Goal: Task Accomplishment & Management: Manage account settings

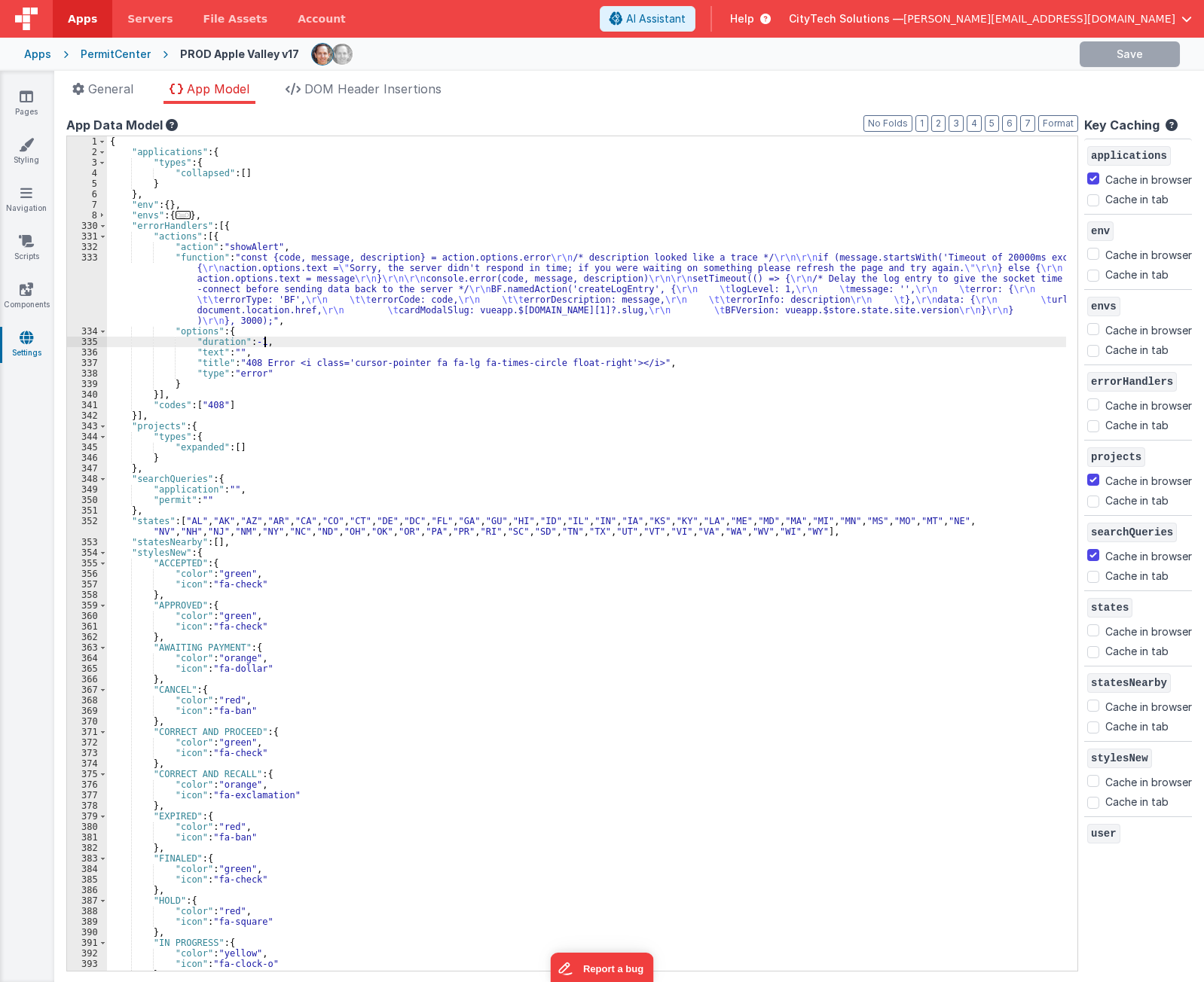
click at [303, 340] on div "{ "applications" : { "types" : { "collapsed" : [ ] } } , "env" : { } , "envs" :…" at bounding box center [587, 564] width 960 height 856
click at [320, 264] on div "{ "applications" : { "types" : { "collapsed" : [ ] } } , "env" : { } , "envs" :…" at bounding box center [587, 564] width 960 height 856
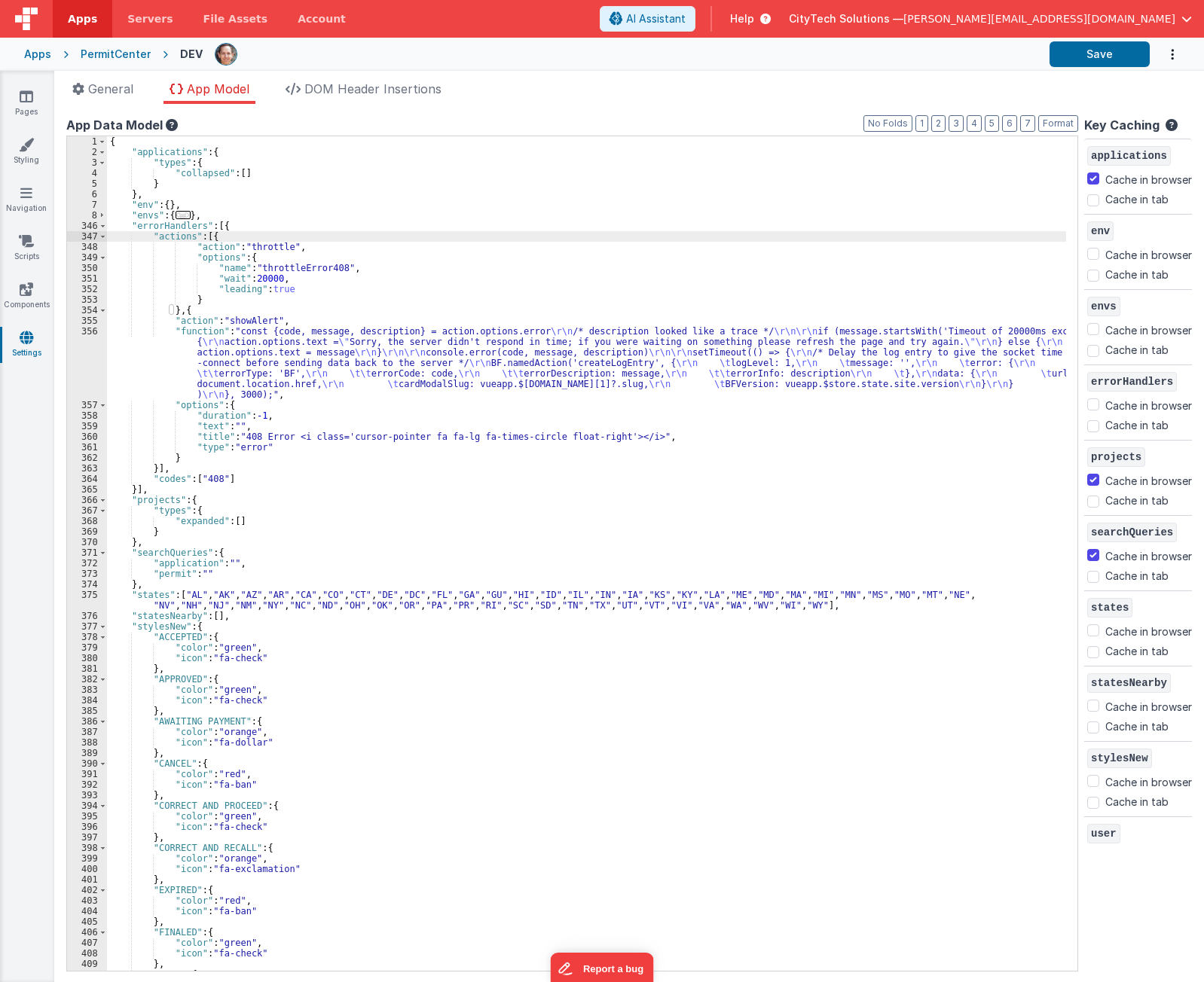
click at [320, 264] on div "{ "applications" : { "types" : { "collapsed" : [ ] } } , "env" : { } , "envs" :…" at bounding box center [587, 564] width 960 height 856
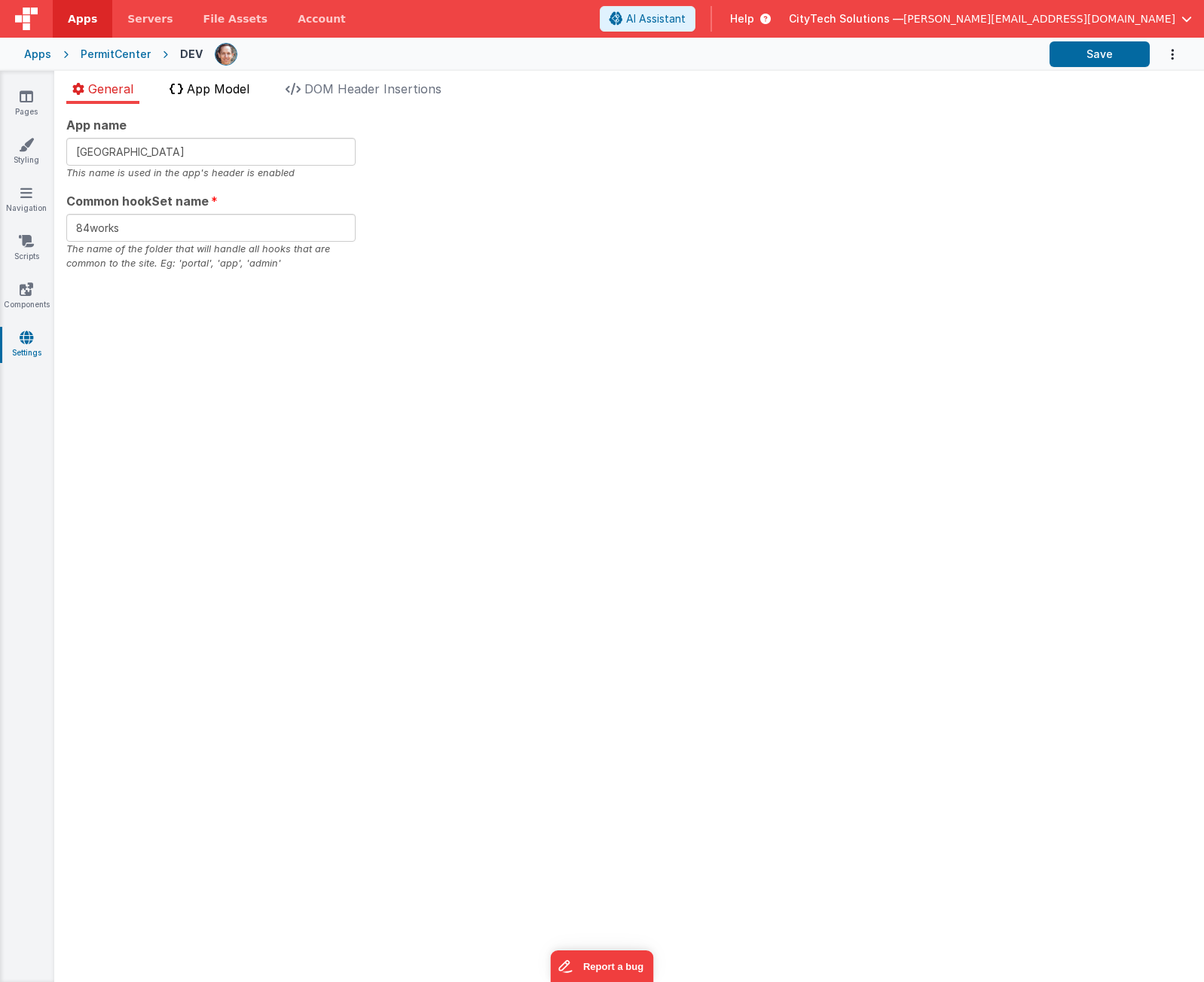
click at [221, 98] on li "App Model" at bounding box center [209, 92] width 92 height 24
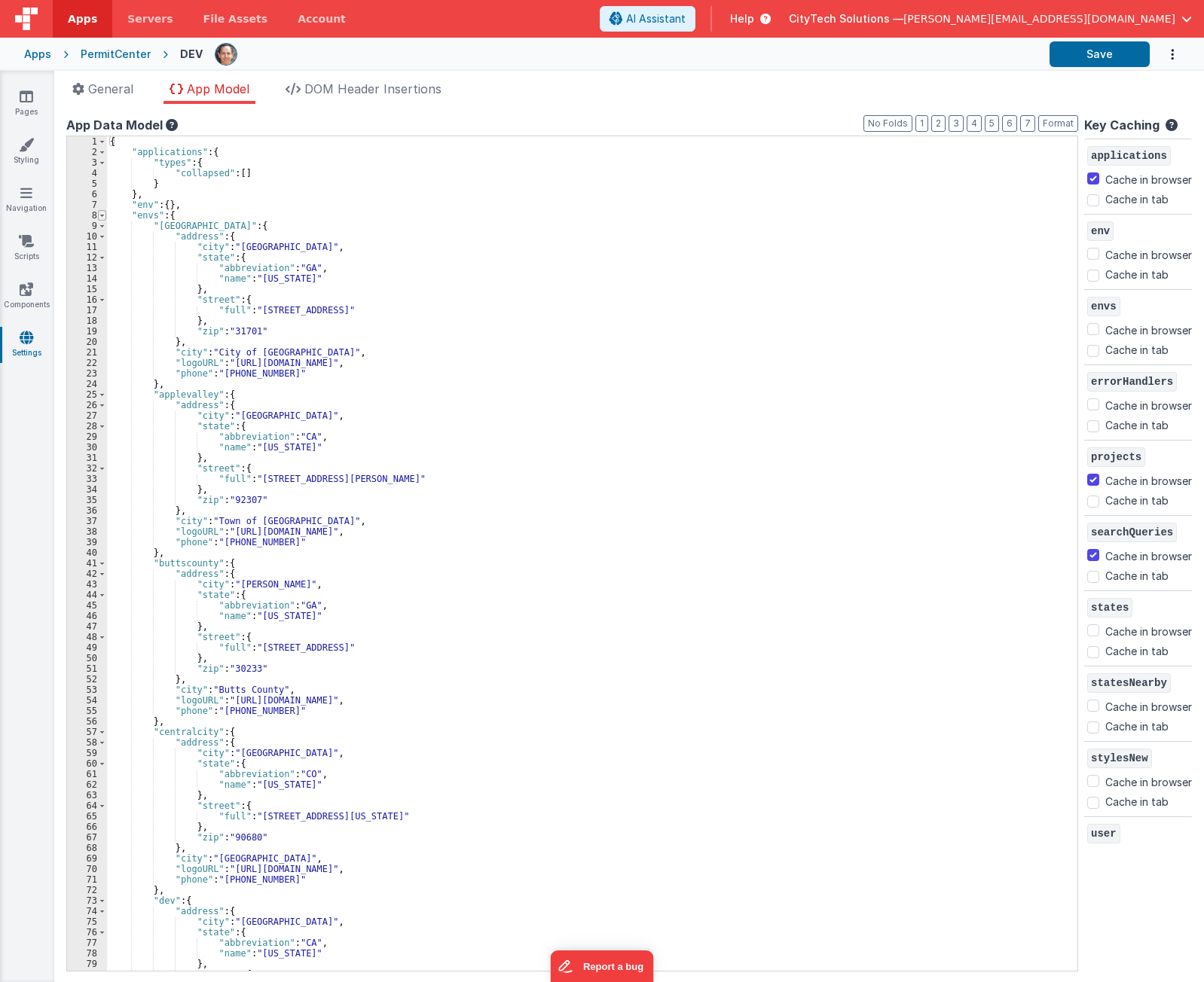
click at [99, 214] on span at bounding box center [102, 215] width 9 height 10
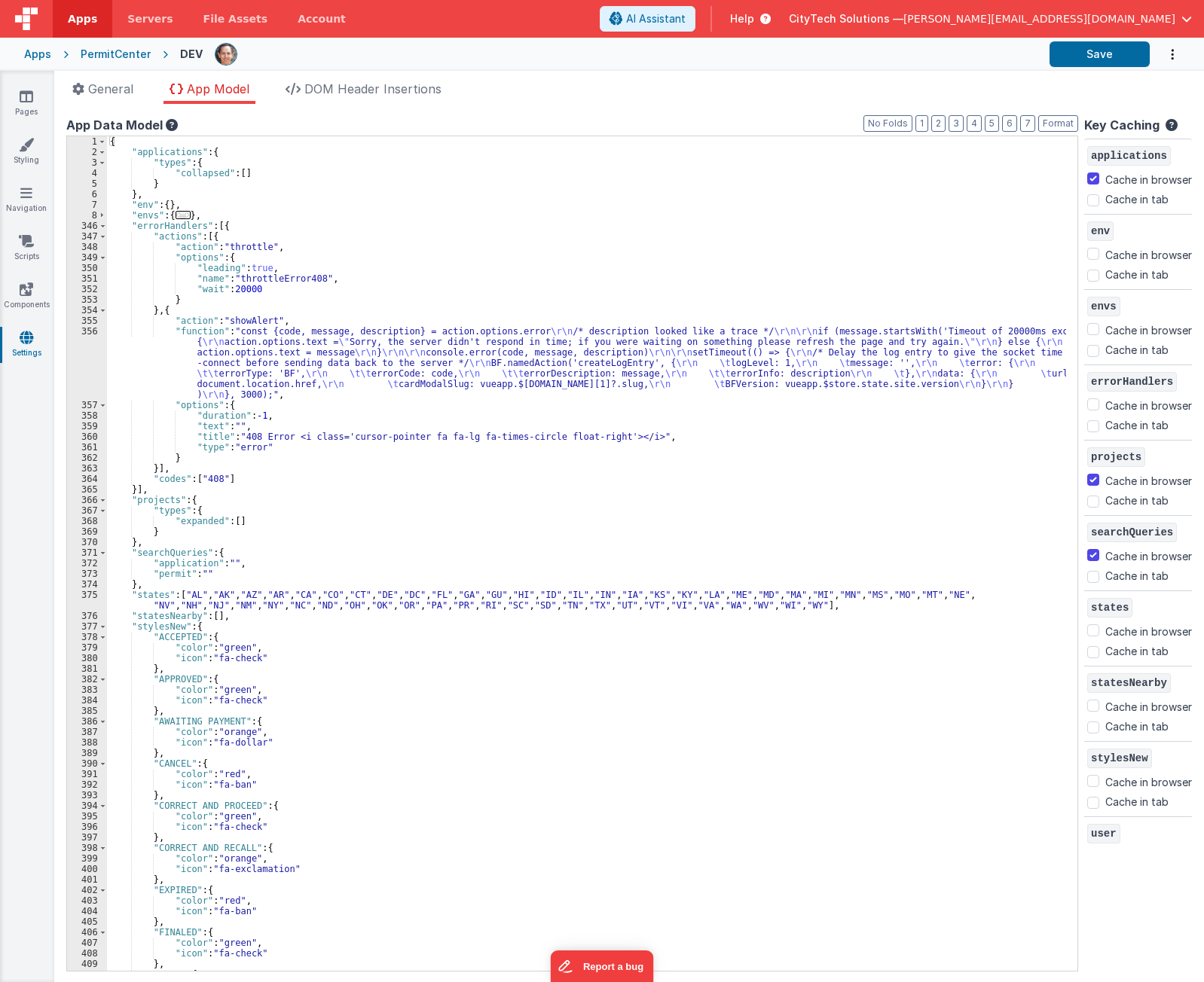
click at [254, 304] on div "{ "applications" : { "types" : { "collapsed" : [ ] } } , "env" : { } , "envs" :…" at bounding box center [587, 564] width 960 height 856
click at [309, 236] on div "{ "applications" : { "types" : { "collapsed" : [ ] } } , "env" : { } , "envs" :…" at bounding box center [587, 564] width 960 height 856
click at [273, 255] on div "{ "applications" : { "types" : { "collapsed" : [ ] } } , "env" : { } , "envs" :…" at bounding box center [587, 564] width 960 height 856
click at [209, 325] on div "{ "applications" : { "types" : { "collapsed" : [ ] } } , "env" : { } , "envs" :…" at bounding box center [587, 564] width 960 height 856
click at [205, 313] on div "{ "applications" : { "types" : { "collapsed" : [ ] } } , "env" : { } , "envs" :…" at bounding box center [587, 564] width 960 height 856
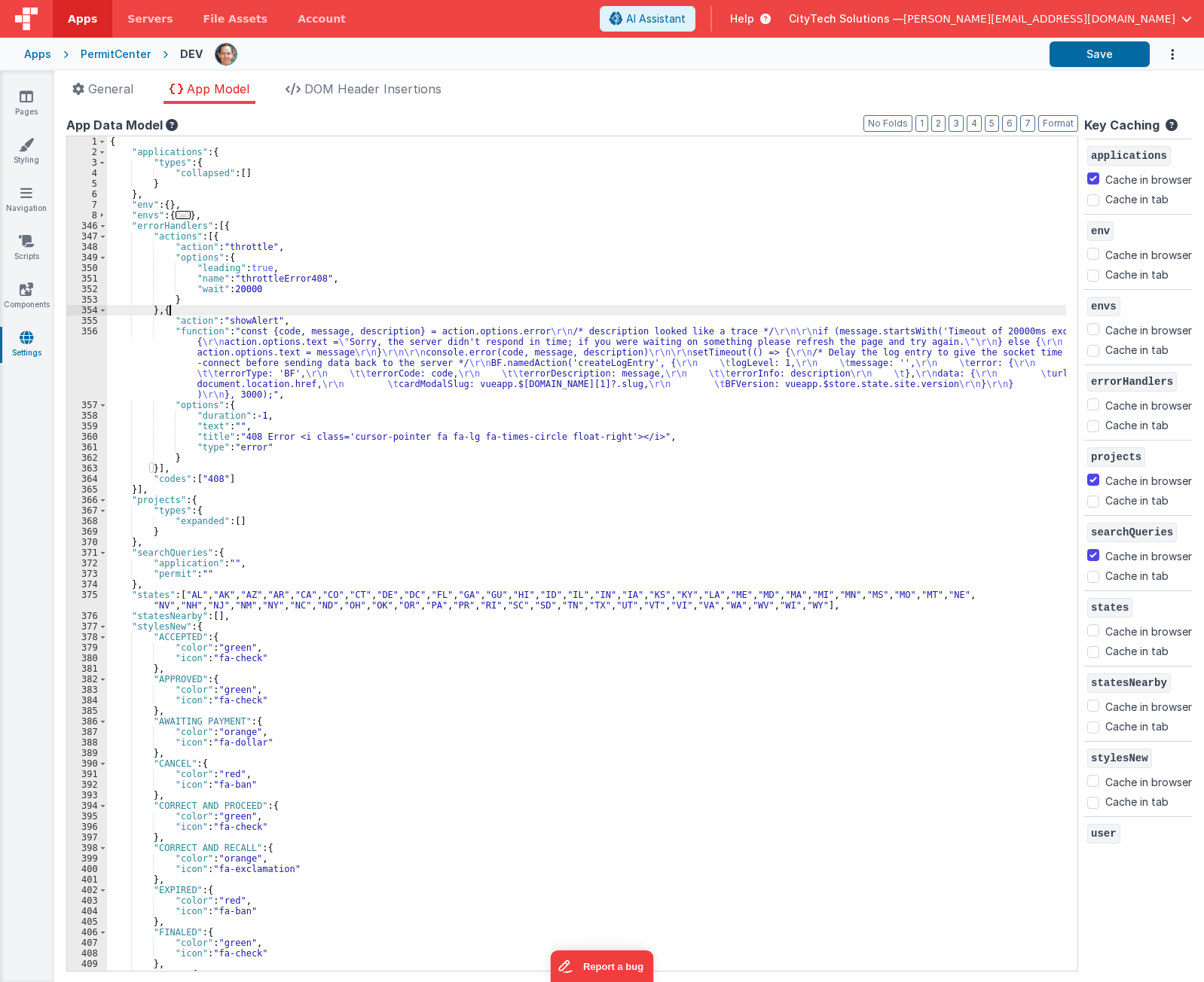
click at [255, 311] on div "{ "applications" : { "types" : { "collapsed" : [ ] } } , "env" : { } , "envs" :…" at bounding box center [587, 564] width 960 height 856
click at [232, 355] on div "{ "applications" : { "types" : { "collapsed" : [ ] } } , "env" : { } , "envs" :…" at bounding box center [587, 564] width 960 height 856
click at [76, 361] on div "356" at bounding box center [87, 363] width 40 height 74
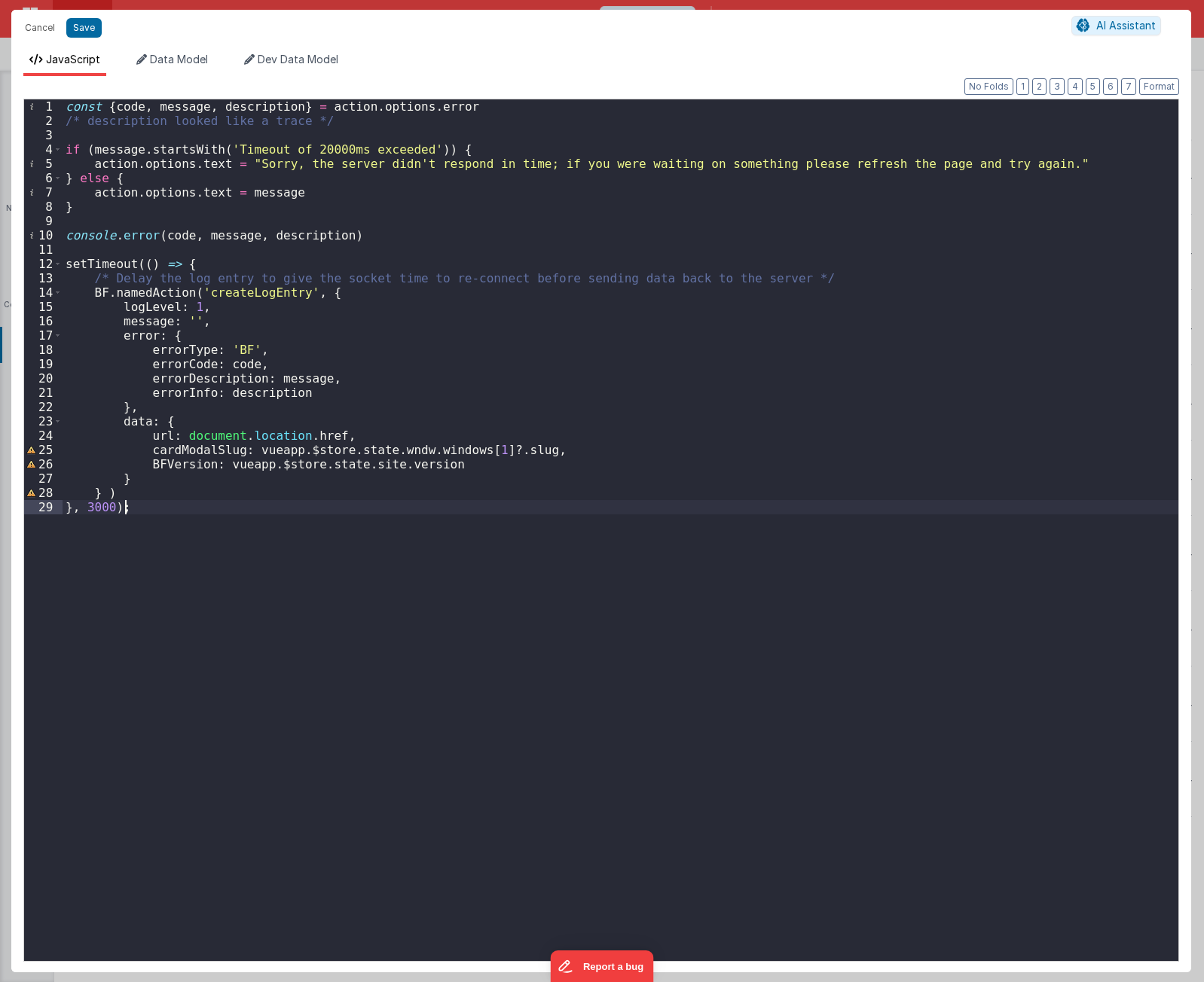
click at [255, 617] on div "const { code , message , description } = action . options . error /* descriptio…" at bounding box center [621, 545] width 1116 height 890
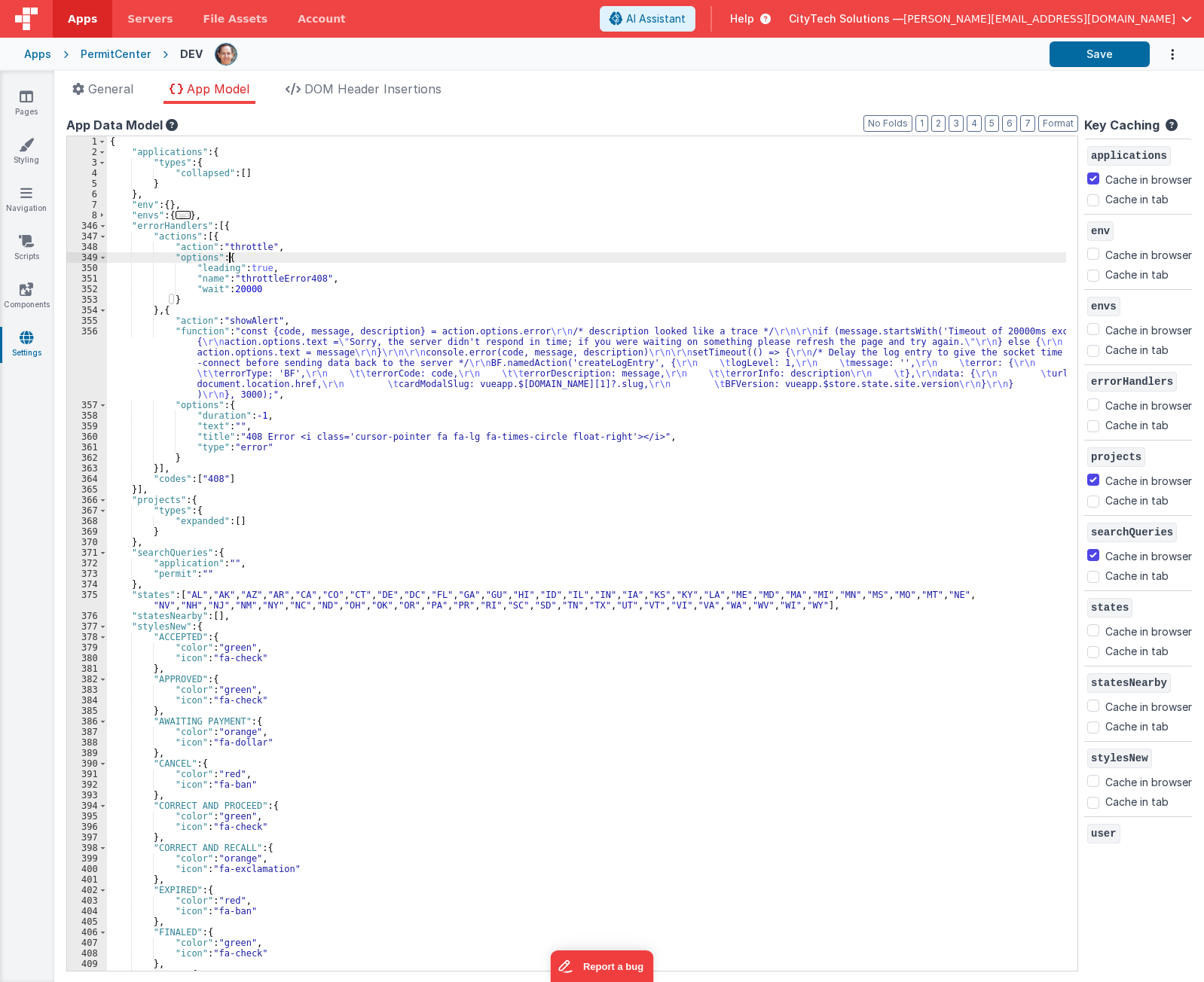
click at [349, 254] on div "{ "applications" : { "types" : { "collapsed" : [ ] } } , "env" : { } , "envs" :…" at bounding box center [587, 564] width 960 height 856
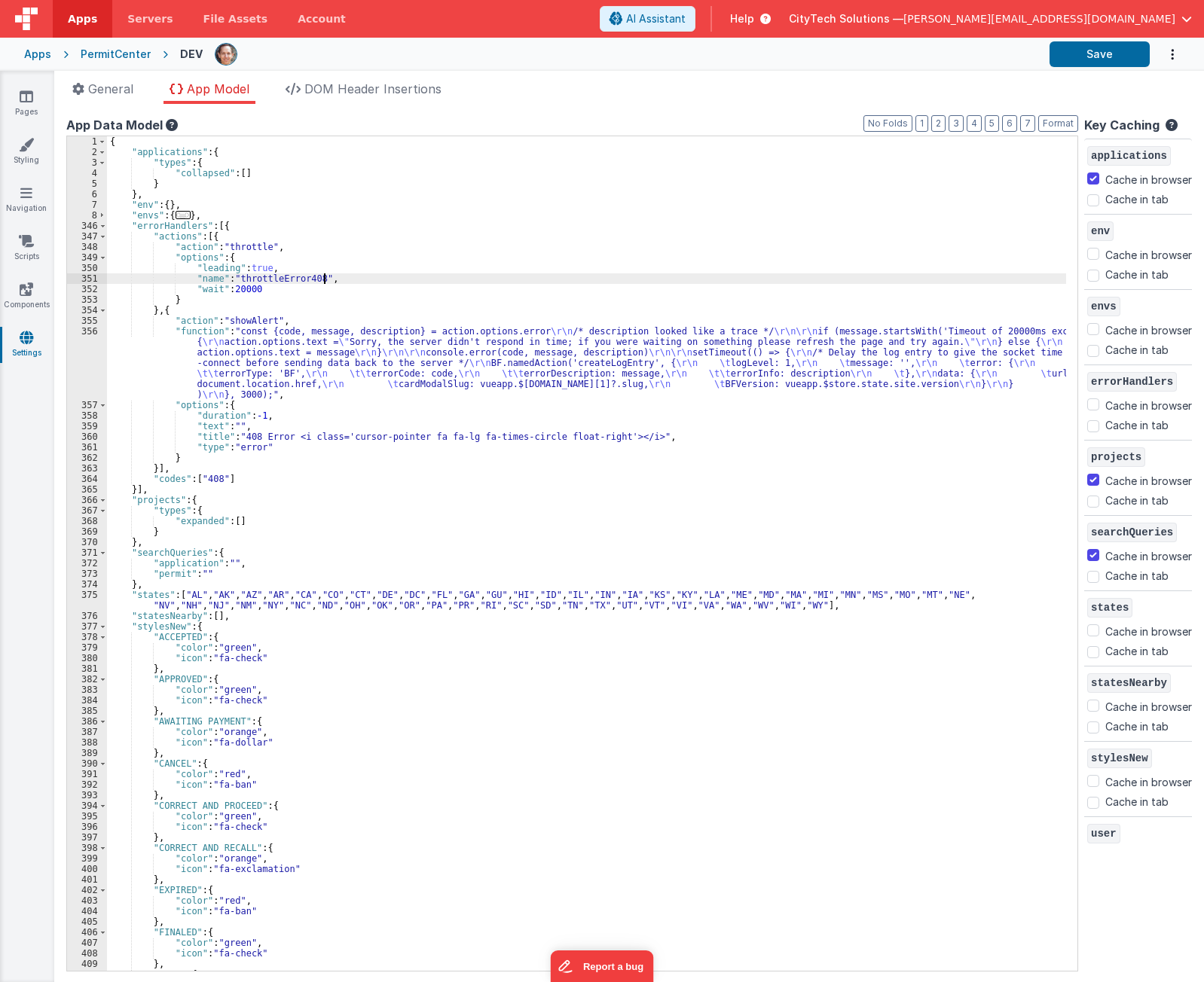
click at [337, 281] on div "{ "applications" : { "types" : { "collapsed" : [ ] } } , "env" : { } , "envs" :…" at bounding box center [587, 564] width 960 height 856
click at [271, 291] on div "{ "applications" : { "types" : { "collapsed" : [ ] } } , "env" : { } , "envs" :…" at bounding box center [587, 564] width 960 height 856
click at [281, 258] on div "{ "applications" : { "types" : { "collapsed" : [ ] } } , "env" : { } , "envs" :…" at bounding box center [587, 564] width 960 height 856
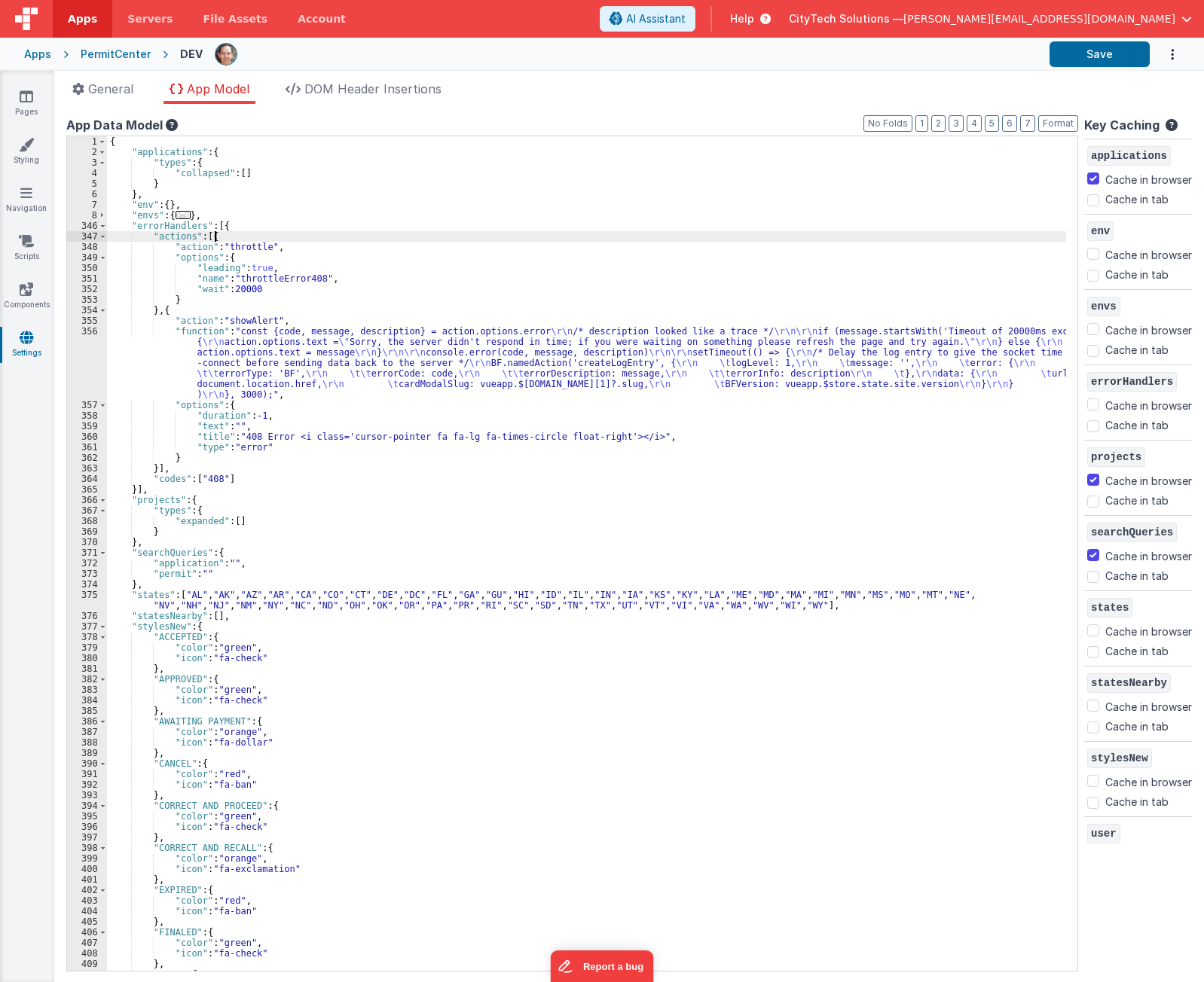
click at [290, 238] on div "{ "applications" : { "types" : { "collapsed" : [ ] } } , "env" : { } , "envs" :…" at bounding box center [587, 564] width 960 height 856
click at [247, 297] on div "{ "applications" : { "types" : { "collapsed" : [ ] } } , "env" : { } , "envs" :…" at bounding box center [587, 564] width 960 height 856
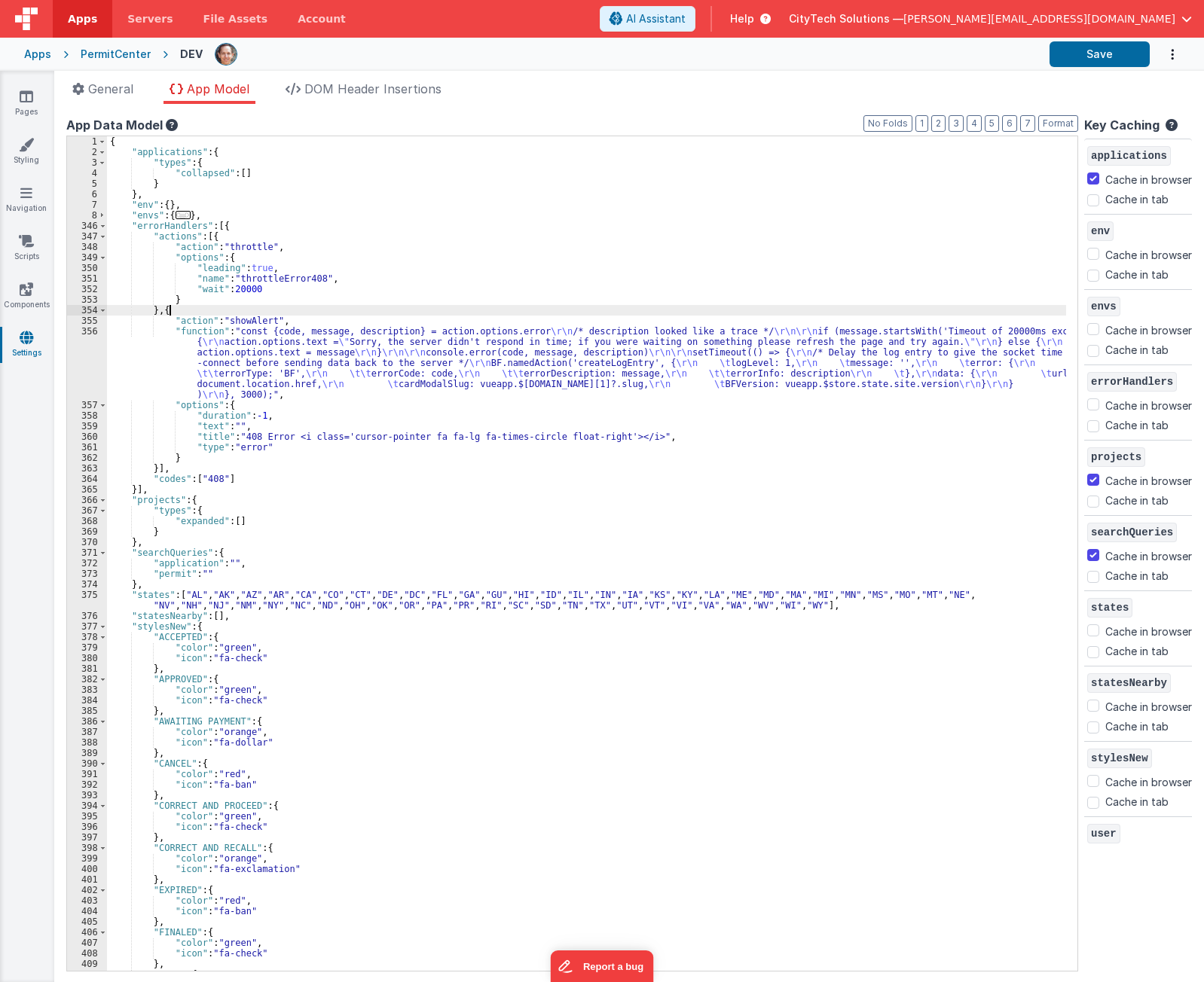
click at [243, 305] on div "{ "applications" : { "types" : { "collapsed" : [ ] } } , "env" : { } , "envs" :…" at bounding box center [587, 564] width 960 height 856
click at [271, 232] on div "{ "applications" : { "types" : { "collapsed" : [ ] } } , "env" : { } , "envs" :…" at bounding box center [587, 564] width 960 height 856
click at [261, 300] on div "{ "applications" : { "types" : { "collapsed" : [ ] } } , "env" : { } , "envs" :…" at bounding box center [587, 564] width 960 height 856
click at [279, 239] on div "{ "applications" : { "types" : { "collapsed" : [ ] } } , "env" : { } , "envs" :…" at bounding box center [587, 564] width 960 height 856
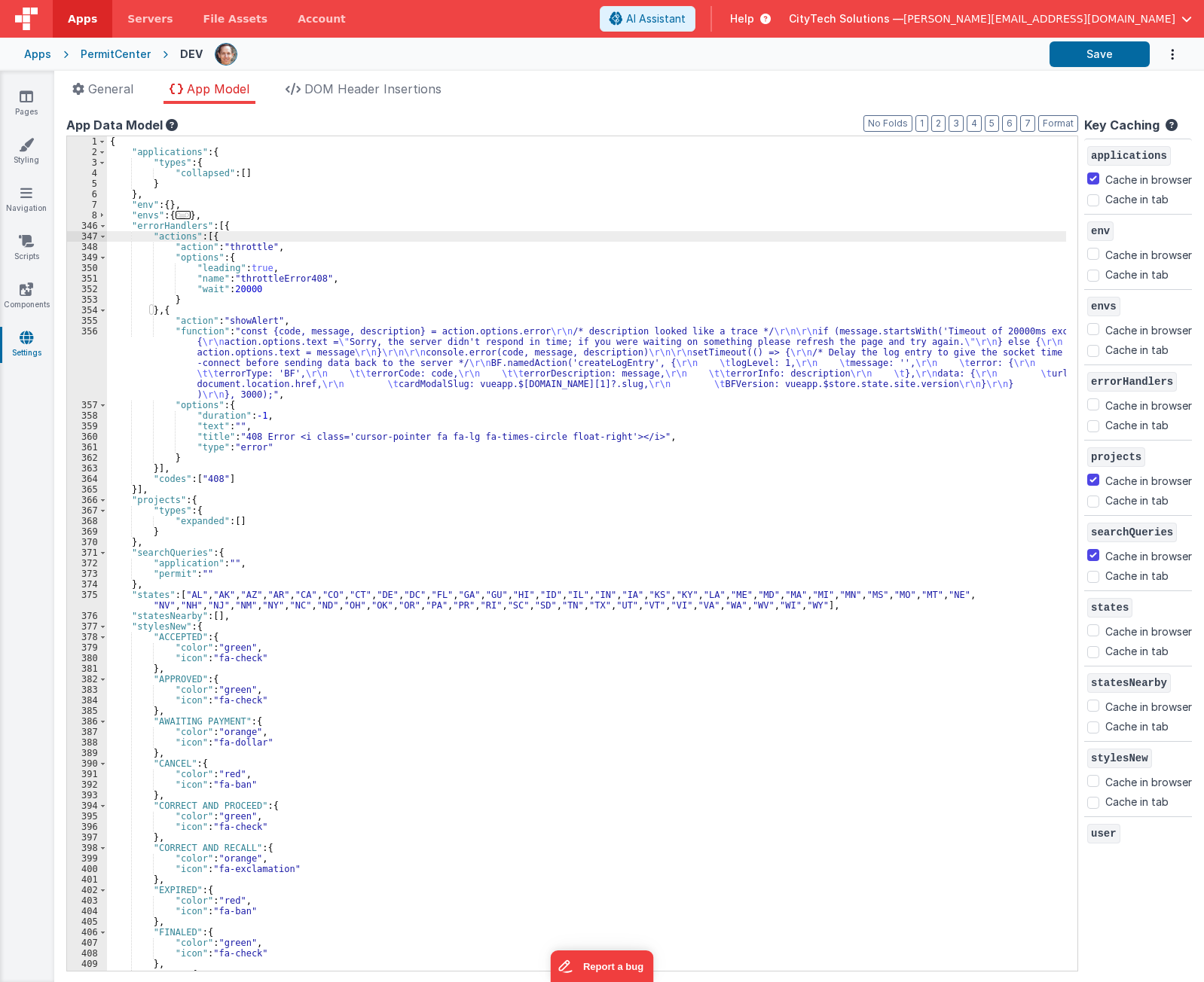
click at [279, 239] on div "{ "applications" : { "types" : { "collapsed" : [ ] } } , "env" : { } , "envs" :…" at bounding box center [587, 564] width 960 height 856
click at [283, 219] on div "{ "applications" : { "types" : { "collapsed" : [ ] } } , "env" : { } , "envs" :…" at bounding box center [587, 564] width 960 height 856
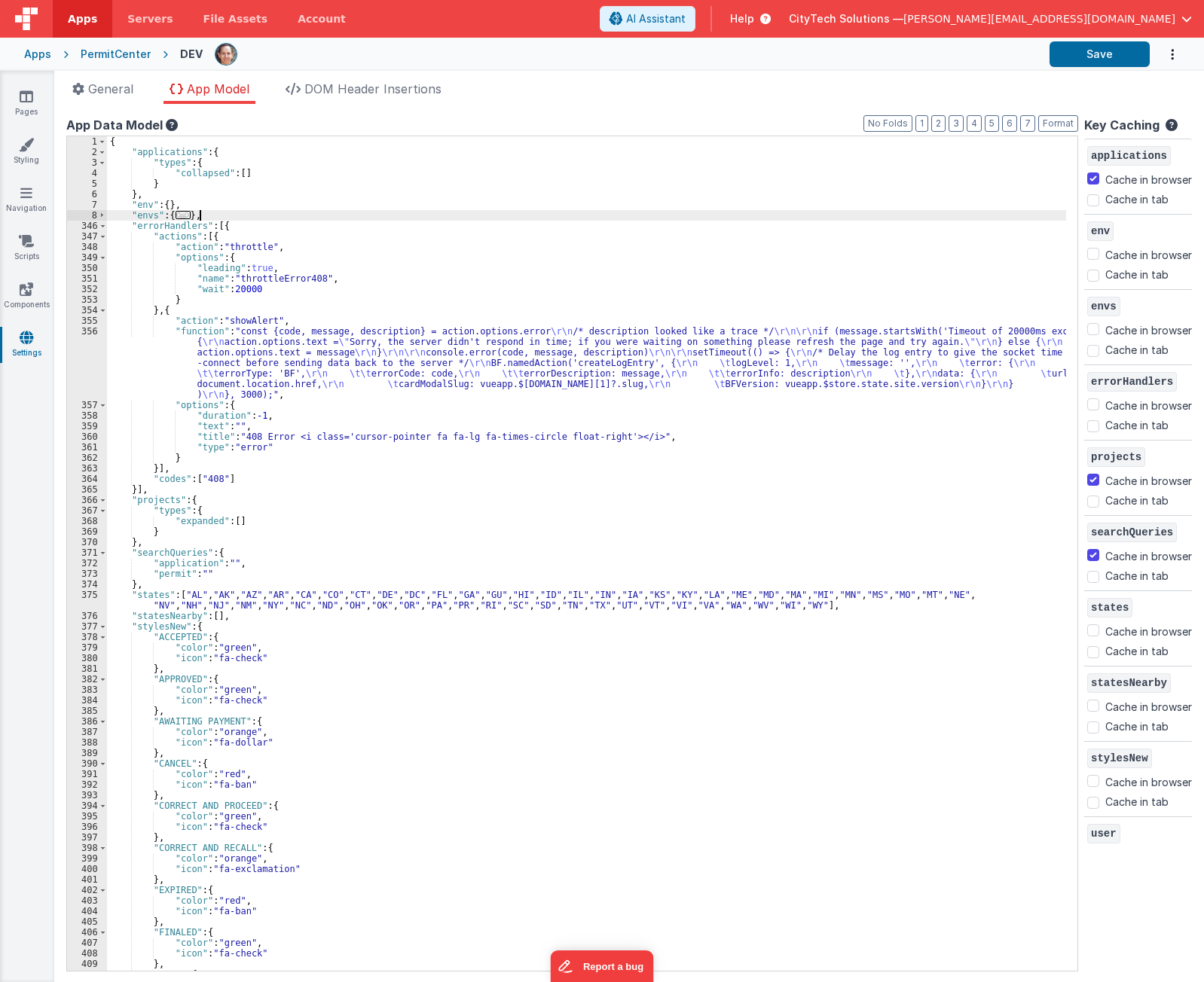
click at [286, 225] on div "{ "applications" : { "types" : { "collapsed" : [ ] } } , "env" : { } , "envs" :…" at bounding box center [587, 564] width 960 height 856
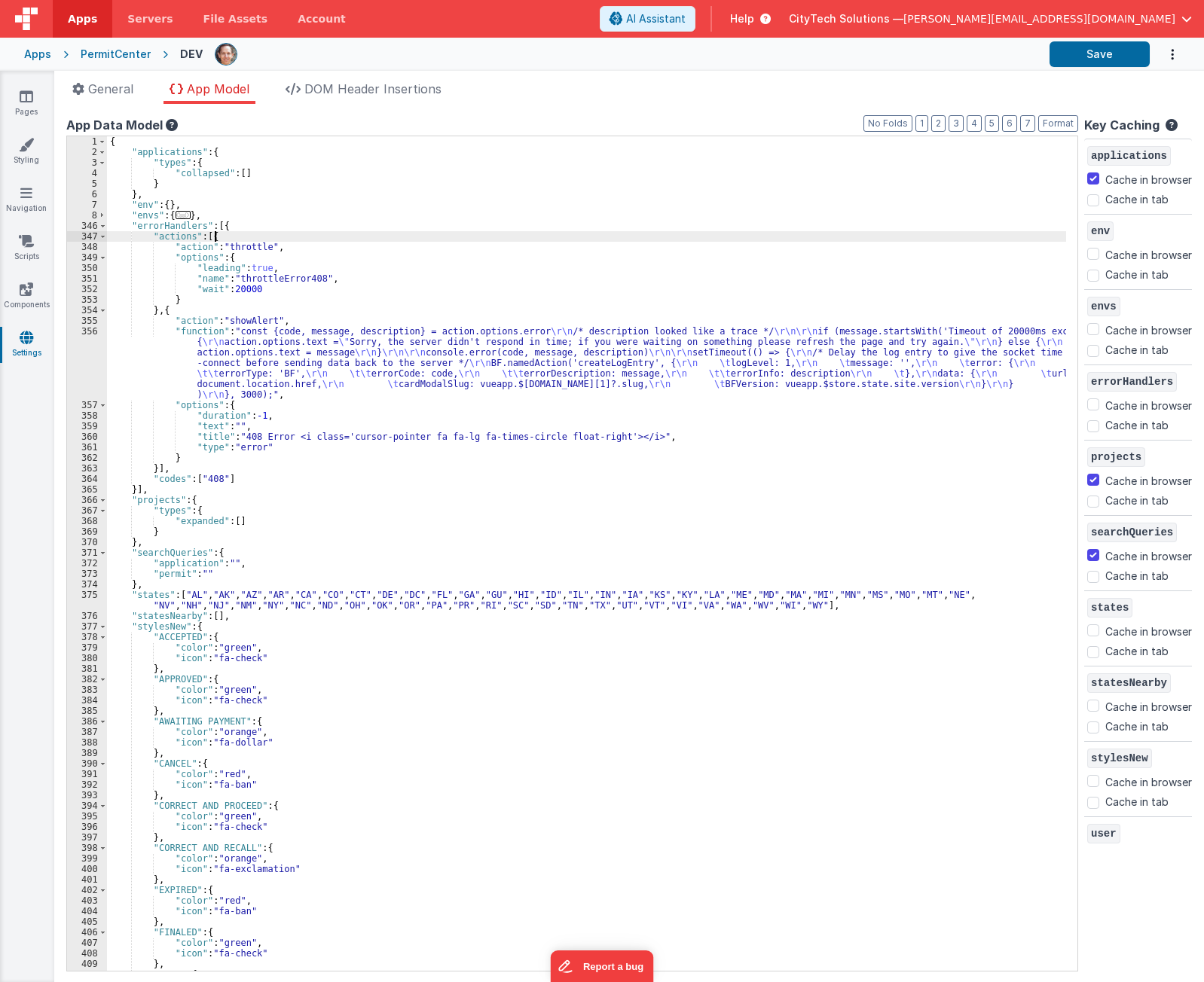
click at [286, 239] on div "{ "applications" : { "types" : { "collapsed" : [ ] } } , "env" : { } , "envs" :…" at bounding box center [587, 564] width 960 height 856
click at [287, 239] on div "{ "applications" : { "types" : { "collapsed" : [ ] } } , "env" : { } , "envs" :…" at bounding box center [587, 564] width 960 height 856
click at [266, 297] on div "{ "applications" : { "types" : { "collapsed" : [ ] } } , "env" : { } , "envs" :…" at bounding box center [587, 564] width 960 height 856
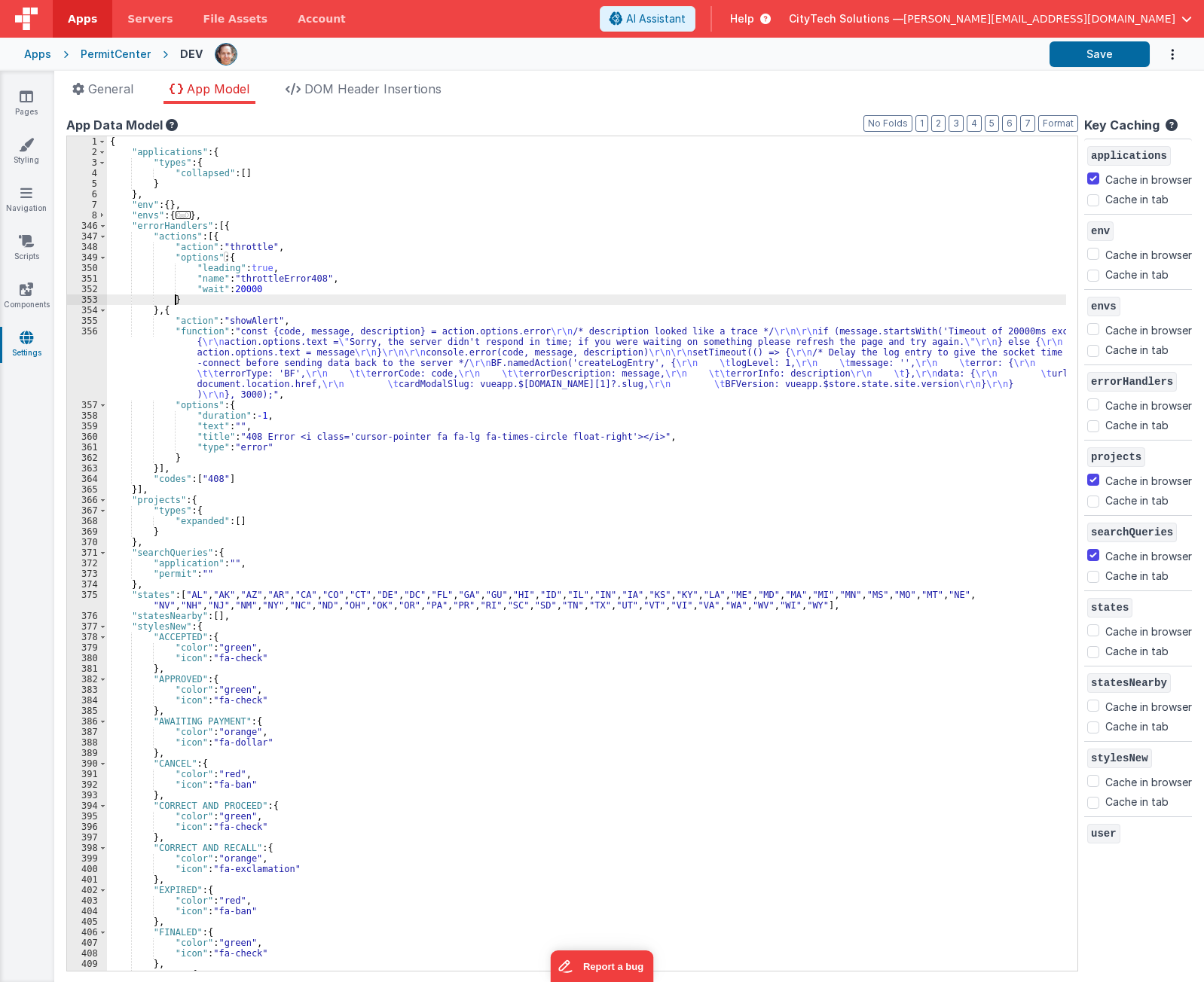
click at [261, 313] on div "{ "applications" : { "types" : { "collapsed" : [ ] } } , "env" : { } , "envs" :…" at bounding box center [587, 564] width 960 height 856
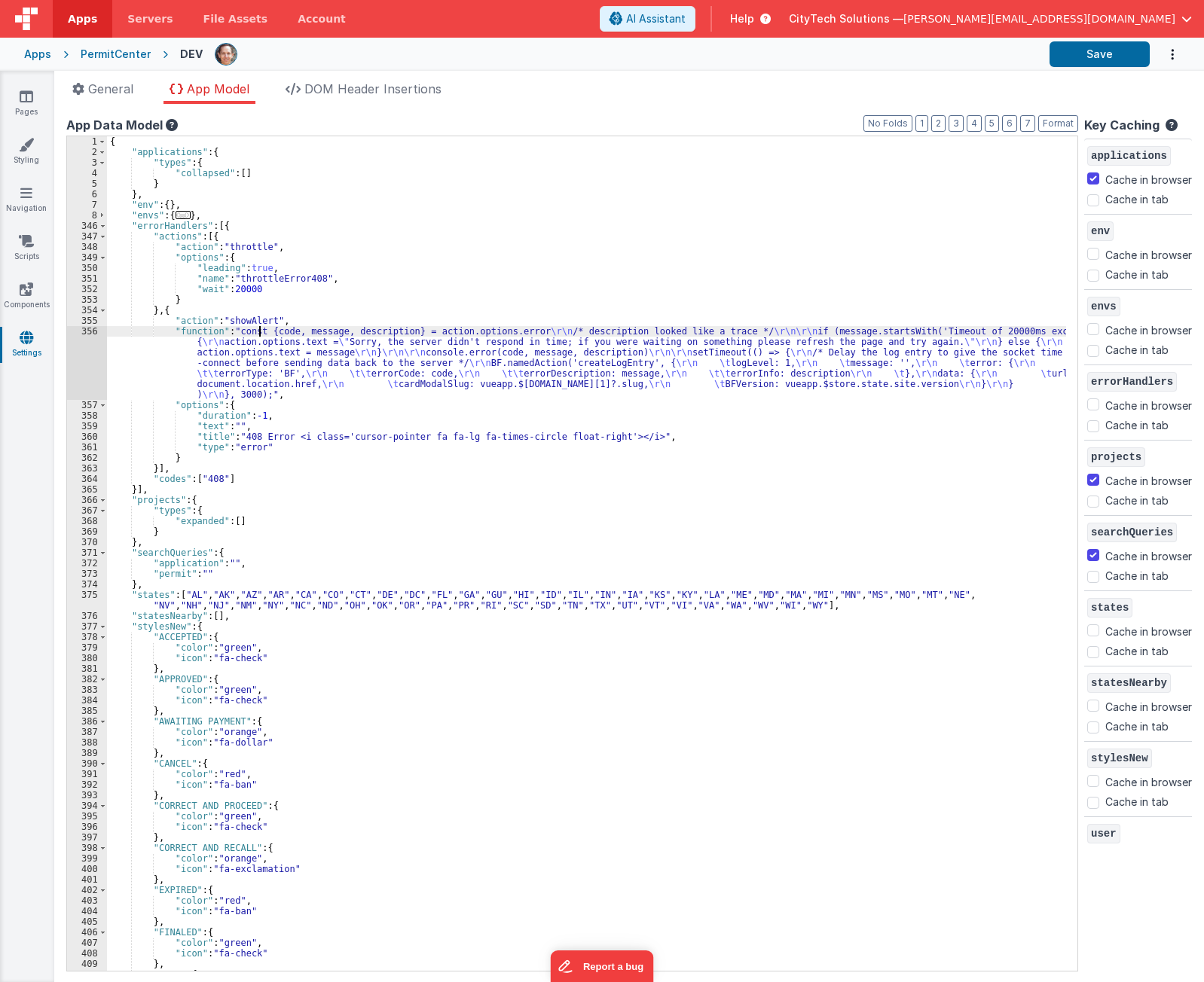
click at [260, 335] on div "{ "applications" : { "types" : { "collapsed" : [ ] } } , "env" : { } , "envs" :…" at bounding box center [587, 564] width 960 height 856
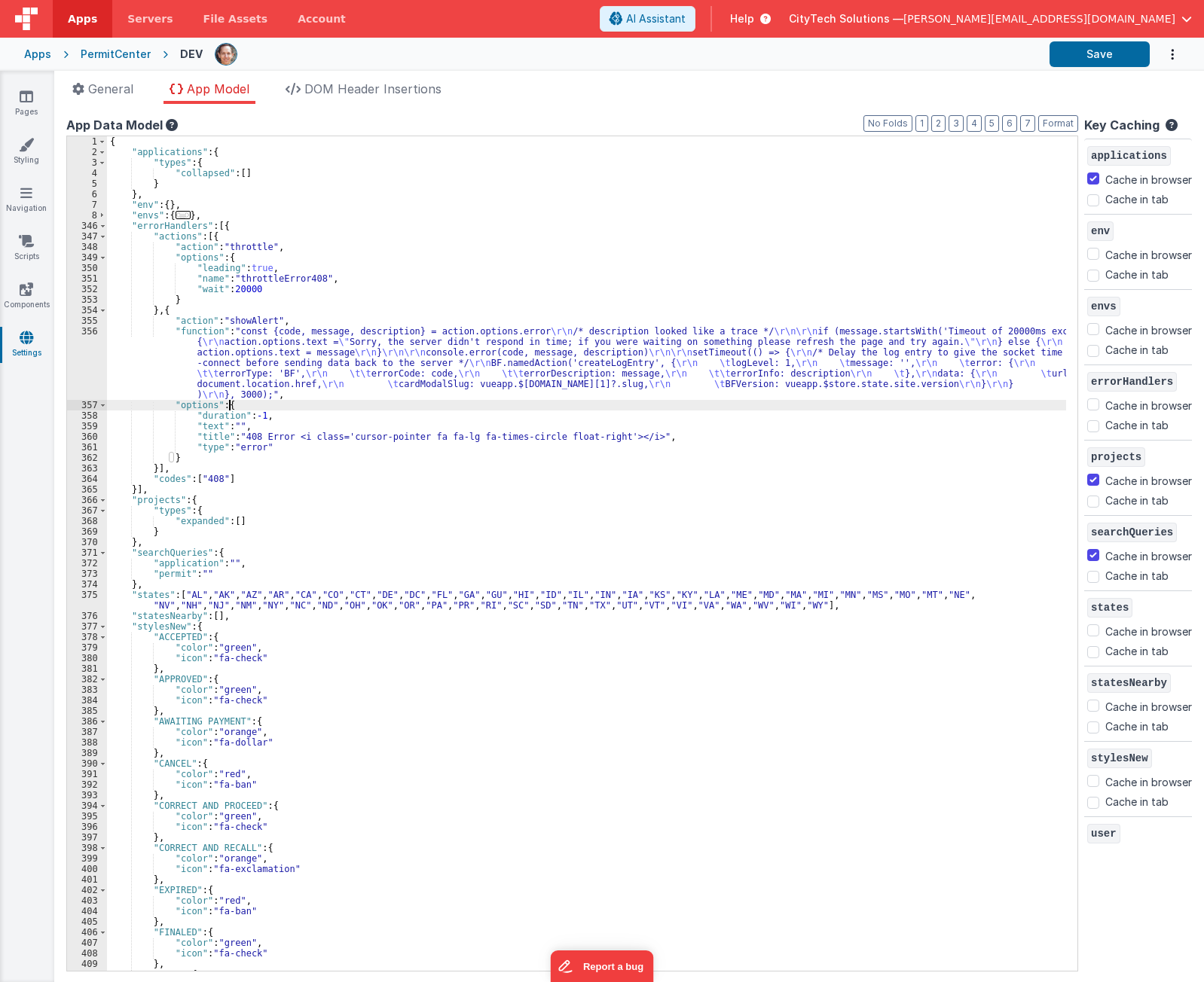
click at [272, 410] on div "{ "applications" : { "types" : { "collapsed" : [ ] } } , "env" : { } , "envs" :…" at bounding box center [587, 564] width 960 height 856
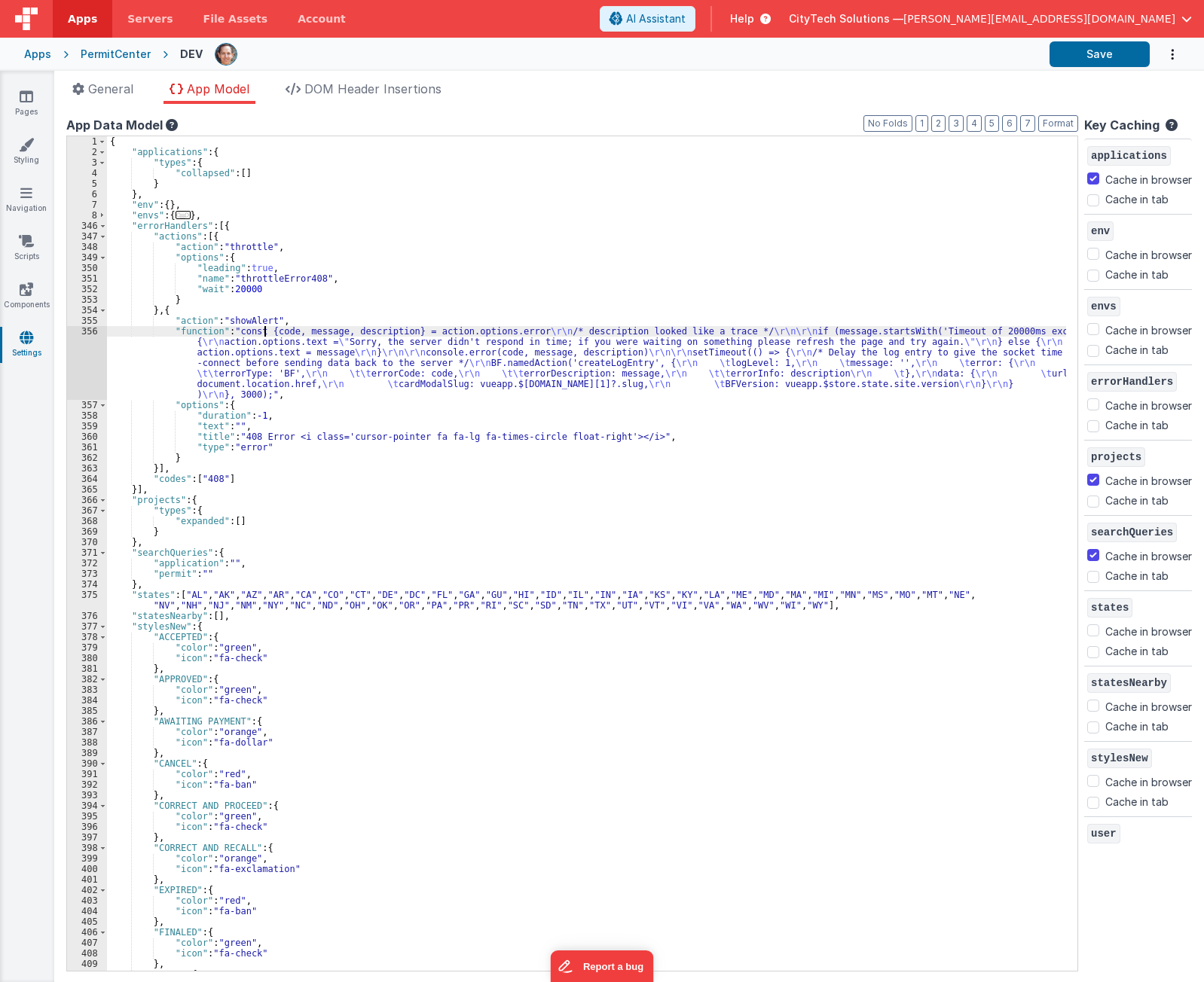
click at [264, 329] on div "{ "applications" : { "types" : { "collapsed" : [ ] } } , "env" : { } , "envs" :…" at bounding box center [587, 564] width 960 height 856
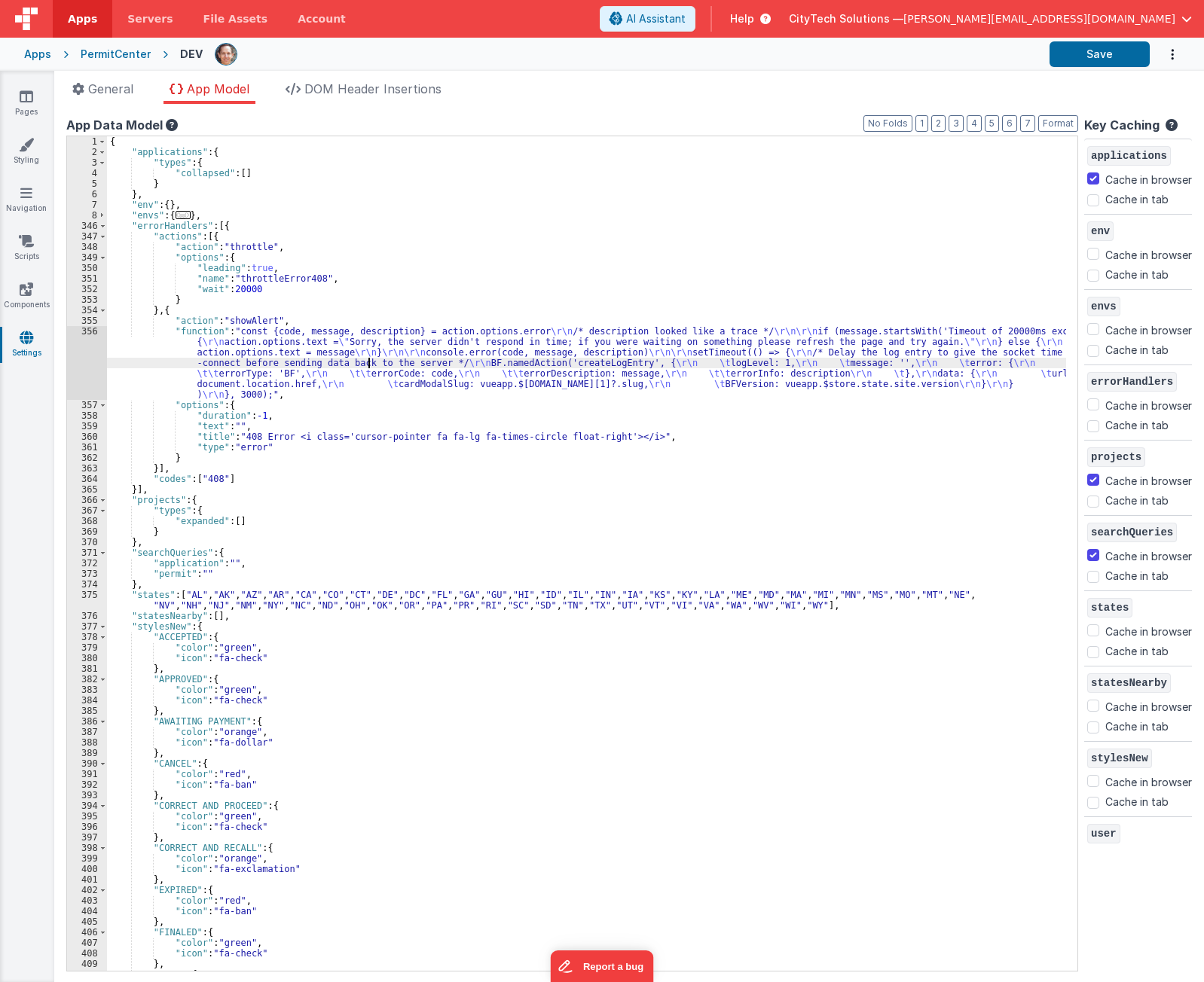
drag, startPoint x: 365, startPoint y: 358, endPoint x: 82, endPoint y: 354, distance: 283.0
click at [82, 354] on div "356" at bounding box center [87, 363] width 40 height 74
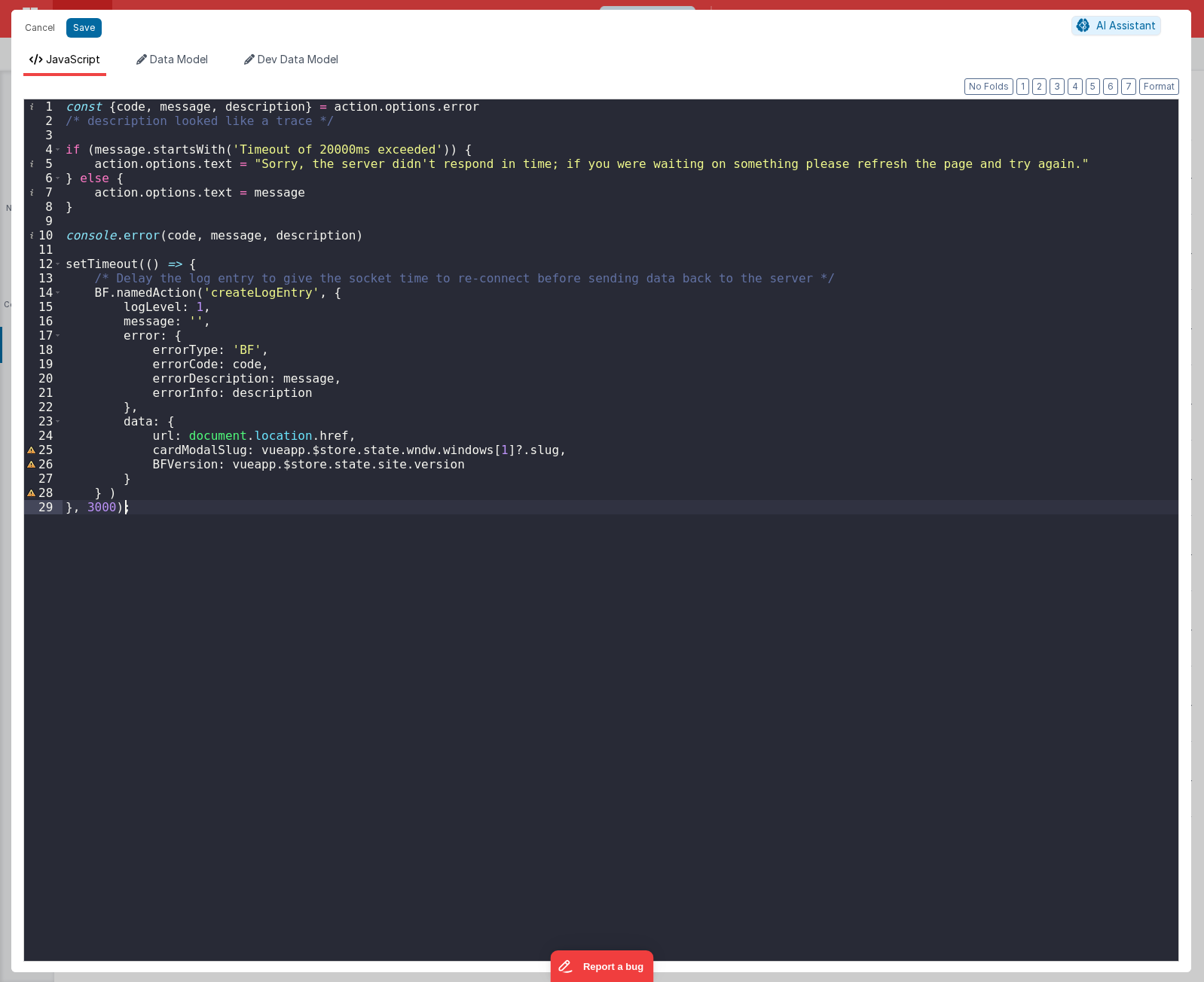
click at [272, 558] on div "const { code , message , description } = action . options . error /* descriptio…" at bounding box center [621, 545] width 1116 height 890
click at [237, 293] on div "const { code , message , description } = action . options . error /* descriptio…" at bounding box center [621, 545] width 1116 height 890
click at [153, 293] on div "const { code , message , description } = action . options . error /* descriptio…" at bounding box center [621, 545] width 1116 height 890
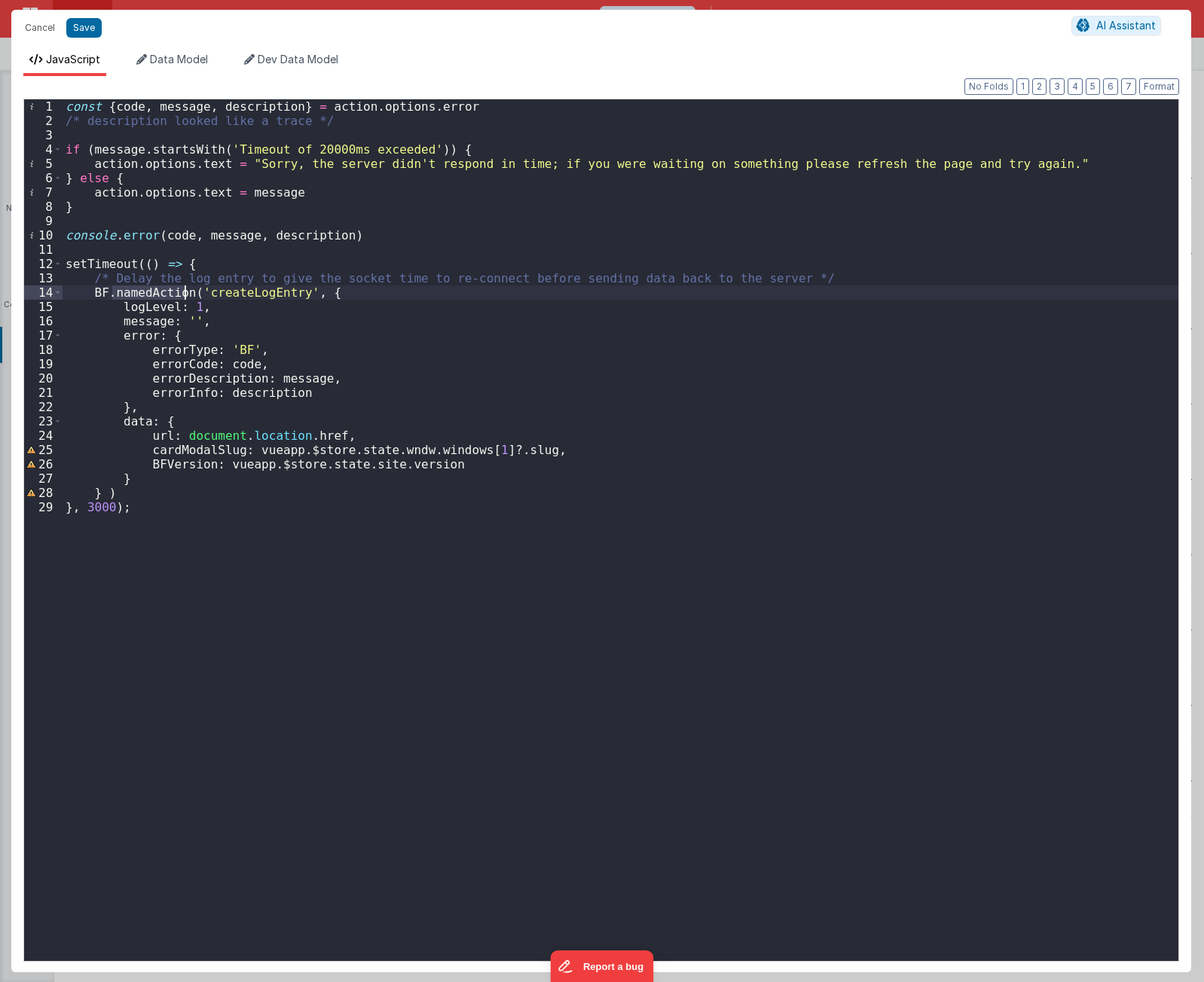
drag, startPoint x: 186, startPoint y: 421, endPoint x: 182, endPoint y: 356, distance: 65.1
click at [186, 419] on div "const { code , message , description } = action . options . error /* descriptio…" at bounding box center [621, 545] width 1116 height 890
click at [196, 333] on div "const { code , message , description } = action . options . error /* descriptio…" at bounding box center [621, 545] width 1116 height 890
click at [346, 299] on div "const { code , message , description } = action . options . error /* descriptio…" at bounding box center [621, 545] width 1116 height 890
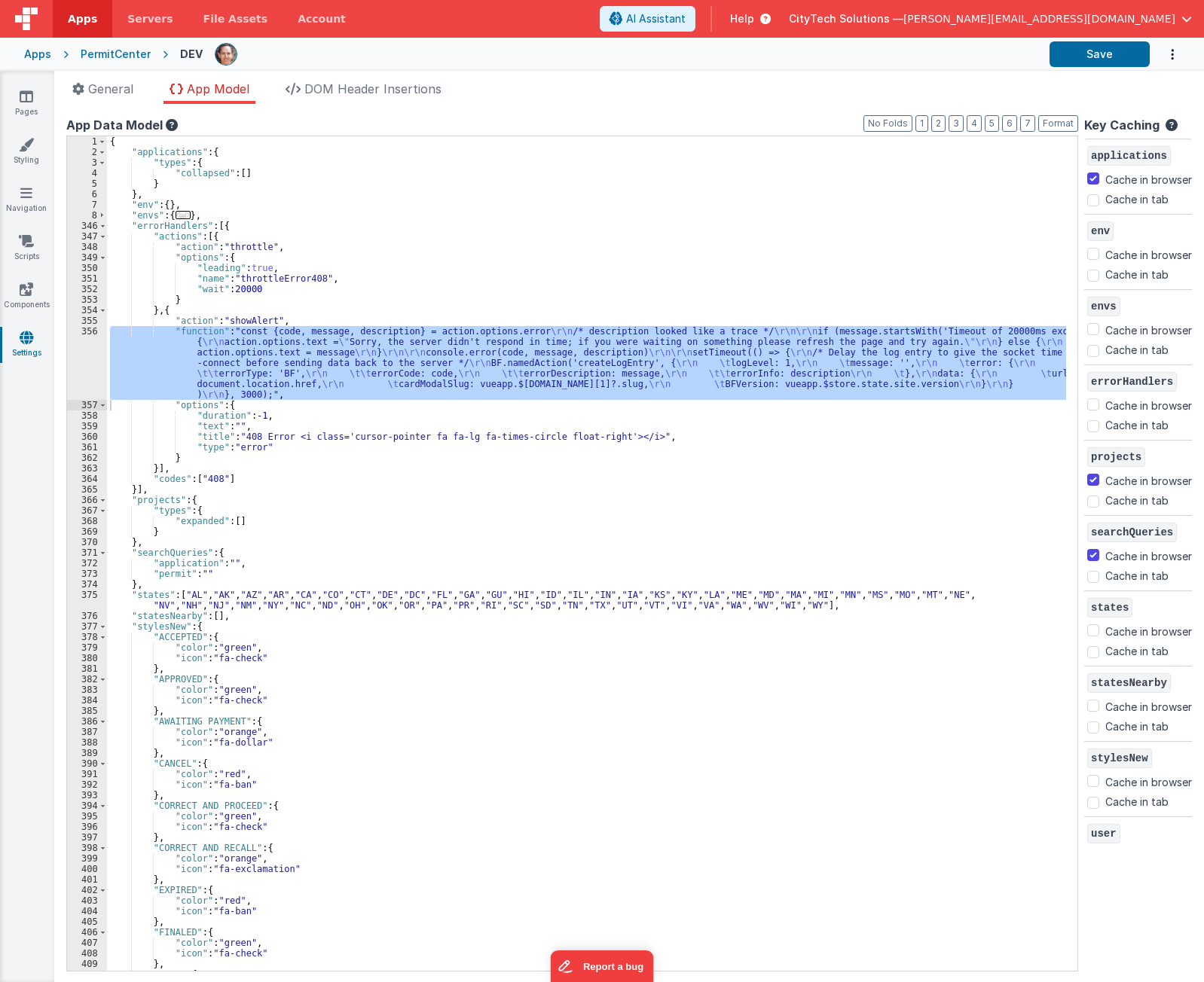
click at [248, 311] on div "{ "applications" : { "types" : { "collapsed" : [ ] } } , "env" : { } , "envs" :…" at bounding box center [587, 564] width 960 height 856
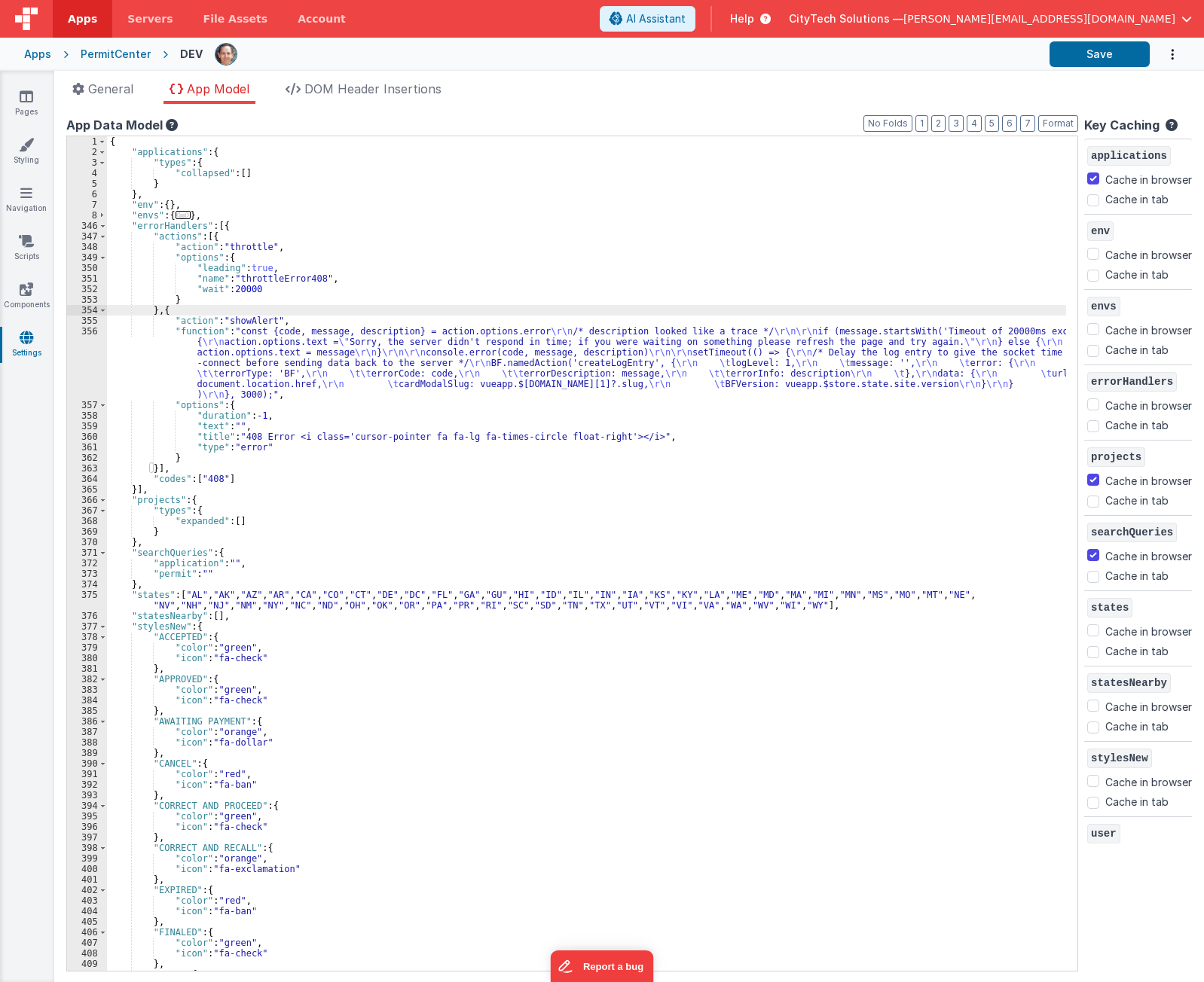
click at [345, 332] on div "{ "applications" : { "types" : { "collapsed" : [ ] } } , "env" : { } , "envs" :…" at bounding box center [587, 564] width 960 height 856
click at [338, 317] on div "{ "applications" : { "types" : { "collapsed" : [ ] } } , "env" : { } , "envs" :…" at bounding box center [587, 564] width 960 height 856
click at [334, 307] on div "{ "applications" : { "types" : { "collapsed" : [ ] } } , "env" : { } , "envs" :…" at bounding box center [587, 564] width 960 height 856
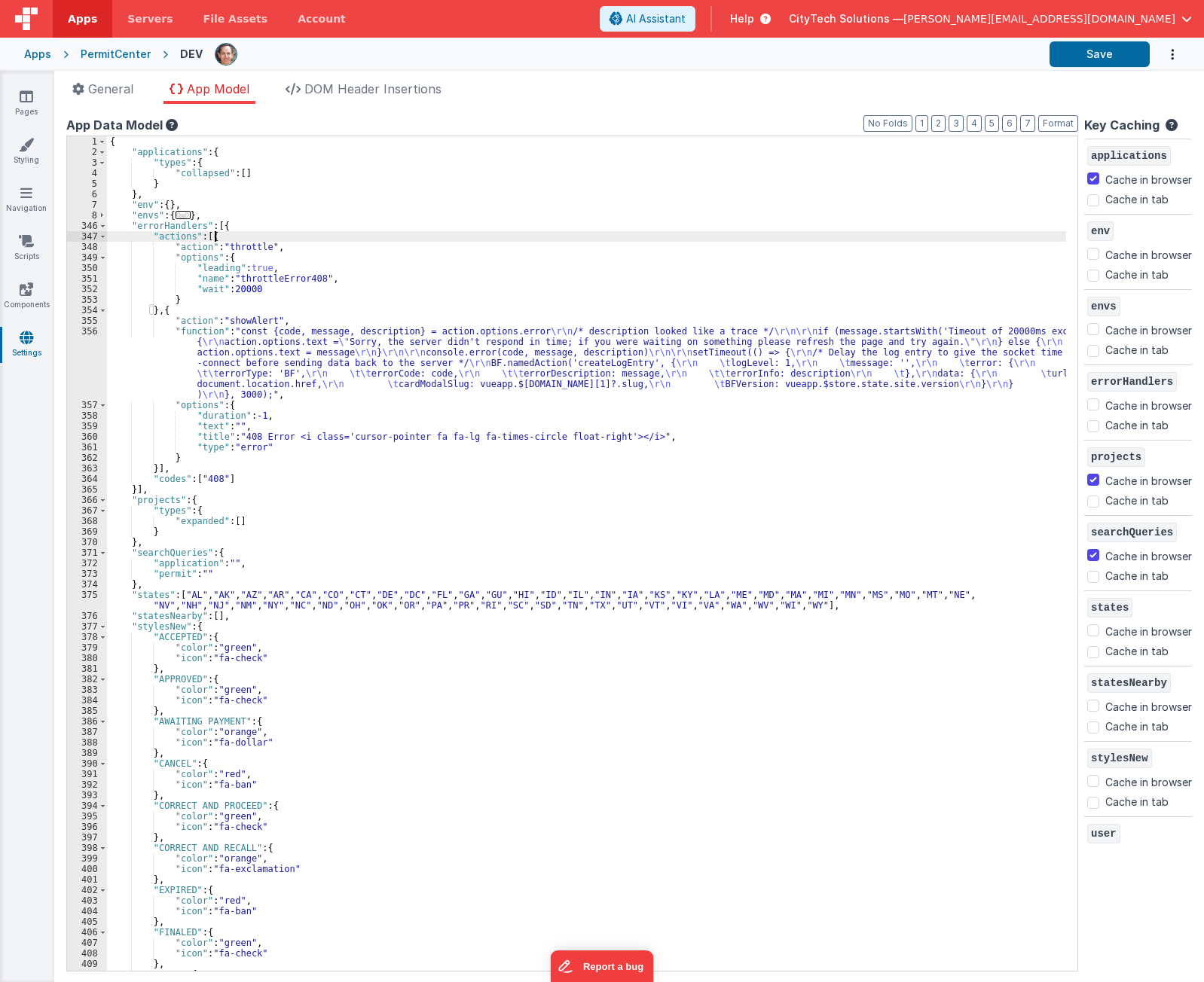
click at [340, 237] on div "{ "applications" : { "types" : { "collapsed" : [ ] } } , "env" : { } , "envs" :…" at bounding box center [587, 564] width 960 height 856
click at [271, 239] on div "{ "applications" : { "types" : { "collapsed" : [ ] } } , "env" : { } , "envs" :…" at bounding box center [587, 564] width 960 height 856
click at [261, 254] on div "{ "applications" : { "types" : { "collapsed" : [ ] } } , "env" : { } , "envs" :…" at bounding box center [587, 564] width 960 height 856
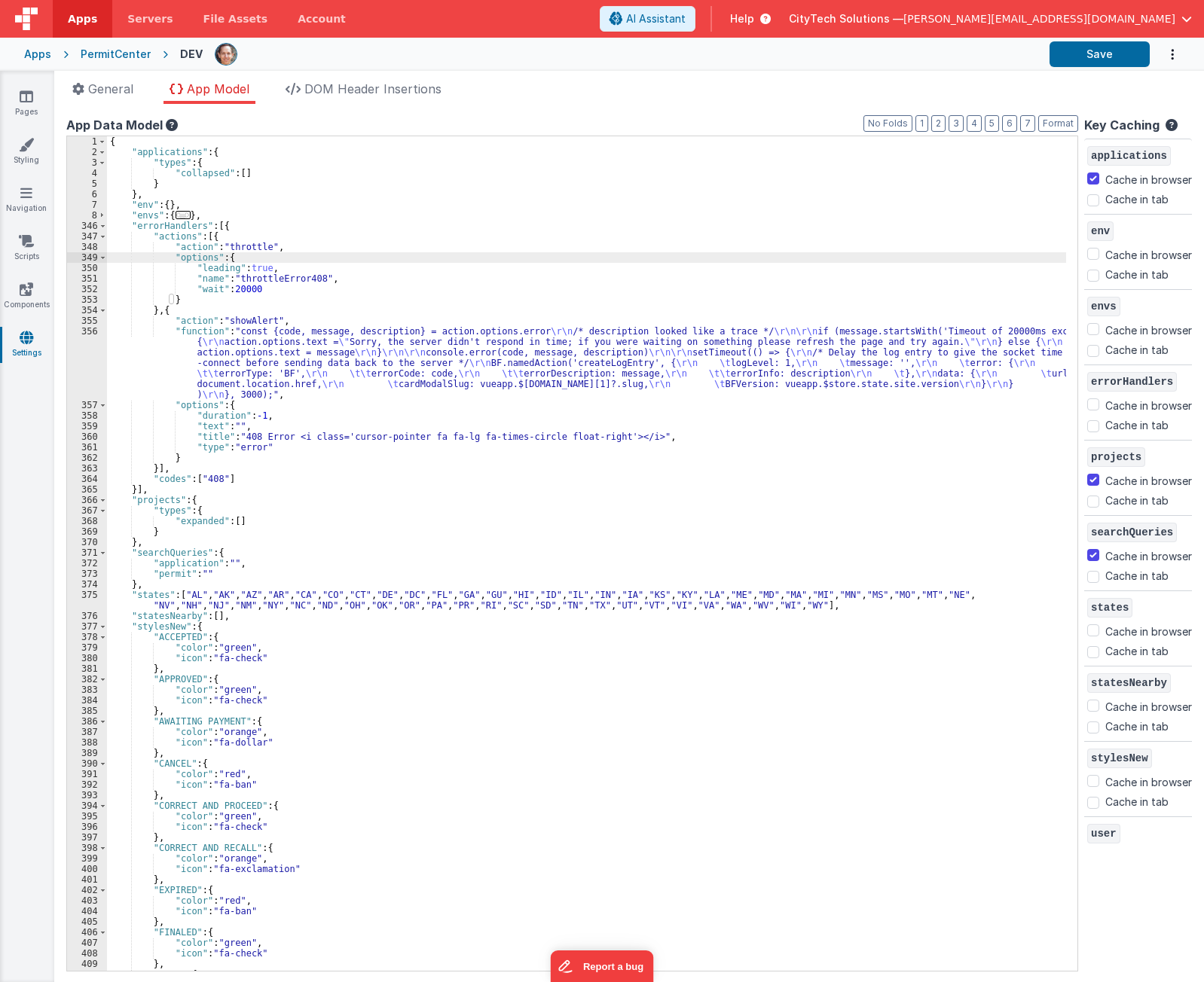
click at [266, 232] on div "{ "applications" : { "types" : { "collapsed" : [ ] } } , "env" : { } , "envs" :…" at bounding box center [587, 564] width 960 height 856
click at [273, 223] on div "{ "applications" : { "types" : { "collapsed" : [ ] } } , "env" : { } , "envs" :…" at bounding box center [587, 564] width 960 height 856
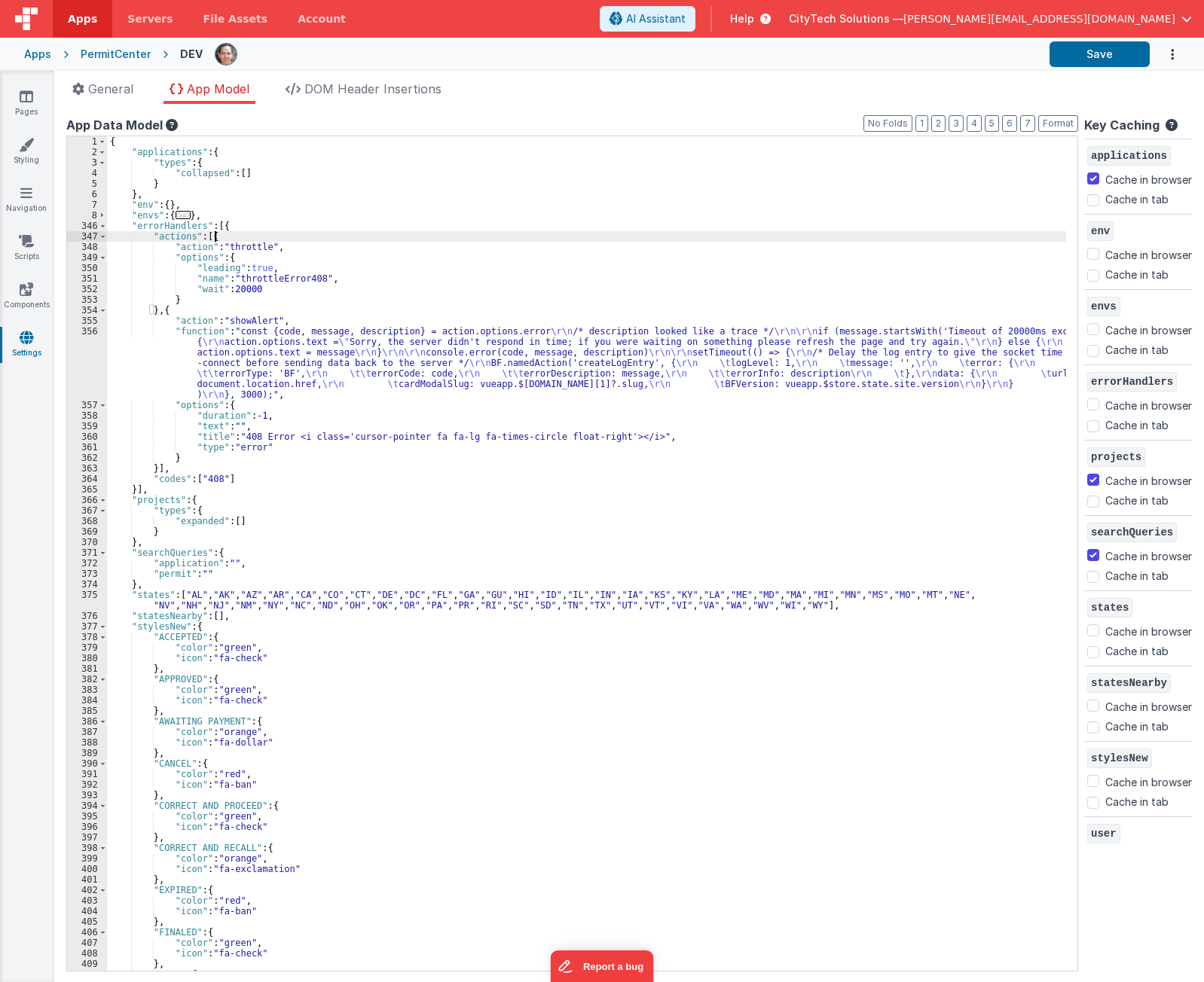
click at [270, 234] on div "{ "applications" : { "types" : { "collapsed" : [ ] } } , "env" : { } , "envs" :…" at bounding box center [587, 564] width 960 height 856
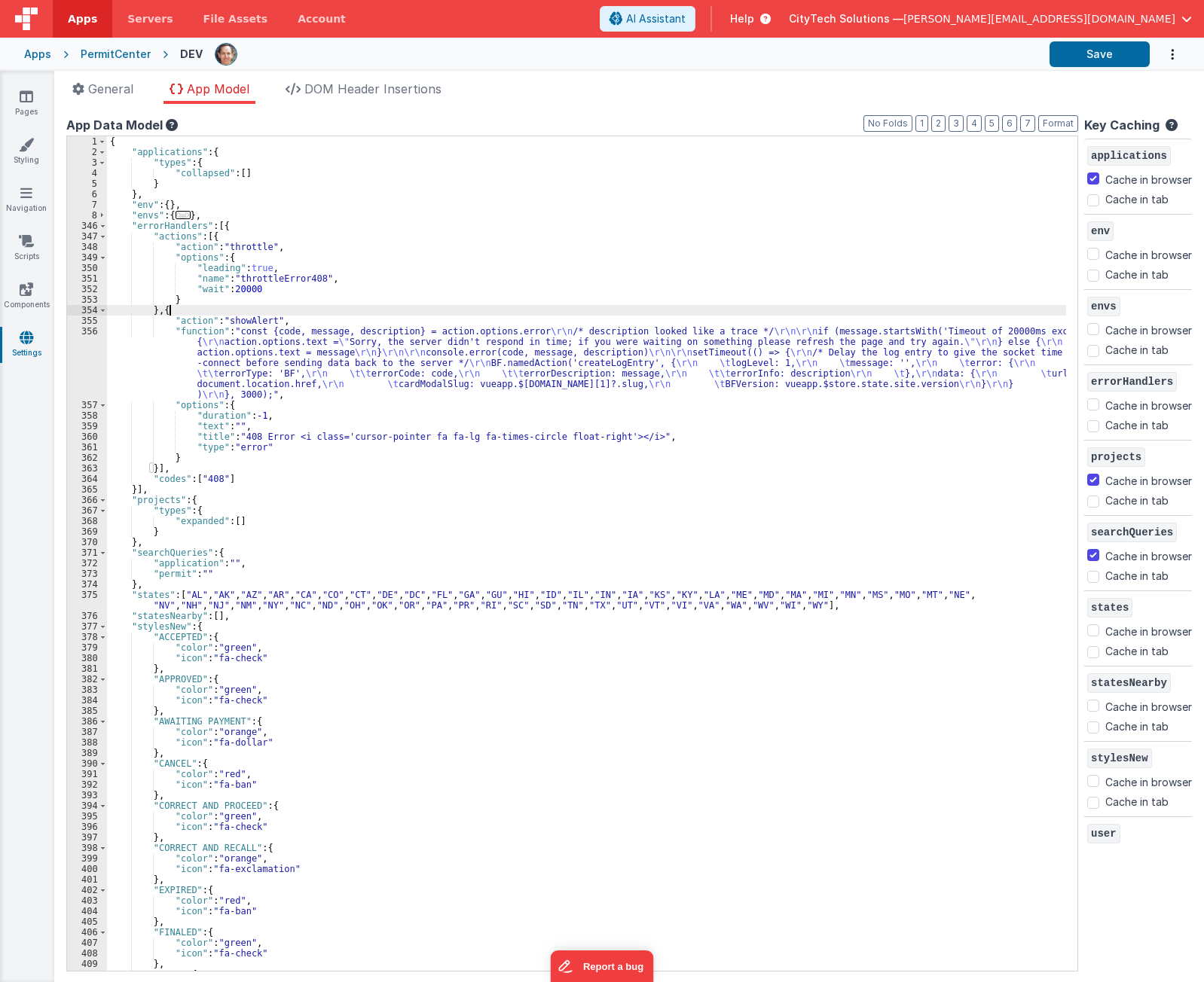
click at [219, 309] on div "{ "applications" : { "types" : { "collapsed" : [ ] } } , "env" : { } , "envs" :…" at bounding box center [587, 564] width 960 height 856
click at [236, 238] on div "{ "applications" : { "types" : { "collapsed" : [ ] } } , "env" : { } , "envs" :…" at bounding box center [587, 564] width 960 height 856
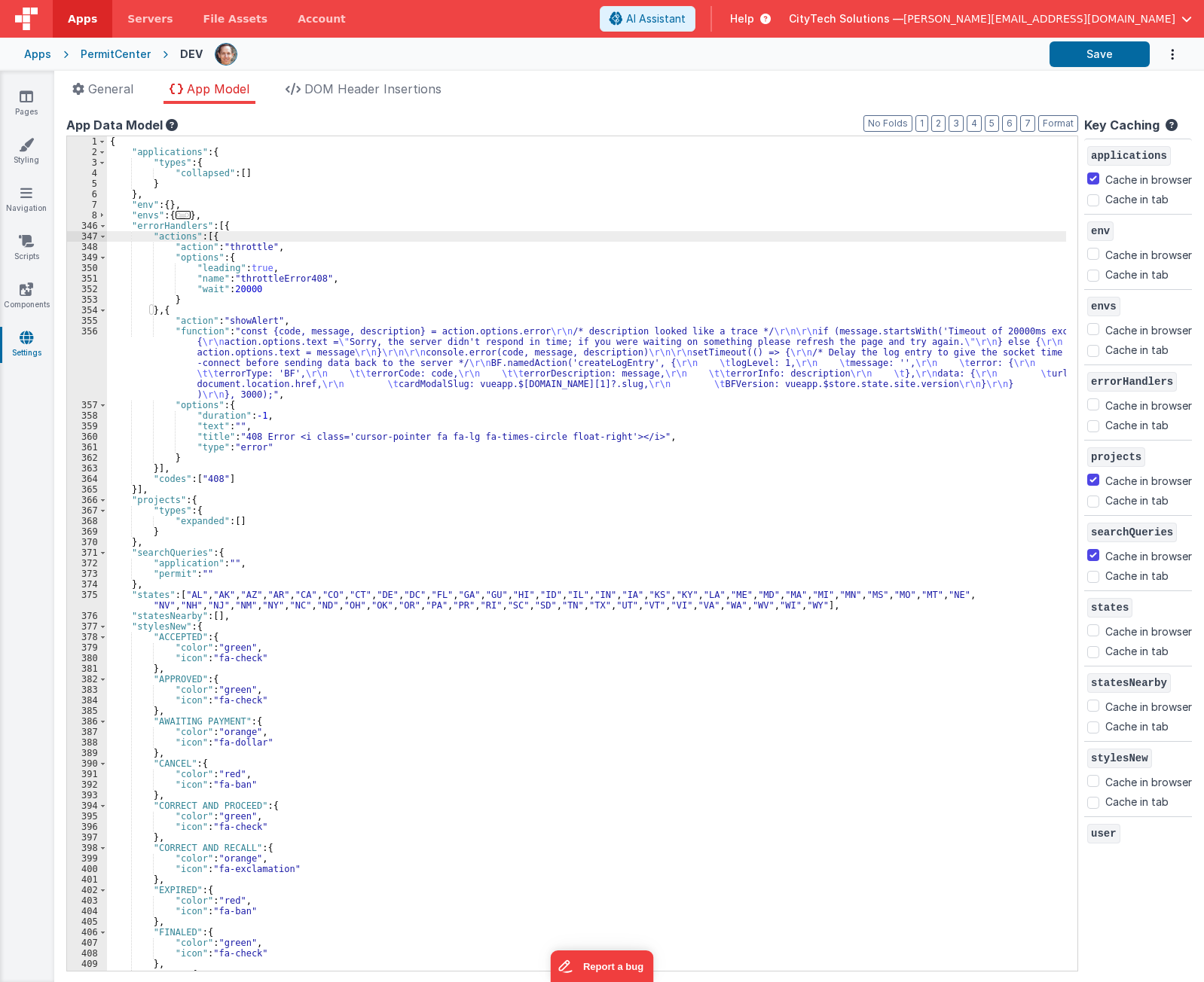
click at [241, 222] on div "{ "applications" : { "types" : { "collapsed" : [ ] } } , "env" : { } , "envs" :…" at bounding box center [587, 564] width 960 height 856
click at [301, 305] on div "{ "applications" : { "types" : { "collapsed" : [ ] } } , "env" : { } , "envs" :…" at bounding box center [587, 564] width 960 height 856
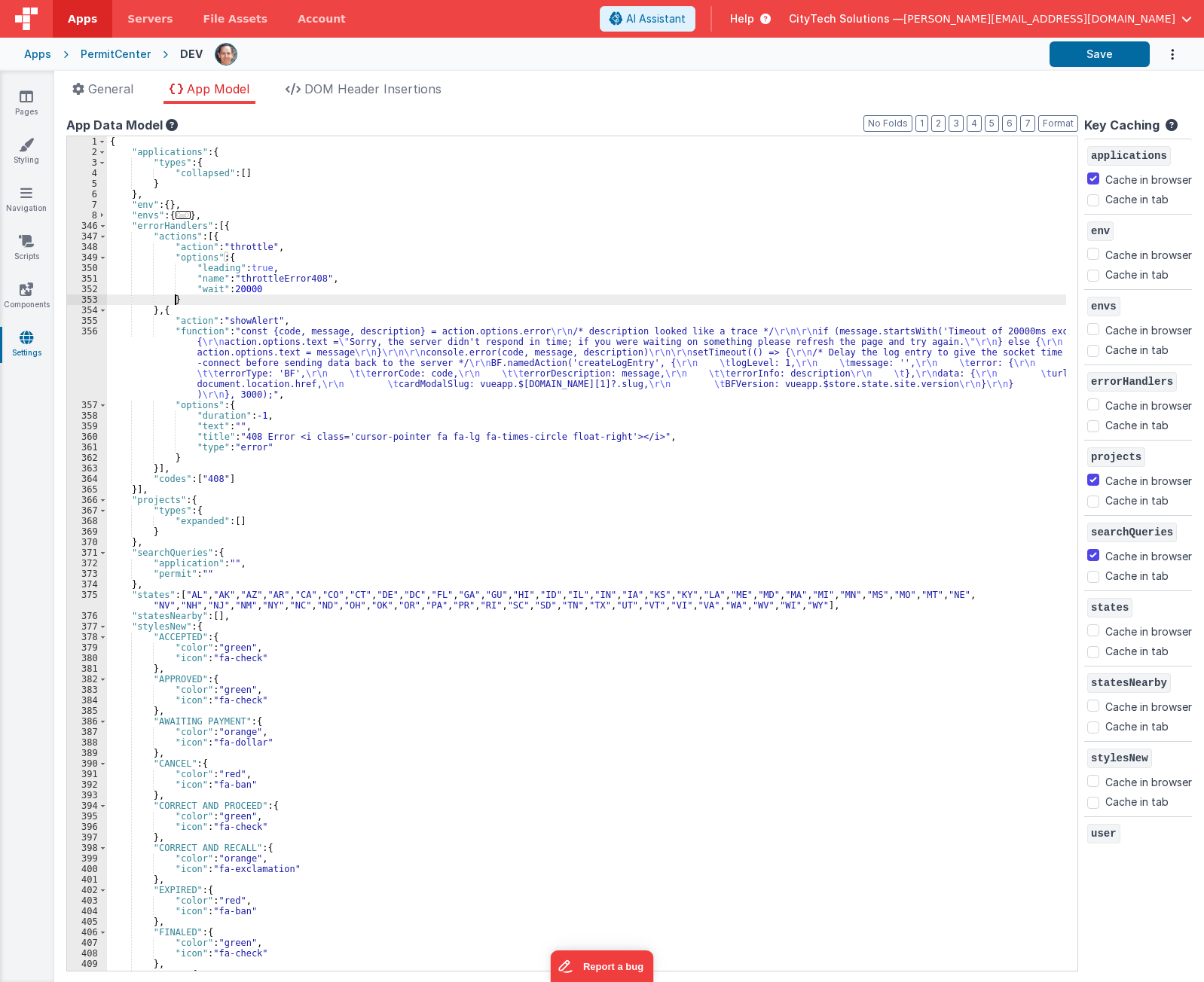
click at [294, 296] on div "{ "applications" : { "types" : { "collapsed" : [ ] } } , "env" : { } , "envs" :…" at bounding box center [587, 564] width 960 height 856
click at [207, 287] on div "{ "applications" : { "types" : { "collapsed" : [ ] } } , "env" : { } , "envs" :…" at bounding box center [587, 564] width 960 height 856
click at [211, 269] on div "{ "applications" : { "types" : { "collapsed" : [ ] } } , "env" : { } , "envs" :…" at bounding box center [587, 564] width 960 height 856
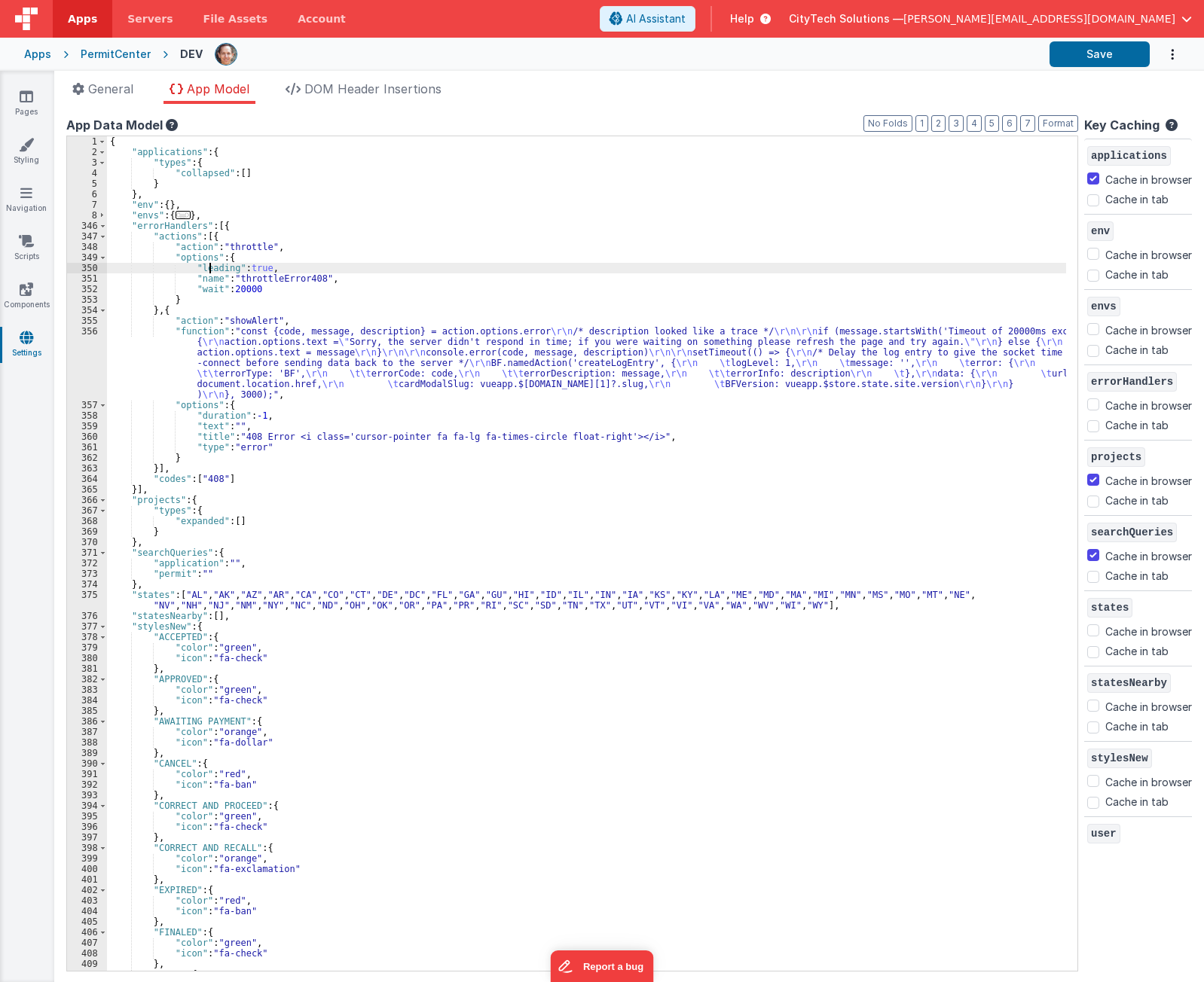
click at [211, 269] on div "{ "applications" : { "types" : { "collapsed" : [ ] } } , "env" : { } , "envs" :…" at bounding box center [587, 564] width 960 height 856
click at [247, 253] on div "{ "applications" : { "types" : { "collapsed" : [ ] } } , "env" : { } , "envs" :…" at bounding box center [587, 564] width 960 height 856
click at [461, 299] on div "{ "applications" : { "types" : { "collapsed" : [ ] } } , "env" : { } , "envs" :…" at bounding box center [587, 564] width 960 height 856
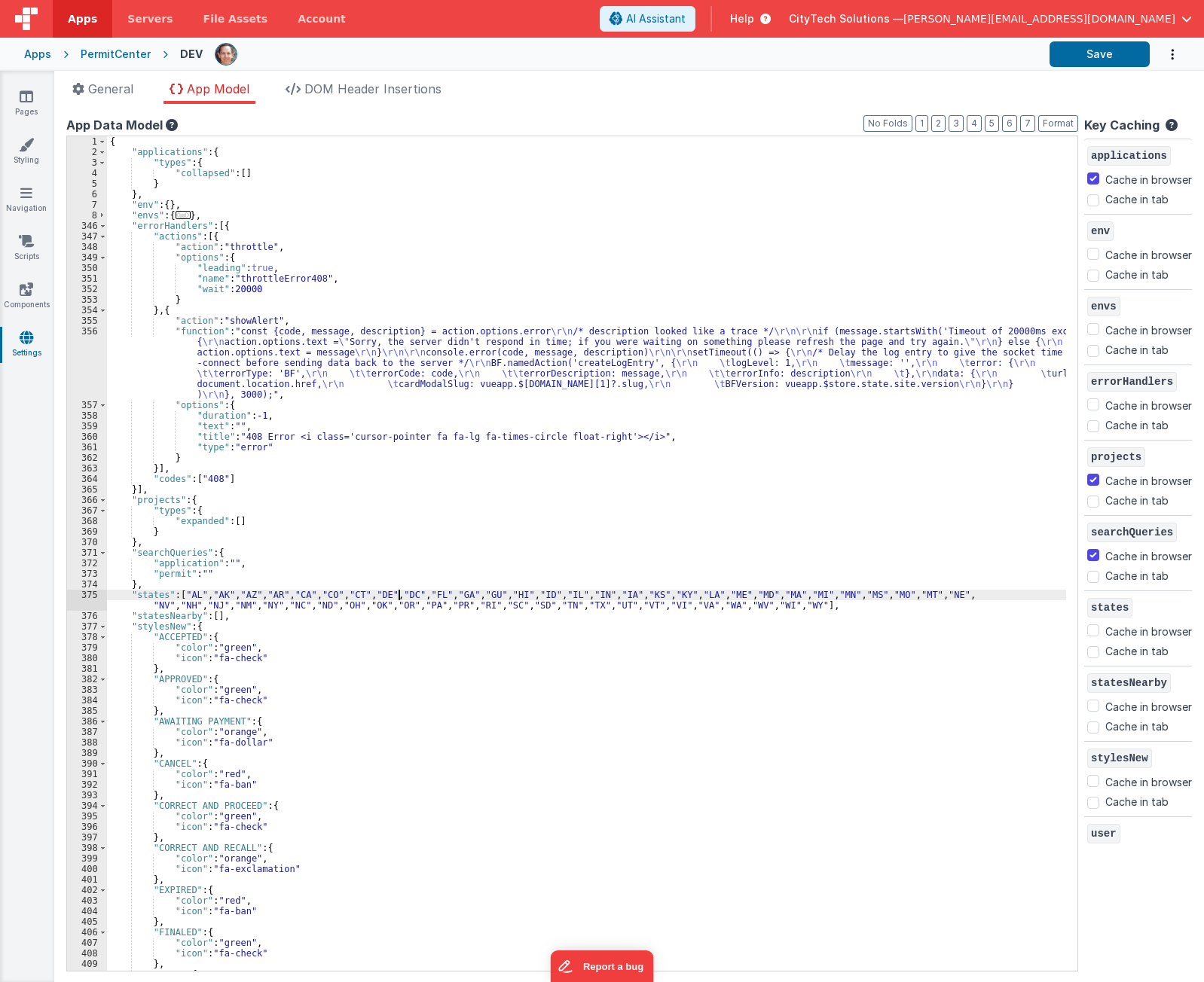
click at [400, 591] on div "{ "applications" : { "types" : { "collapsed" : [ ] } } , "env" : { } , "envs" :…" at bounding box center [587, 564] width 960 height 856
click at [273, 254] on div "{ "applications" : { "types" : { "collapsed" : [ ] } } , "env" : { } , "envs" :…" at bounding box center [587, 564] width 960 height 856
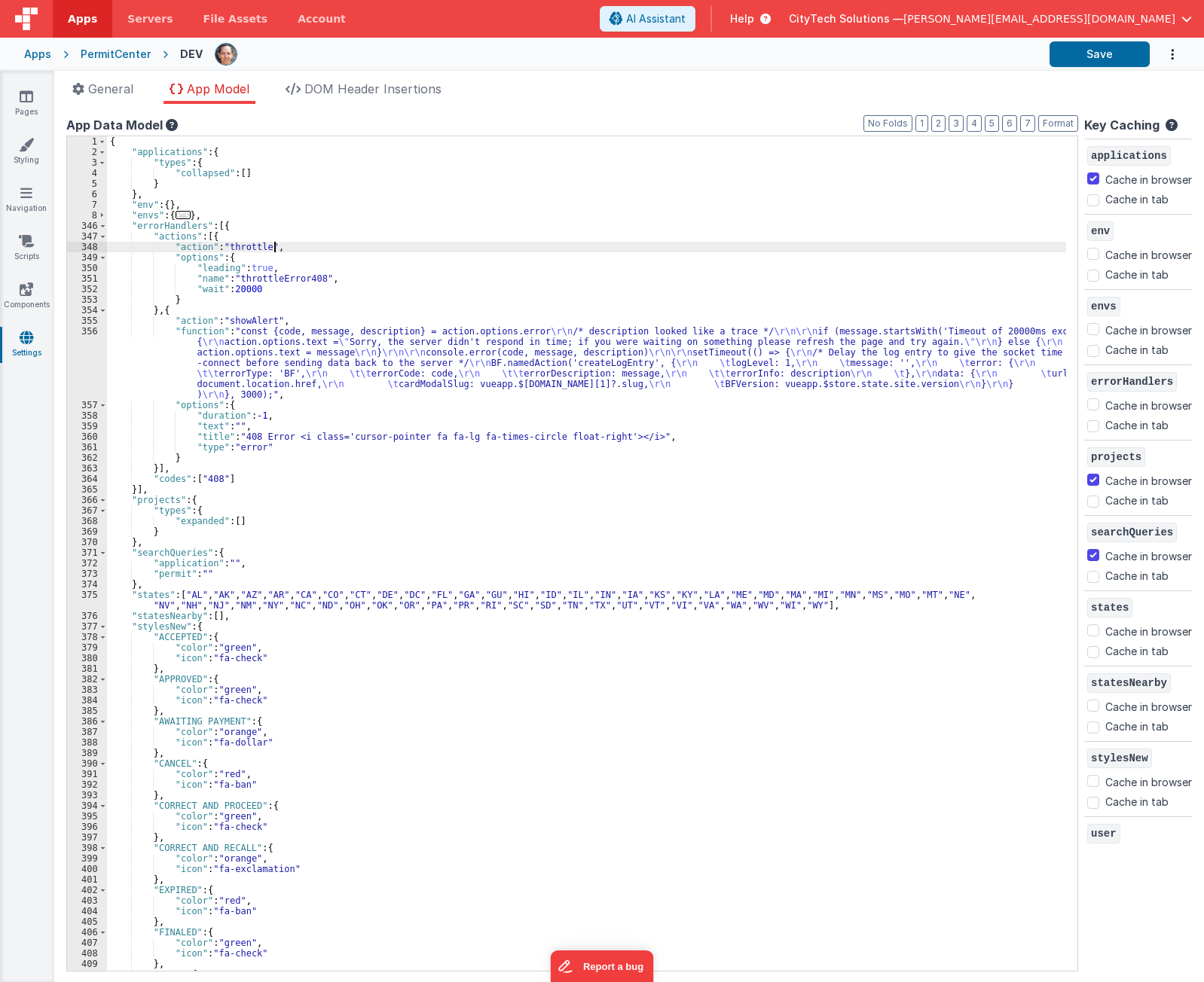
click at [305, 252] on div "{ "applications" : { "types" : { "collapsed" : [ ] } } , "env" : { } , "envs" :…" at bounding box center [587, 564] width 960 height 856
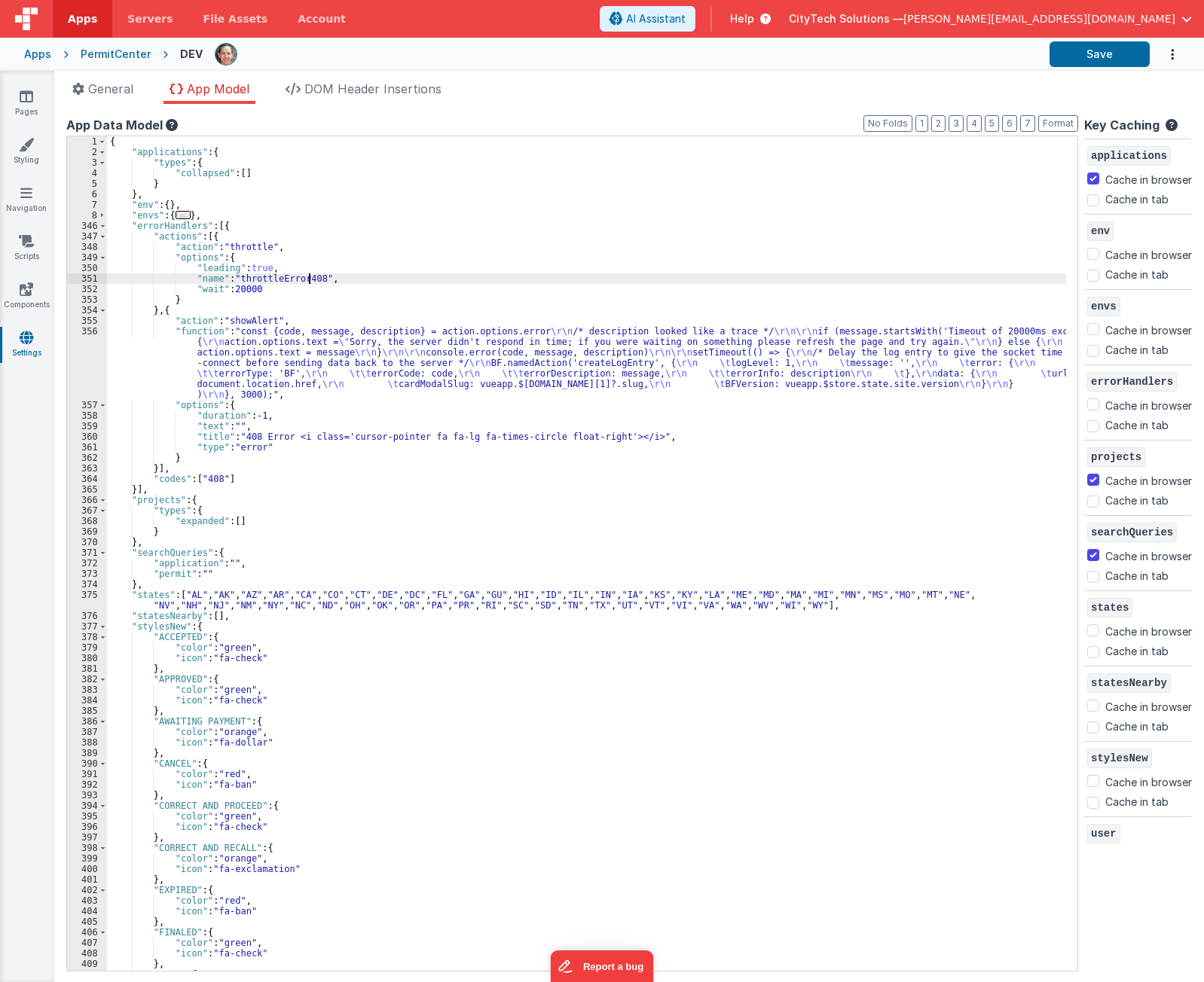
click at [309, 273] on div "{ "applications" : { "types" : { "collapsed" : [ ] } } , "env" : { } , "envs" :…" at bounding box center [587, 564] width 960 height 856
click at [309, 268] on div "{ "applications" : { "types" : { "collapsed" : [ ] } } , "env" : { } , "envs" :…" at bounding box center [587, 564] width 960 height 856
click at [339, 282] on div "{ "applications" : { "types" : { "collapsed" : [ ] } } , "env" : { } , "envs" :…" at bounding box center [587, 564] width 960 height 856
click at [416, 247] on div "{ "applications" : { "types" : { "collapsed" : [ ] } } , "env" : { } , "envs" :…" at bounding box center [587, 564] width 960 height 856
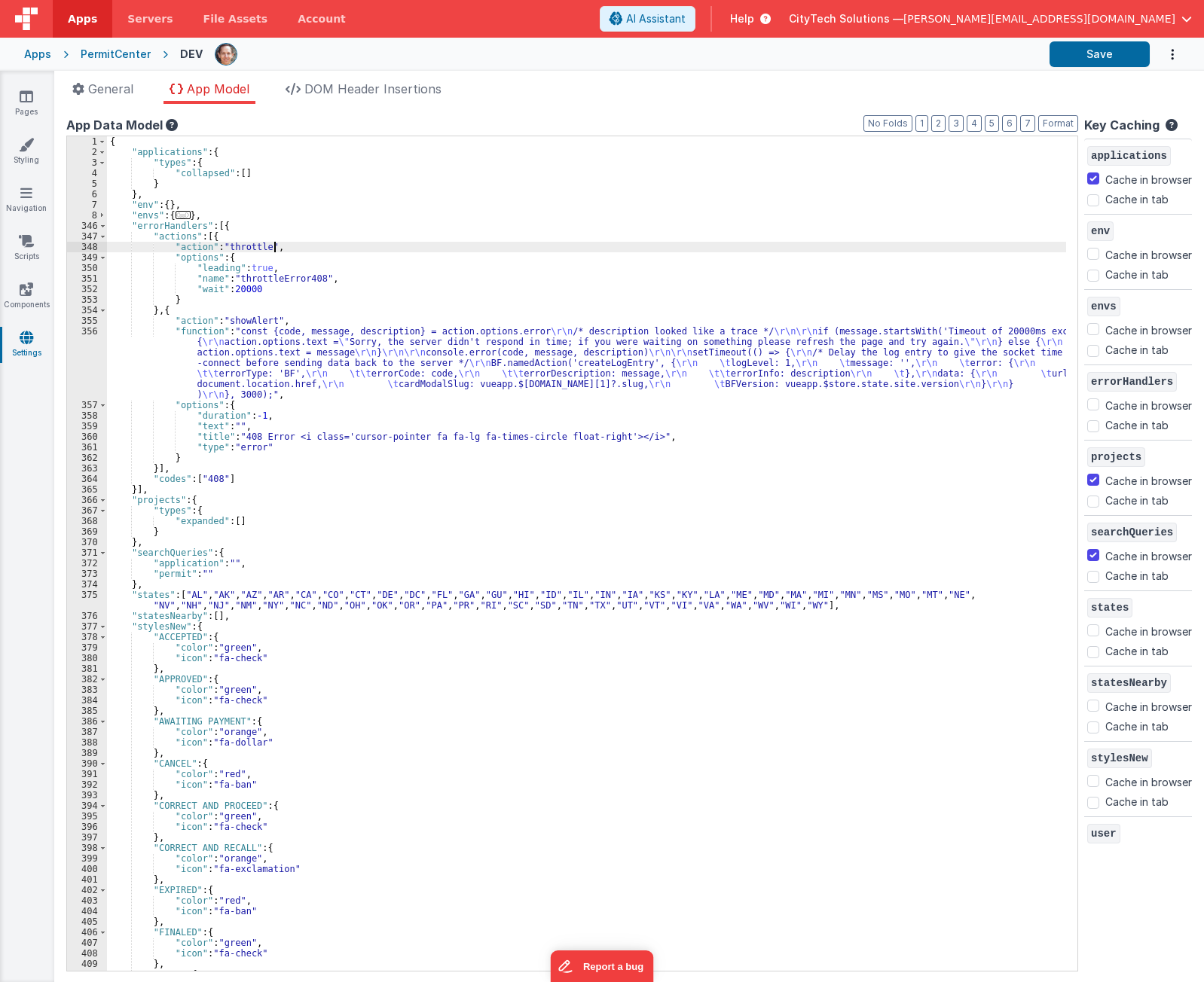
click at [421, 239] on div "{ "applications" : { "types" : { "collapsed" : [ ] } } , "env" : { } , "envs" :…" at bounding box center [587, 564] width 960 height 856
click at [420, 250] on div "{ "applications" : { "types" : { "collapsed" : [ ] } } , "env" : { } , "envs" :…" at bounding box center [587, 564] width 960 height 856
click at [421, 258] on div "{ "applications" : { "types" : { "collapsed" : [ ] } } , "env" : { } , "envs" :…" at bounding box center [587, 564] width 960 height 856
drag, startPoint x: 240, startPoint y: 288, endPoint x: 259, endPoint y: 288, distance: 19.0
click at [259, 288] on div "{ "applications" : { "types" : { "collapsed" : [ ] } } , "env" : { } , "envs" :…" at bounding box center [587, 564] width 960 height 856
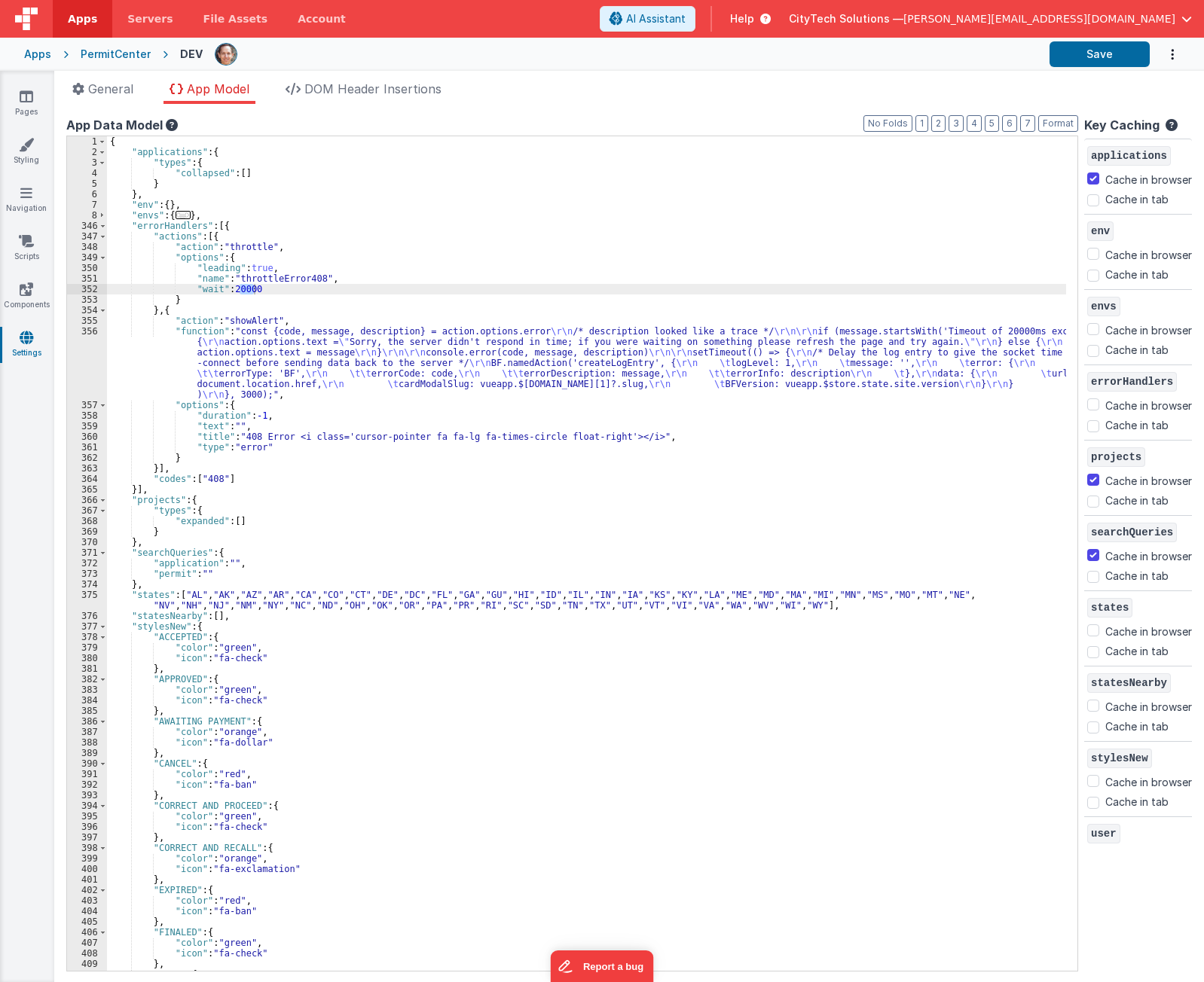
click at [279, 232] on div "{ "applications" : { "types" : { "collapsed" : [ ] } } , "env" : { } , "envs" :…" at bounding box center [587, 564] width 960 height 856
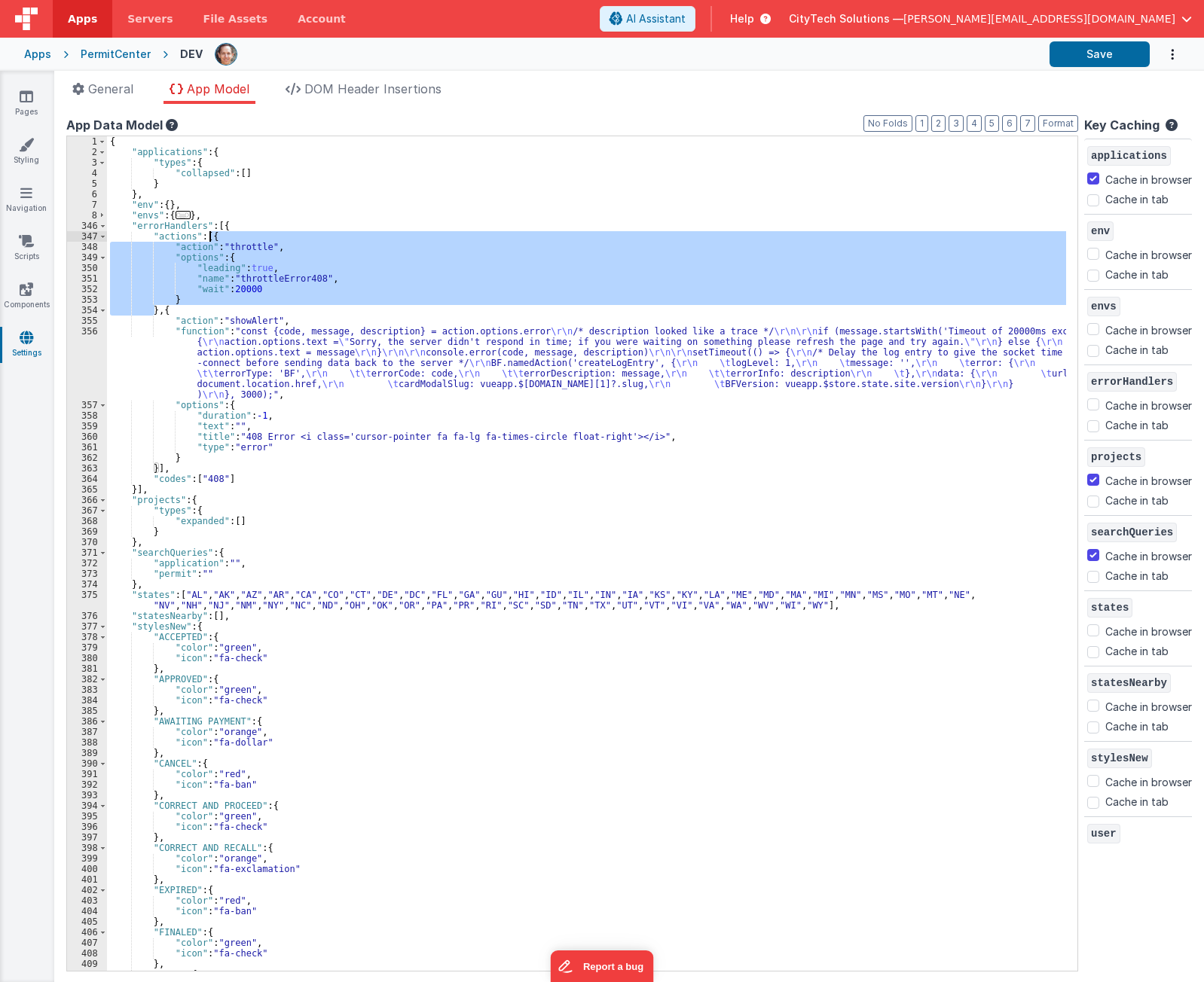
drag, startPoint x: 153, startPoint y: 308, endPoint x: 209, endPoint y: 236, distance: 91.2
click at [209, 236] on div "{ "applications" : { "types" : { "collapsed" : [ ] } } , "env" : { } , "envs" :…" at bounding box center [587, 564] width 960 height 856
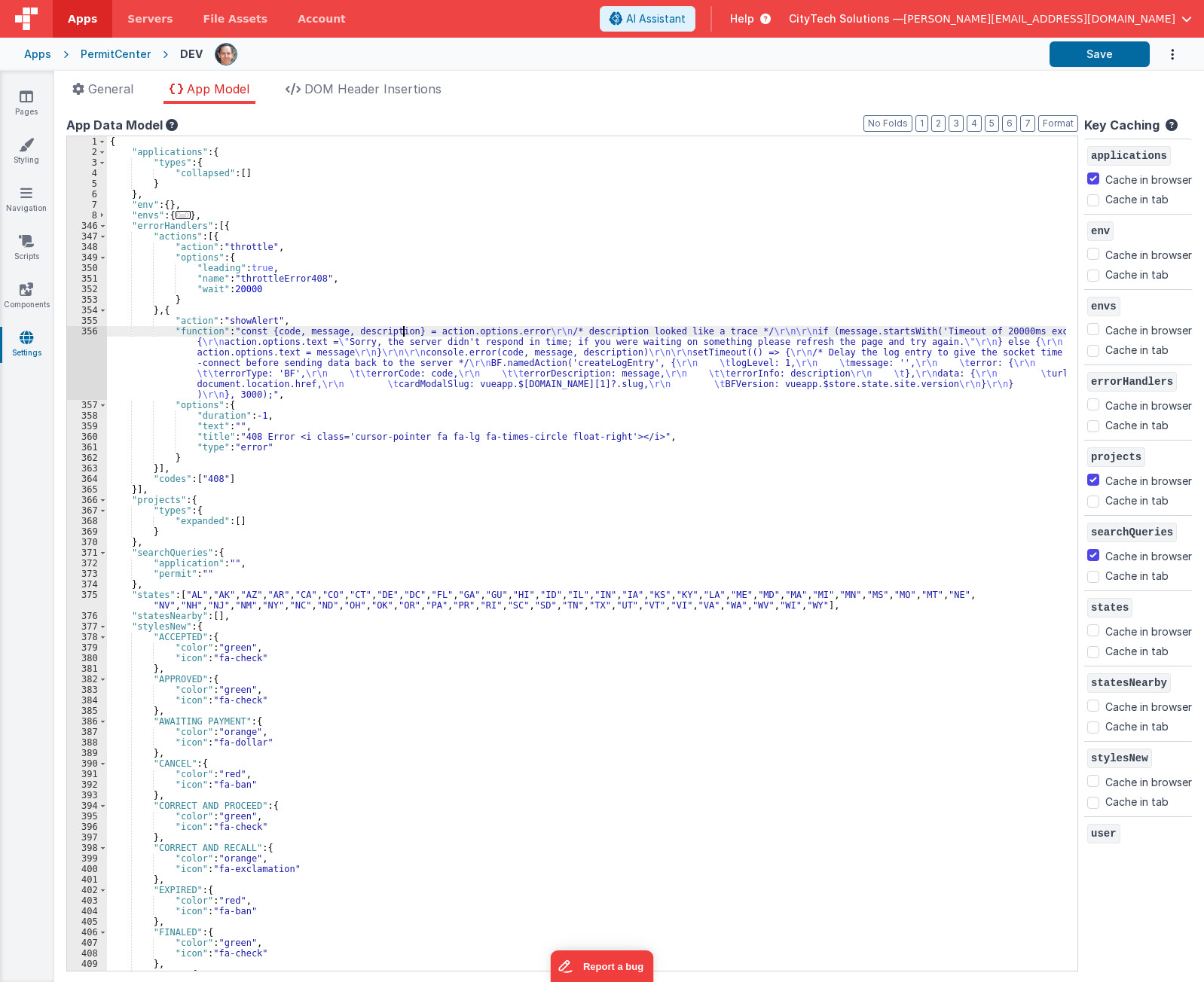
click at [402, 332] on div "{ "applications" : { "types" : { "collapsed" : [ ] } } , "env" : { } , "envs" :…" at bounding box center [587, 564] width 960 height 856
click at [315, 399] on div "{ "applications" : { "types" : { "collapsed" : [ ] } } , "env" : { } , "envs" :…" at bounding box center [587, 564] width 960 height 856
click at [307, 284] on div "{ "applications" : { "types" : { "collapsed" : [ ] } } , "env" : { } , "envs" :…" at bounding box center [587, 564] width 960 height 856
drag, startPoint x: 238, startPoint y: 288, endPoint x: 259, endPoint y: 283, distance: 21.6
click at [259, 283] on div "{ "applications" : { "types" : { "collapsed" : [ ] } } , "env" : { } , "envs" :…" at bounding box center [587, 564] width 960 height 856
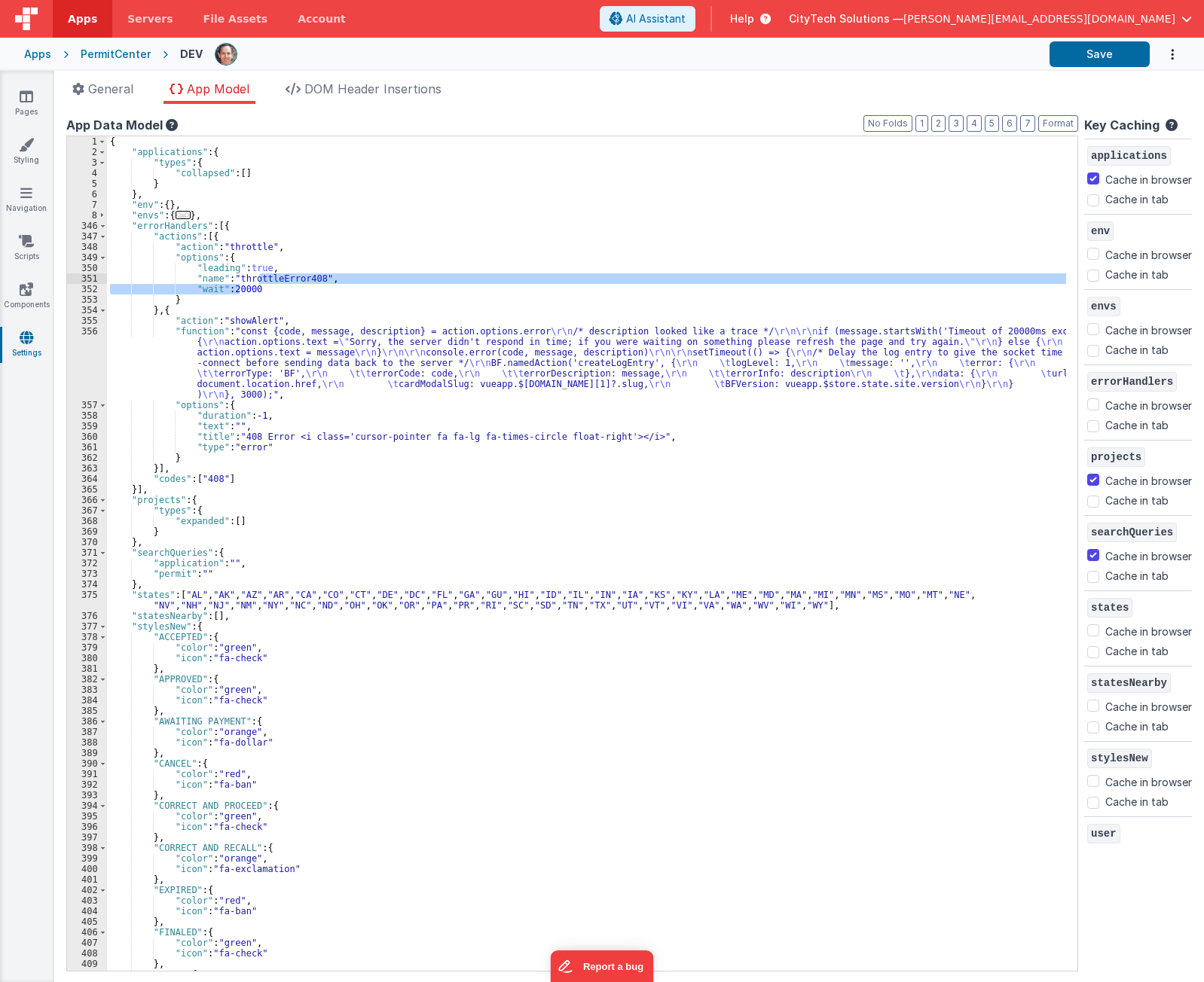
click at [254, 288] on div "{ "applications" : { "types" : { "collapsed" : [ ] } } , "env" : { } , "envs" :…" at bounding box center [587, 564] width 960 height 856
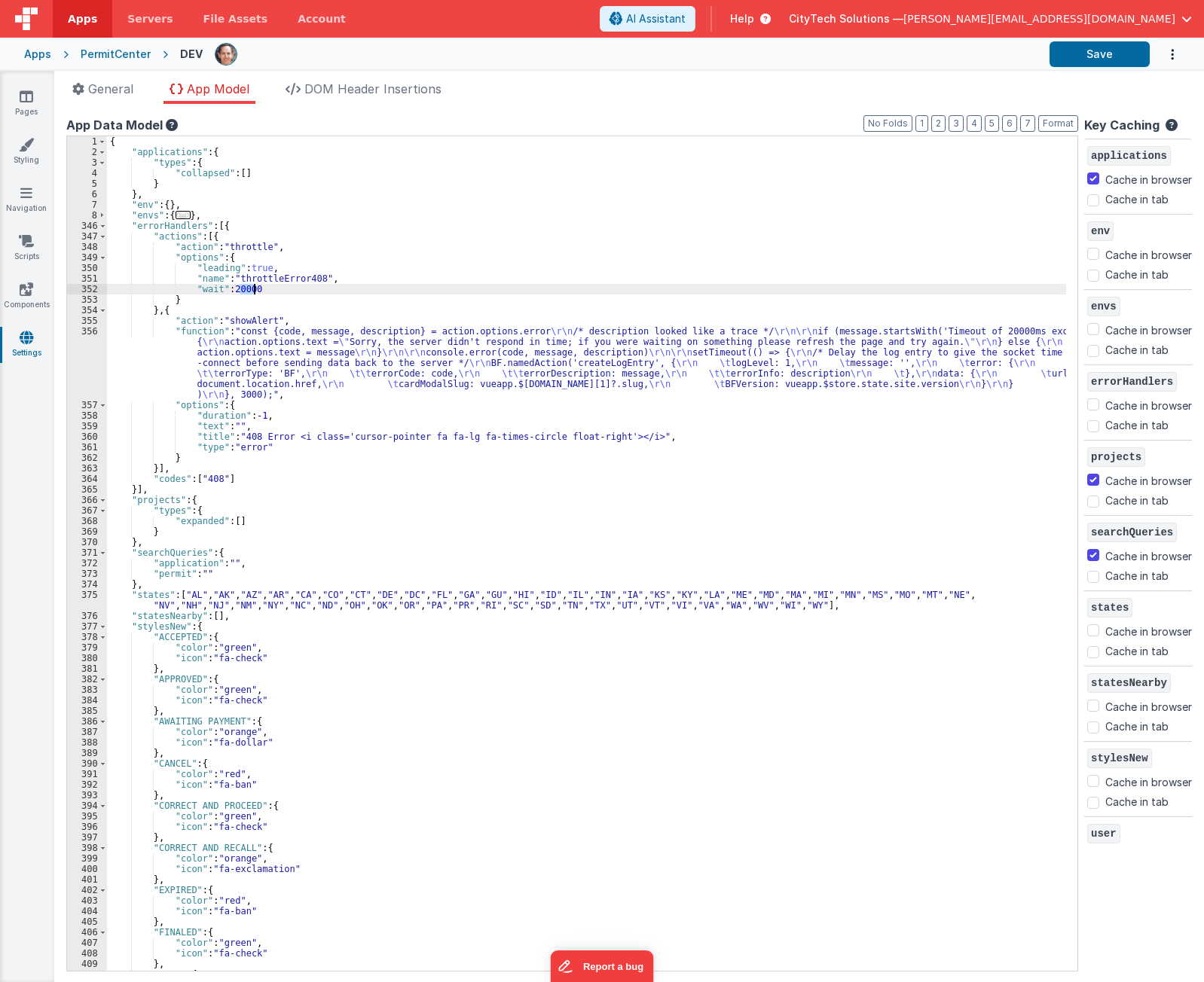
drag, startPoint x: 241, startPoint y: 286, endPoint x: 258, endPoint y: 288, distance: 17.1
click at [258, 288] on div "{ "applications" : { "types" : { "collapsed" : [ ] } } , "env" : { } , "envs" :…" at bounding box center [587, 564] width 960 height 856
click at [279, 258] on div "{ "applications" : { "types" : { "collapsed" : [ ] } } , "env" : { } , "envs" :…" at bounding box center [587, 564] width 960 height 856
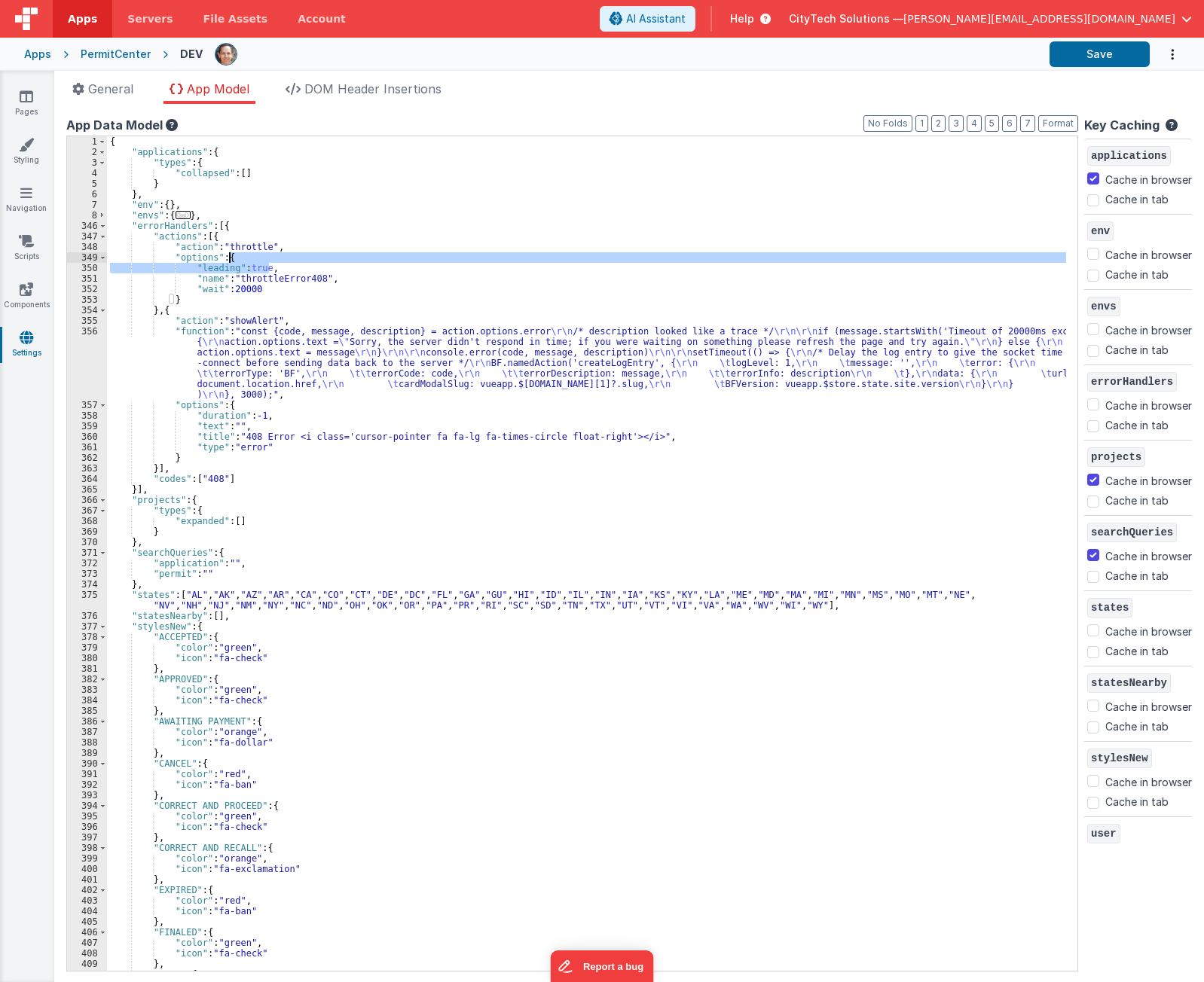
drag, startPoint x: 310, startPoint y: 267, endPoint x: 312, endPoint y: 256, distance: 11.2
click at [312, 256] on div "{ "applications" : { "types" : { "collapsed" : [ ] } } , "env" : { } , "envs" :…" at bounding box center [587, 564] width 960 height 856
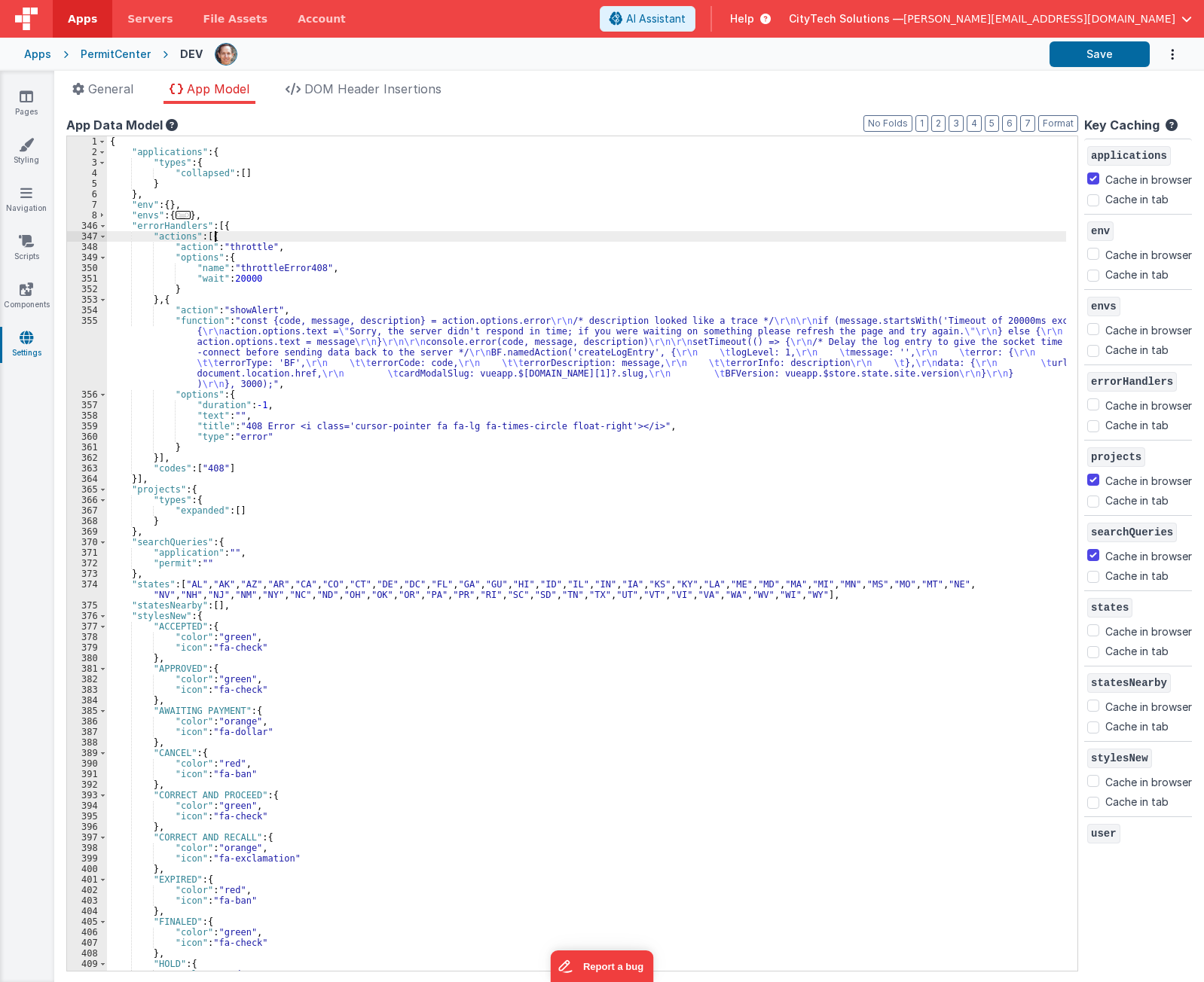
click at [420, 236] on div "{ "applications" : { "types" : { "collapsed" : [ ] } } , "env" : { } , "envs" :…" at bounding box center [587, 564] width 960 height 856
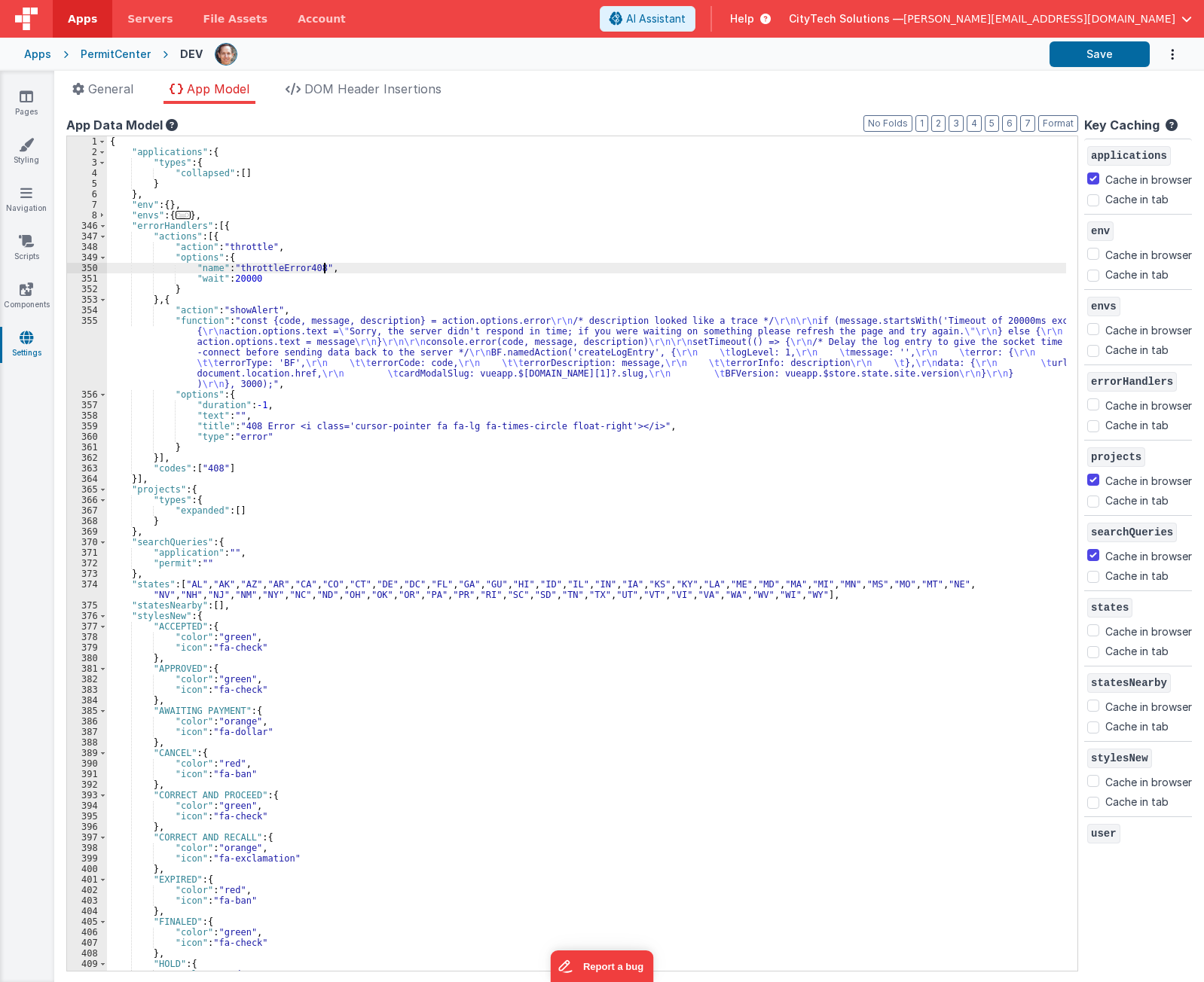
click at [418, 268] on div "{ "applications" : { "types" : { "collapsed" : [ ] } } , "env" : { } , "envs" :…" at bounding box center [587, 564] width 960 height 856
click at [254, 297] on div "{ "applications" : { "types" : { "collapsed" : [ ] } } , "env" : { } , "envs" :…" at bounding box center [587, 564] width 960 height 856
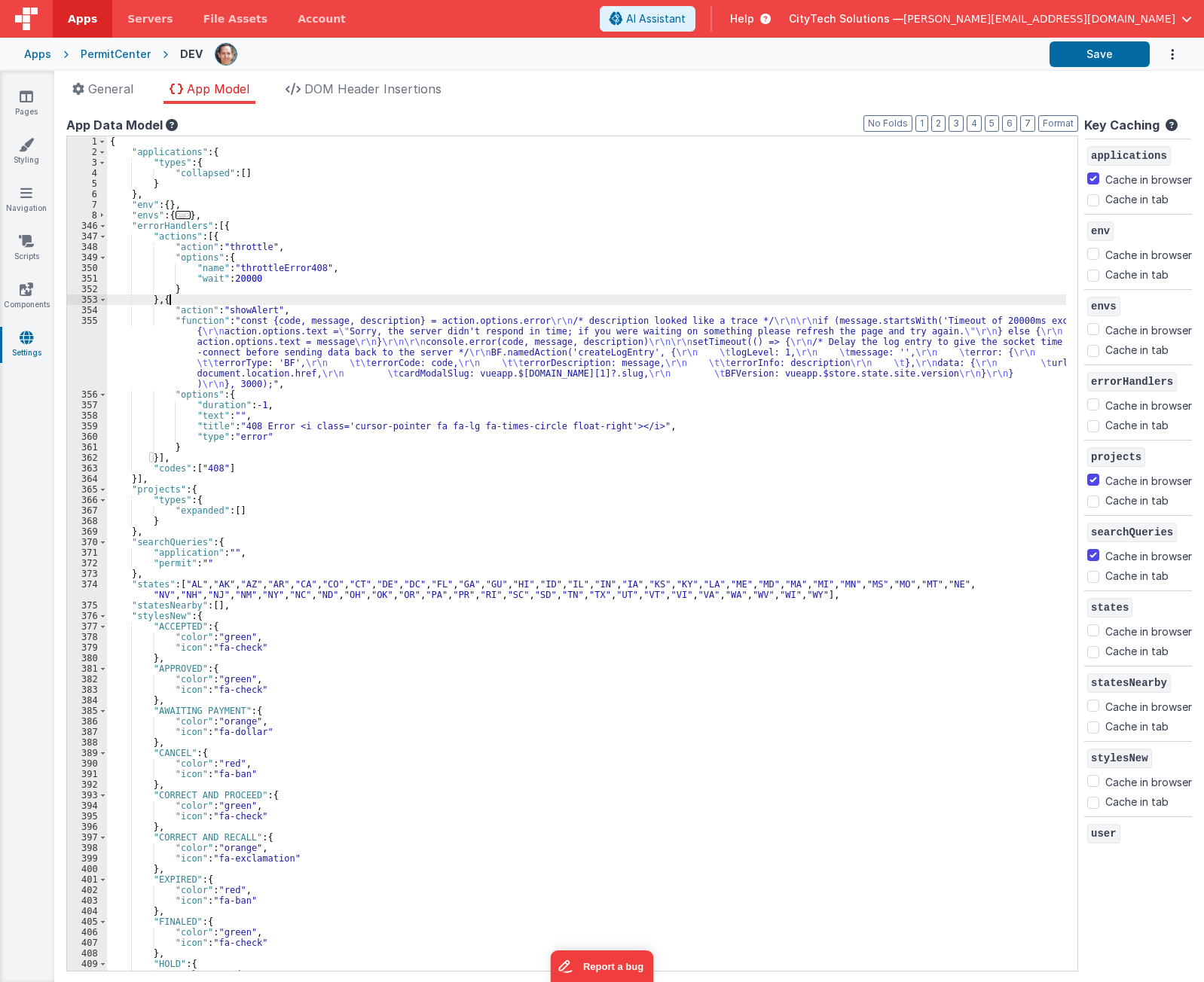
drag, startPoint x: 254, startPoint y: 296, endPoint x: 251, endPoint y: 333, distance: 37.1
click at [251, 333] on div "{ "applications" : { "types" : { "collapsed" : [ ] } } , "env" : { } , "envs" :…" at bounding box center [587, 564] width 960 height 856
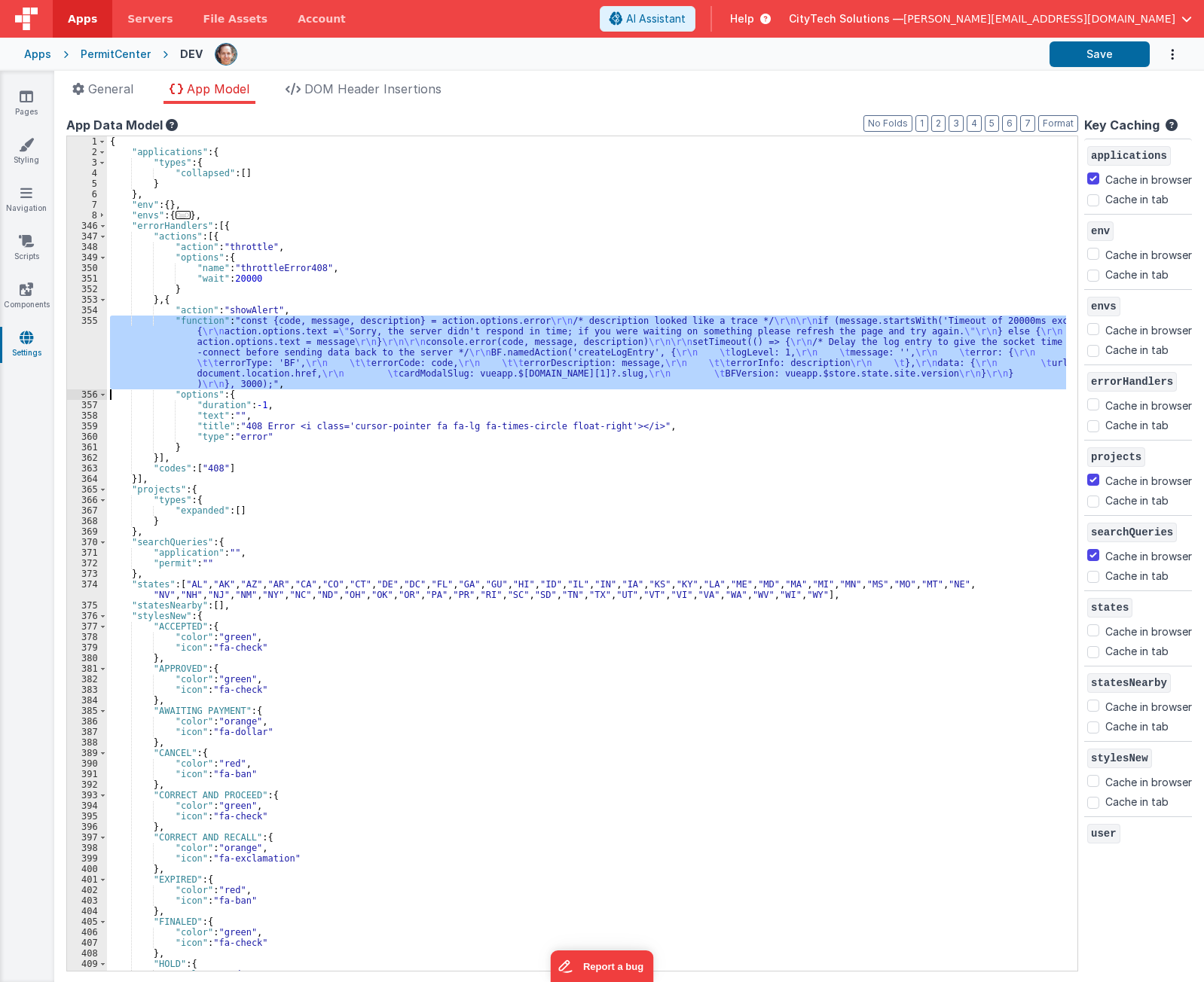
click at [91, 354] on div "355" at bounding box center [87, 352] width 40 height 74
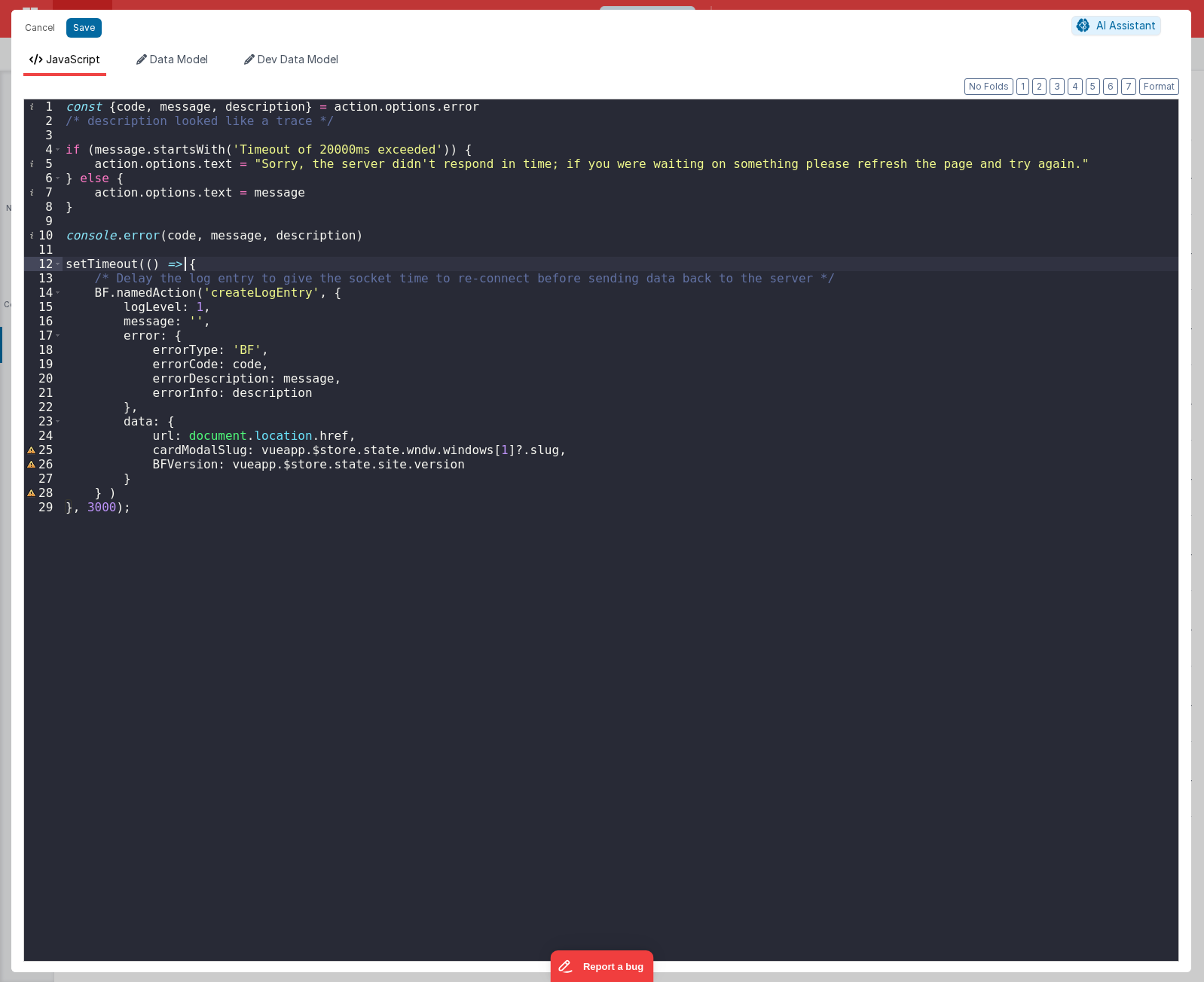
click at [246, 261] on div "const { code , message , description } = action . options . error /* descriptio…" at bounding box center [621, 545] width 1116 height 890
click at [409, 235] on div "const { code , message , description } = action . options . error /* descriptio…" at bounding box center [621, 545] width 1116 height 890
click at [637, 245] on div "const { code , message , description } = action . options . error /* descriptio…" at bounding box center [621, 545] width 1116 height 890
click at [618, 232] on div "const { code , message , description } = action . options . error /* descriptio…" at bounding box center [621, 545] width 1116 height 890
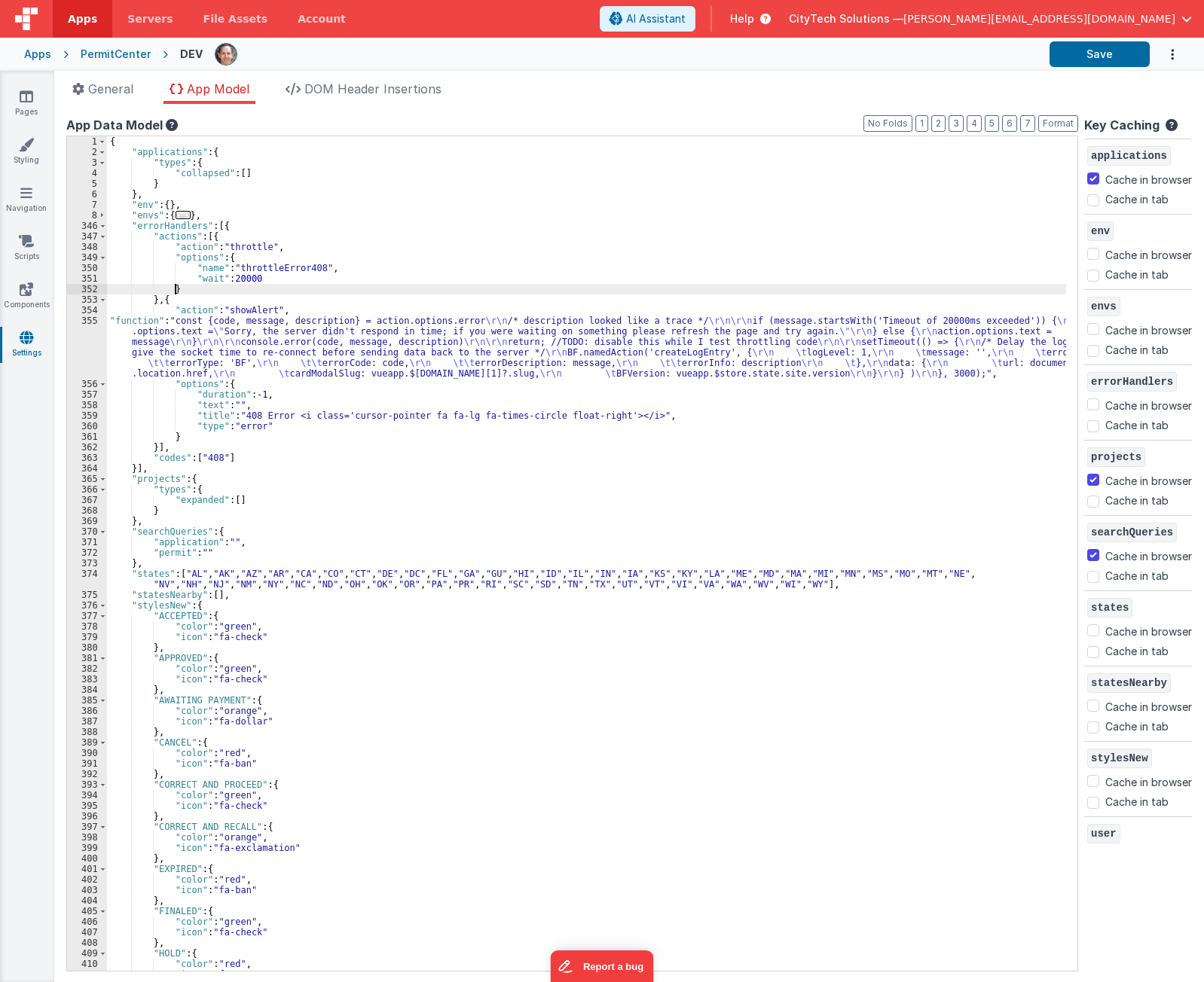
click at [597, 291] on div "{ "applications" : { "types" : { "collapsed" : [ ] } } , "env" : { } , "envs" :…" at bounding box center [587, 564] width 960 height 856
click at [532, 374] on div "{ "applications" : { "types" : { "collapsed" : [ ] } } , "env" : { } , "envs" :…" at bounding box center [587, 564] width 960 height 856
click at [535, 340] on div "{ "applications" : { "types" : { "collapsed" : [ ] } } , "env" : { } , "envs" :…" at bounding box center [587, 564] width 960 height 856
click at [226, 290] on div "{ "applications" : { "types" : { "collapsed" : [ ] } } , "env" : { } , "envs" :…" at bounding box center [587, 564] width 960 height 856
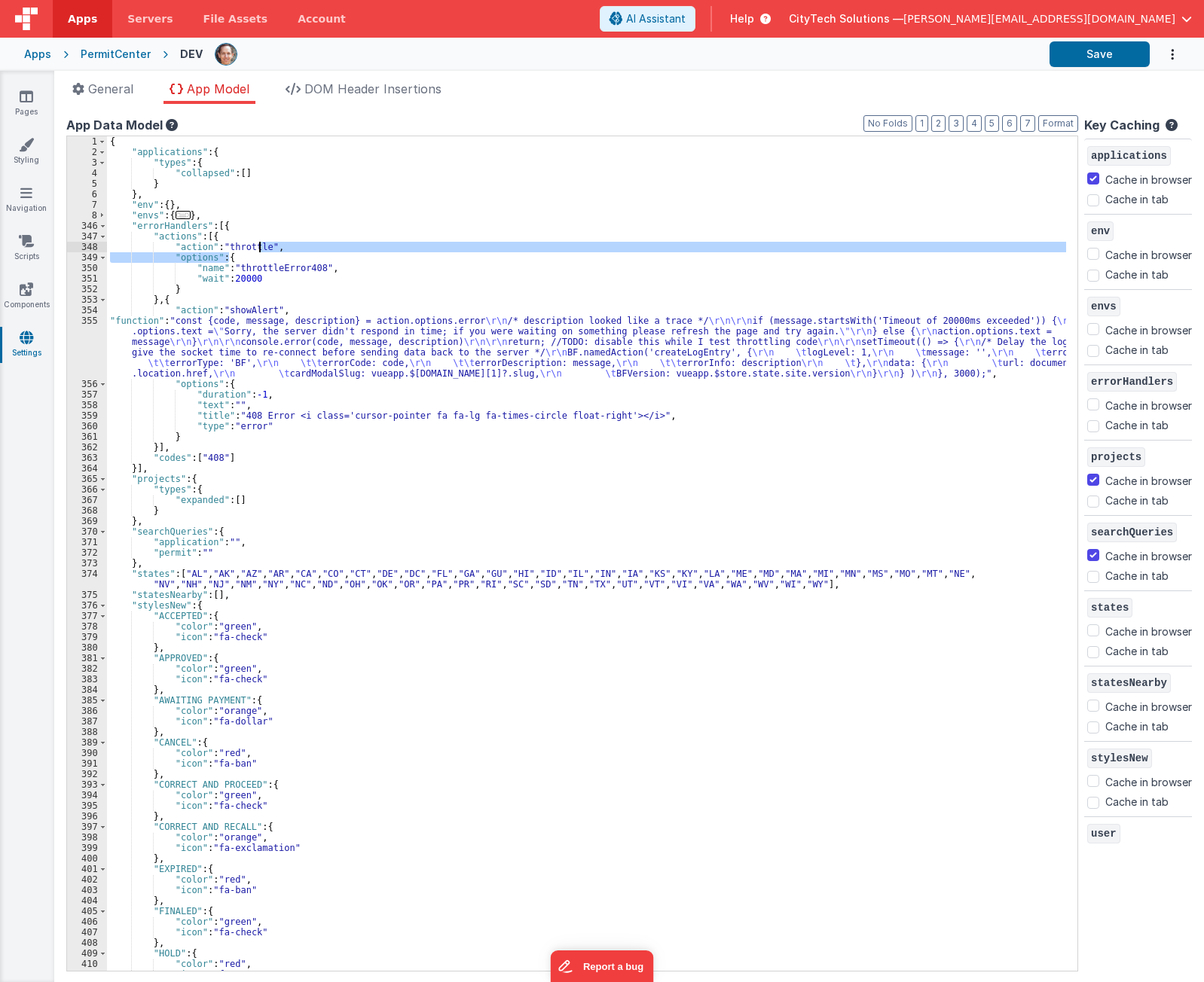
drag, startPoint x: 258, startPoint y: 253, endPoint x: 265, endPoint y: 244, distance: 11.4
click at [259, 251] on div "{ "applications" : { "types" : { "collapsed" : [ ] } } , "env" : { } , "envs" :…" at bounding box center [587, 564] width 960 height 856
click at [271, 234] on div "{ "applications" : { "types" : { "collapsed" : [ ] } } , "env" : { } , "envs" :…" at bounding box center [587, 564] width 960 height 856
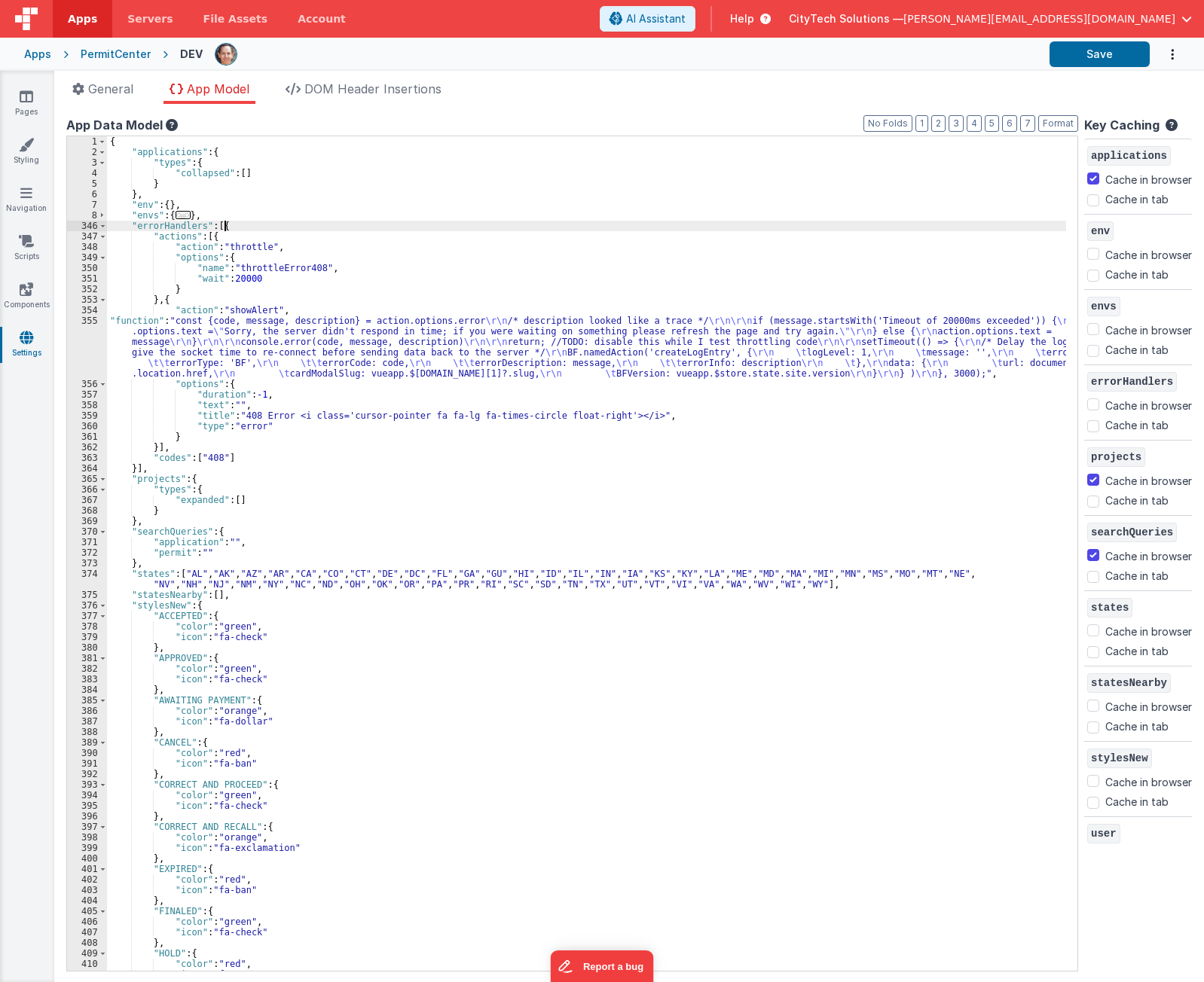
click at [278, 225] on div "{ "applications" : { "types" : { "collapsed" : [ ] } } , "env" : { } , "envs" :…" at bounding box center [587, 564] width 960 height 856
click at [271, 235] on div "{ "applications" : { "types" : { "collapsed" : [ ] } } , "env" : { } , "envs" :…" at bounding box center [587, 564] width 960 height 856
click at [247, 302] on div "{ "applications" : { "types" : { "collapsed" : [ ] } } , "env" : { } , "envs" :…" at bounding box center [587, 564] width 960 height 856
click at [373, 258] on div "{ "applications" : { "types" : { "collapsed" : [ ] } } , "env" : { } , "envs" :…" at bounding box center [587, 564] width 960 height 856
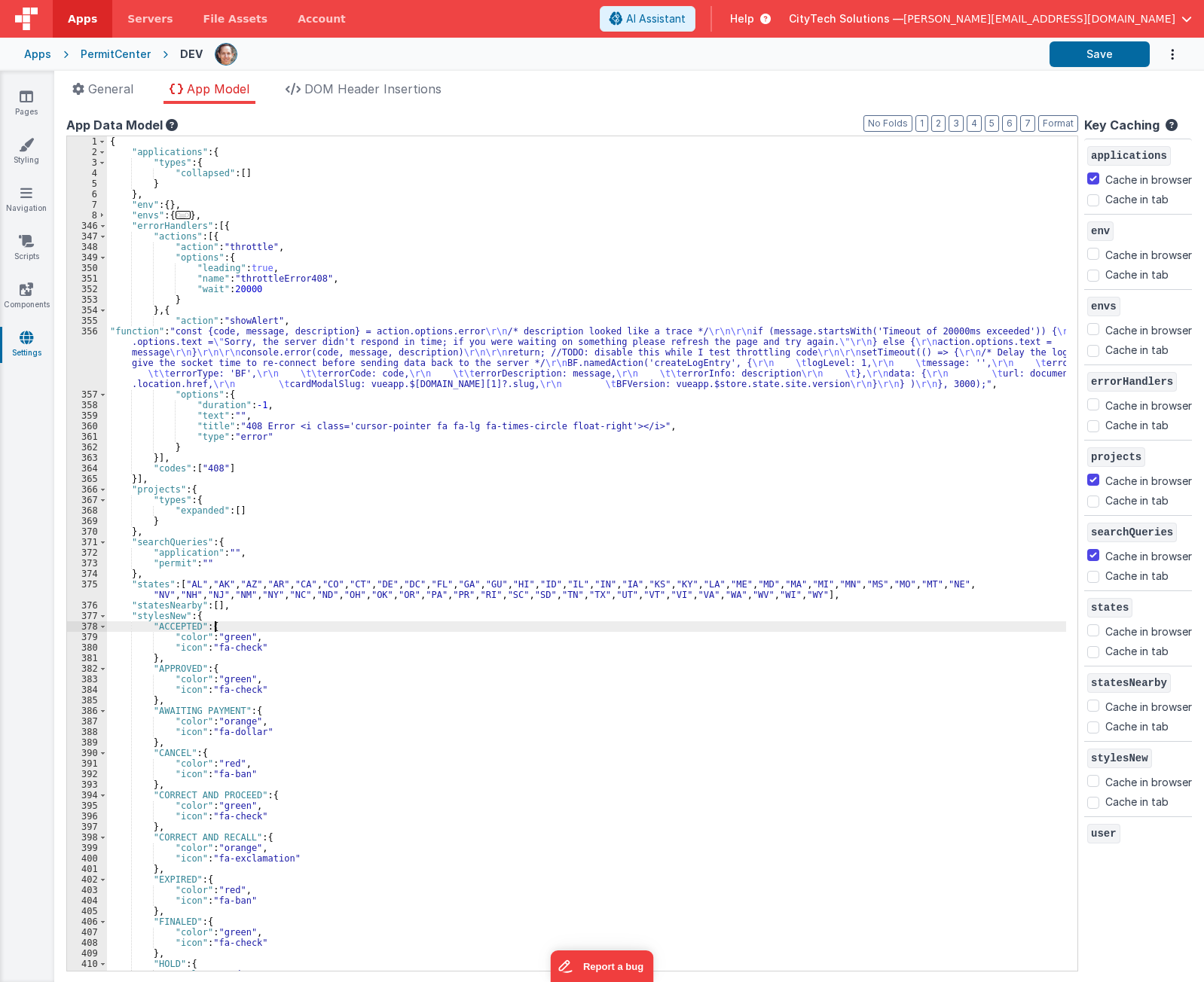
click at [404, 626] on div "{ "applications" : { "types" : { "collapsed" : [ ] } } , "env" : { } , "envs" :…" at bounding box center [587, 564] width 960 height 856
click at [332, 390] on div "{ "applications" : { "types" : { "collapsed" : [ ] } } , "env" : { } , "envs" :…" at bounding box center [587, 564] width 960 height 856
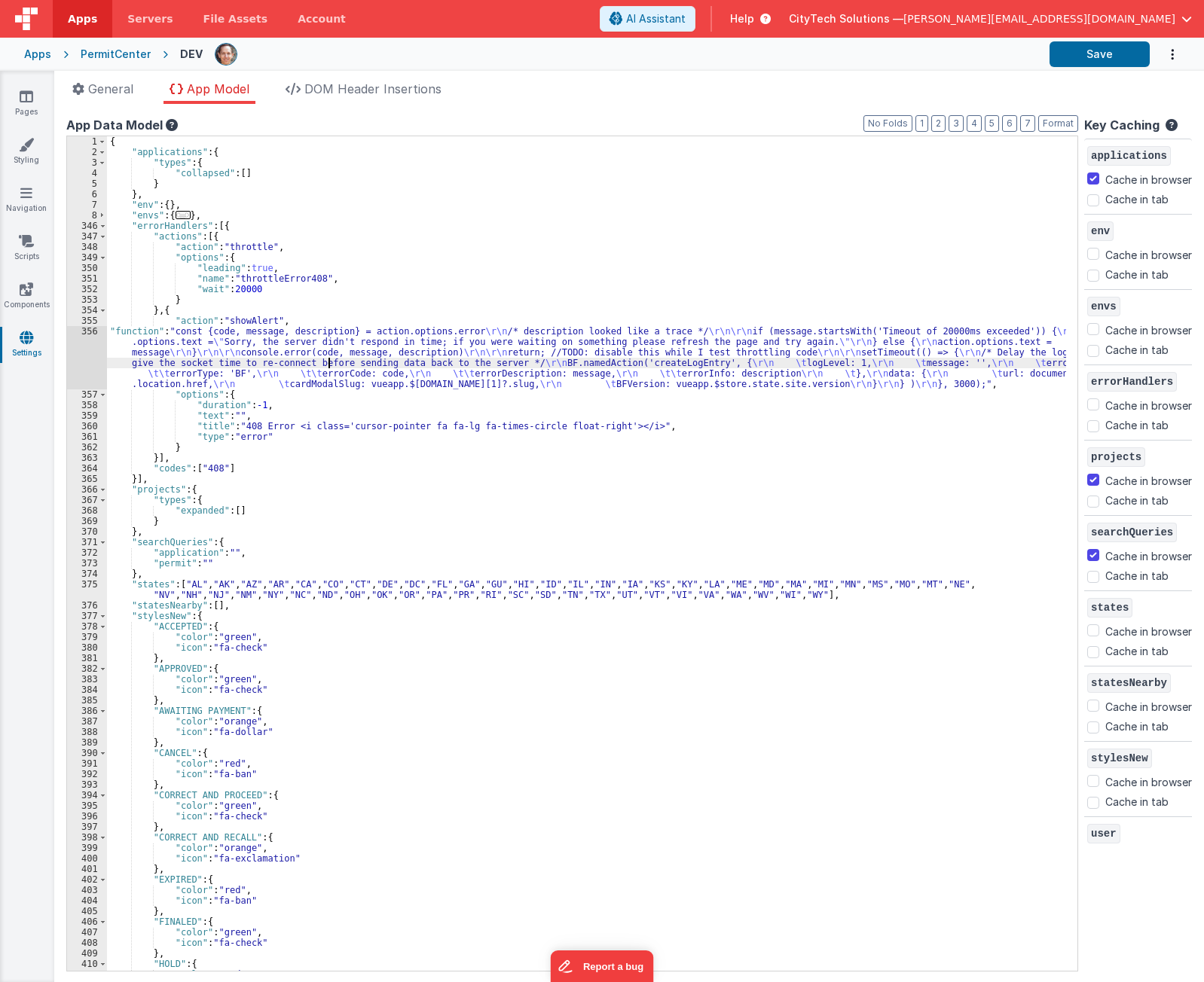
click at [330, 367] on div "{ "applications" : { "types" : { "collapsed" : [ ] } } , "env" : { } , "envs" :…" at bounding box center [587, 564] width 960 height 856
click at [272, 249] on div "{ "applications" : { "types" : { "collapsed" : [ ] } } , "env" : { } , "envs" :…" at bounding box center [587, 564] width 960 height 856
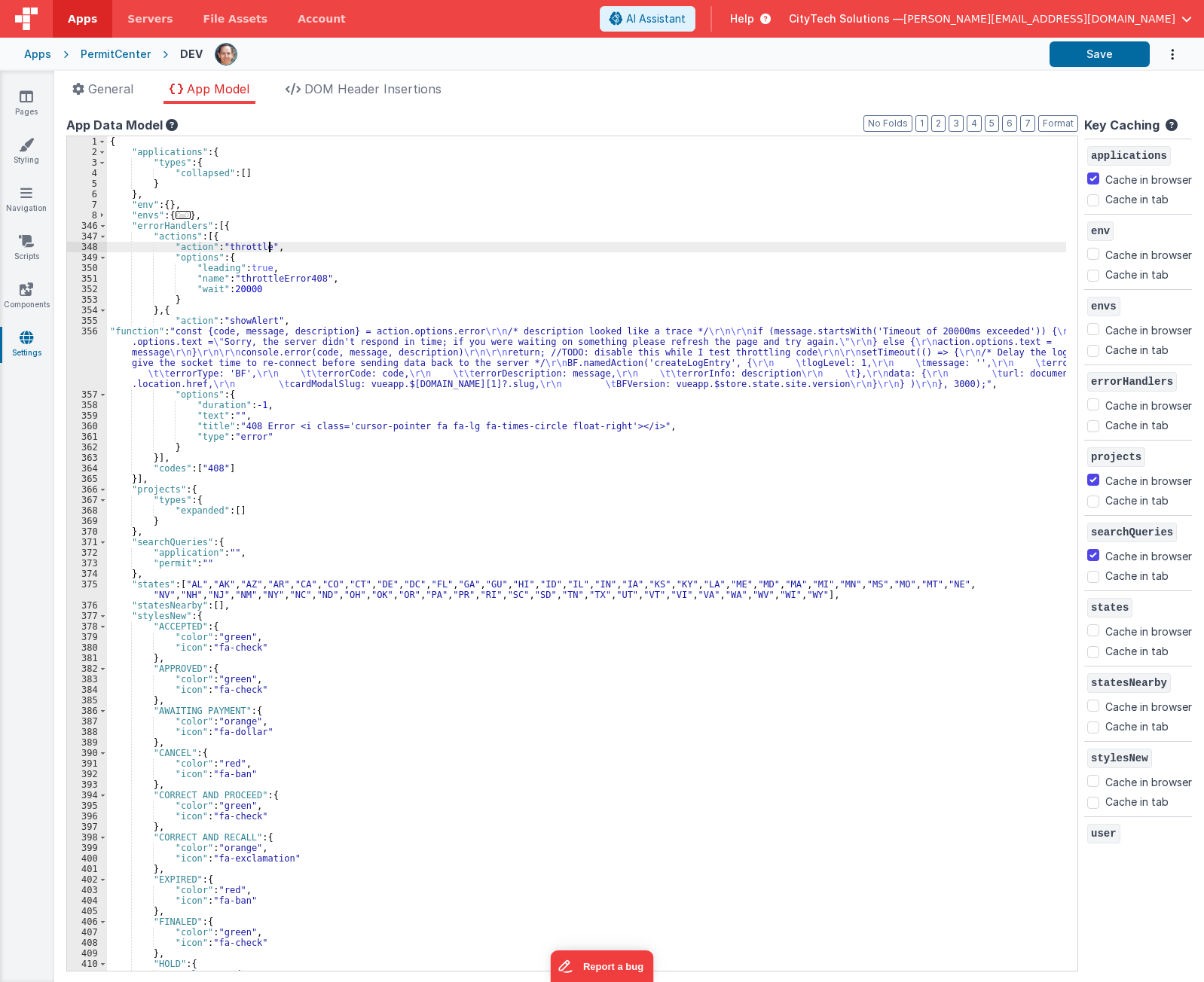
click at [270, 250] on div "{ "applications" : { "types" : { "collapsed" : [ ] } } , "env" : { } , "envs" :…" at bounding box center [587, 564] width 960 height 856
click at [278, 254] on div "{ "applications" : { "types" : { "collapsed" : [ ] } } , "env" : { } , "envs" :…" at bounding box center [587, 564] width 960 height 856
drag, startPoint x: 290, startPoint y: 261, endPoint x: 287, endPoint y: 290, distance: 29.2
click at [290, 265] on div "{ "applications" : { "types" : { "collapsed" : [ ] } } , "env" : { } , "envs" :…" at bounding box center [587, 564] width 960 height 856
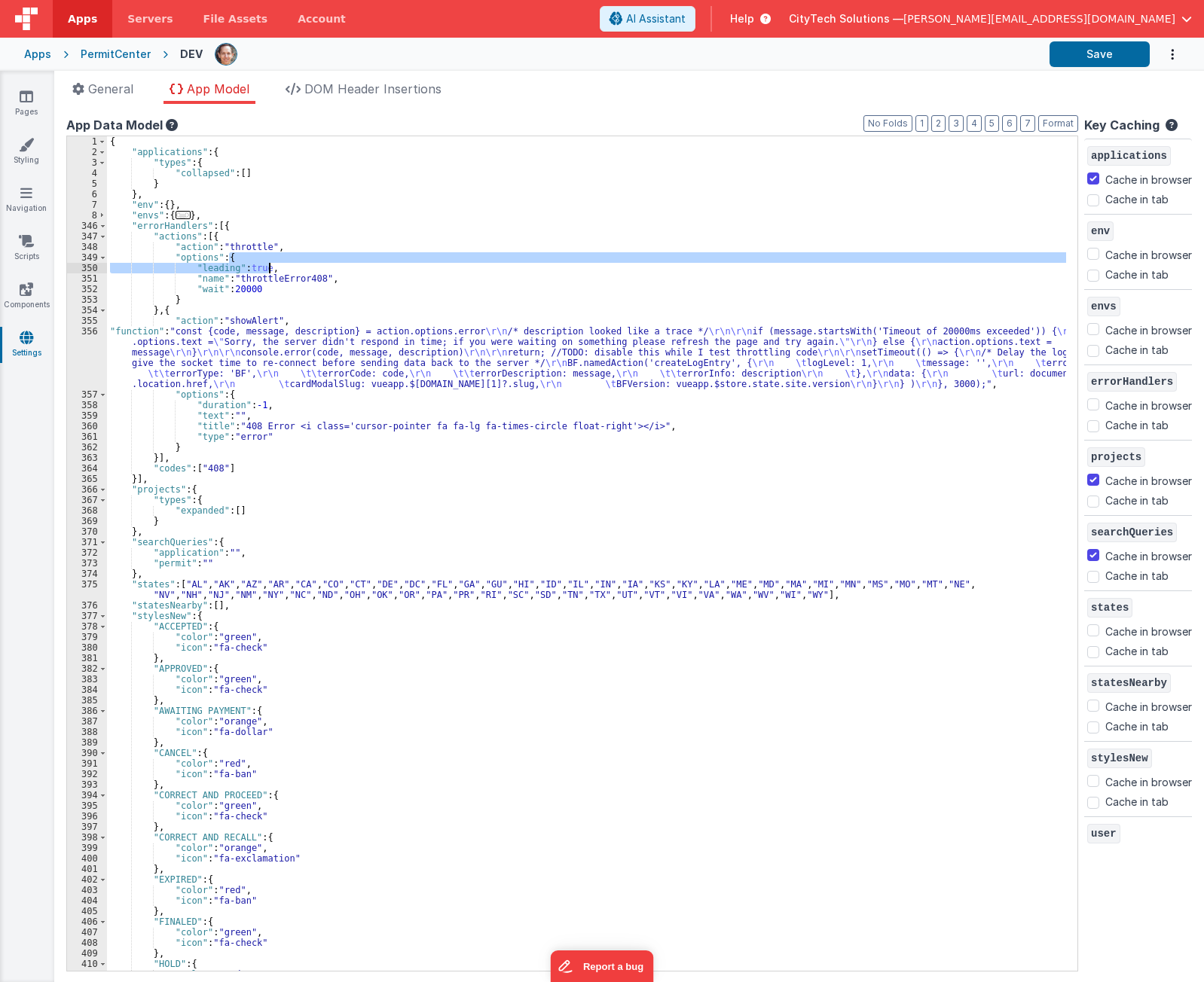
click at [282, 308] on div "{ "applications" : { "types" : { "collapsed" : [ ] } } , "env" : { } , "envs" :…" at bounding box center [587, 564] width 960 height 856
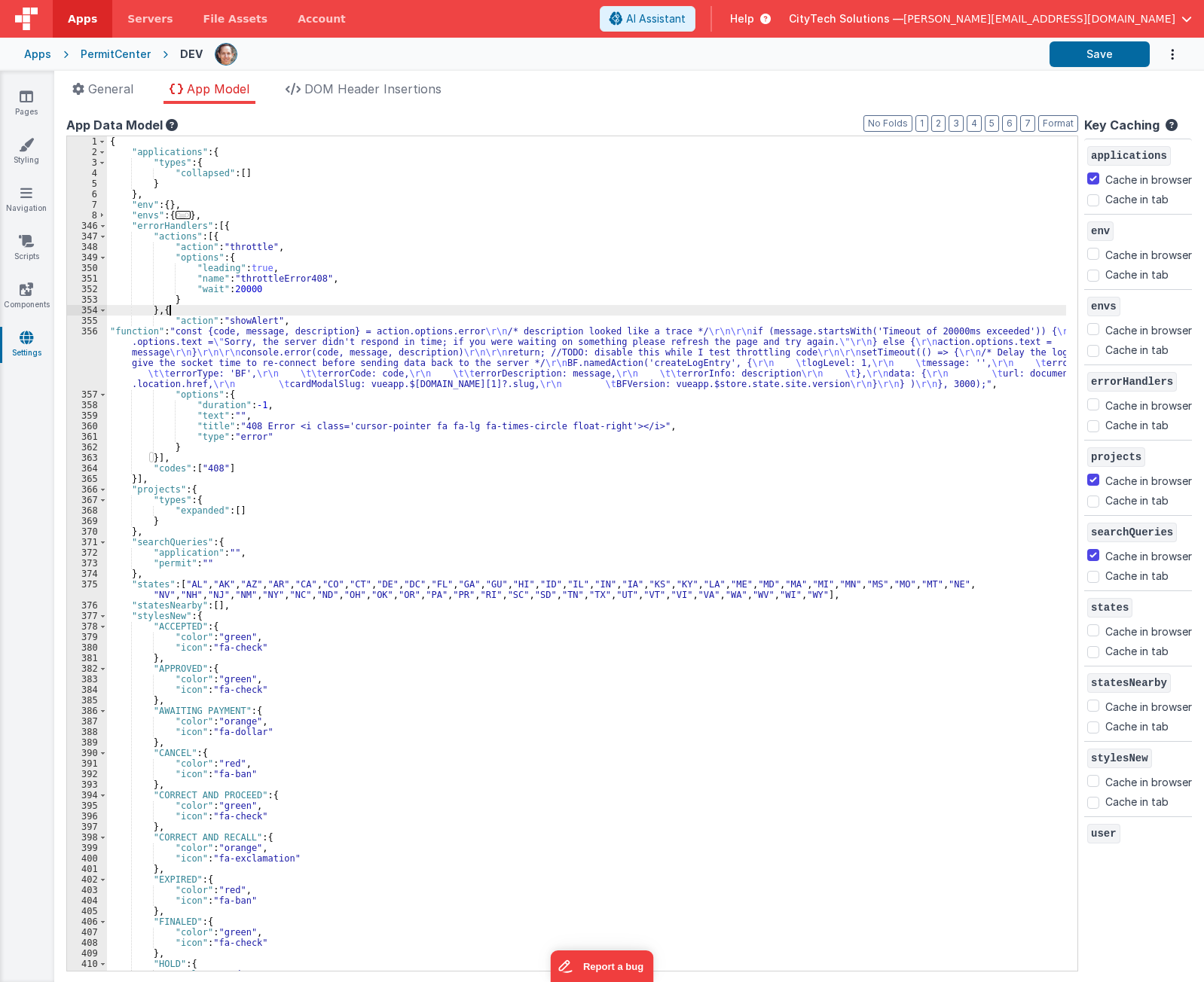
click at [254, 361] on div "{ "applications" : { "types" : { "collapsed" : [ ] } } , "env" : { } , "envs" :…" at bounding box center [587, 564] width 960 height 856
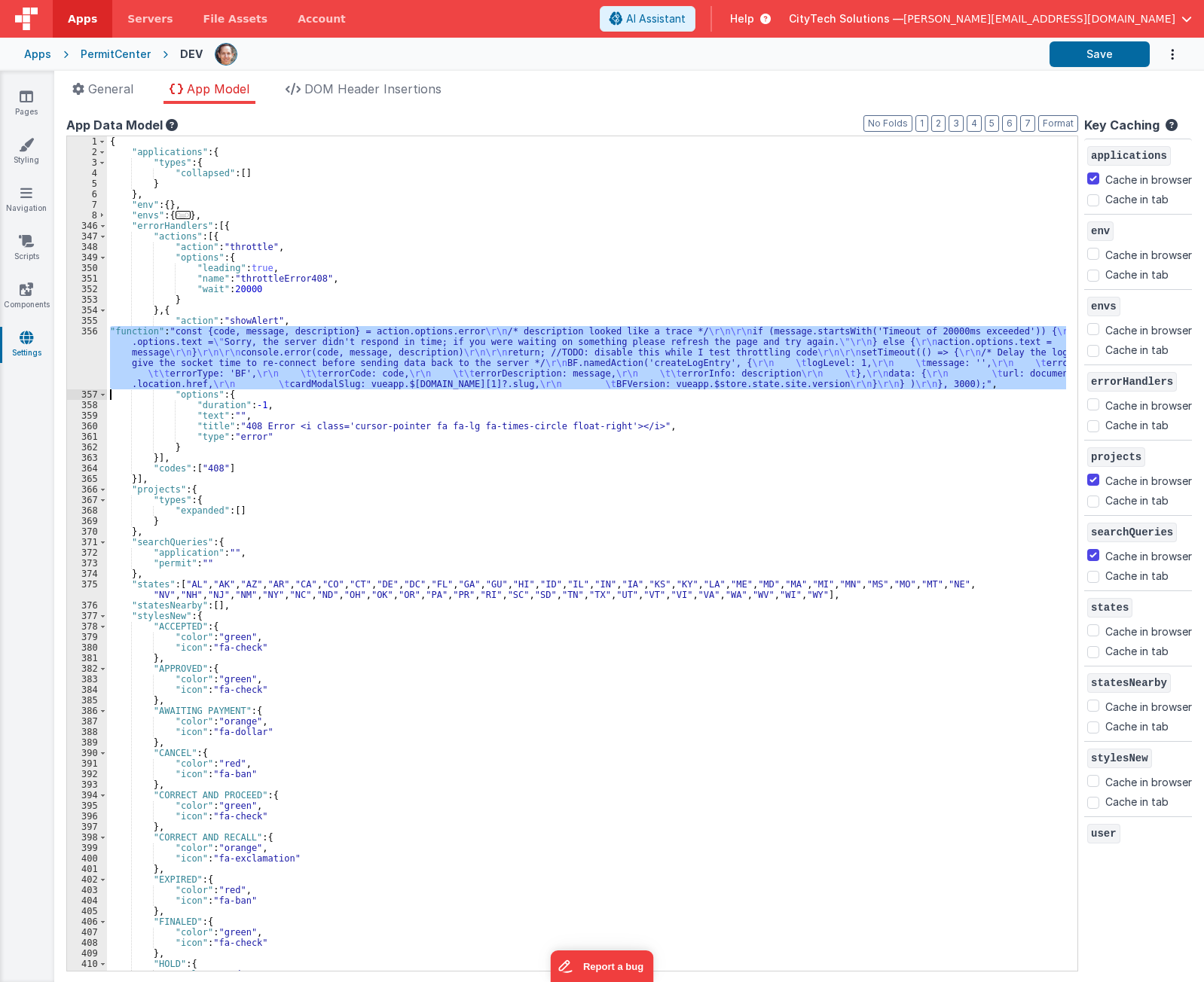
click at [92, 366] on div "356" at bounding box center [87, 358] width 40 height 63
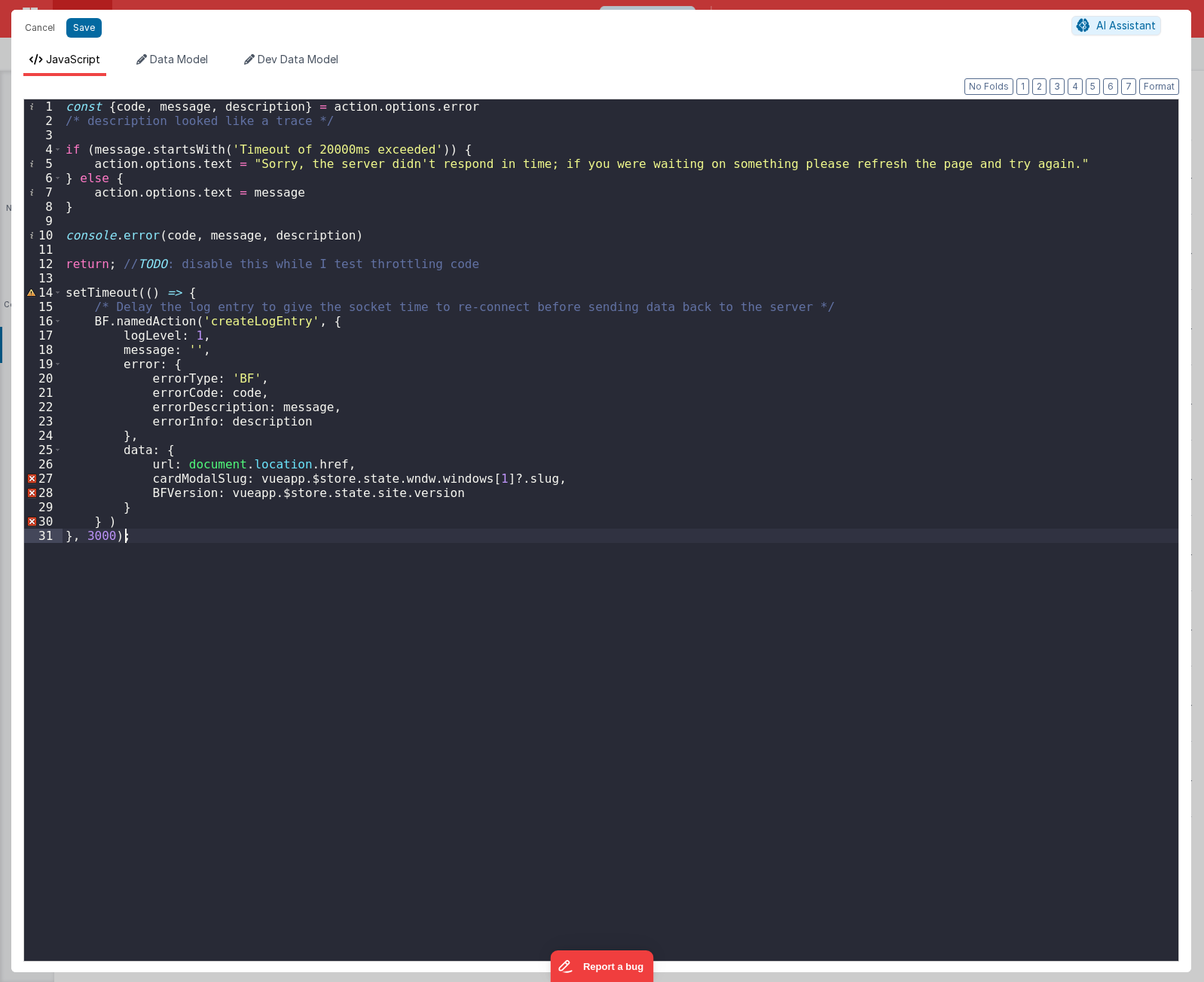
click at [241, 610] on div "const { code , message , description } = action . options . error /* descriptio…" at bounding box center [621, 545] width 1116 height 890
click at [190, 270] on div "const { code , message , description } = action . options . error /* descriptio…" at bounding box center [621, 545] width 1116 height 890
click at [569, 39] on div "Cancel Save AI Assistant" at bounding box center [601, 28] width 1181 height 36
click at [569, 38] on div "Cancel Save AI Assistant" at bounding box center [601, 28] width 1181 height 36
click at [38, 27] on button "Cancel" at bounding box center [40, 27] width 45 height 21
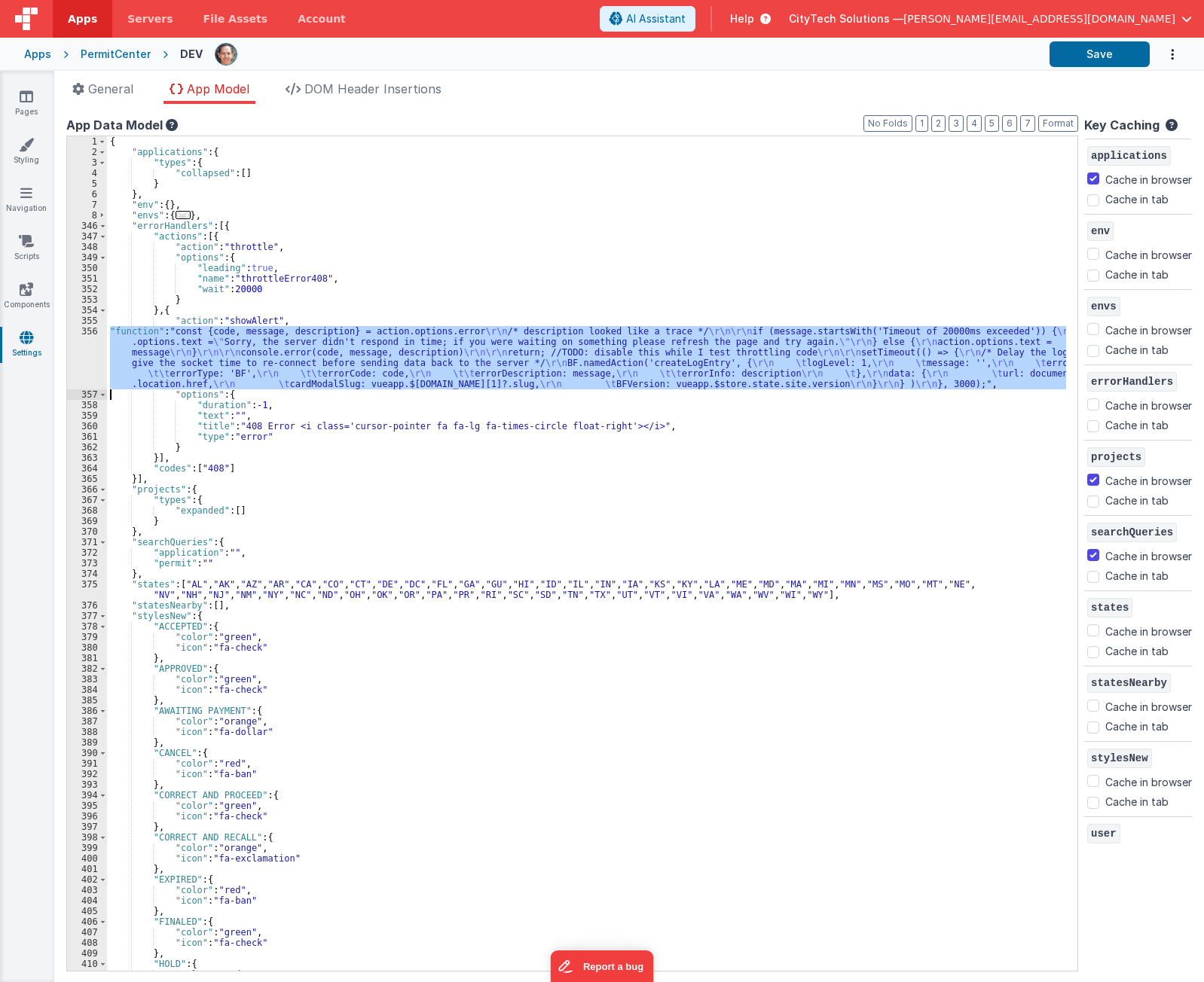
click at [85, 353] on div "356" at bounding box center [87, 358] width 40 height 63
click at [34, 58] on div "Apps" at bounding box center [38, 54] width 27 height 15
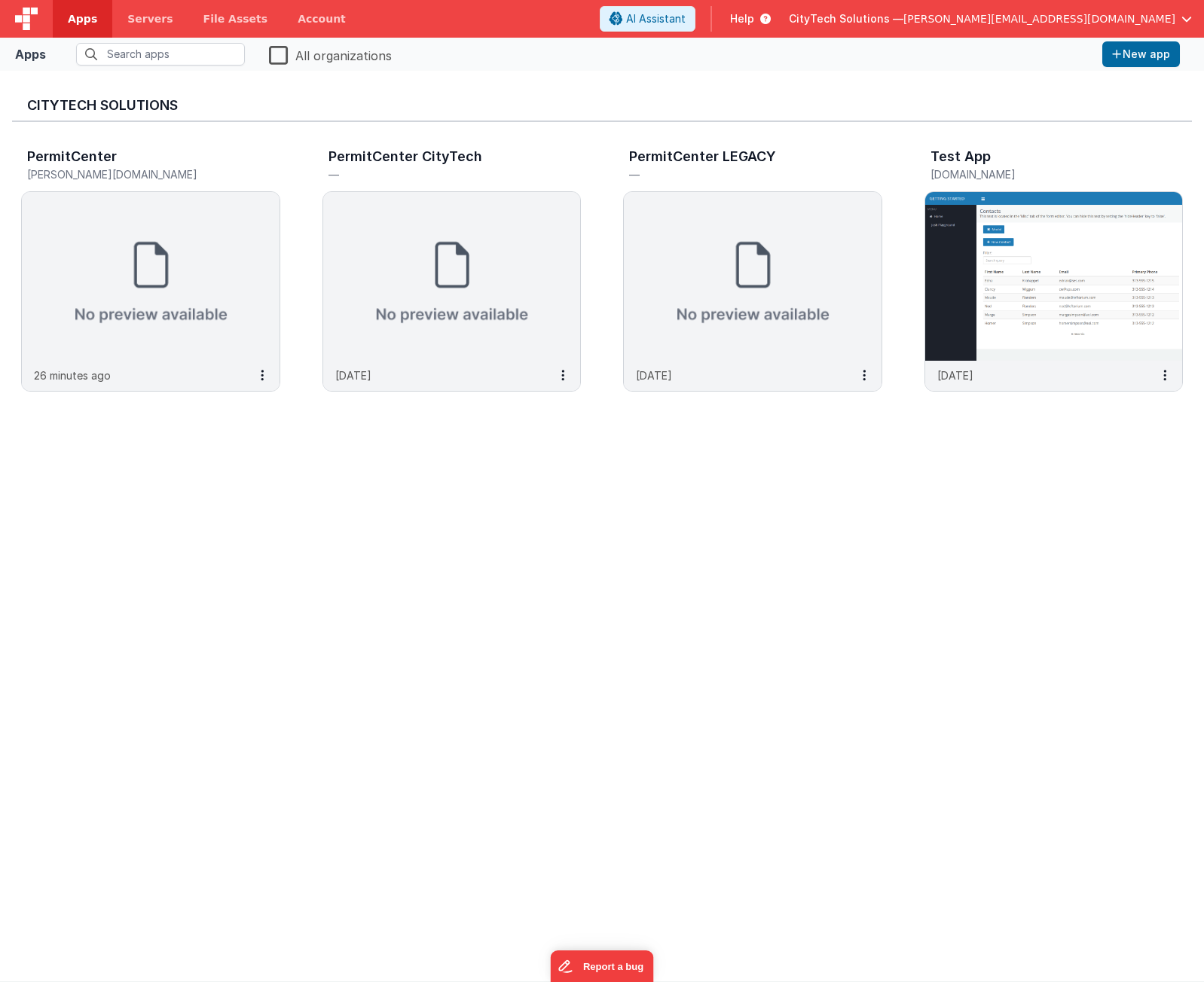
click at [475, 107] on h3 "CityTech Solutions" at bounding box center [602, 105] width 1150 height 15
click at [477, 96] on div "CityTech Solutions" at bounding box center [602, 103] width 1181 height 39
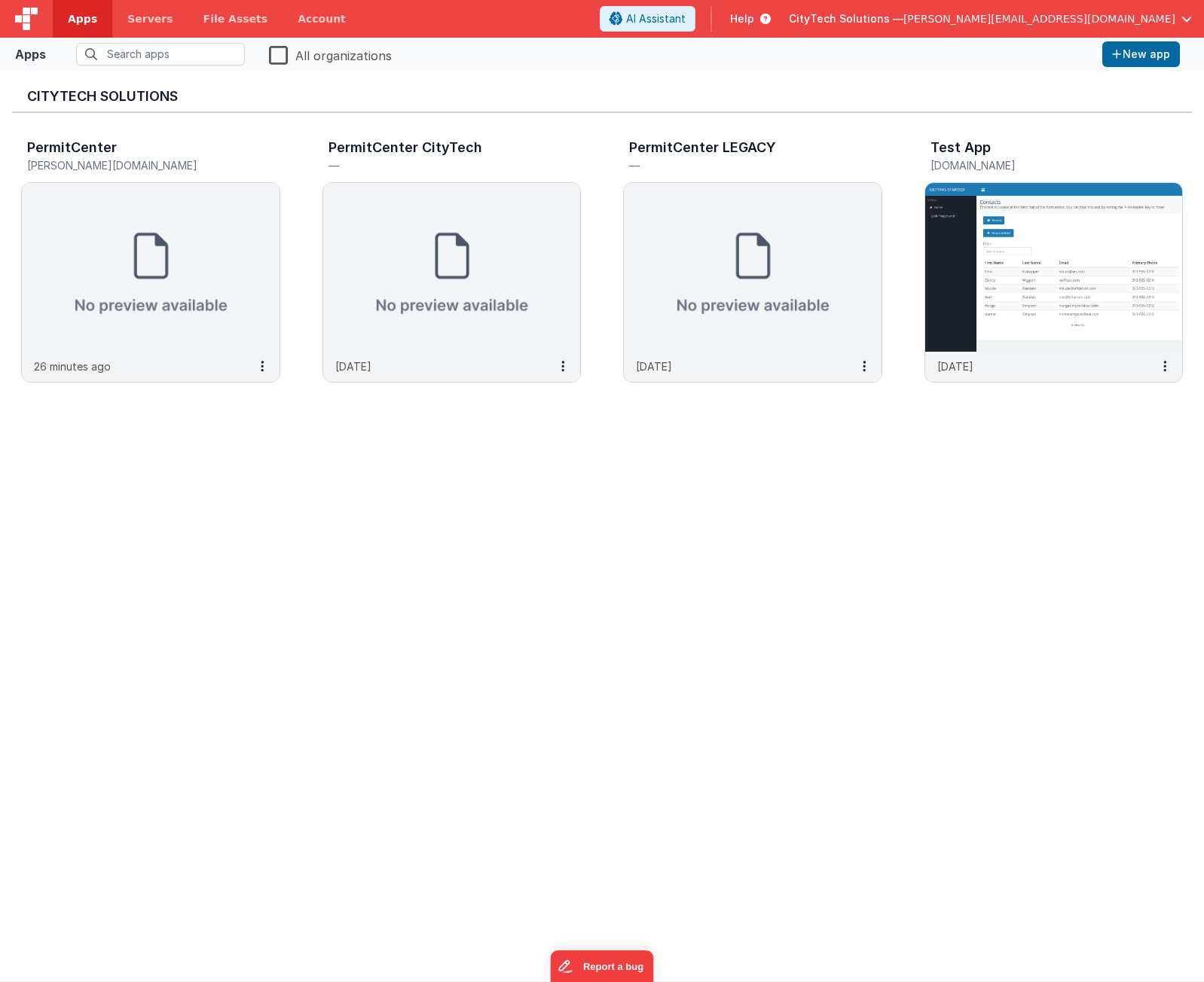
scroll to position [12, 0]
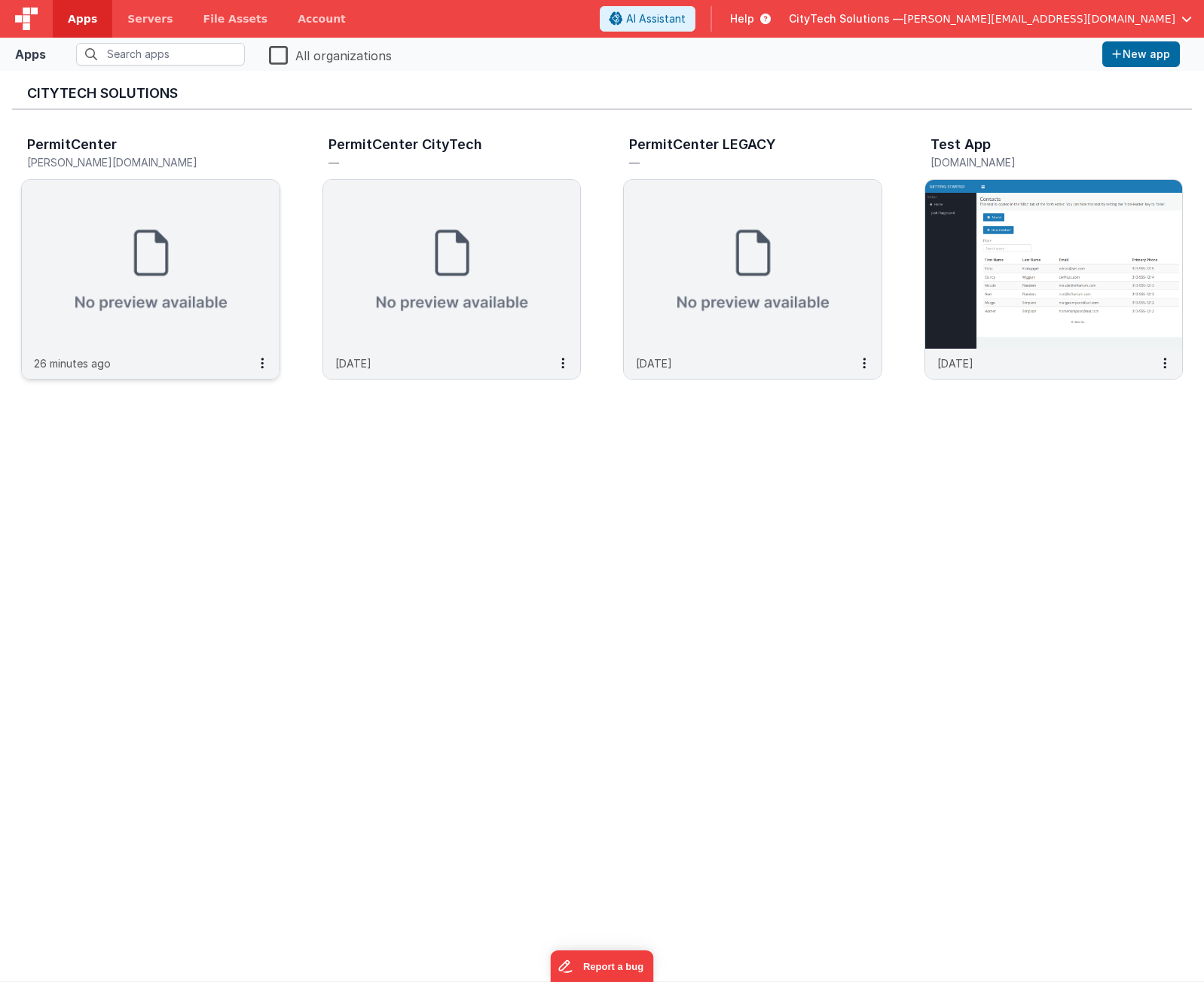
click at [150, 278] on img at bounding box center [150, 264] width 258 height 169
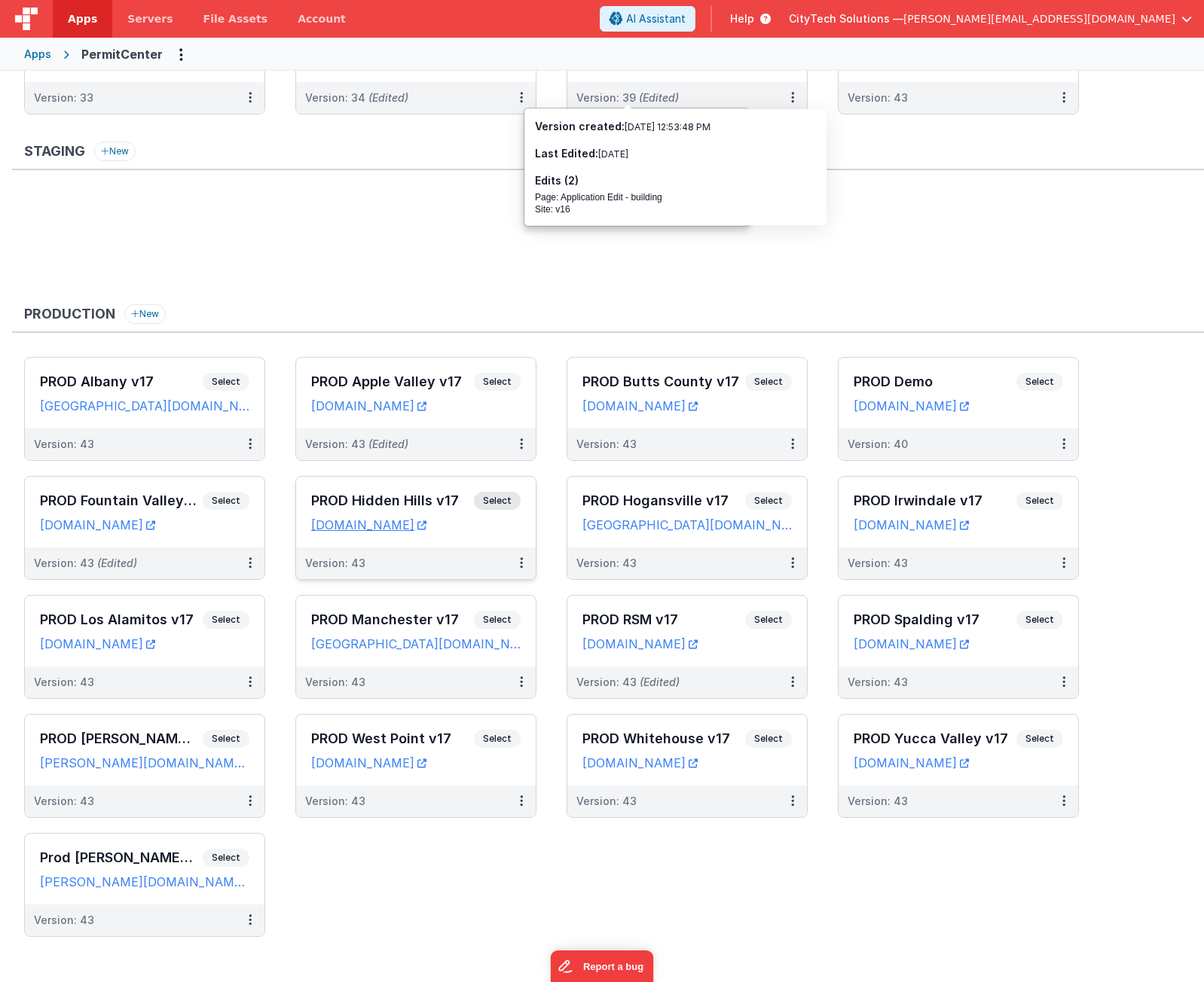
scroll to position [376, 0]
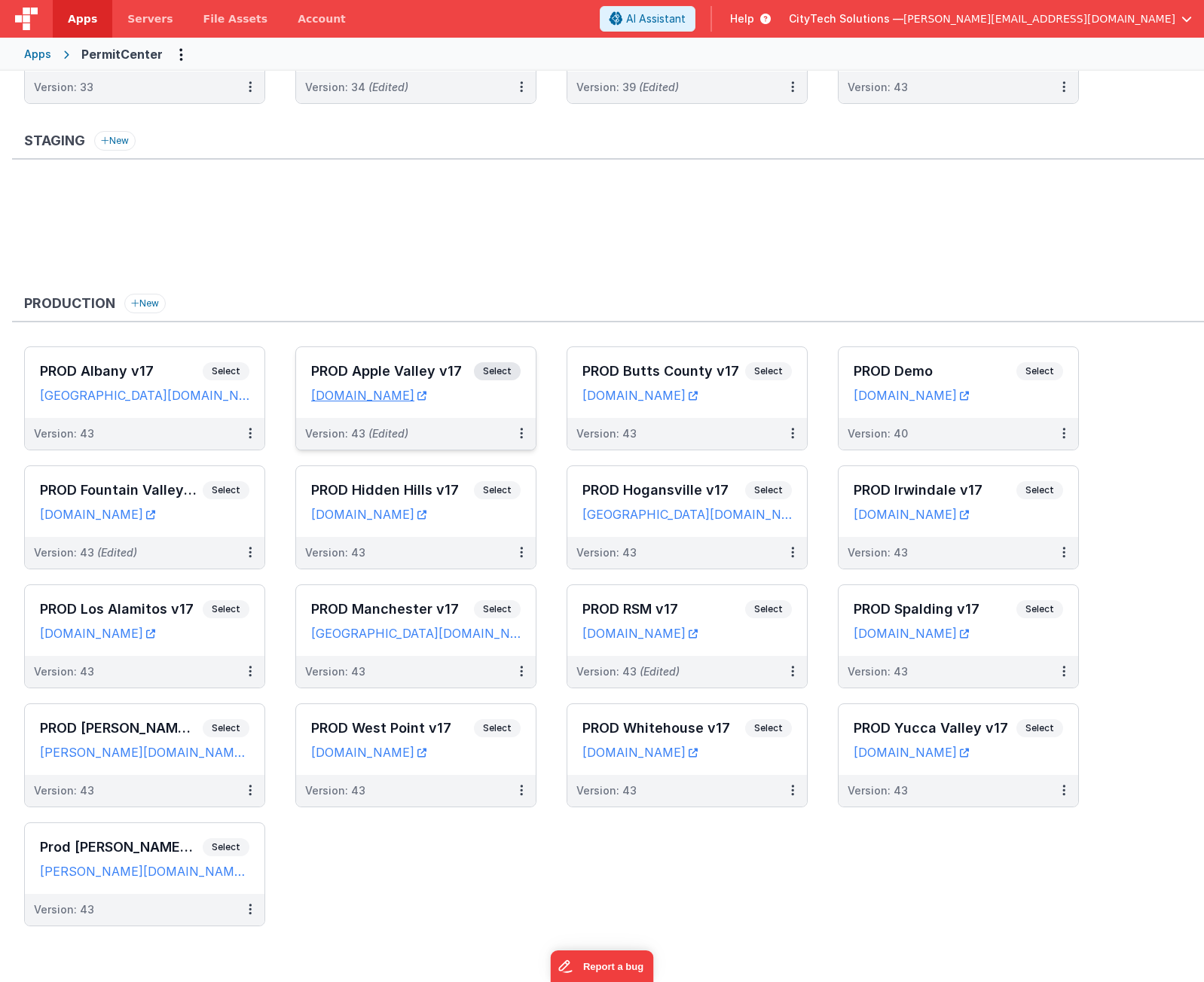
click at [492, 368] on span "Select" at bounding box center [498, 371] width 47 height 18
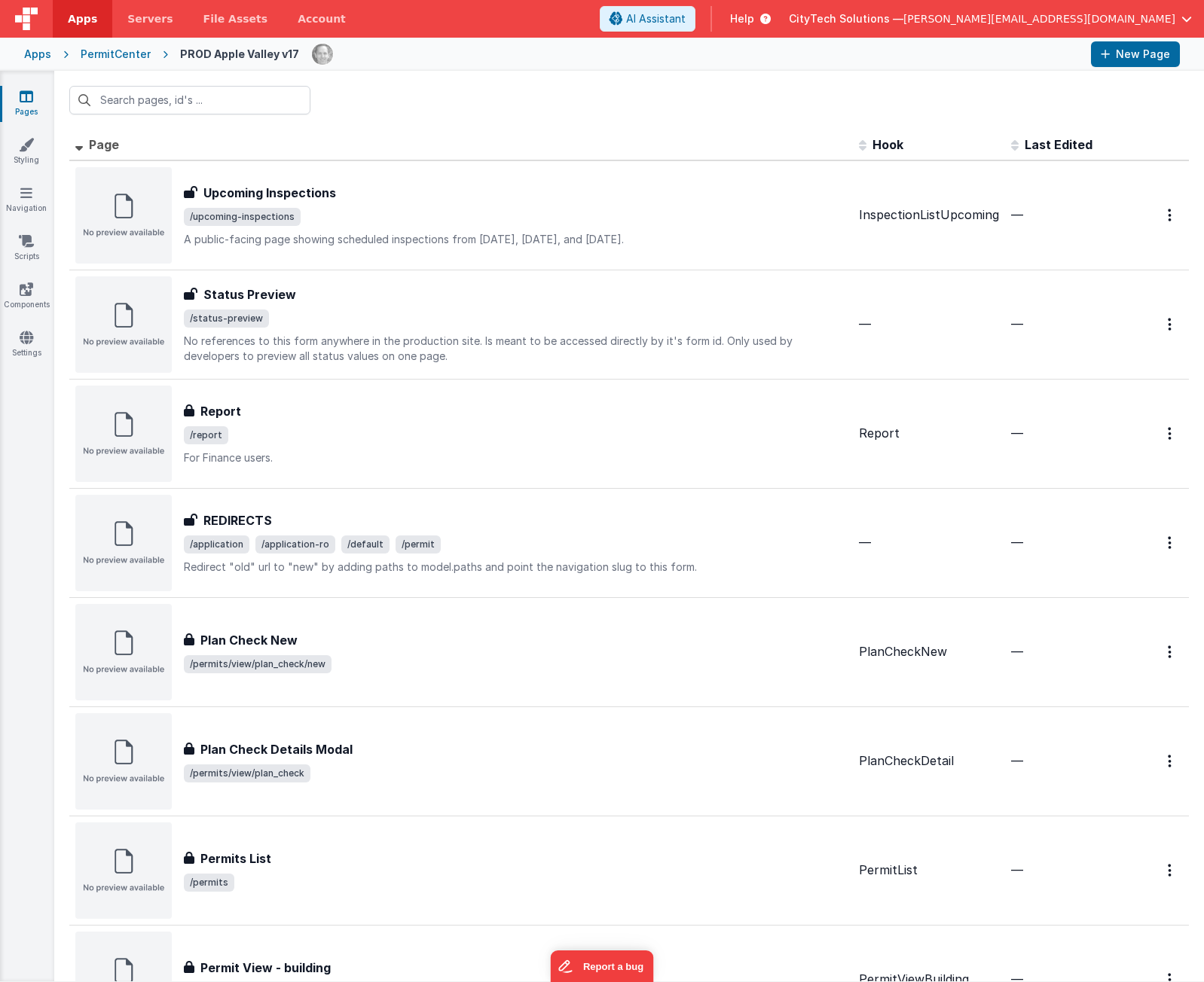
drag, startPoint x: 656, startPoint y: 103, endPoint x: 644, endPoint y: 96, distance: 13.9
click at [656, 103] on div at bounding box center [629, 99] width 1150 height 59
click at [564, 102] on div at bounding box center [629, 99] width 1150 height 59
drag, startPoint x: 637, startPoint y: 110, endPoint x: 503, endPoint y: 100, distance: 134.4
click at [635, 110] on div at bounding box center [629, 99] width 1150 height 59
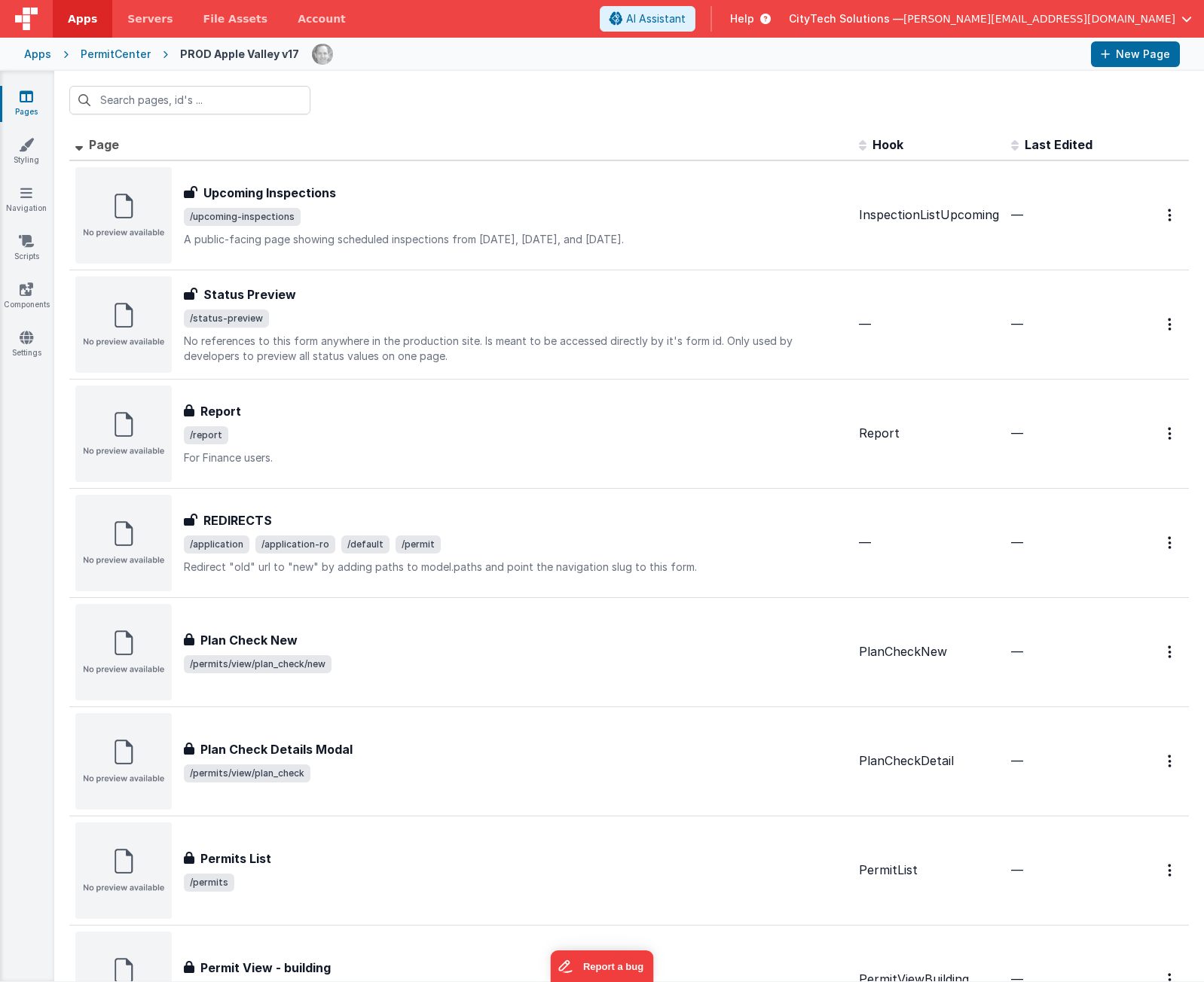
click at [497, 111] on div at bounding box center [629, 99] width 1150 height 59
click at [11, 332] on link "Settings" at bounding box center [26, 345] width 54 height 31
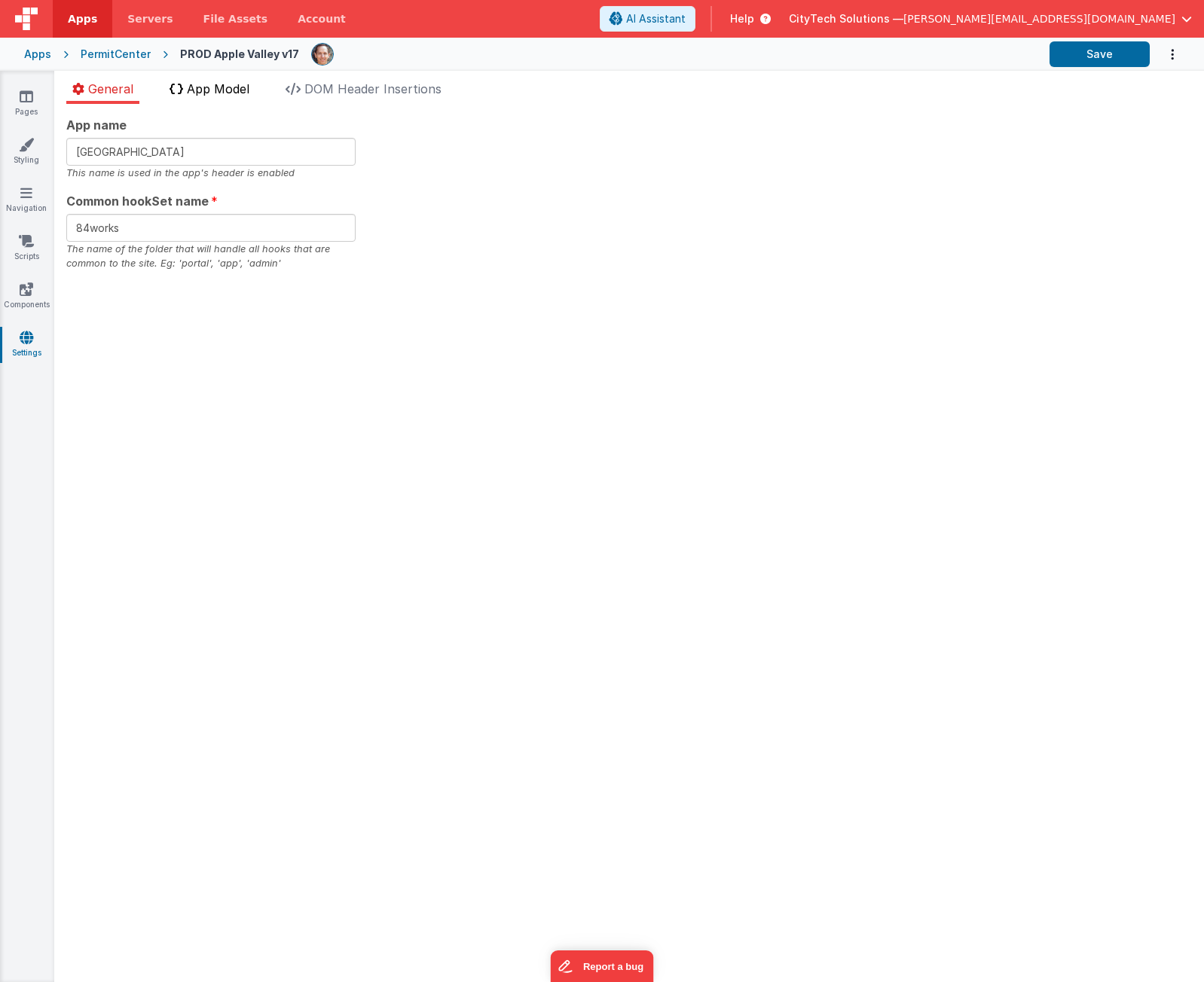
click at [209, 95] on span "App Model" at bounding box center [218, 88] width 63 height 15
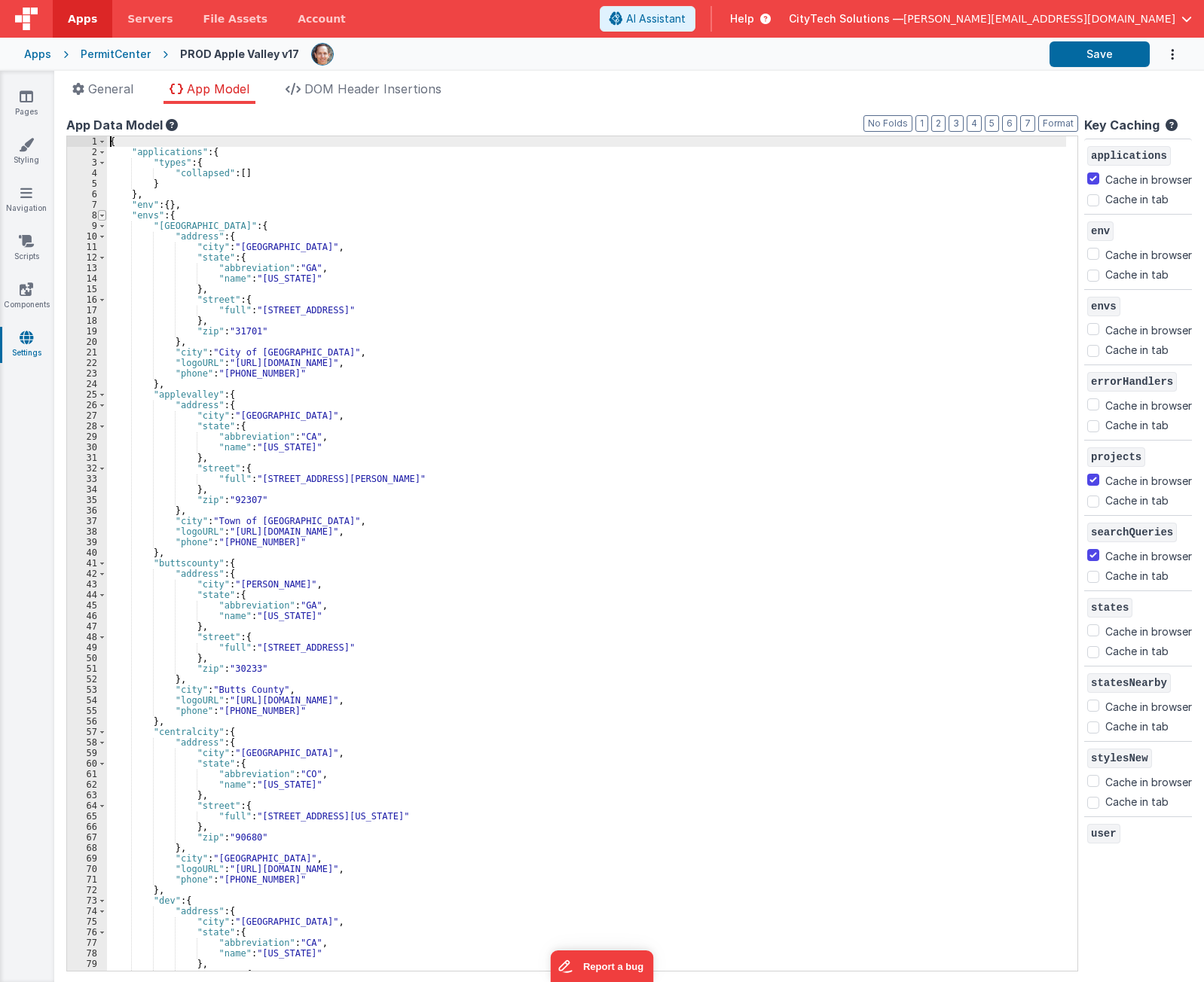
click at [102, 213] on span at bounding box center [102, 215] width 9 height 10
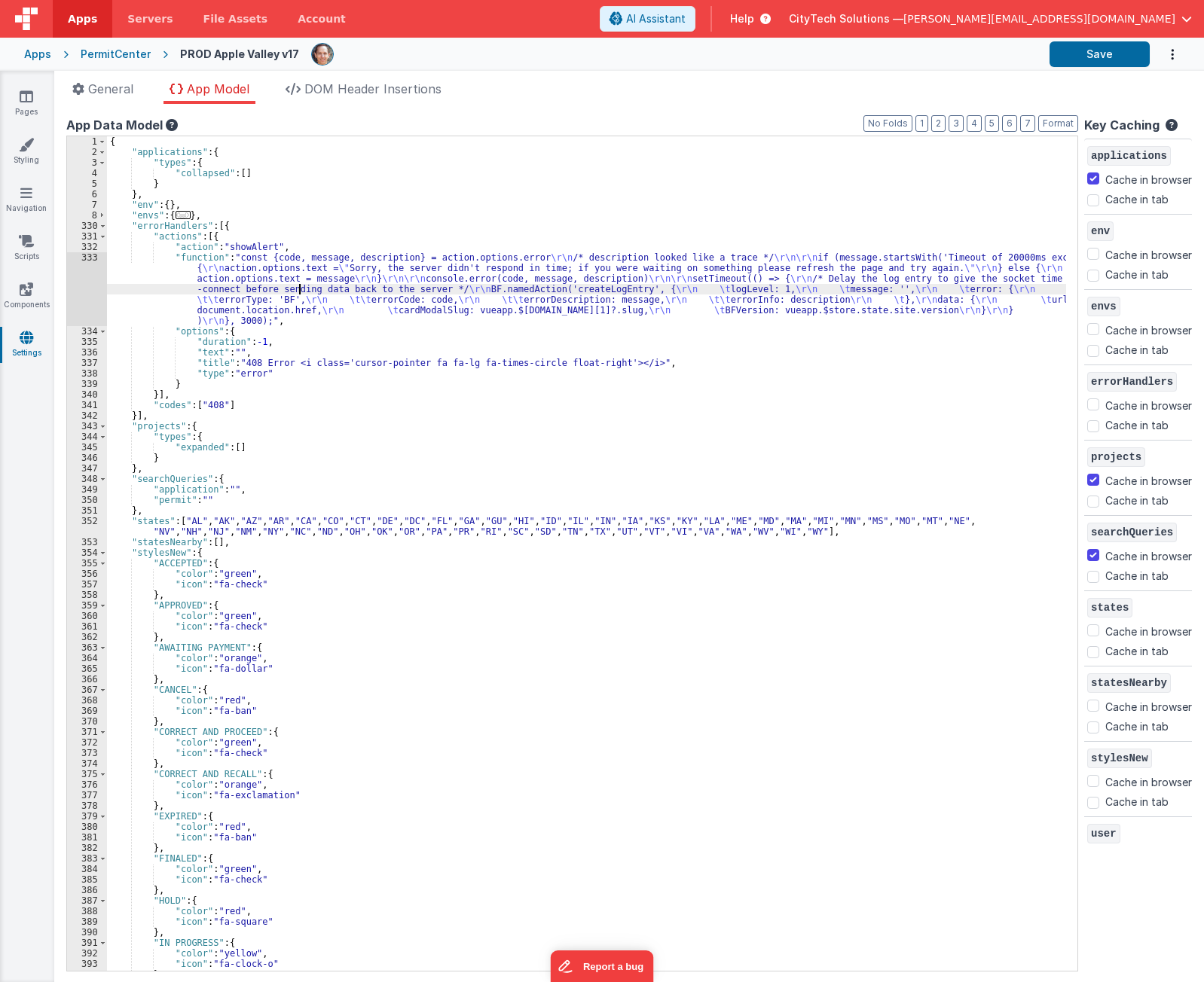
click at [301, 291] on div "{ "applications" : { "types" : { "collapsed" : [ ] } } , "env" : { } , "envs" :…" at bounding box center [587, 564] width 960 height 856
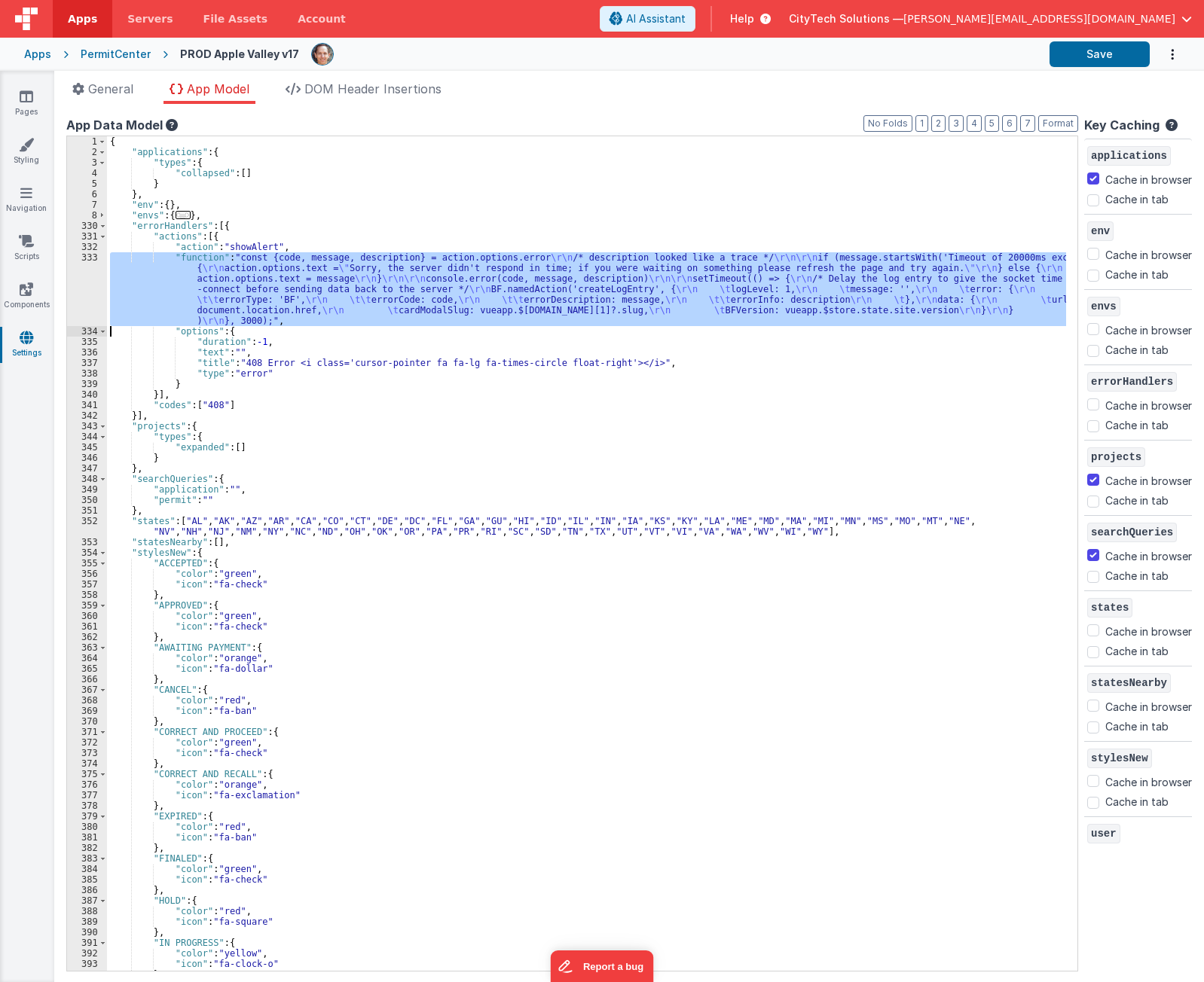
click at [89, 290] on div "333" at bounding box center [87, 290] width 40 height 74
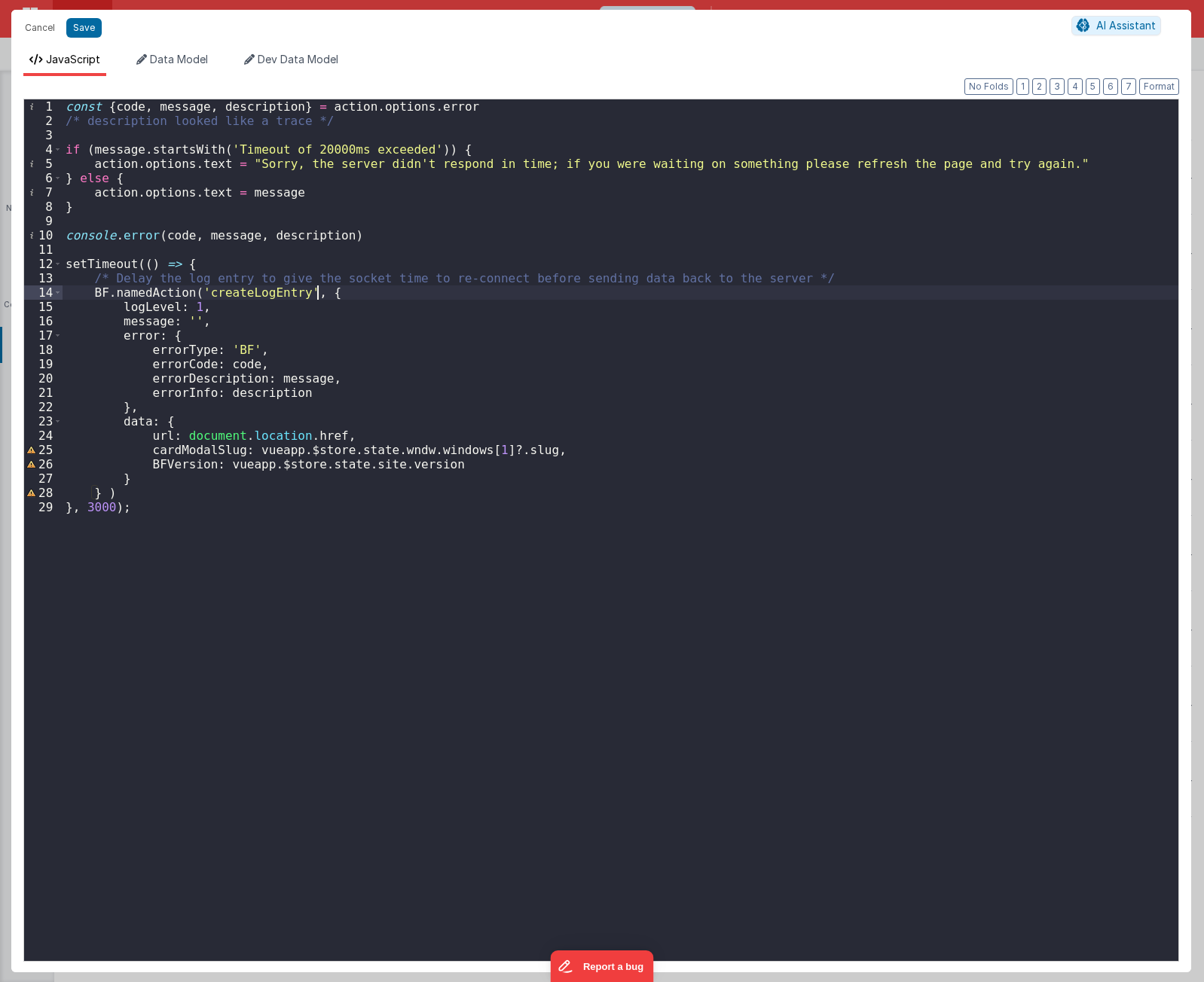
click at [387, 290] on div "const { code , message , description } = action . options . error /* descriptio…" at bounding box center [621, 545] width 1116 height 890
click at [841, 278] on div "const { code , message , description } = action . options . error /* descriptio…" at bounding box center [621, 545] width 1116 height 890
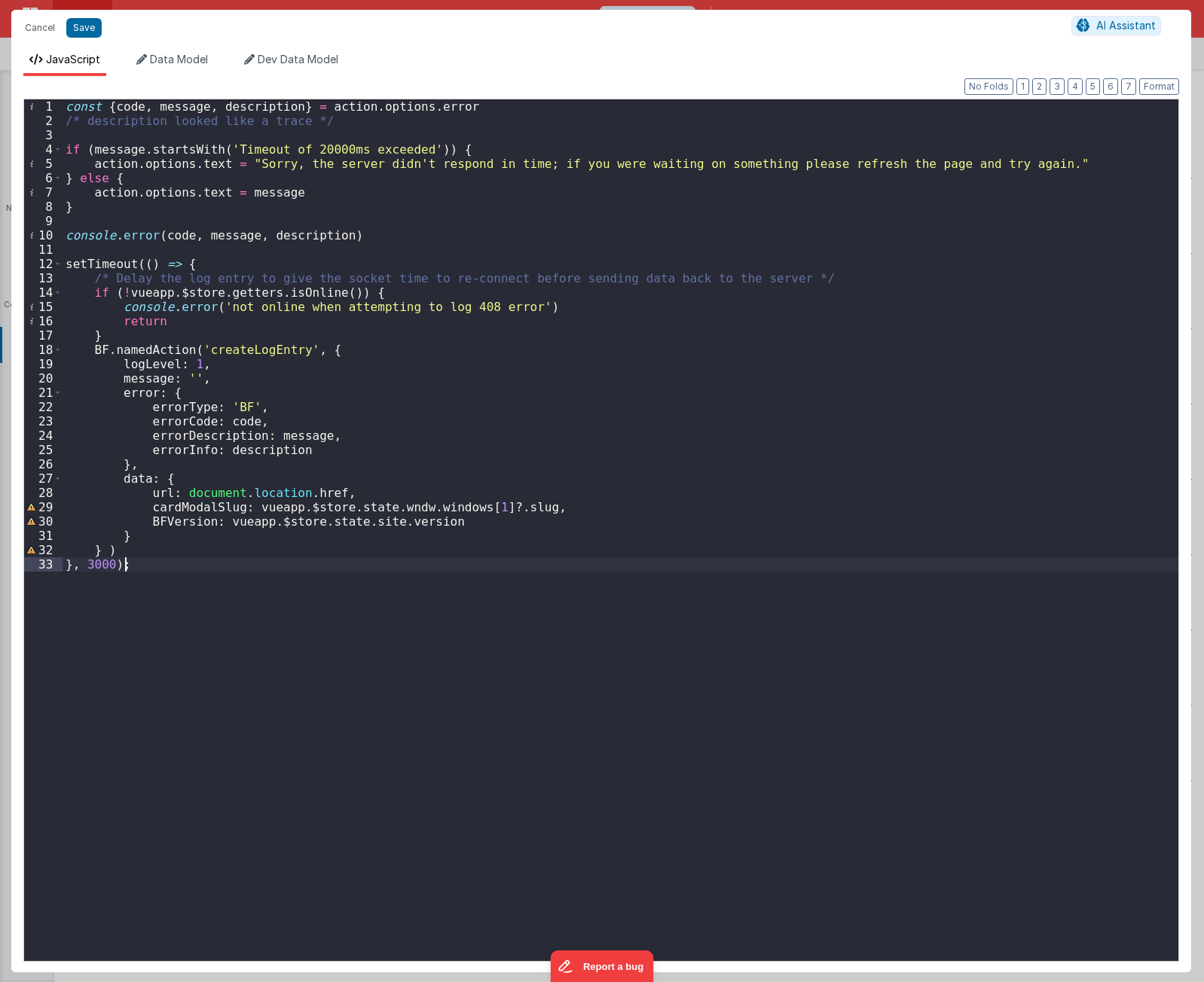
drag, startPoint x: 382, startPoint y: 732, endPoint x: 397, endPoint y: 741, distance: 17.5
click at [382, 736] on div "const { code , message , description } = action . options . error /* descriptio…" at bounding box center [621, 545] width 1116 height 890
click at [352, 611] on div "const { code , message , description } = action . options . error /* descriptio…" at bounding box center [621, 545] width 1116 height 890
click at [352, 606] on div "const { code , message , description } = action . options . error /* descriptio…" at bounding box center [621, 545] width 1116 height 890
click at [377, 688] on div "const { code , message , description } = action . options . error /* descriptio…" at bounding box center [621, 545] width 1116 height 890
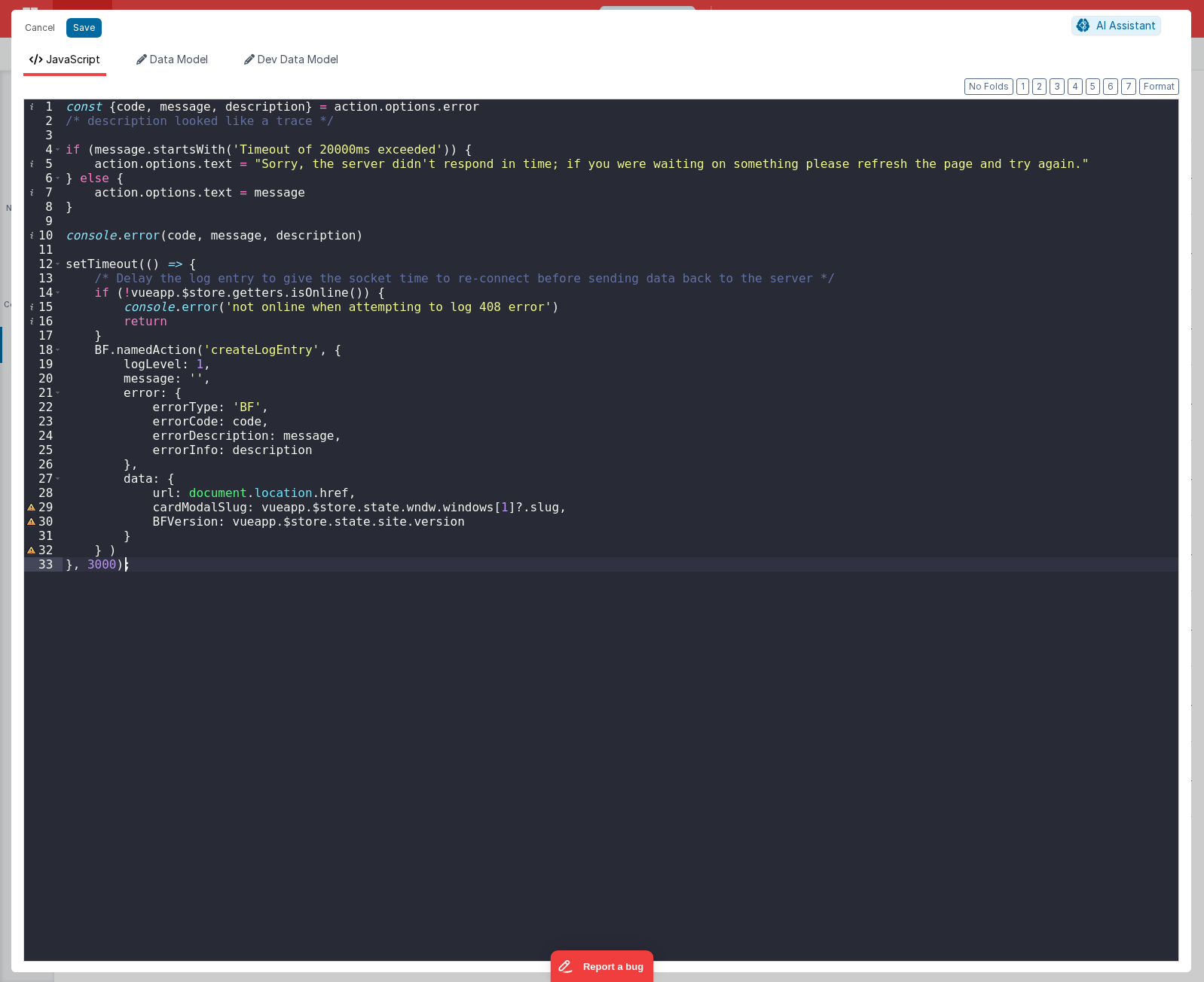
click at [207, 635] on div "const { code , message , description } = action . options . error /* descriptio…" at bounding box center [621, 545] width 1116 height 890
click at [221, 264] on div "const { code , message , description } = action . options . error /* descriptio…" at bounding box center [621, 545] width 1116 height 890
click at [420, 293] on div "const { code , message , description } = action . options . error /* descriptio…" at bounding box center [621, 545] width 1116 height 890
drag, startPoint x: 337, startPoint y: 293, endPoint x: 120, endPoint y: 292, distance: 217.0
click at [120, 292] on div "const { code , message , description } = action . options . error /* descriptio…" at bounding box center [621, 545] width 1116 height 890
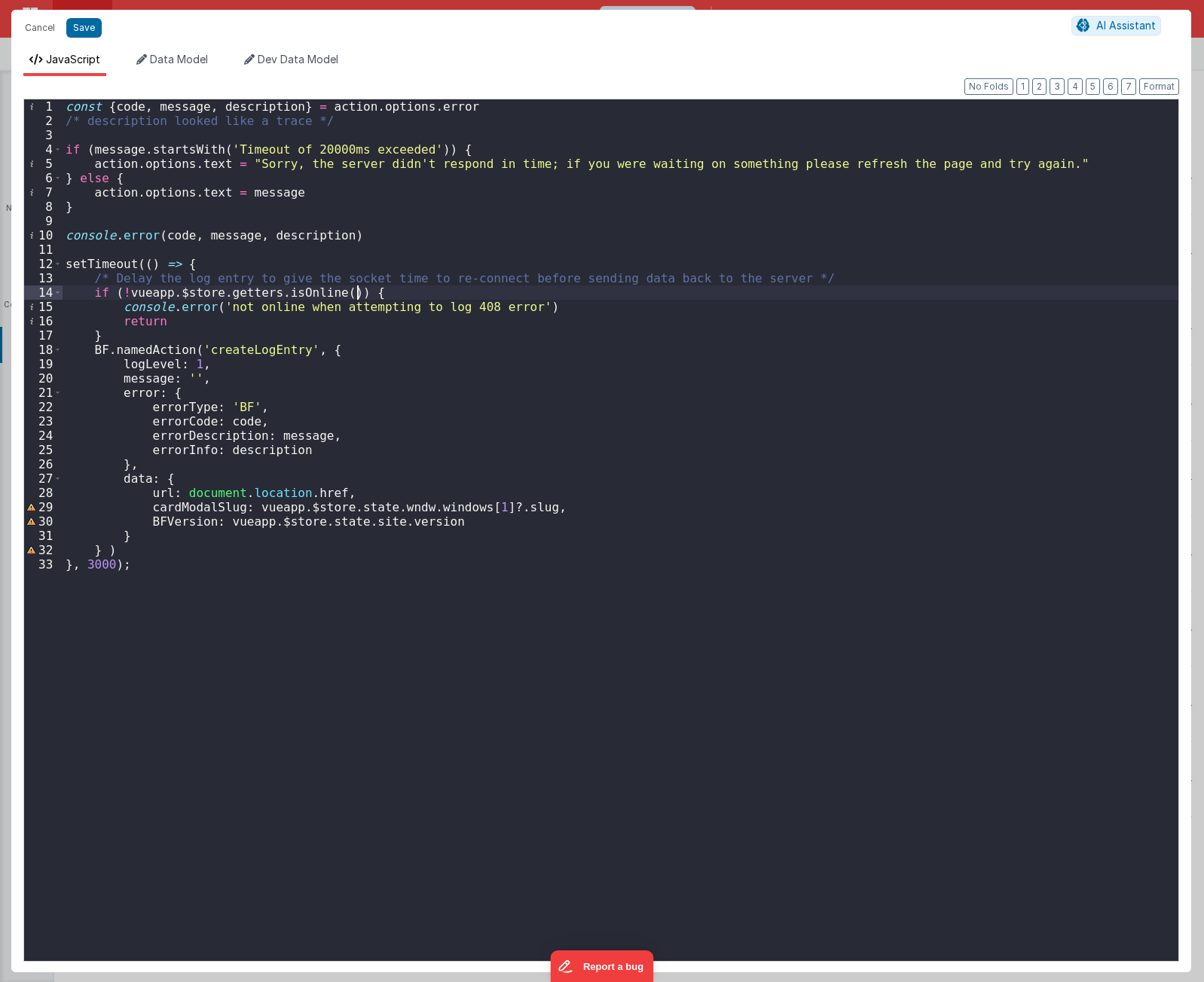
click at [570, 289] on div "const { code , message , description } = action . options . error /* descriptio…" at bounding box center [621, 545] width 1116 height 890
click at [567, 306] on div "const { code , message , description } = action . options . error /* descriptio…" at bounding box center [621, 545] width 1116 height 890
click at [386, 327] on div "const { code , message , description } = action . options . error /* descriptio…" at bounding box center [621, 545] width 1116 height 890
click at [382, 322] on div "const { code , message , description } = action . options . error /* descriptio…" at bounding box center [621, 545] width 1116 height 890
click at [243, 333] on div "const { code , message , description } = action . options . error /* descriptio…" at bounding box center [621, 545] width 1116 height 890
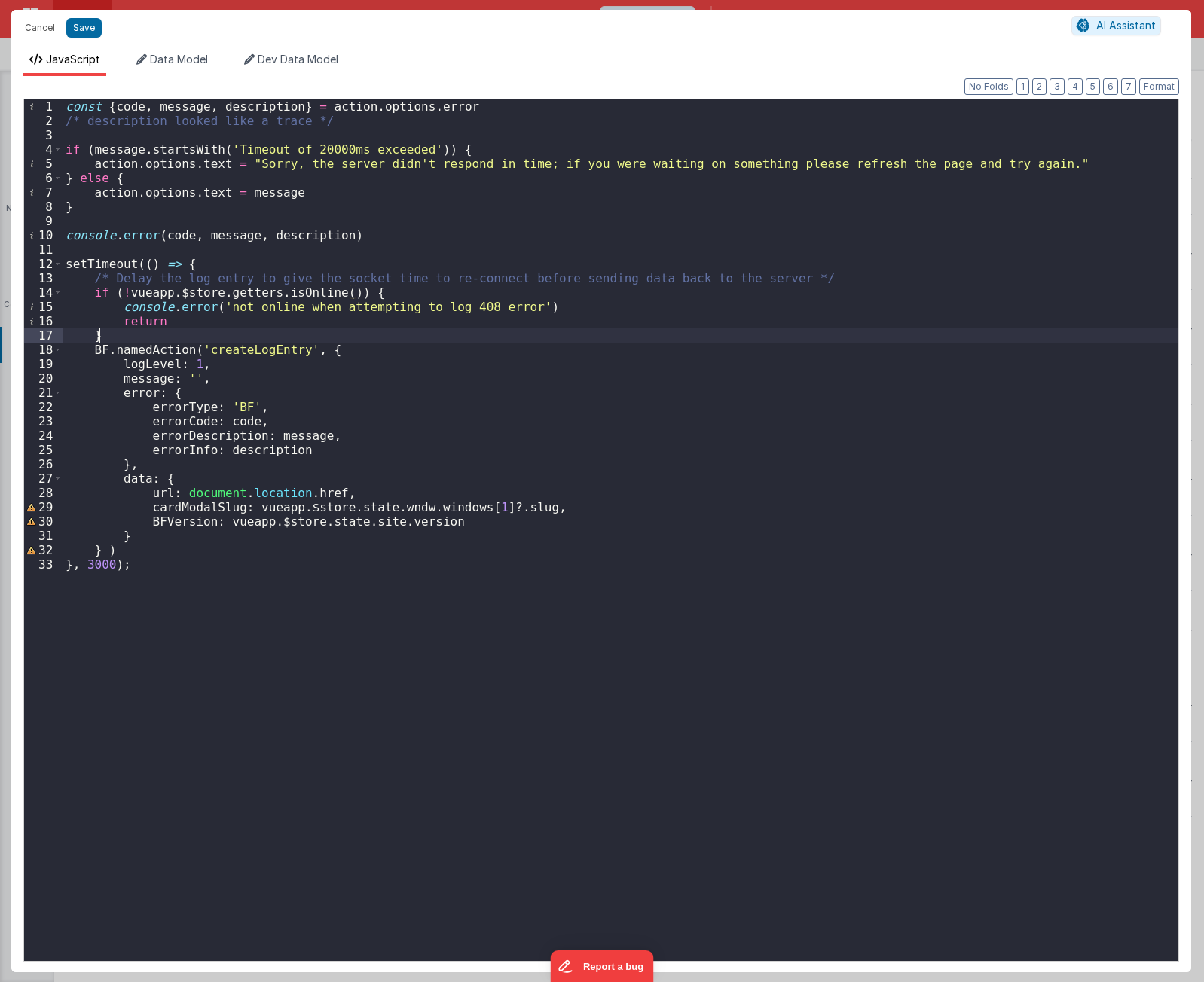
click at [798, 277] on div "const { code , message , description } = action . options . error /* descriptio…" at bounding box center [621, 545] width 1116 height 890
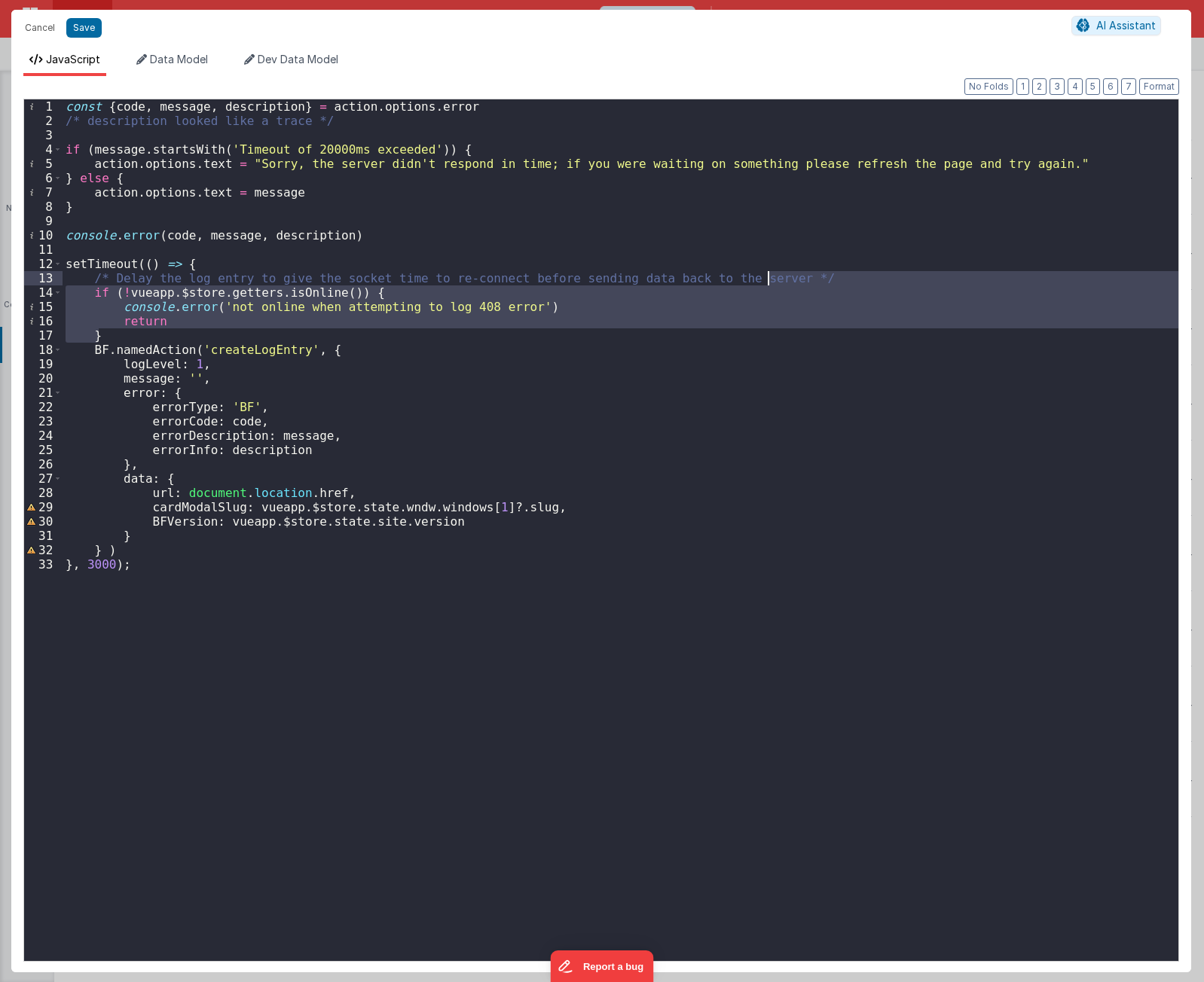
click at [406, 333] on div "const { code , message , description } = action . options . error /* descriptio…" at bounding box center [621, 530] width 1116 height 861
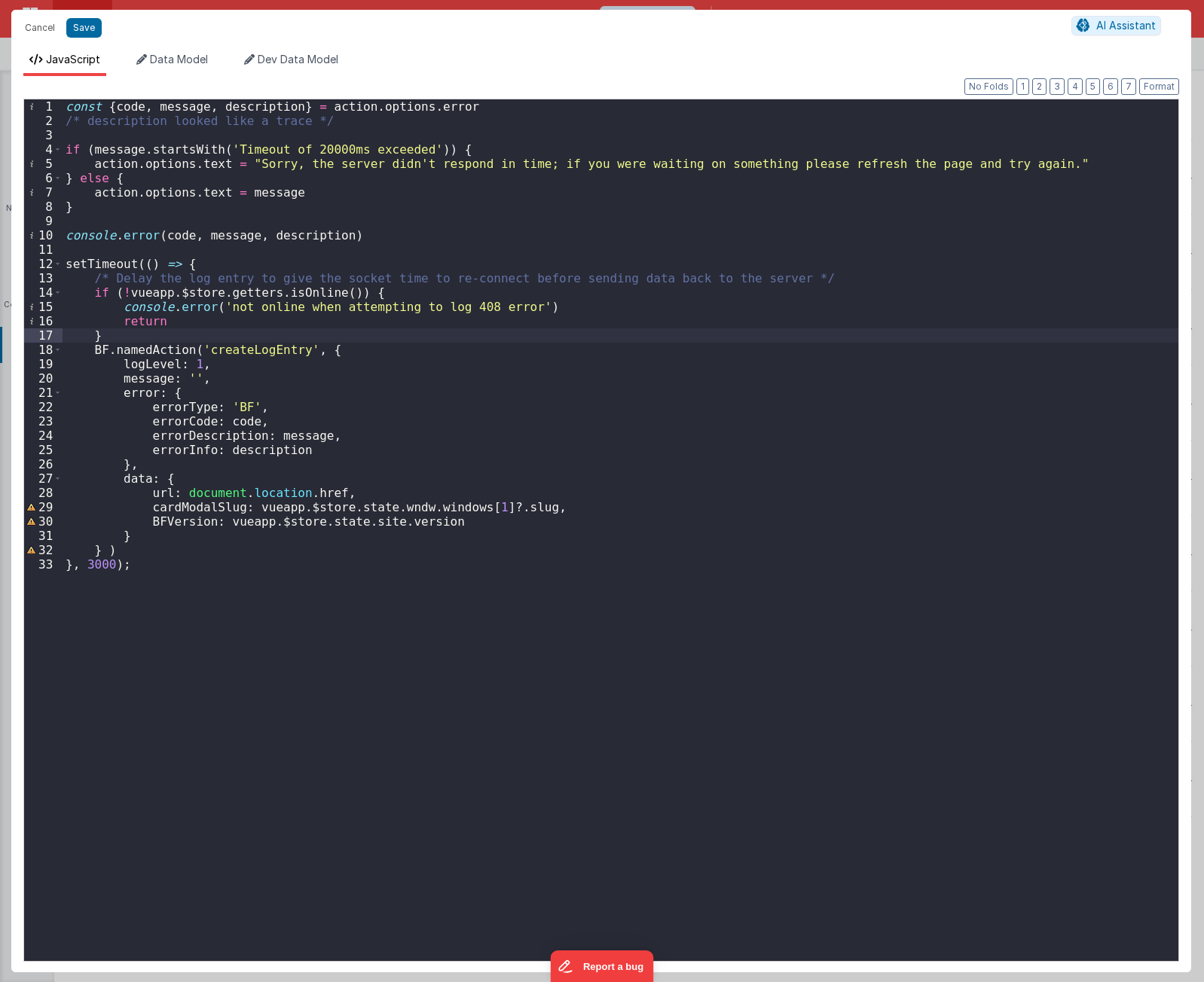
click at [406, 333] on div "const { code , message , description } = action . options . error /* descriptio…" at bounding box center [621, 545] width 1116 height 890
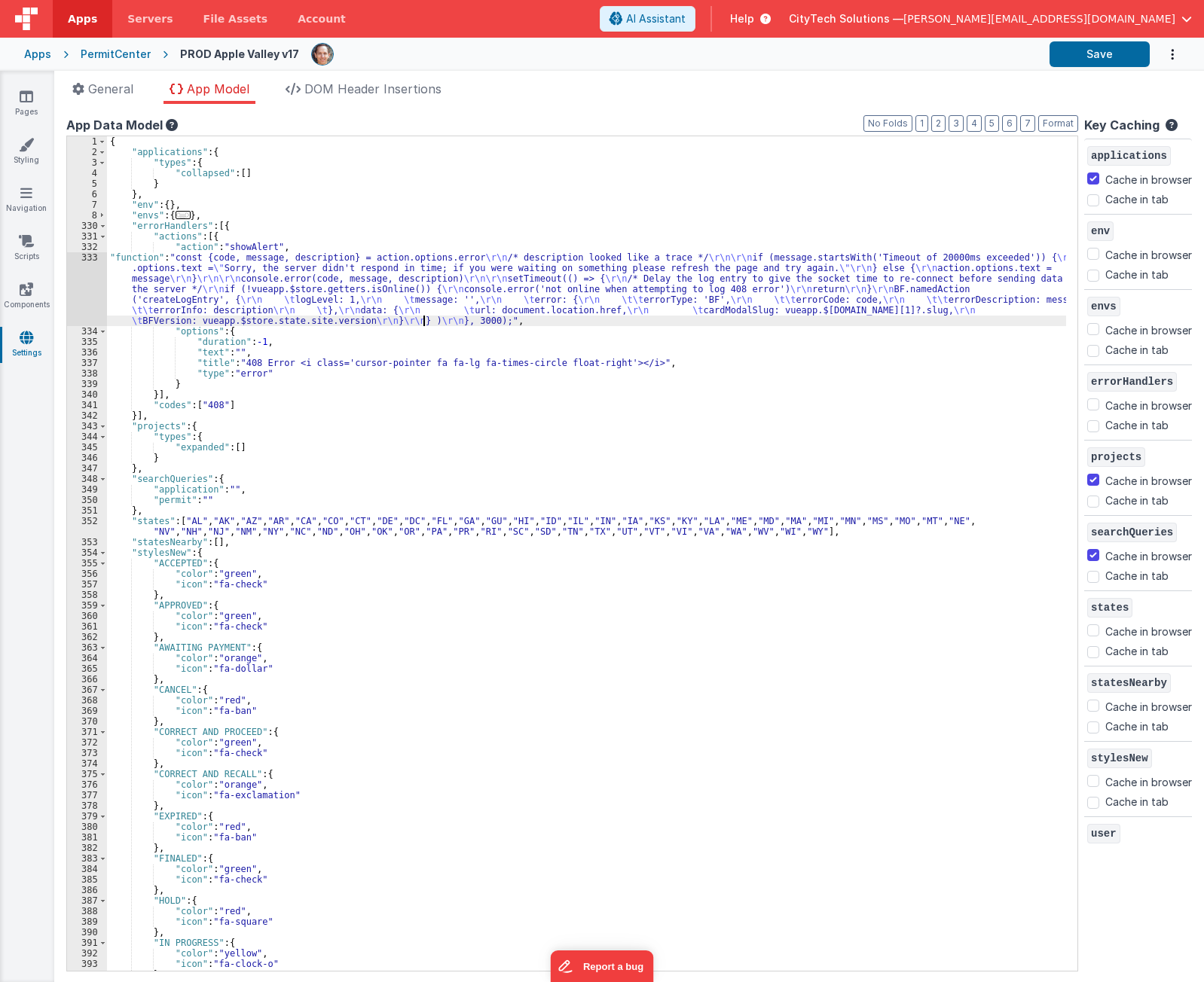
click at [421, 324] on div "{ "applications" : { "types" : { "collapsed" : [ ] } } , "env" : { } , "envs" :…" at bounding box center [587, 564] width 960 height 856
click at [428, 280] on div "{ "applications" : { "types" : { "collapsed" : [ ] } } , "env" : { } , "envs" :…" at bounding box center [587, 564] width 960 height 856
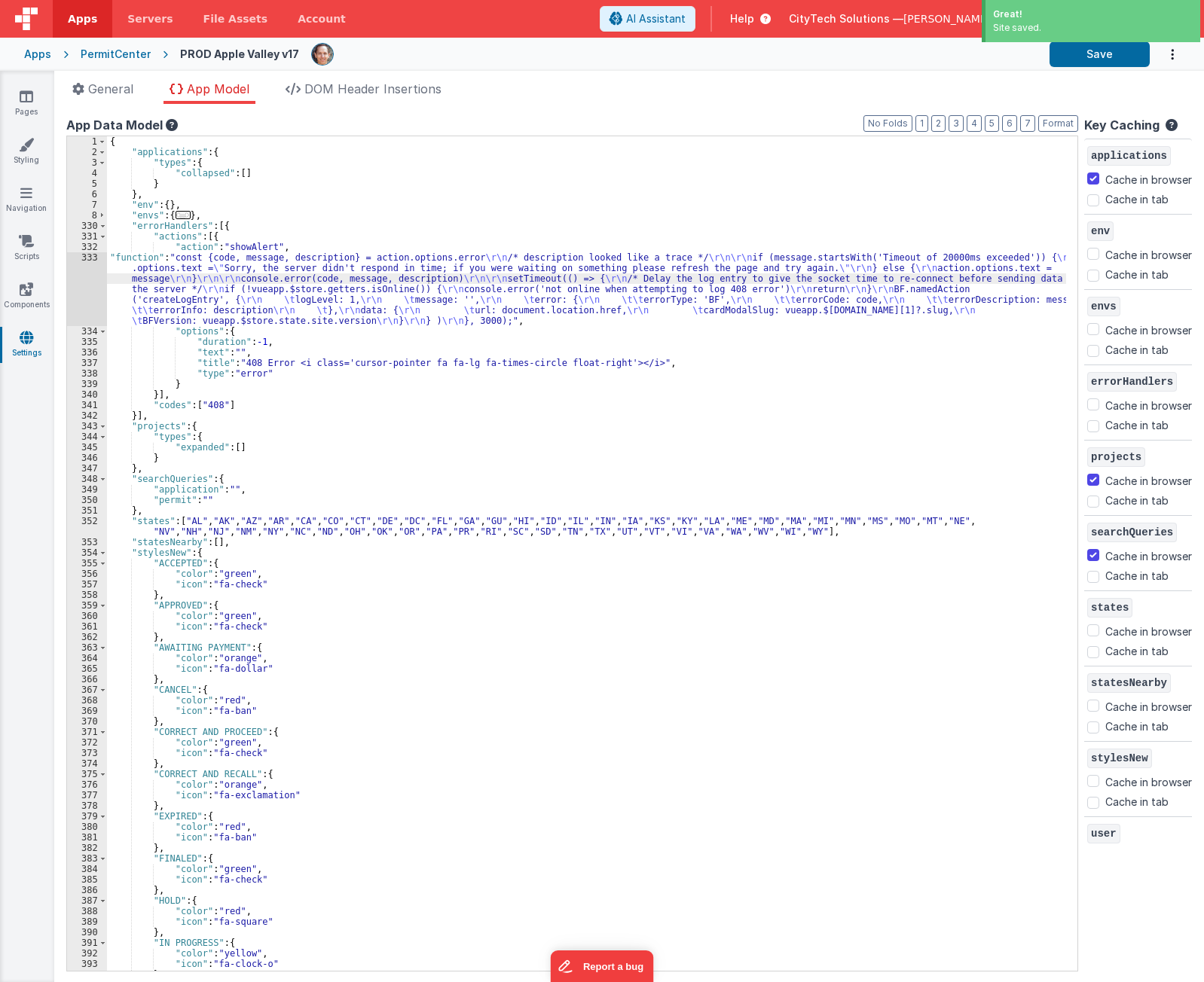
click at [121, 52] on div "PermitCenter" at bounding box center [116, 54] width 70 height 15
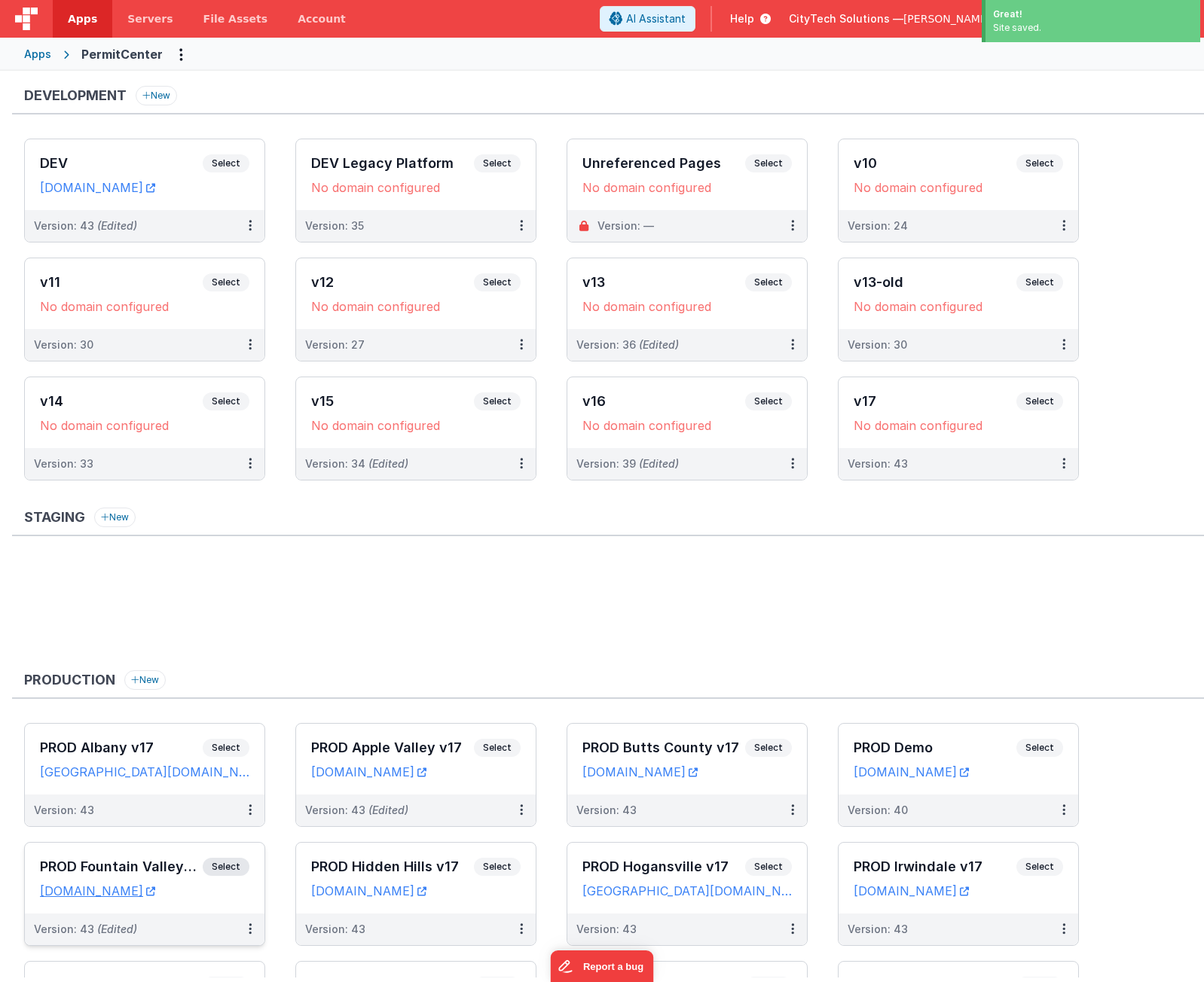
click at [229, 868] on span "Select" at bounding box center [226, 867] width 47 height 18
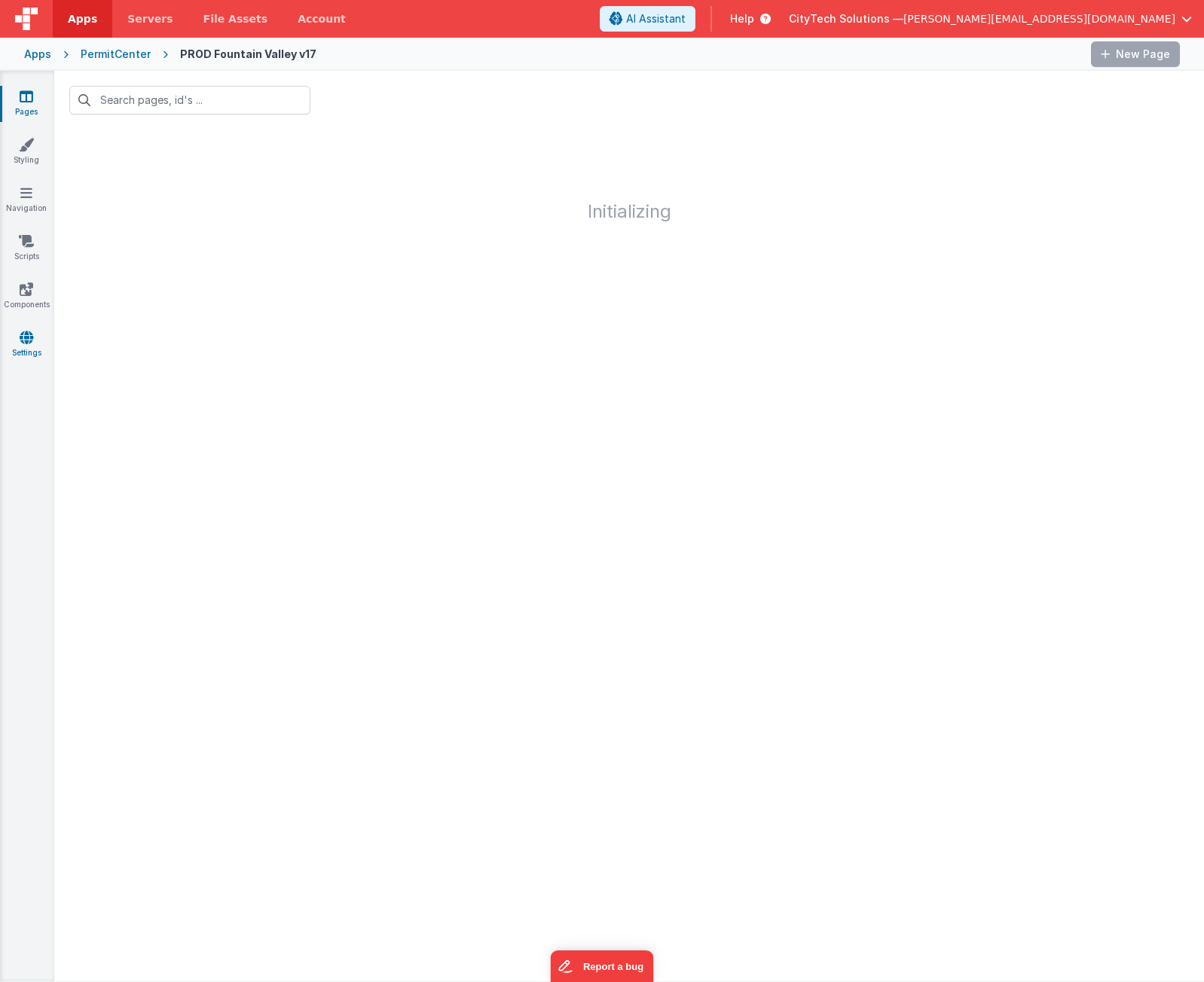
click at [26, 338] on icon at bounding box center [26, 337] width 13 height 15
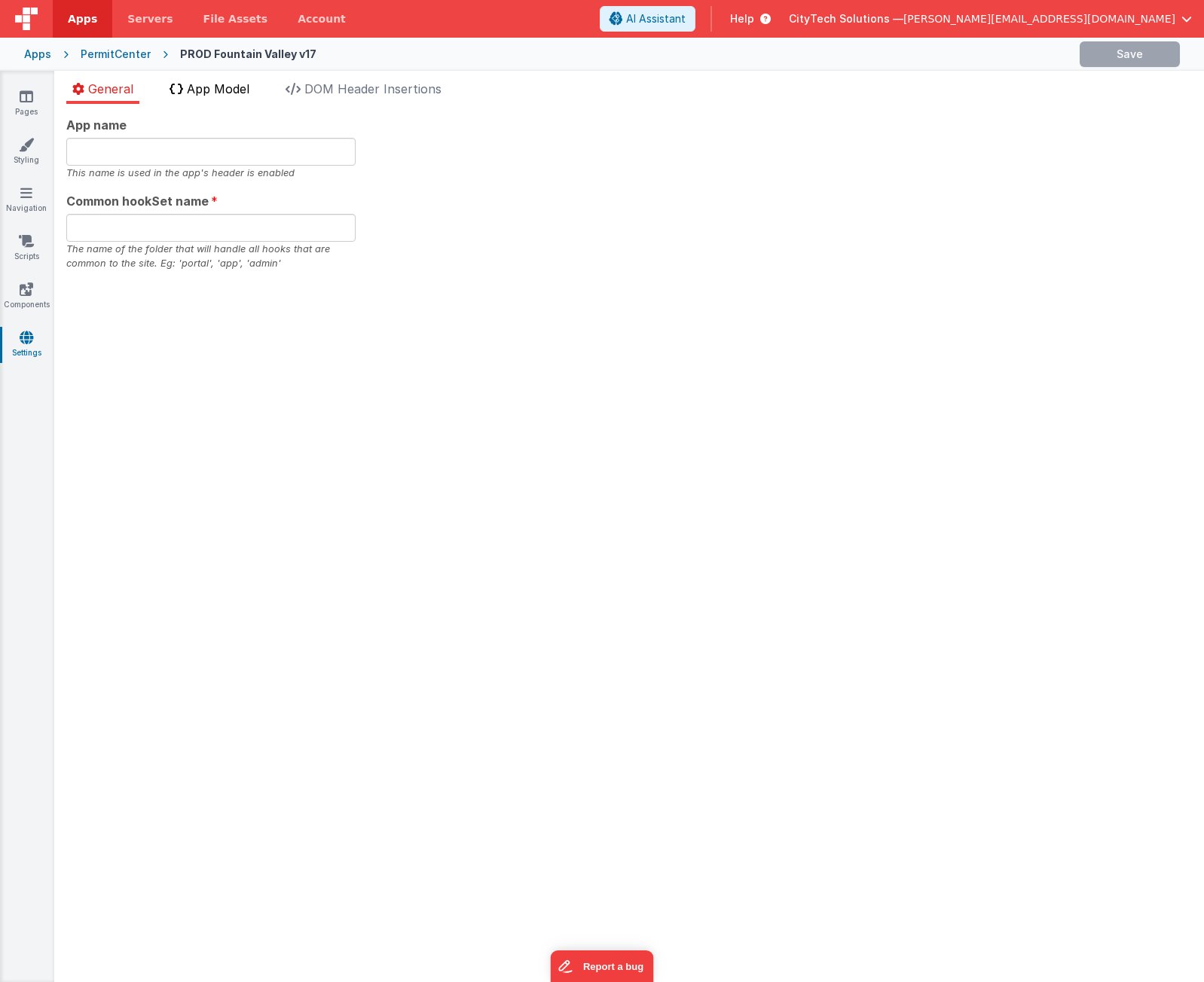
click at [213, 81] on li "App Model" at bounding box center [209, 92] width 92 height 24
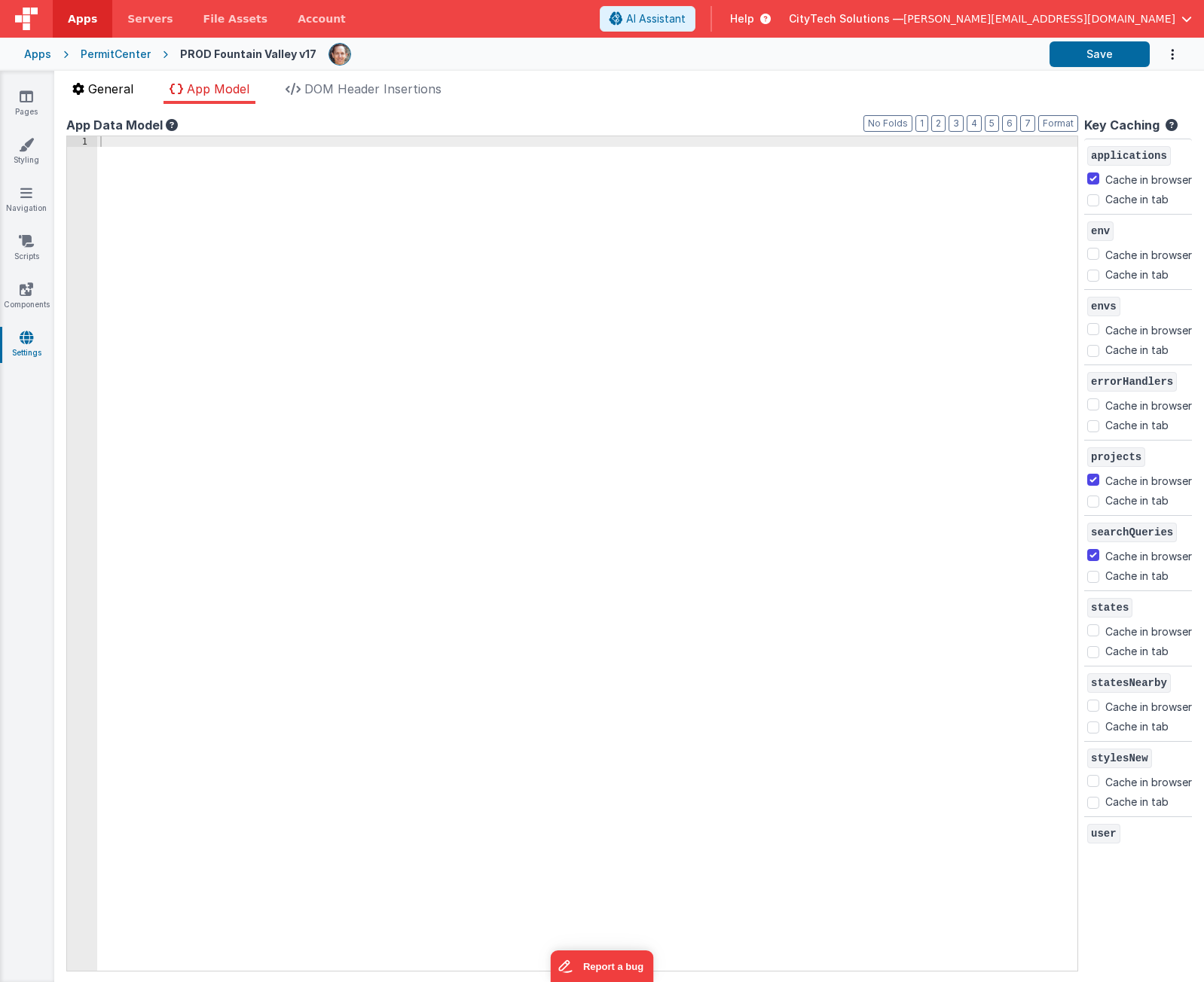
click at [123, 92] on span "General" at bounding box center [111, 88] width 45 height 15
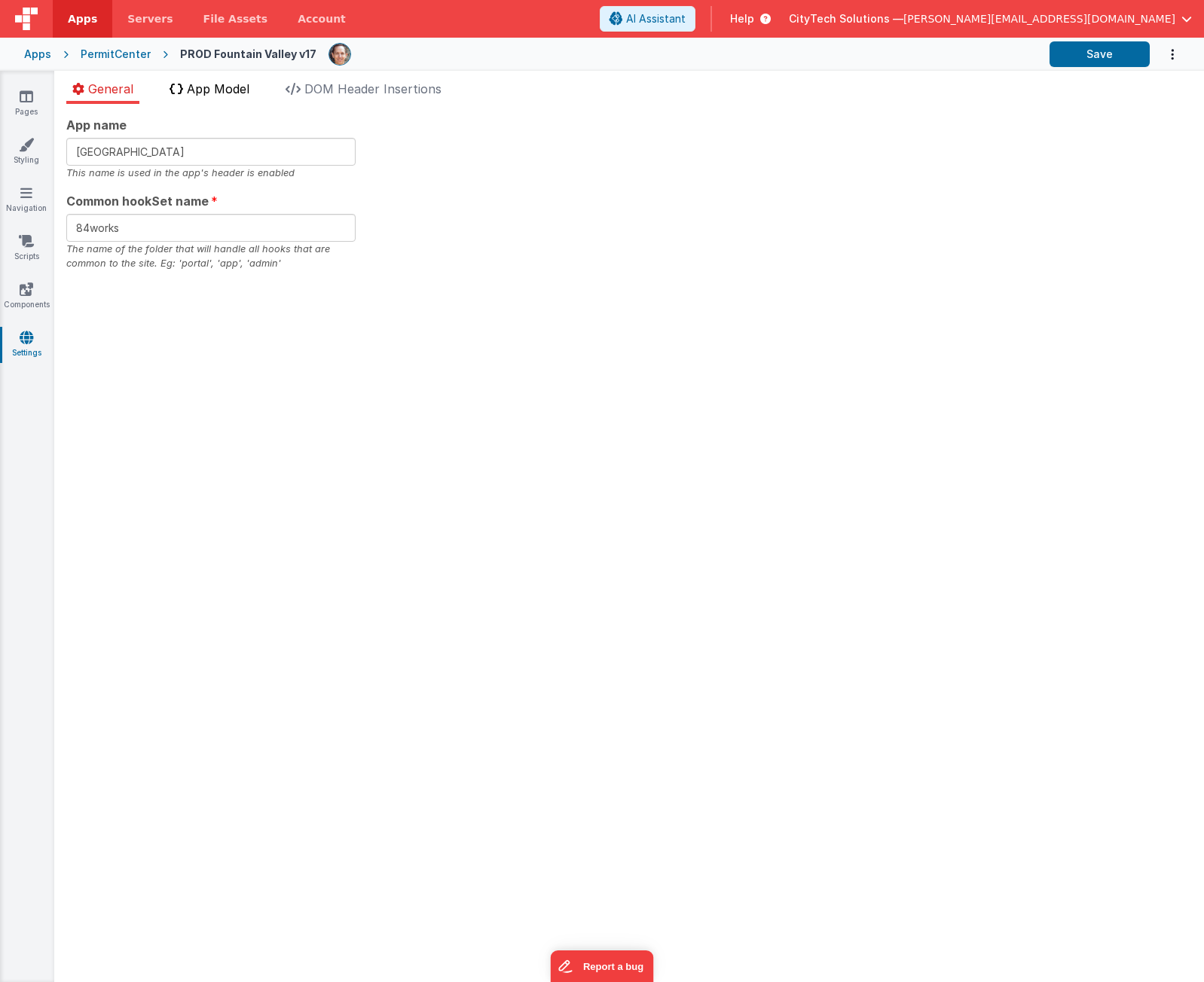
click at [207, 83] on span "App Model" at bounding box center [218, 88] width 63 height 15
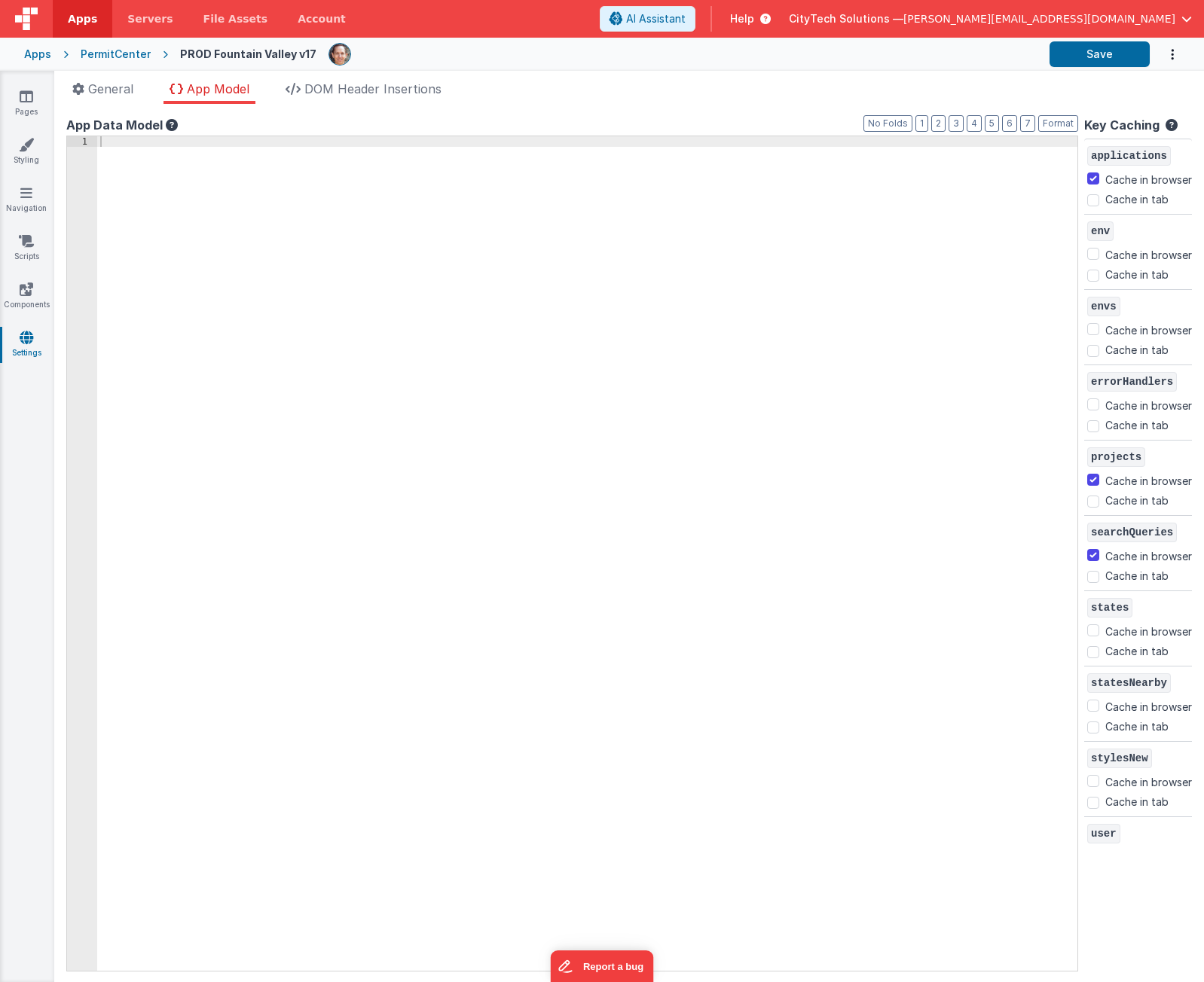
click at [240, 309] on div at bounding box center [587, 564] width 981 height 856
click at [22, 338] on icon at bounding box center [26, 337] width 13 height 15
click at [111, 53] on div "PermitCenter" at bounding box center [116, 54] width 70 height 15
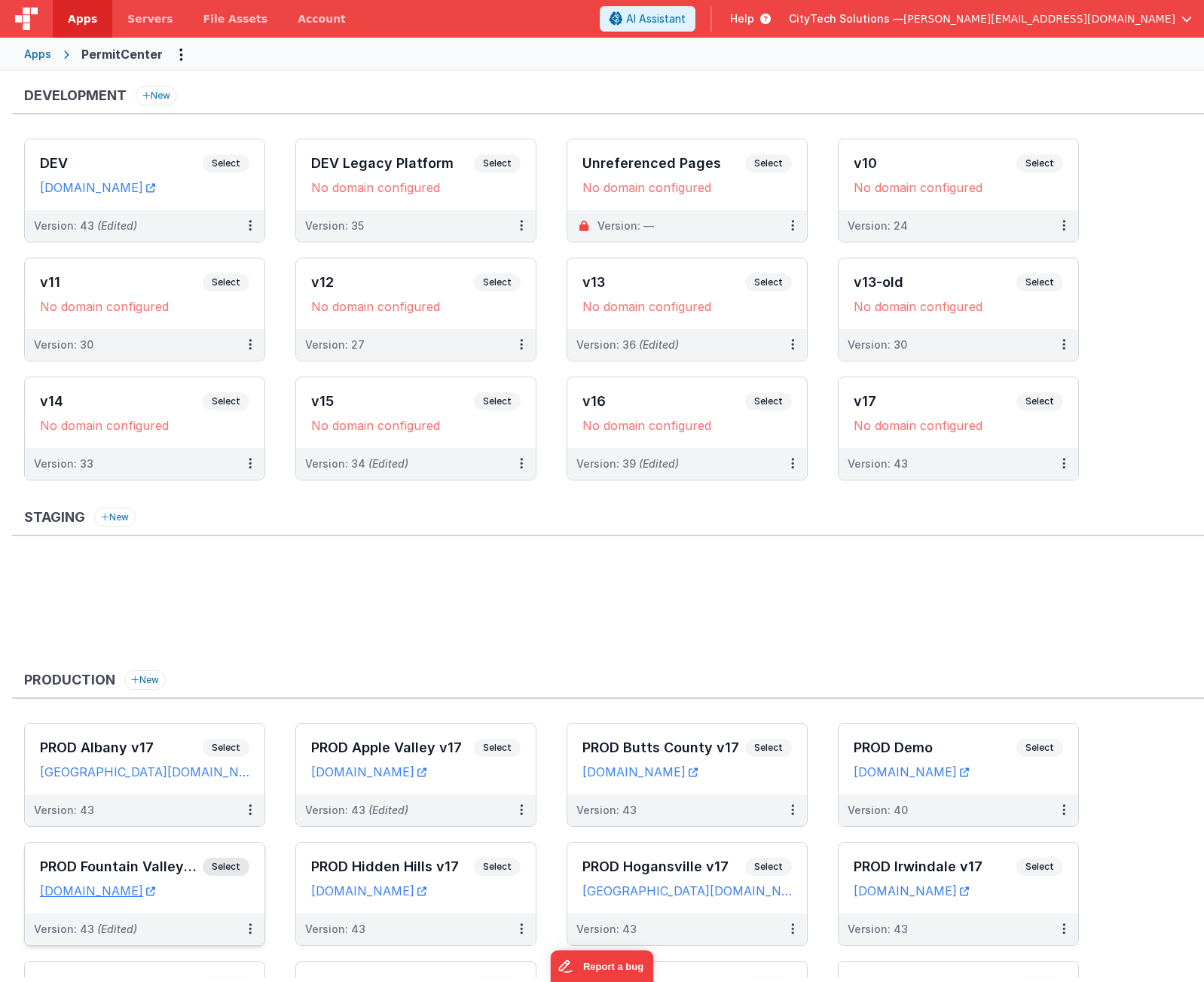
click at [226, 865] on span "Select" at bounding box center [226, 867] width 47 height 18
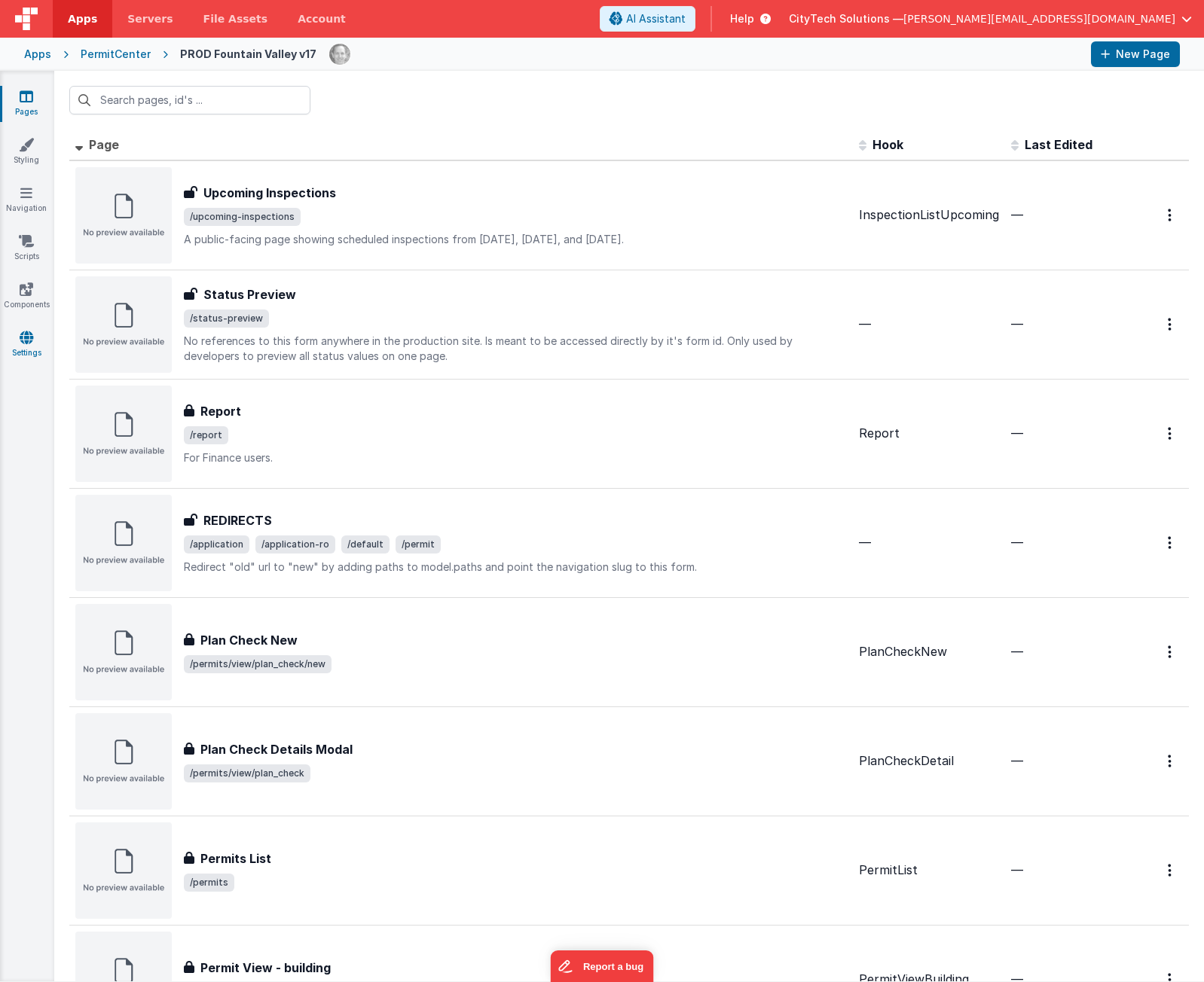
click at [24, 343] on icon at bounding box center [26, 337] width 13 height 15
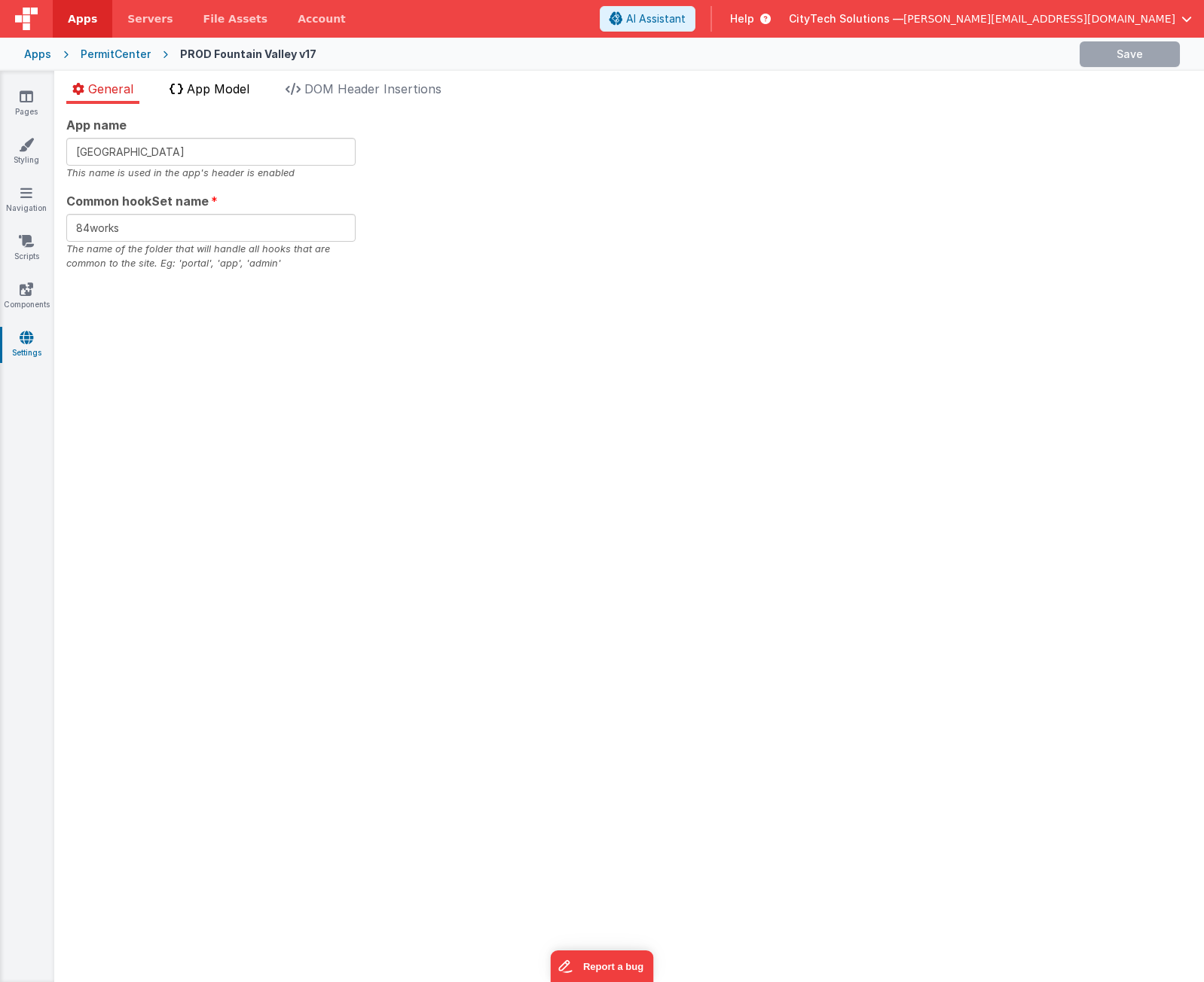
click at [214, 91] on span "App Model" at bounding box center [218, 88] width 63 height 15
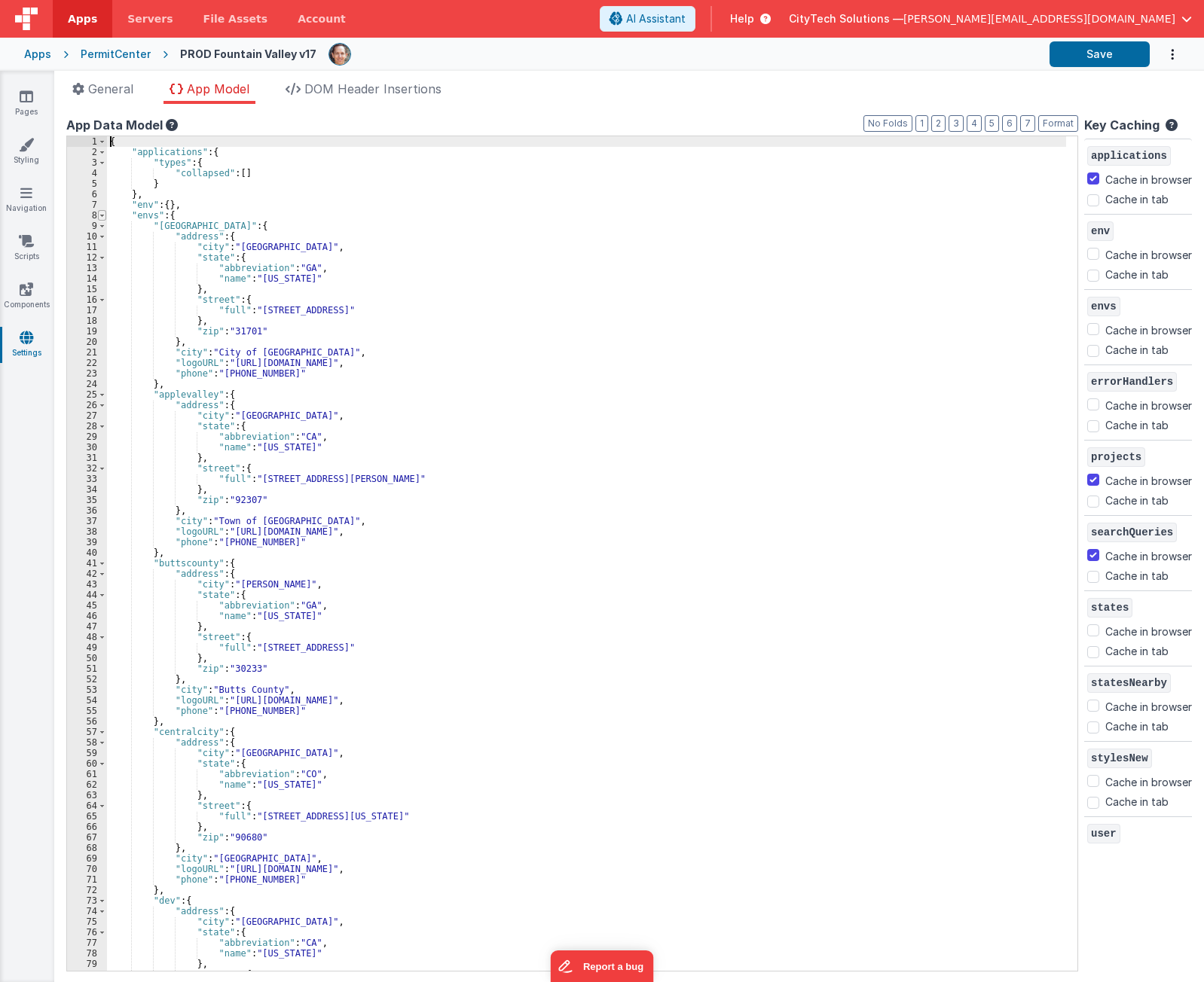
click at [99, 212] on span at bounding box center [102, 215] width 9 height 10
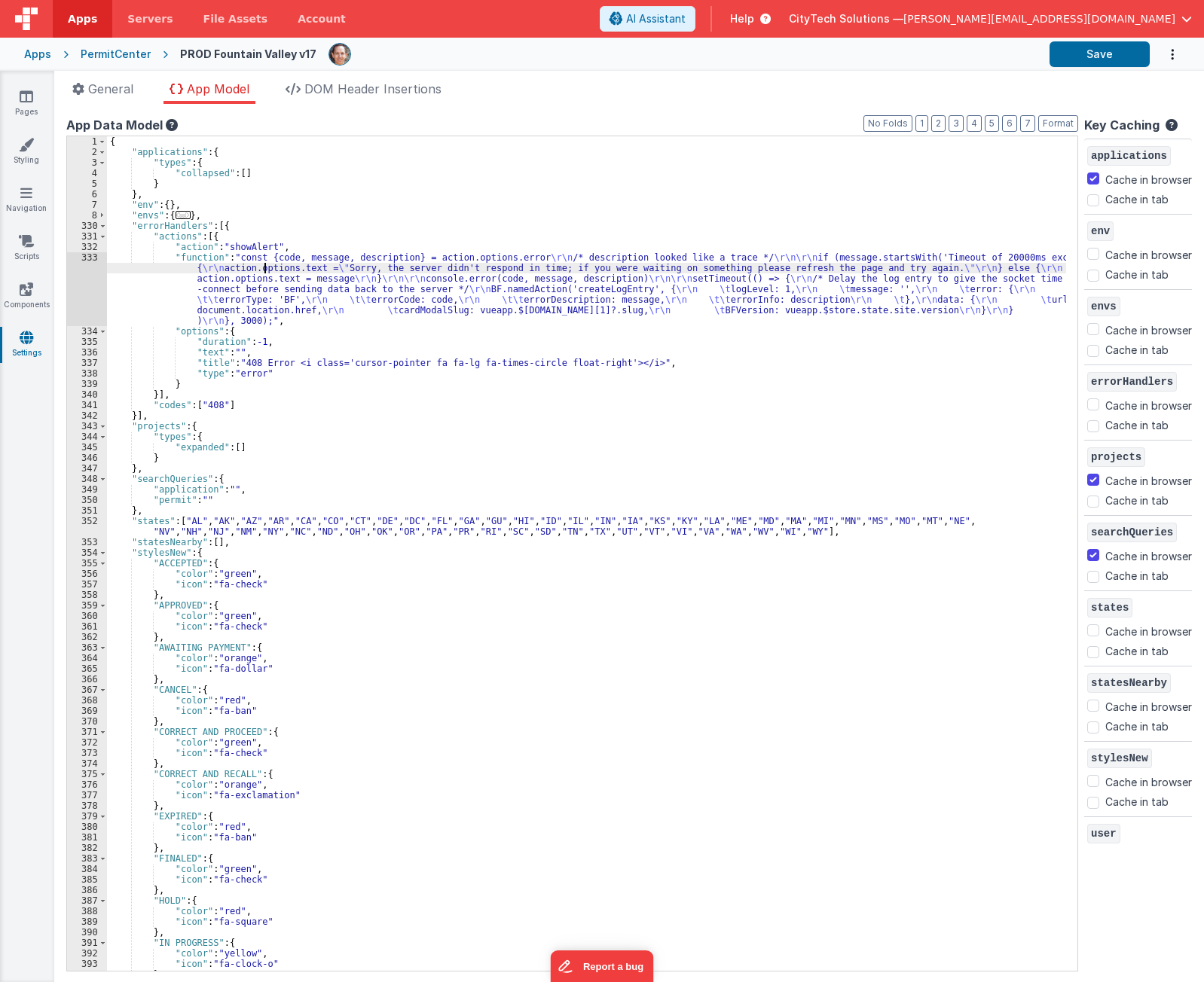
click at [263, 268] on div "{ "applications" : { "types" : { "collapsed" : [ ] } } , "env" : { } , "envs" :…" at bounding box center [587, 564] width 960 height 856
click at [83, 286] on div "333" at bounding box center [87, 290] width 40 height 74
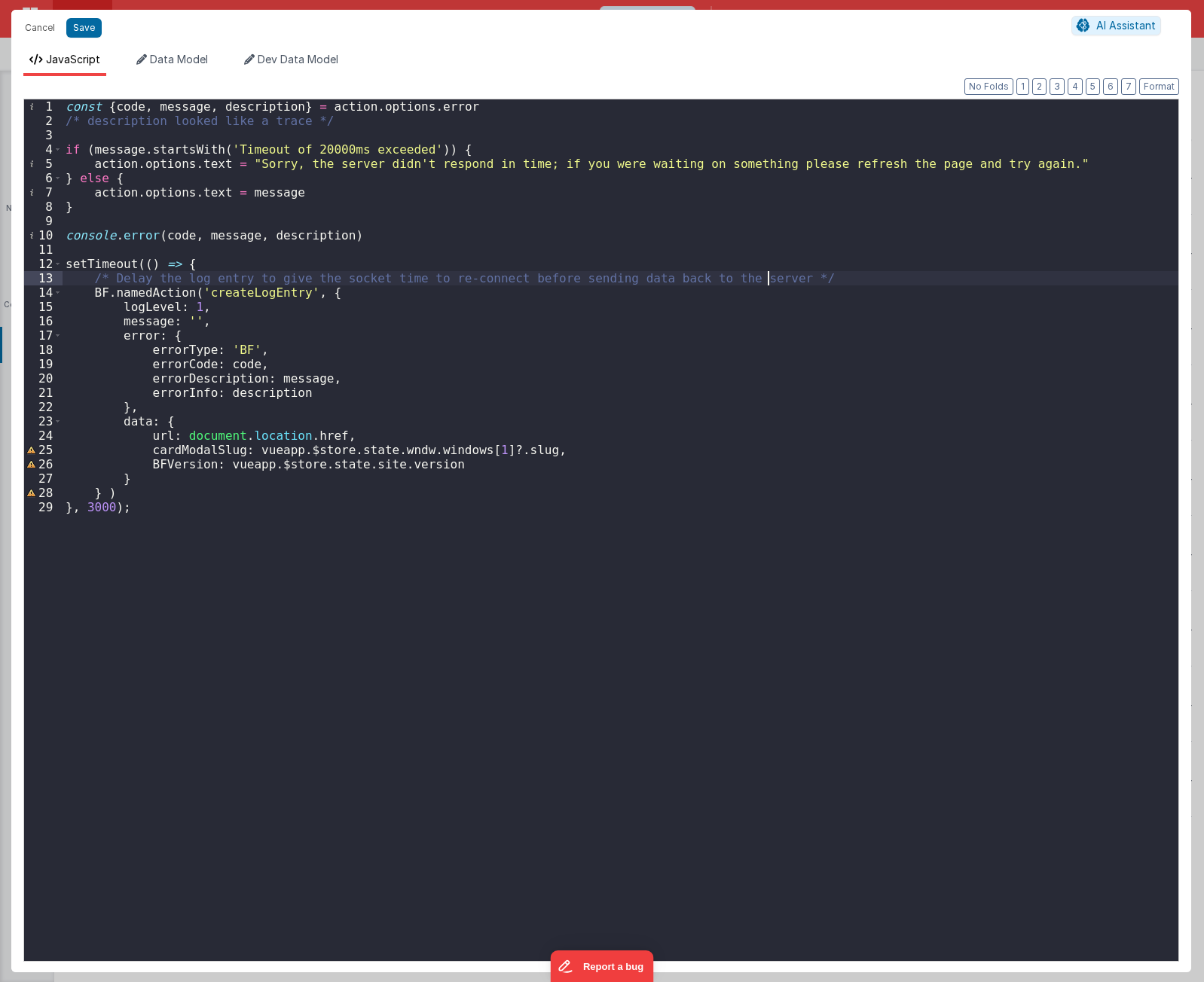
click at [819, 277] on div "const { code , message , description } = action . options . error /* descriptio…" at bounding box center [621, 545] width 1116 height 890
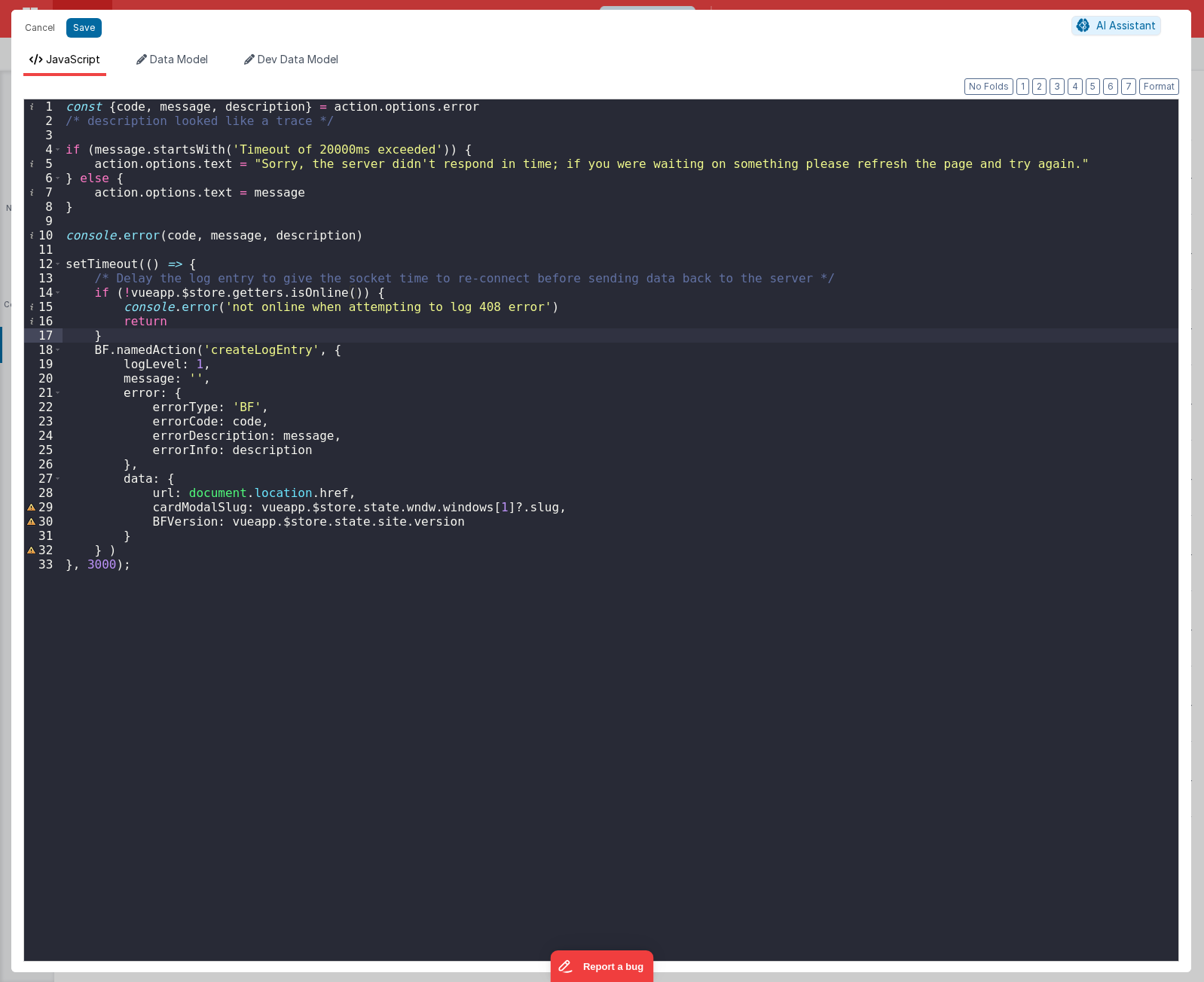
click at [395, 293] on div "const { code , message , description } = action . options . error /* descriptio…" at bounding box center [621, 545] width 1116 height 890
click at [326, 265] on div "const { code , message , description } = action . options . error /* descriptio…" at bounding box center [621, 545] width 1116 height 890
click at [321, 253] on div "const { code , message , description } = action . options . error /* descriptio…" at bounding box center [621, 545] width 1116 height 890
click at [352, 232] on div "const { code , message , description } = action . options . error /* descriptio…" at bounding box center [621, 545] width 1116 height 890
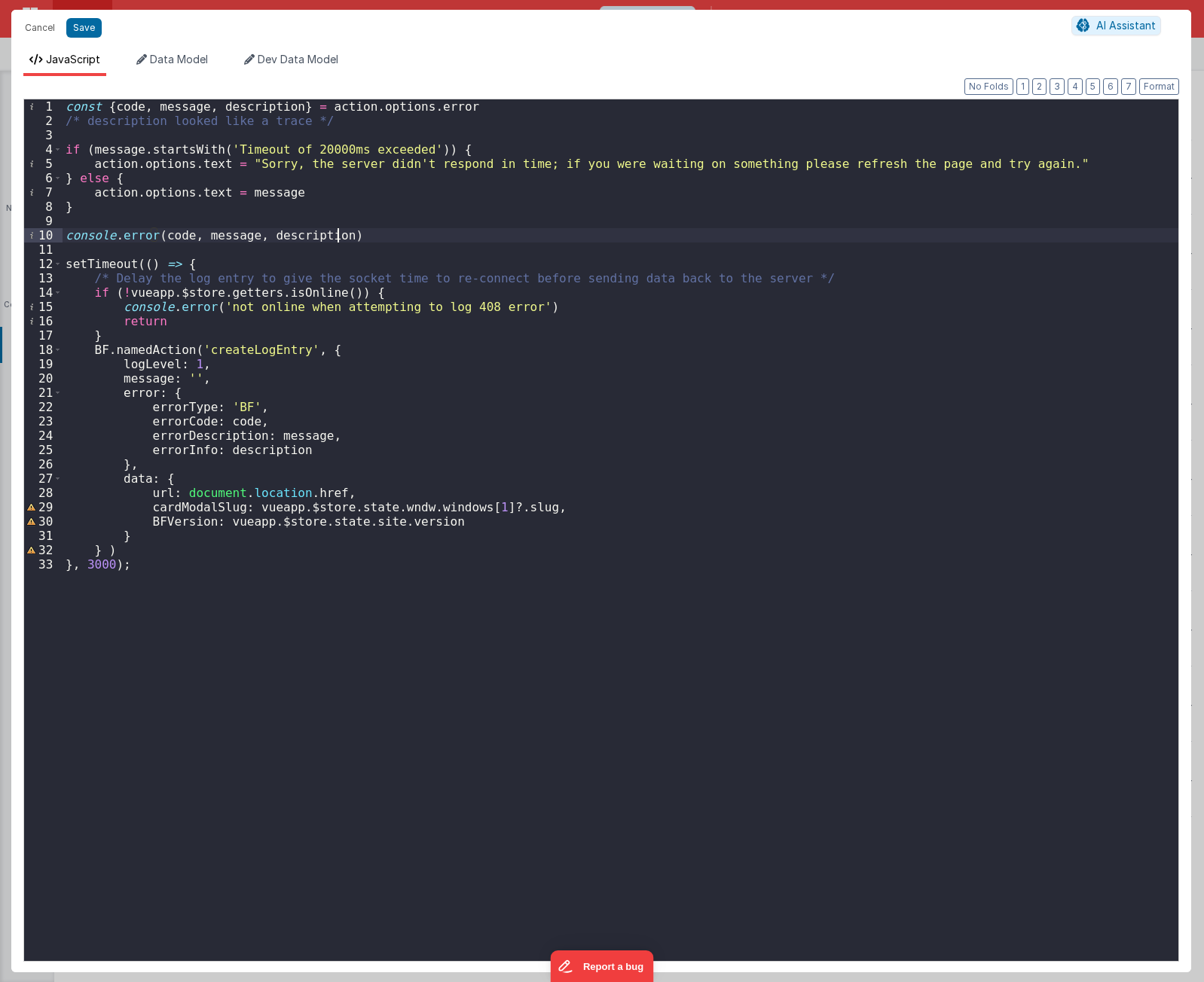
click at [353, 232] on div "const { code , message , description } = action . options . error /* descriptio…" at bounding box center [621, 545] width 1116 height 890
click at [355, 306] on div "const { code , message , description } = action . options . error /* descriptio…" at bounding box center [621, 545] width 1116 height 890
click at [366, 248] on div "const { code , message , description } = action . options . error /* descriptio…" at bounding box center [621, 545] width 1116 height 890
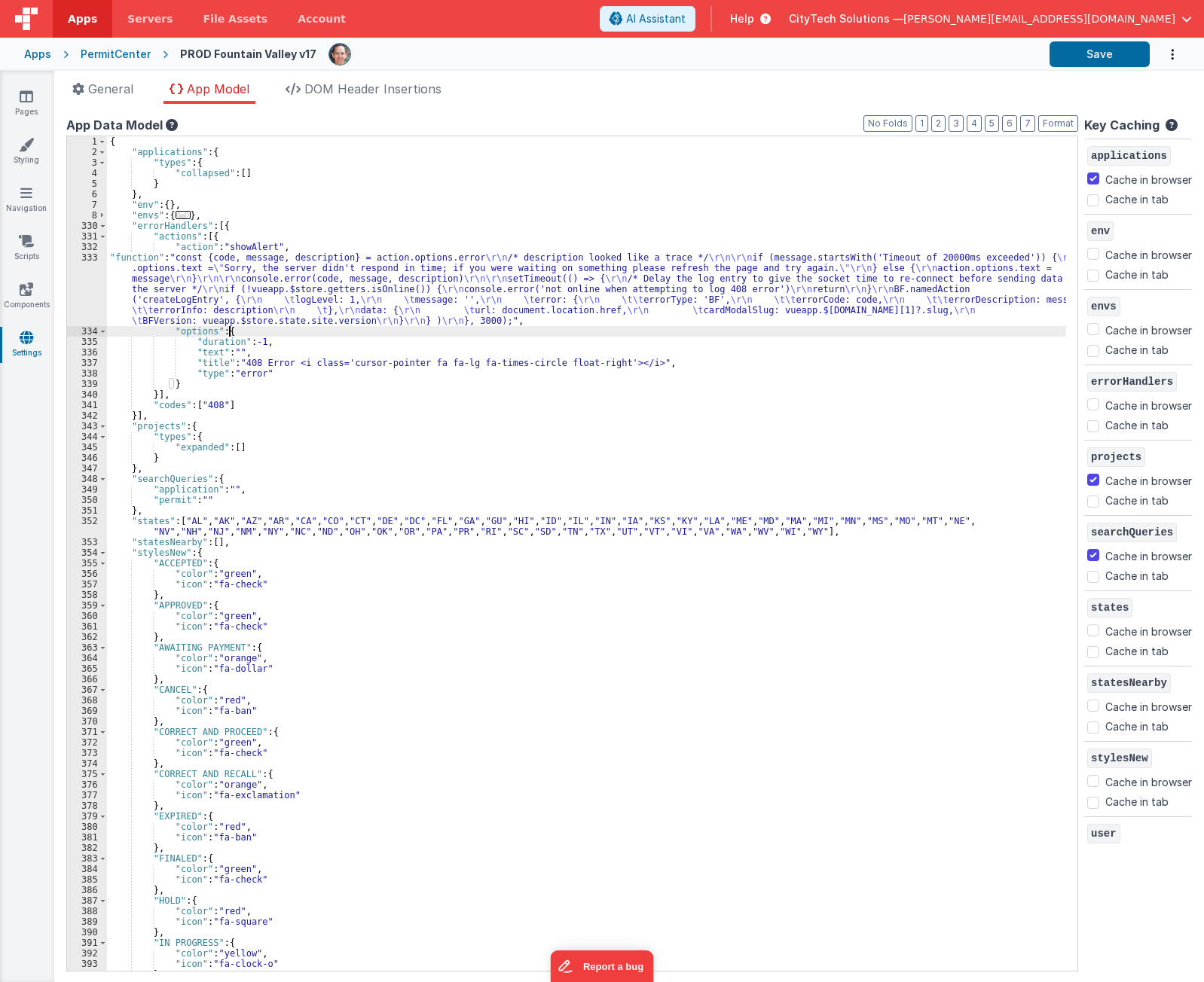
click at [325, 328] on div "{ "applications" : { "types" : { "collapsed" : [ ] } } , "env" : { } , "envs" :…" at bounding box center [587, 564] width 960 height 856
click at [298, 287] on div "{ "applications" : { "types" : { "collapsed" : [ ] } } , "env" : { } , "envs" :…" at bounding box center [587, 564] width 960 height 856
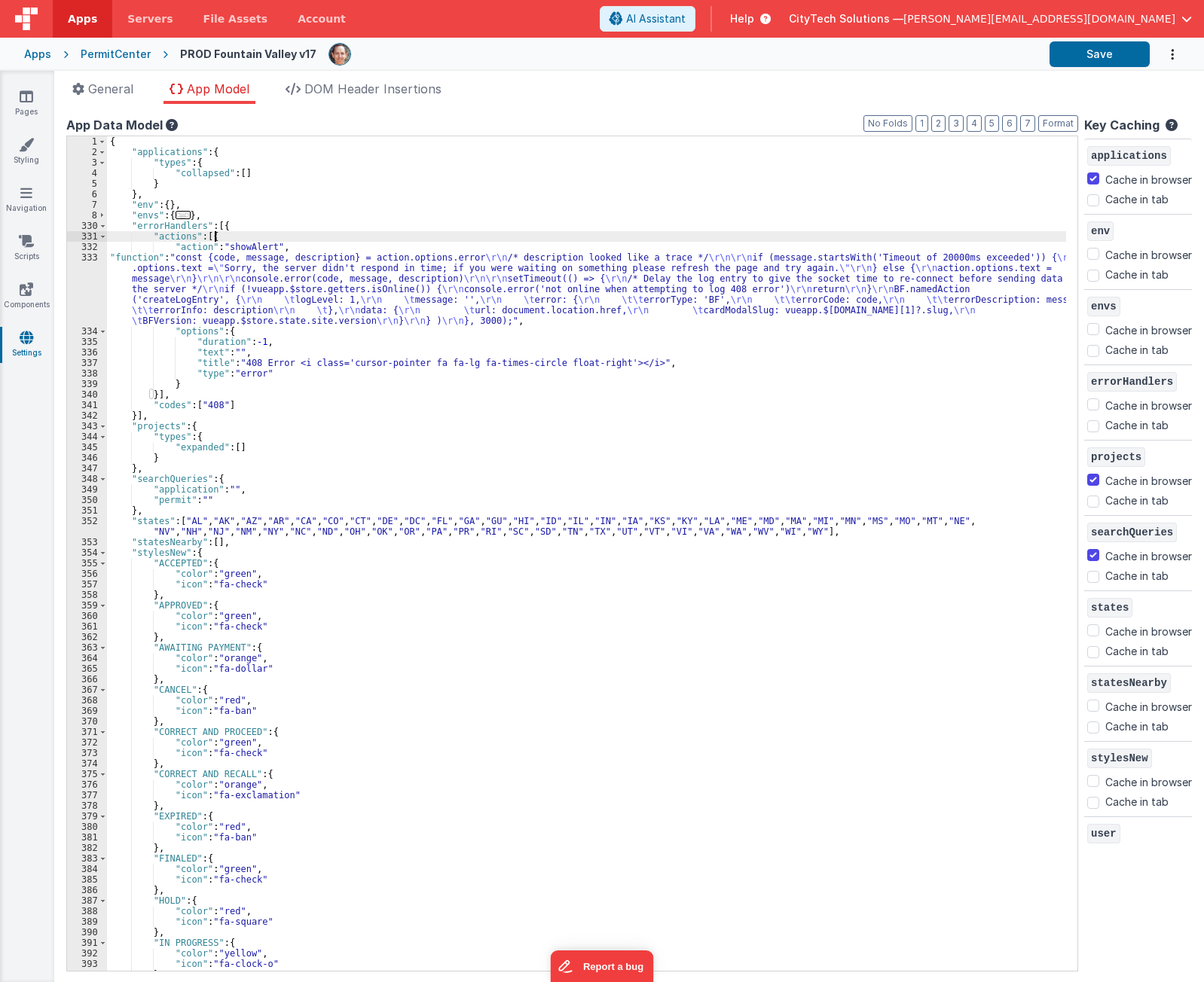
click at [309, 238] on div "{ "applications" : { "types" : { "collapsed" : [ ] } } , "env" : { } , "envs" :…" at bounding box center [587, 564] width 960 height 856
click at [313, 248] on div "{ "applications" : { "types" : { "collapsed" : [ ] } } , "env" : { } , "envs" :…" at bounding box center [587, 564] width 960 height 856
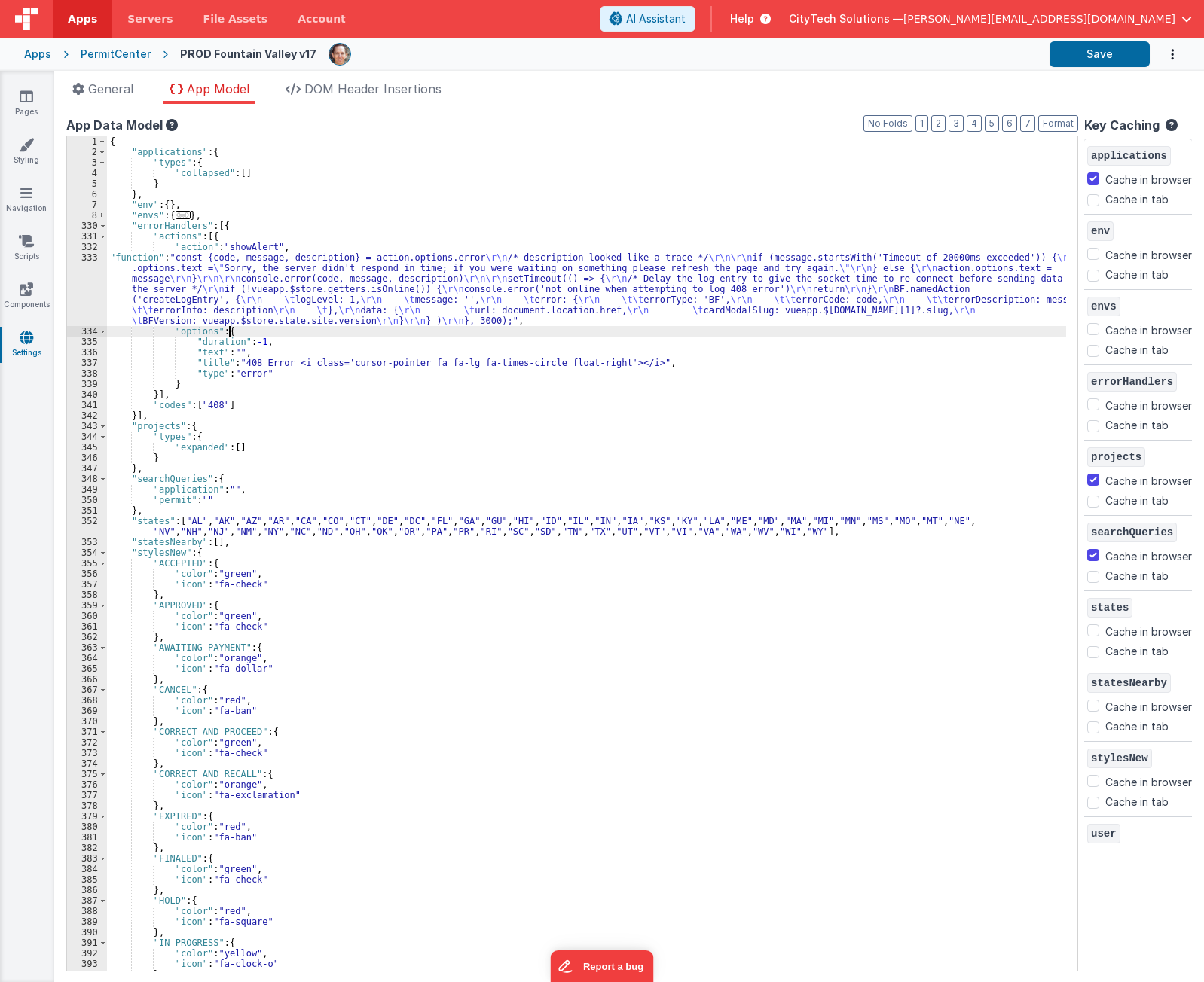
click at [294, 328] on div "{ "applications" : { "types" : { "collapsed" : [ ] } } , "env" : { } , "envs" :…" at bounding box center [587, 564] width 960 height 856
click at [357, 348] on div "{ "applications" : { "types" : { "collapsed" : [ ] } } , "env" : { } , "envs" :…" at bounding box center [587, 564] width 960 height 856
click at [354, 333] on div "{ "applications" : { "types" : { "collapsed" : [ ] } } , "env" : { } , "envs" :…" at bounding box center [587, 564] width 960 height 856
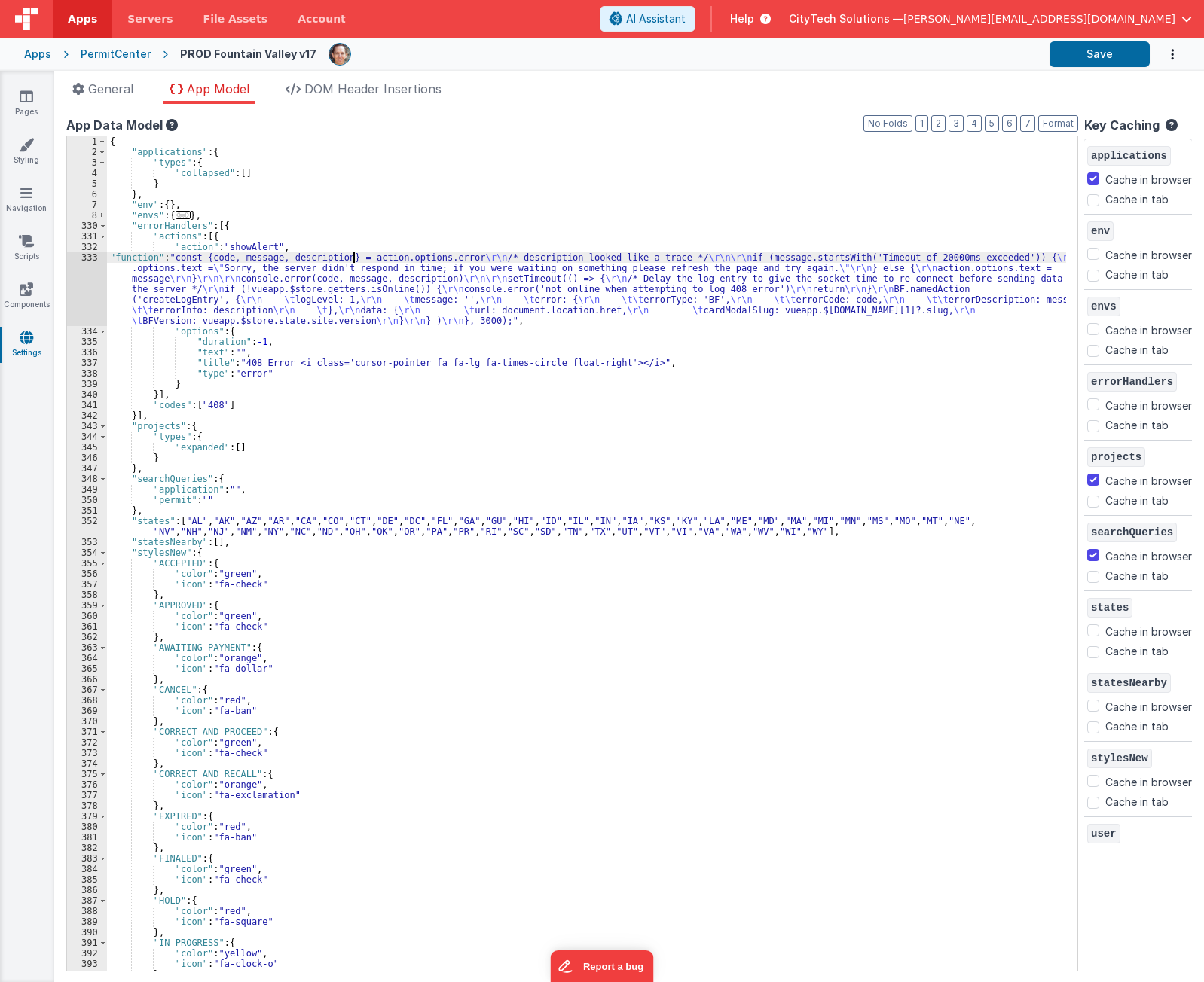
click at [354, 261] on div "{ "applications" : { "types" : { "collapsed" : [ ] } } , "env" : { } , "envs" :…" at bounding box center [587, 564] width 960 height 856
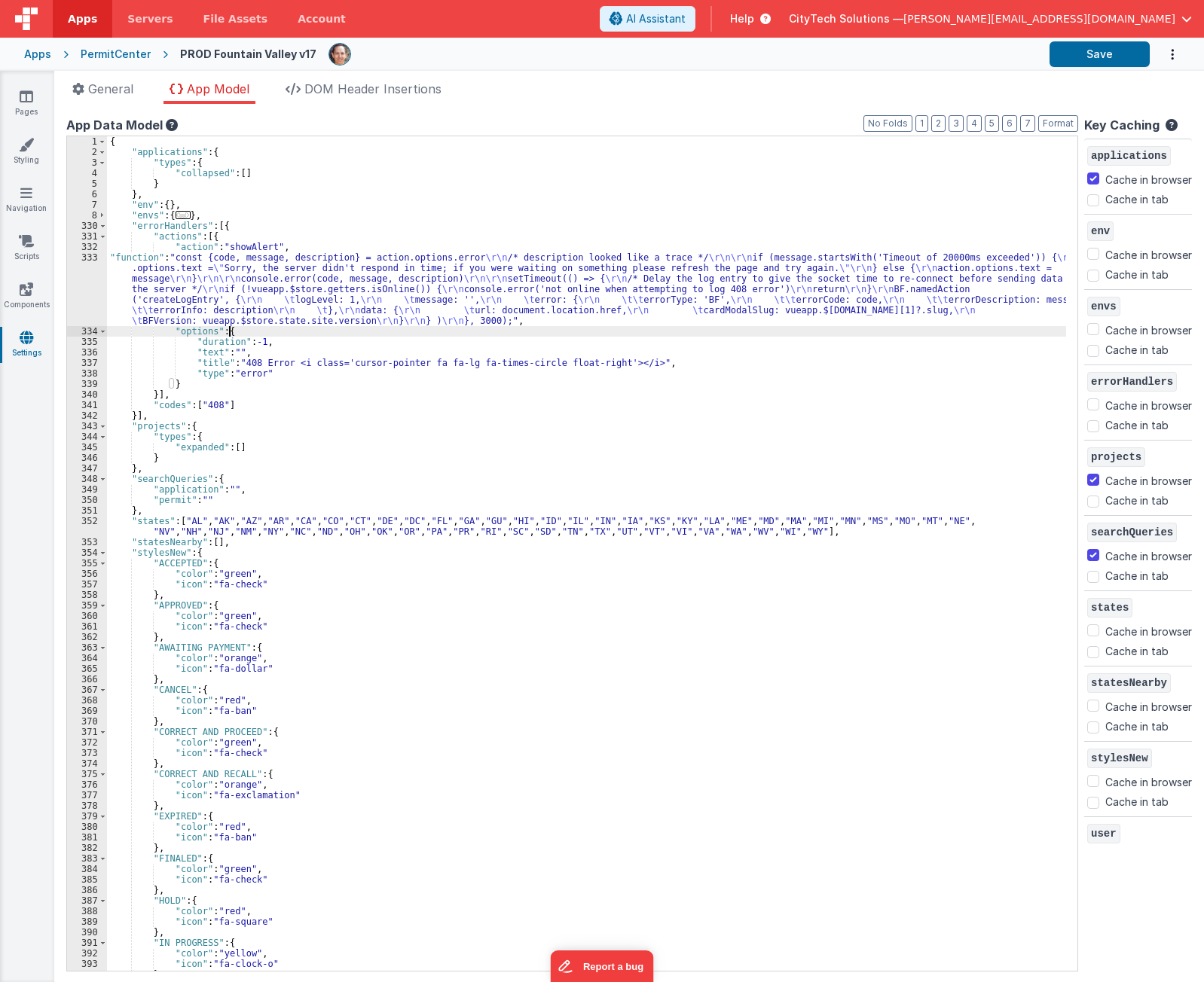
click at [251, 329] on div "{ "applications" : { "types" : { "collapsed" : [ ] } } , "env" : { } , "envs" :…" at bounding box center [587, 564] width 960 height 856
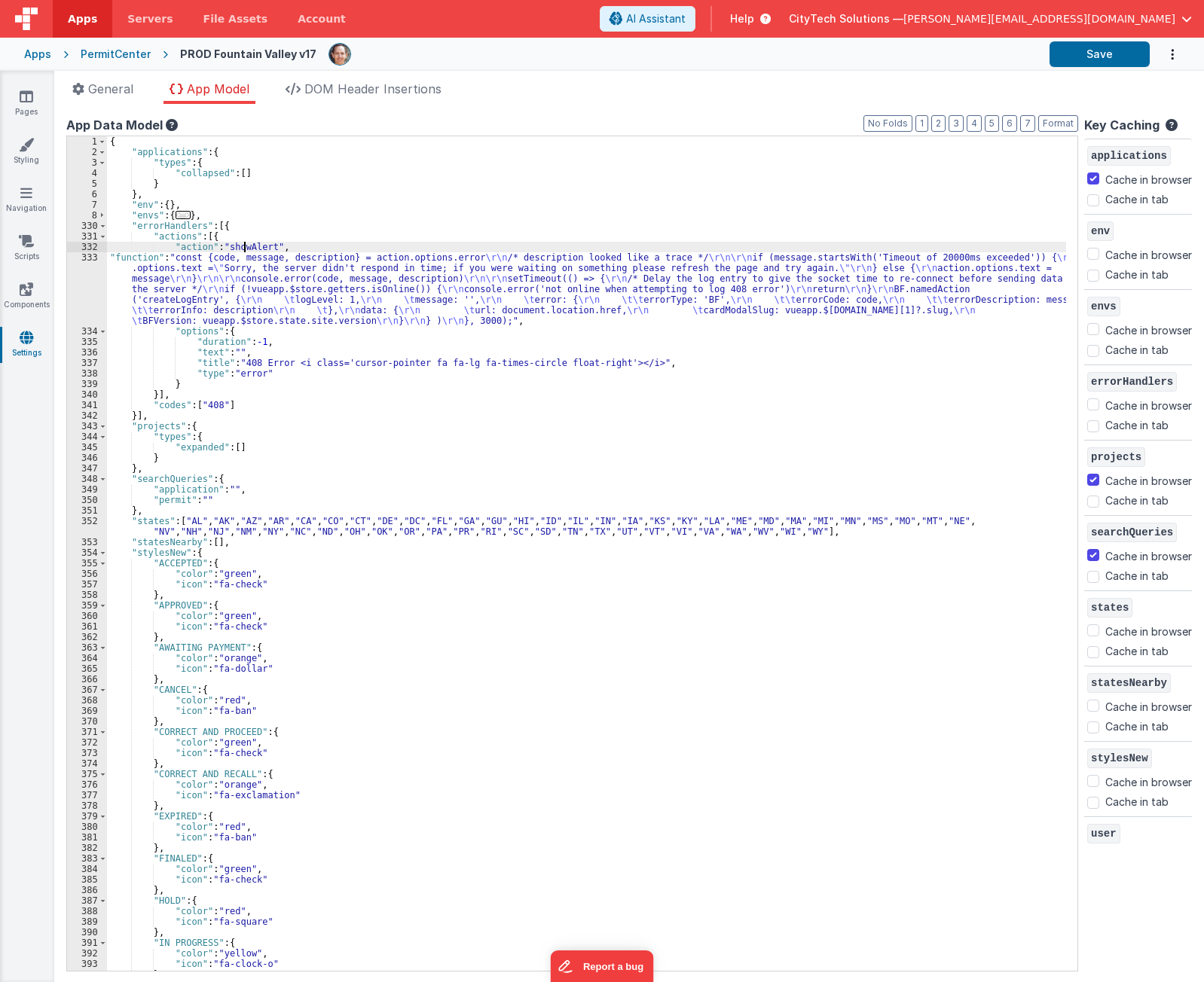
click at [242, 249] on div "{ "applications" : { "types" : { "collapsed" : [ ] } } , "env" : { } , "envs" :…" at bounding box center [587, 564] width 960 height 856
click at [242, 234] on div "{ "applications" : { "types" : { "collapsed" : [ ] } } , "env" : { } , "envs" :…" at bounding box center [587, 564] width 960 height 856
click at [171, 234] on div "{ "applications" : { "types" : { "collapsed" : [ ] } } , "env" : { } , "envs" :…" at bounding box center [587, 564] width 960 height 856
click at [40, 53] on div "Apps" at bounding box center [38, 54] width 27 height 15
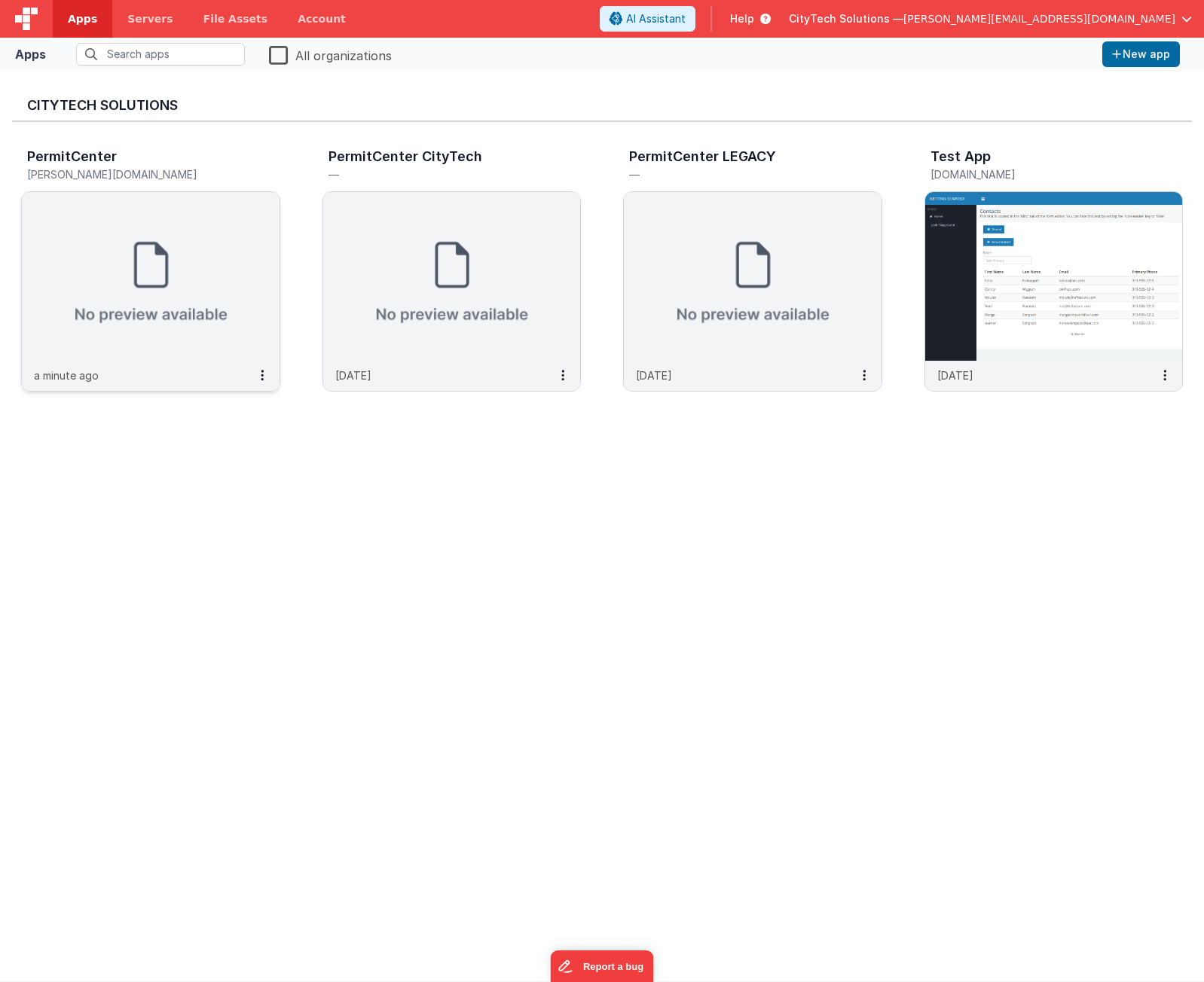
click at [103, 238] on img at bounding box center [150, 276] width 258 height 169
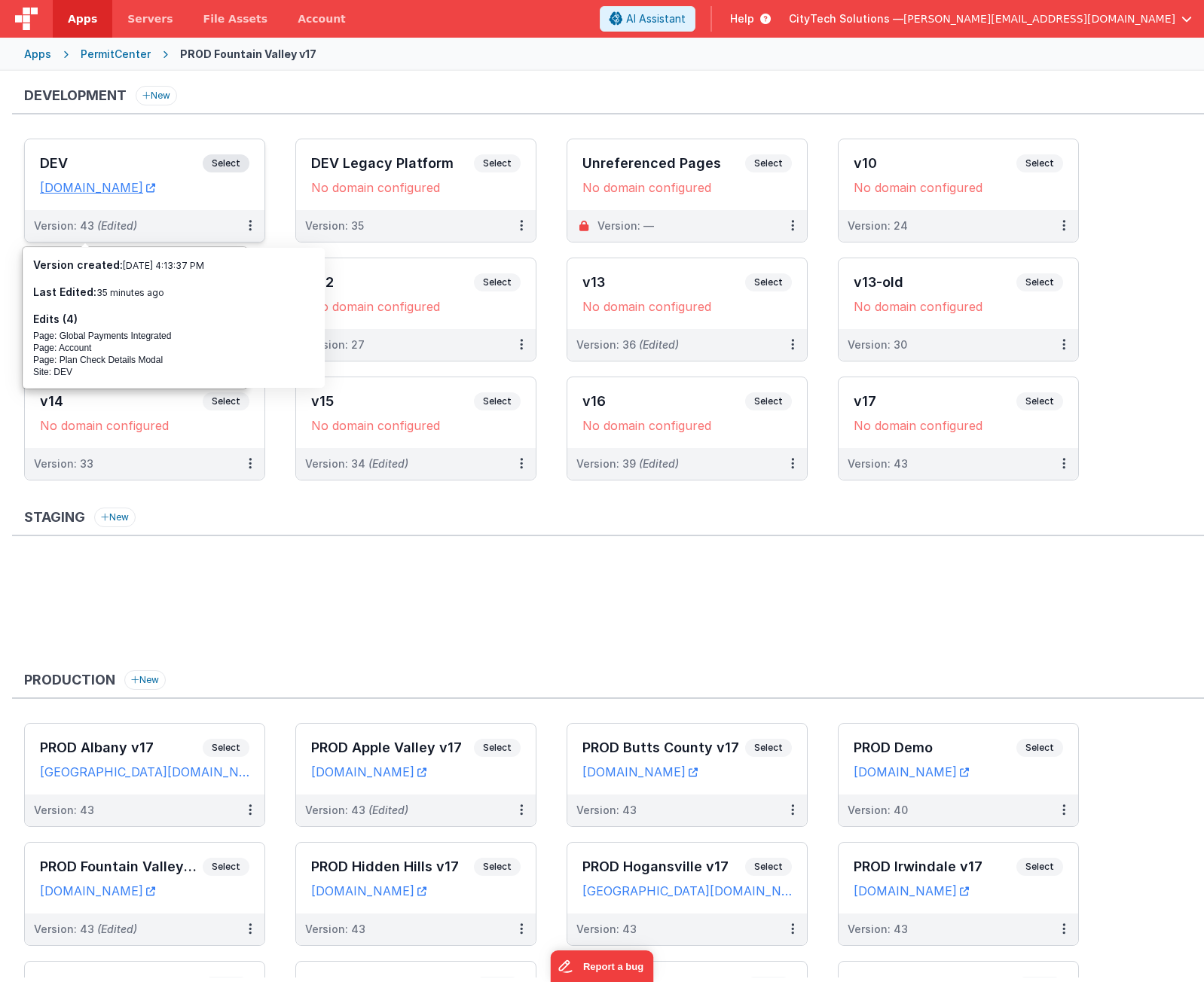
click at [241, 156] on span "Select" at bounding box center [226, 163] width 47 height 18
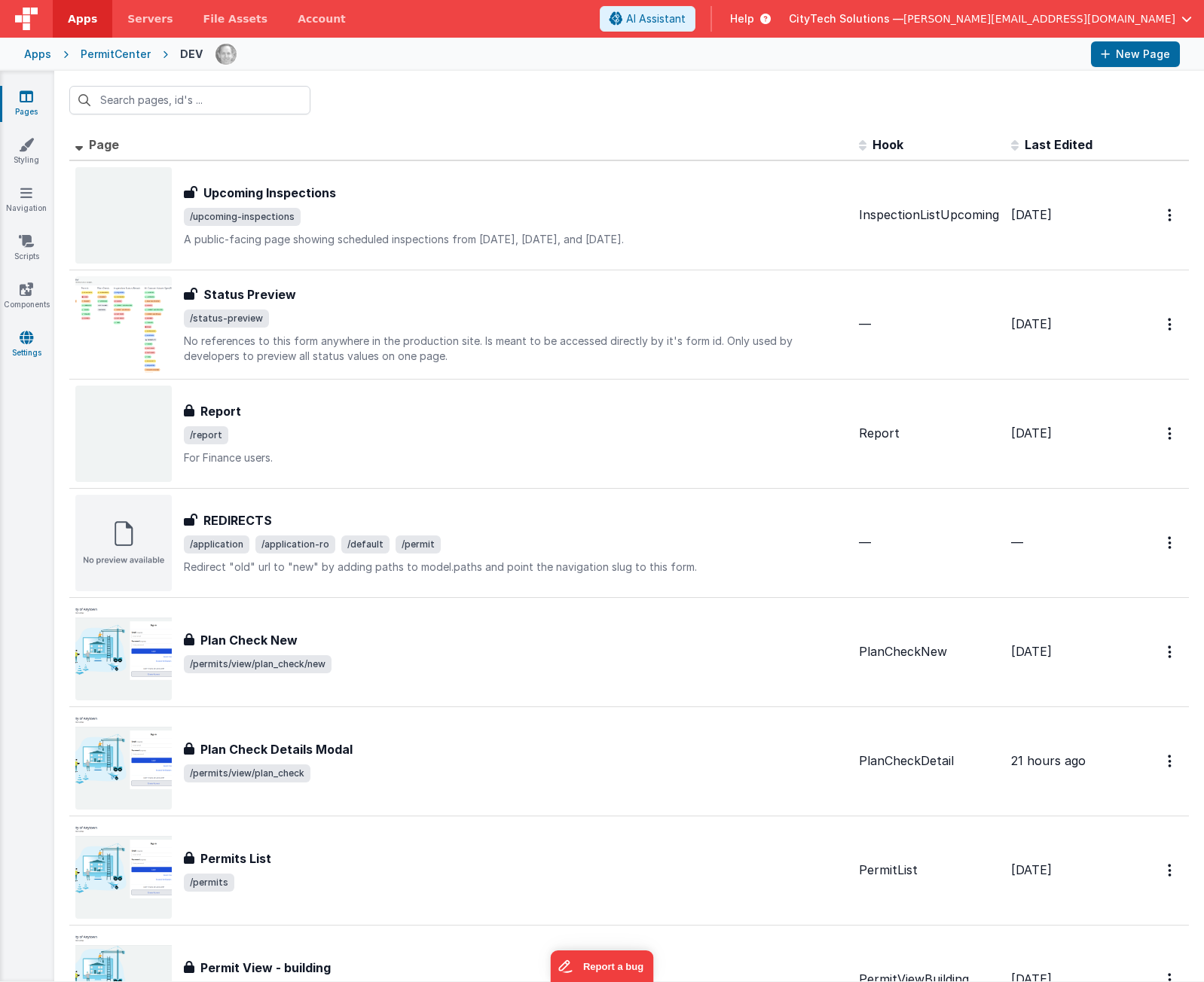
click at [26, 358] on link "Settings" at bounding box center [26, 345] width 54 height 31
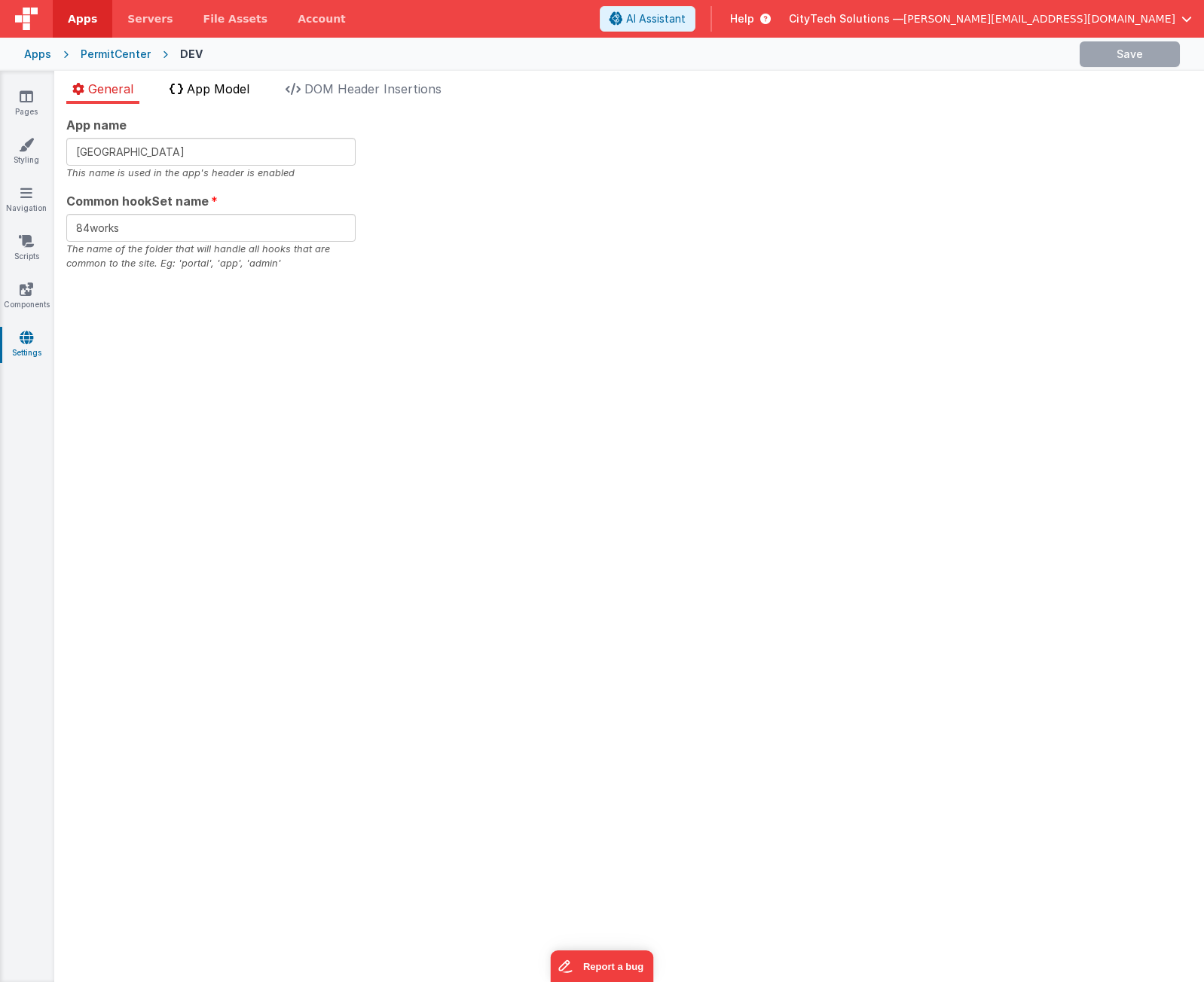
click at [224, 92] on span "App Model" at bounding box center [218, 88] width 63 height 15
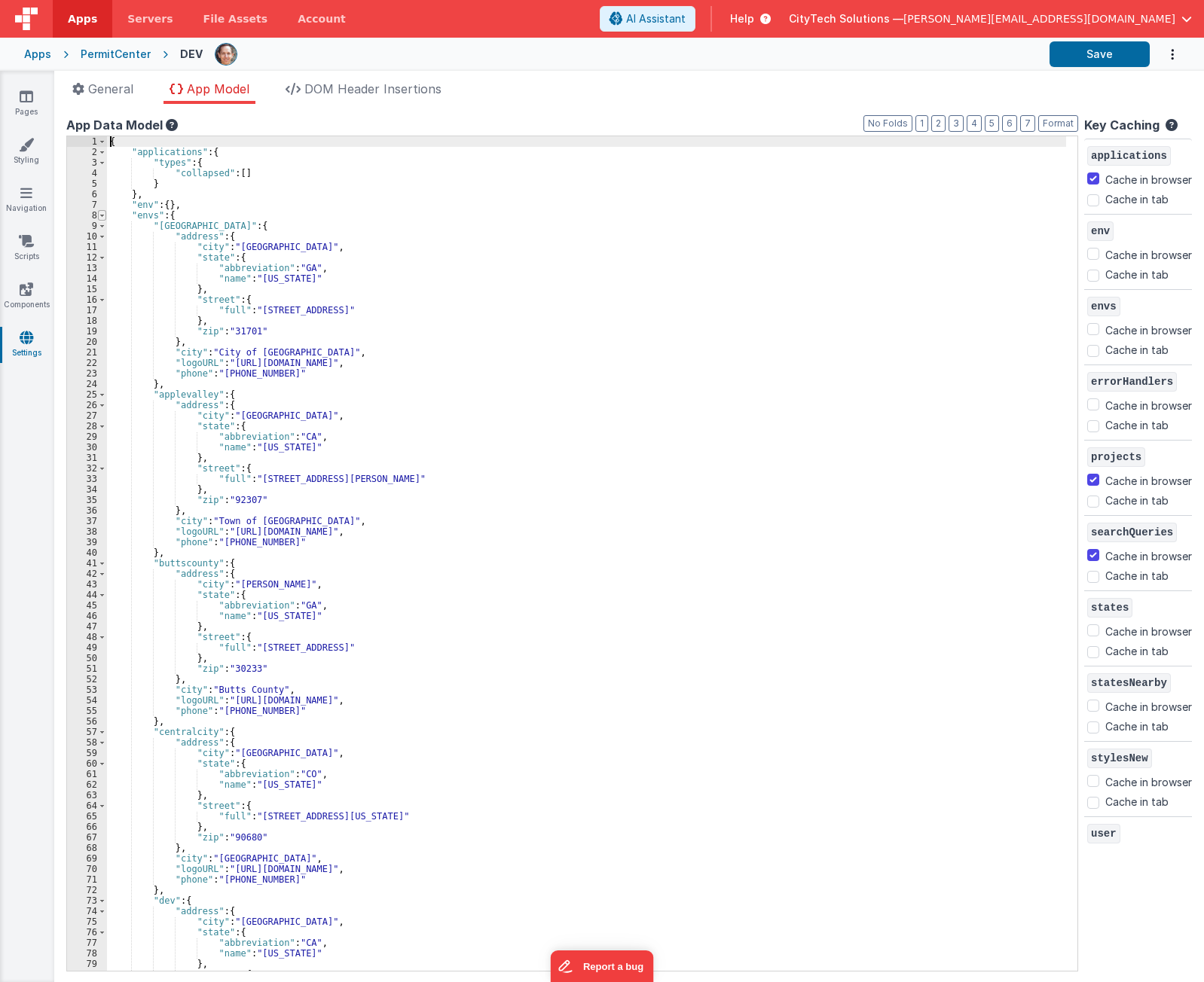
click at [99, 218] on span at bounding box center [102, 215] width 9 height 10
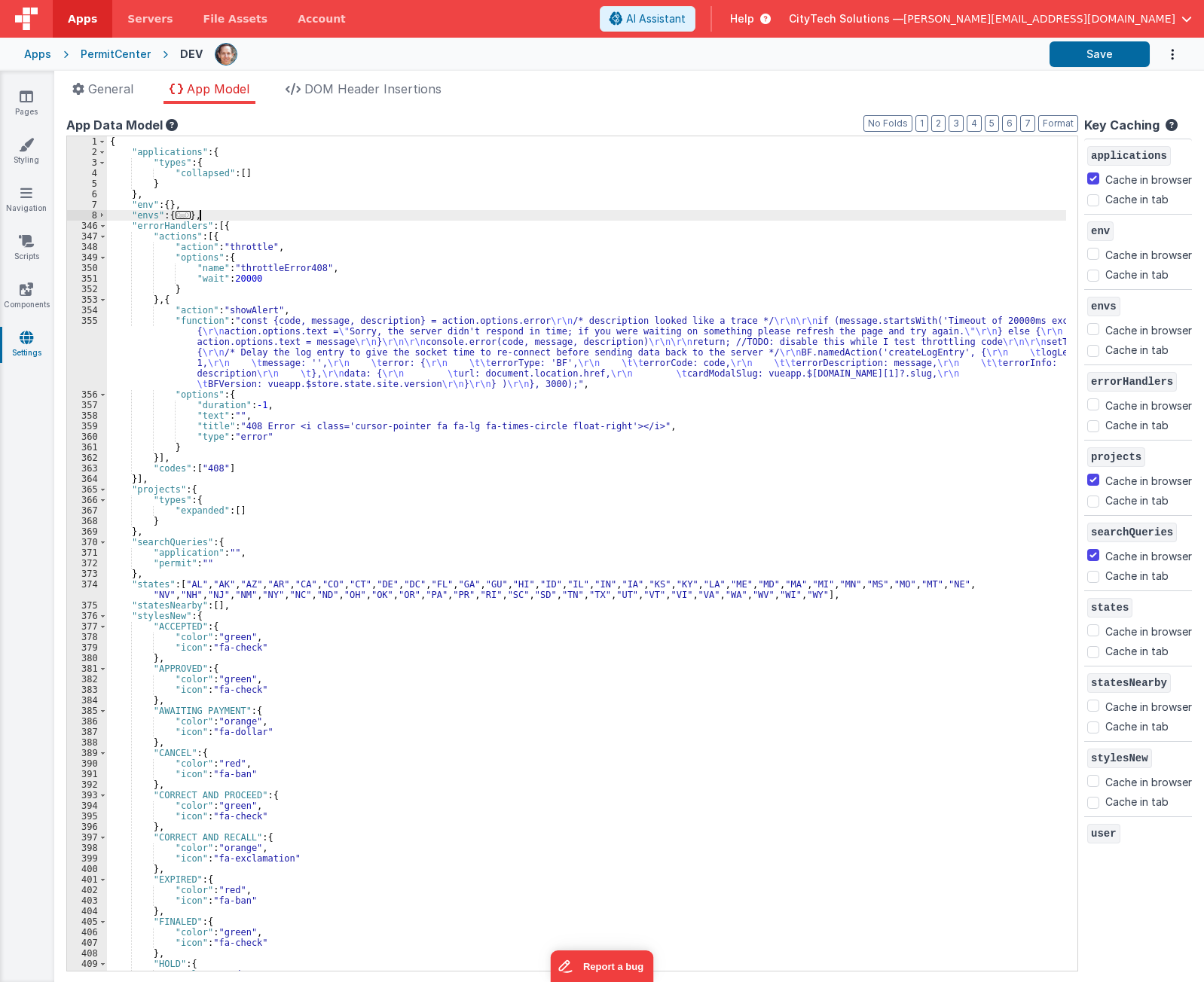
click at [286, 219] on div "{ "applications" : { "types" : { "collapsed" : [ ] } } , "env" : { } , "envs" :…" at bounding box center [587, 564] width 960 height 856
click at [259, 291] on div "{ "applications" : { "types" : { "collapsed" : [ ] } } , "env" : { } , "envs" :…" at bounding box center [587, 564] width 960 height 856
click at [350, 258] on div "{ "applications" : { "types" : { "collapsed" : [ ] } } , "env" : { } , "envs" :…" at bounding box center [587, 564] width 960 height 856
click at [297, 290] on div "{ "applications" : { "types" : { "collapsed" : [ ] } } , "env" : { } , "envs" :…" at bounding box center [587, 564] width 960 height 856
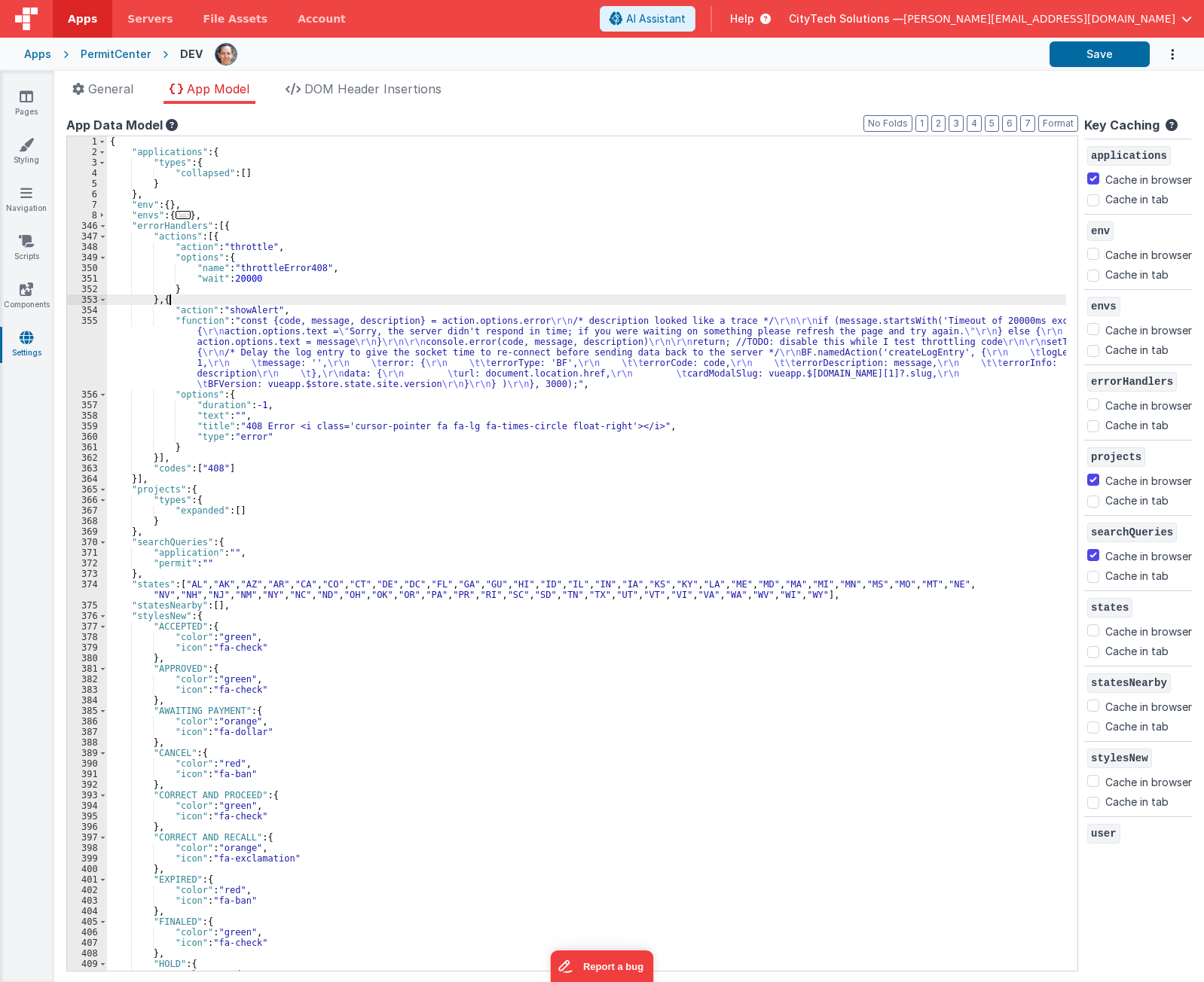
click at [294, 294] on div "{ "applications" : { "types" : { "collapsed" : [ ] } } , "env" : { } , "envs" :…" at bounding box center [587, 564] width 960 height 856
click at [297, 334] on div "{ "applications" : { "types" : { "collapsed" : [ ] } } , "env" : { } , "envs" :…" at bounding box center [587, 564] width 960 height 856
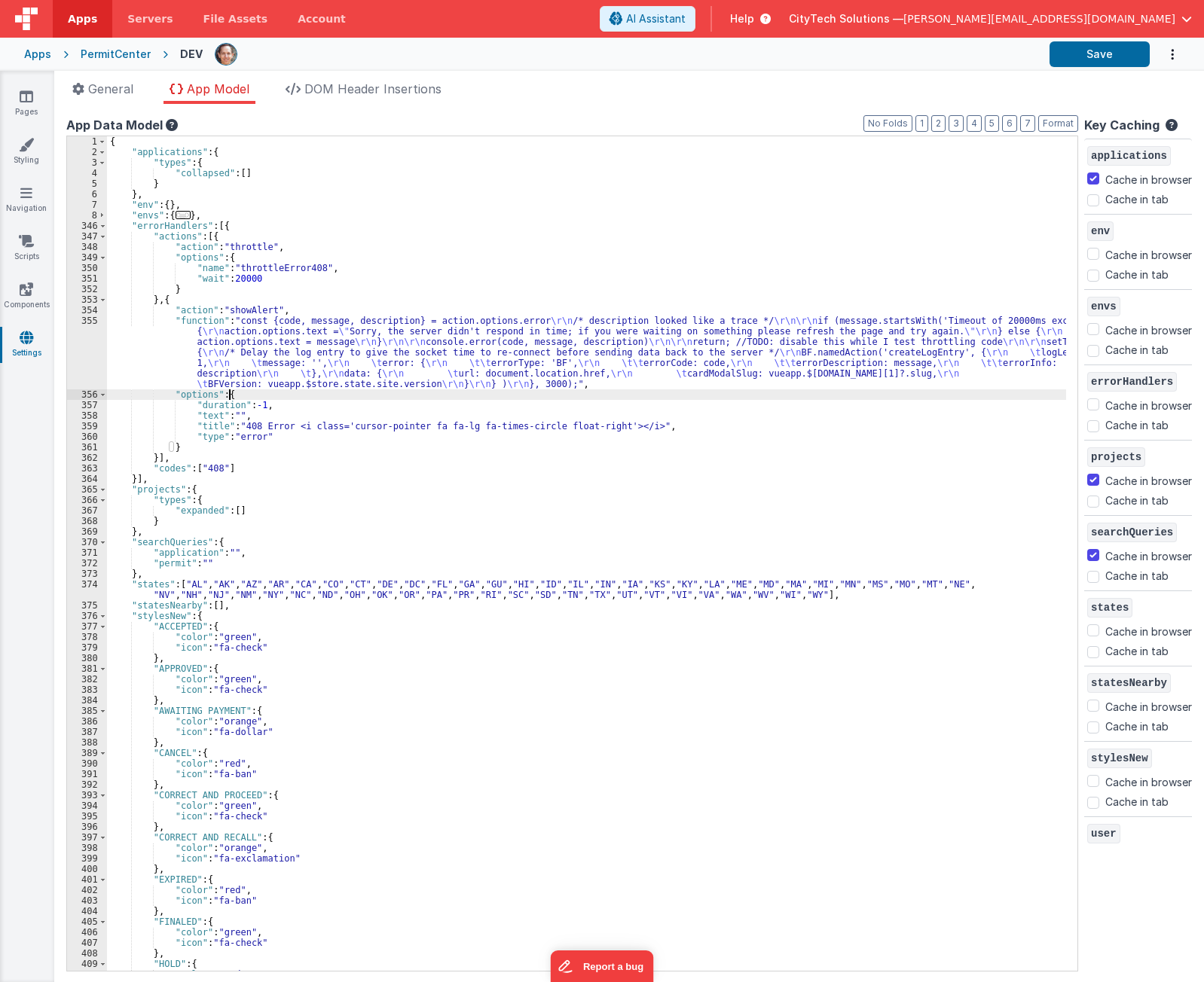
click at [248, 396] on div "{ "applications" : { "types" : { "collapsed" : [ ] } } , "env" : { } , "envs" :…" at bounding box center [587, 564] width 960 height 856
click at [303, 351] on div "{ "applications" : { "types" : { "collapsed" : [ ] } } , "env" : { } , "envs" :…" at bounding box center [587, 564] width 960 height 856
click at [287, 253] on div "{ "applications" : { "types" : { "collapsed" : [ ] } } , "env" : { } , "envs" :…" at bounding box center [587, 564] width 960 height 856
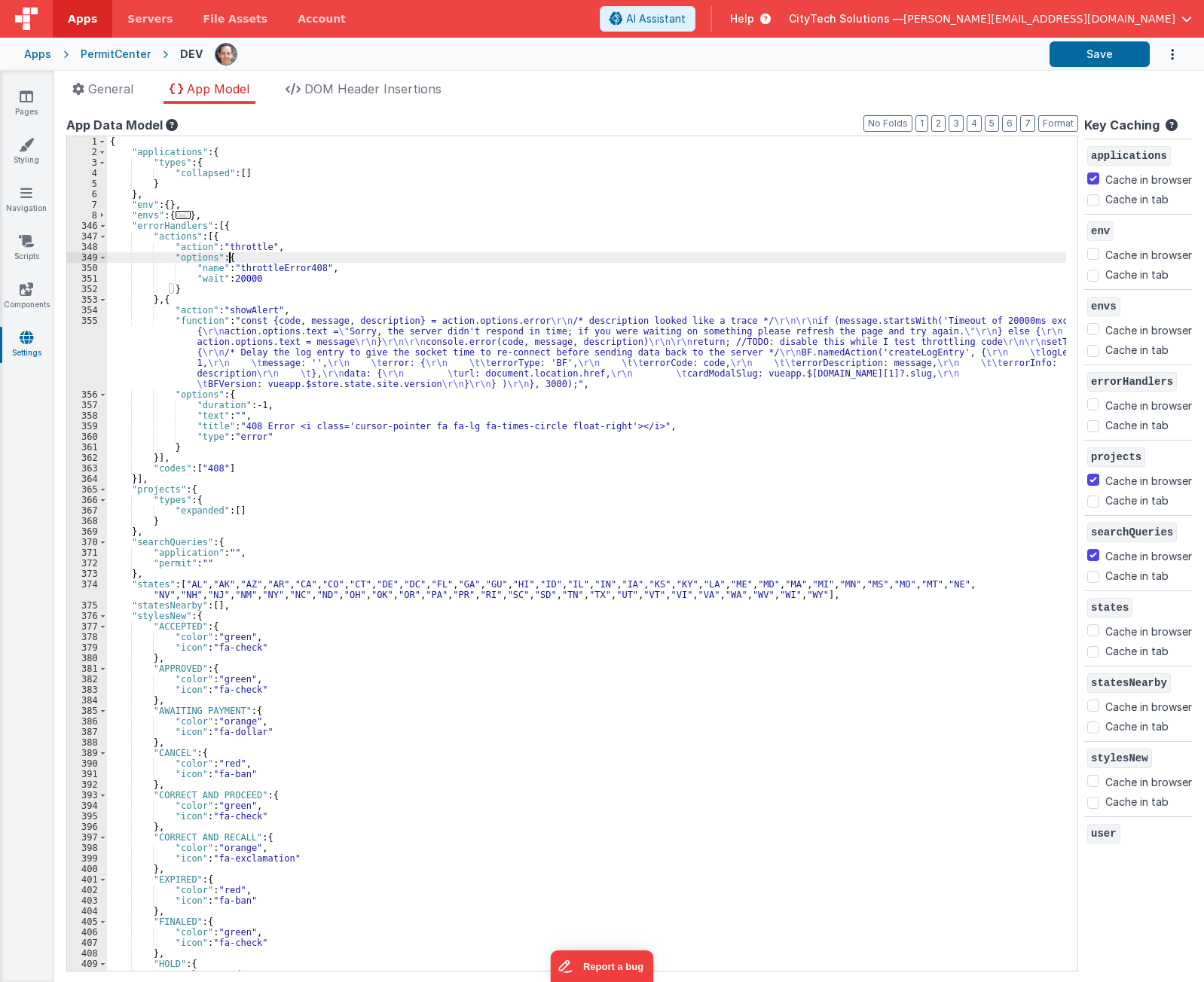
click at [288, 222] on div "{ "applications" : { "types" : { "collapsed" : [ ] } } , "env" : { } , "envs" :…" at bounding box center [587, 564] width 960 height 856
click at [176, 477] on div "{ "applications" : { "types" : { "collapsed" : [ ] } } , "env" : { } , "envs" :…" at bounding box center [587, 564] width 960 height 856
click at [220, 226] on div "{ "applications" : { "types" : { "collapsed" : [ ] } } , "env" : { } , "envs" :…" at bounding box center [587, 564] width 960 height 856
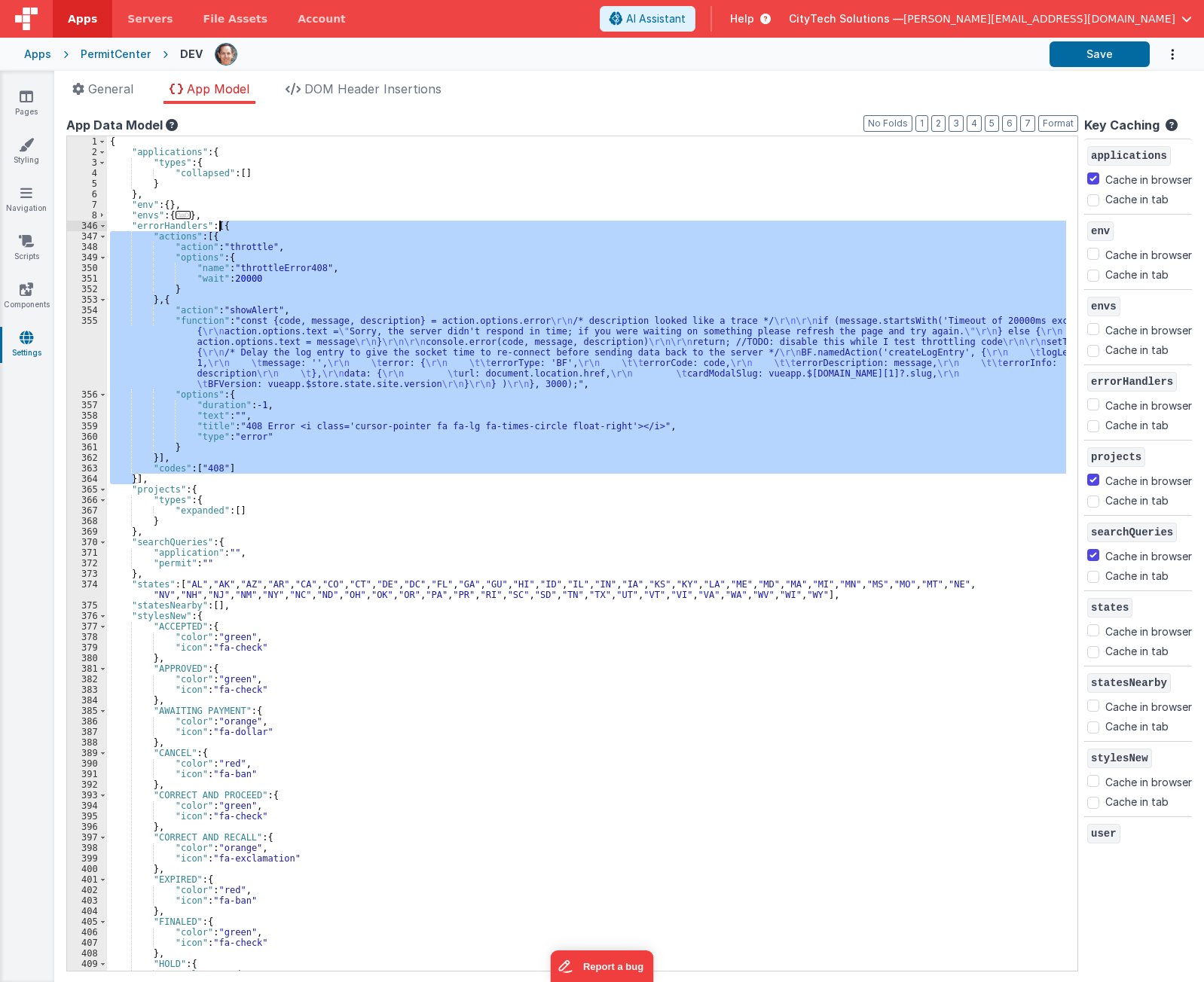
paste textarea
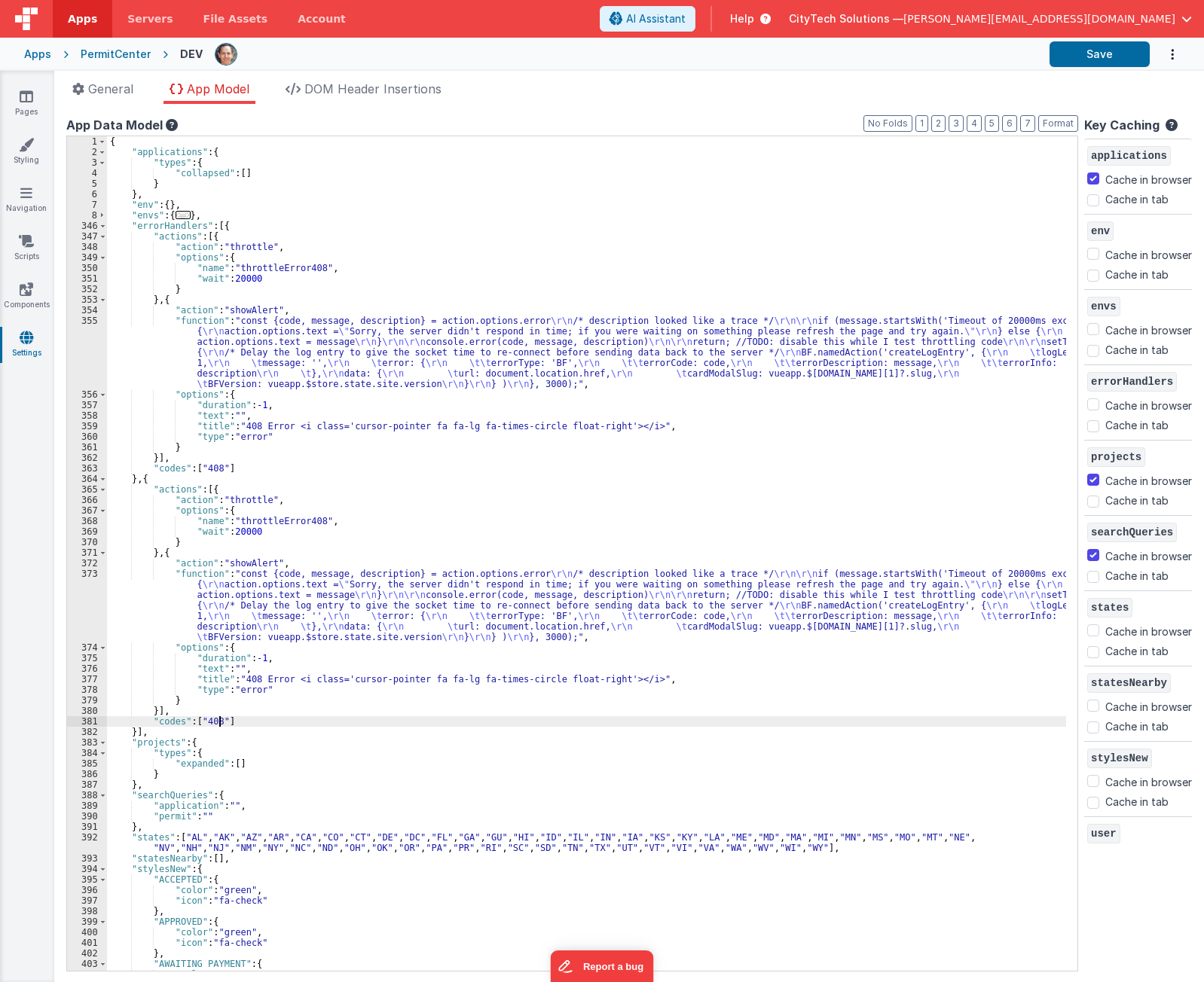
click at [221, 722] on div "{ "applications" : { "types" : { "collapsed" : [ ] } } , "env" : { } , "envs" :…" at bounding box center [587, 564] width 960 height 856
click at [251, 477] on div "{ "applications" : { "types" : { "collapsed" : [ ] } } , "env" : { } , "envs" :…" at bounding box center [587, 564] width 960 height 856
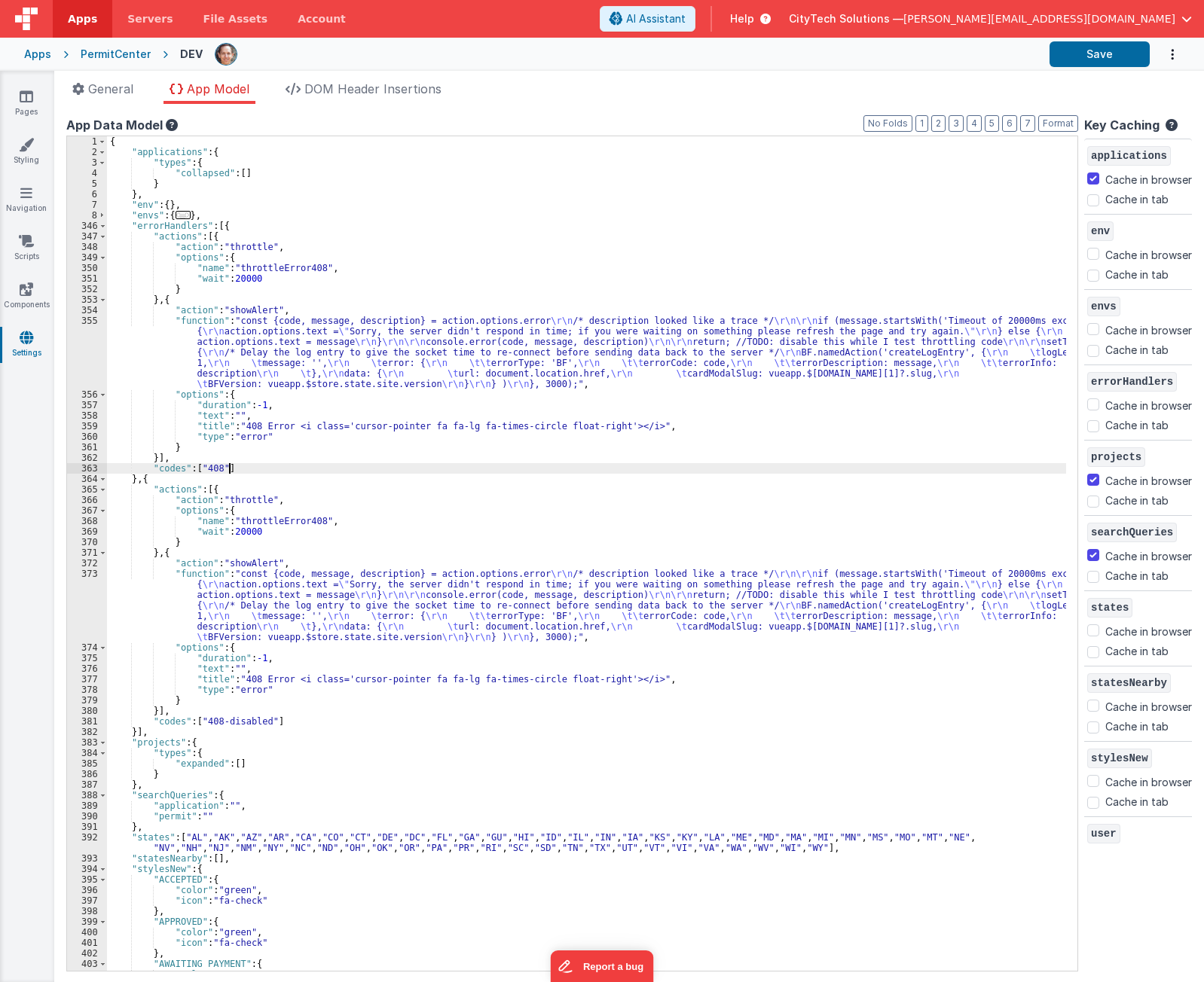
click at [254, 466] on div "{ "applications" : { "types" : { "collapsed" : [ ] } } , "env" : { } , "envs" :…" at bounding box center [587, 564] width 960 height 856
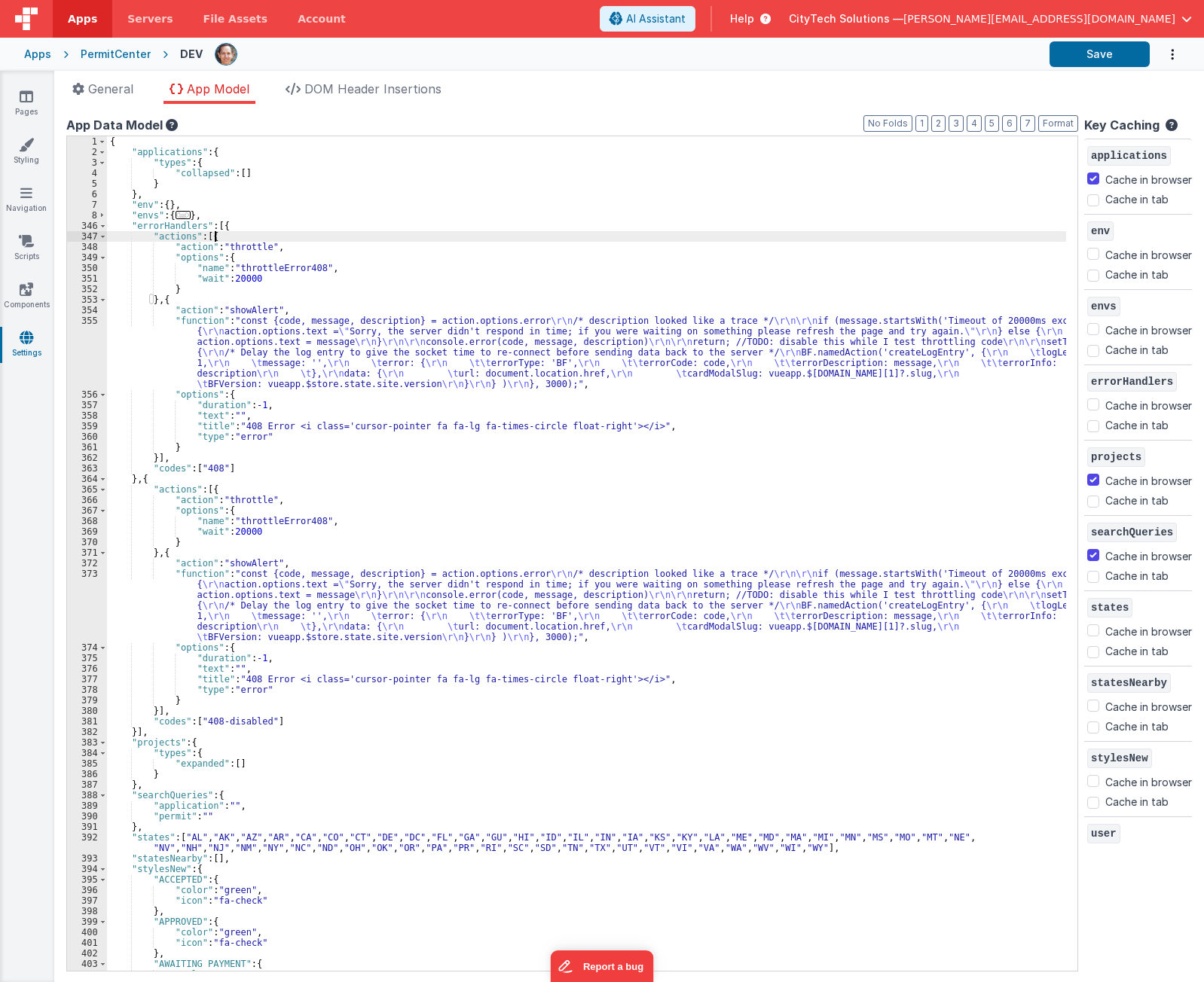
click at [287, 236] on div "{ "applications" : { "types" : { "collapsed" : [ ] } } , "env" : { } , "envs" :…" at bounding box center [587, 564] width 960 height 856
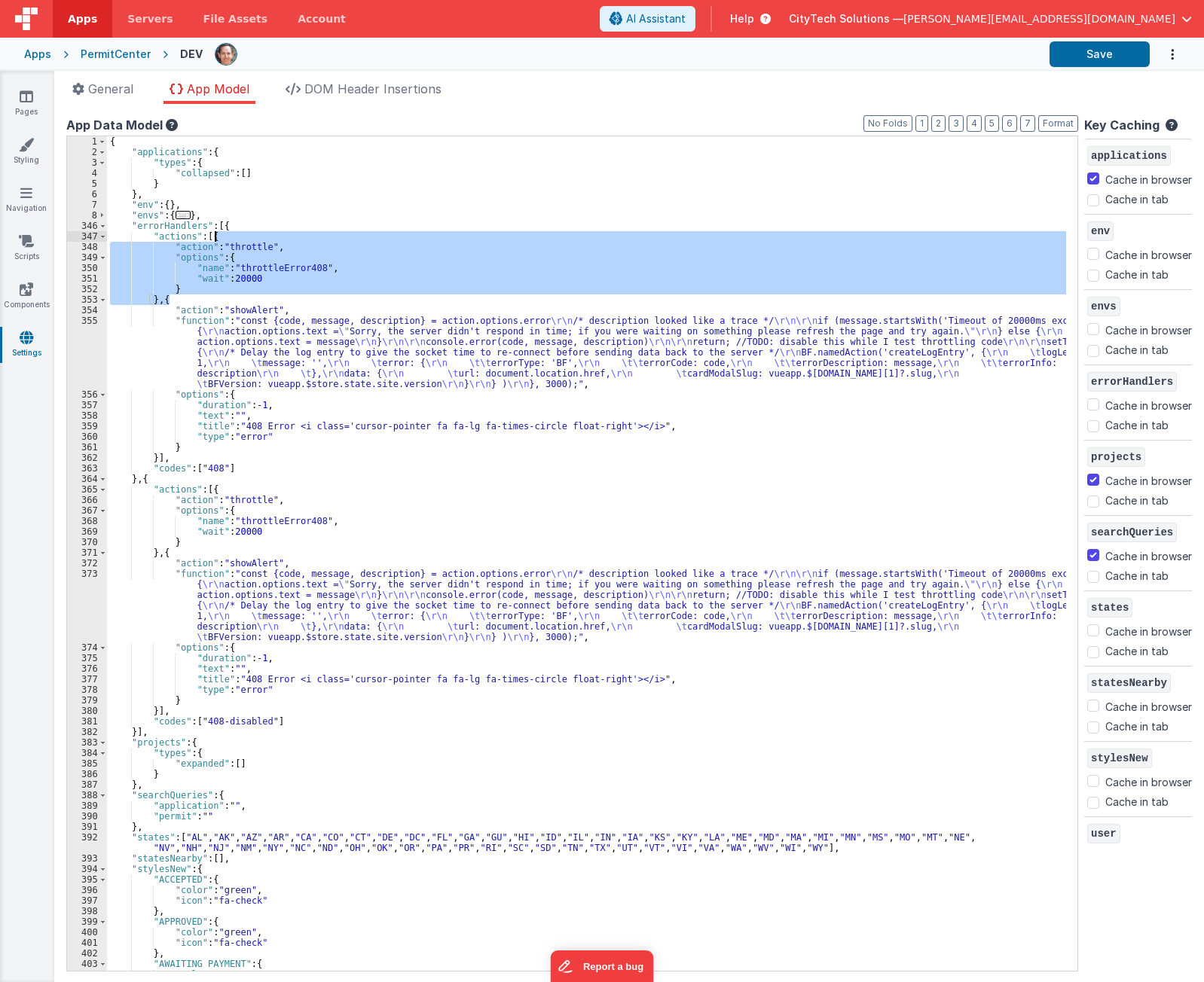
drag, startPoint x: 182, startPoint y: 296, endPoint x: 233, endPoint y: 238, distance: 77.2
click at [233, 238] on div "{ "applications" : { "types" : { "collapsed" : [ ] } } , "env" : { } , "envs" :…" at bounding box center [587, 564] width 960 height 856
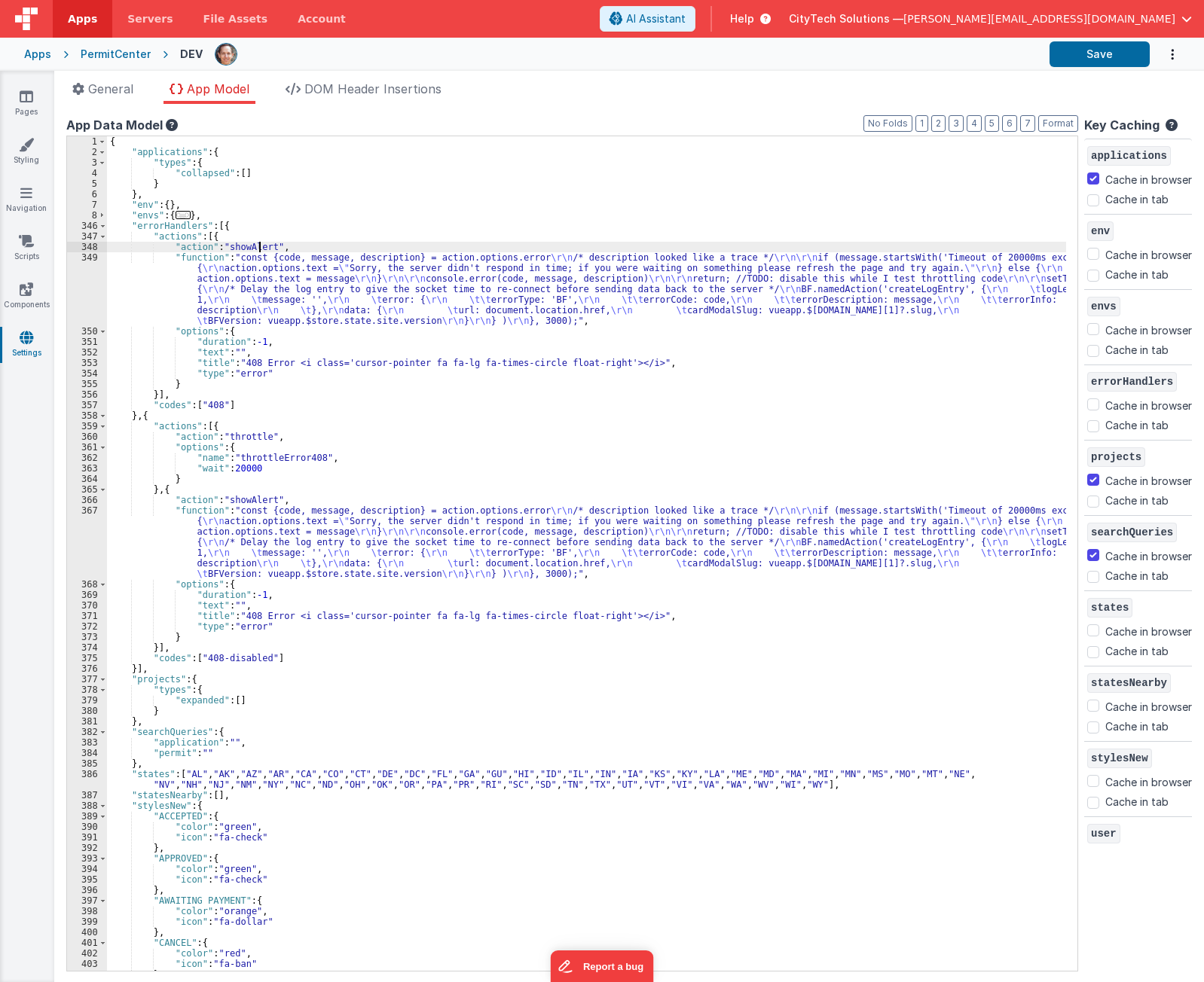
click at [261, 246] on div "{ "applications" : { "types" : { "collapsed" : [ ] } } , "env" : { } , "envs" :…" at bounding box center [587, 564] width 960 height 856
click at [296, 343] on div "{ "applications" : { "types" : { "collapsed" : [ ] } } , "env" : { } , "envs" :…" at bounding box center [587, 564] width 960 height 856
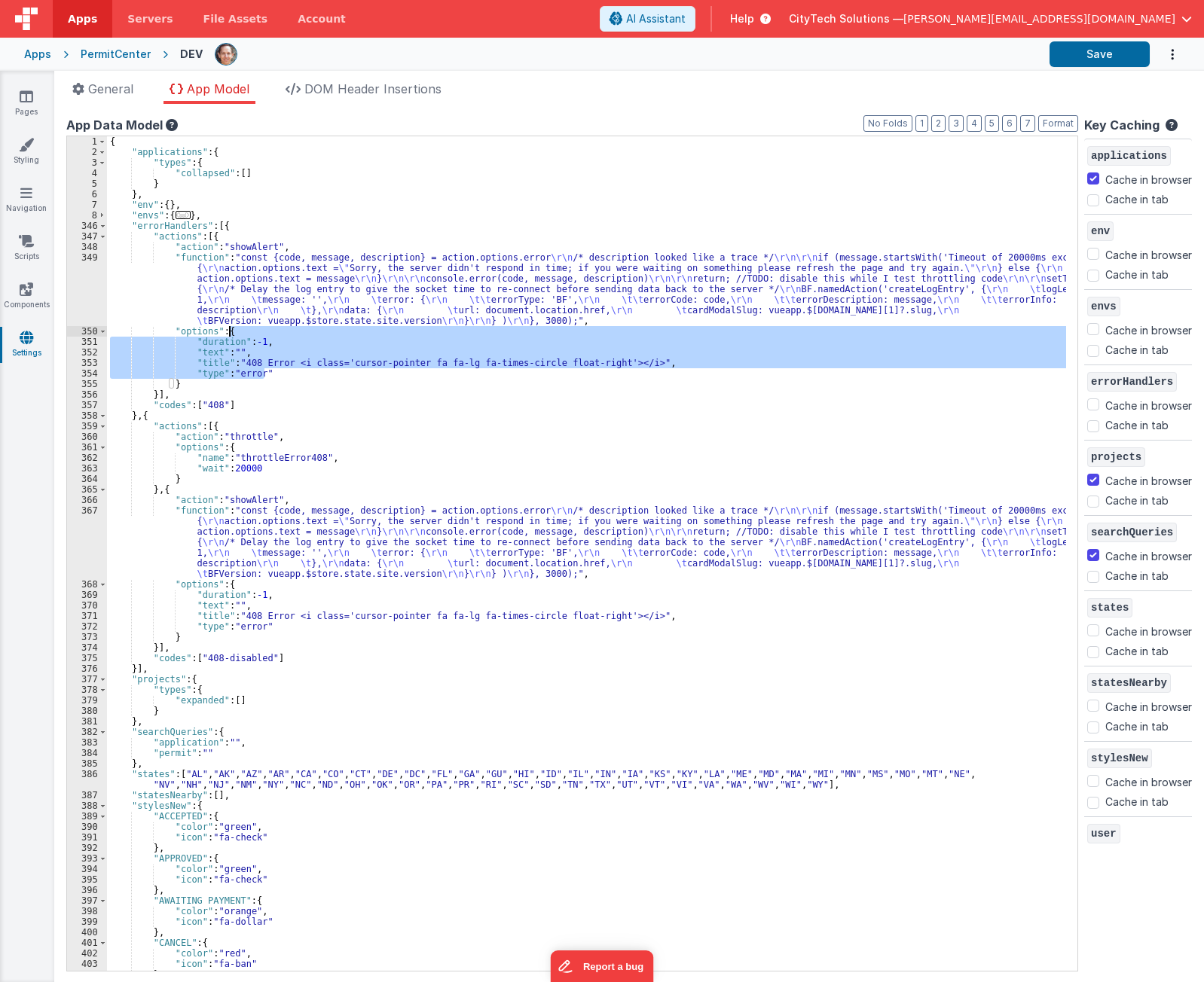
drag, startPoint x: 267, startPoint y: 369, endPoint x: 262, endPoint y: 331, distance: 38.3
click at [262, 331] on div "{ "applications" : { "types" : { "collapsed" : [ ] } } , "env" : { } , "envs" :…" at bounding box center [587, 564] width 960 height 856
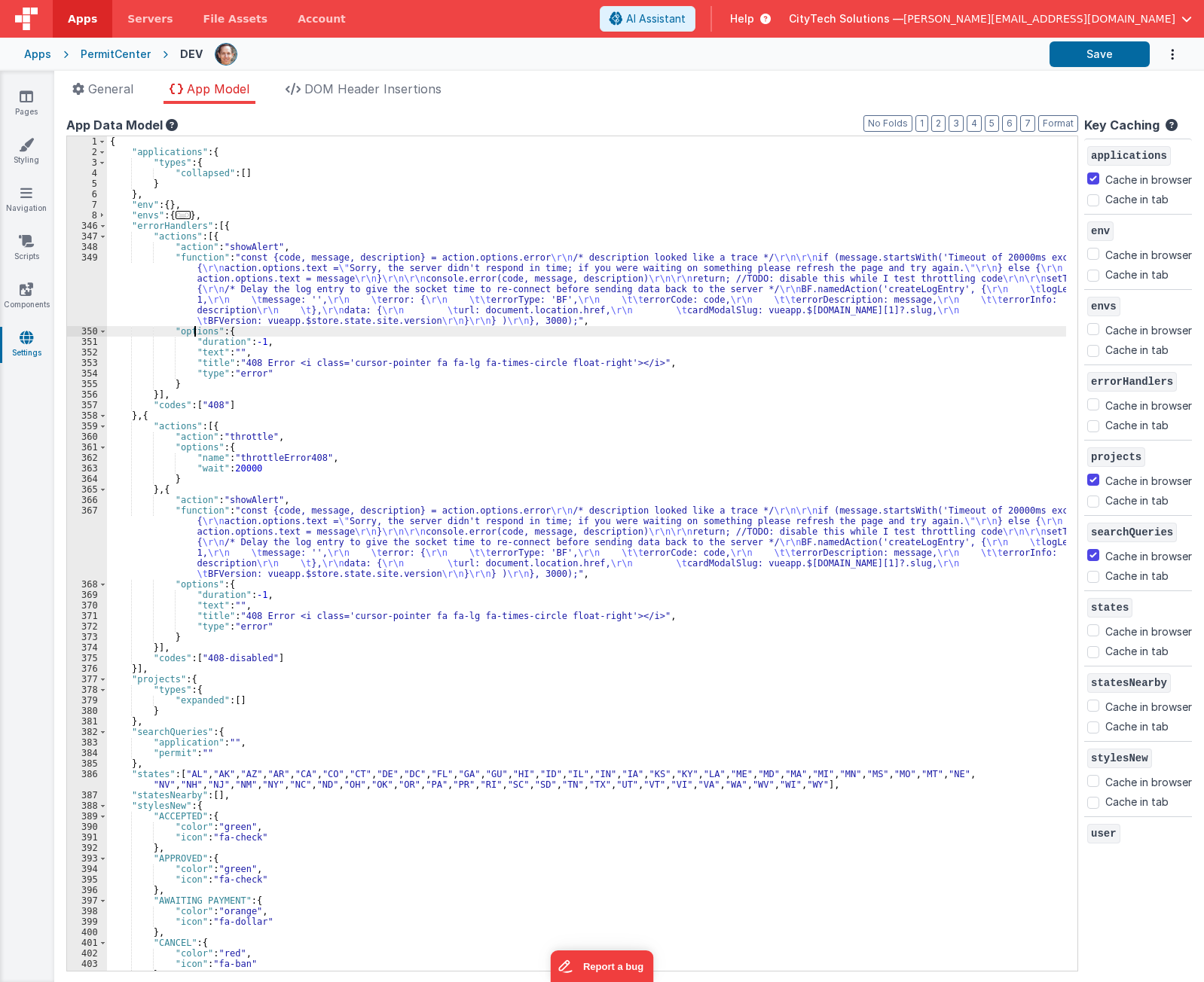
click at [193, 326] on div "{ "applications" : { "types" : { "collapsed" : [ ] } } , "env" : { } , "envs" :…" at bounding box center [587, 564] width 960 height 856
click at [232, 330] on div "{ "applications" : { "types" : { "collapsed" : [ ] } } , "env" : { } , "envs" :…" at bounding box center [587, 564] width 960 height 856
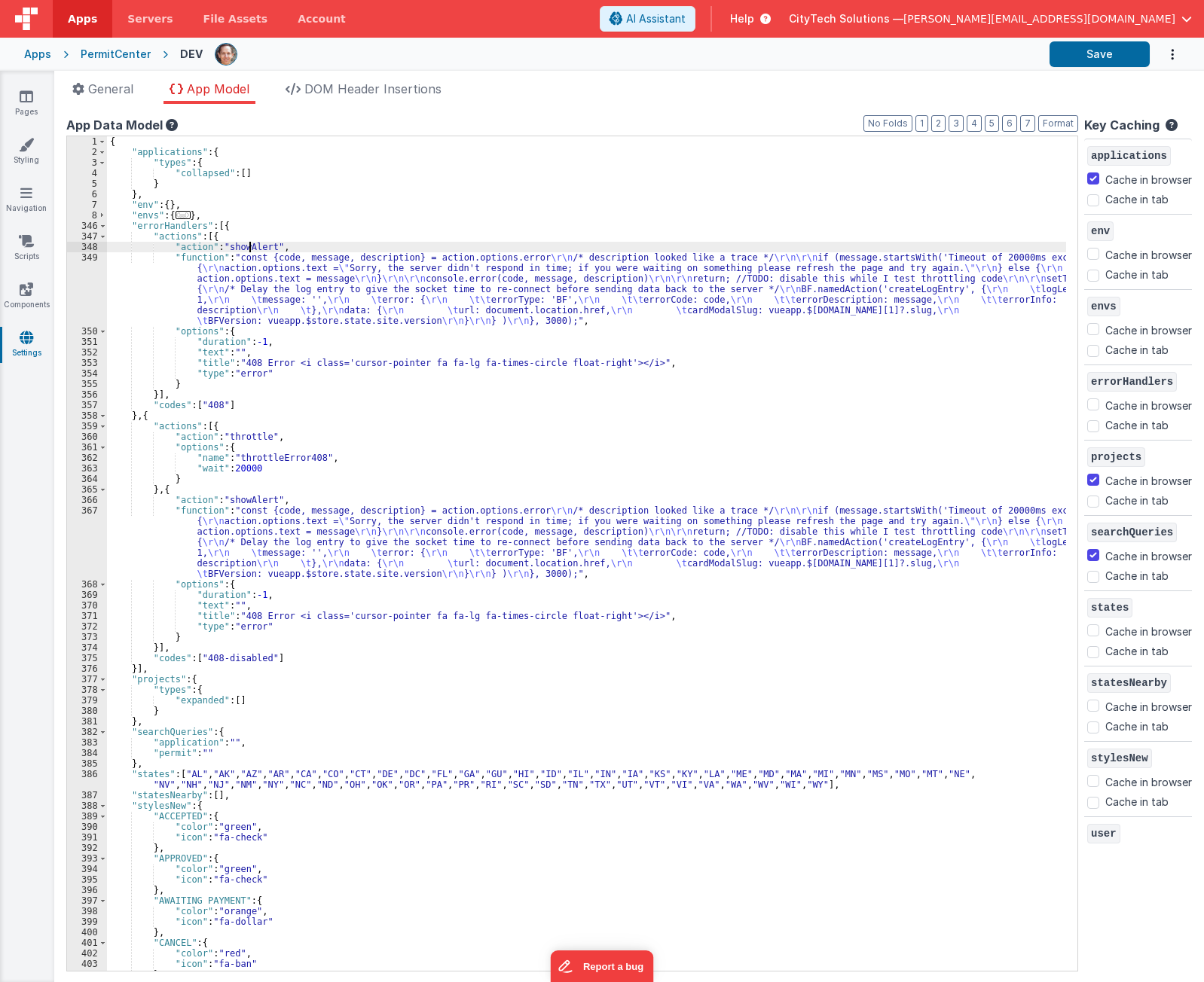
click at [250, 247] on div "{ "applications" : { "types" : { "collapsed" : [ ] } } , "env" : { } , "envs" :…" at bounding box center [587, 564] width 960 height 856
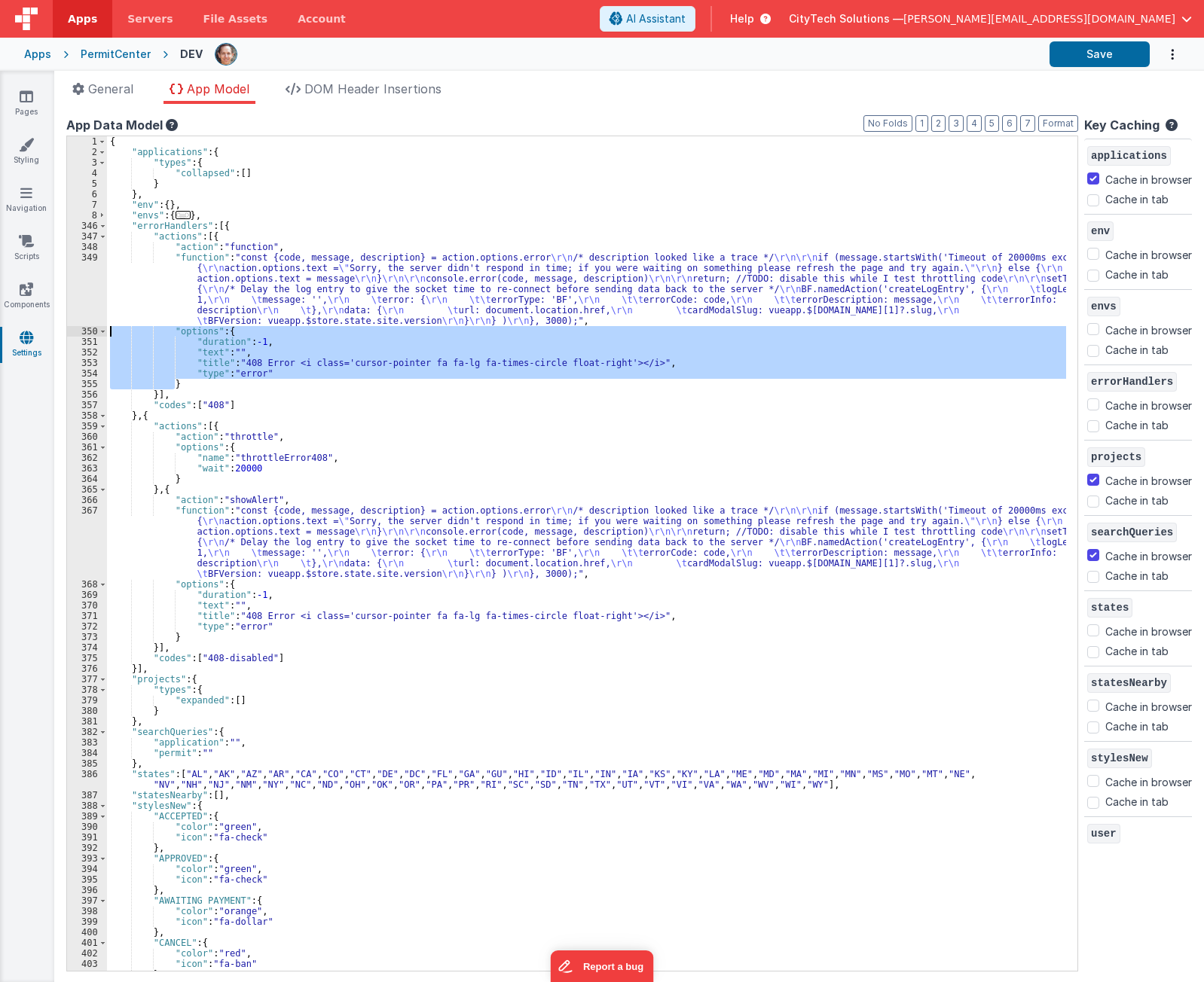
drag, startPoint x: 186, startPoint y: 381, endPoint x: 110, endPoint y: 330, distance: 91.5
click at [110, 330] on div "{ "applications" : { "types" : { "collapsed" : [ ] } } , "env" : { } , "envs" :…" at bounding box center [587, 564] width 960 height 856
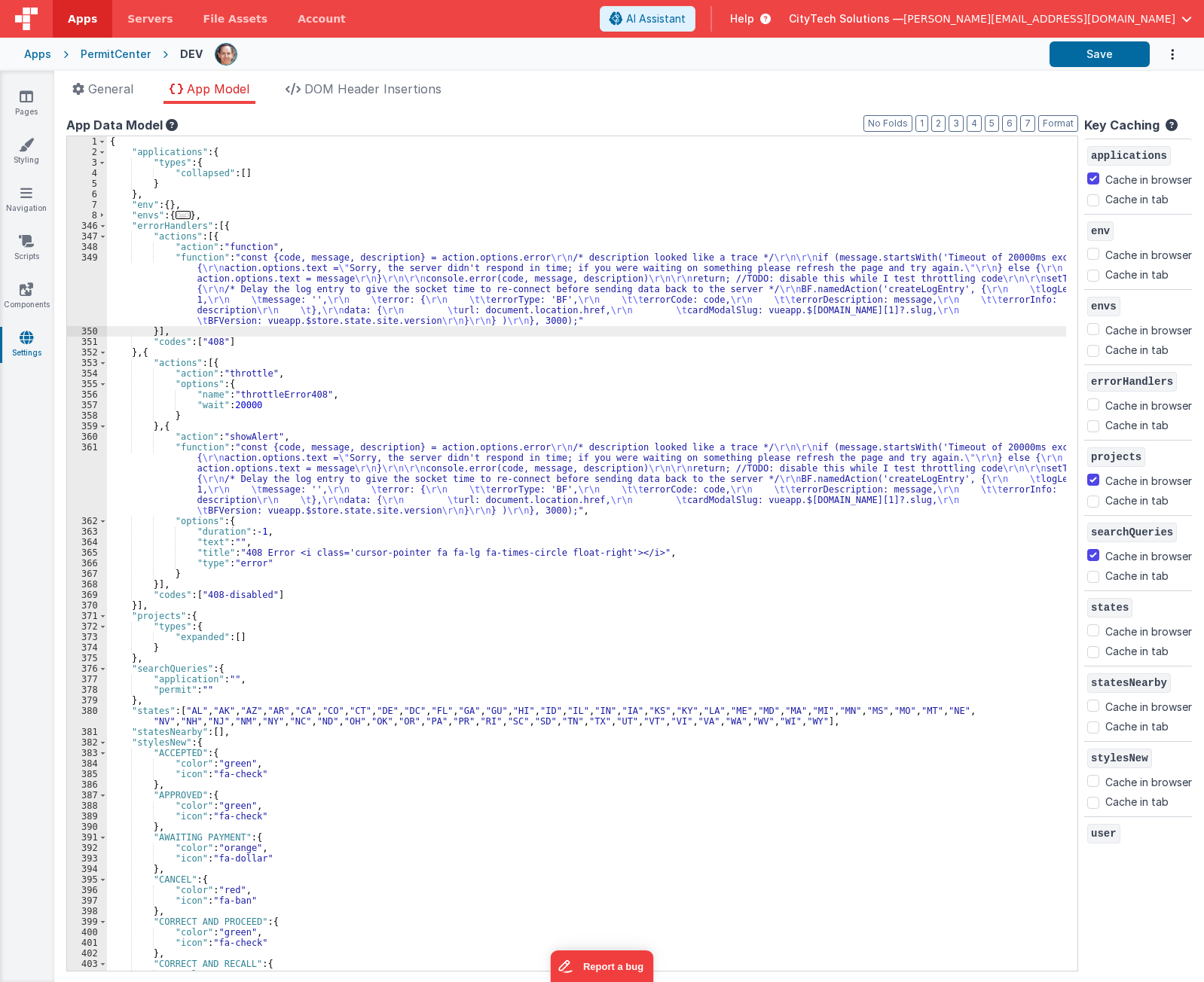
click at [312, 239] on div "{ "applications" : { "types" : { "collapsed" : [ ] } } , "env" : { } , "envs" :…" at bounding box center [587, 564] width 960 height 856
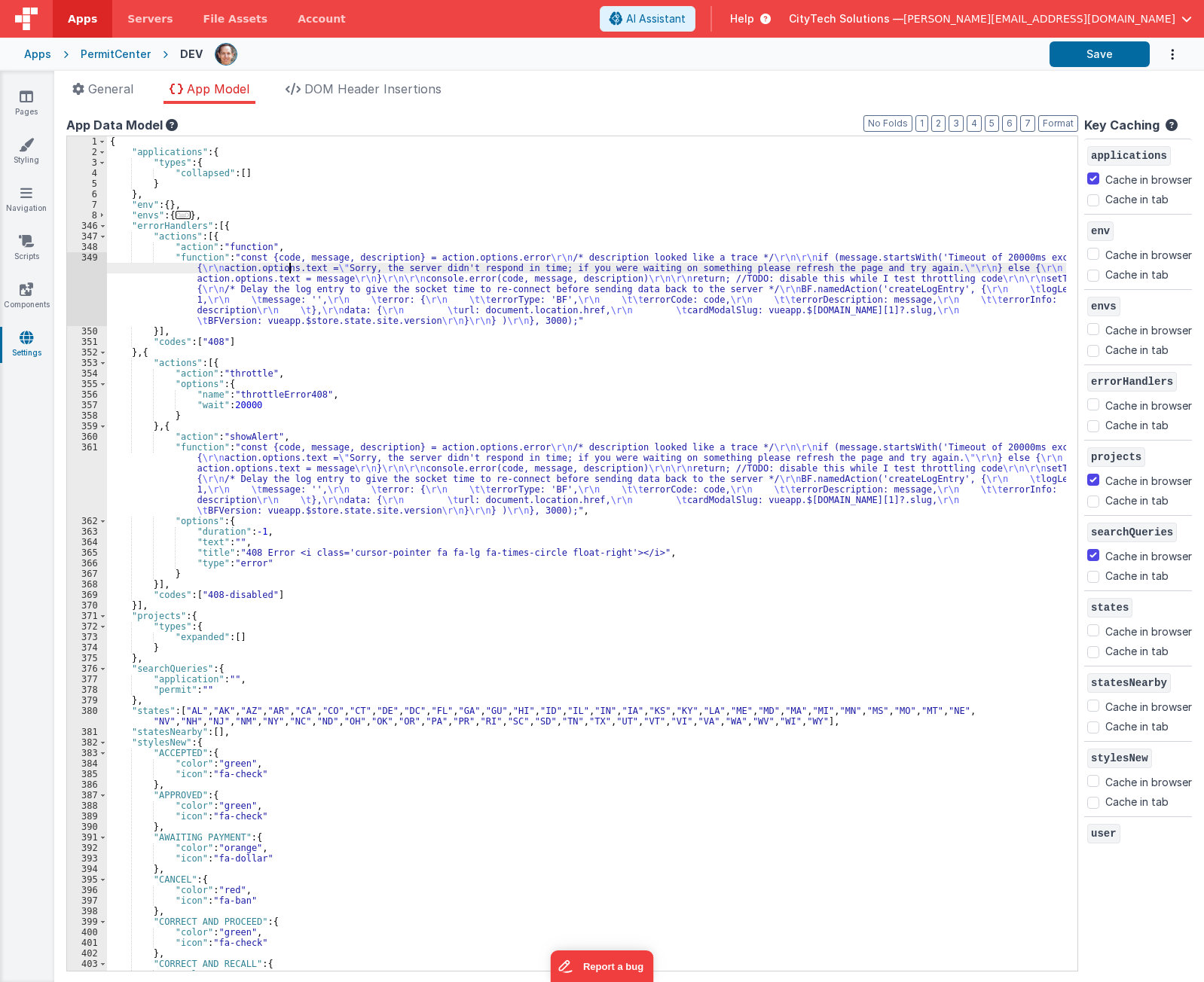
click at [287, 273] on div "{ "applications" : { "types" : { "collapsed" : [ ] } } , "env" : { } , "envs" :…" at bounding box center [587, 564] width 960 height 856
click at [83, 290] on div "349" at bounding box center [87, 290] width 40 height 74
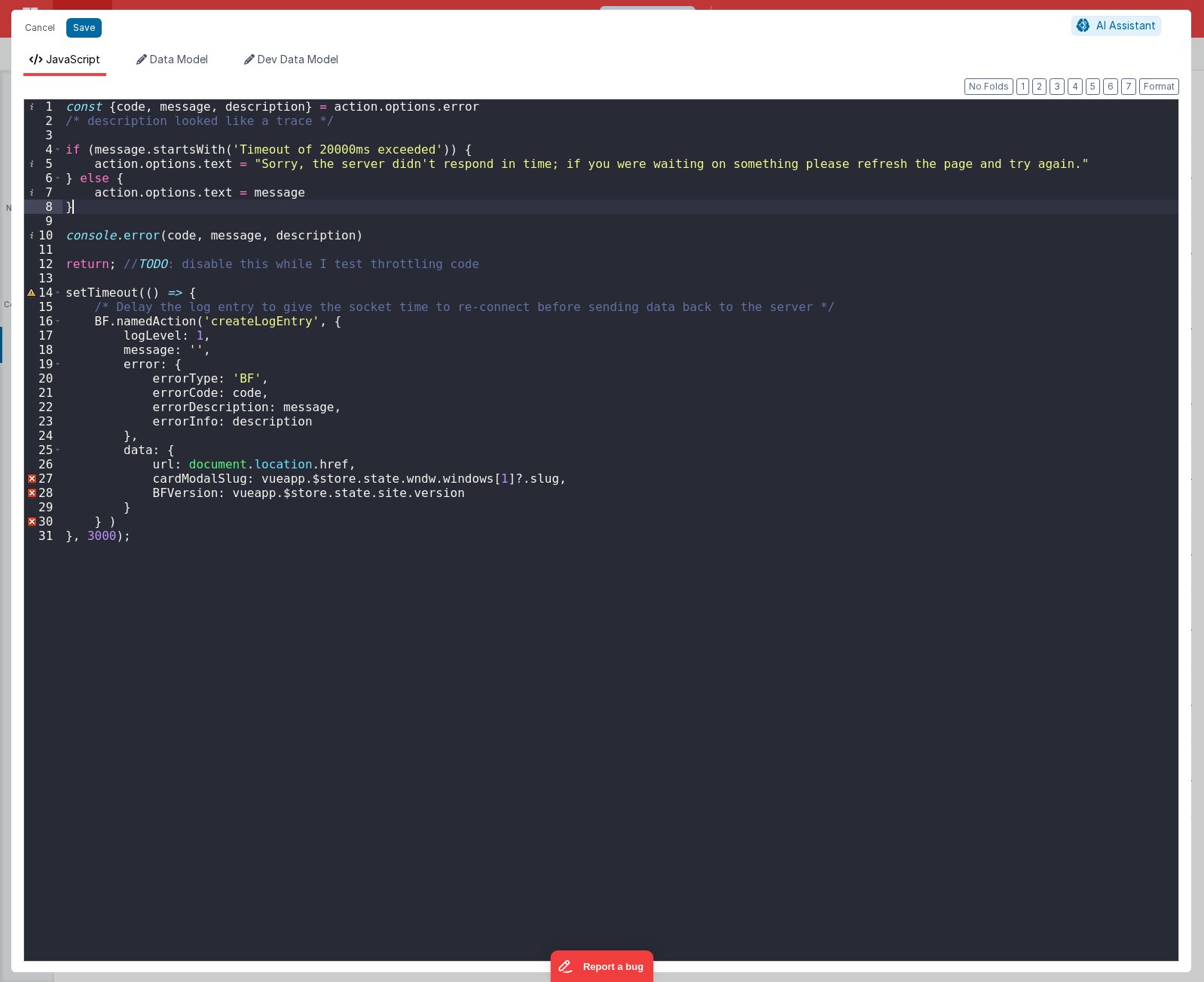
click at [360, 207] on div "const { code , message , description } = action . options . error /* descriptio…" at bounding box center [621, 545] width 1116 height 890
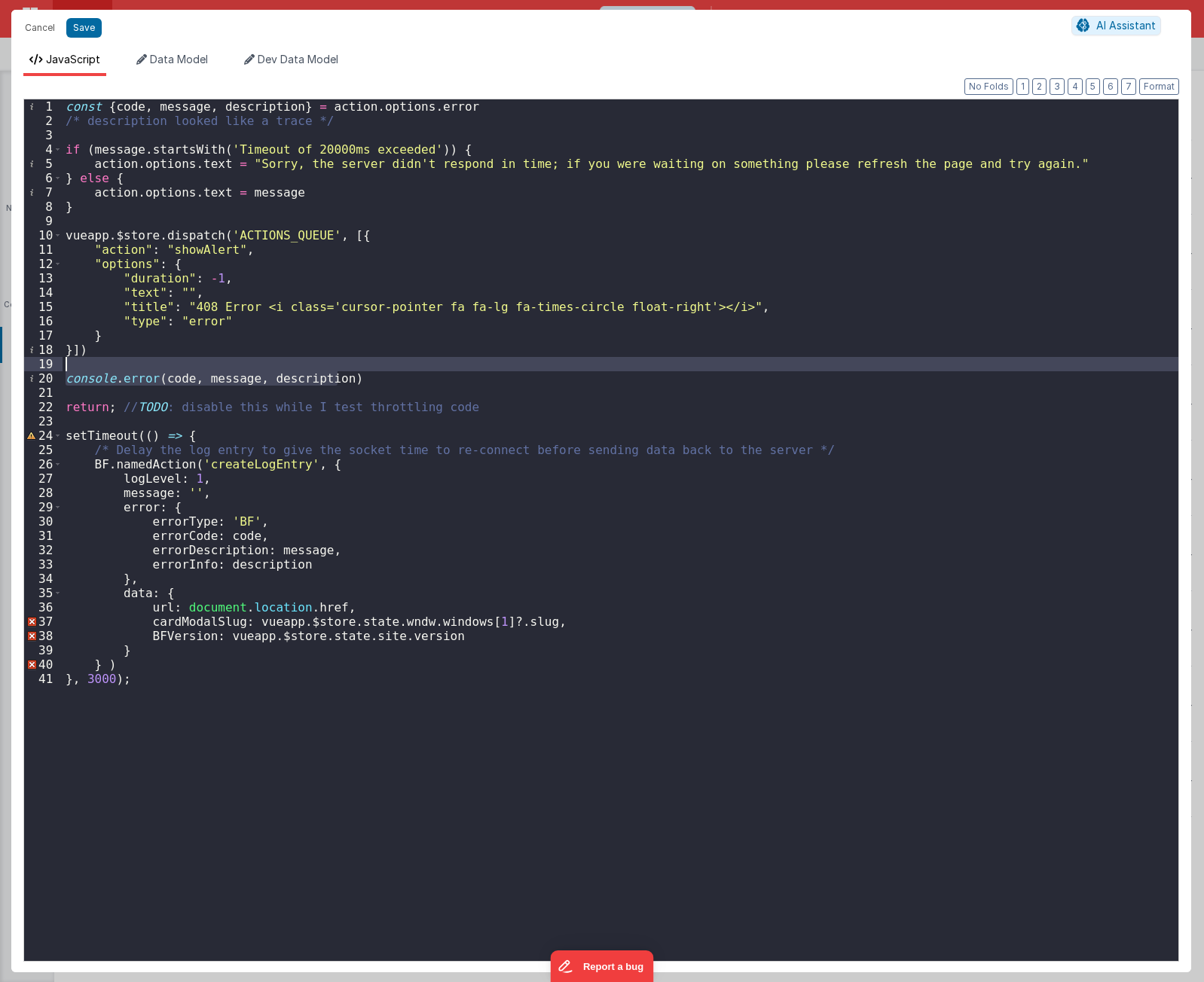
drag, startPoint x: 386, startPoint y: 375, endPoint x: 387, endPoint y: 365, distance: 10.0
click at [387, 365] on div "const { code , message , description } = action . options . error /* descriptio…" at bounding box center [621, 545] width 1116 height 890
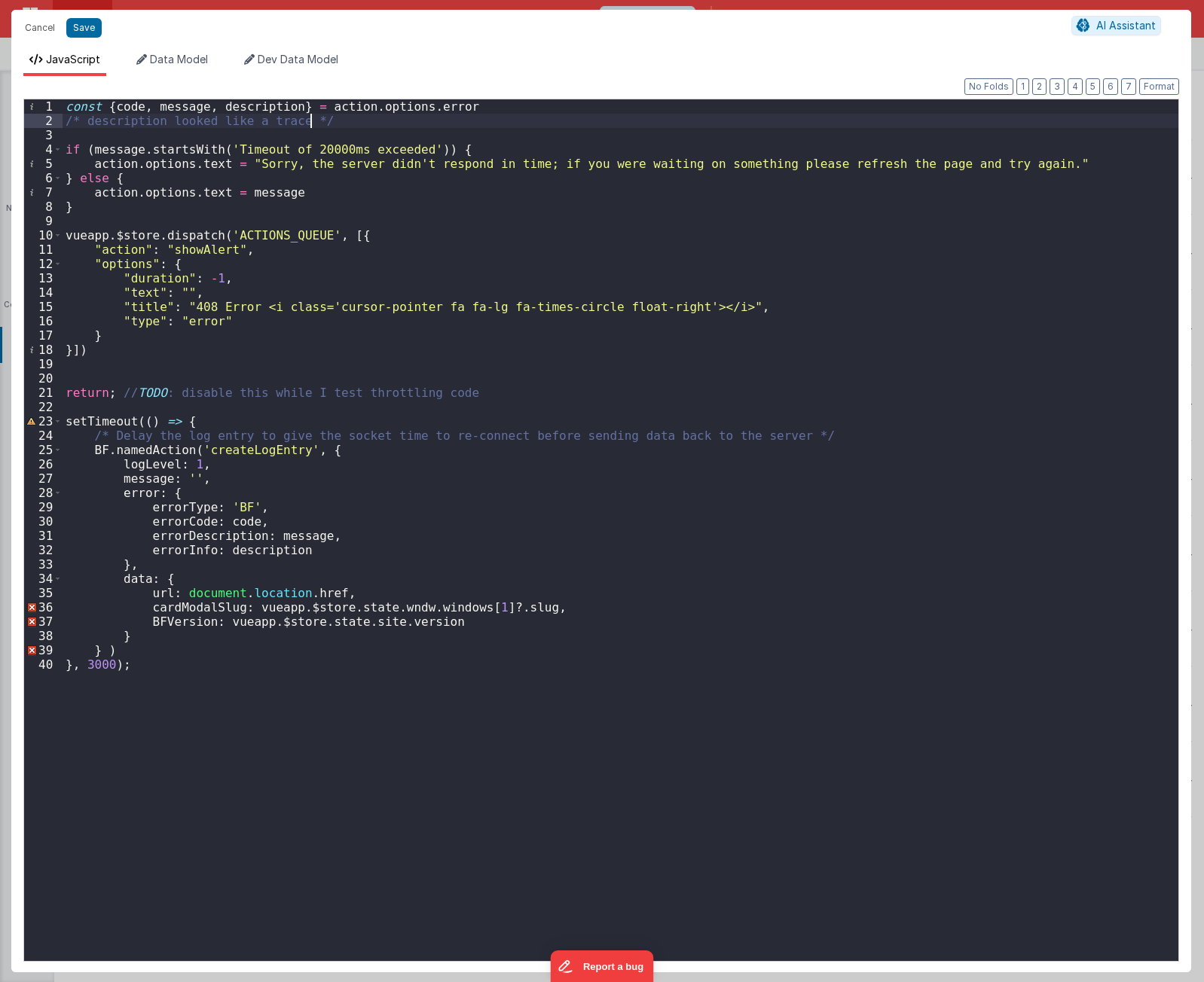
click at [412, 117] on div "const { code , message , description } = action . options . error /* descriptio…" at bounding box center [621, 545] width 1116 height 890
paste textarea
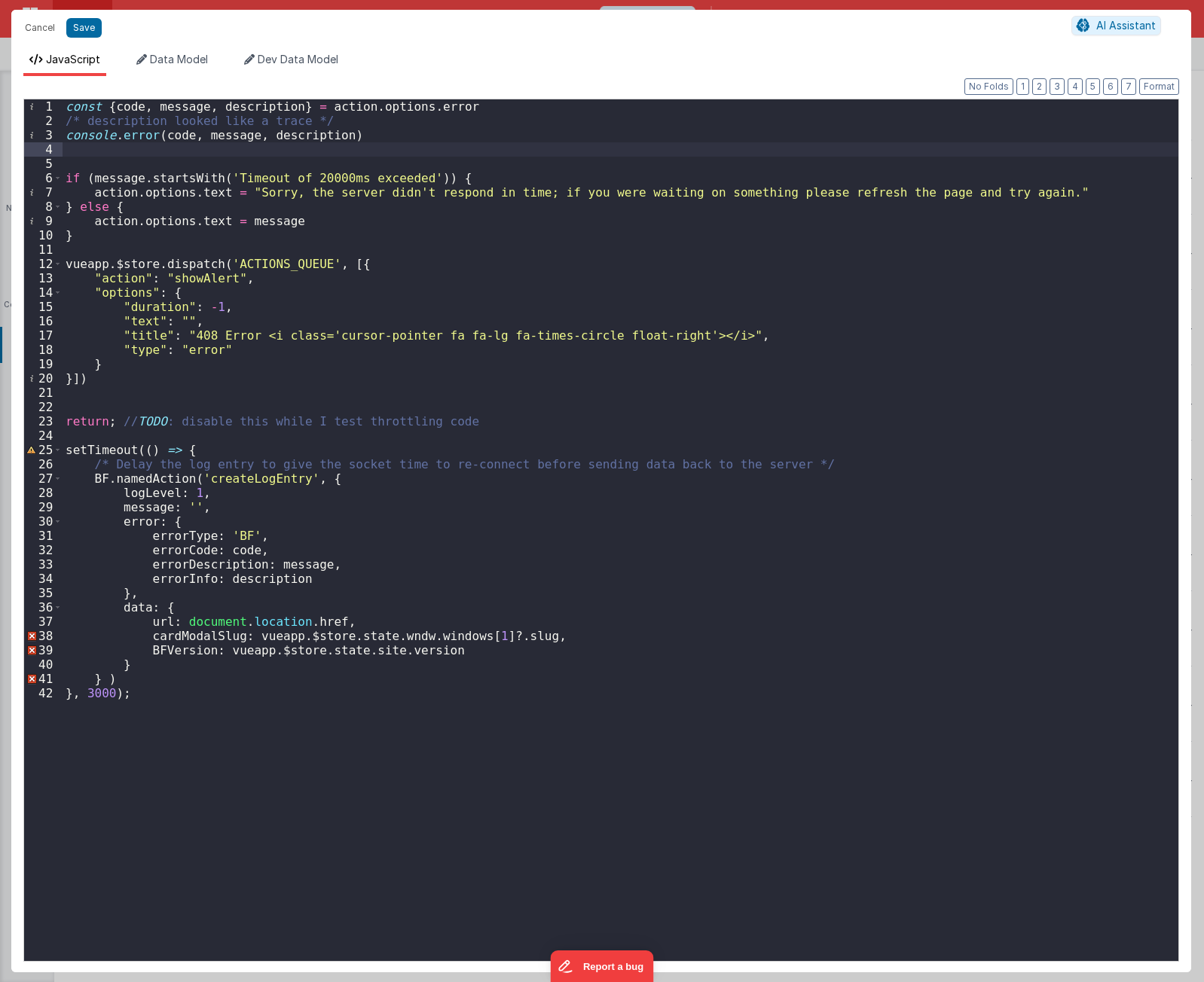
click at [358, 390] on div "const { code , message , description } = action . options . error /* descriptio…" at bounding box center [621, 545] width 1116 height 890
click at [356, 438] on div "const { code , message , description } = action . options . error /* descriptio…" at bounding box center [621, 545] width 1116 height 890
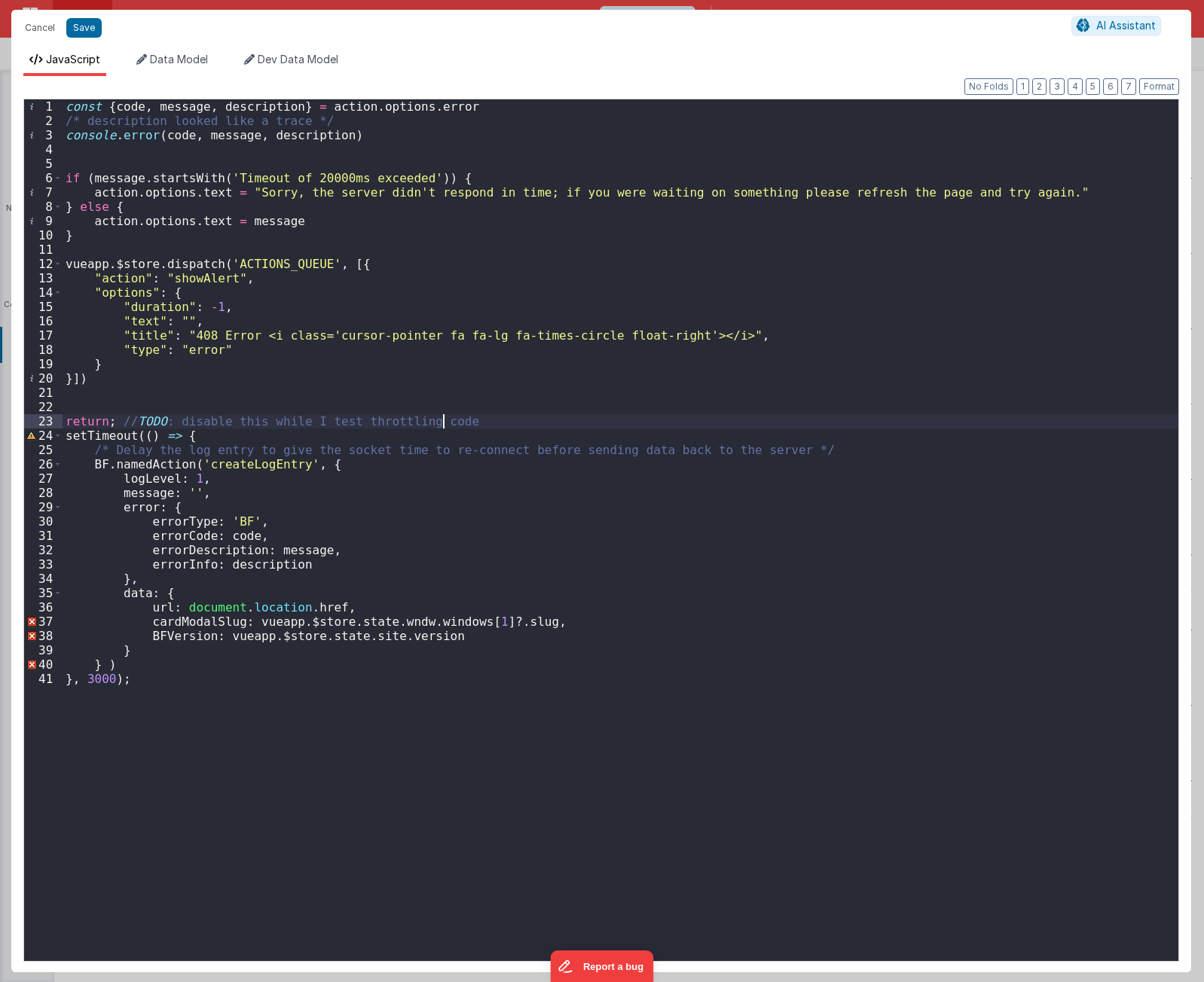
click at [361, 412] on div "const { code , message , description } = action . options . error /* descriptio…" at bounding box center [621, 545] width 1116 height 890
click at [535, 423] on div "const { code , message , description } = action . options . error /* descriptio…" at bounding box center [621, 545] width 1116 height 890
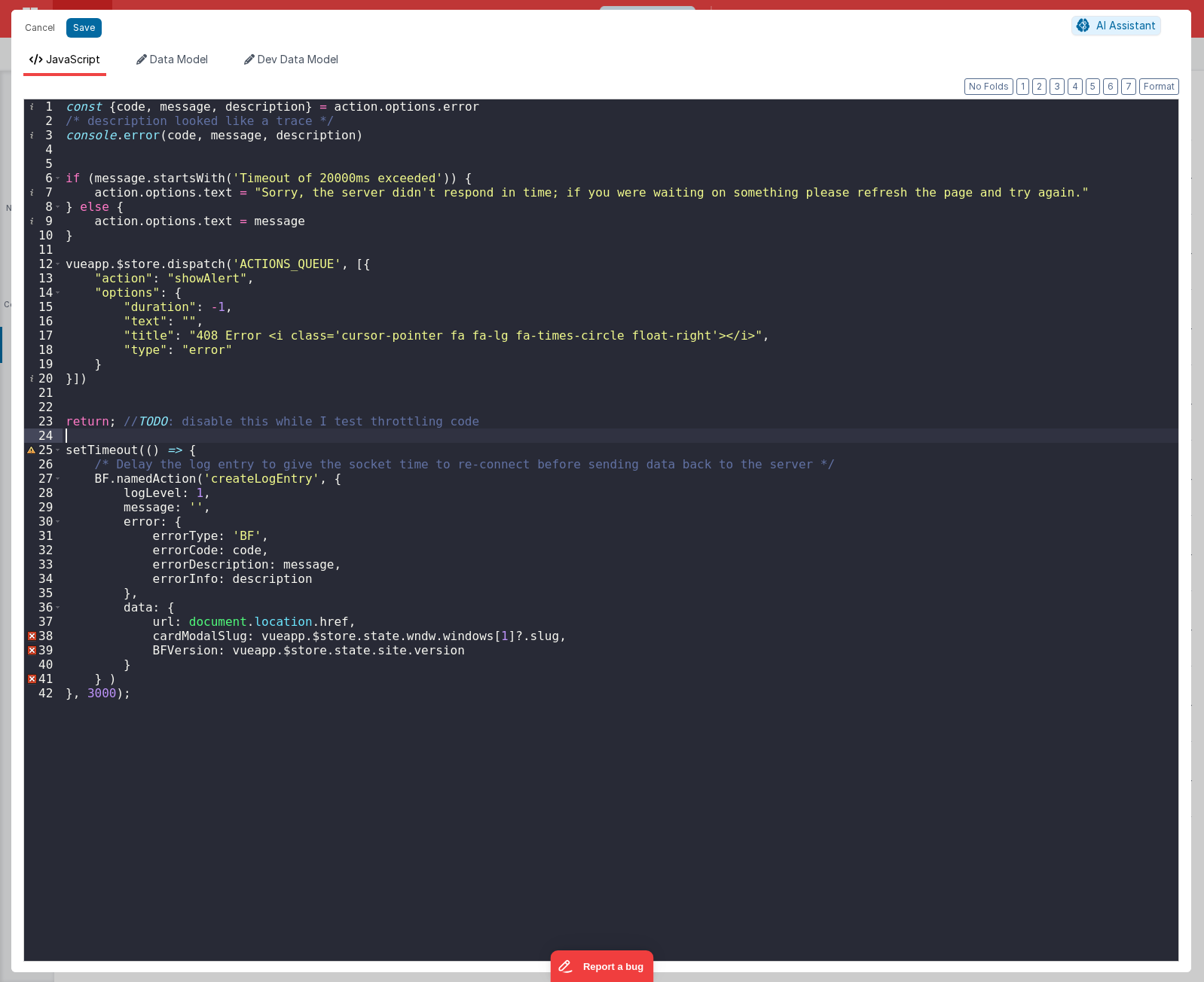
click at [498, 397] on div "const { code , message , description } = action . options . error /* descriptio…" at bounding box center [621, 545] width 1116 height 890
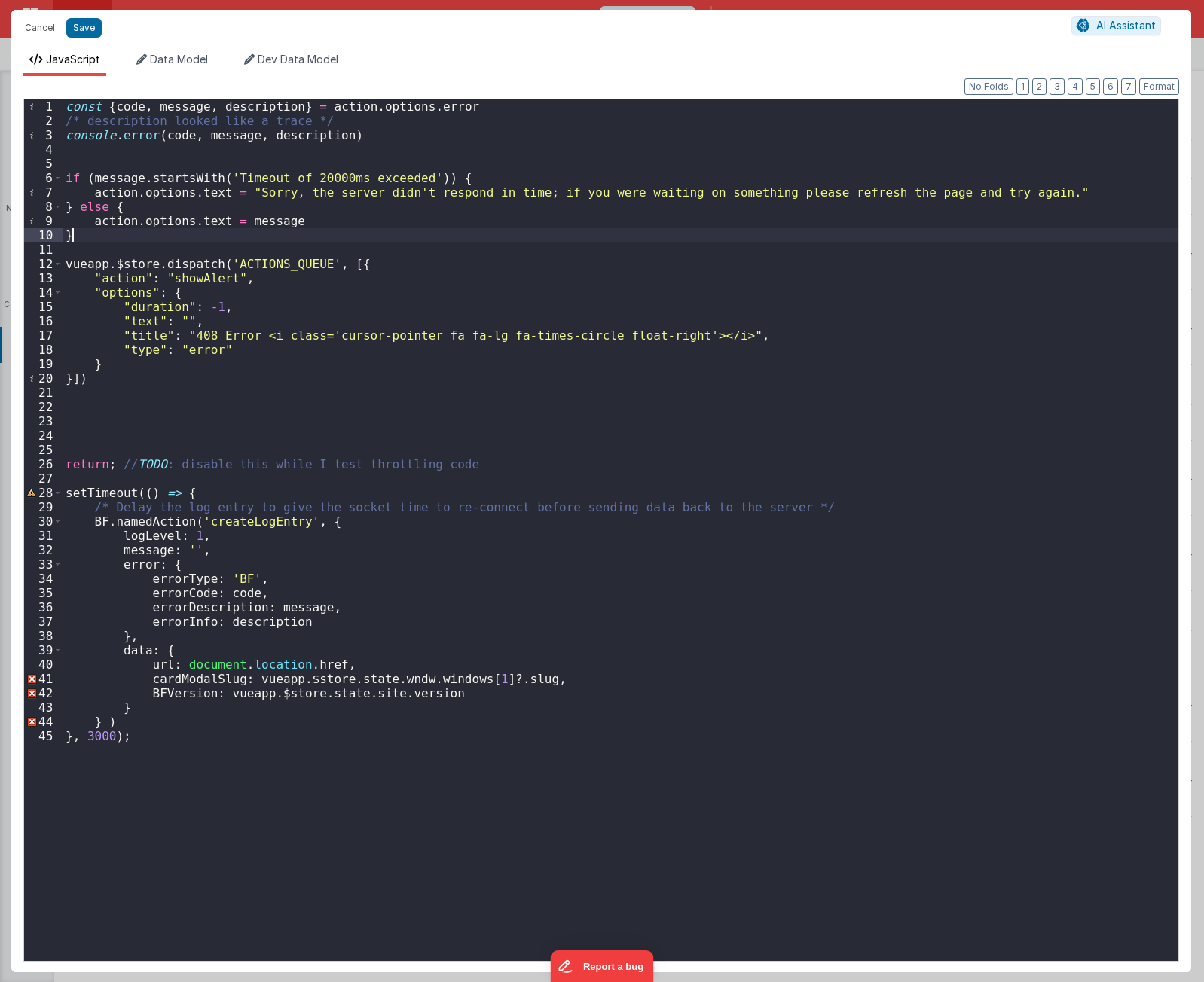
click at [449, 242] on div "const { code , message , description } = action . options . error /* descriptio…" at bounding box center [621, 545] width 1116 height 890
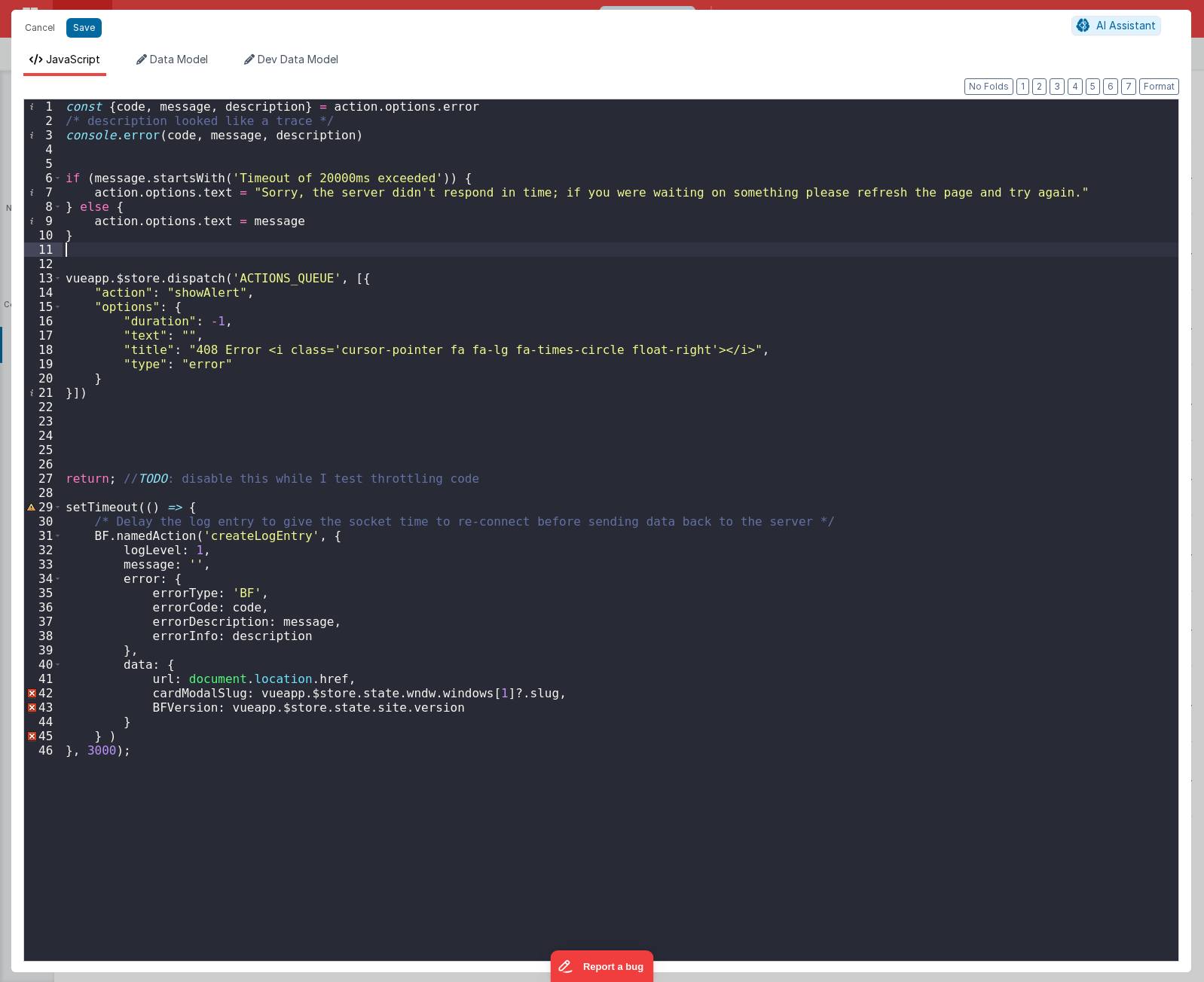
click at [480, 175] on div "const { code , message , description } = action . options . error /* descriptio…" at bounding box center [621, 545] width 1116 height 890
click at [156, 192] on div "const { code , message , description } = action . options . error /* descriptio…" at bounding box center [621, 545] width 1116 height 890
click at [200, 194] on div "const { code , message , description } = action . options . error /* descriptio…" at bounding box center [621, 545] width 1116 height 890
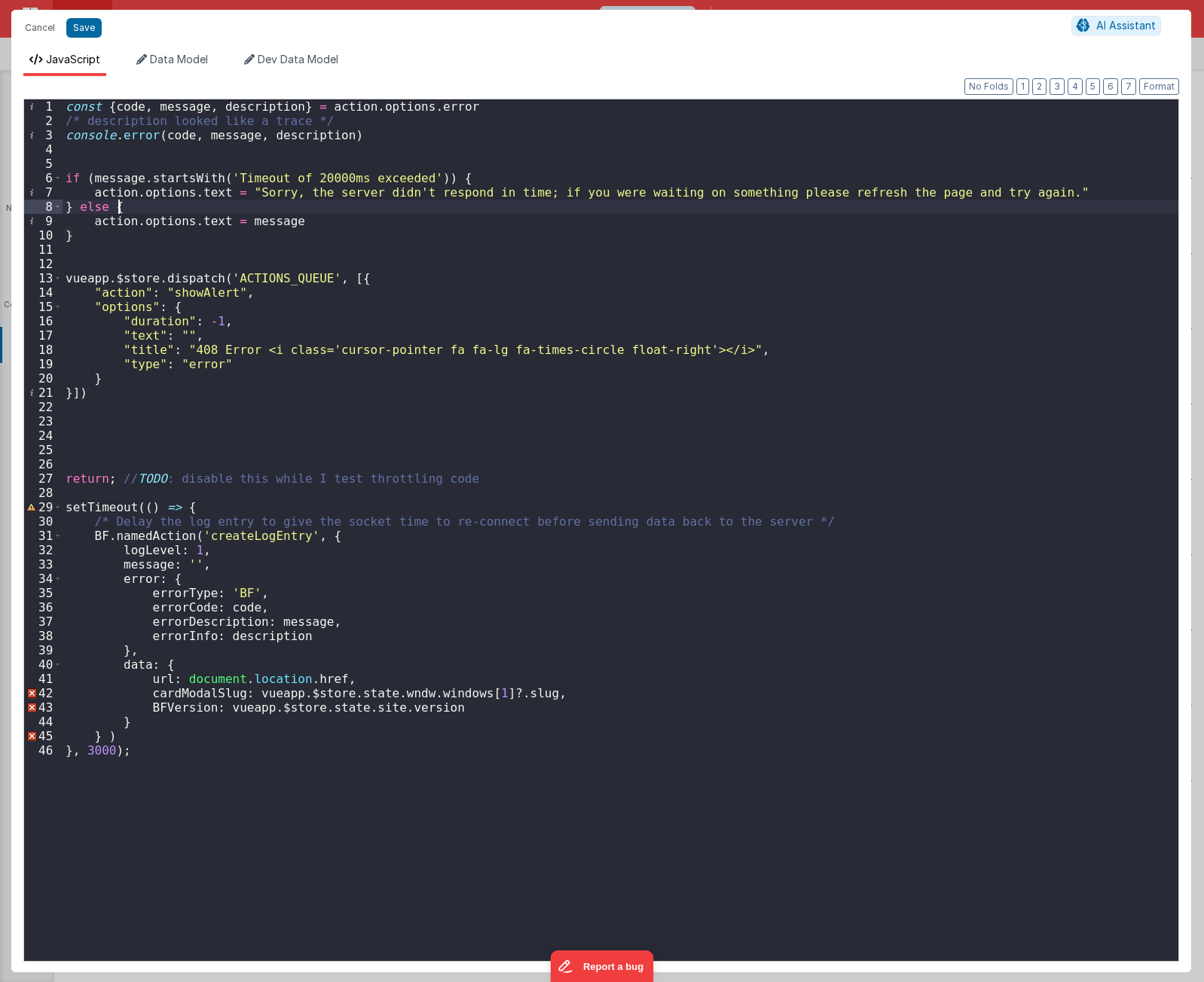
click at [137, 209] on div "const { code , message , description } = action . options . error /* descriptio…" at bounding box center [621, 545] width 1116 height 890
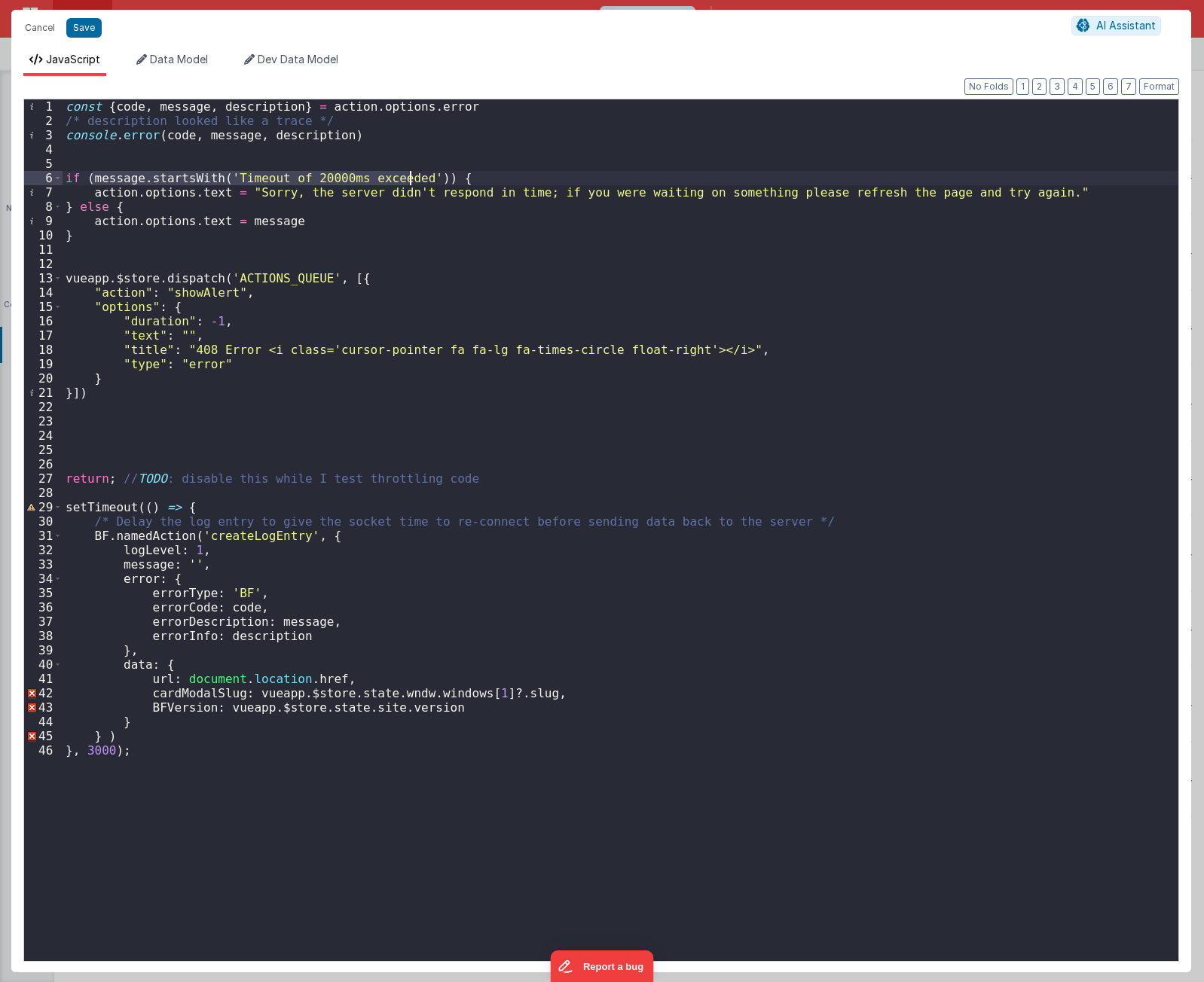
drag, startPoint x: 91, startPoint y: 178, endPoint x: 410, endPoint y: 175, distance: 319.0
click at [410, 175] on div "const { code , message , description } = action . options . error /* descriptio…" at bounding box center [621, 545] width 1116 height 890
click at [187, 160] on div "const { code , message , description } = action . options . error /* descriptio…" at bounding box center [621, 545] width 1116 height 890
click at [218, 192] on div "const { code , message , description } = action . options . error /* descriptio…" at bounding box center [621, 545] width 1116 height 890
click at [108, 222] on div "const { code , message , description } = action . options . error /* descriptio…" at bounding box center [621, 545] width 1116 height 890
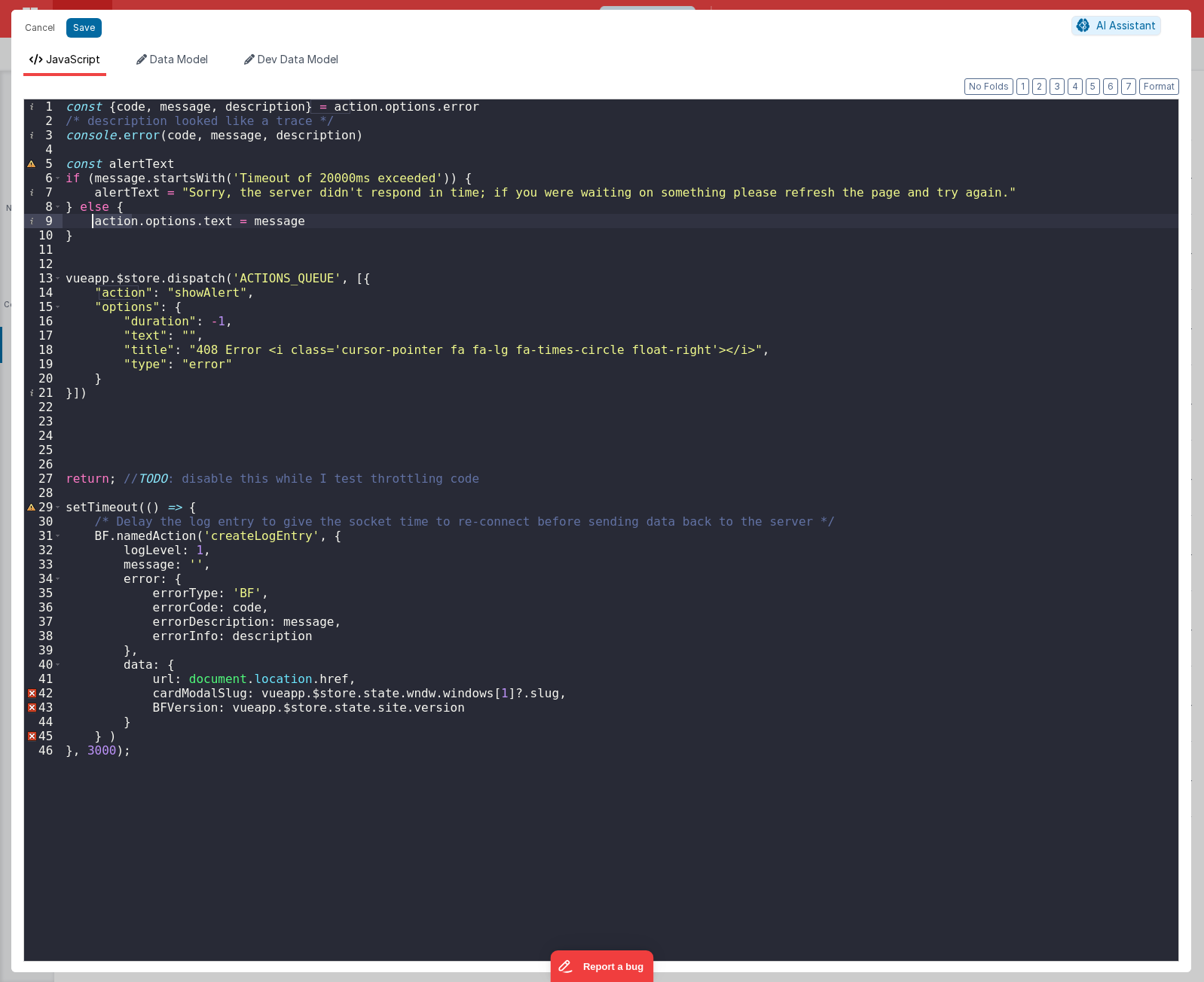
click at [108, 222] on div "const { code , message , description } = action . options . error /* descriptio…" at bounding box center [621, 545] width 1116 height 890
click at [175, 329] on div "const { code , message , description } = action . options . error /* descriptio…" at bounding box center [621, 545] width 1116 height 890
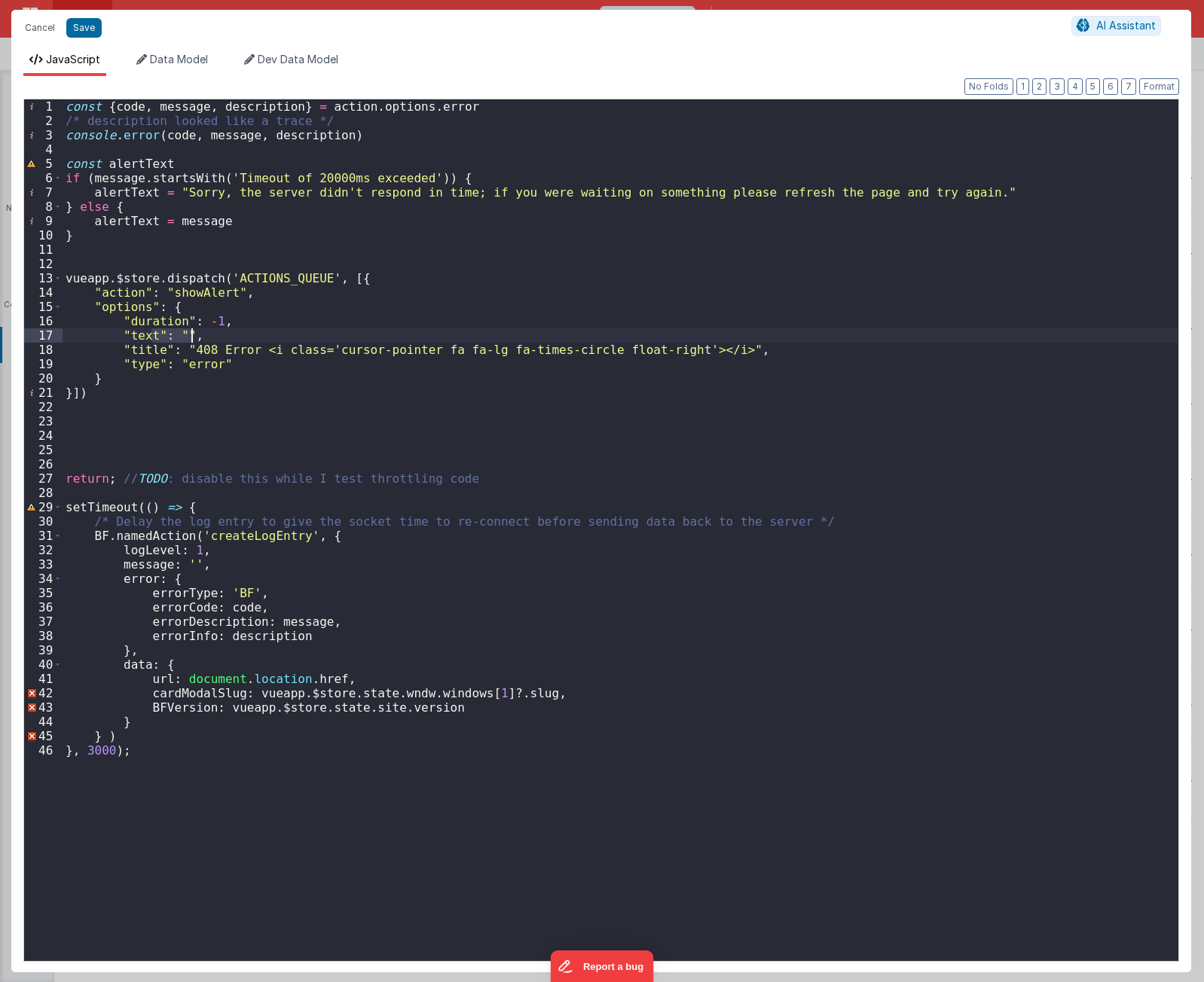
click at [175, 329] on div "const { code , message , description } = action . options . error /* descriptio…" at bounding box center [621, 545] width 1116 height 890
click at [231, 334] on div "const { code , message , description } = action . options . error /* descriptio…" at bounding box center [621, 530] width 1116 height 861
click at [155, 242] on div "const { code , message , description } = action . options . error /* descriptio…" at bounding box center [621, 545] width 1116 height 890
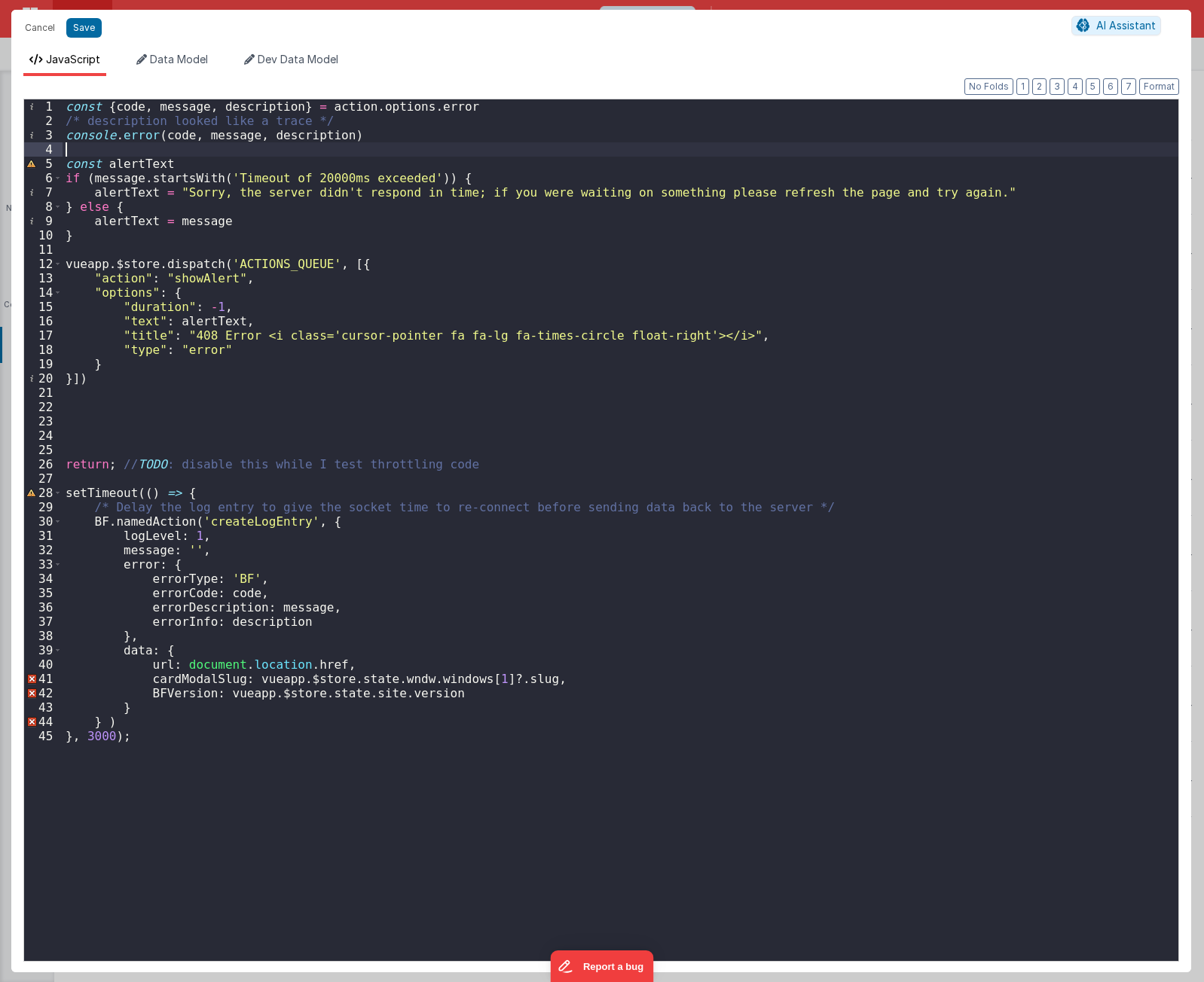
click at [152, 151] on div "const { code , message , description } = action . options . error /* descriptio…" at bounding box center [621, 545] width 1116 height 890
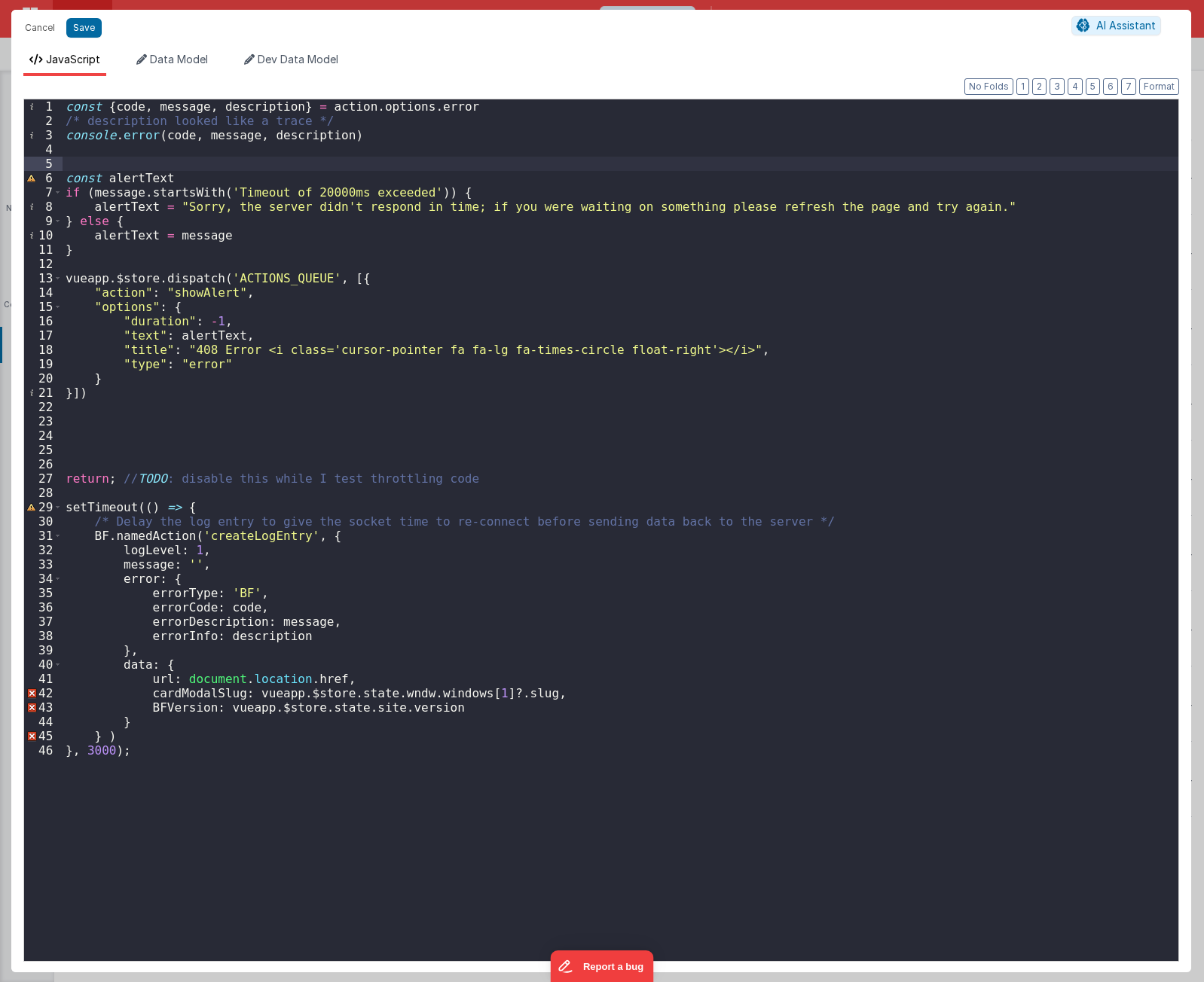
click at [192, 167] on div "const { code , message , description } = action . options . error /* descriptio…" at bounding box center [621, 545] width 1116 height 890
click at [189, 180] on div "const { code , message , description } = action . options . error /* descriptio…" at bounding box center [621, 545] width 1116 height 890
click at [124, 172] on div "const { code , message , description } = action . options . error /* descriptio…" at bounding box center [621, 545] width 1116 height 890
click at [122, 205] on div "const { code , message , description } = action . options . error /* descriptio…" at bounding box center [621, 545] width 1116 height 890
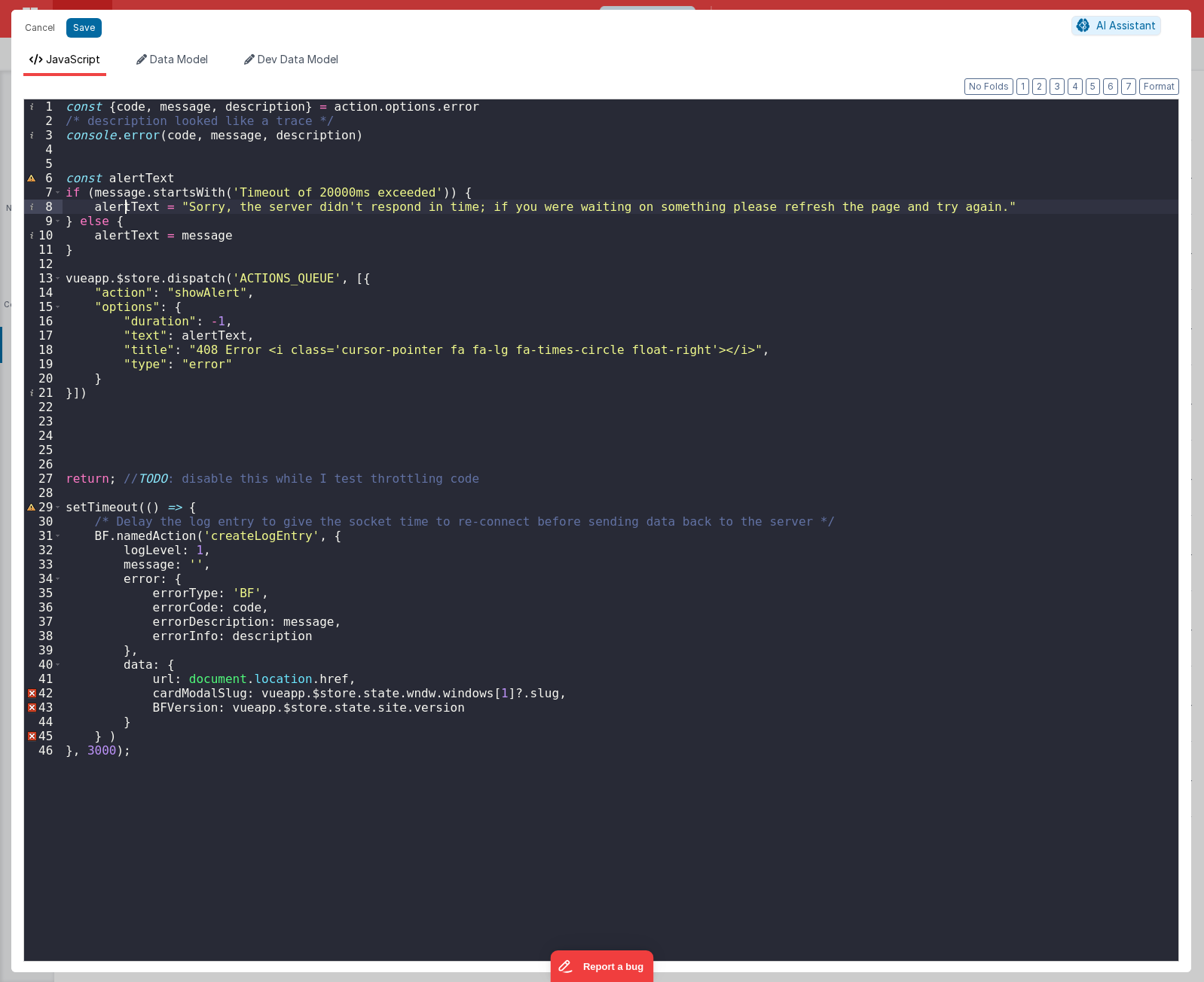
click at [122, 205] on div "const { code , message , description } = action . options . error /* descriptio…" at bounding box center [621, 545] width 1116 height 890
click at [122, 235] on div "const { code , message , description } = action . options . error /* descriptio…" at bounding box center [621, 545] width 1116 height 890
click at [123, 235] on div "const { code , message , description } = action . options . error /* descriptio…" at bounding box center [621, 545] width 1116 height 890
click at [206, 338] on div "const { code , message , description } = action . options . error /* descriptio…" at bounding box center [621, 545] width 1116 height 890
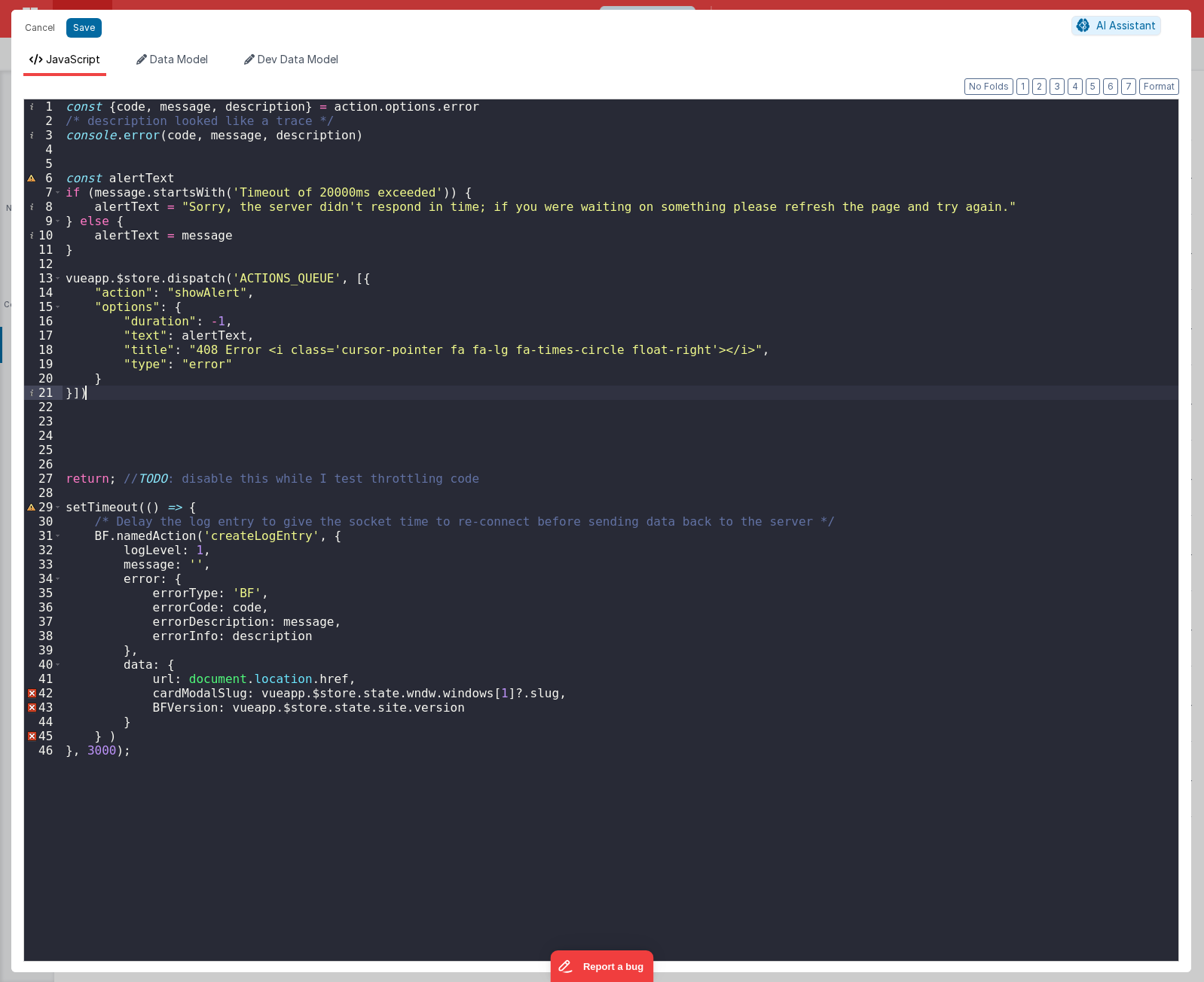
click at [209, 399] on div "const { code , message , description } = action . options . error /* descriptio…" at bounding box center [621, 545] width 1116 height 890
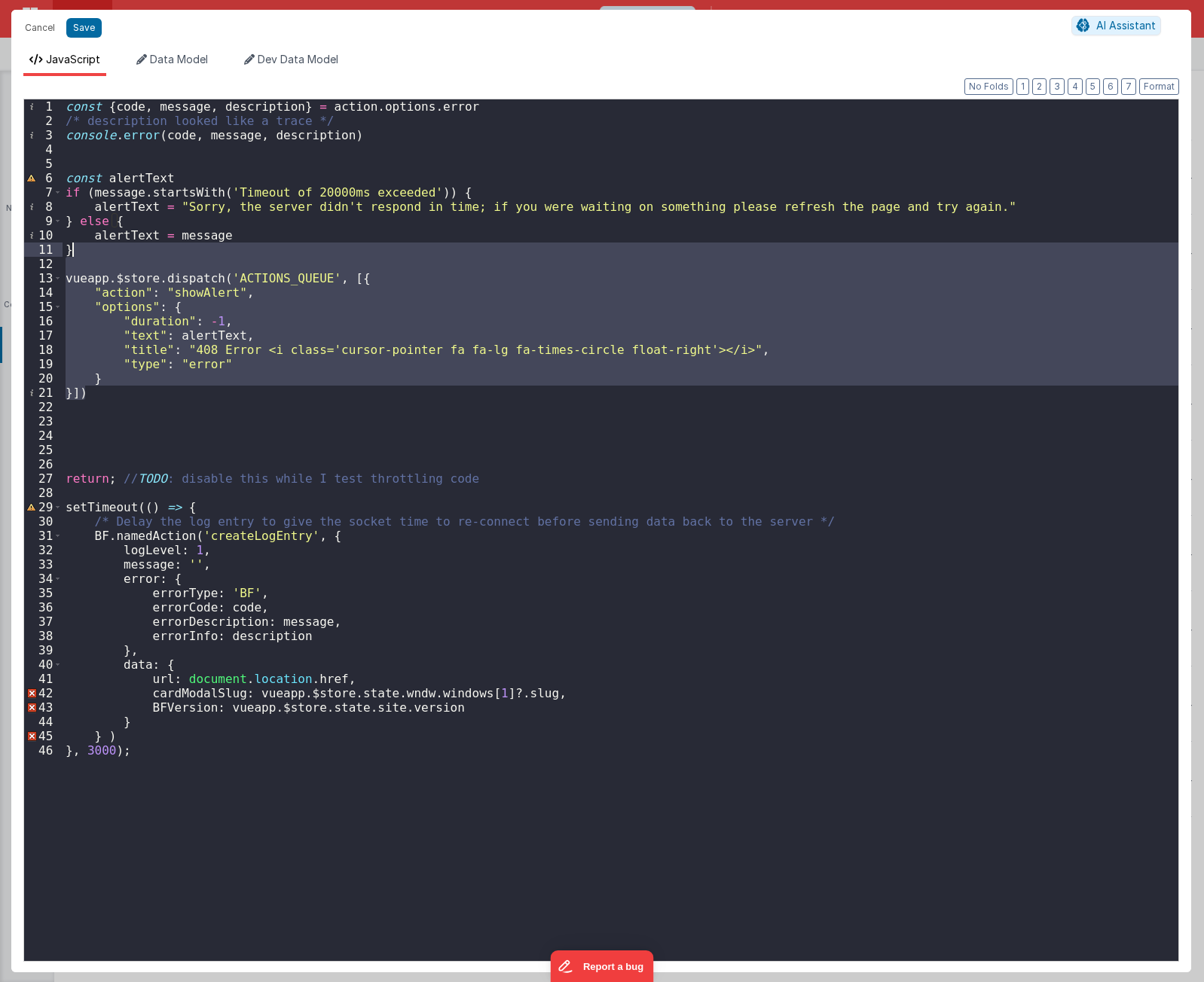
drag, startPoint x: 209, startPoint y: 399, endPoint x: 261, endPoint y: 254, distance: 154.0
click at [261, 254] on div "const { code , message , description } = action . options . error /* descriptio…" at bounding box center [621, 545] width 1116 height 890
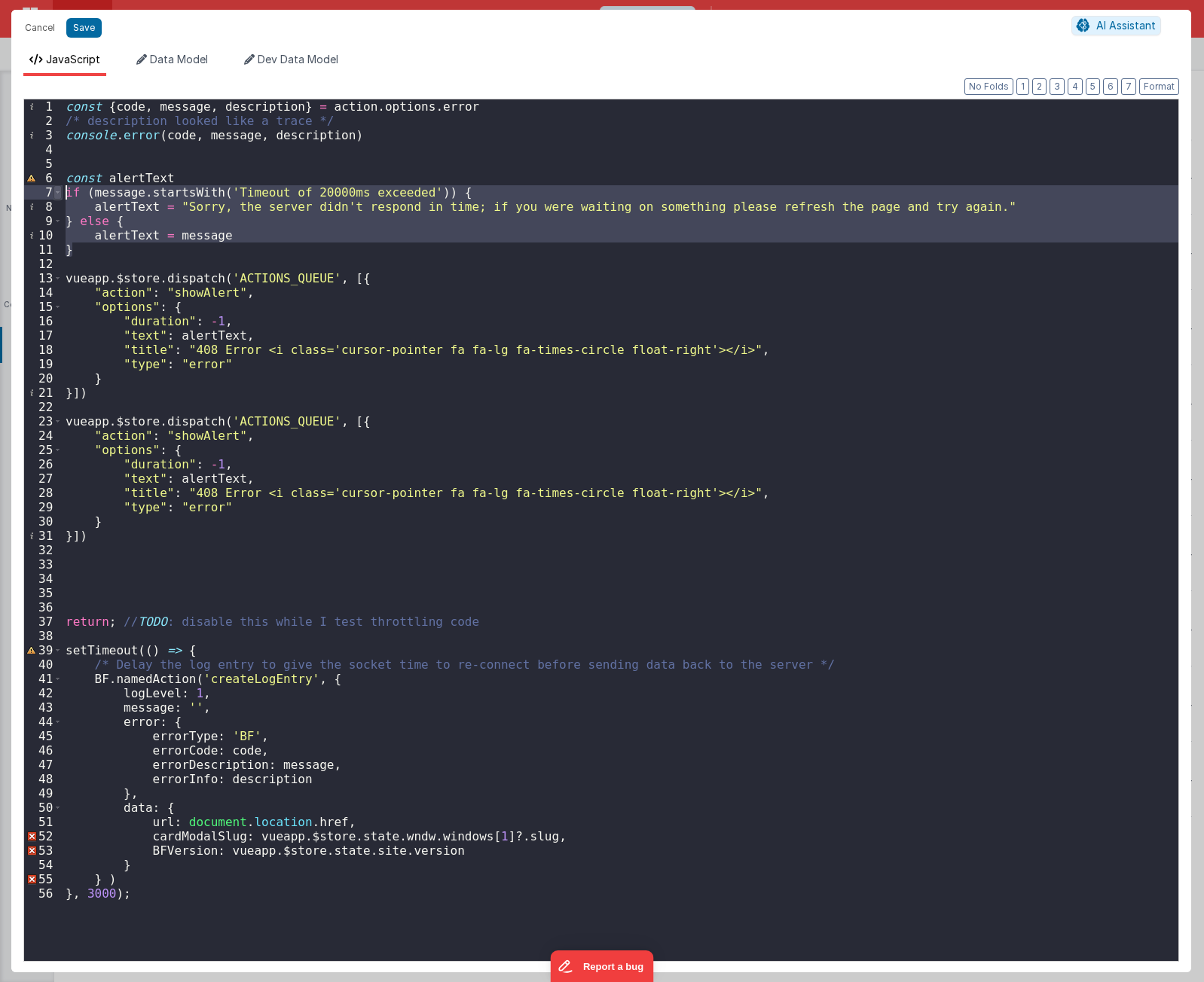
drag, startPoint x: 91, startPoint y: 253, endPoint x: 58, endPoint y: 191, distance: 70.2
click at [58, 191] on div "1 2 3 4 5 6 7 8 9 10 11 12 13 14 15 16 17 18 19 20 21 22 23 24 25 26 27 28 29 3…" at bounding box center [601, 530] width 1156 height 863
click at [211, 480] on div "const { code , message , description } = action . options . error /* descriptio…" at bounding box center [621, 545] width 1116 height 890
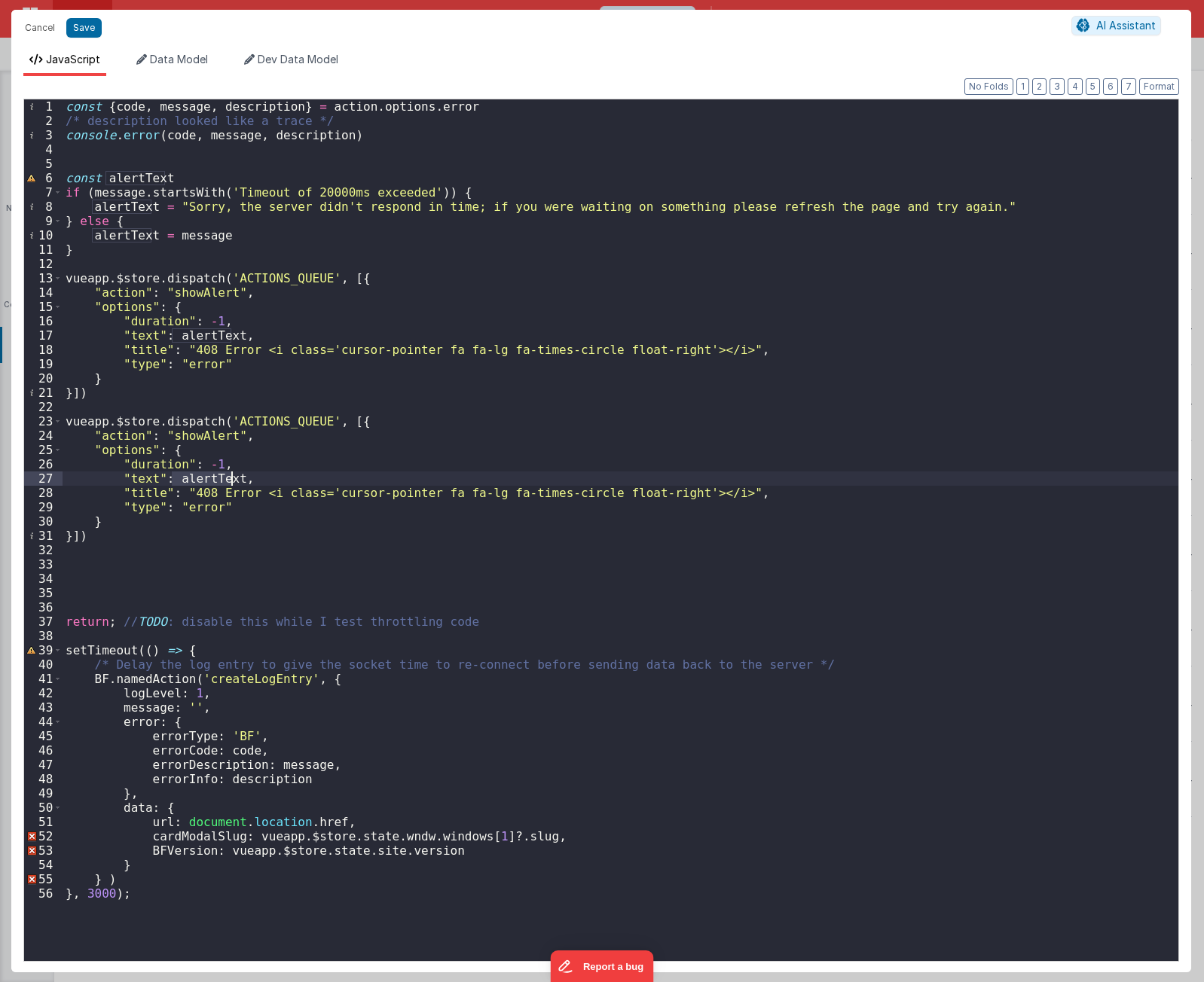
click at [211, 480] on div "const { code , message , description } = action . options . error /* descriptio…" at bounding box center [621, 545] width 1116 height 890
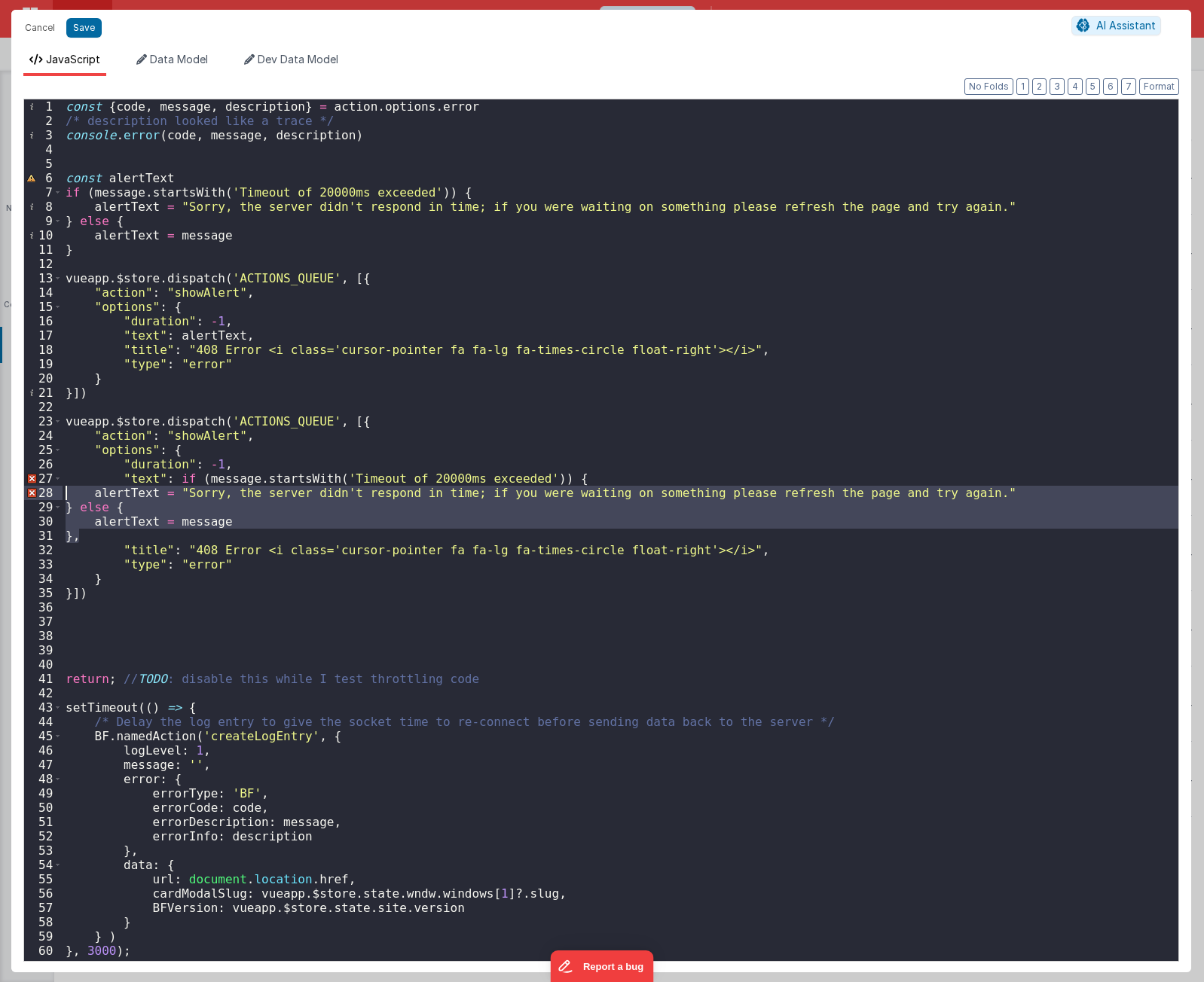
drag, startPoint x: 103, startPoint y: 534, endPoint x: 53, endPoint y: 495, distance: 63.4
click at [53, 495] on div "1 2 3 4 5 6 7 8 9 10 11 12 13 14 15 16 17 18 19 20 21 22 23 24 25 26 27 28 29 3…" at bounding box center [601, 530] width 1156 height 863
drag, startPoint x: 170, startPoint y: 502, endPoint x: 173, endPoint y: 490, distance: 12.4
click at [169, 502] on div "const { code , message , description } = action . options . error /* descriptio…" at bounding box center [621, 530] width 1116 height 861
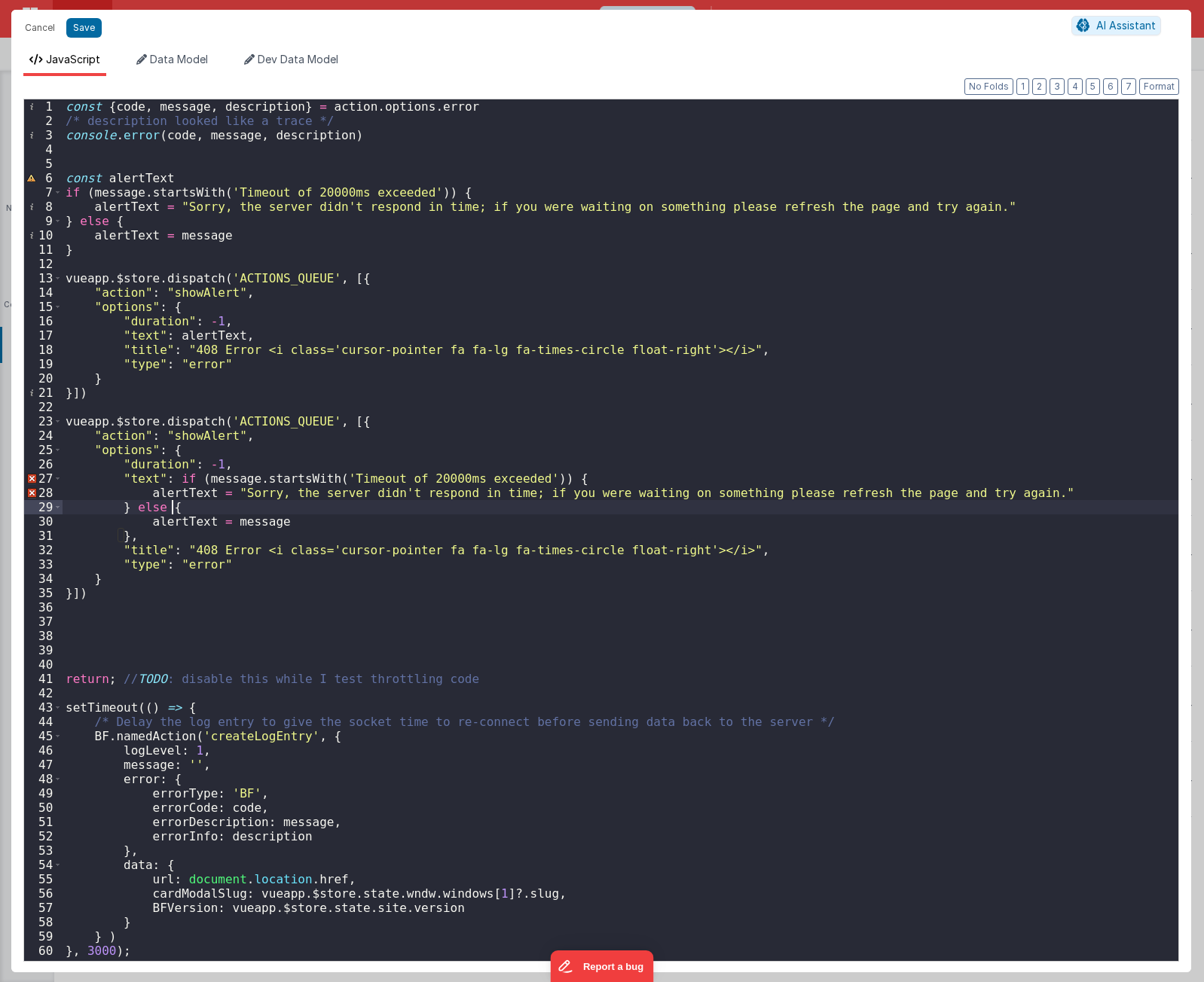
click at [175, 489] on div "const { code , message , description } = action . options . error /* descriptio…" at bounding box center [621, 545] width 1116 height 890
click at [186, 523] on div "const { code , message , description } = action . options . error /* descriptio…" at bounding box center [621, 545] width 1116 height 890
click at [243, 507] on div "const { code , message , description } = action . options . error /* descriptio…" at bounding box center [621, 545] width 1116 height 890
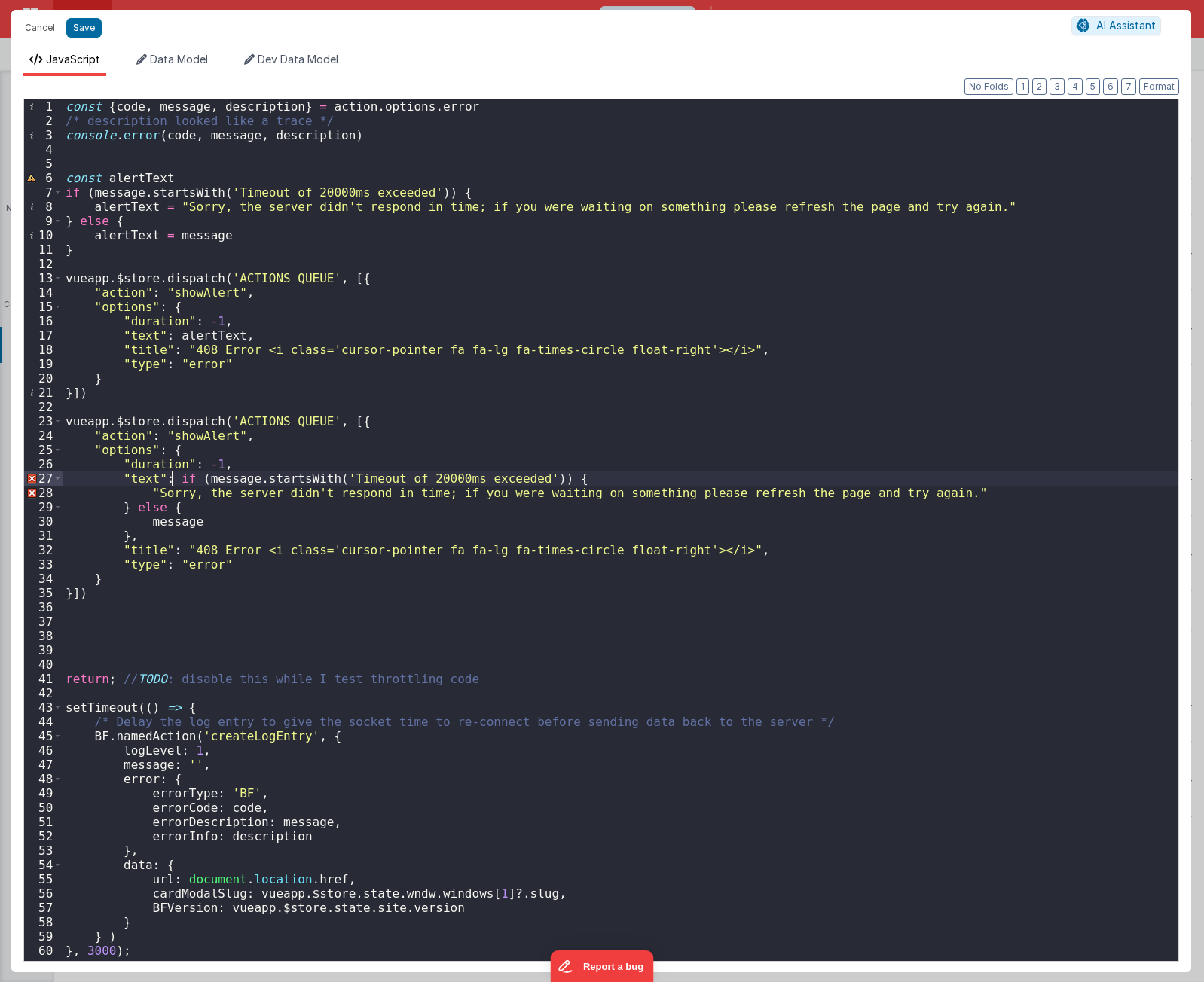
click at [171, 479] on div "const { code , message , description } = action . options . error /* descriptio…" at bounding box center [621, 545] width 1116 height 890
click at [568, 475] on div "const { code , message , description } = action . options . error /* descriptio…" at bounding box center [621, 545] width 1116 height 890
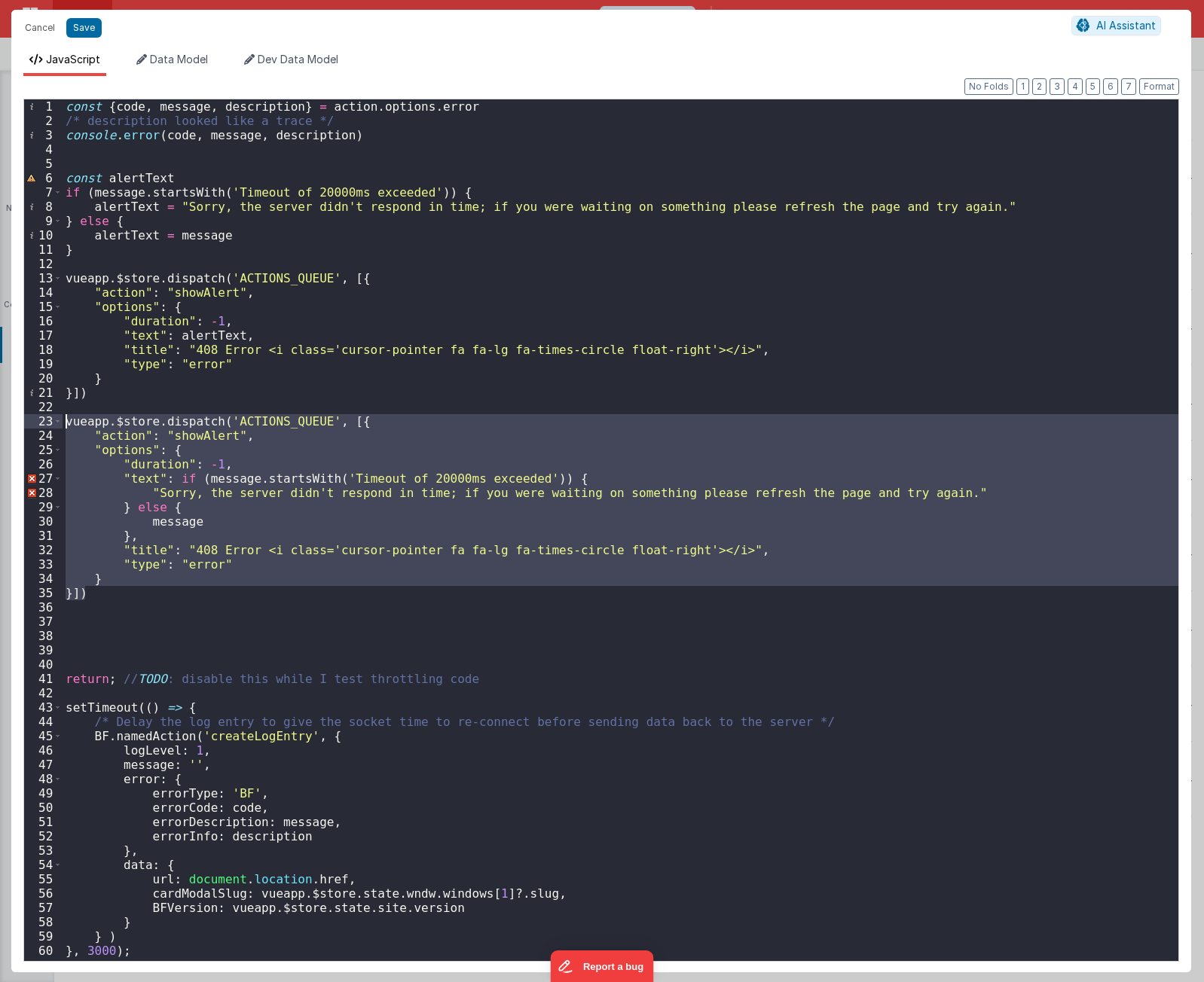
drag, startPoint x: 164, startPoint y: 592, endPoint x: 9, endPoint y: 418, distance: 233.0
click at [9, 418] on div "Cancel Save AI Assistant JavaScript Data Model Dev Data Model Format 7 6 5 4 3 …" at bounding box center [602, 491] width 1204 height 982
drag, startPoint x: 110, startPoint y: 416, endPoint x: 123, endPoint y: 444, distance: 30.9
click at [110, 415] on div "const { code , message , description } = action . options . error /* descriptio…" at bounding box center [621, 530] width 1116 height 861
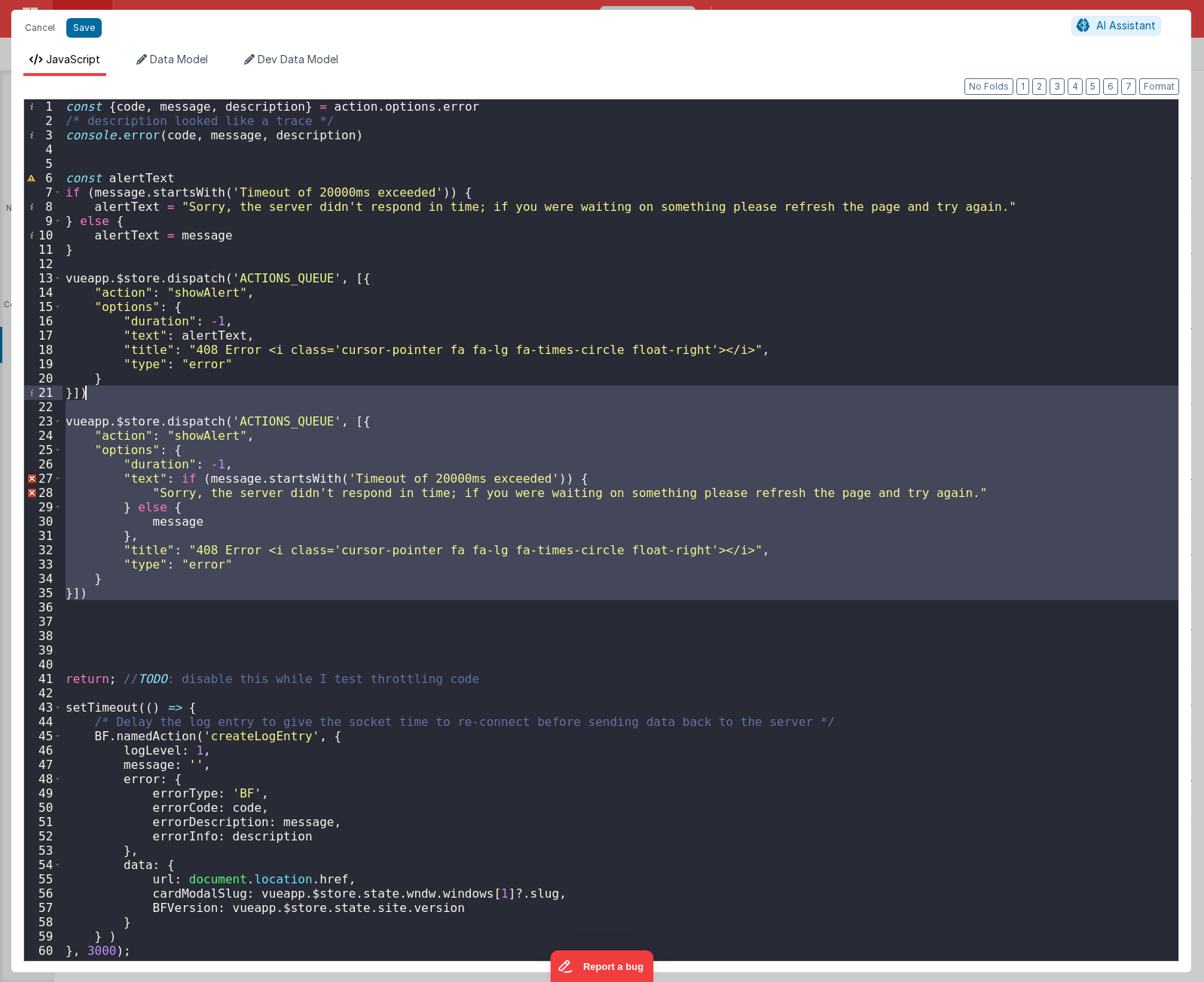
drag, startPoint x: 132, startPoint y: 603, endPoint x: 149, endPoint y: 396, distance: 207.7
click at [149, 396] on div "const { code , message , description } = action . options . error /* descriptio…" at bounding box center [621, 545] width 1116 height 890
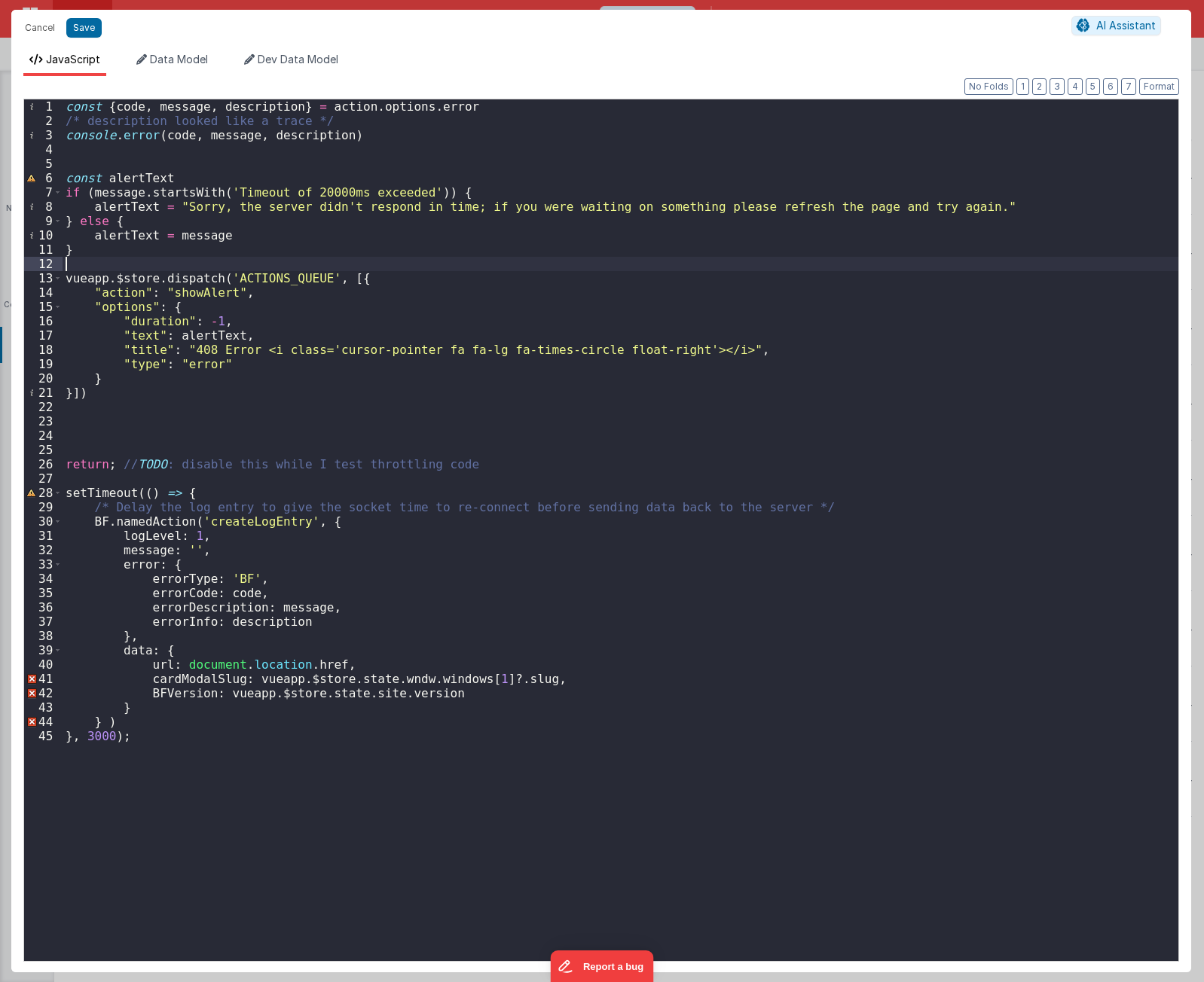
click at [136, 263] on div "const { code , message , description } = action . options . error /* descriptio…" at bounding box center [621, 545] width 1116 height 890
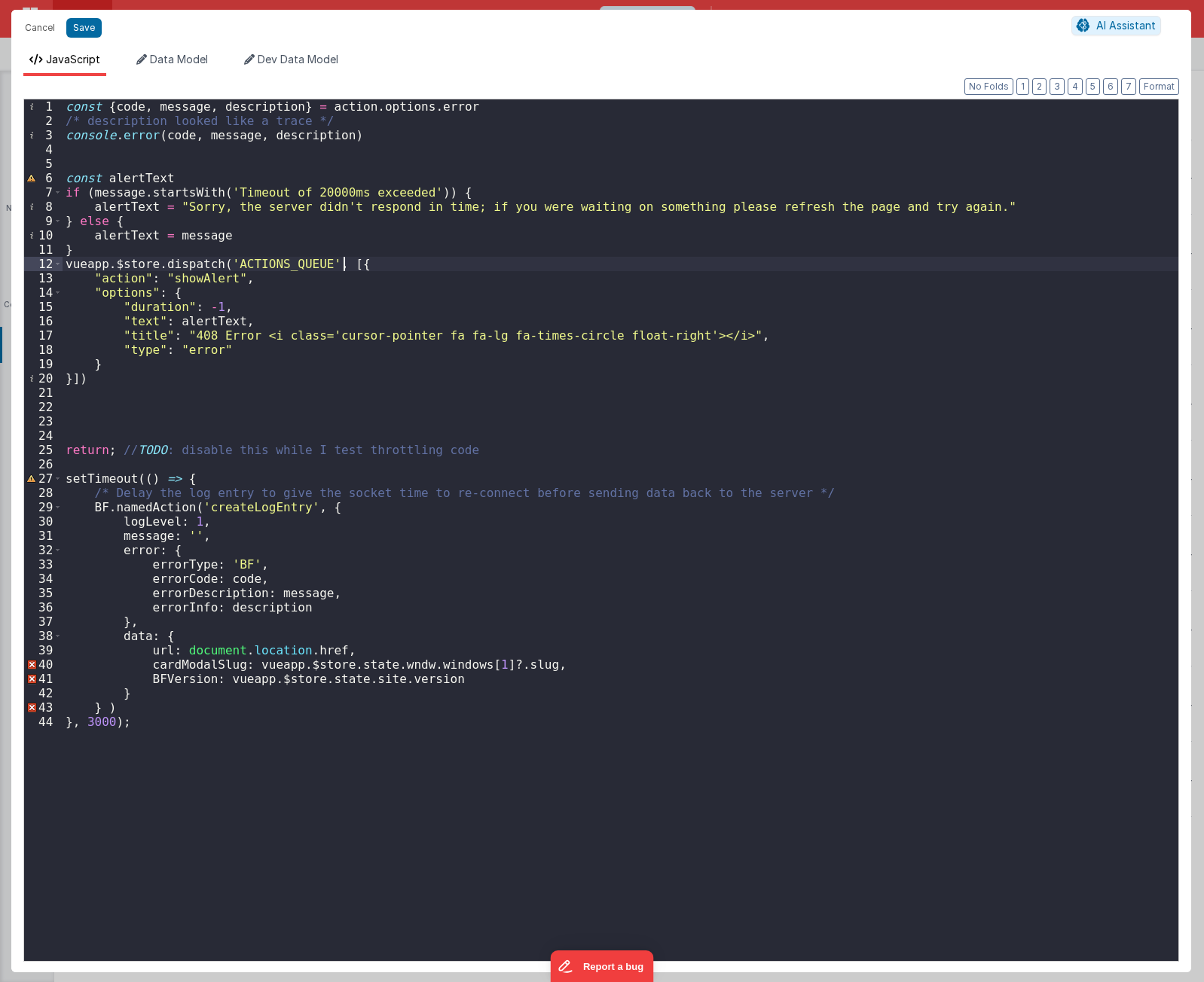
click at [373, 264] on div "const { code , message , description } = action . options . error /* descriptio…" at bounding box center [621, 545] width 1116 height 890
click at [279, 378] on div "const { code , message , description } = action . options . error /* descriptio…" at bounding box center [621, 545] width 1116 height 890
click at [250, 477] on div "const { code , message , description } = action . options . error /* descriptio…" at bounding box center [621, 545] width 1116 height 890
click at [828, 495] on div "const { code , message , description } = action . options . error /* descriptio…" at bounding box center [621, 545] width 1116 height 890
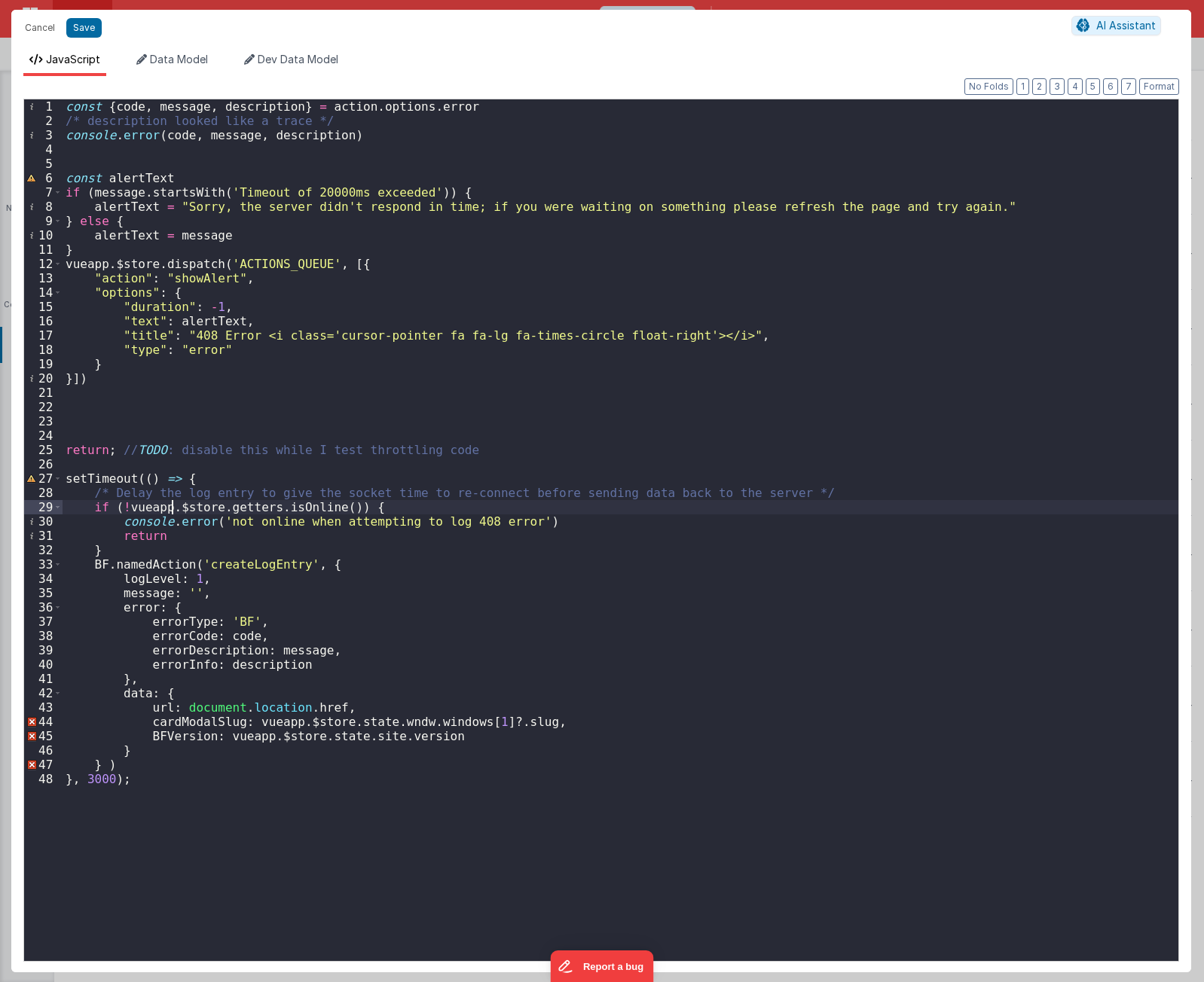
click at [174, 508] on div "const { code , message , description } = action . options . error /* descriptio…" at bounding box center [621, 545] width 1116 height 890
click at [442, 503] on div "const { code , message , description } = action . options . error /* descriptio…" at bounding box center [621, 545] width 1116 height 890
click at [213, 555] on div "const { code , message , description } = action . options . error /* descriptio…" at bounding box center [621, 545] width 1116 height 890
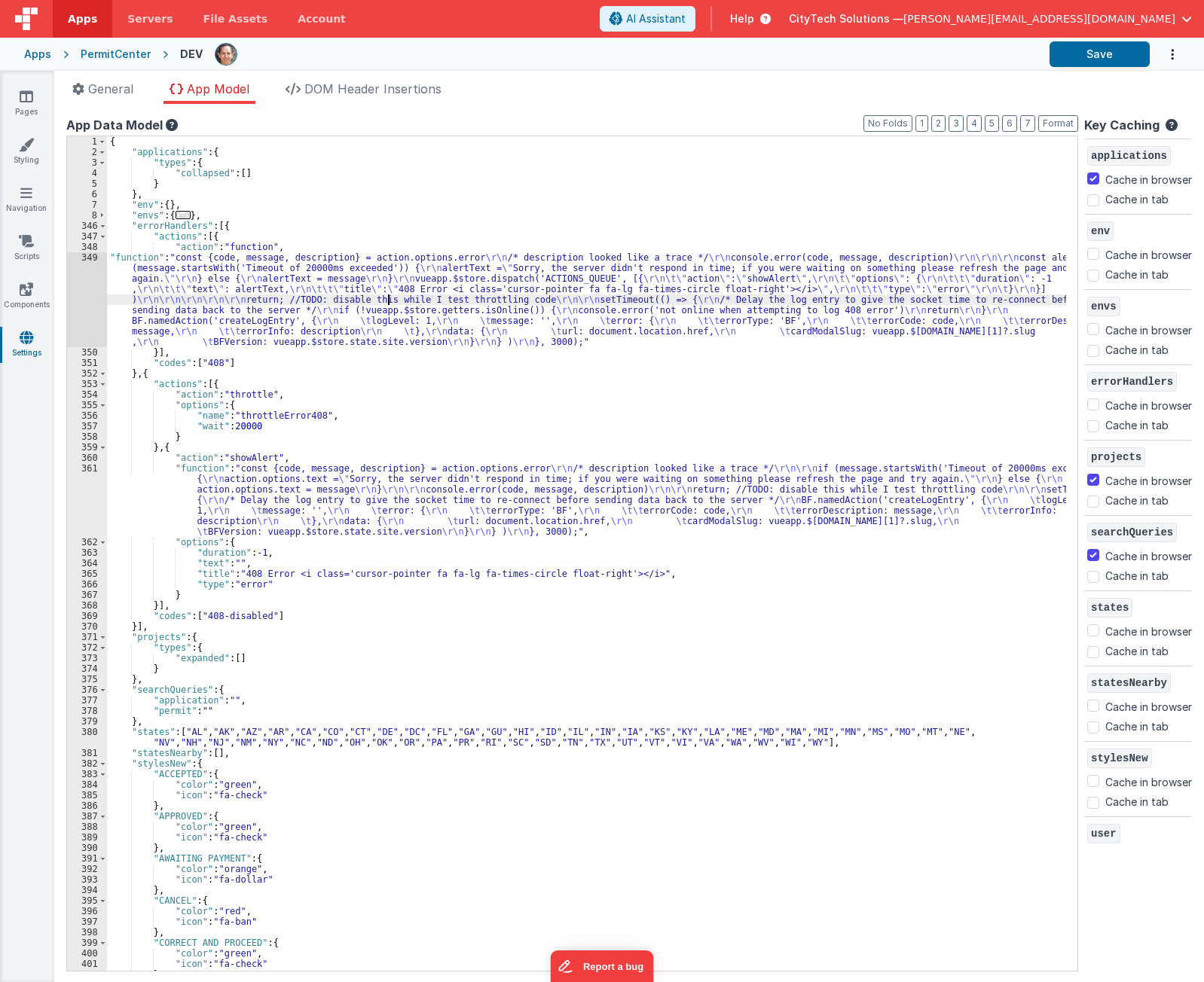
click at [388, 300] on div "{ "applications" : { "types" : { "collapsed" : [ ] } } , "env" : { } , "envs" :…" at bounding box center [587, 564] width 960 height 856
click at [309, 498] on div "{ "applications" : { "types" : { "collapsed" : [ ] } } , "env" : { } , "envs" :…" at bounding box center [587, 564] width 960 height 856
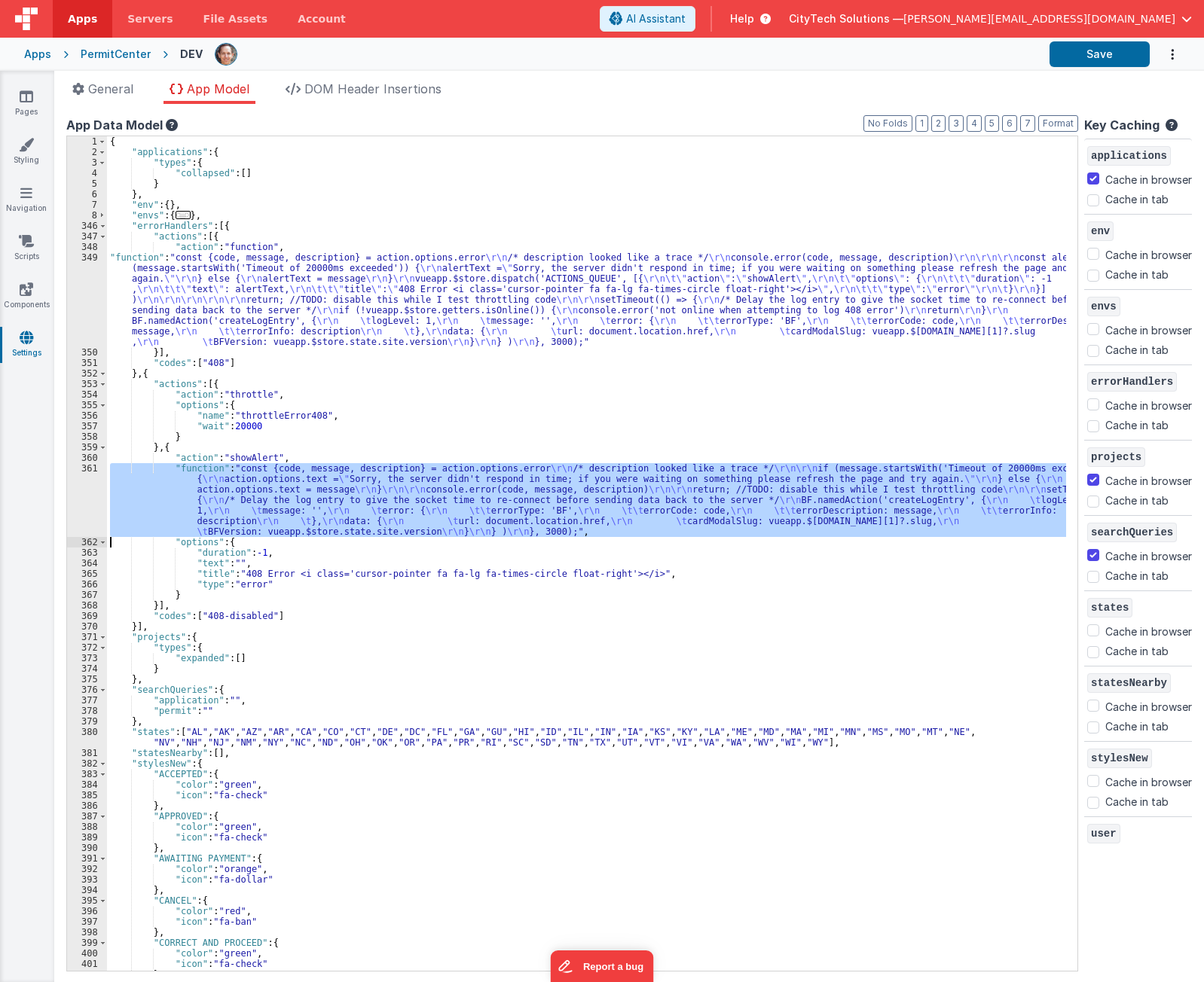
click at [89, 505] on div "361" at bounding box center [87, 500] width 40 height 74
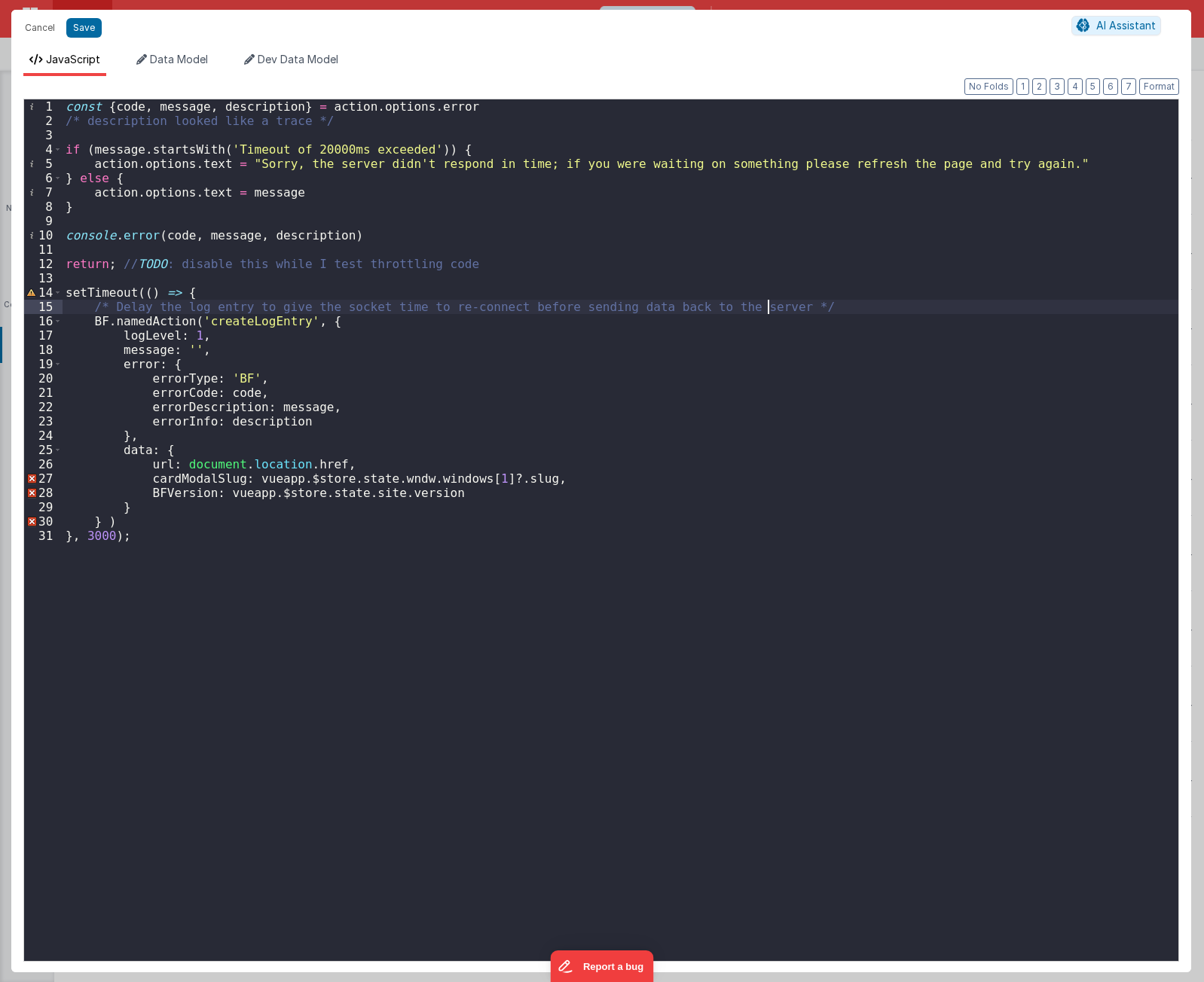
click at [828, 305] on div "const { code , message , description } = action . options . error /* descriptio…" at bounding box center [621, 545] width 1116 height 890
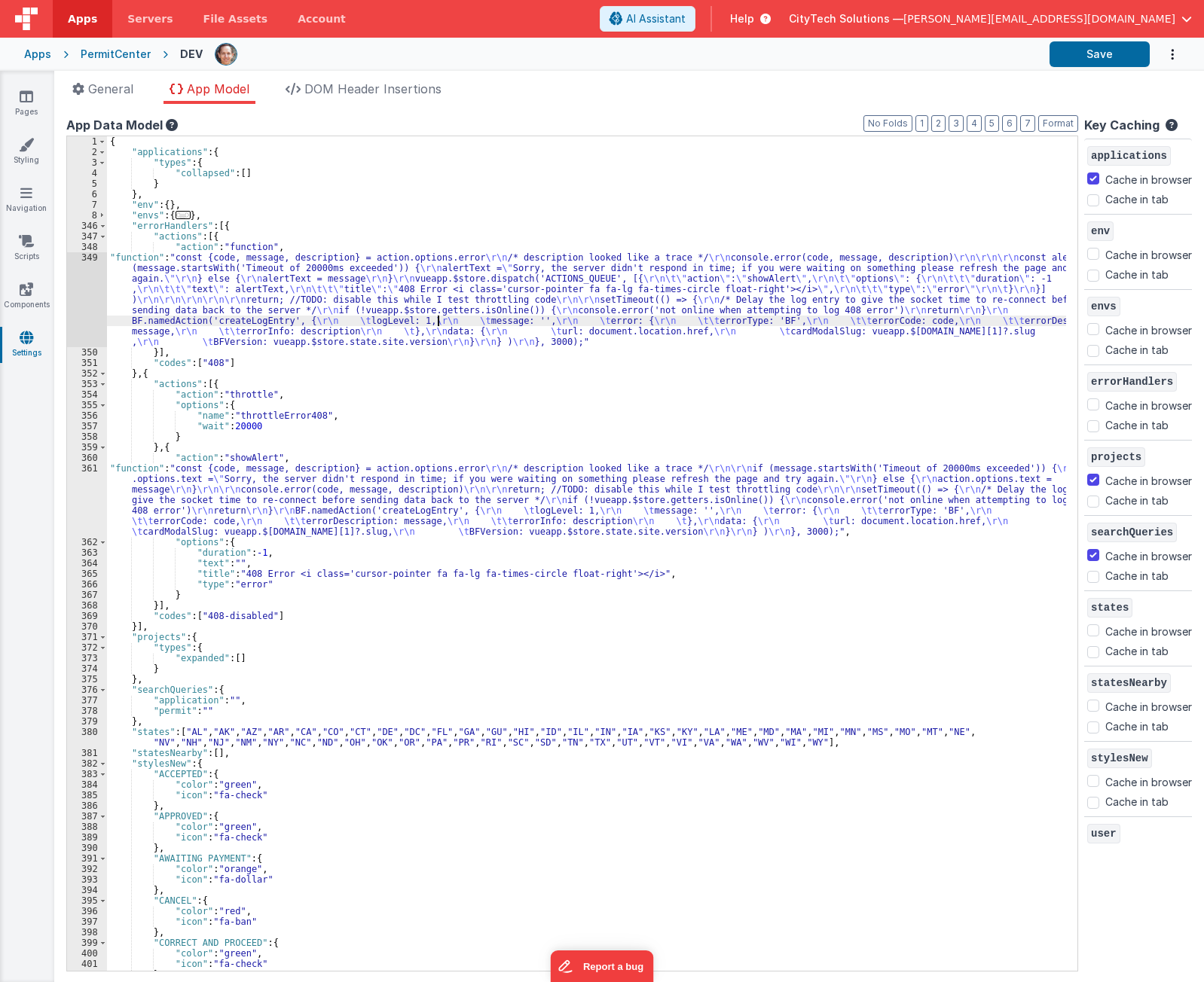
click at [438, 316] on div "{ "applications" : { "types" : { "collapsed" : [ ] } } , "env" : { } , "envs" :…" at bounding box center [587, 564] width 960 height 856
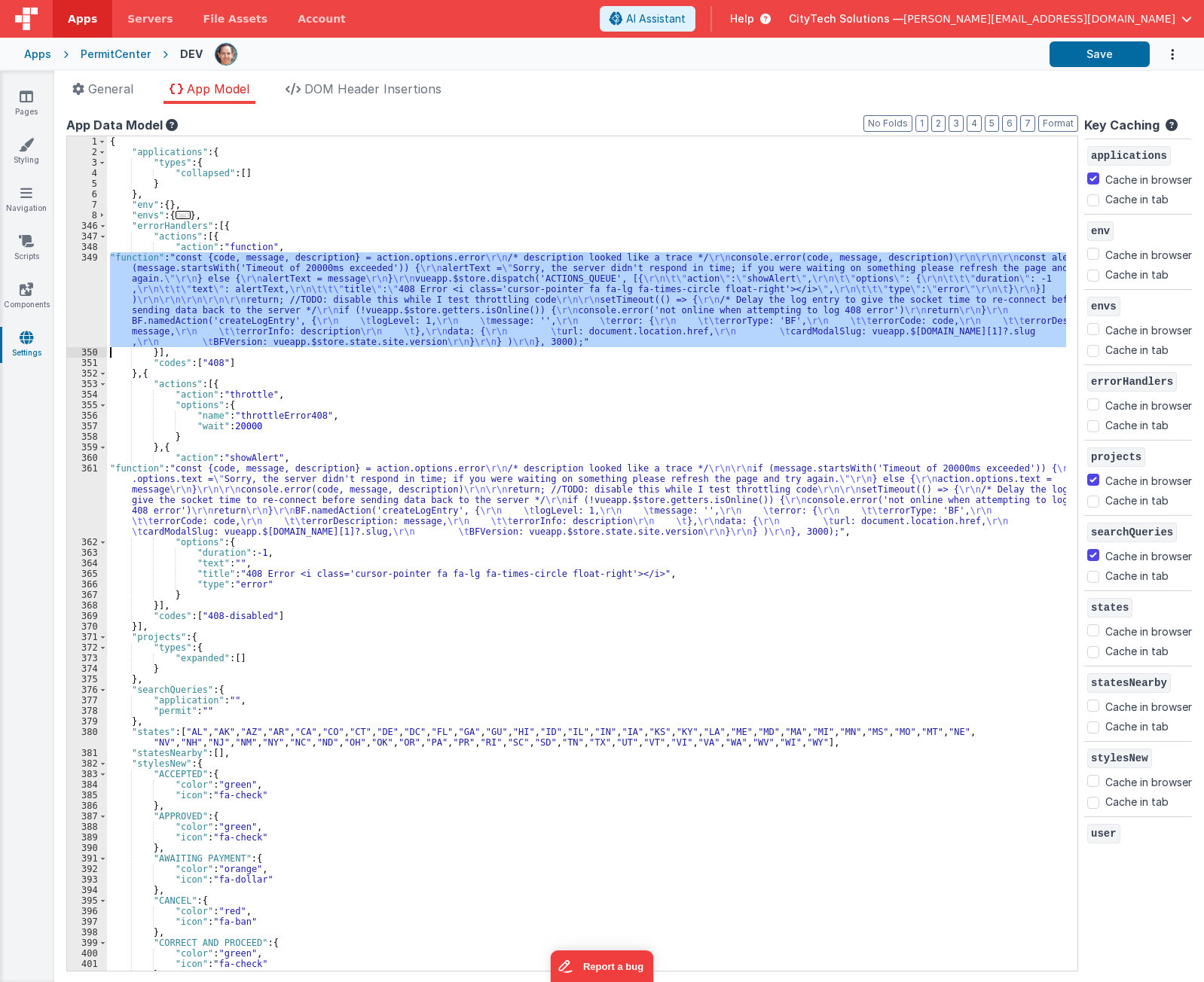
click at [85, 308] on div "349" at bounding box center [87, 300] width 40 height 95
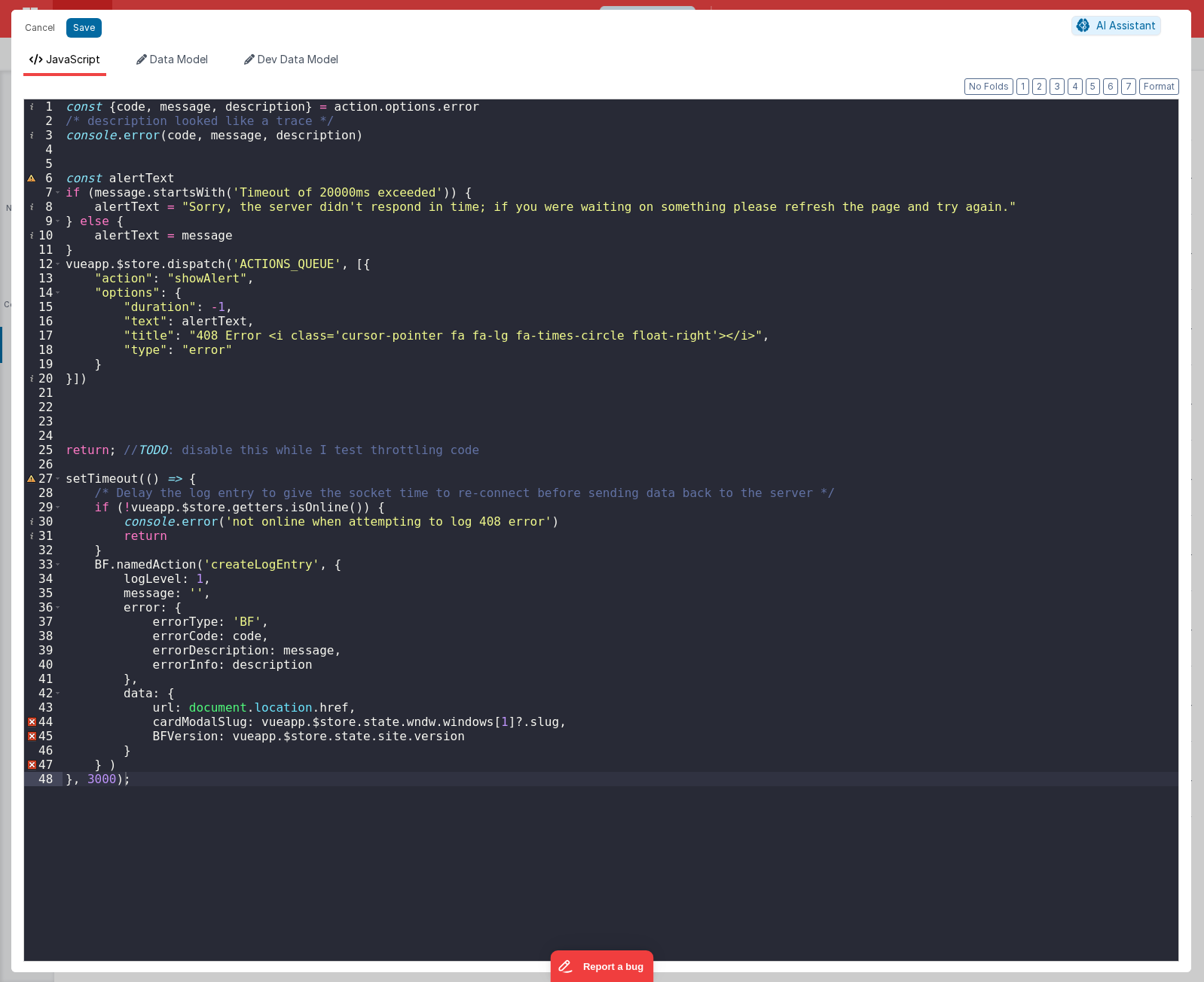
click at [301, 394] on div "const { code , message , description } = action . options . error /* descriptio…" at bounding box center [621, 545] width 1116 height 890
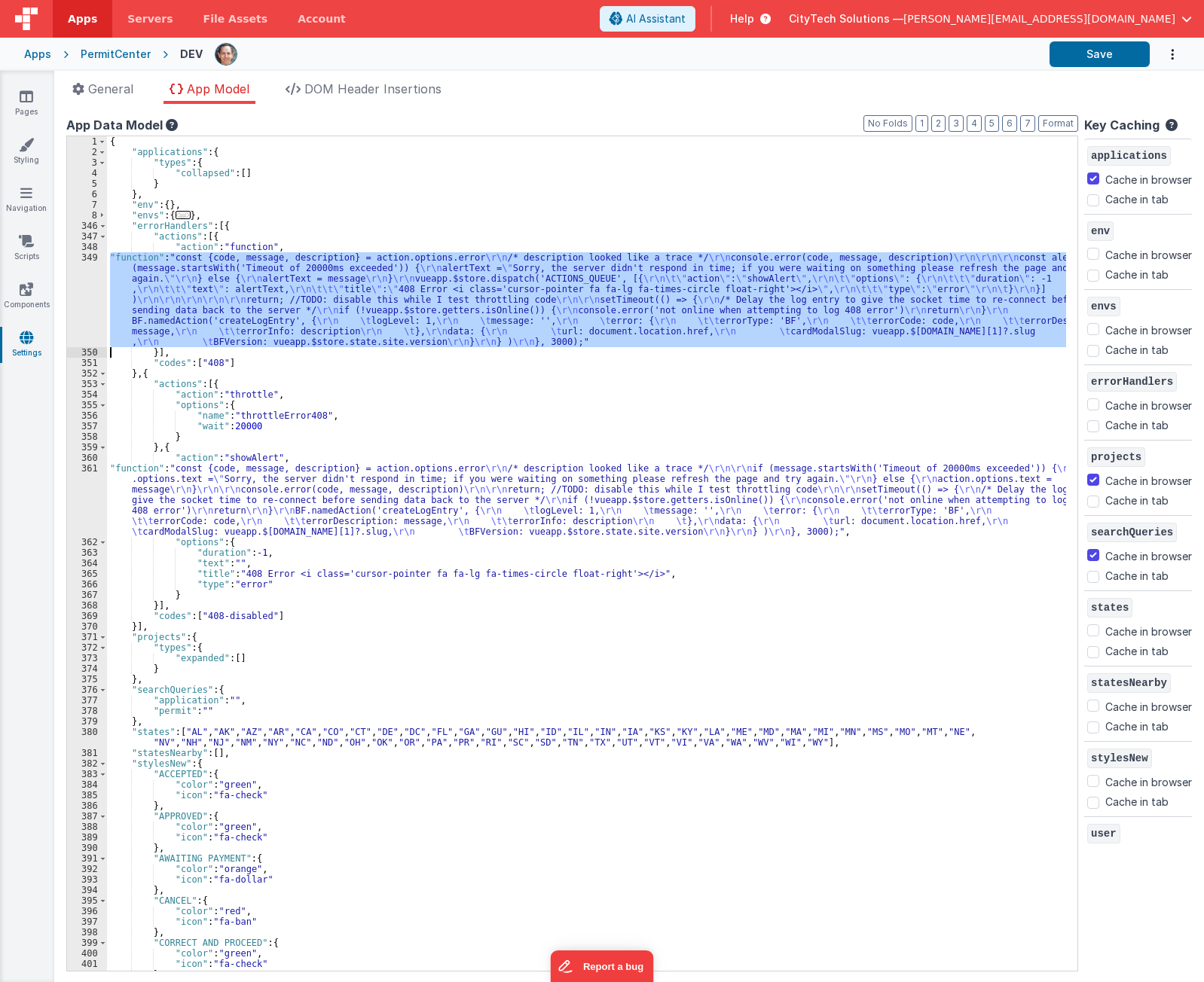
click at [80, 290] on div "349" at bounding box center [87, 300] width 40 height 95
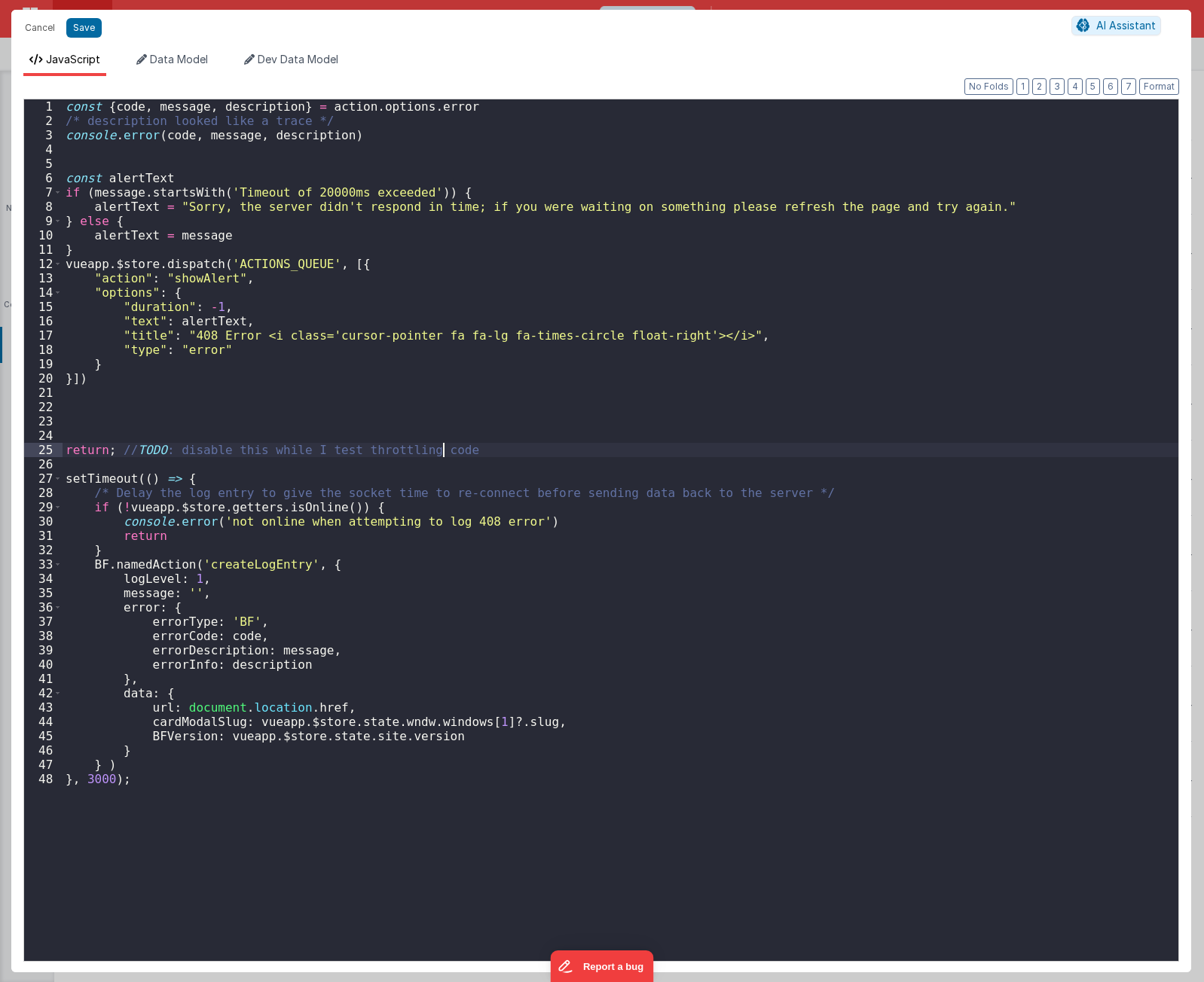
click at [441, 454] on div "const { code , message , description } = action . options . error /* descriptio…" at bounding box center [621, 545] width 1116 height 890
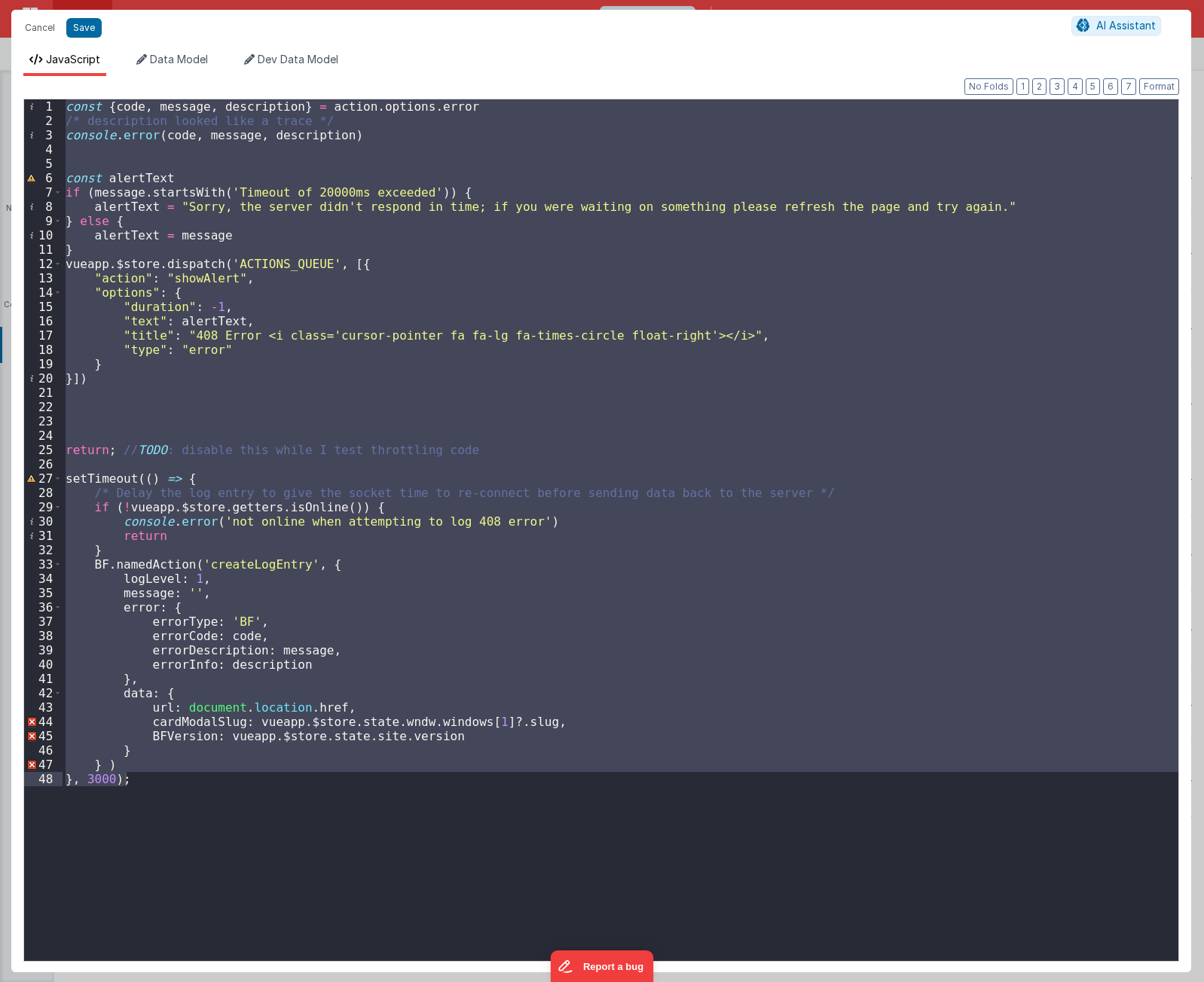
click at [474, 825] on div "const { code , message , description } = action . options . error /* descriptio…" at bounding box center [621, 530] width 1116 height 861
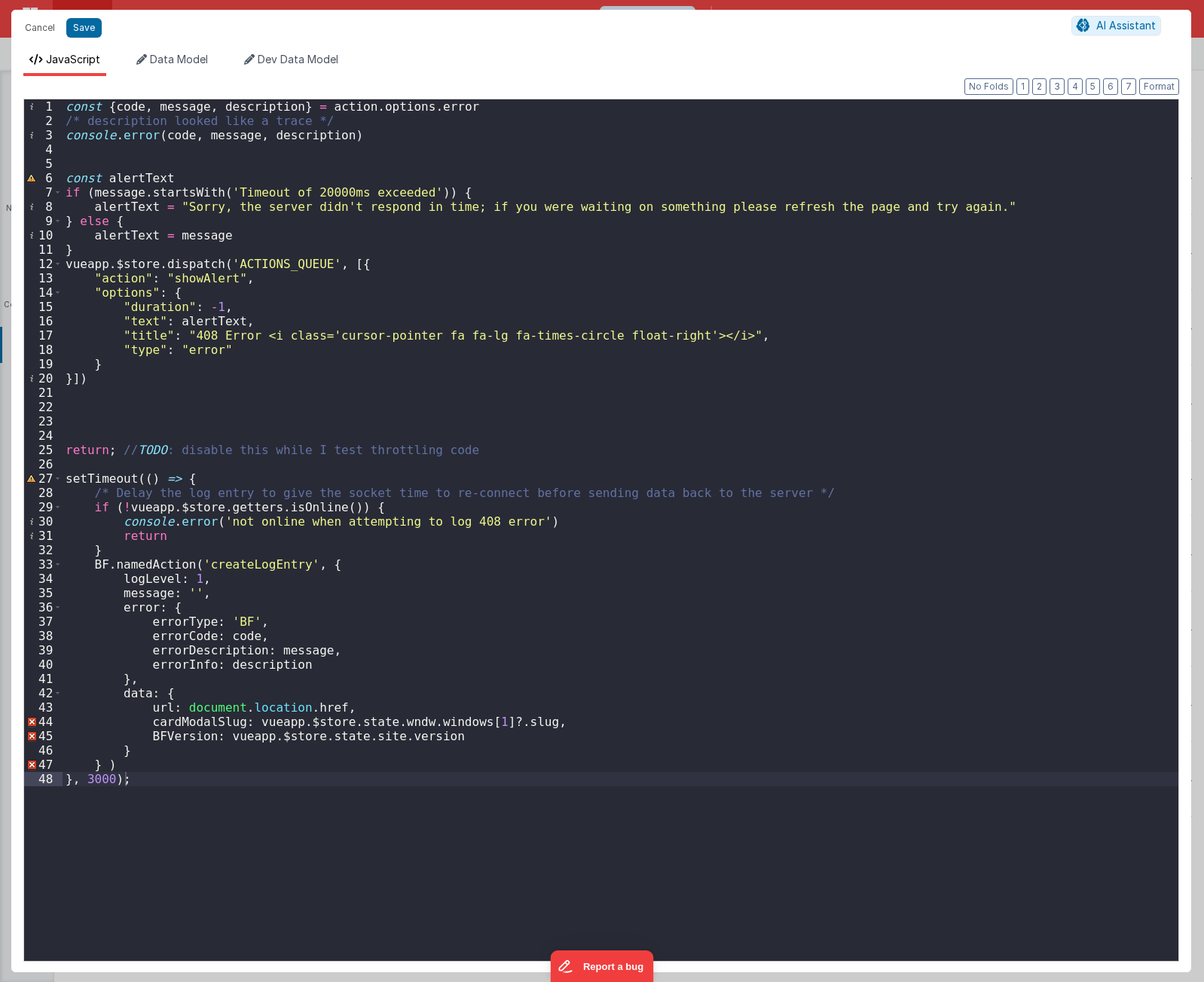
drag, startPoint x: 446, startPoint y: 790, endPoint x: 441, endPoint y: 395, distance: 395.0
click at [441, 395] on div "const { code , message , description } = action . options . error /* descriptio…" at bounding box center [621, 545] width 1116 height 890
click at [465, 395] on div "const { code , message , description } = action . options . error /* descriptio…" at bounding box center [621, 545] width 1116 height 890
click at [478, 179] on div "const { code , message , description } = action . options . error /* descriptio…" at bounding box center [621, 545] width 1116 height 890
click at [499, 392] on div "const { code , message , description } = action . options . error /* descriptio…" at bounding box center [621, 545] width 1116 height 890
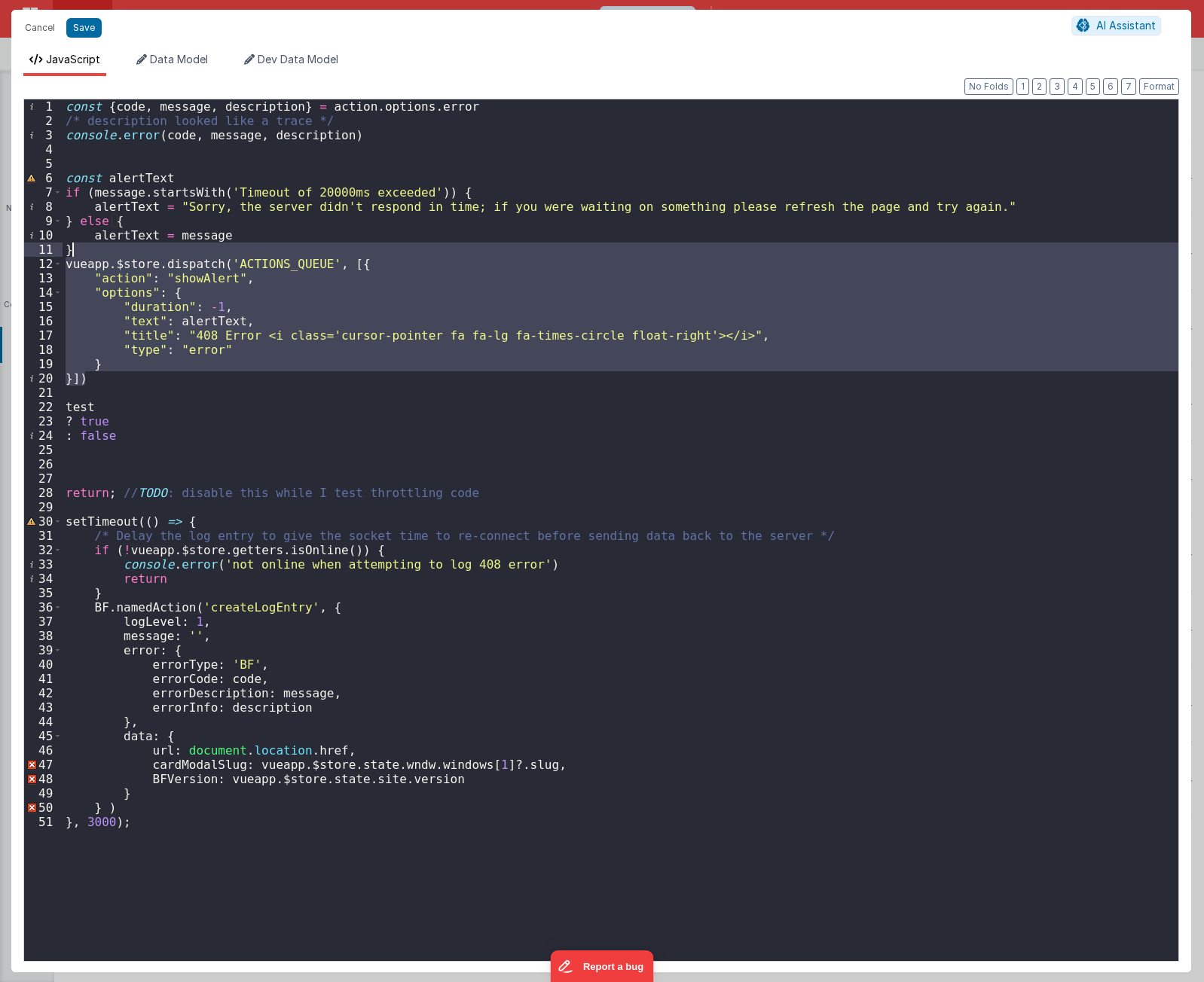
drag, startPoint x: 195, startPoint y: 379, endPoint x: 228, endPoint y: 244, distance: 139.0
click at [228, 244] on div "const { code , message , description } = action . options . error /* descriptio…" at bounding box center [621, 545] width 1116 height 890
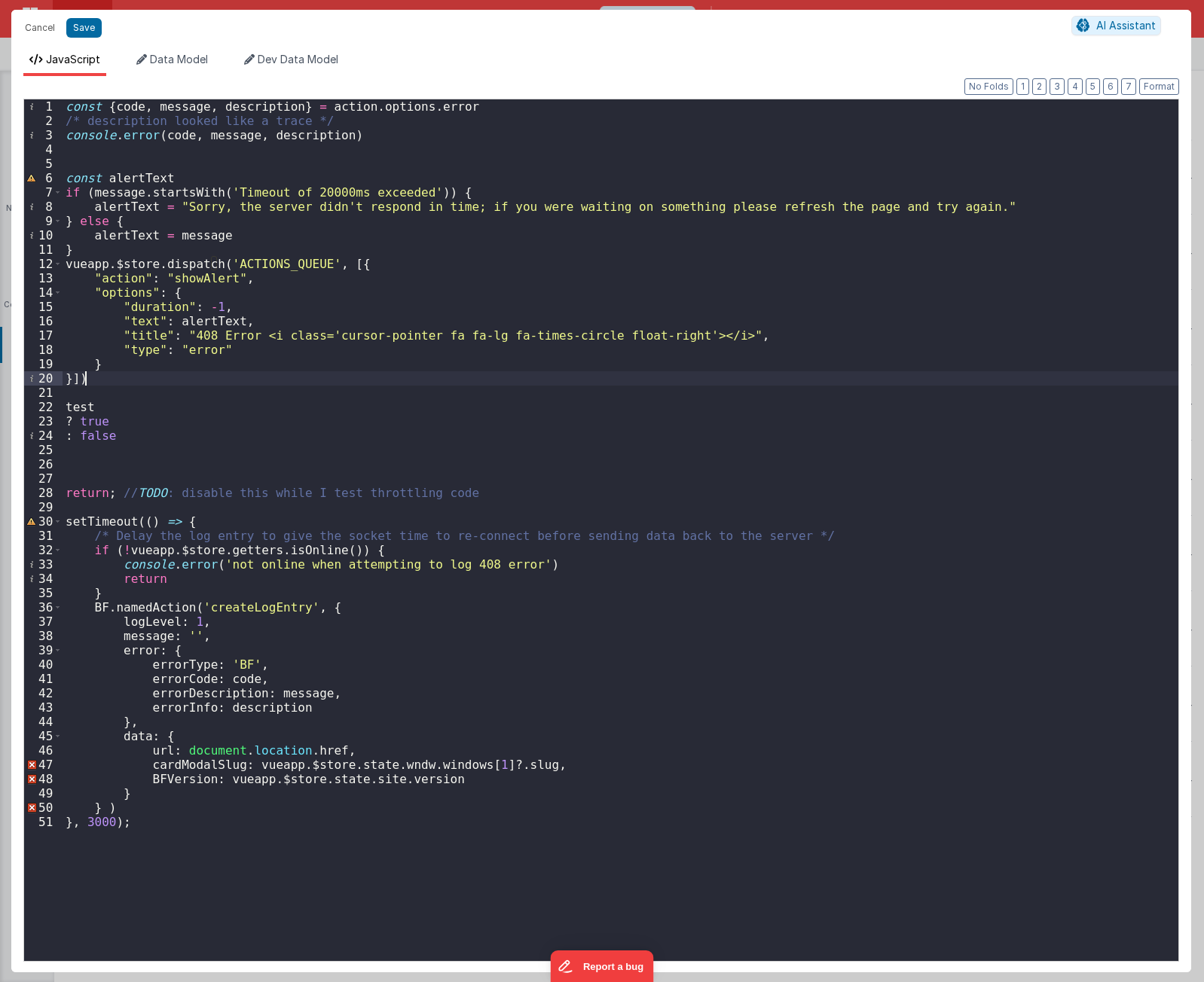
paste textarea
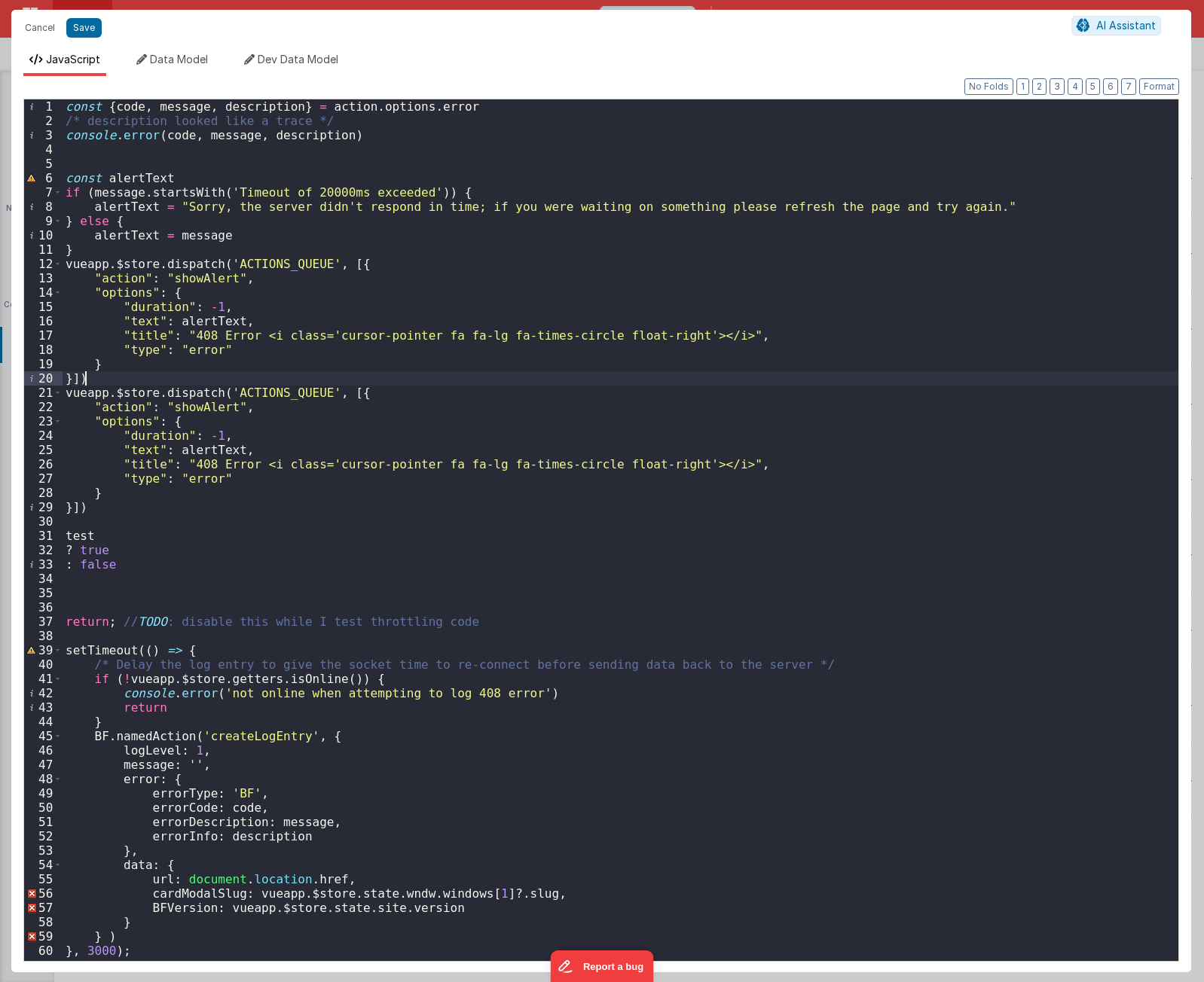
click at [240, 378] on div "const { code , message , description } = action . options . error /* descriptio…" at bounding box center [621, 545] width 1116 height 890
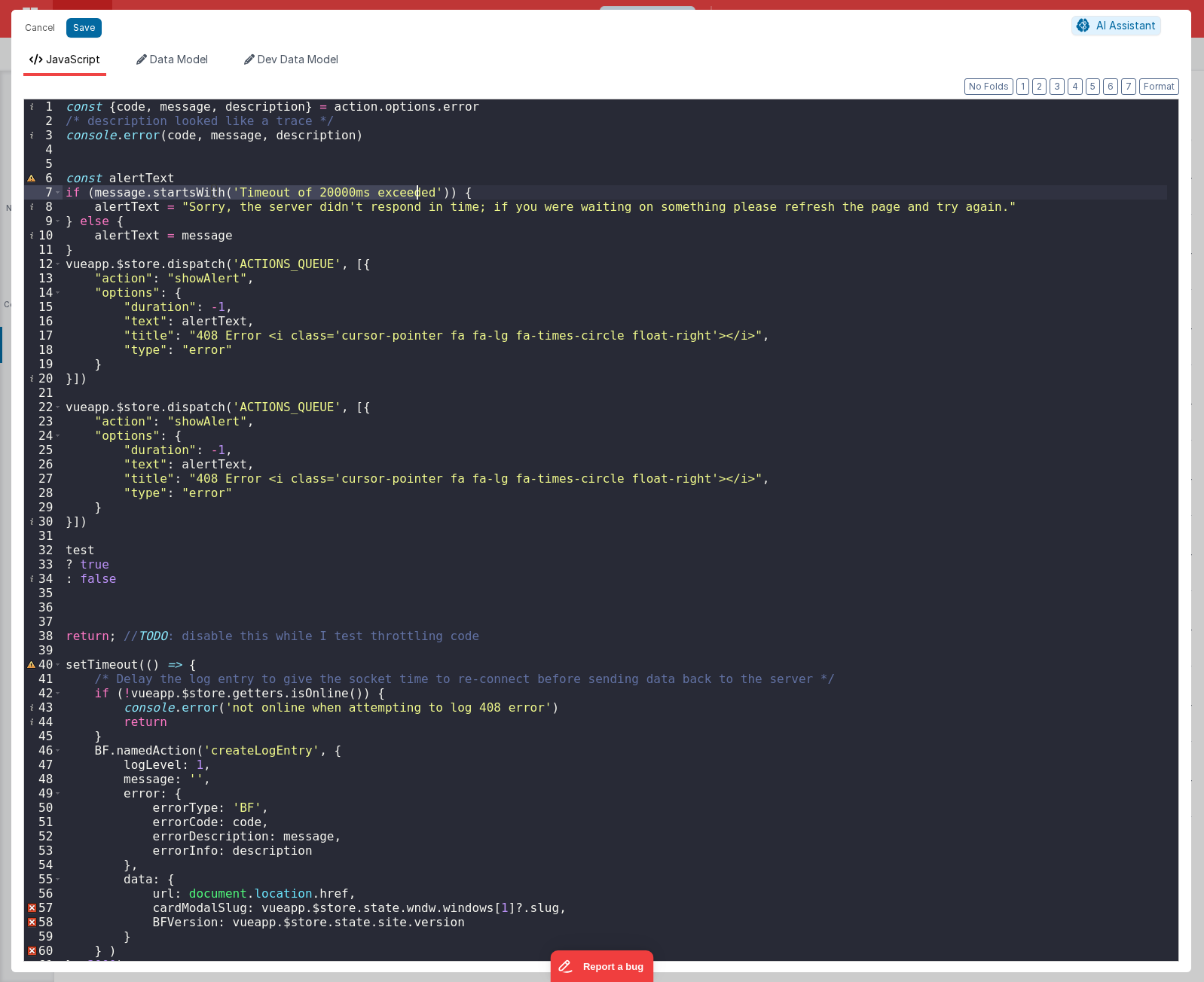
drag, startPoint x: 90, startPoint y: 192, endPoint x: 415, endPoint y: 192, distance: 325.0
click at [415, 192] on div "const { code , message , description } = action . options . error /* descriptio…" at bounding box center [615, 545] width 1105 height 890
click at [211, 466] on div "const { code , message , description } = action . options . error /* descriptio…" at bounding box center [615, 545] width 1105 height 890
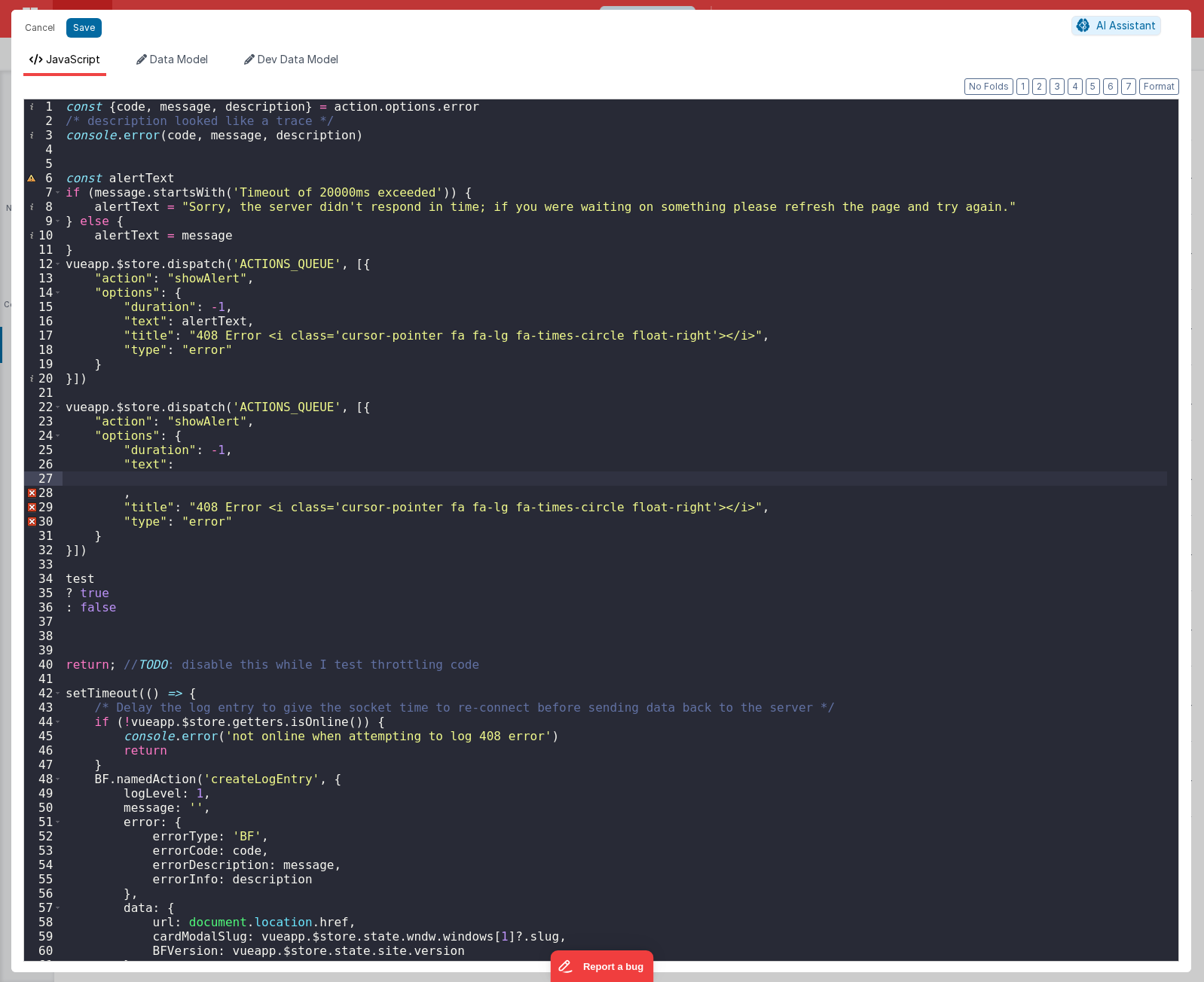
paste textarea
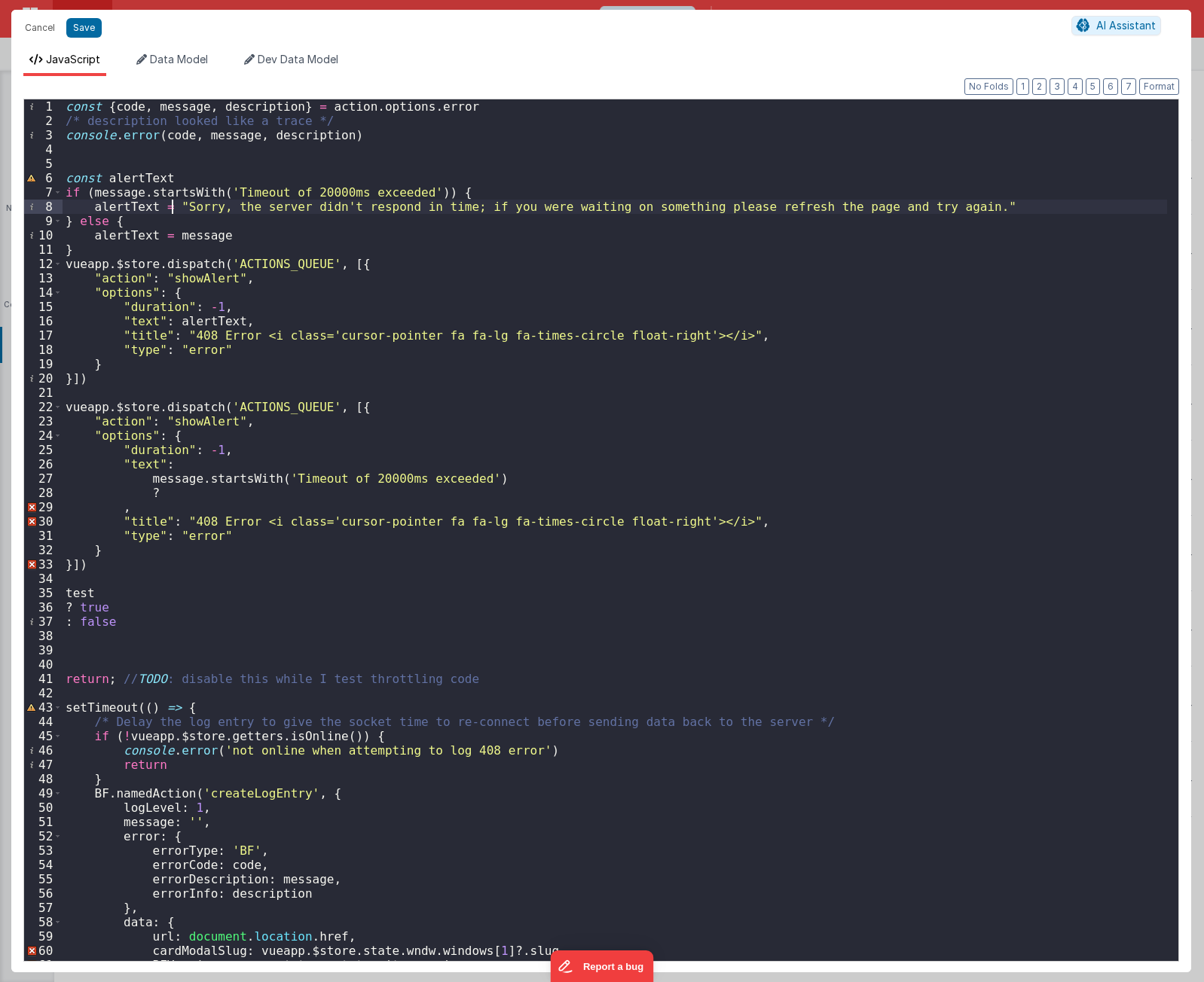
click at [173, 203] on div "const { code , message , description } = action . options . error /* descriptio…" at bounding box center [615, 545] width 1105 height 890
click at [251, 491] on div "const { code , message , description } = action . options . error /* descriptio…" at bounding box center [615, 545] width 1105 height 890
paste textarea
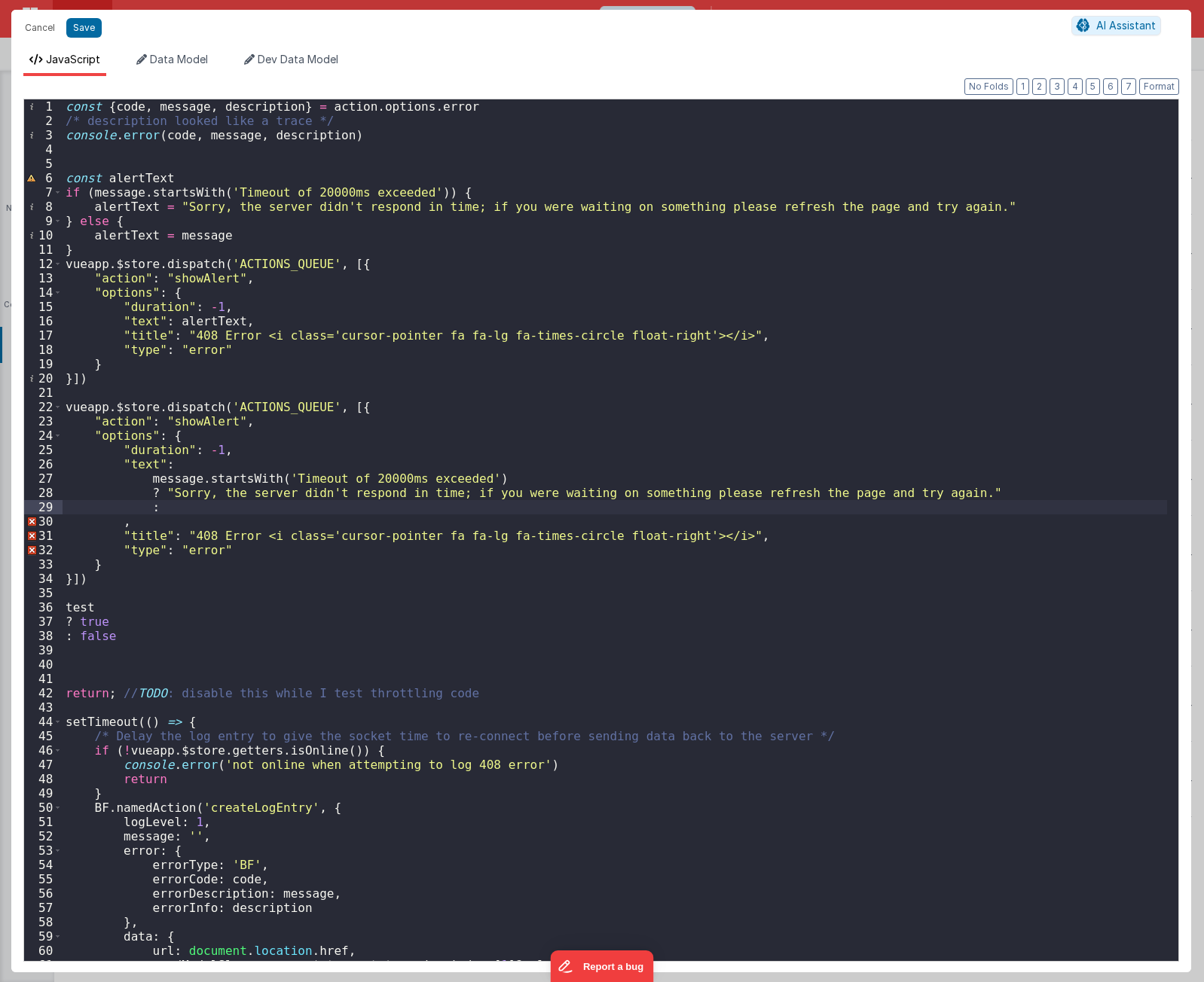
click at [198, 234] on div "const { code , message , description } = action . options . error /* descriptio…" at bounding box center [615, 545] width 1105 height 890
drag, startPoint x: 198, startPoint y: 234, endPoint x: 252, endPoint y: 299, distance: 84.5
click at [198, 234] on div "const { code , message , description } = action . options . error /* descriptio…" at bounding box center [615, 545] width 1105 height 890
click at [261, 497] on div "const { code , message , description } = action . options . error /* descriptio…" at bounding box center [615, 545] width 1105 height 890
click at [259, 505] on div "const { code , message , description } = action . options . error /* descriptio…" at bounding box center [615, 545] width 1105 height 890
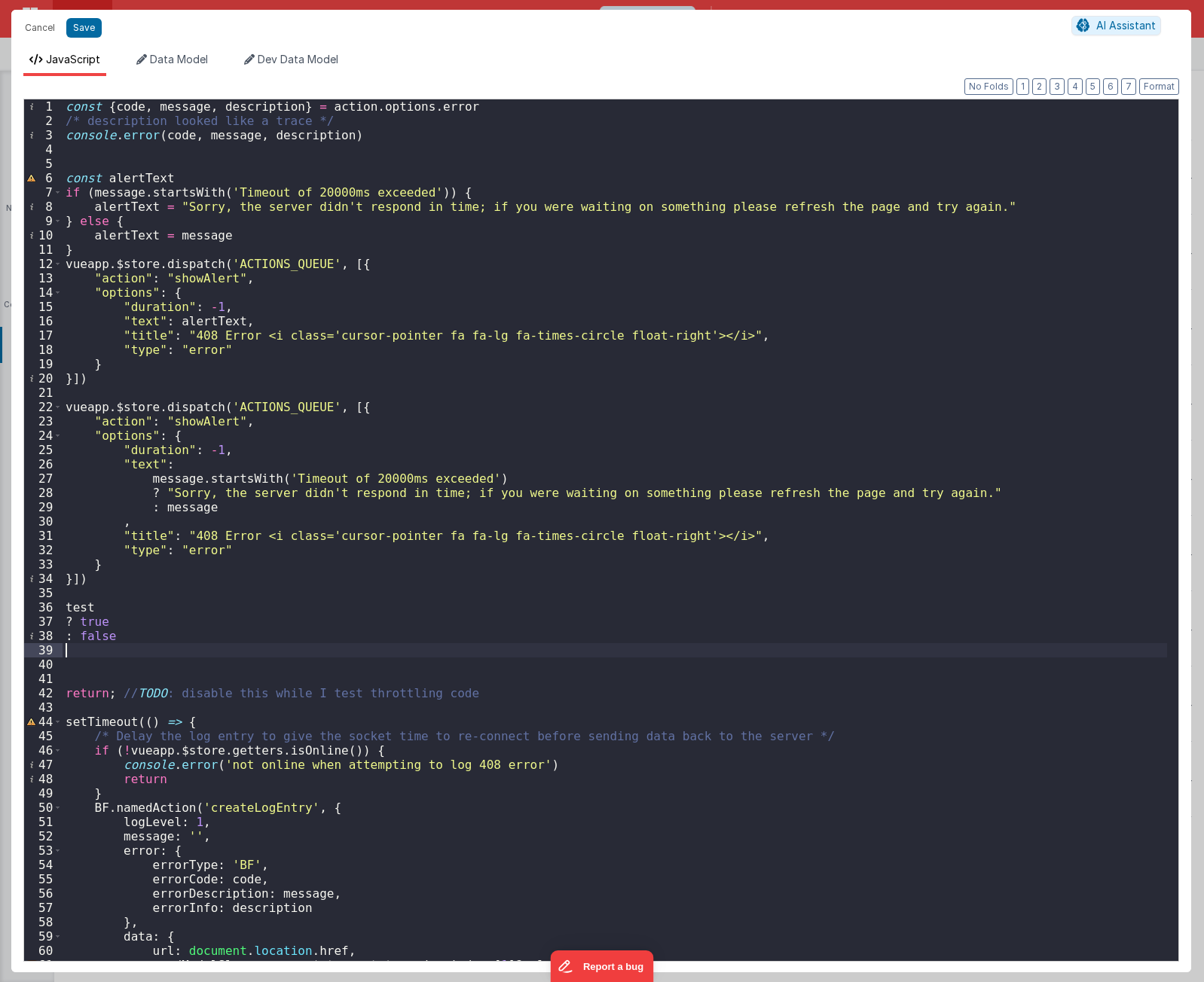
click at [219, 656] on div "const { code , message , description } = action . options . error /* descriptio…" at bounding box center [615, 545] width 1105 height 890
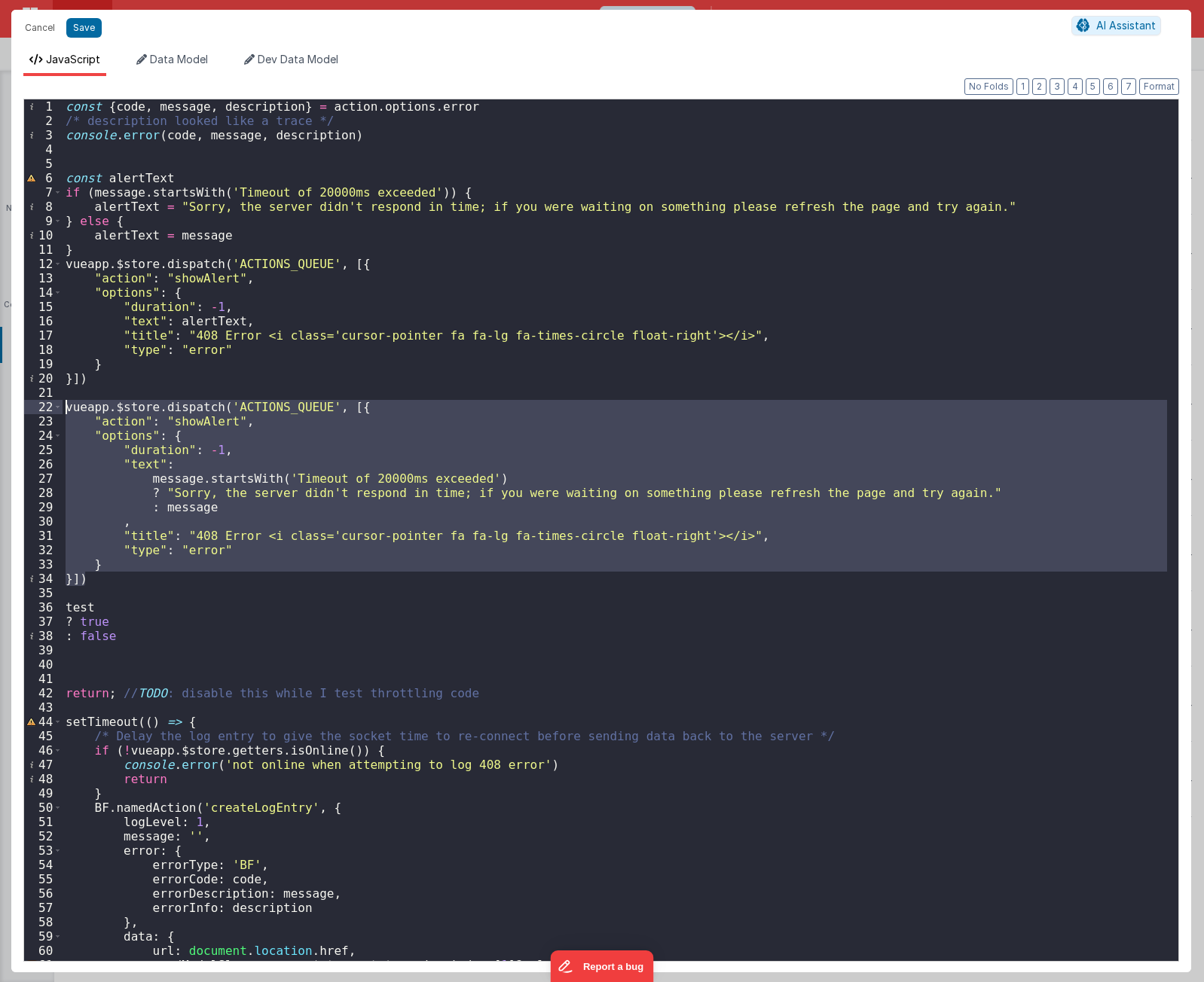
drag, startPoint x: 117, startPoint y: 576, endPoint x: 29, endPoint y: 412, distance: 186.1
click at [29, 412] on div "1 2 3 4 5 6 7 8 9 10 11 12 13 14 15 16 17 18 19 20 21 22 23 24 25 26 27 28 29 3…" at bounding box center [601, 530] width 1156 height 863
drag, startPoint x: 259, startPoint y: 763, endPoint x: 271, endPoint y: 759, distance: 12.6
click at [259, 763] on div "const { code , message , description } = action . options . error /* descriptio…" at bounding box center [615, 545] width 1105 height 890
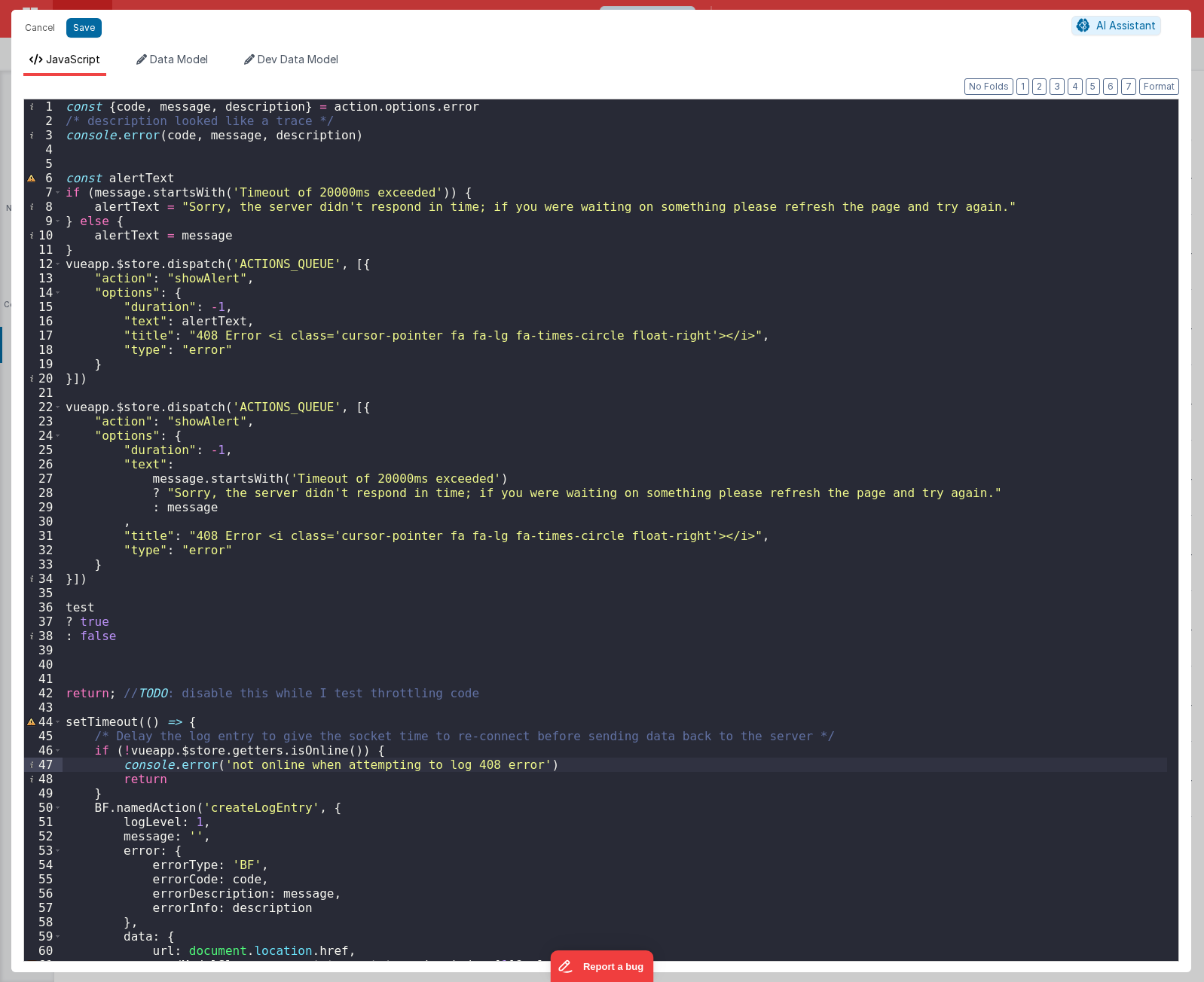
click at [241, 660] on div "const { code , message , description } = action . options . error /* descriptio…" at bounding box center [615, 545] width 1105 height 890
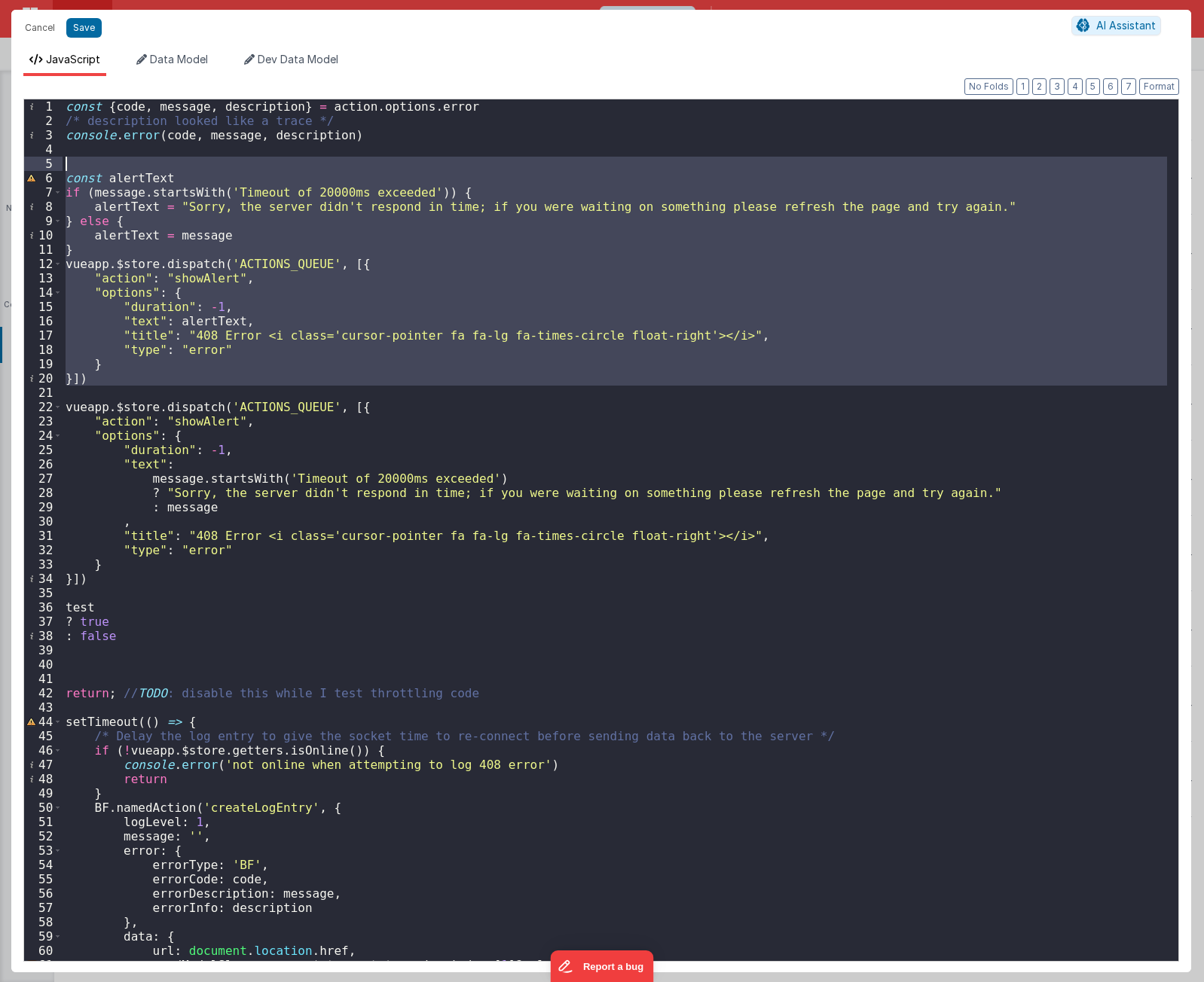
drag, startPoint x: 124, startPoint y: 393, endPoint x: 189, endPoint y: 162, distance: 240.0
click at [189, 162] on div "const { code , message , description } = action . options . error /* descriptio…" at bounding box center [615, 545] width 1105 height 890
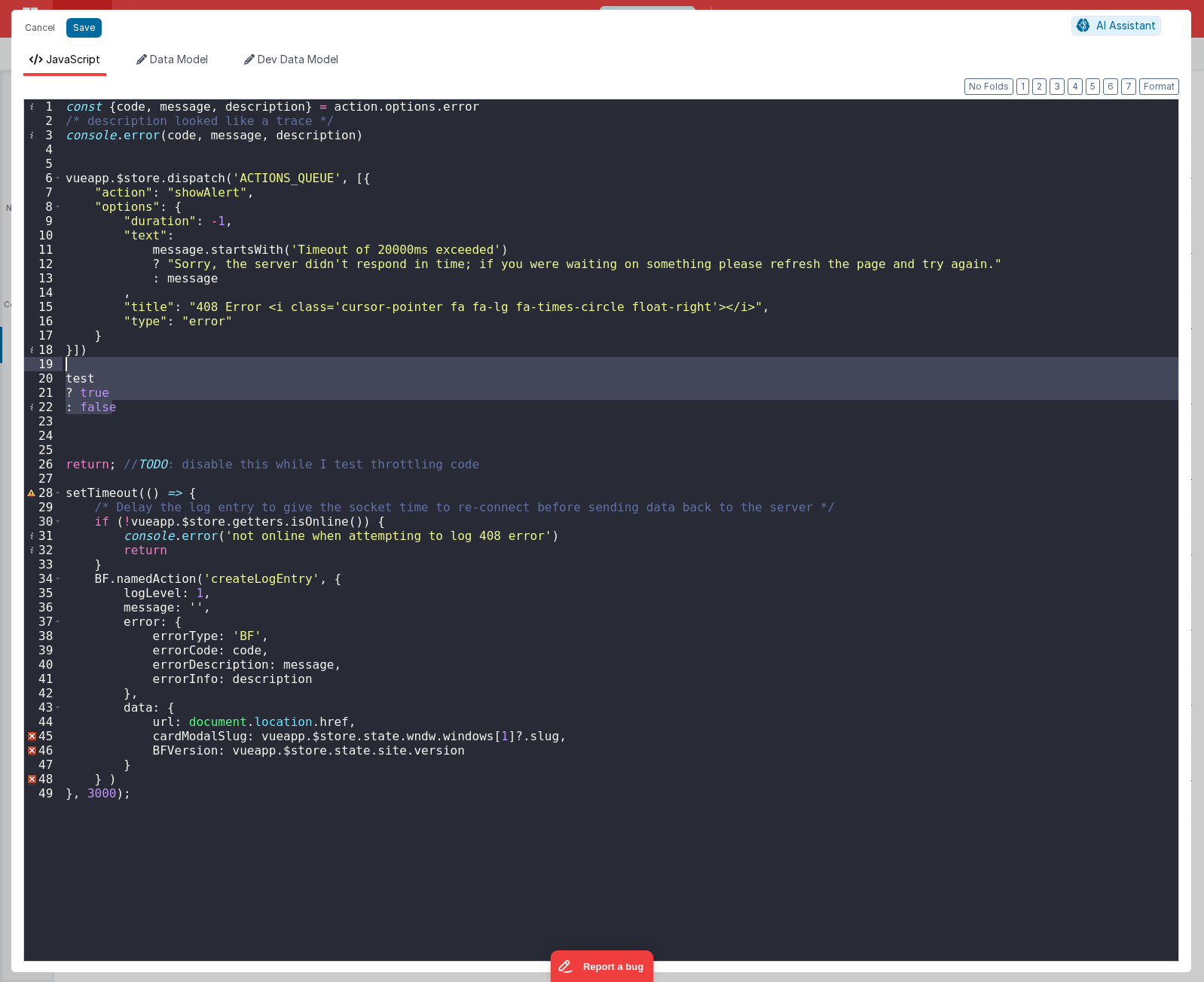
drag, startPoint x: 136, startPoint y: 409, endPoint x: 143, endPoint y: 358, distance: 51.5
click at [143, 358] on div "const { code , message , description } = action . options . error /* descriptio…" at bounding box center [621, 545] width 1116 height 890
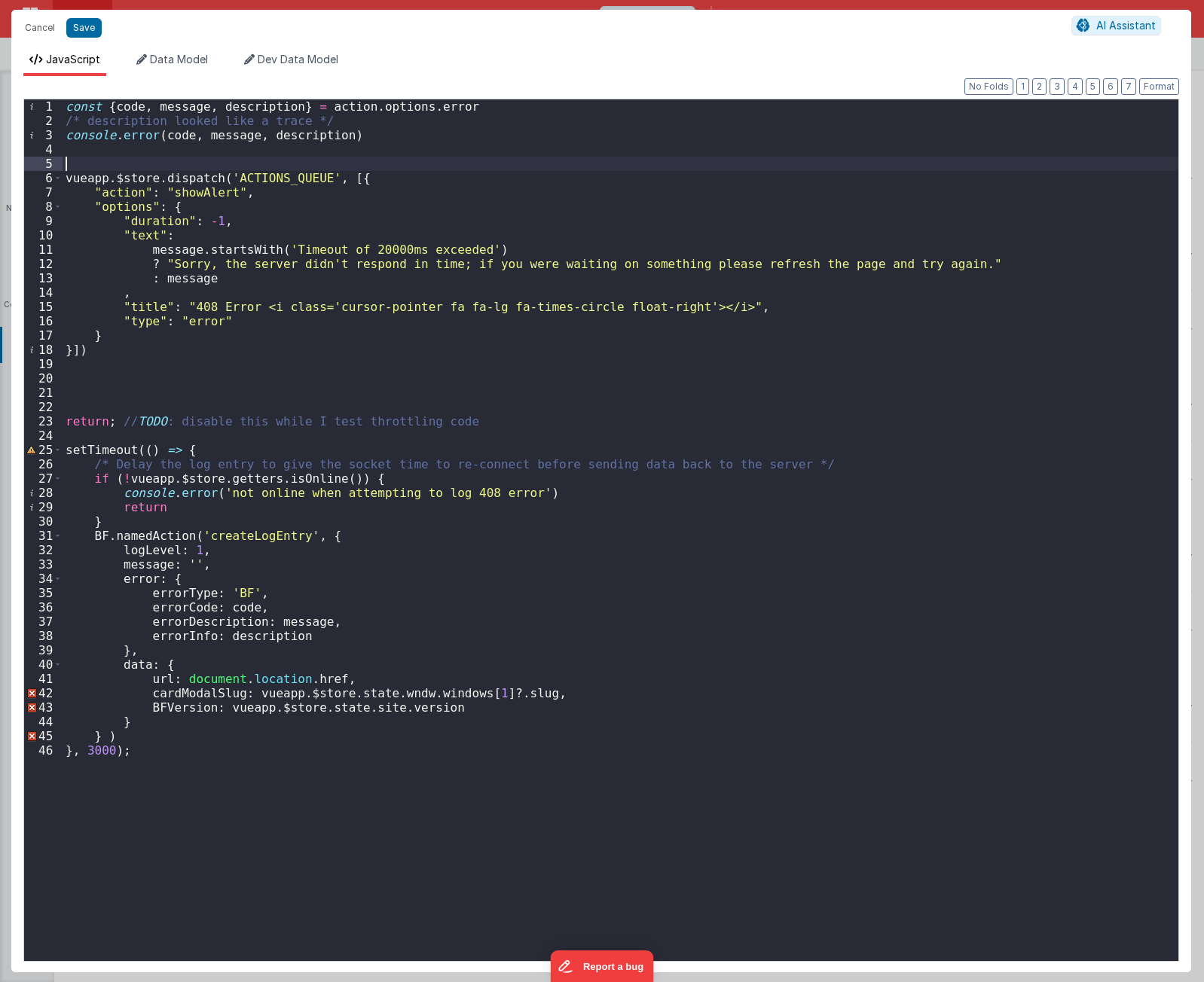
click at [180, 159] on div "const { code , message , description } = action . options . error /* descriptio…" at bounding box center [621, 545] width 1116 height 890
click at [197, 383] on div "const { code , message , description } = action . options . error /* descriptio…" at bounding box center [621, 545] width 1116 height 890
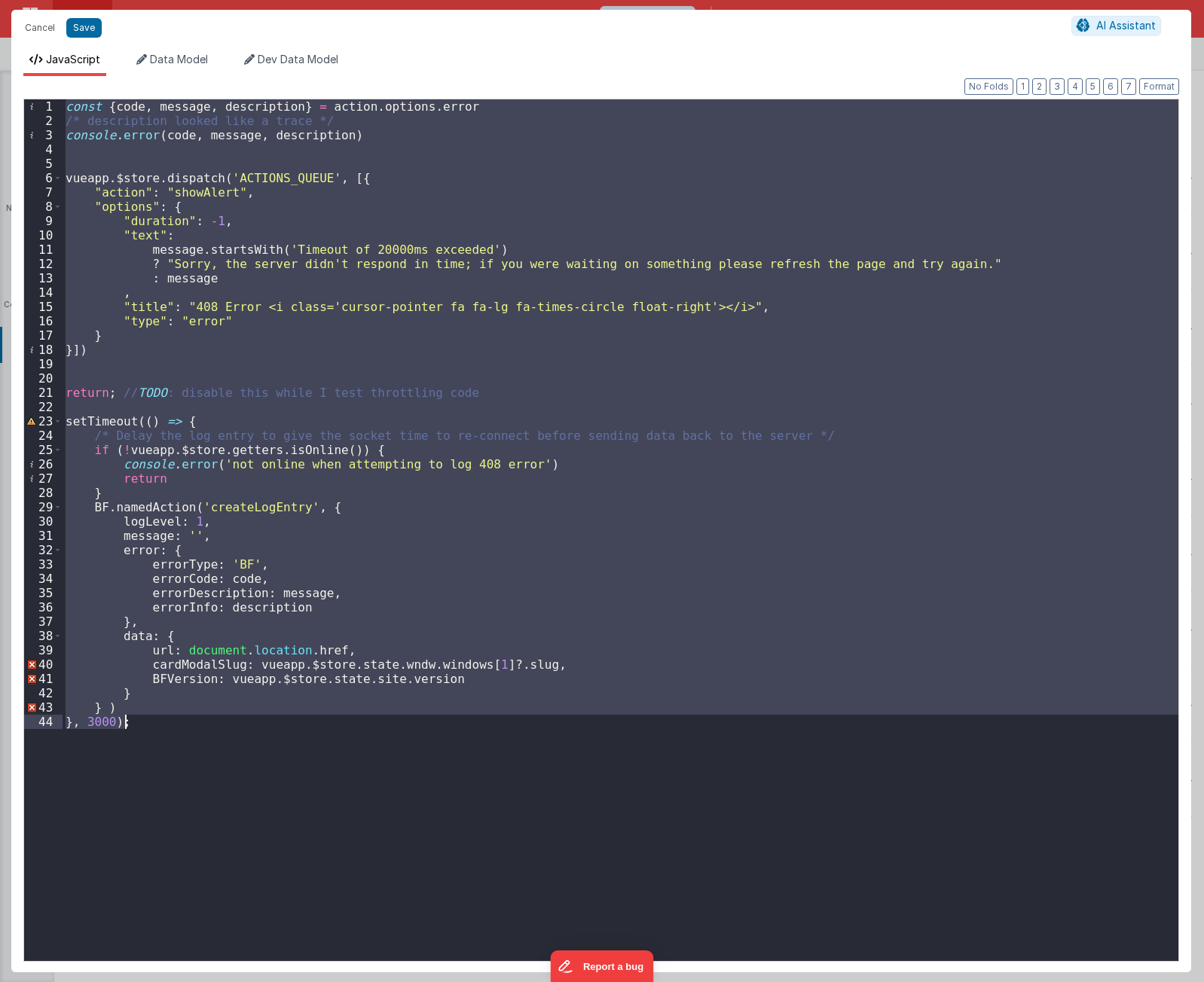
click at [243, 861] on div "const { code , message , description } = action . options . error /* descriptio…" at bounding box center [621, 530] width 1116 height 861
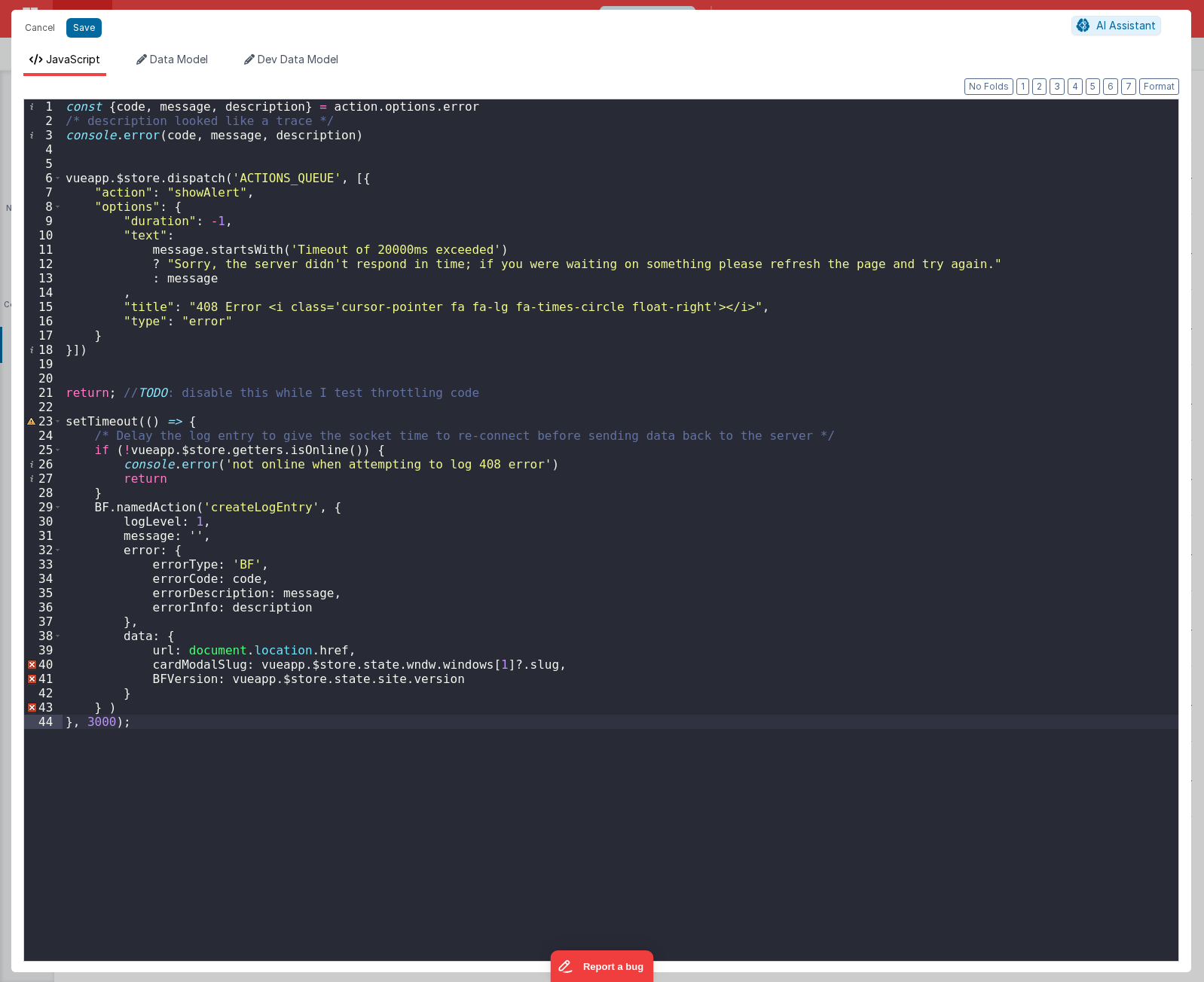
click at [197, 111] on div "const { code , message , description } = action . options . error /* descriptio…" at bounding box center [621, 545] width 1116 height 890
click at [412, 132] on div "const { code , message , description } = action . options . error /* descriptio…" at bounding box center [621, 545] width 1116 height 890
click at [337, 334] on div "const { code , message , description } = action . options . error /* descriptio…" at bounding box center [621, 545] width 1116 height 890
click at [84, 30] on button "Save" at bounding box center [84, 27] width 35 height 20
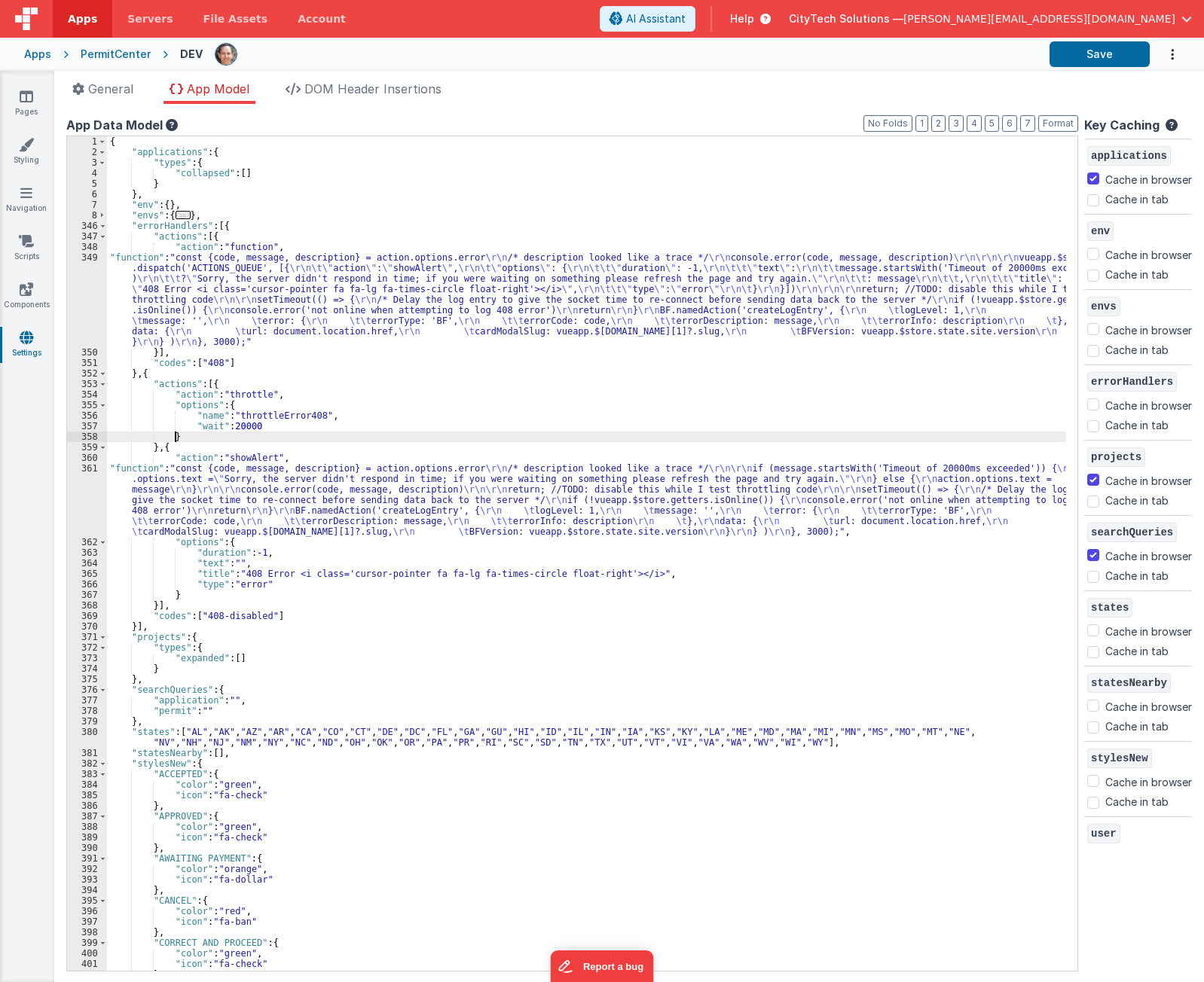
click at [243, 434] on div "{ "applications" : { "types" : { "collapsed" : [ ] } } , "env" : { } , "envs" :…" at bounding box center [587, 564] width 960 height 856
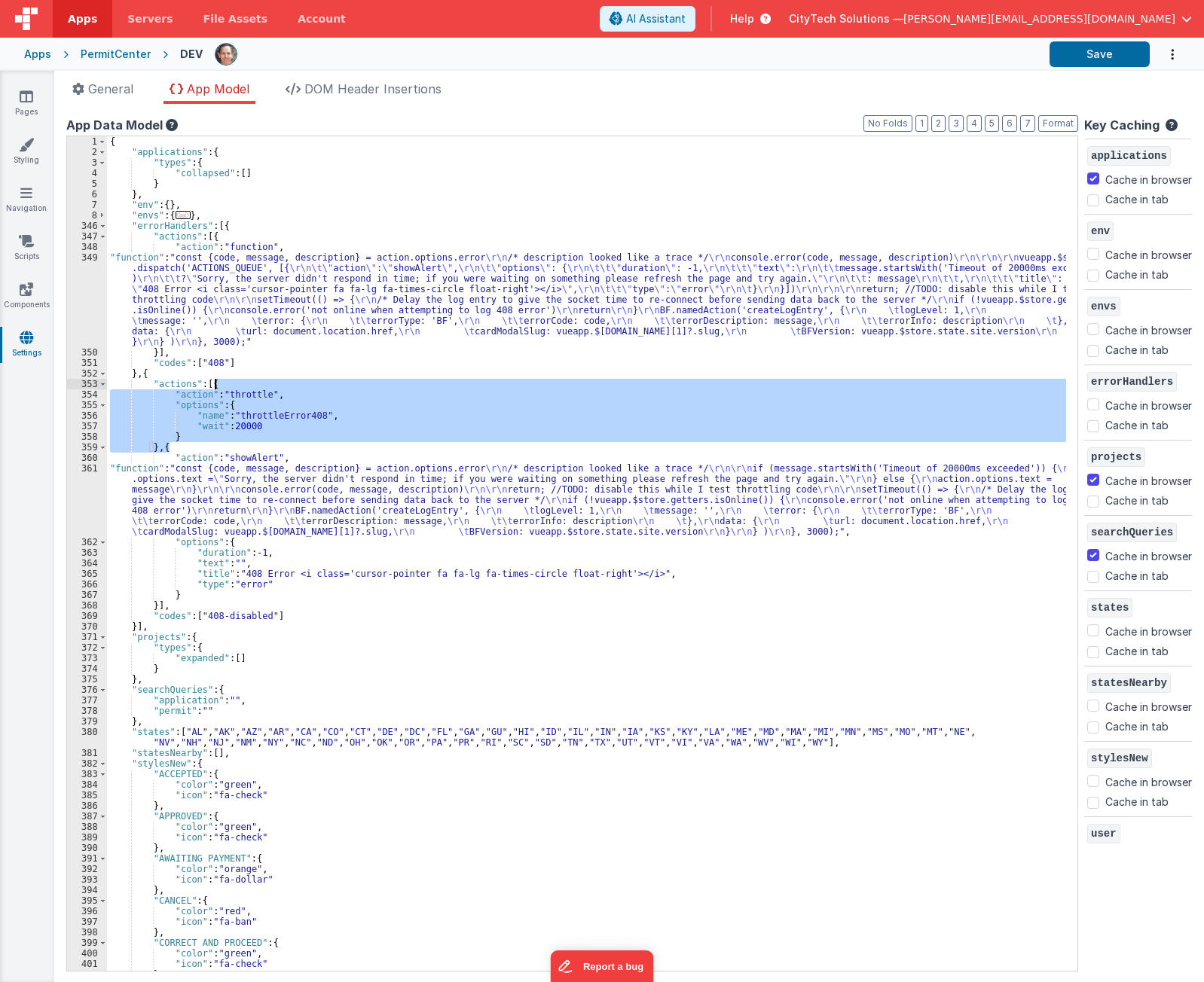
drag, startPoint x: 178, startPoint y: 444, endPoint x: 223, endPoint y: 385, distance: 74.2
click at [222, 385] on div "{ "applications" : { "types" : { "collapsed" : [ ] } } , "env" : { } , "envs" :…" at bounding box center [587, 564] width 960 height 856
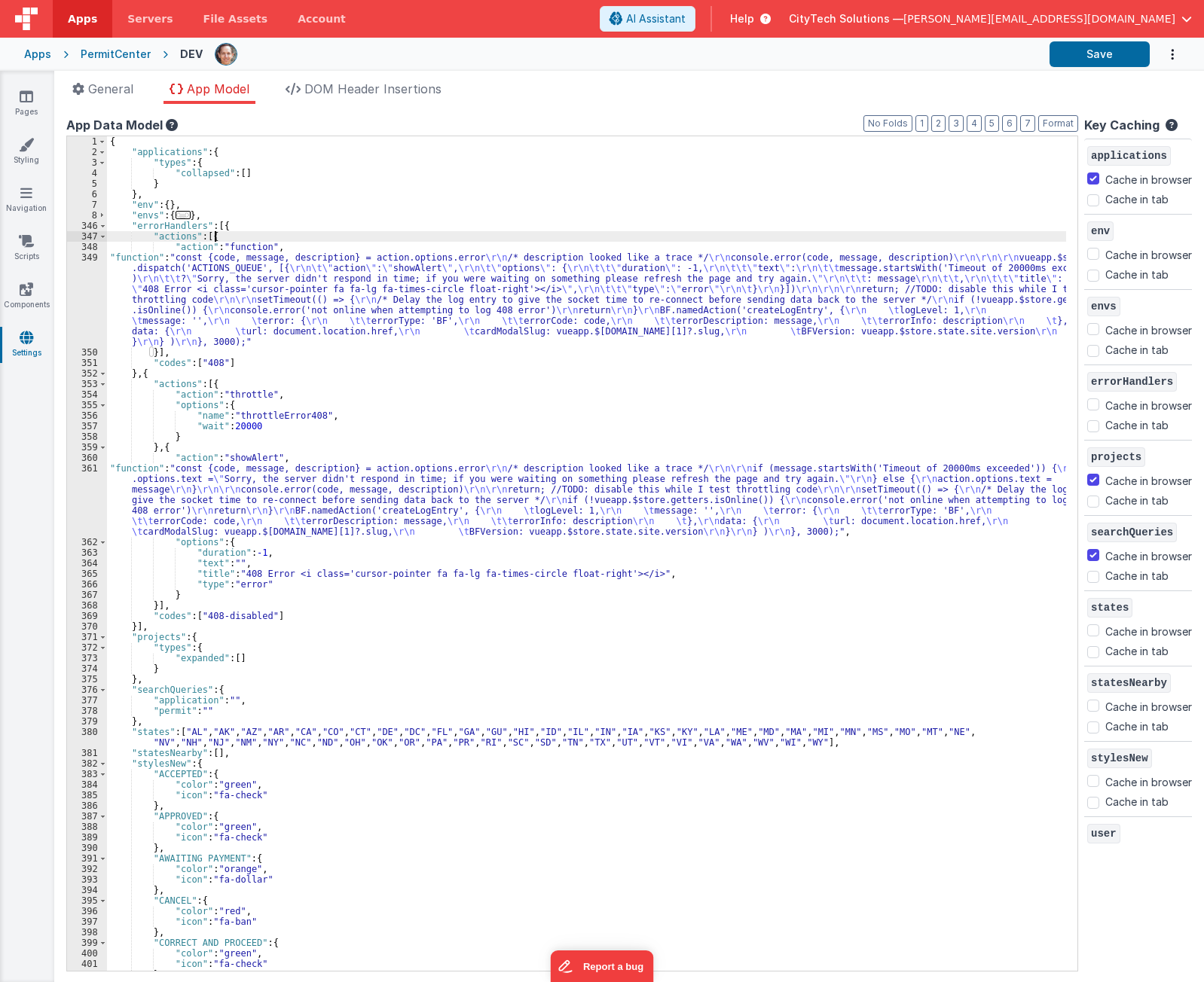
click at [261, 236] on div "{ "applications" : { "types" : { "collapsed" : [ ] } } , "env" : { } , "envs" :…" at bounding box center [587, 564] width 960 height 856
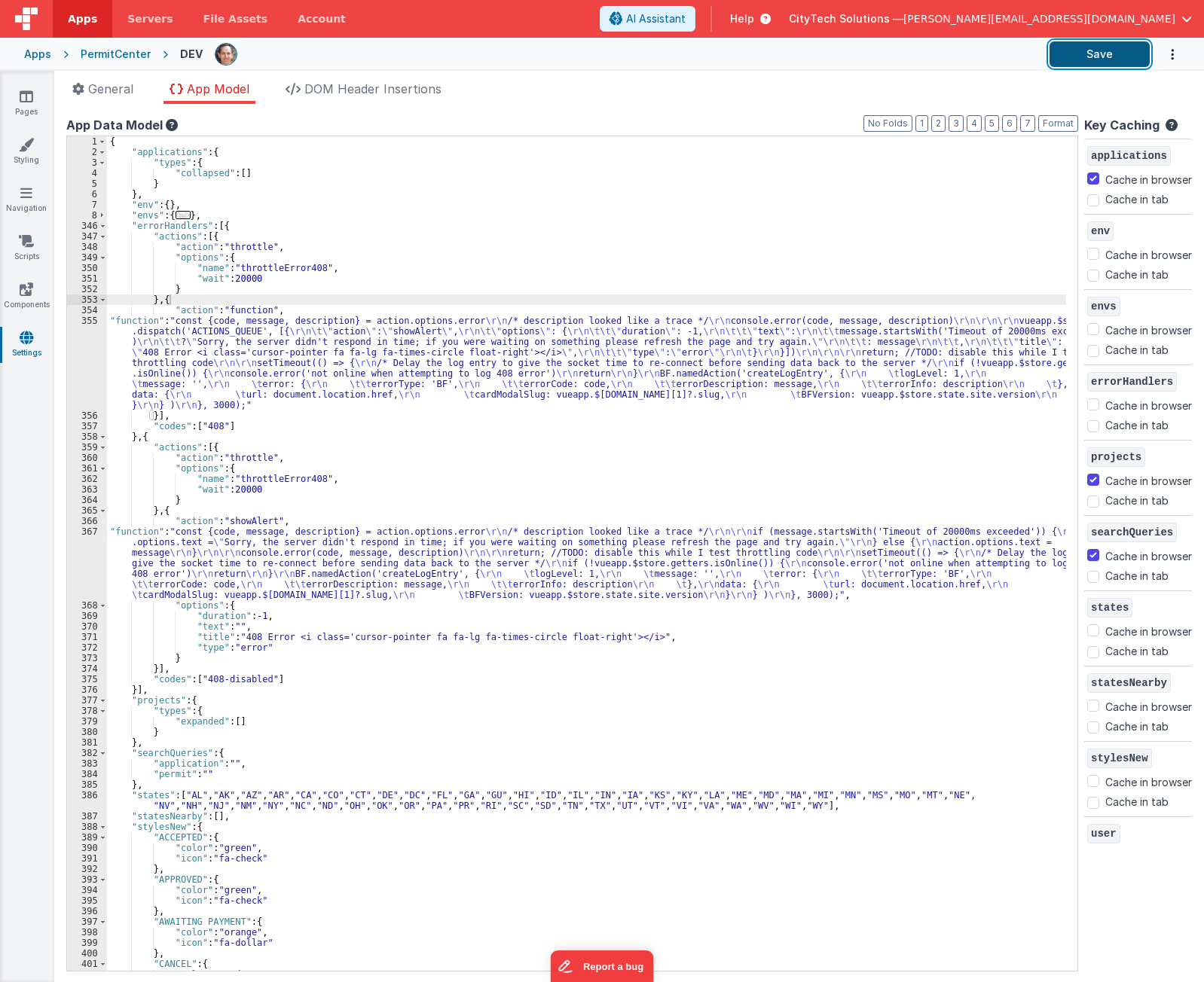
click at [1117, 50] on button "Save" at bounding box center [1100, 54] width 100 height 26
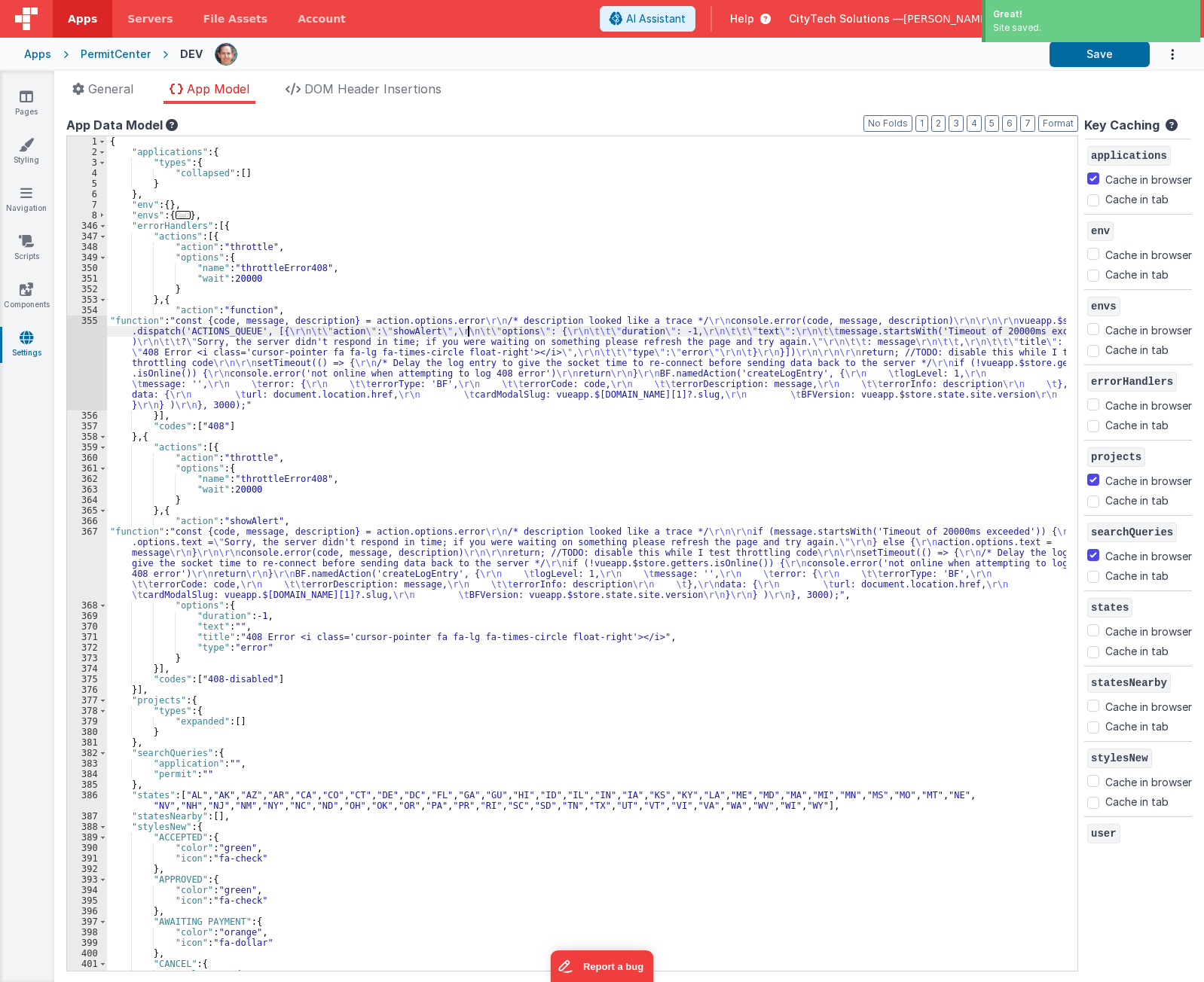
click at [468, 327] on div "{ "applications" : { "types" : { "collapsed" : [ ] } } , "env" : { } , "envs" :…" at bounding box center [587, 564] width 960 height 856
click at [554, 117] on div "App Data Model" at bounding box center [572, 124] width 1012 height 18
click at [277, 300] on div "{ "applications" : { "types" : { "collapsed" : [ ] } } , "env" : { } , "envs" :…" at bounding box center [587, 564] width 960 height 856
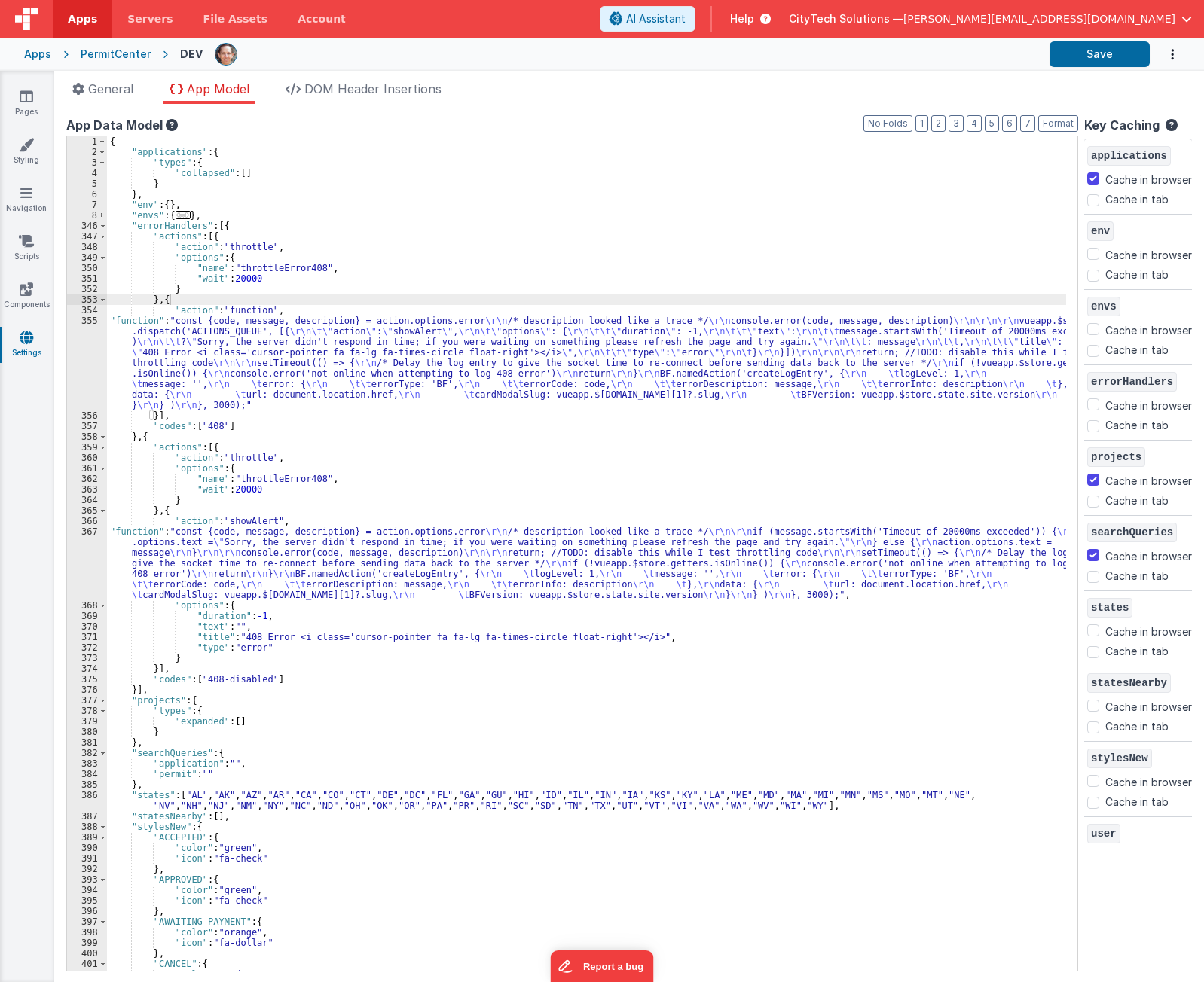
click at [283, 382] on div "{ "applications" : { "types" : { "collapsed" : [ ] } } , "env" : { } , "envs" :…" at bounding box center [587, 564] width 960 height 856
click at [275, 304] on div "{ "applications" : { "types" : { "collapsed" : [ ] } } , "env" : { } , "envs" :…" at bounding box center [587, 564] width 960 height 856
click at [269, 239] on div "{ "applications" : { "types" : { "collapsed" : [ ] } } , "env" : { } , "envs" :…" at bounding box center [587, 564] width 960 height 856
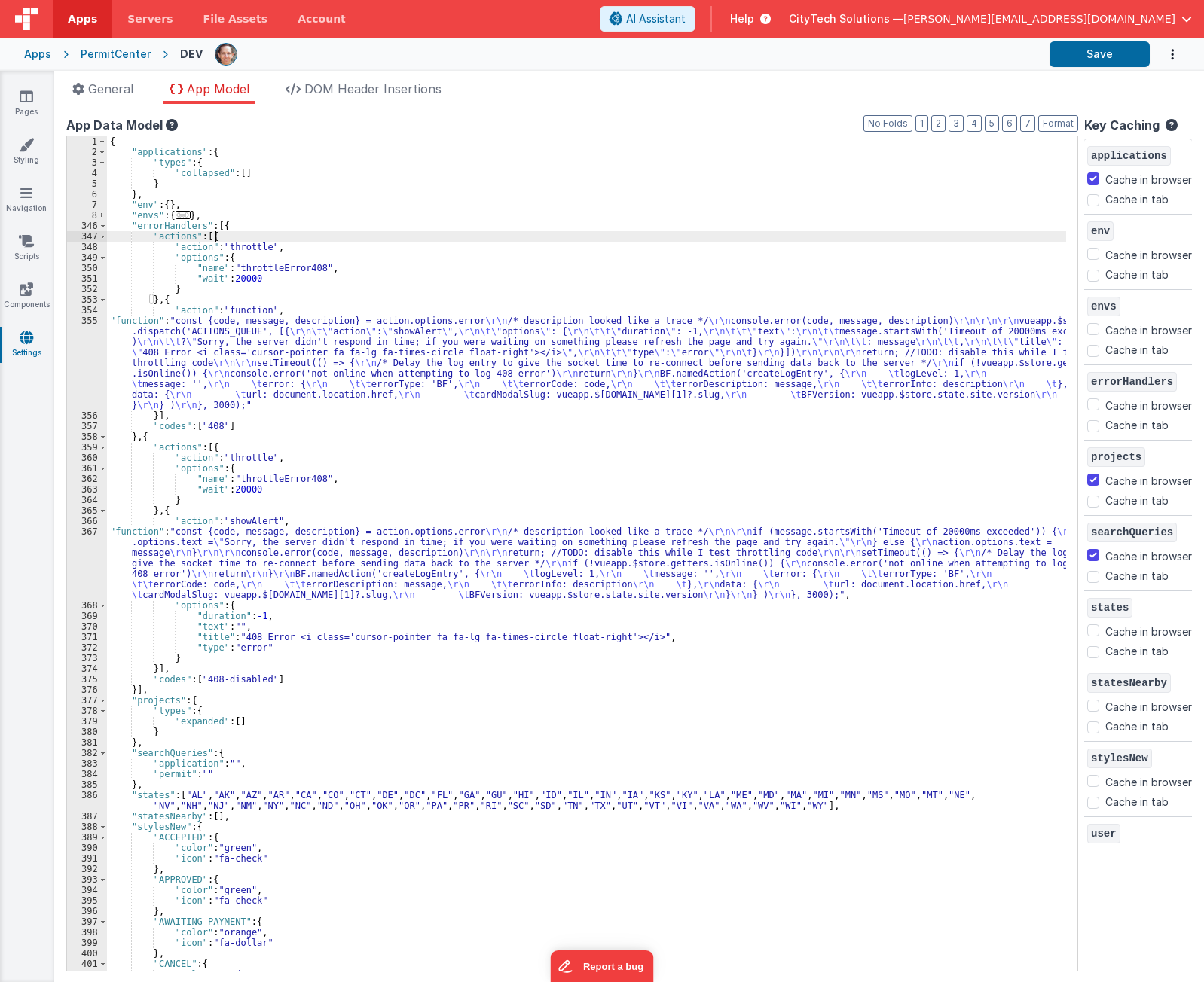
click at [242, 301] on div "{ "applications" : { "types" : { "collapsed" : [ ] } } , "env" : { } , "envs" :…" at bounding box center [587, 564] width 960 height 856
click at [247, 230] on div "{ "applications" : { "types" : { "collapsed" : [ ] } } , "env" : { } , "envs" :…" at bounding box center [587, 564] width 960 height 856
click at [248, 236] on div "{ "applications" : { "types" : { "collapsed" : [ ] } } , "env" : { } , "envs" :…" at bounding box center [587, 564] width 960 height 856
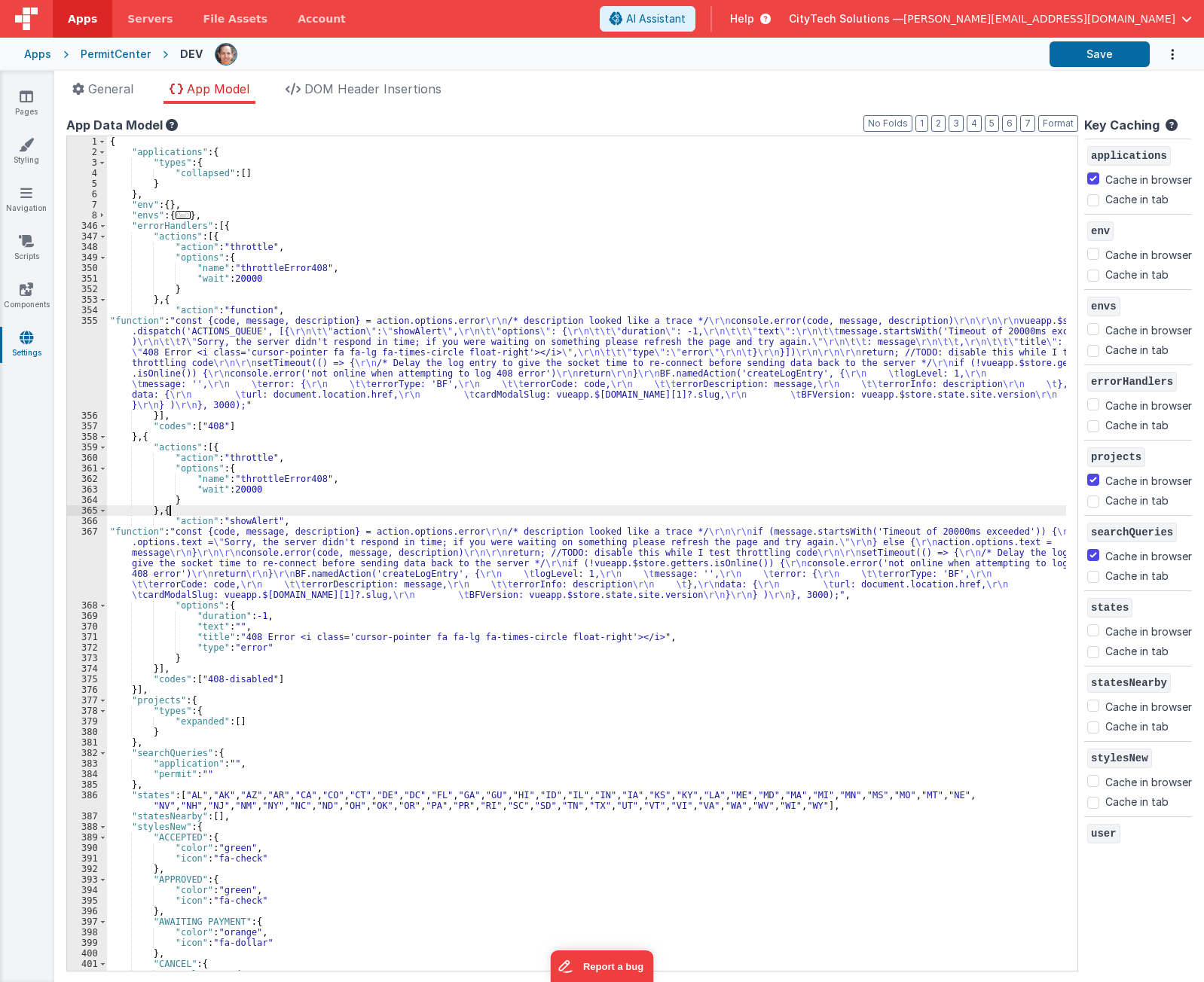
click at [213, 513] on div "{ "applications" : { "types" : { "collapsed" : [ ] } } , "env" : { } , "envs" :…" at bounding box center [587, 564] width 960 height 856
click at [207, 436] on div "{ "applications" : { "types" : { "collapsed" : [ ] } } , "env" : { } , "envs" :…" at bounding box center [587, 564] width 960 height 856
click at [237, 224] on div "{ "applications" : { "types" : { "collapsed" : [ ] } } , "env" : { } , "envs" :…" at bounding box center [587, 564] width 960 height 856
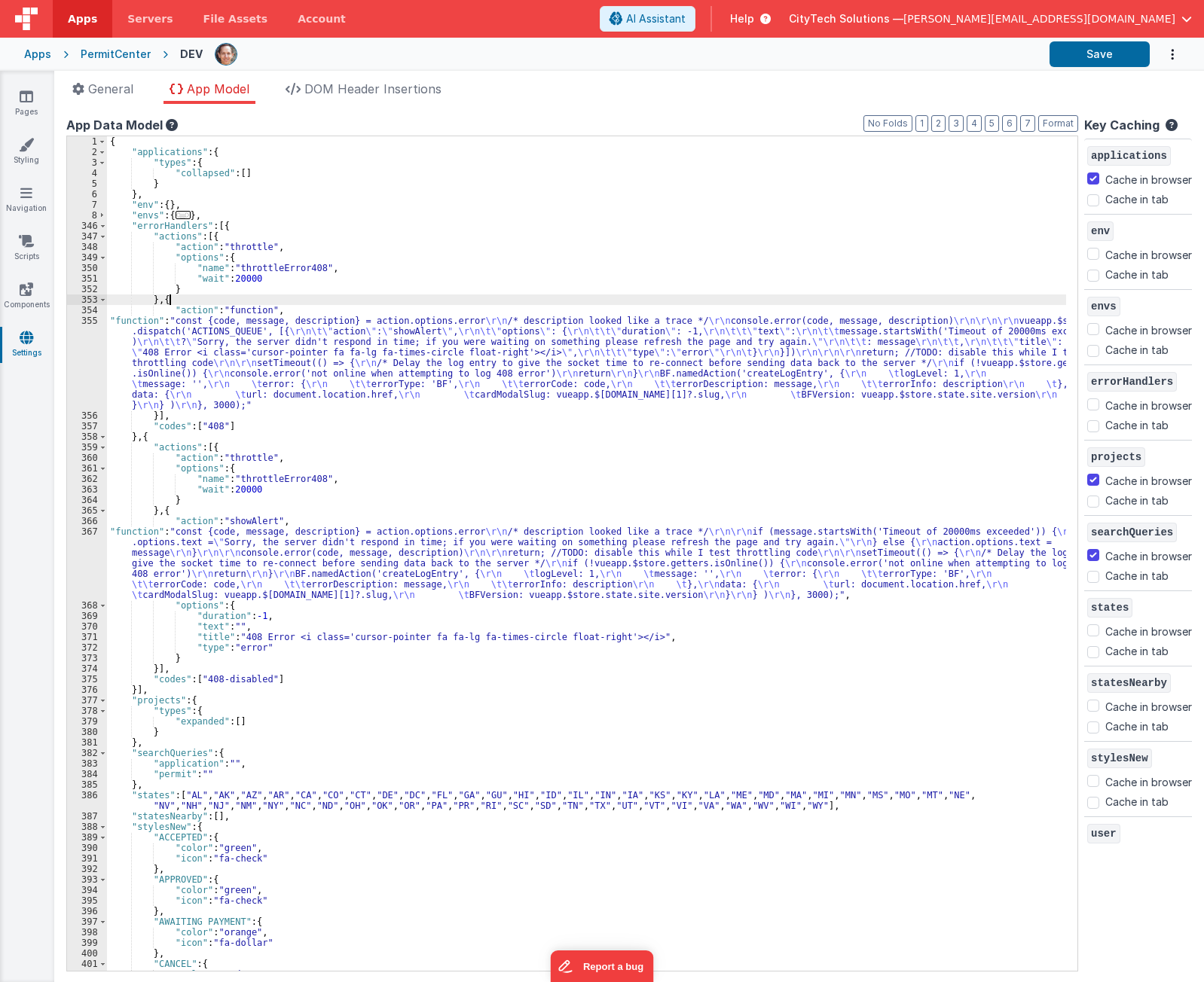
click at [183, 302] on div "{ "applications" : { "types" : { "collapsed" : [ ] } } , "env" : { } , "envs" :…" at bounding box center [587, 564] width 960 height 856
click at [1048, 117] on button "Format" at bounding box center [1058, 123] width 40 height 16
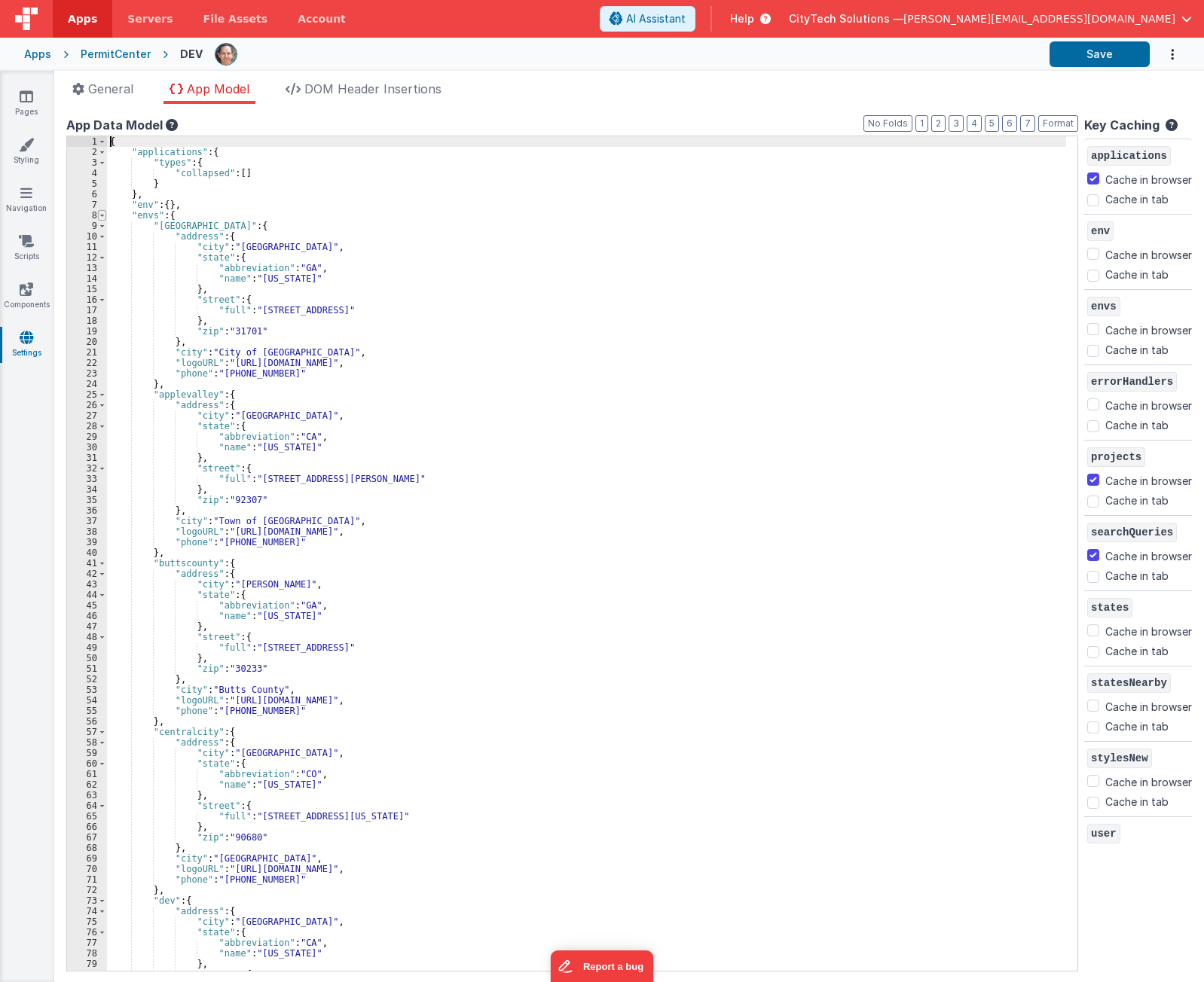
click at [103, 214] on span at bounding box center [102, 215] width 9 height 10
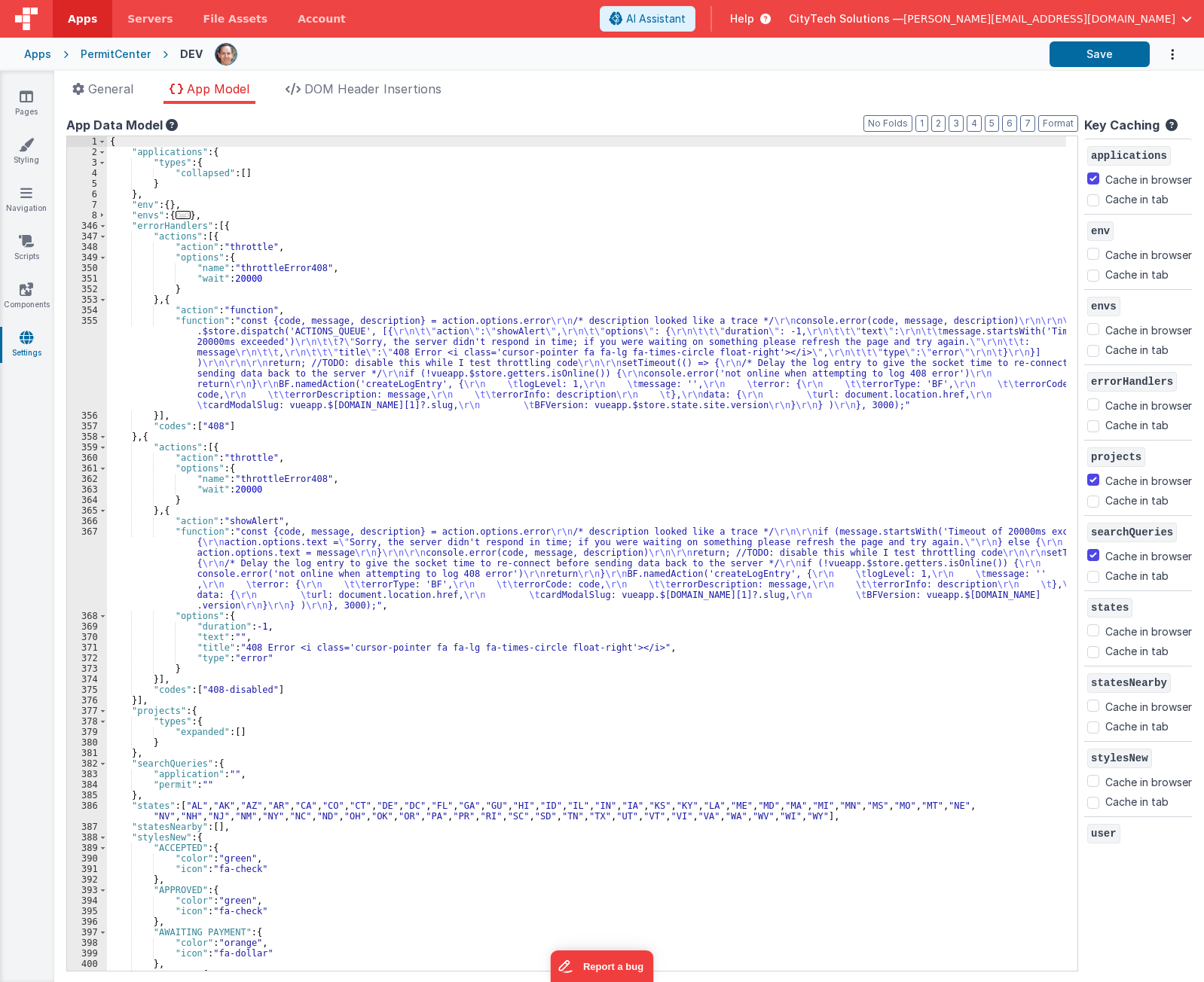
click at [292, 212] on div "{ "applications" : { "types" : { "collapsed" : [ ] } } , "env" : { } , "envs" :…" at bounding box center [587, 564] width 960 height 856
click at [290, 221] on div "{ "applications" : { "types" : { "collapsed" : [ ] } } , "env" : { } , "envs" :…" at bounding box center [587, 564] width 960 height 856
click at [258, 235] on div "{ "applications" : { "types" : { "collapsed" : [ ] } } , "env" : { } , "envs" :…" at bounding box center [587, 564] width 960 height 856
click at [247, 226] on div "{ "applications" : { "types" : { "collapsed" : [ ] } } , "env" : { } , "envs" :…" at bounding box center [587, 564] width 960 height 856
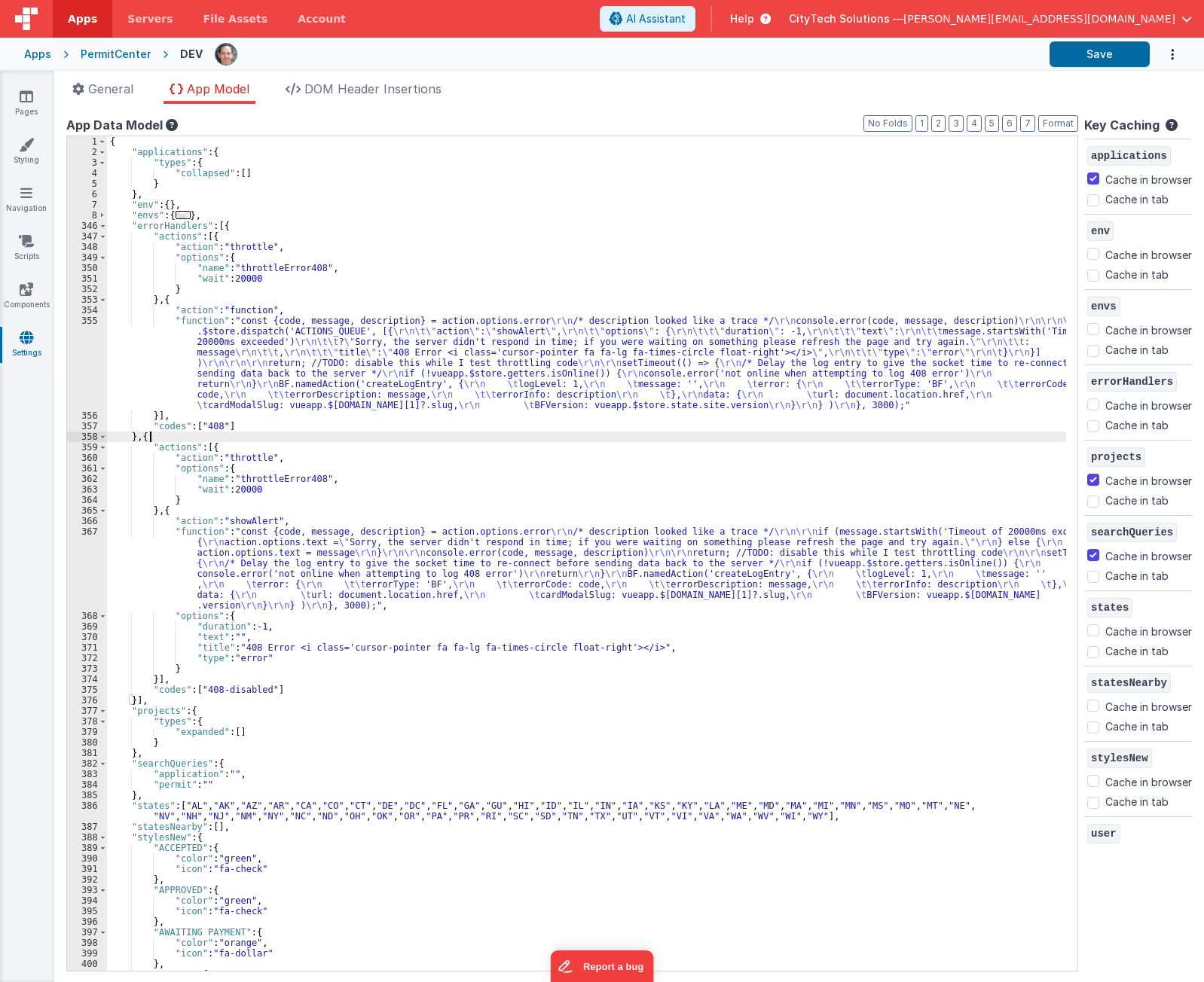
click at [182, 438] on div "{ "applications" : { "types" : { "collapsed" : [ ] } } , "env" : { } , "envs" :…" at bounding box center [587, 564] width 960 height 856
click at [220, 448] on div "{ "applications" : { "types" : { "collapsed" : [ ] } } , "env" : { } , "envs" :…" at bounding box center [587, 564] width 960 height 856
click at [249, 241] on div "{ "applications" : { "types" : { "collapsed" : [ ] } } , "env" : { } , "envs" :…" at bounding box center [587, 564] width 960 height 856
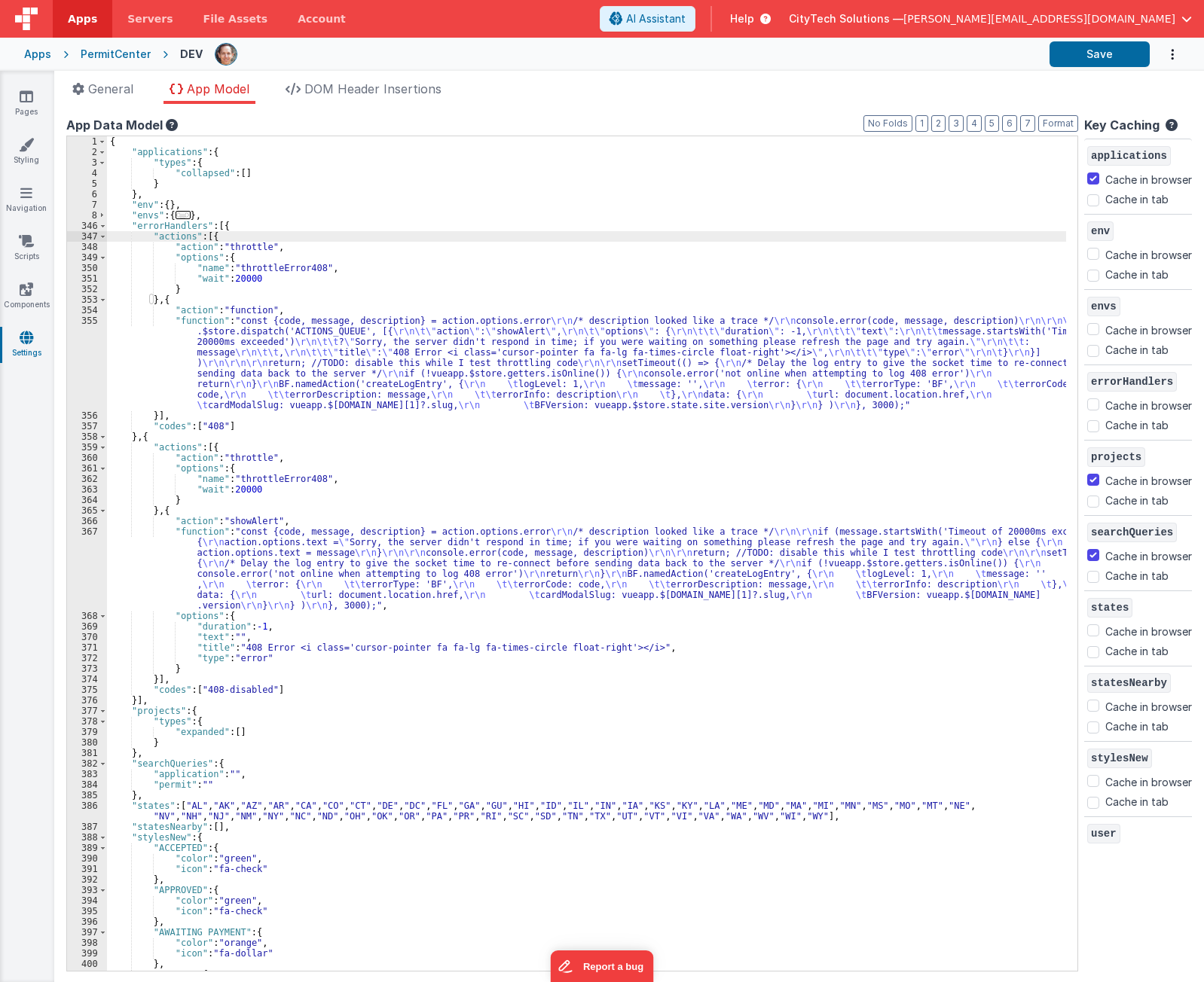
click at [229, 304] on div "{ "applications" : { "types" : { "collapsed" : [ ] } } , "env" : { } , "envs" :…" at bounding box center [587, 564] width 960 height 856
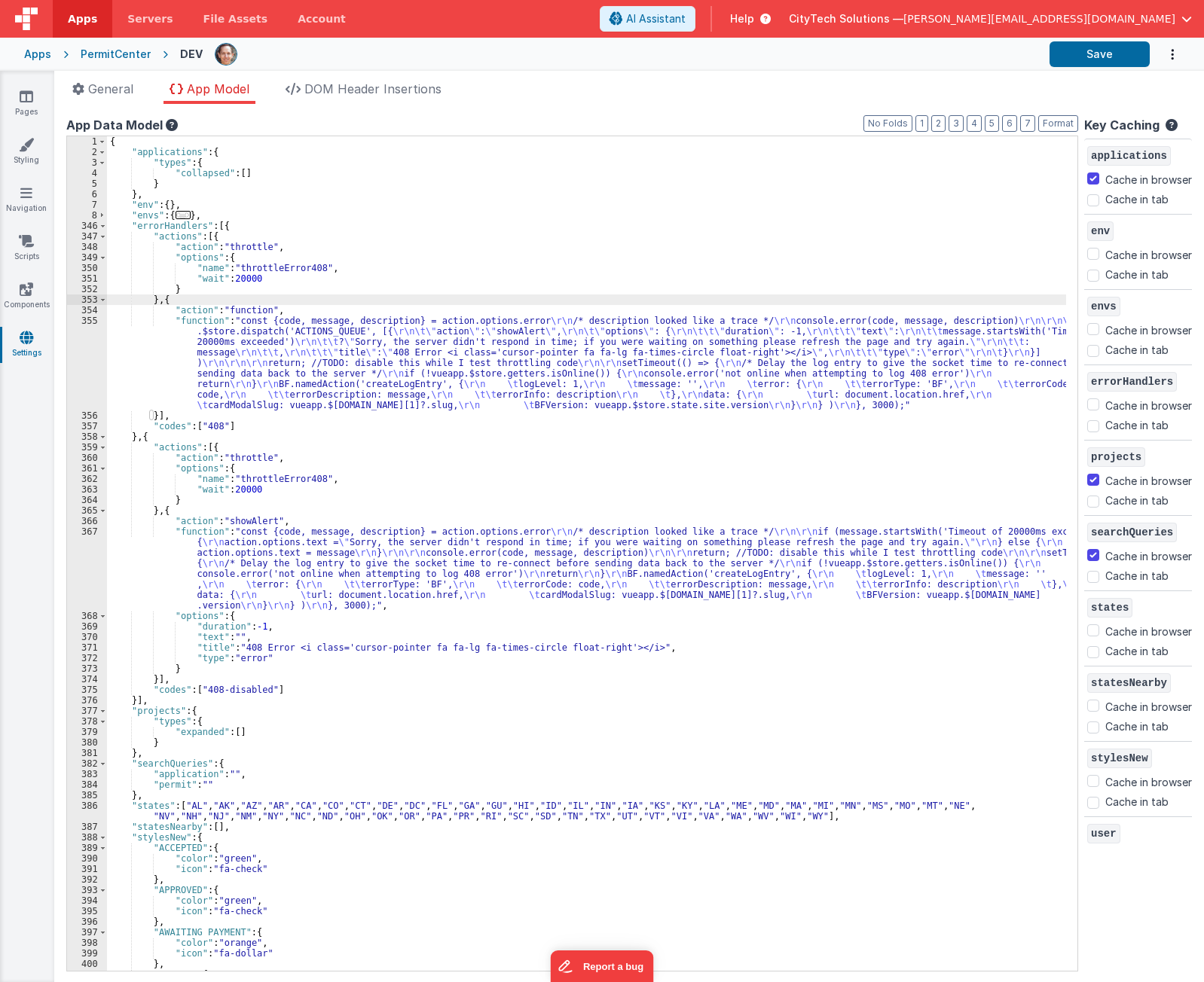
click at [245, 510] on div "{ "applications" : { "types" : { "collapsed" : [ ] } } , "env" : { } , "envs" :…" at bounding box center [587, 564] width 960 height 856
click at [256, 296] on div "{ "applications" : { "types" : { "collapsed" : [ ] } } , "env" : { } , "envs" :…" at bounding box center [587, 564] width 960 height 856
click at [244, 430] on div "{ "applications" : { "types" : { "collapsed" : [ ] } } , "env" : { } , "envs" :…" at bounding box center [587, 564] width 960 height 856
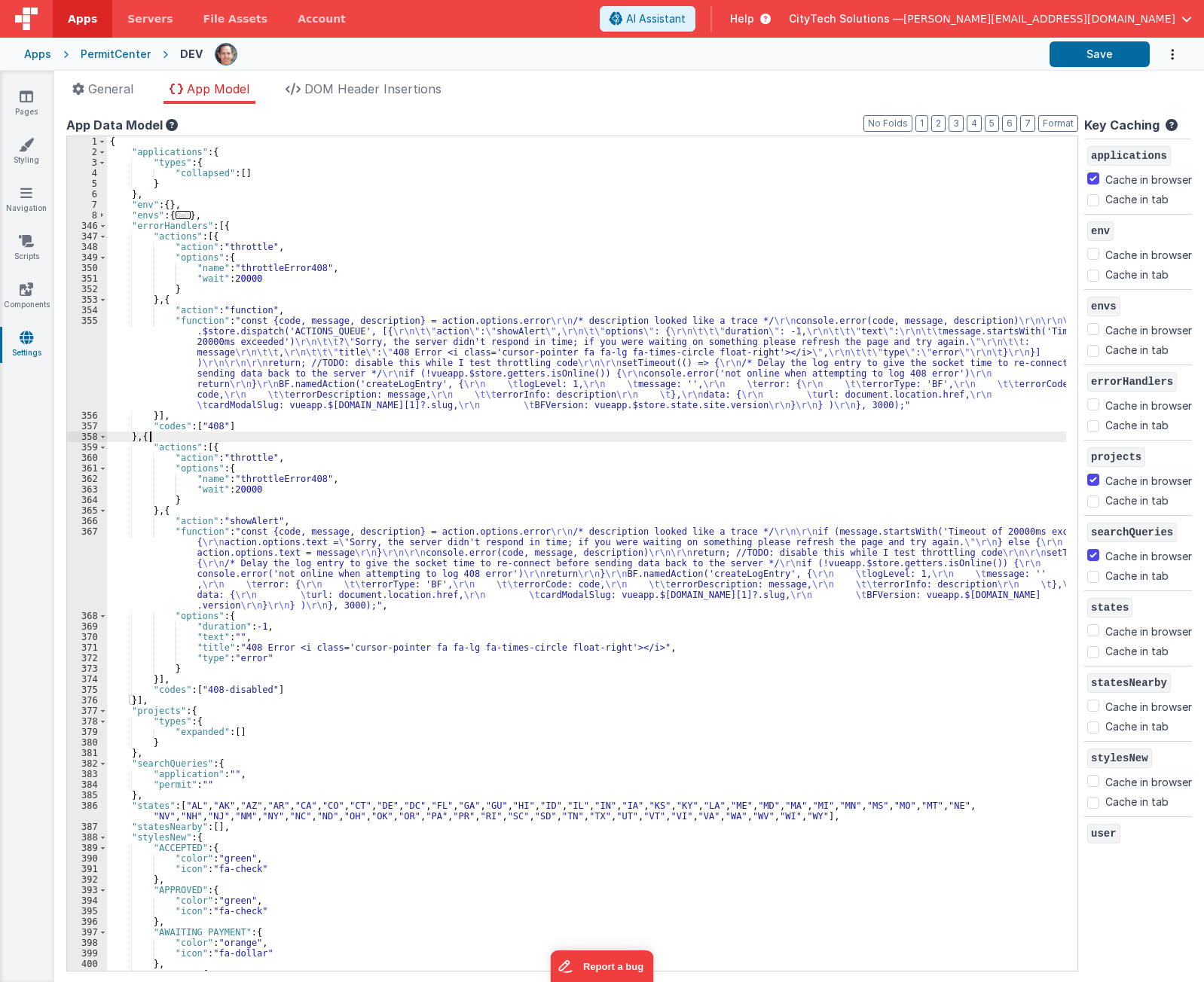
click at [226, 435] on div "{ "applications" : { "types" : { "collapsed" : [ ] } } , "env" : { } , "envs" :…" at bounding box center [587, 564] width 960 height 856
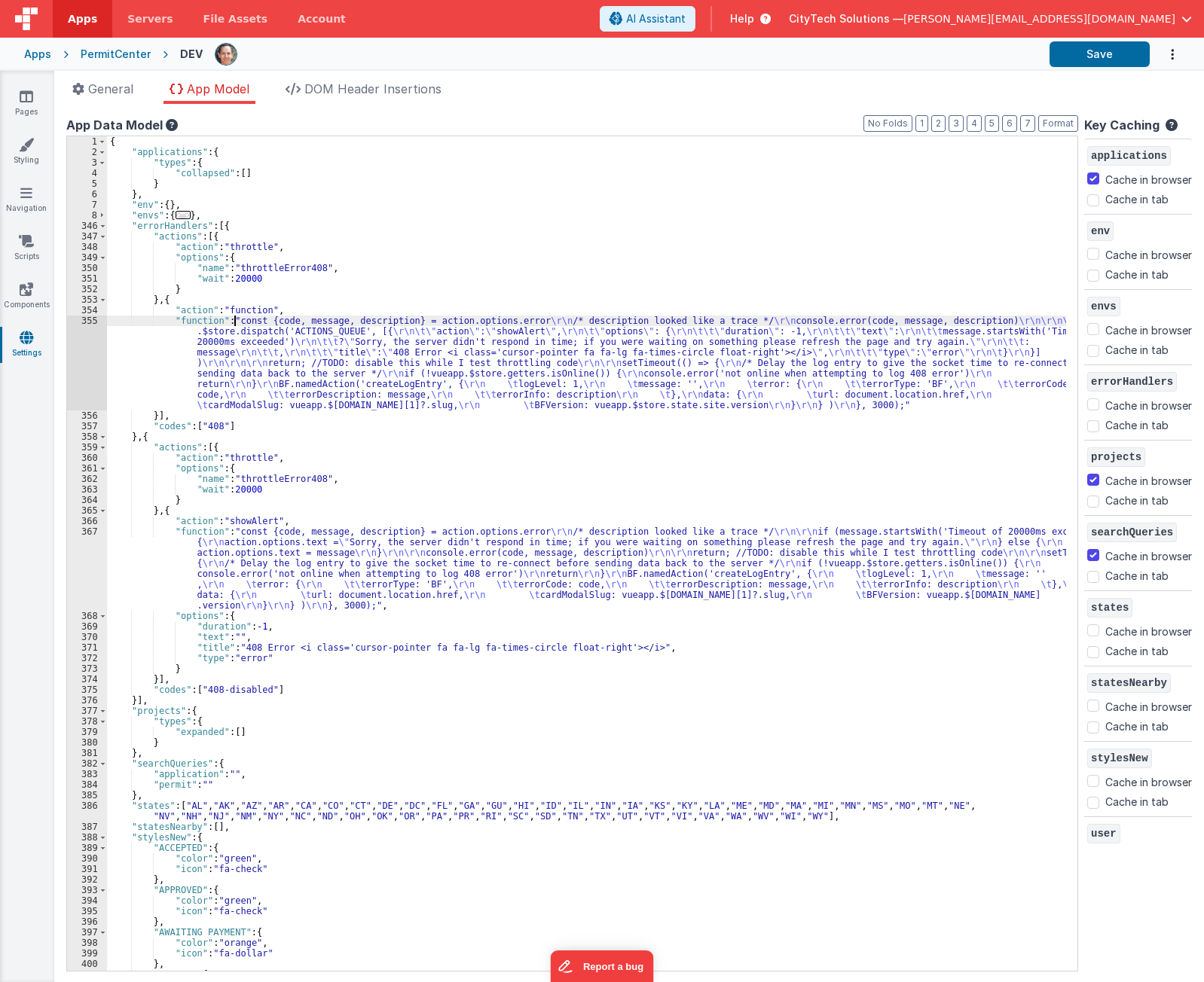
click at [233, 320] on div "{ "applications" : { "types" : { "collapsed" : [ ] } } , "env" : { } , "envs" :…" at bounding box center [587, 564] width 960 height 856
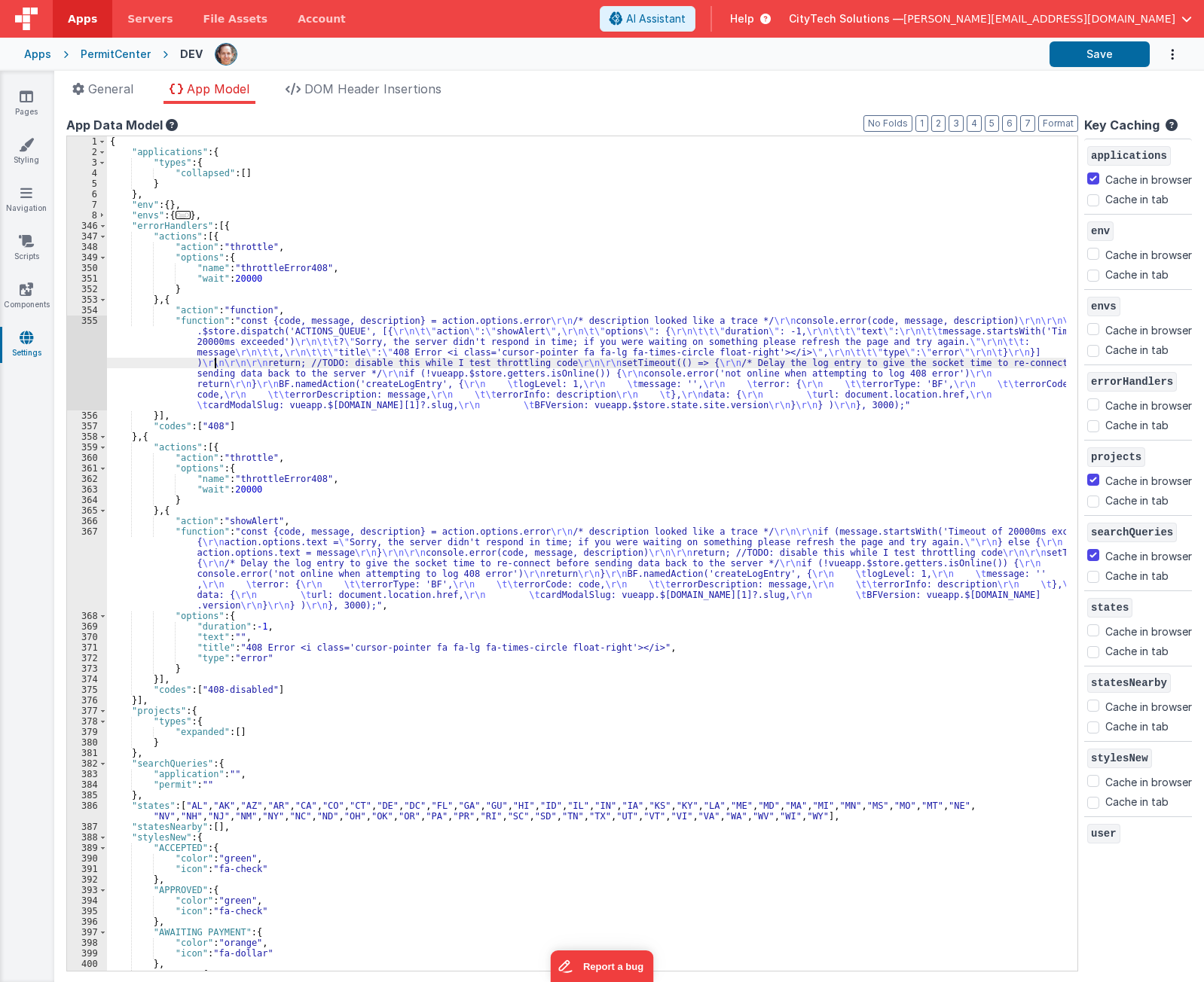
click at [216, 368] on div "{ "applications" : { "types" : { "collapsed" : [ ] } } , "env" : { } , "envs" :…" at bounding box center [587, 564] width 960 height 856
click at [257, 343] on div "{ "applications" : { "types" : { "collapsed" : [ ] } } , "env" : { } , "envs" :…" at bounding box center [587, 564] width 960 height 856
click at [79, 356] on div "355" at bounding box center [87, 362] width 40 height 95
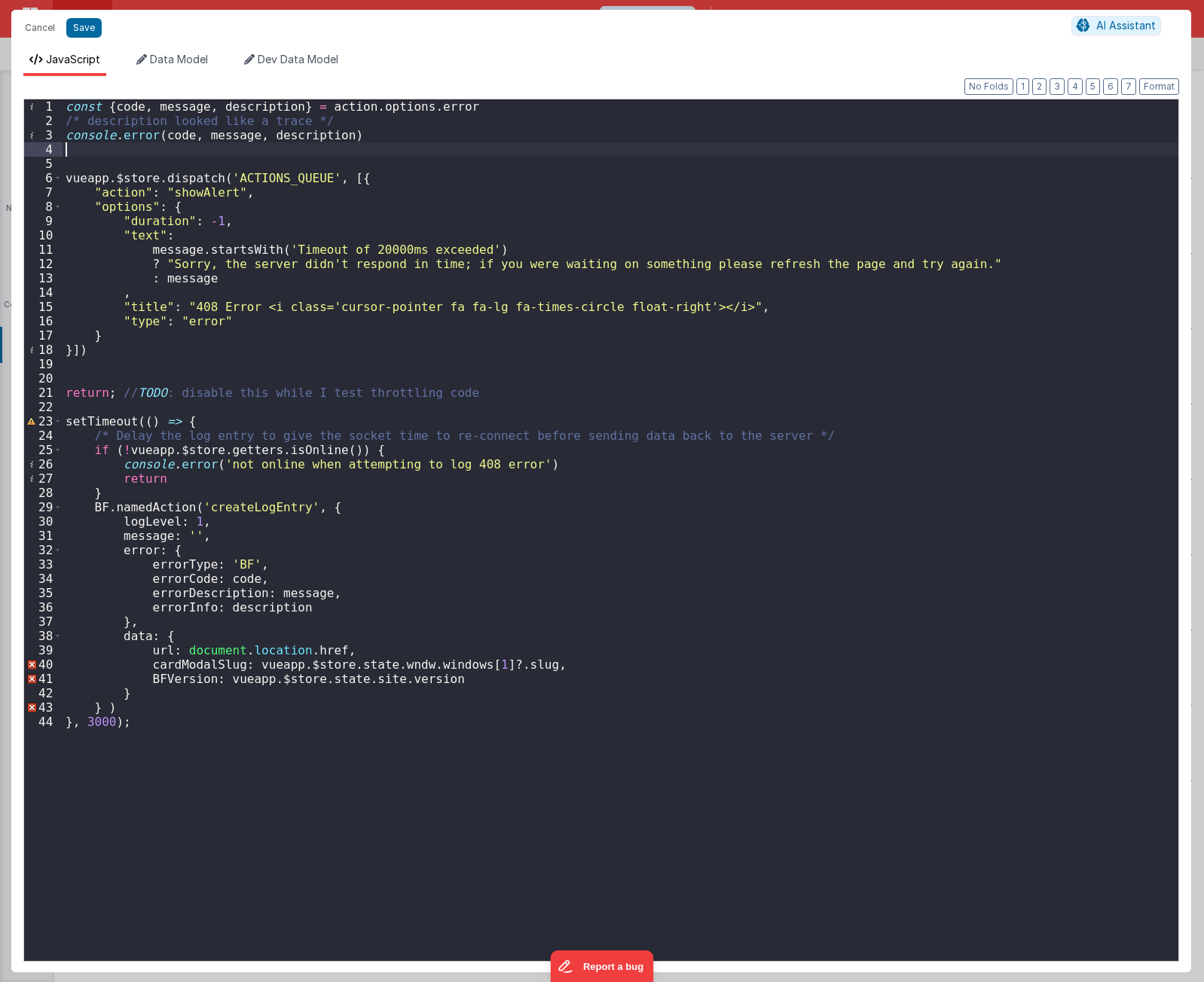
click at [250, 146] on div "const { code , message , description } = action . options . error /* descriptio…" at bounding box center [621, 545] width 1116 height 890
click at [172, 134] on div "const { code , message , description } = action . options . error /* descriptio…" at bounding box center [621, 545] width 1116 height 890
click at [222, 138] on div "const { code , message , description } = action . options . error /* descriptio…" at bounding box center [621, 545] width 1116 height 890
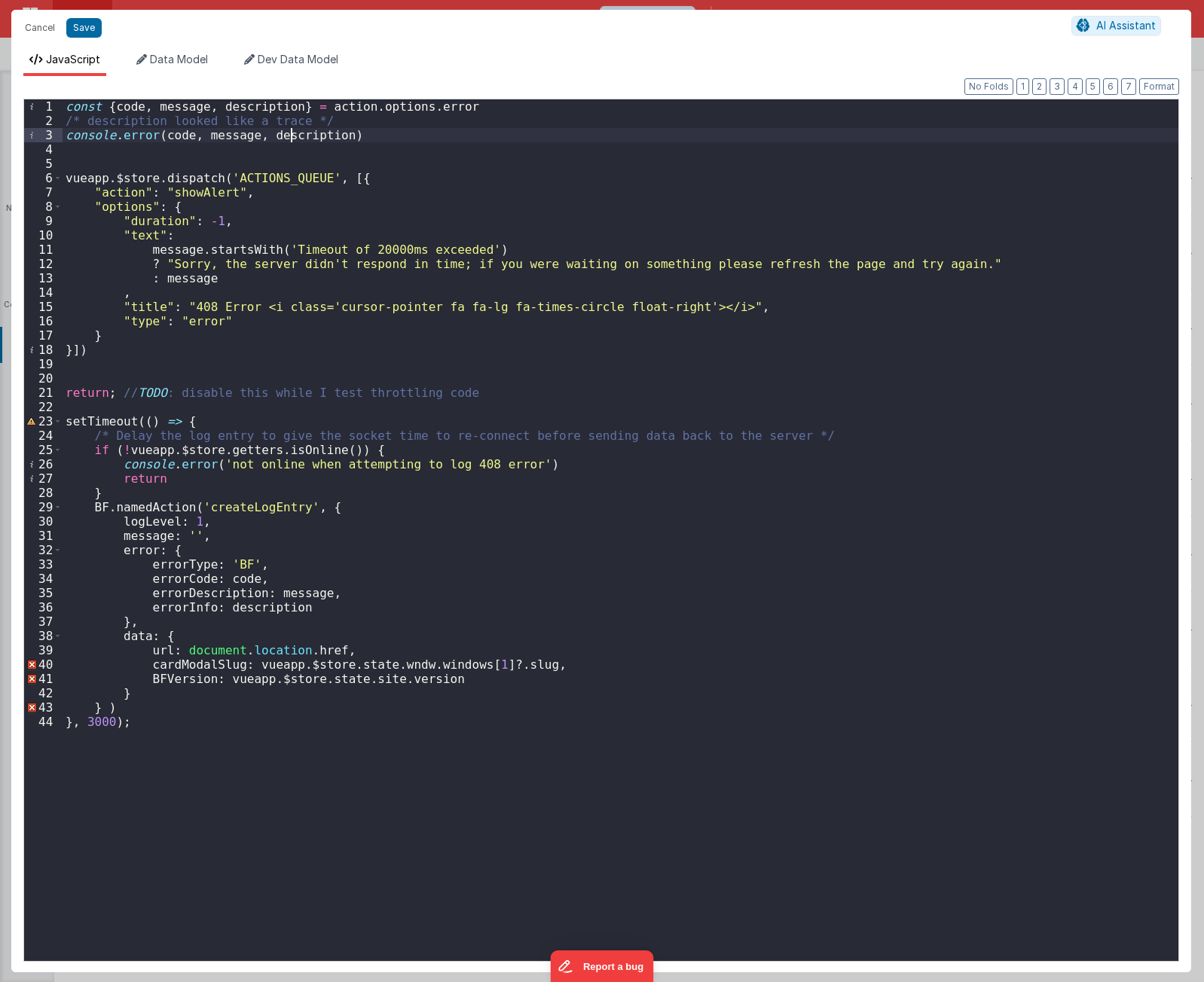
click at [294, 131] on div "const { code , message , description } = action . options . error /* descriptio…" at bounding box center [621, 545] width 1116 height 890
click at [182, 240] on div "const { code , message , description } = action . options . error /* descriptio…" at bounding box center [621, 545] width 1116 height 890
click at [173, 354] on div "const { code , message , description } = action . options . error /* descriptio…" at bounding box center [621, 545] width 1116 height 890
click at [229, 295] on div "const { code , message , description } = action . options . error /* descriptio…" at bounding box center [621, 545] width 1116 height 890
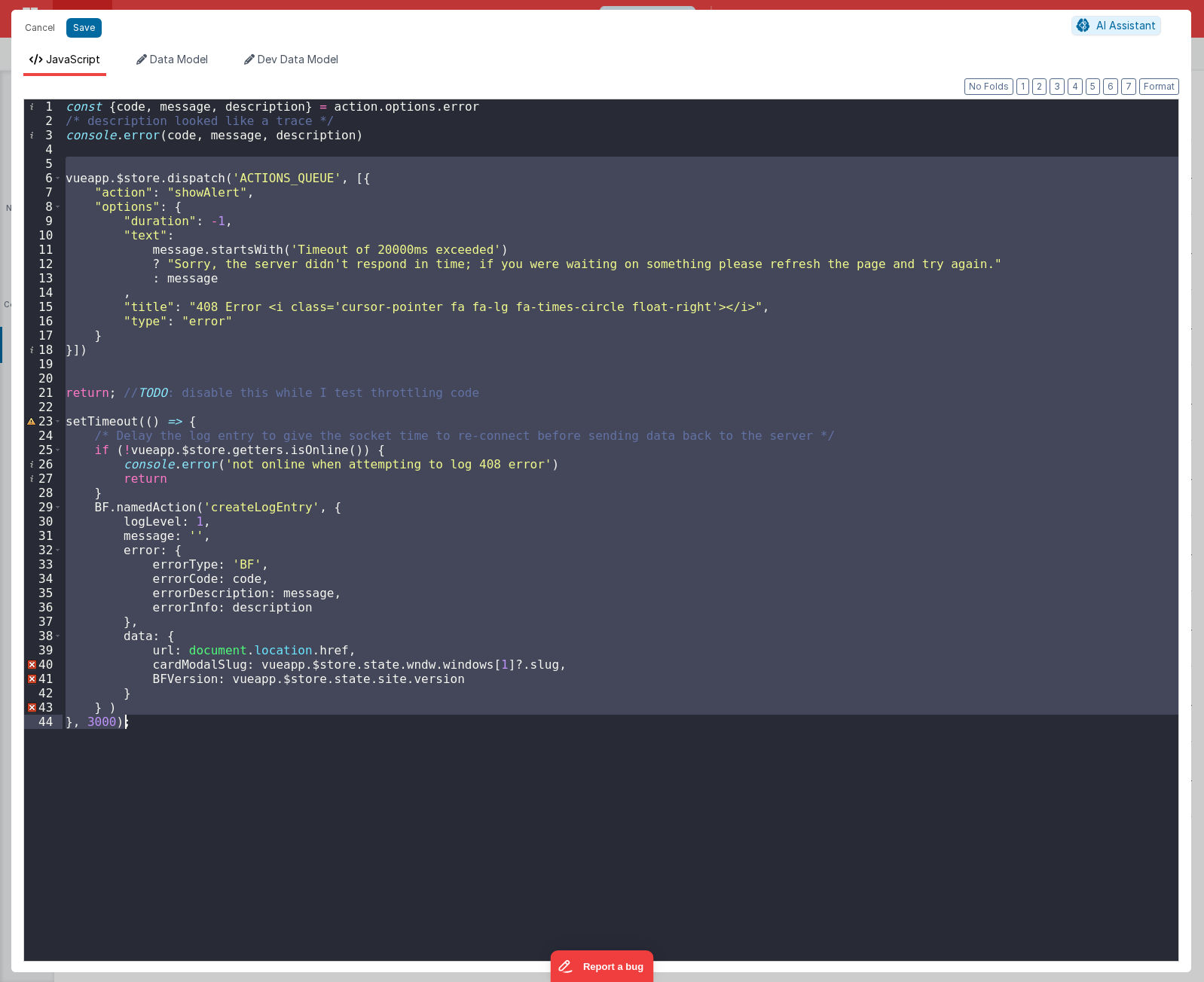
drag, startPoint x: 251, startPoint y: 161, endPoint x: 366, endPoint y: 905, distance: 752.8
click at [366, 905] on div "const { code , message , description } = action . options . error /* descriptio…" at bounding box center [621, 545] width 1116 height 890
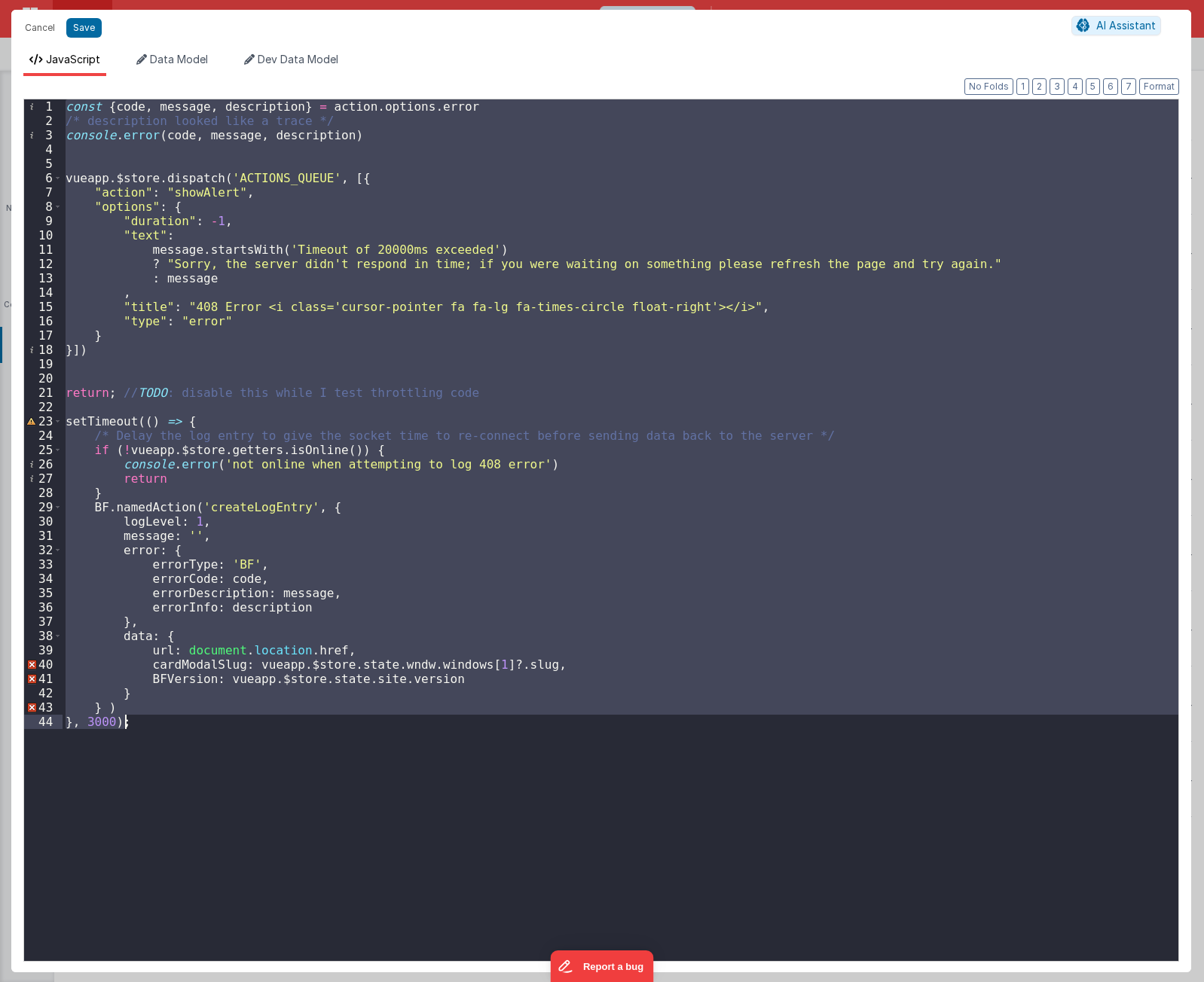
drag, startPoint x: 351, startPoint y: 200, endPoint x: 319, endPoint y: 192, distance: 33.0
click at [351, 200] on div "const { code , message , description } = action . options . error /* descriptio…" at bounding box center [621, 530] width 1116 height 861
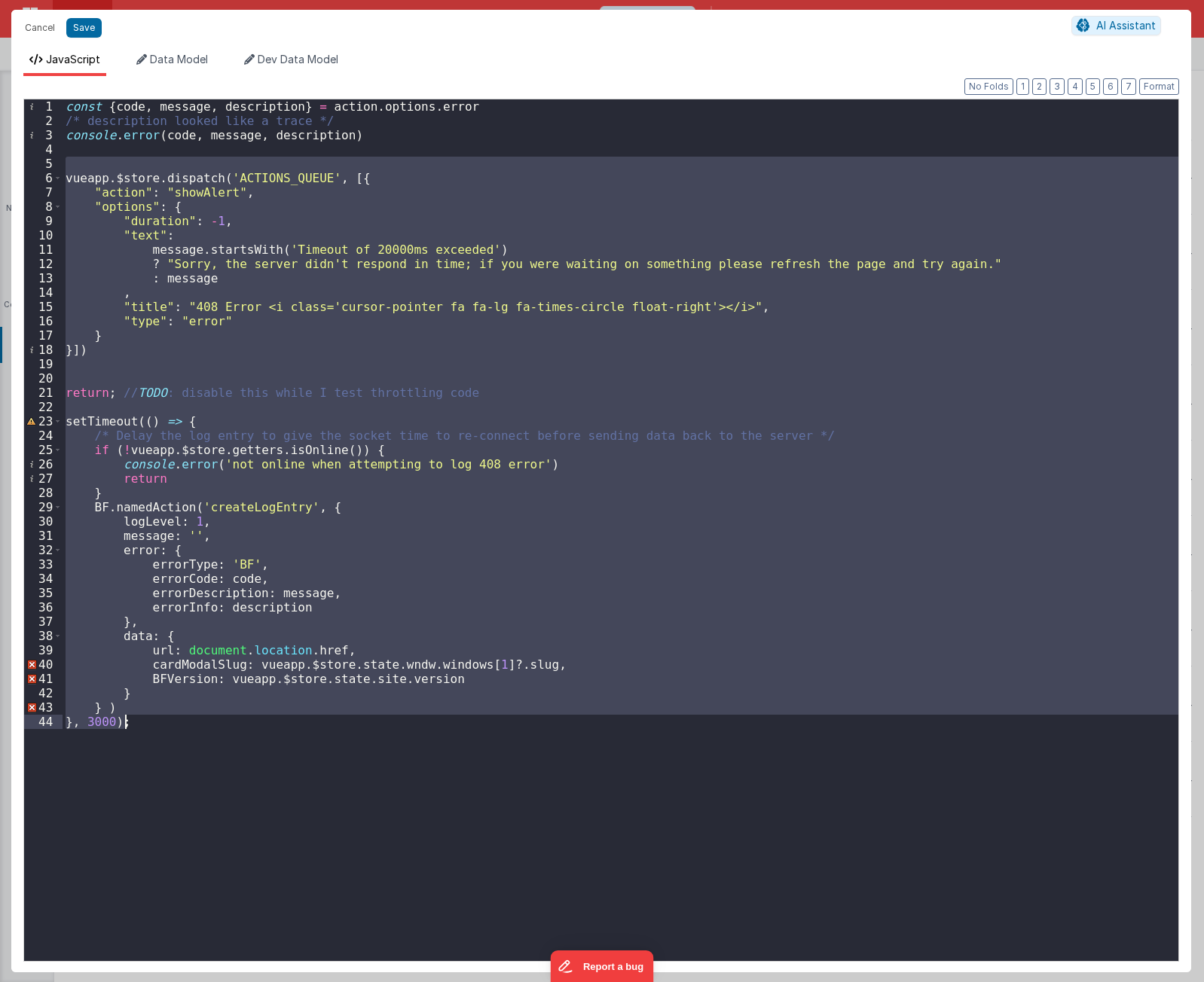
drag, startPoint x: 253, startPoint y: 158, endPoint x: 350, endPoint y: 998, distance: 845.6
click at [350, 981] on html "Cancel Save AI Assistant JavaScript Data Model Dev Data Model Format 7 6 5 4 3 …" at bounding box center [602, 491] width 1204 height 982
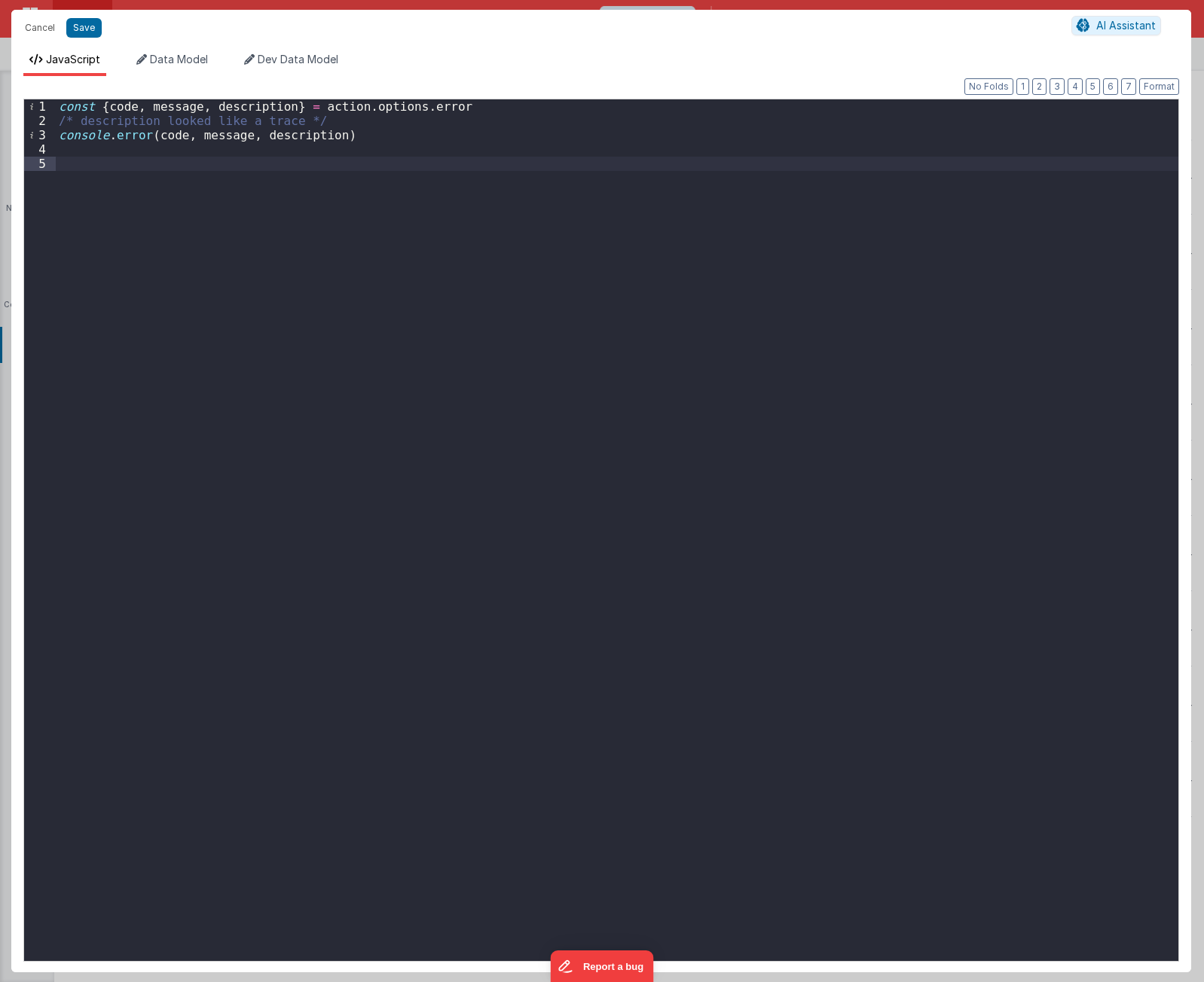
click at [355, 490] on div "const { code , message , description } = action . options . error /* descriptio…" at bounding box center [617, 545] width 1123 height 890
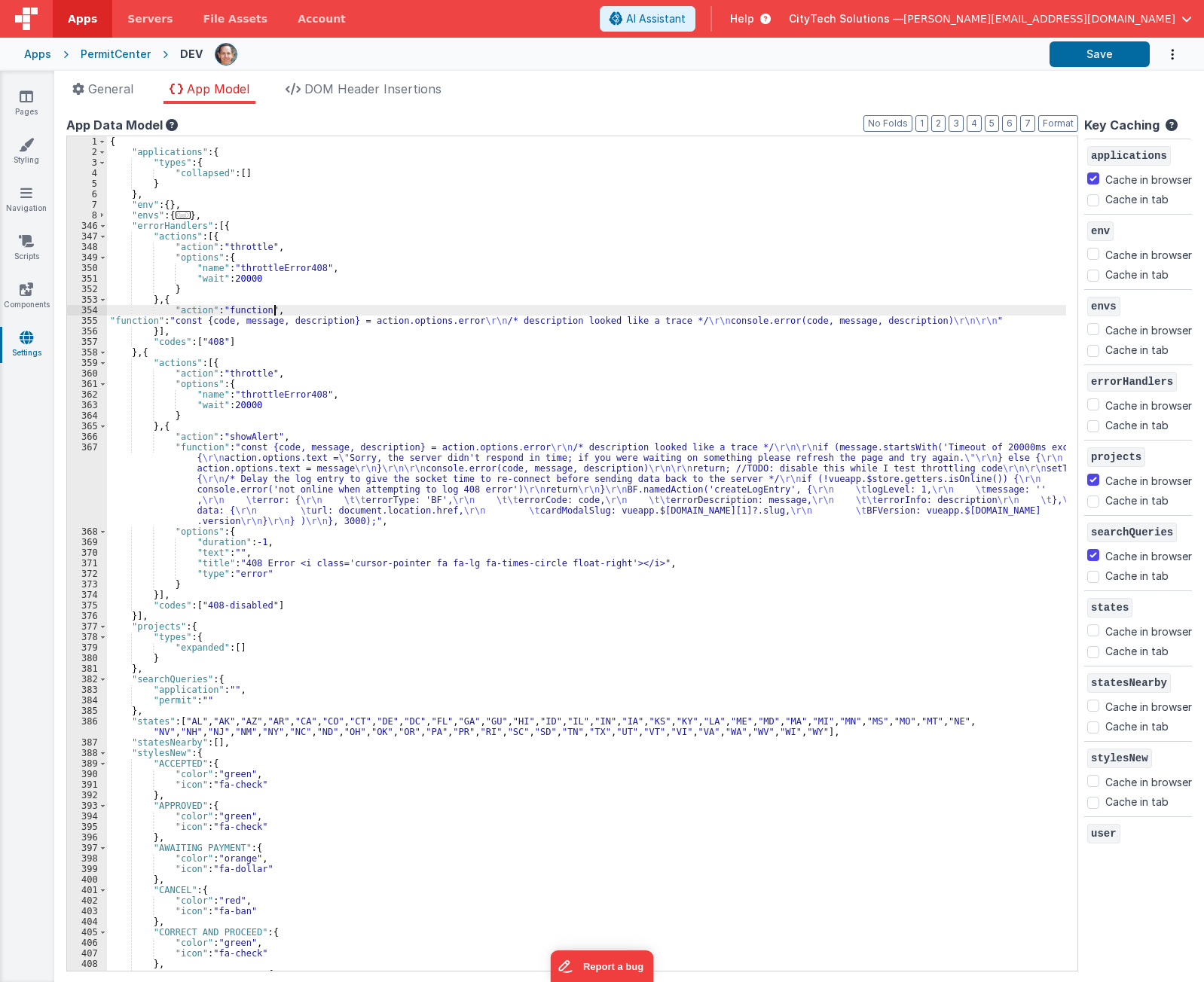
click at [328, 306] on div "{ "applications" : { "types" : { "collapsed" : [ ] } } , "env" : { } , "envs" :…" at bounding box center [587, 564] width 960 height 856
click at [1046, 123] on button "Format" at bounding box center [1058, 123] width 40 height 16
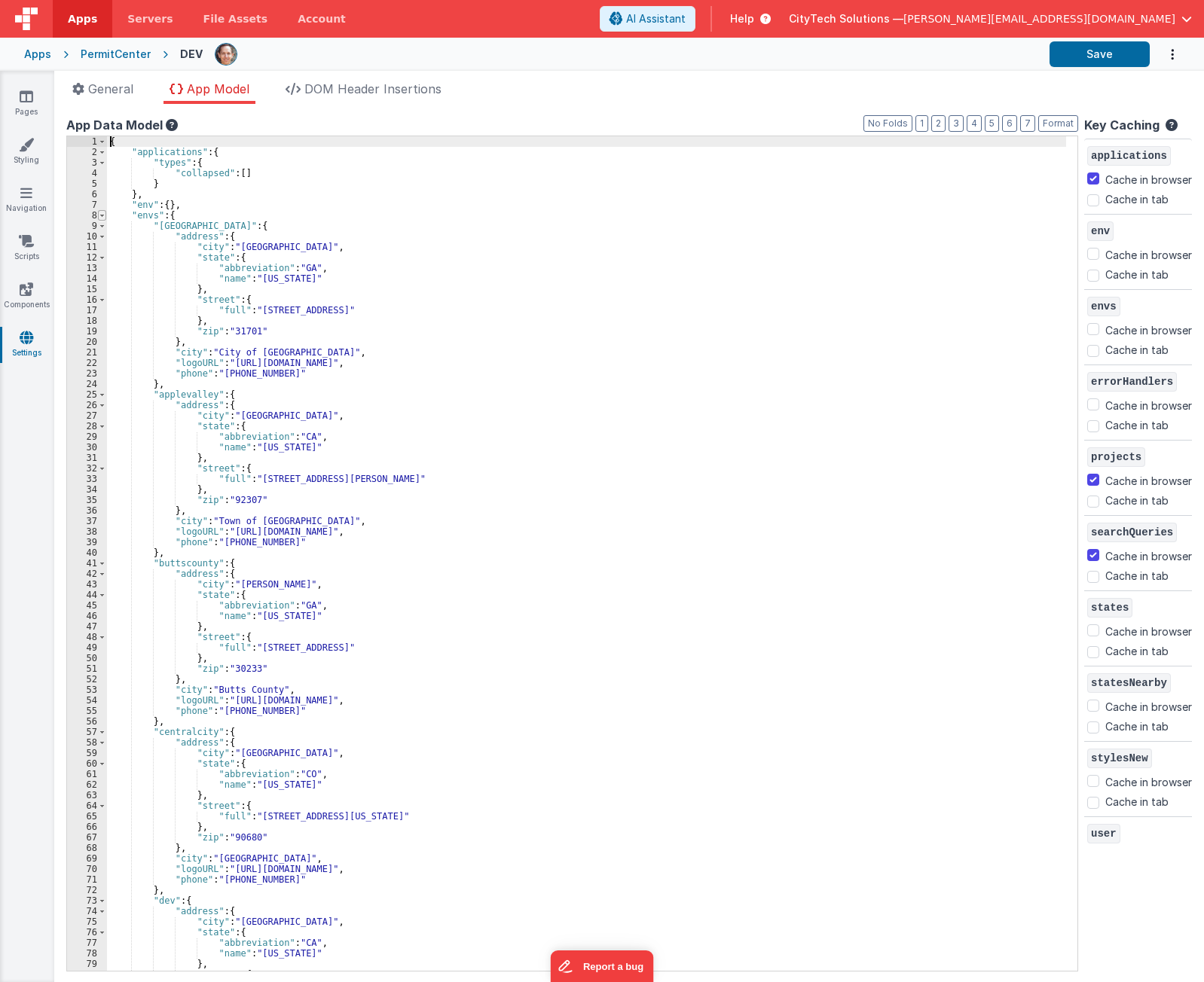
click at [103, 214] on span at bounding box center [102, 215] width 9 height 10
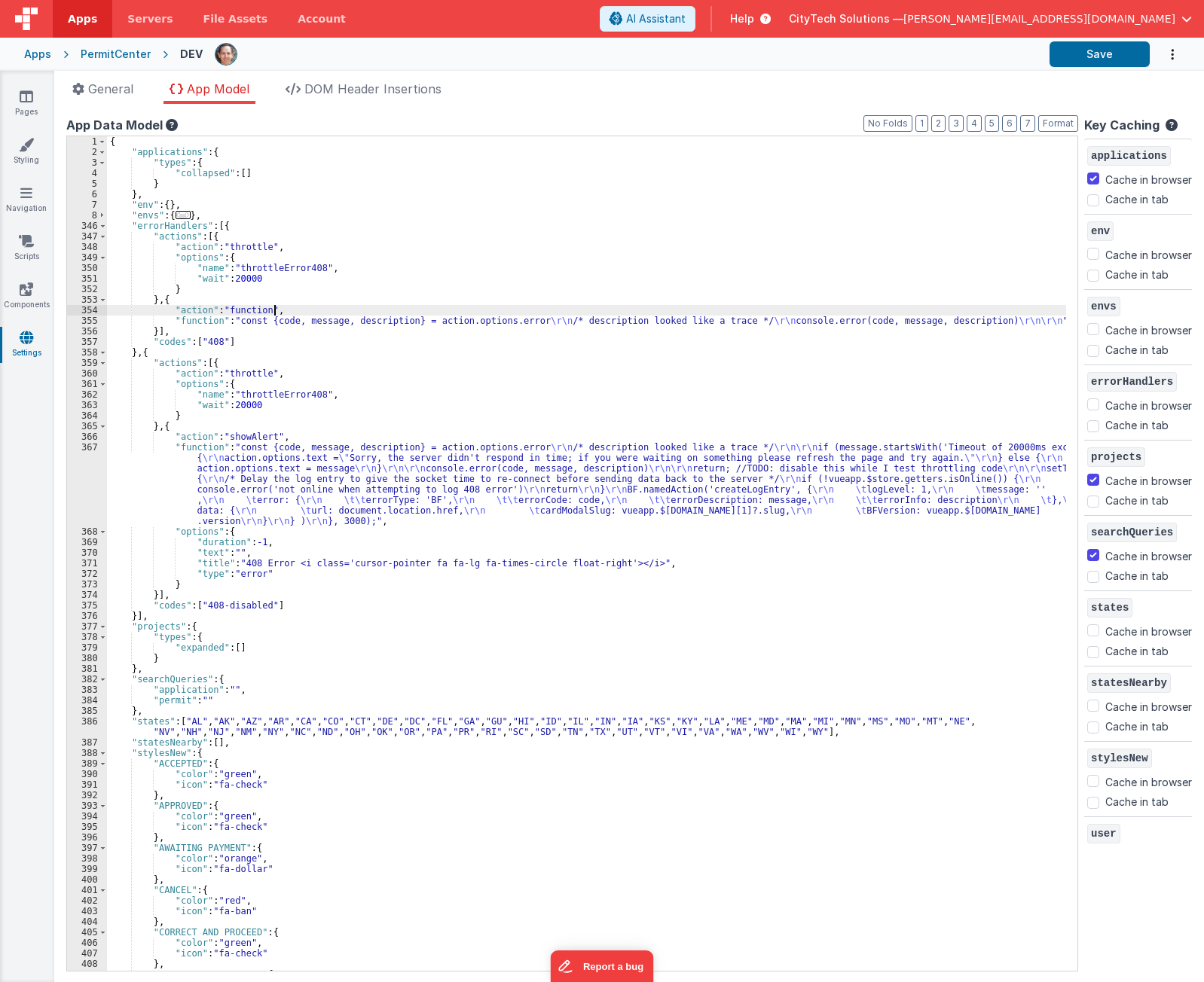
click at [301, 310] on div "{ "applications" : { "types" : { "collapsed" : [ ] } } , "env" : { } , "envs" :…" at bounding box center [587, 564] width 960 height 856
click at [298, 297] on div "{ "applications" : { "types" : { "collapsed" : [ ] } } , "env" : { } , "envs" :…" at bounding box center [587, 564] width 960 height 856
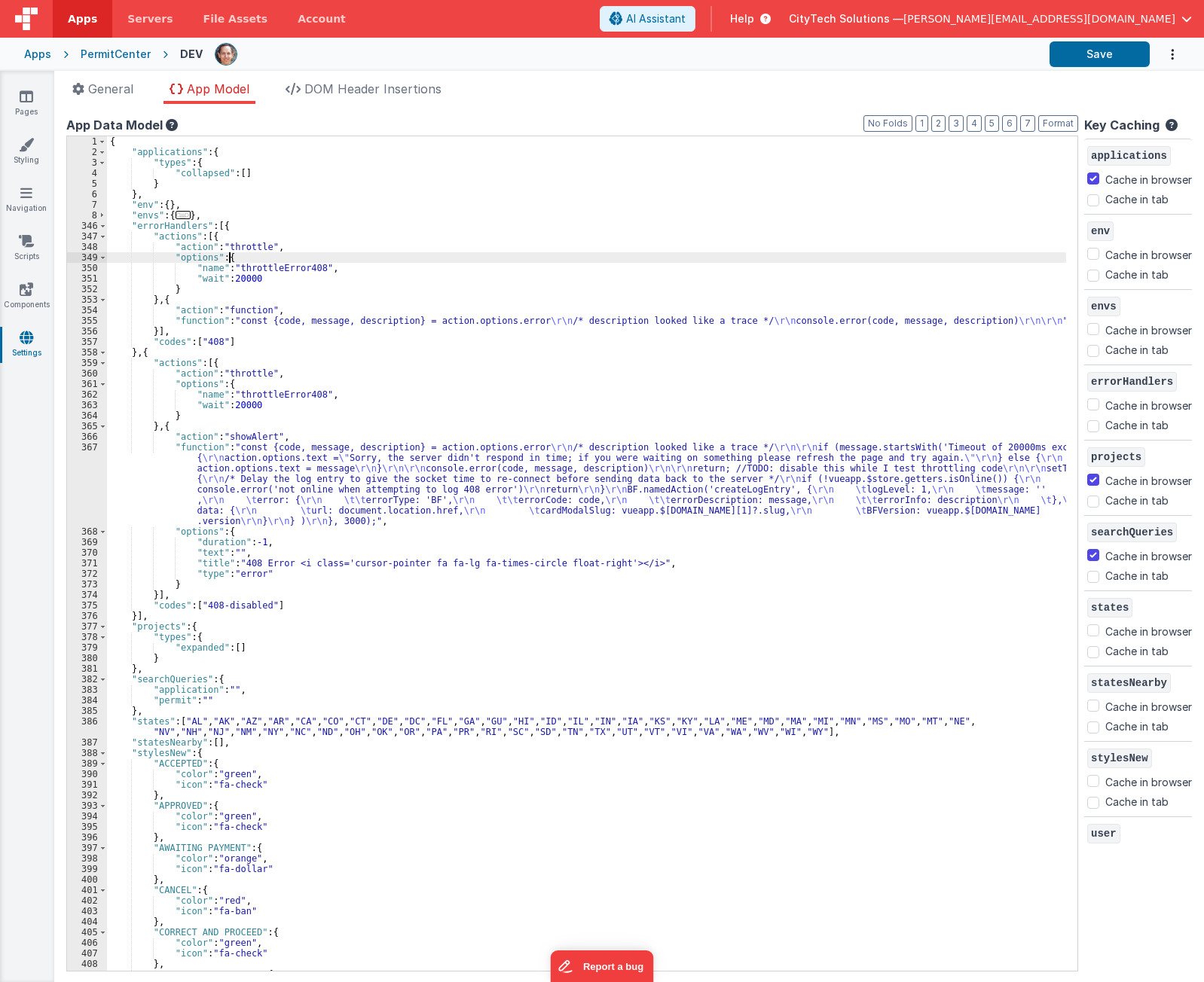
click at [272, 255] on div "{ "applications" : { "types" : { "collapsed" : [ ] } } , "env" : { } , "envs" :…" at bounding box center [587, 564] width 960 height 856
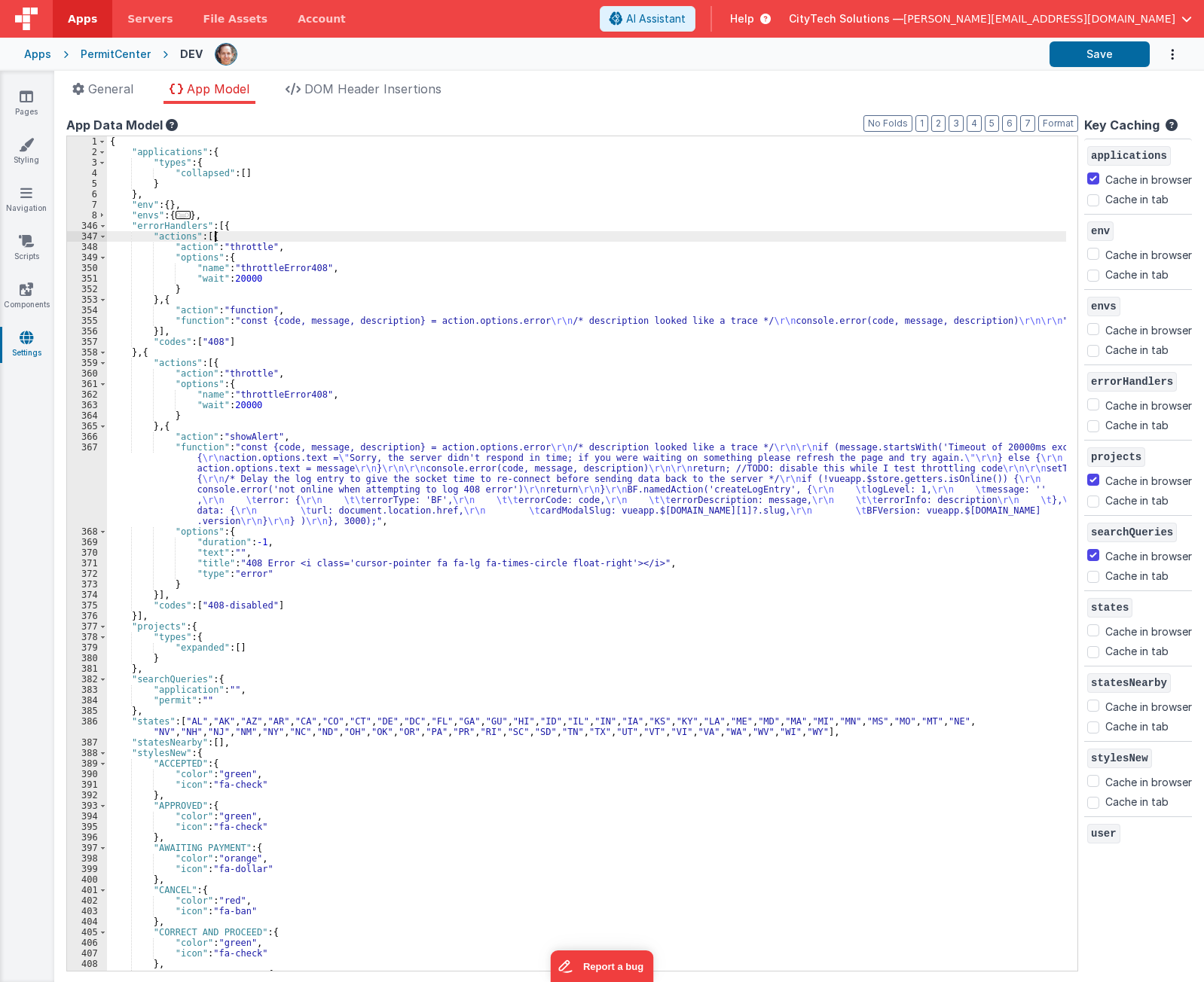
click at [274, 239] on div "{ "applications" : { "types" : { "collapsed" : [ ] } } , "env" : { } , "envs" :…" at bounding box center [587, 564] width 960 height 856
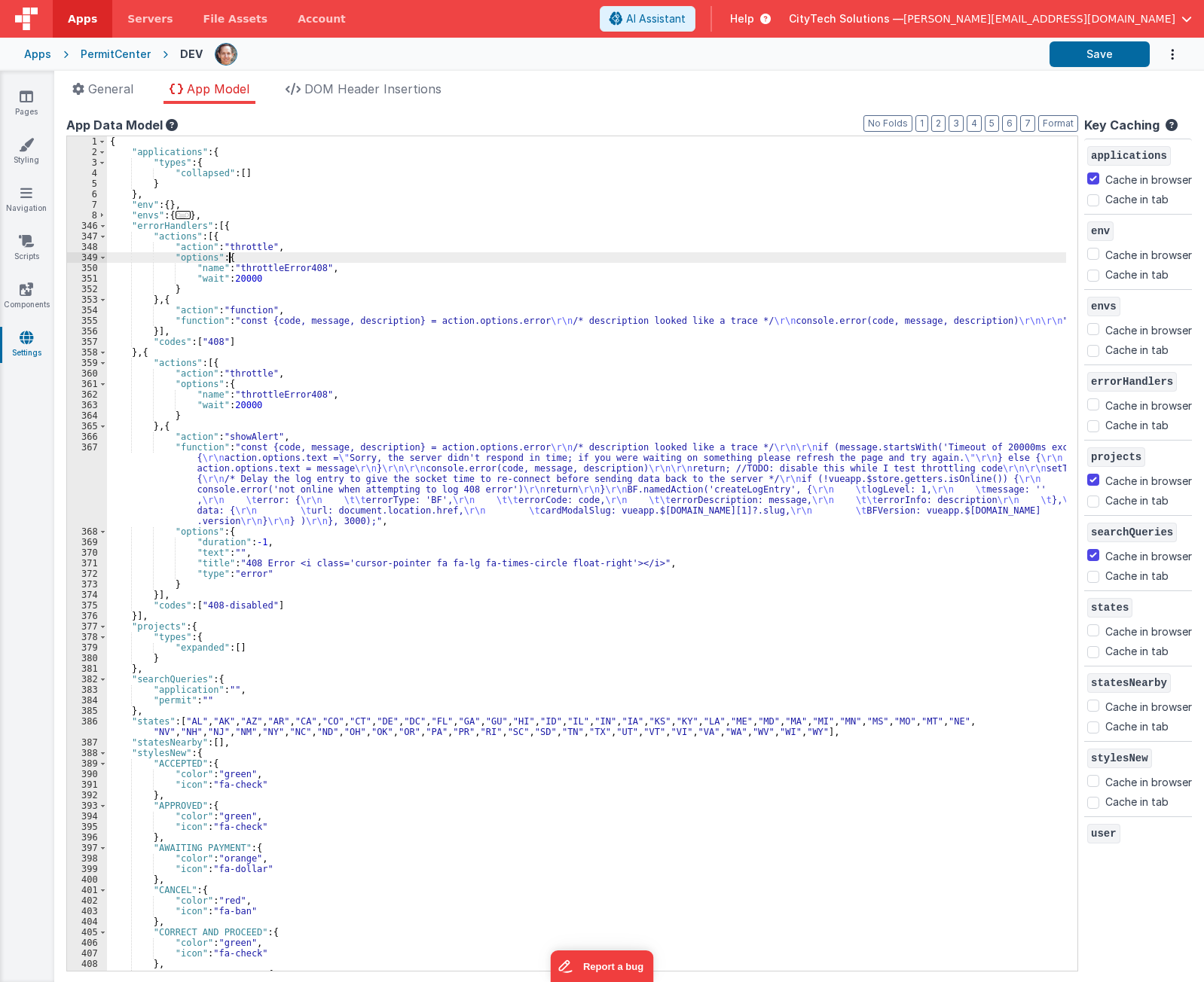
click at [244, 254] on div "{ "applications" : { "types" : { "collapsed" : [ ] } } , "env" : { } , "envs" :…" at bounding box center [587, 564] width 960 height 856
click at [223, 298] on div "{ "applications" : { "types" : { "collapsed" : [ ] } } , "env" : { } , "envs" :…" at bounding box center [587, 564] width 960 height 856
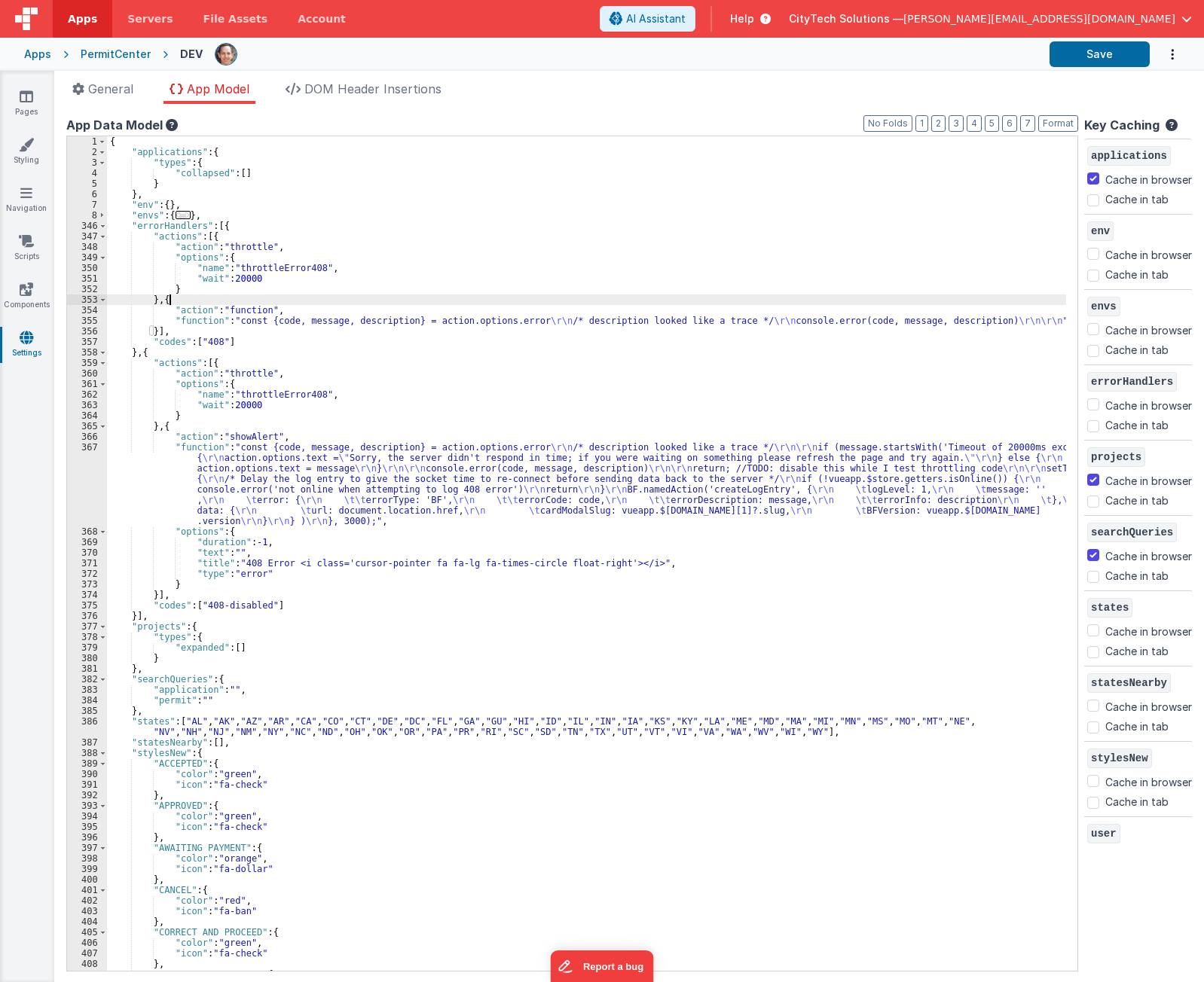
click at [195, 308] on div "{ "applications" : { "types" : { "collapsed" : [ ] } } , "env" : { } , "envs" :…" at bounding box center [587, 564] width 960 height 856
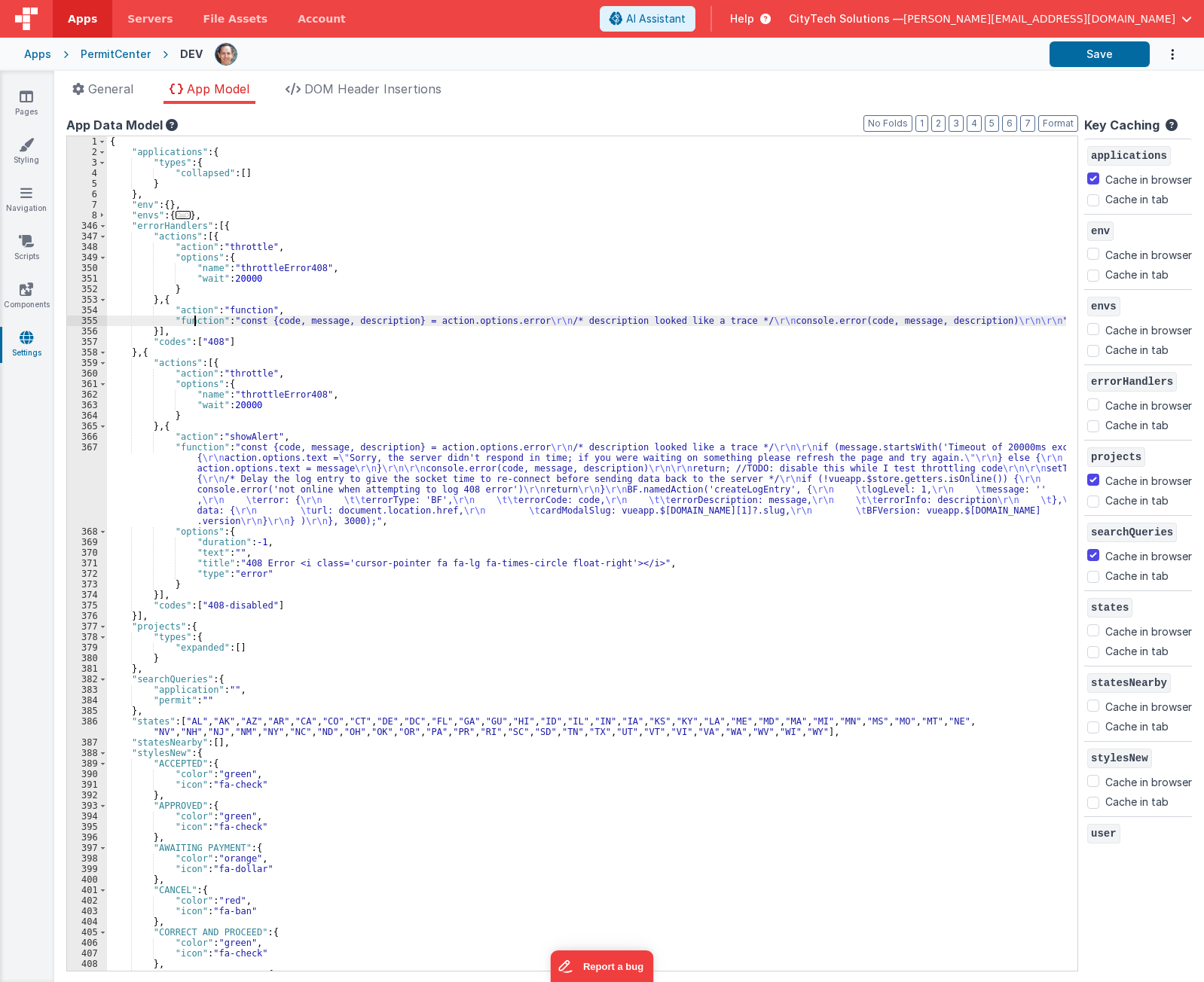
click at [196, 318] on div "{ "applications" : { "types" : { "collapsed" : [ ] } } , "env" : { } , "envs" :…" at bounding box center [587, 564] width 960 height 856
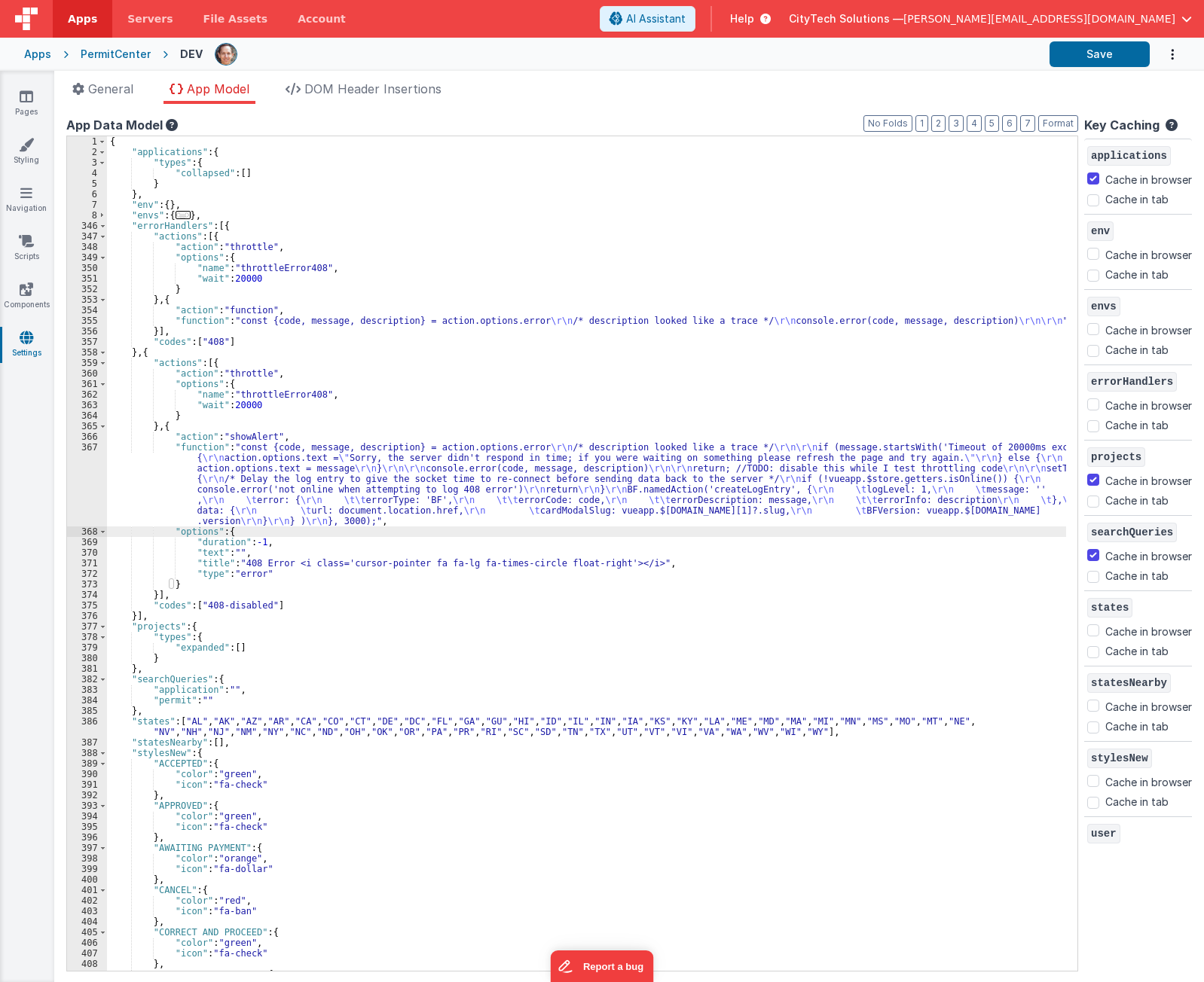
drag, startPoint x: 369, startPoint y: 531, endPoint x: 456, endPoint y: 527, distance: 87.1
click at [456, 527] on div "{ "applications" : { "types" : { "collapsed" : [ ] } } , "env" : { } , "envs" :…" at bounding box center [587, 564] width 960 height 856
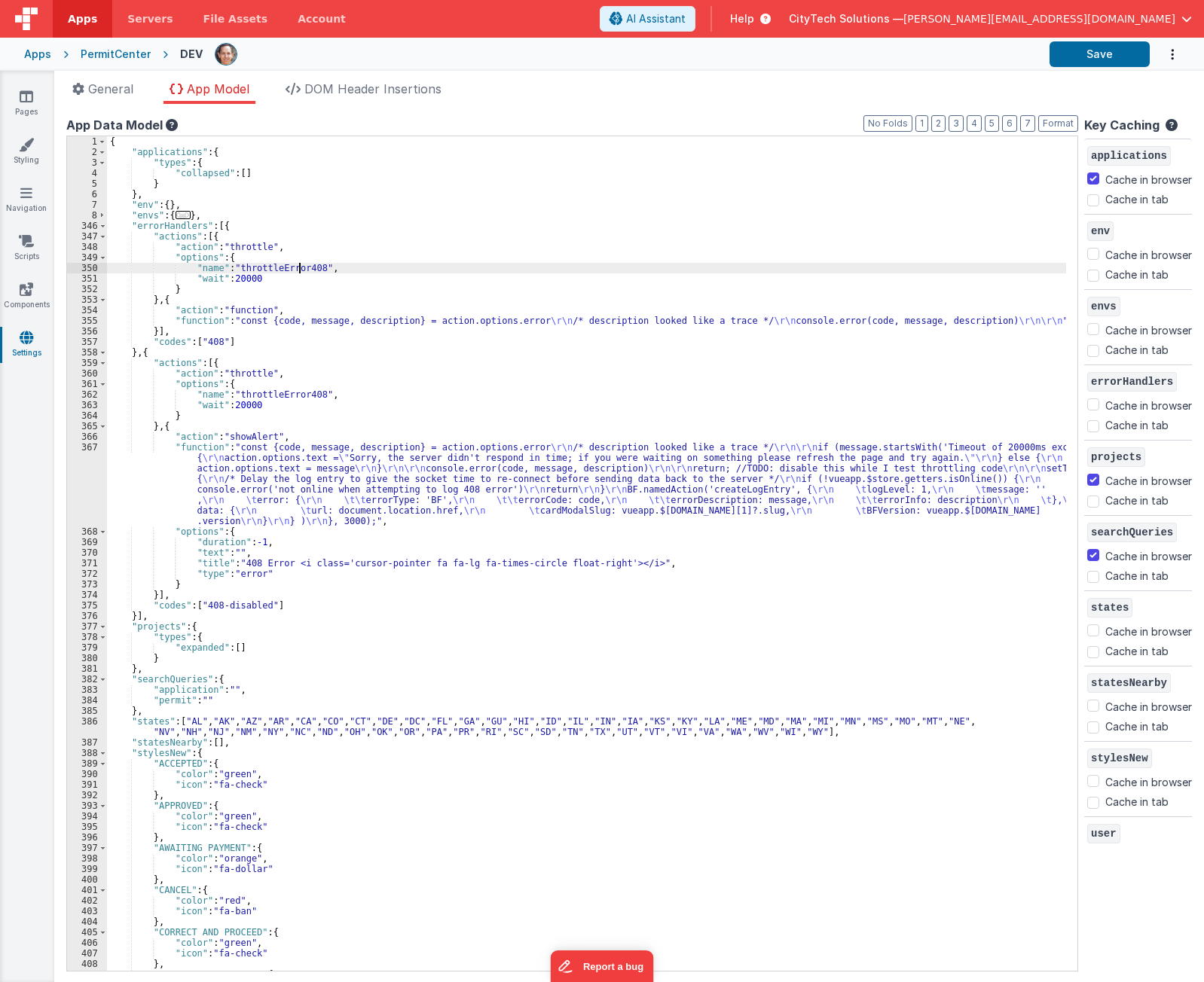
click at [301, 269] on div "{ "applications" : { "types" : { "collapsed" : [ ] } } , "env" : { } , "envs" :…" at bounding box center [587, 564] width 960 height 856
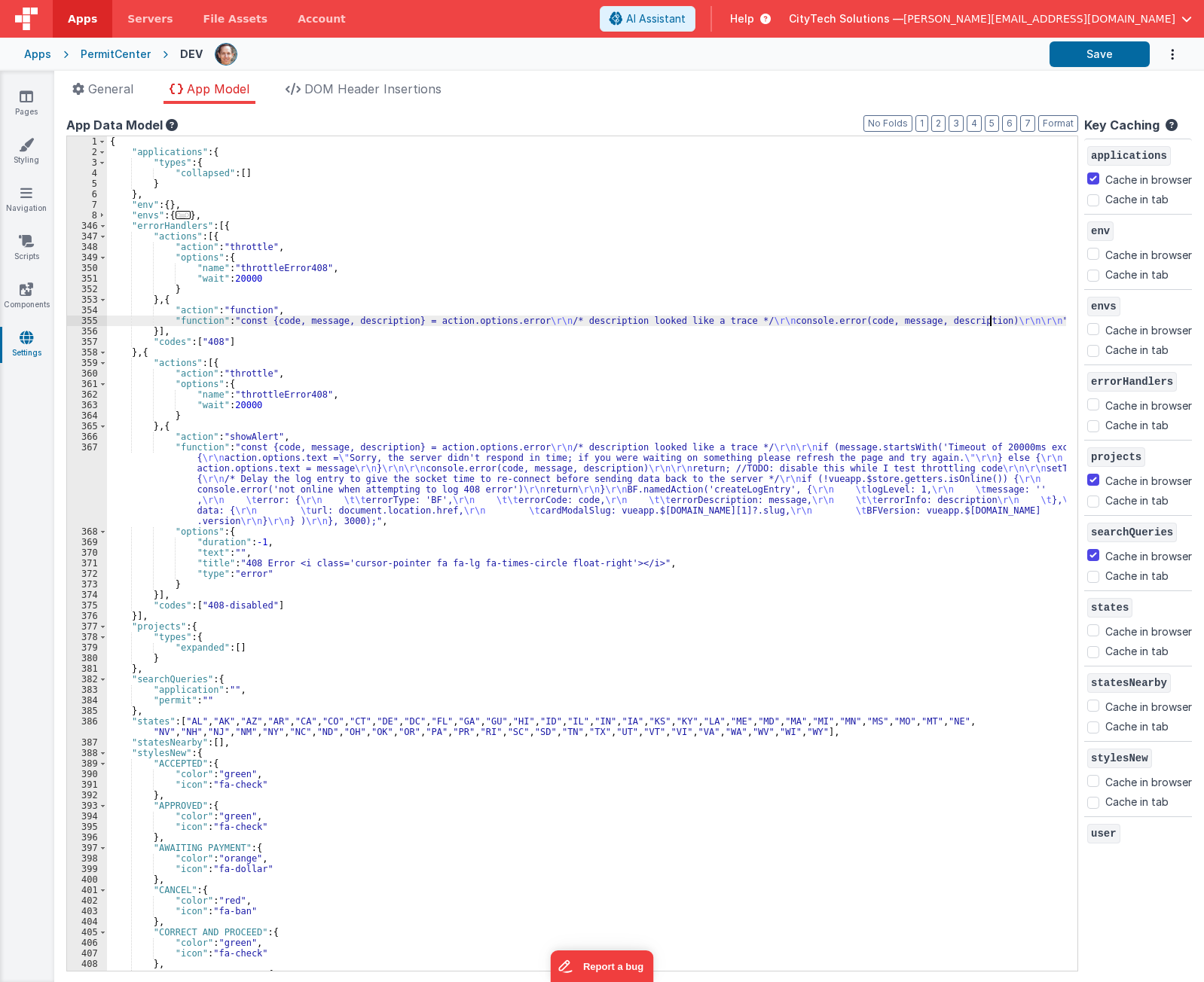
click at [1015, 318] on div "{ "applications" : { "types" : { "collapsed" : [ ] } } , "env" : { } , "envs" :…" at bounding box center [587, 564] width 960 height 856
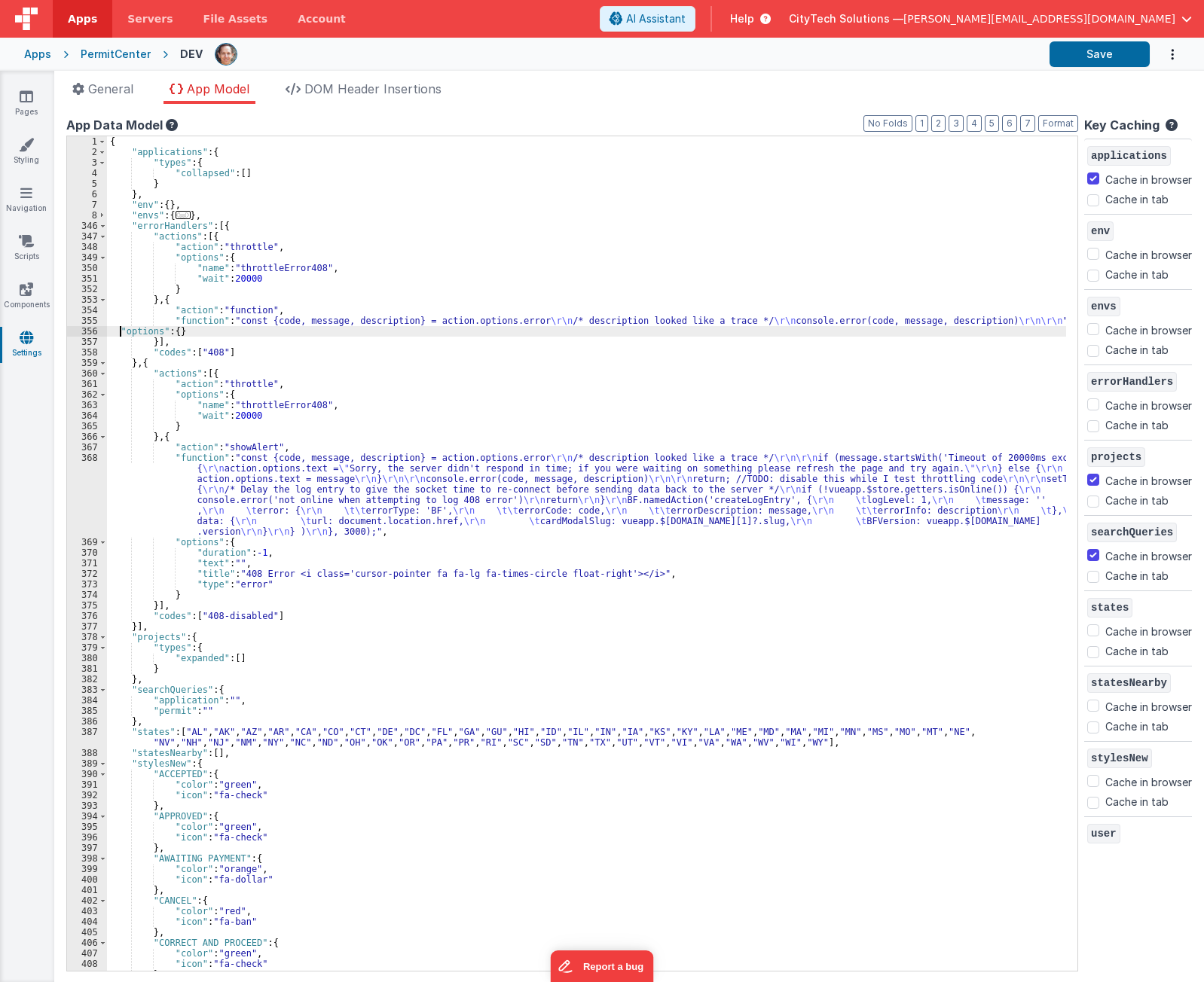
click at [118, 329] on div "{ "applications" : { "types" : { "collapsed" : [ ] } } , "env" : { } , "envs" :…" at bounding box center [587, 564] width 960 height 856
click at [352, 308] on div "{ "applications" : { "types" : { "collapsed" : [ ] } } , "env" : { } , "envs" :…" at bounding box center [587, 564] width 960 height 856
click at [353, 293] on div "{ "applications" : { "types" : { "collapsed" : [ ] } } , "env" : { } , "envs" :…" at bounding box center [587, 564] width 960 height 856
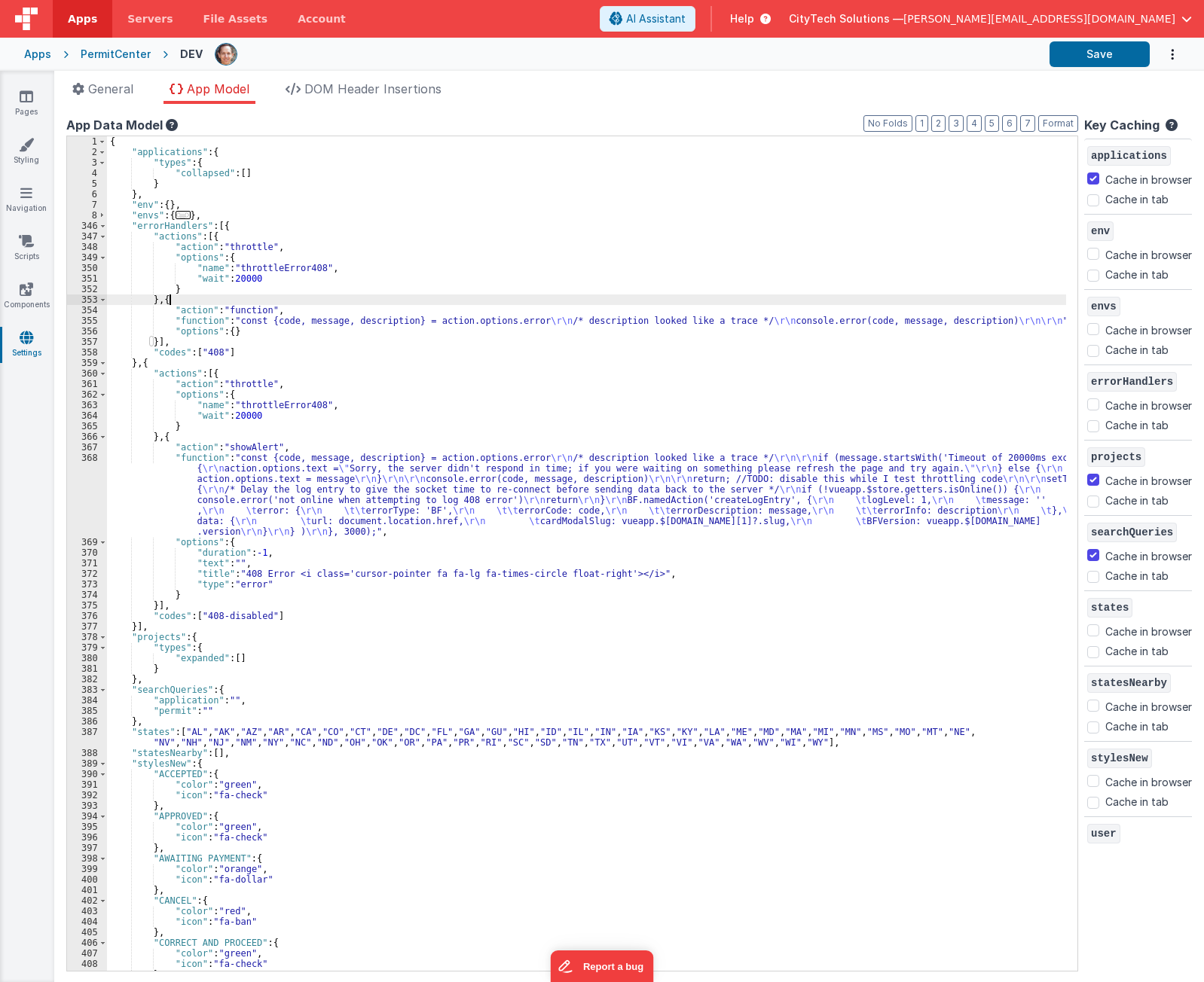
click at [198, 304] on div "{ "applications" : { "types" : { "collapsed" : [ ] } } , "env" : { } , "envs" :…" at bounding box center [587, 564] width 960 height 856
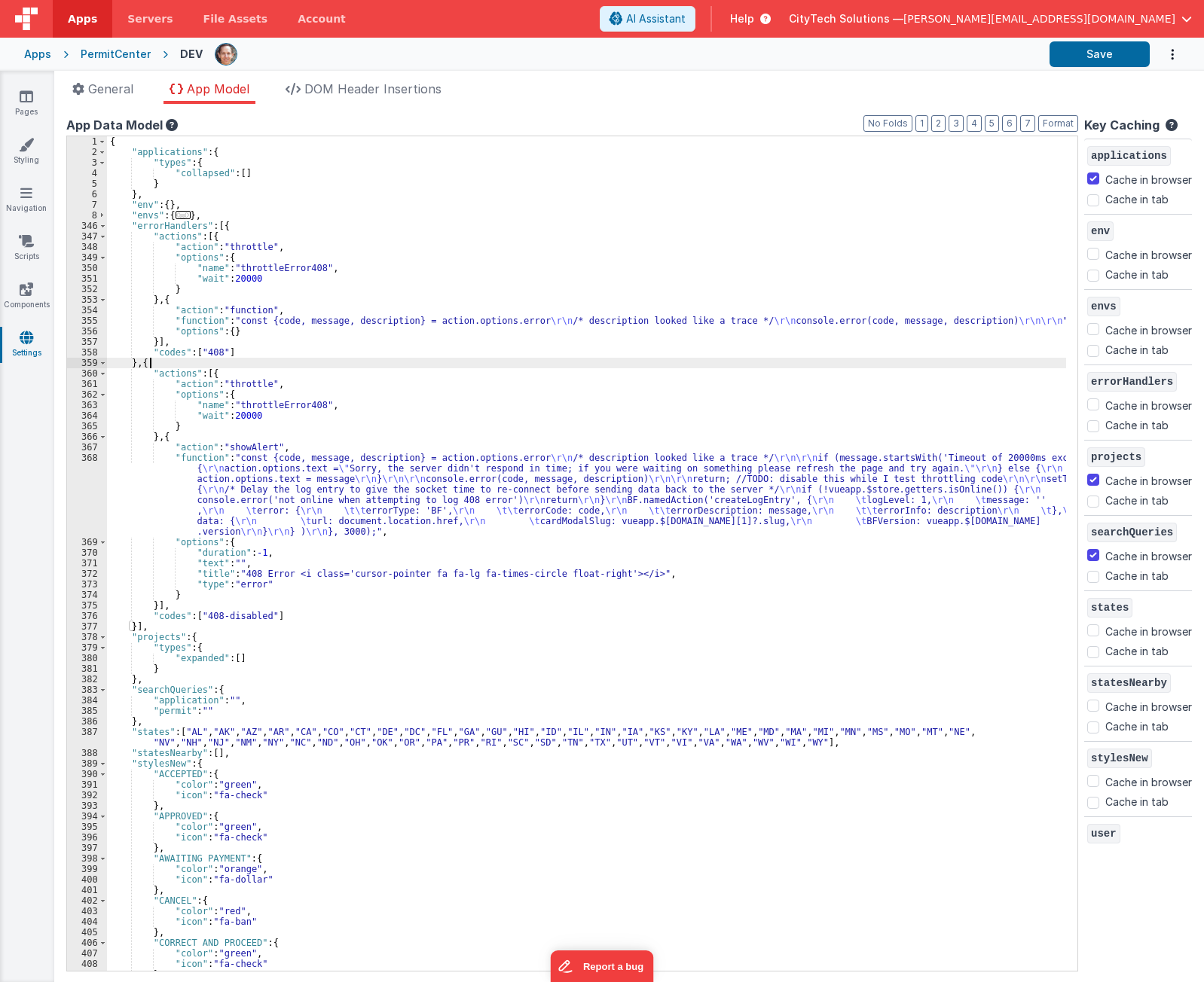
click at [187, 359] on div "{ "applications" : { "types" : { "collapsed" : [ ] } } , "env" : { } , "envs" :…" at bounding box center [587, 564] width 960 height 856
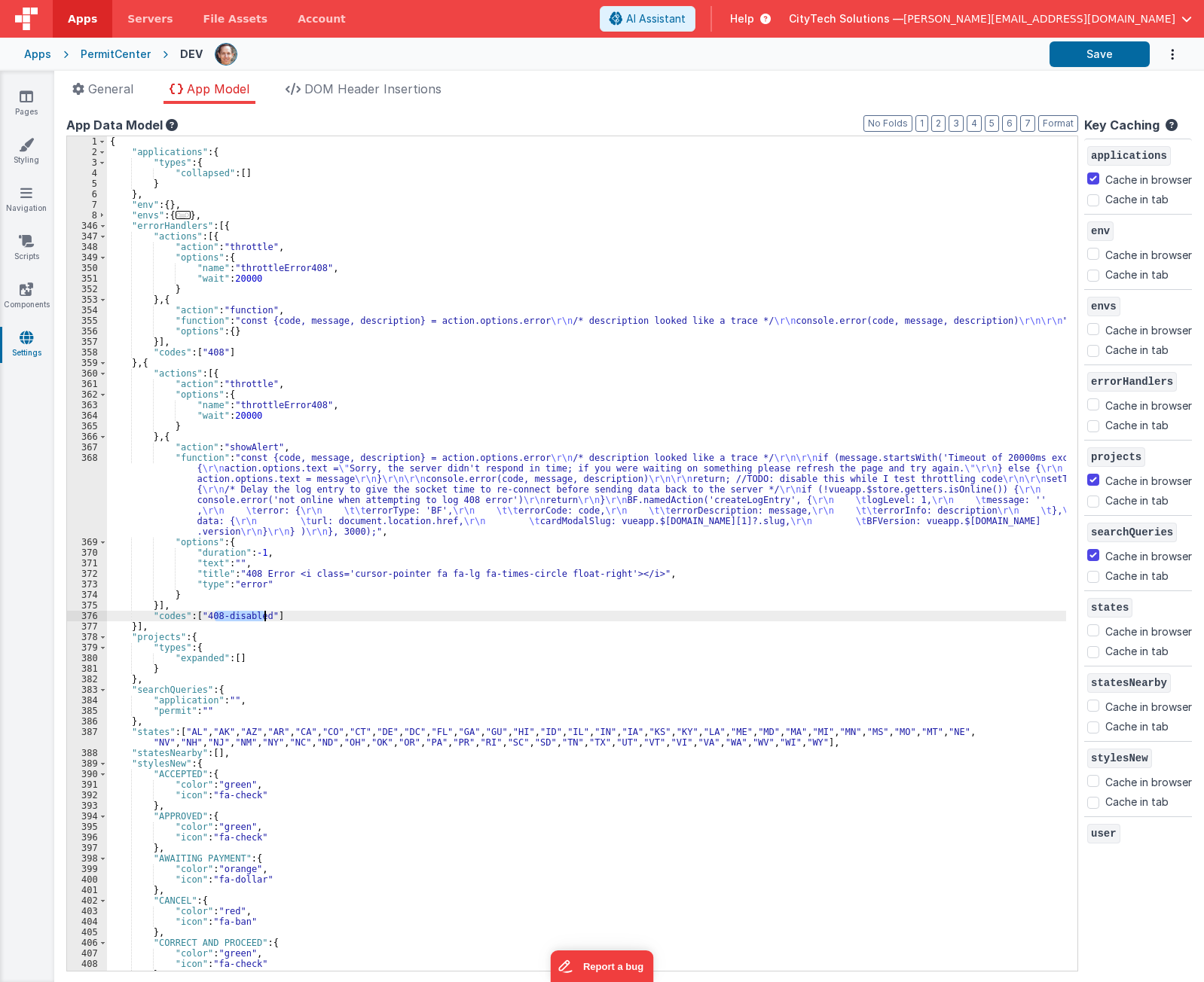
drag, startPoint x: 214, startPoint y: 617, endPoint x: 264, endPoint y: 613, distance: 50.2
click at [265, 613] on div "{ "applications" : { "types" : { "collapsed" : [ ] } } , "env" : { } , "envs" :…" at bounding box center [587, 564] width 960 height 856
click at [312, 596] on div "{ "applications" : { "types" : { "collapsed" : [ ] } } , "env" : { } , "envs" :…" at bounding box center [587, 564] width 960 height 856
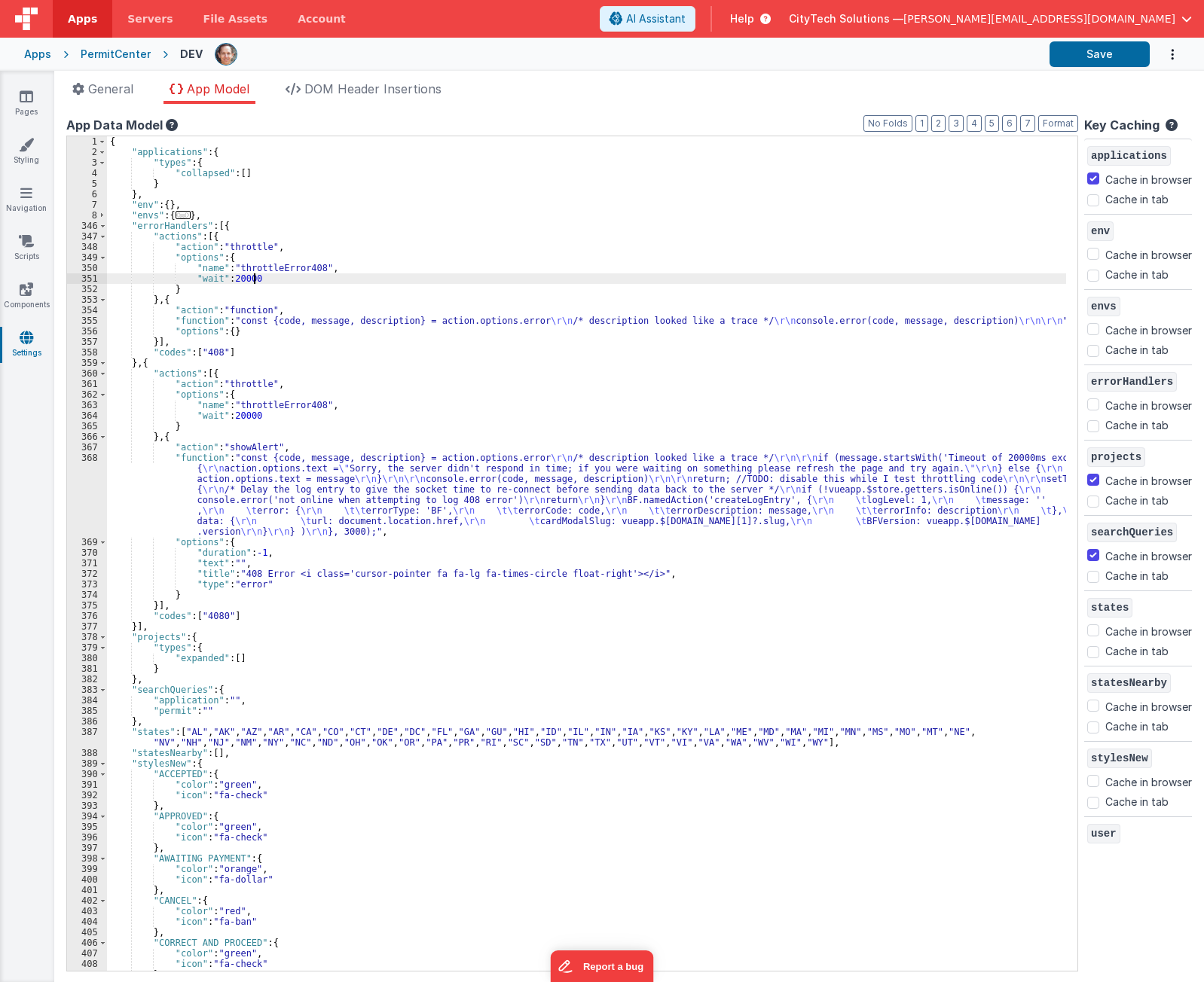
click at [330, 281] on div "{ "applications" : { "types" : { "collapsed" : [ ] } } , "env" : { } , "envs" :…" at bounding box center [587, 564] width 960 height 856
click at [281, 315] on div "{ "applications" : { "types" : { "collapsed" : [ ] } } , "env" : { } , "envs" :…" at bounding box center [587, 564] width 960 height 856
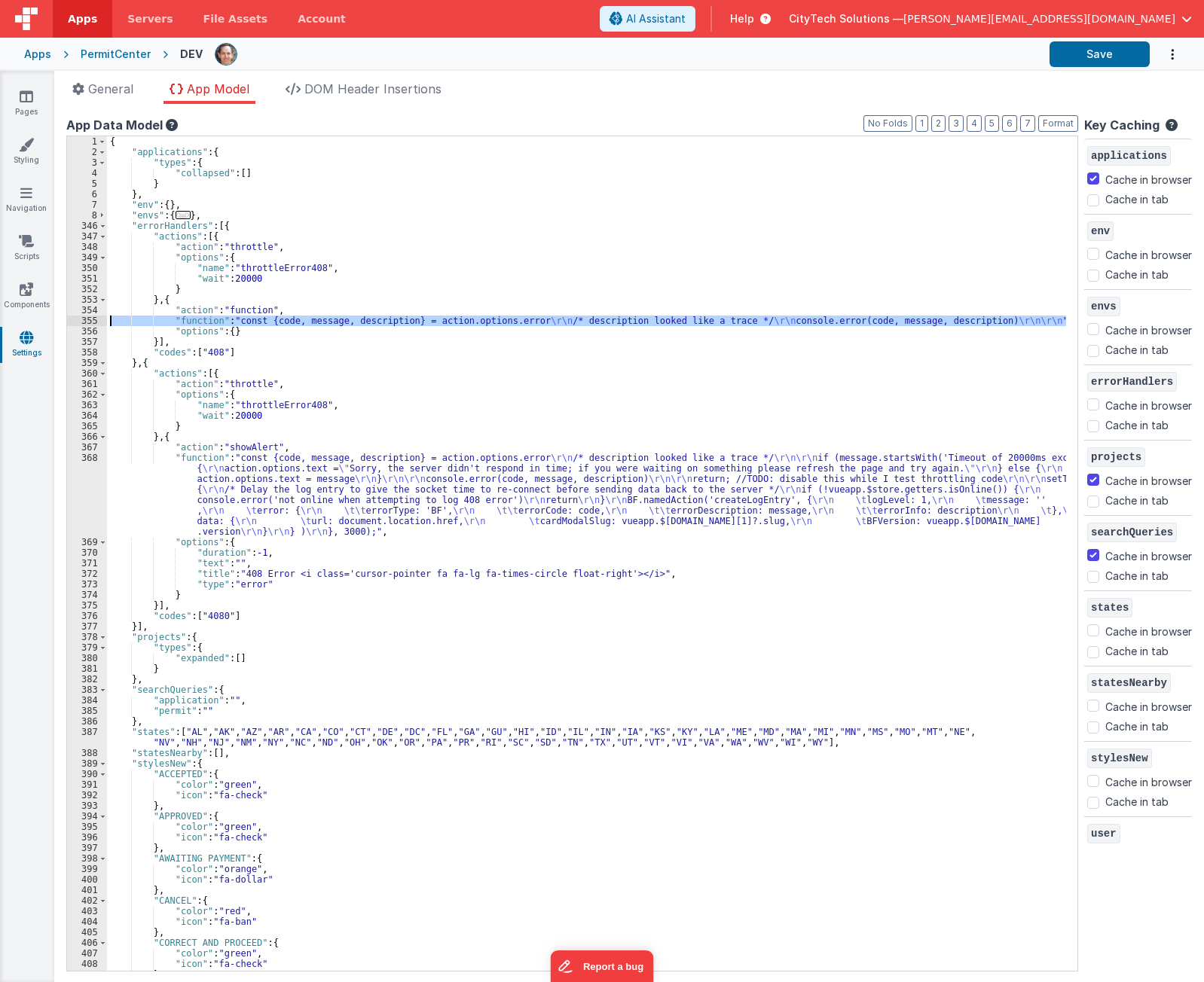
click at [74, 321] on div "355" at bounding box center [87, 320] width 40 height 10
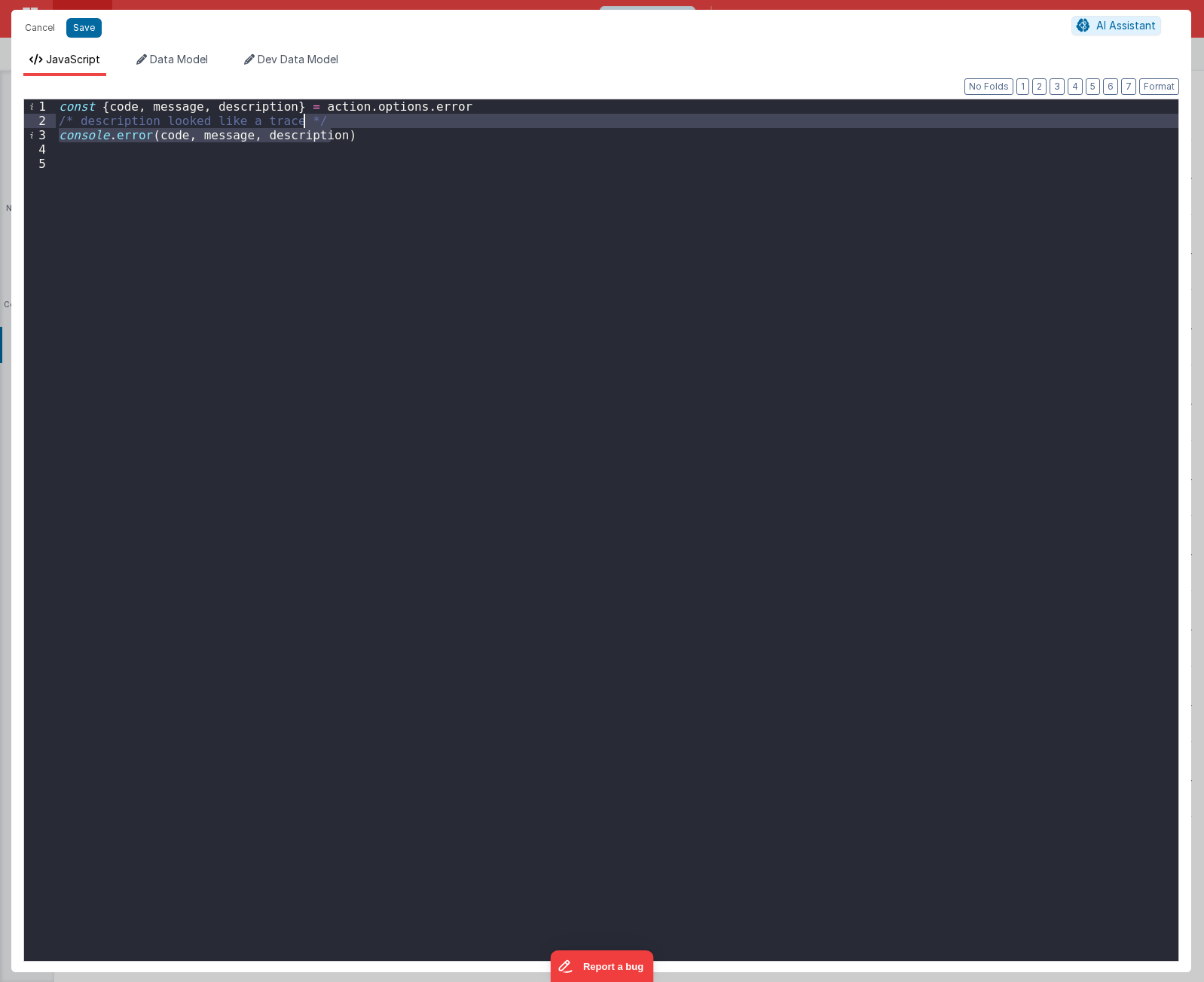
drag, startPoint x: 344, startPoint y: 133, endPoint x: 342, endPoint y: 124, distance: 9.2
click at [342, 124] on div "const { code , message , description } = action . options . error /* descriptio…" at bounding box center [617, 545] width 1123 height 890
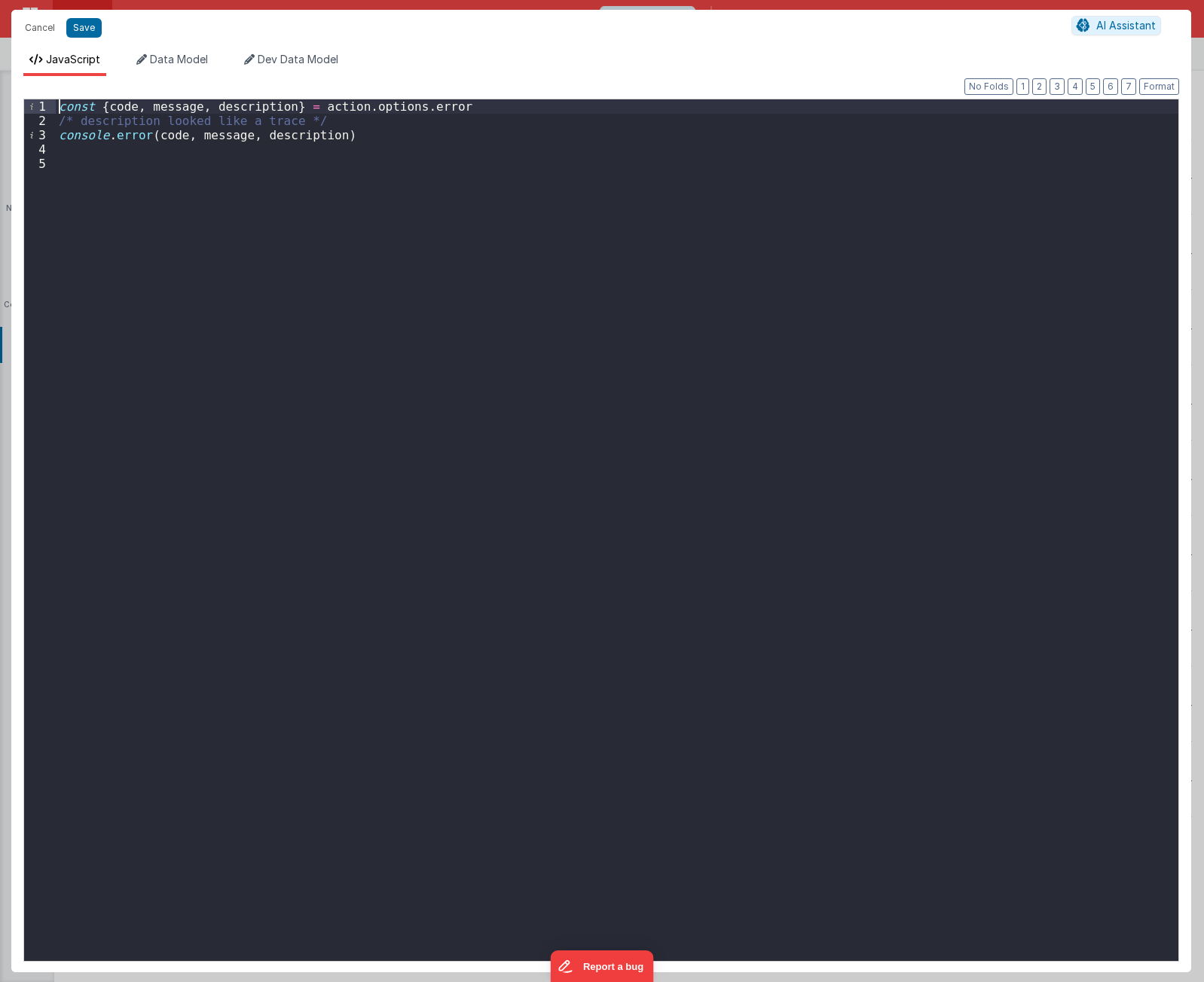
paste textarea
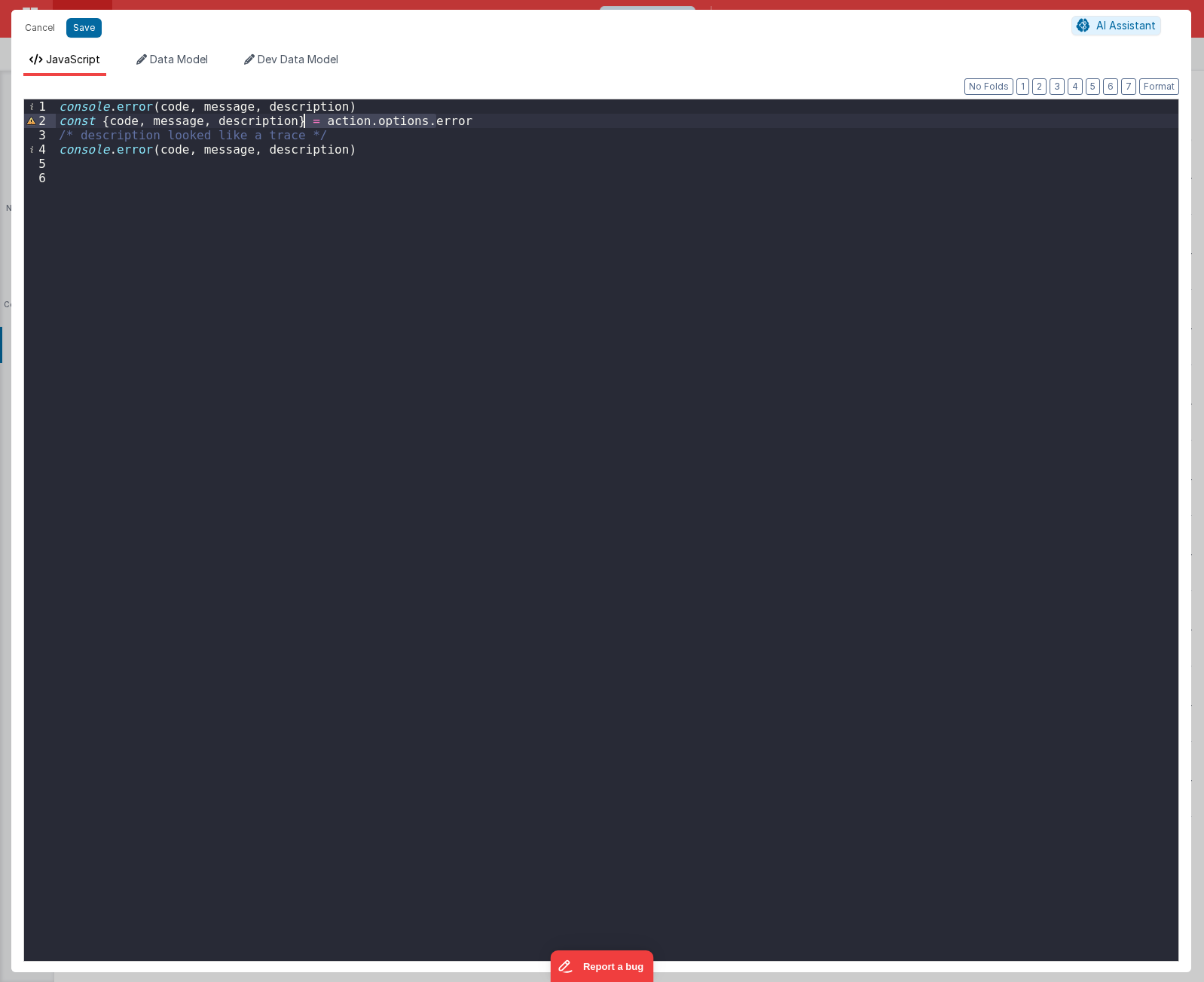
drag, startPoint x: 463, startPoint y: 126, endPoint x: 305, endPoint y: 126, distance: 158.0
click at [305, 126] on div "console . error ( code , message , description ) const { code , message , descr…" at bounding box center [617, 545] width 1123 height 890
drag, startPoint x: 323, startPoint y: 108, endPoint x: 152, endPoint y: 110, distance: 171.0
click at [152, 110] on div "console . error ( code , message , description ) const { code , message , descr…" at bounding box center [617, 545] width 1123 height 890
paste textarea
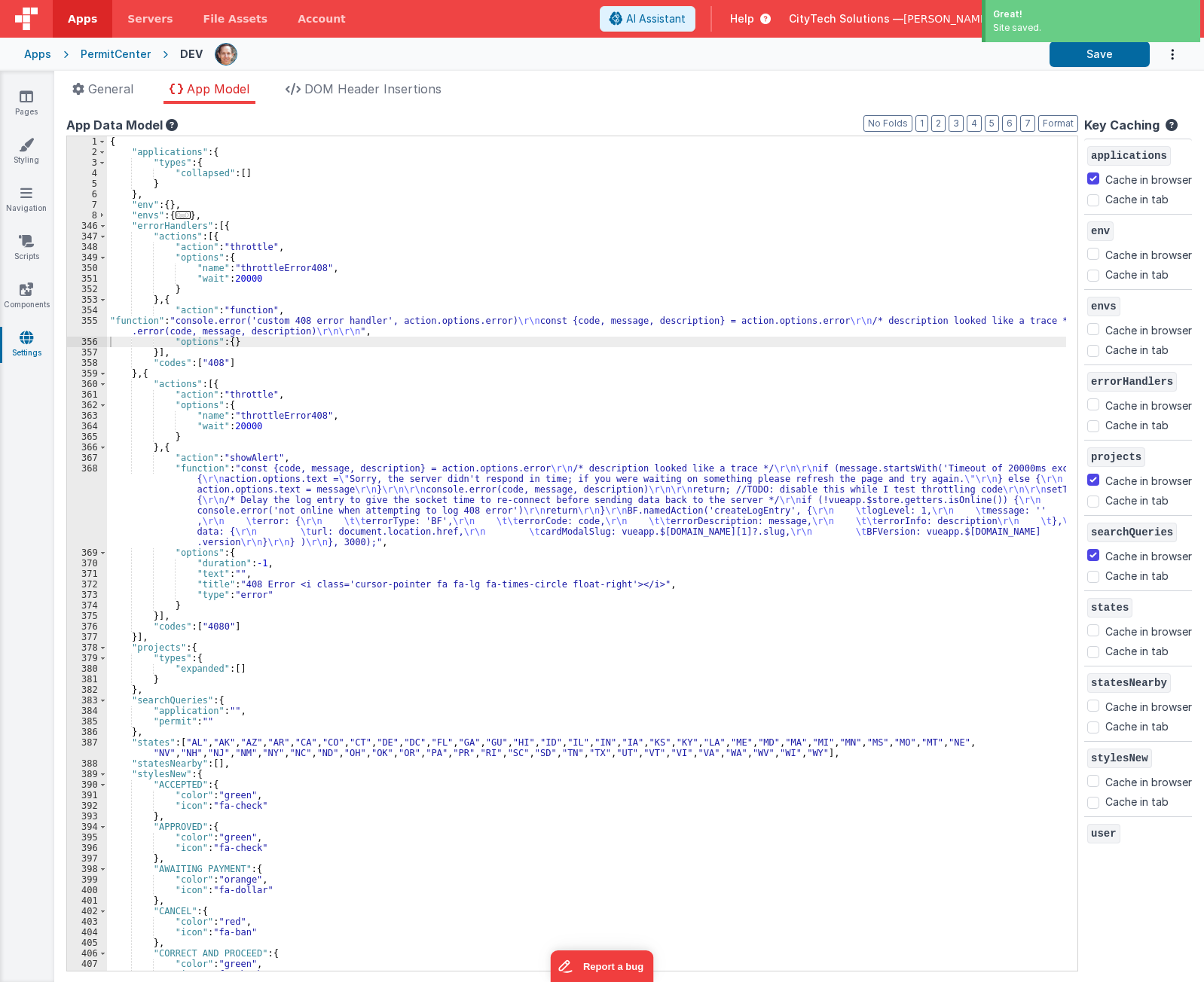
click at [652, 101] on ul "General App Model DOM Header Insertions" at bounding box center [629, 92] width 1150 height 24
click at [332, 484] on div "{ "applications" : { "types" : { "collapsed" : [ ] } } , "env" : { } , "envs" :…" at bounding box center [587, 564] width 960 height 856
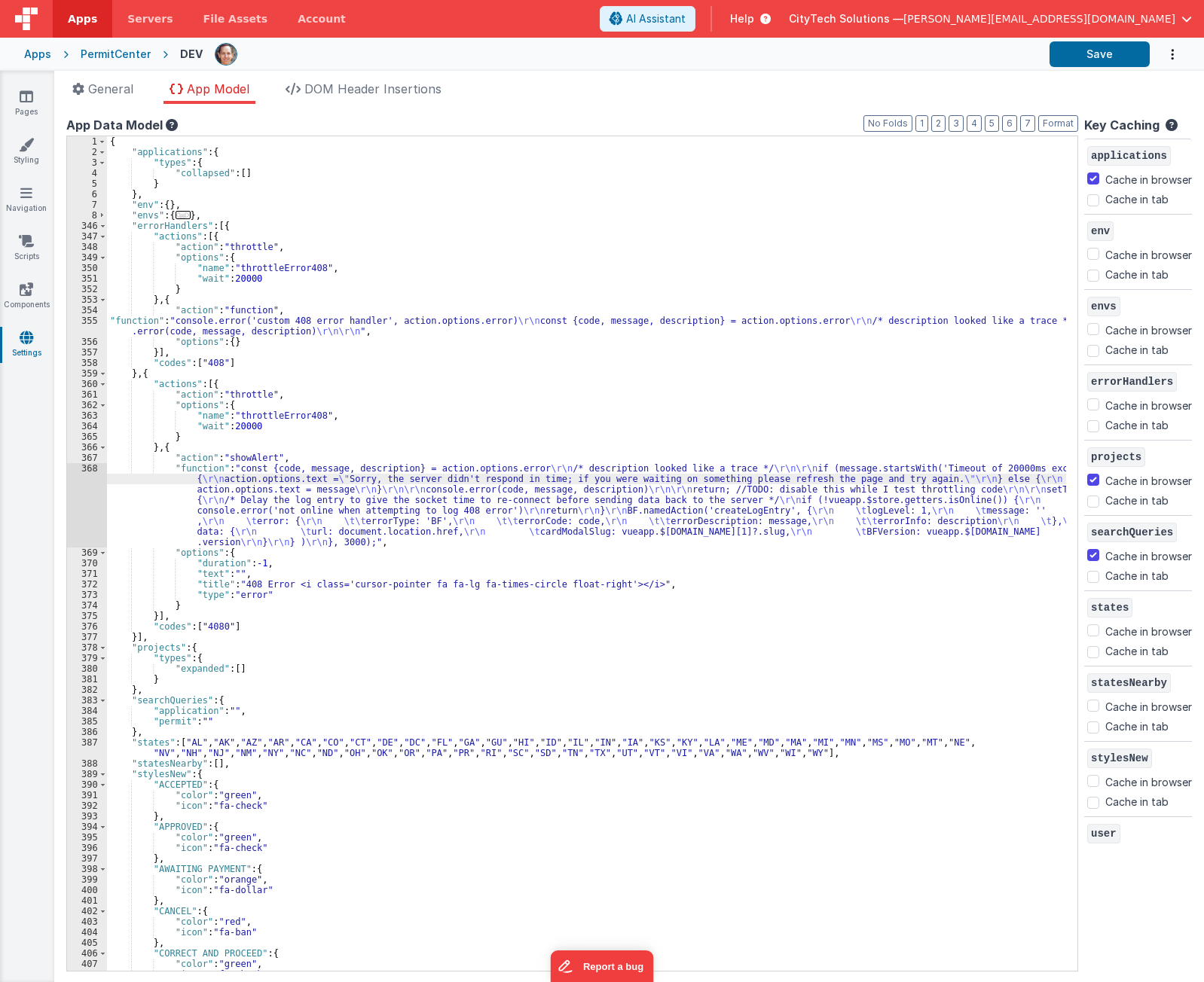
click at [262, 326] on div "{ "applications" : { "types" : { "collapsed" : [ ] } } , "env" : { } , "envs" :…" at bounding box center [587, 564] width 960 height 856
click at [85, 329] on div "355" at bounding box center [87, 326] width 40 height 21
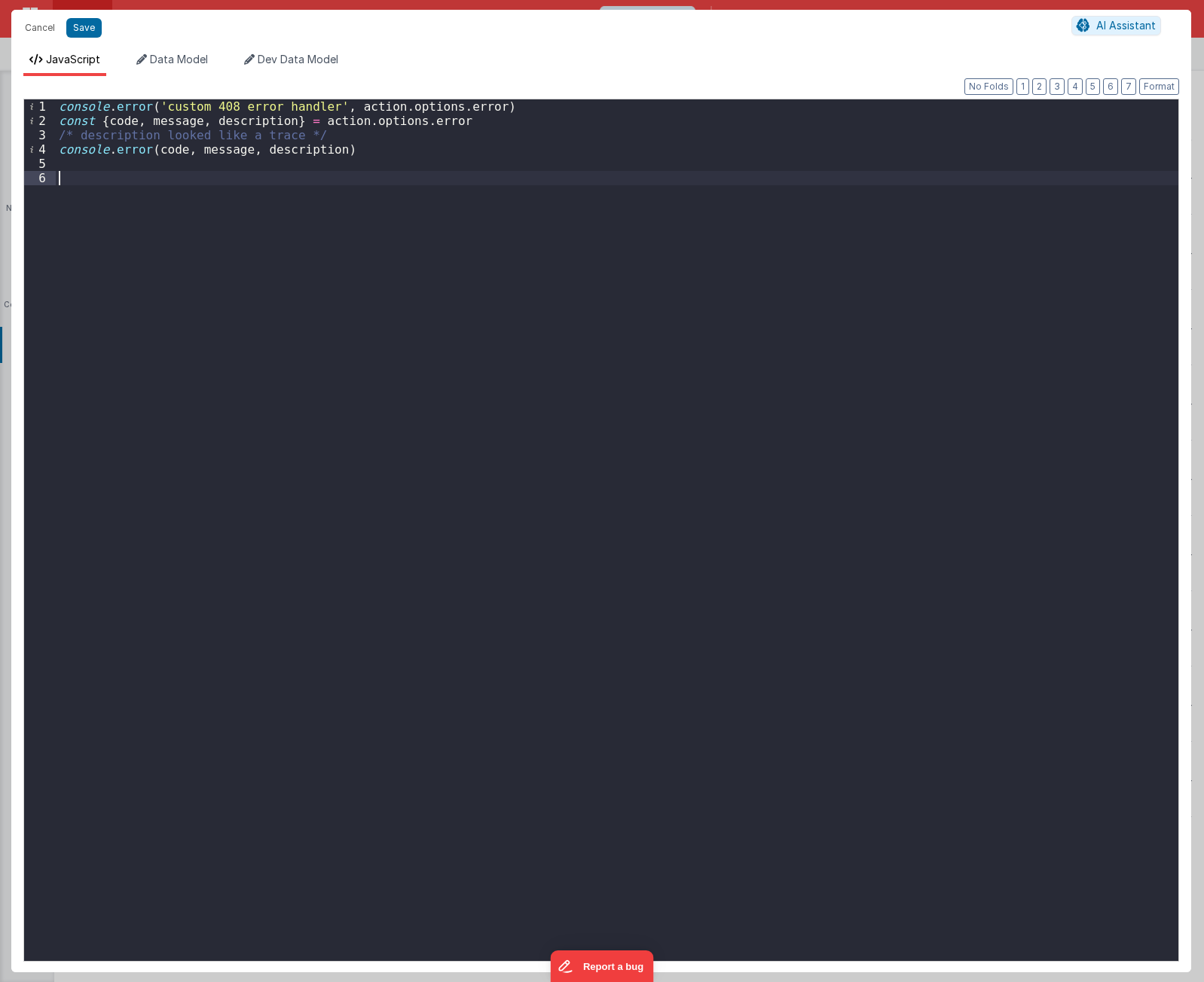
drag, startPoint x: 339, startPoint y: 489, endPoint x: 358, endPoint y: 496, distance: 20.2
click at [339, 491] on div "console . error ( 'custom 408 error handler' , action . options . error ) const…" at bounding box center [617, 545] width 1123 height 890
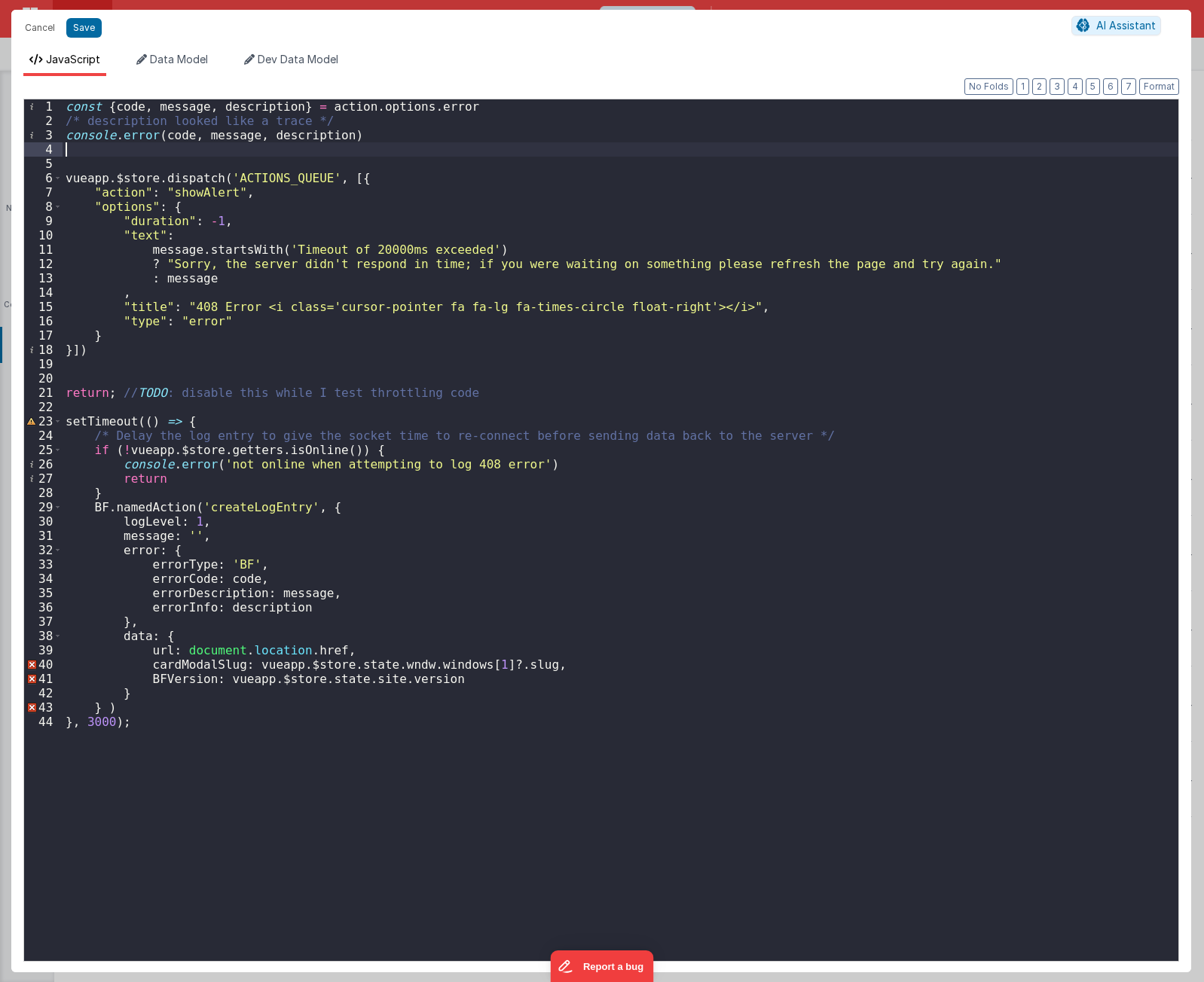
click at [385, 150] on div "const { code , message , description } = action . options . error /* descriptio…" at bounding box center [621, 545] width 1116 height 890
click at [301, 213] on div "const { code , message , description } = action . options . error /* descriptio…" at bounding box center [621, 545] width 1116 height 890
click at [163, 246] on div "const { code , message , description } = action . options . error /* descriptio…" at bounding box center [621, 545] width 1116 height 890
click at [232, 252] on div "const { code , message , description } = action . options . error /* descriptio…" at bounding box center [621, 545] width 1116 height 890
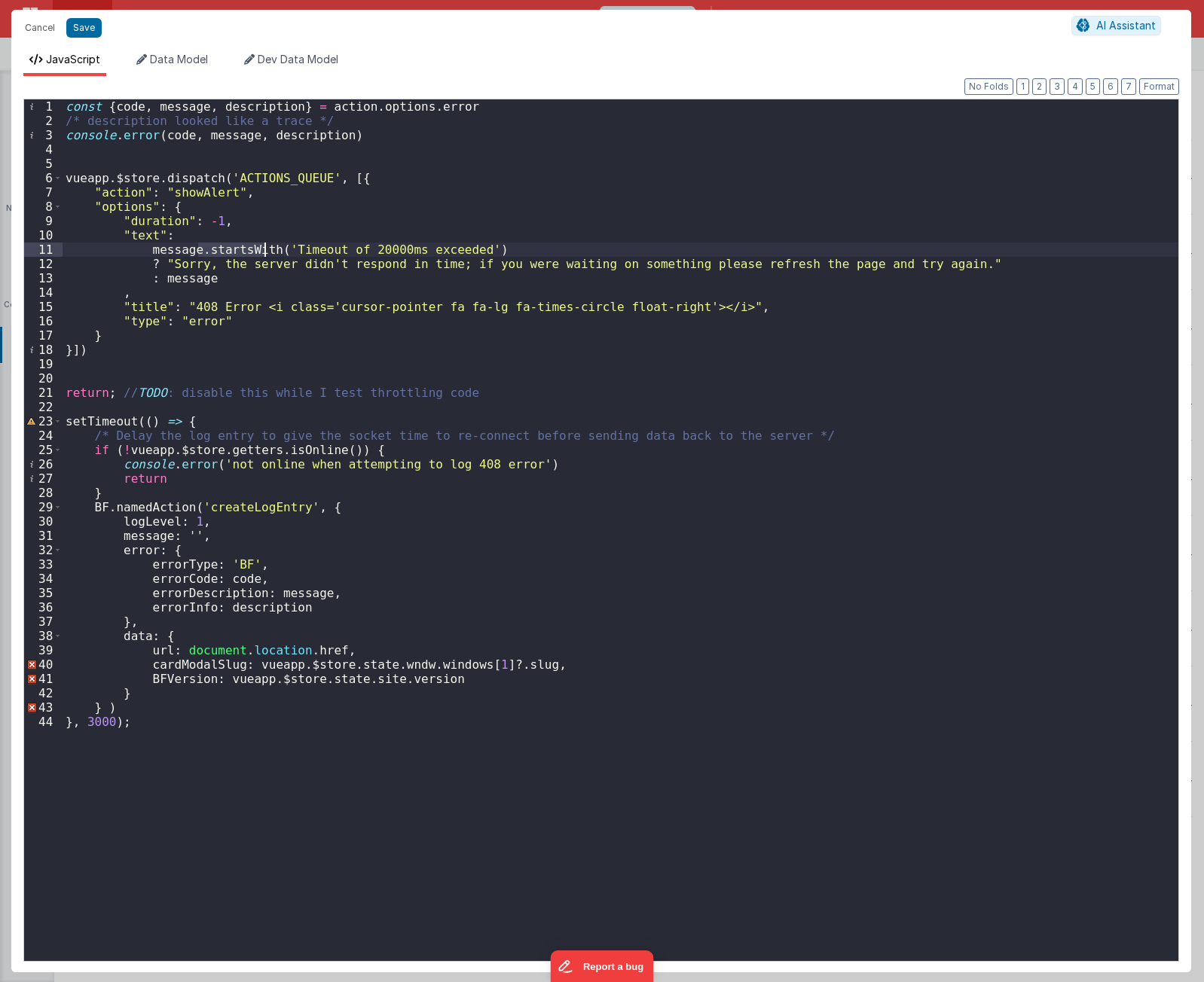
click at [232, 252] on div "const { code , message , description } = action . options . error /* descriptio…" at bounding box center [621, 545] width 1116 height 890
click at [496, 251] on div "const { code , message , description } = action . options . error /* descriptio…" at bounding box center [621, 545] width 1116 height 890
click at [333, 437] on div "const { code , message , description } = action . options . error /* descriptio…" at bounding box center [621, 545] width 1116 height 890
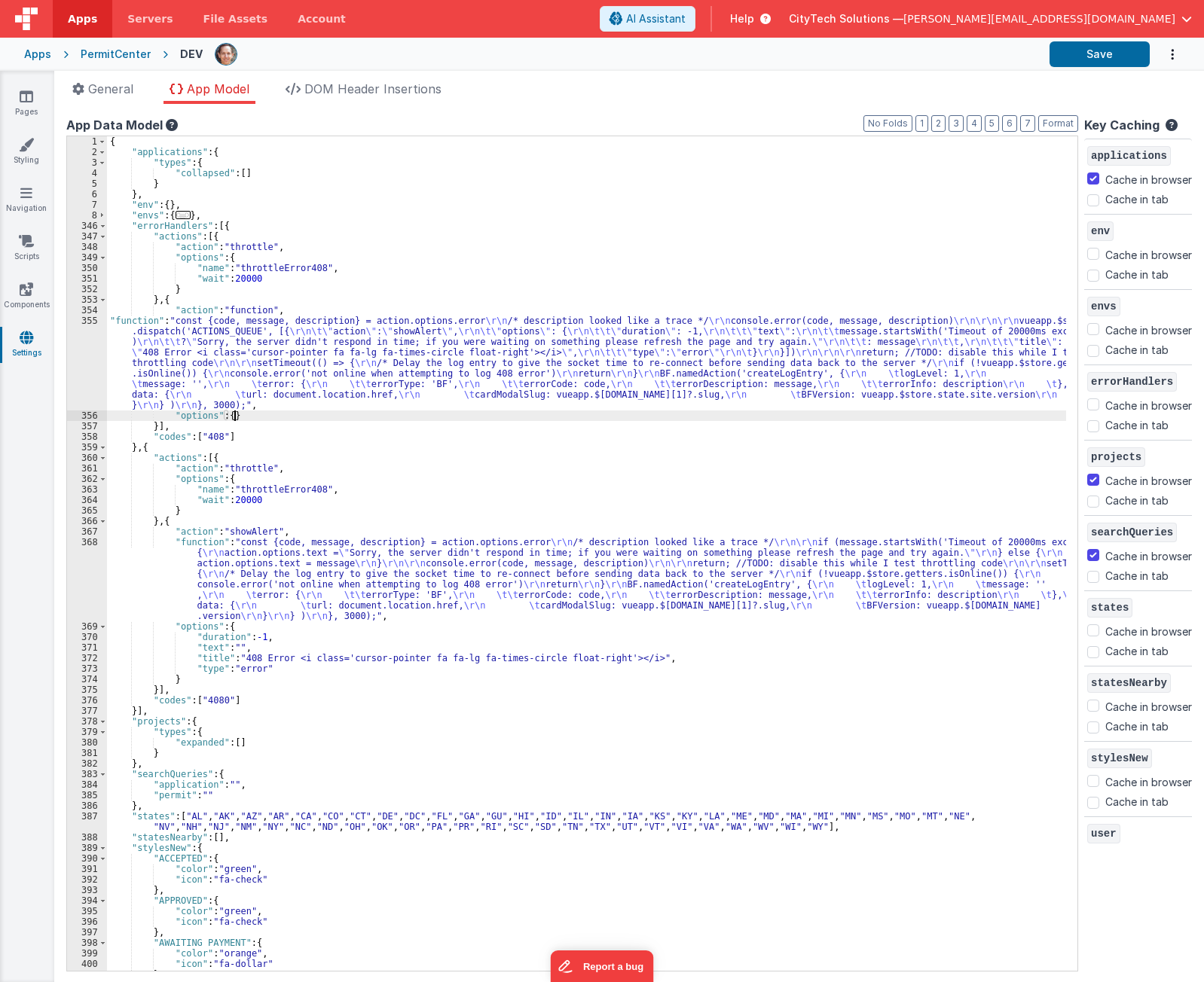
click at [487, 419] on div "{ "applications" : { "types" : { "collapsed" : [ ] } } , "env" : { } , "envs" :…" at bounding box center [587, 564] width 960 height 856
click at [391, 440] on div "{ "applications" : { "types" : { "collapsed" : [ ] } } , "env" : { } , "envs" :…" at bounding box center [587, 564] width 960 height 856
click at [523, 370] on div "{ "applications" : { "types" : { "collapsed" : [ ] } } , "env" : { } , "envs" :…" at bounding box center [587, 564] width 960 height 856
click at [294, 356] on div "{ "applications" : { "types" : { "collapsed" : [ ] } } , "env" : { } , "envs" :…" at bounding box center [587, 564] width 960 height 856
click at [224, 697] on div "{ "applications" : { "types" : { "collapsed" : [ ] } } , "env" : { } , "envs" :…" at bounding box center [587, 564] width 960 height 856
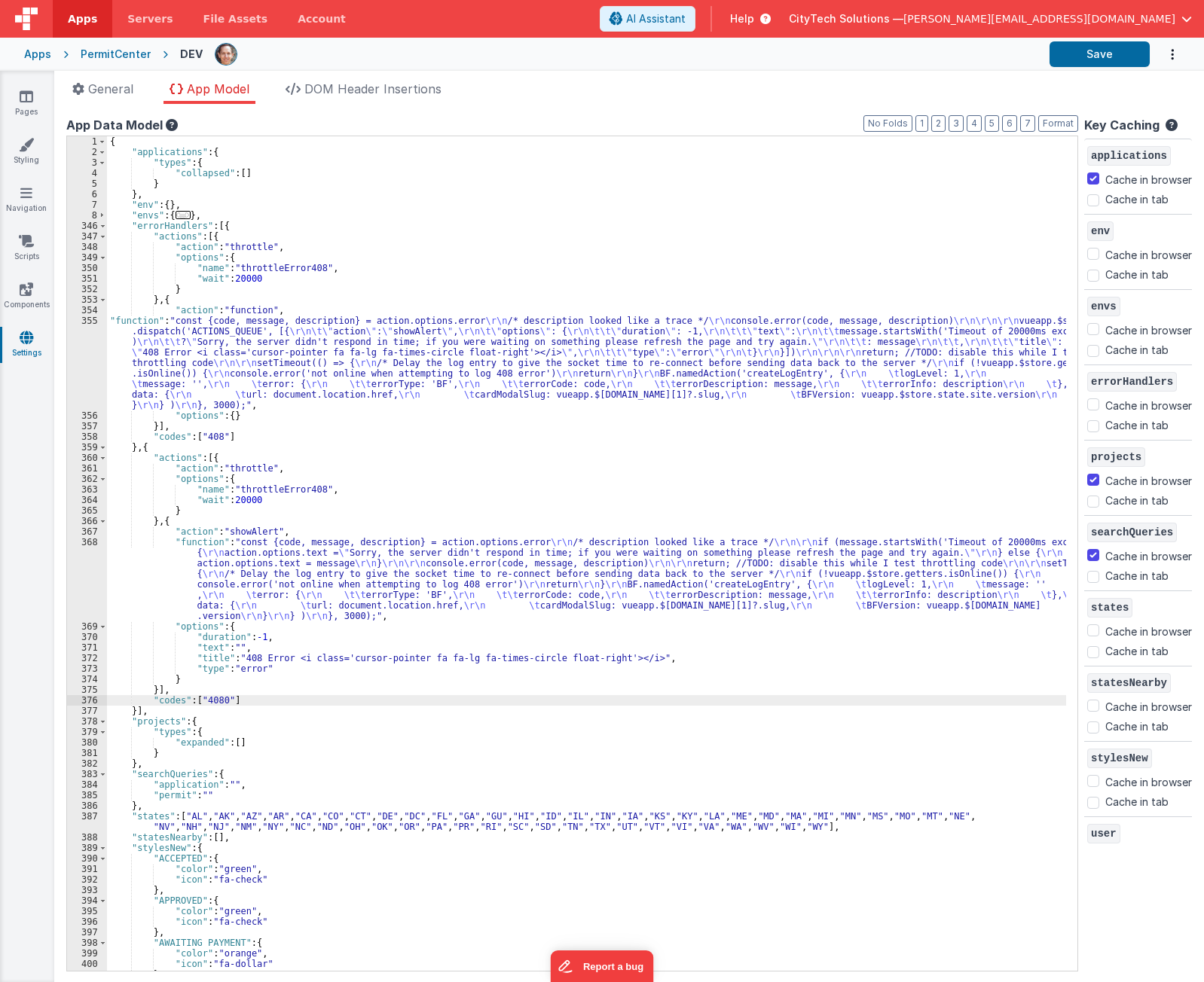
click at [246, 453] on div "{ "applications" : { "types" : { "collapsed" : [ ] } } , "env" : { } , "envs" :…" at bounding box center [587, 564] width 960 height 856
click at [251, 349] on div "{ "applications" : { "types" : { "collapsed" : [ ] } } , "env" : { } , "envs" :…" at bounding box center [587, 564] width 960 height 856
click at [409, 263] on div "{ "applications" : { "types" : { "collapsed" : [ ] } } , "env" : { } , "envs" :…" at bounding box center [587, 564] width 960 height 856
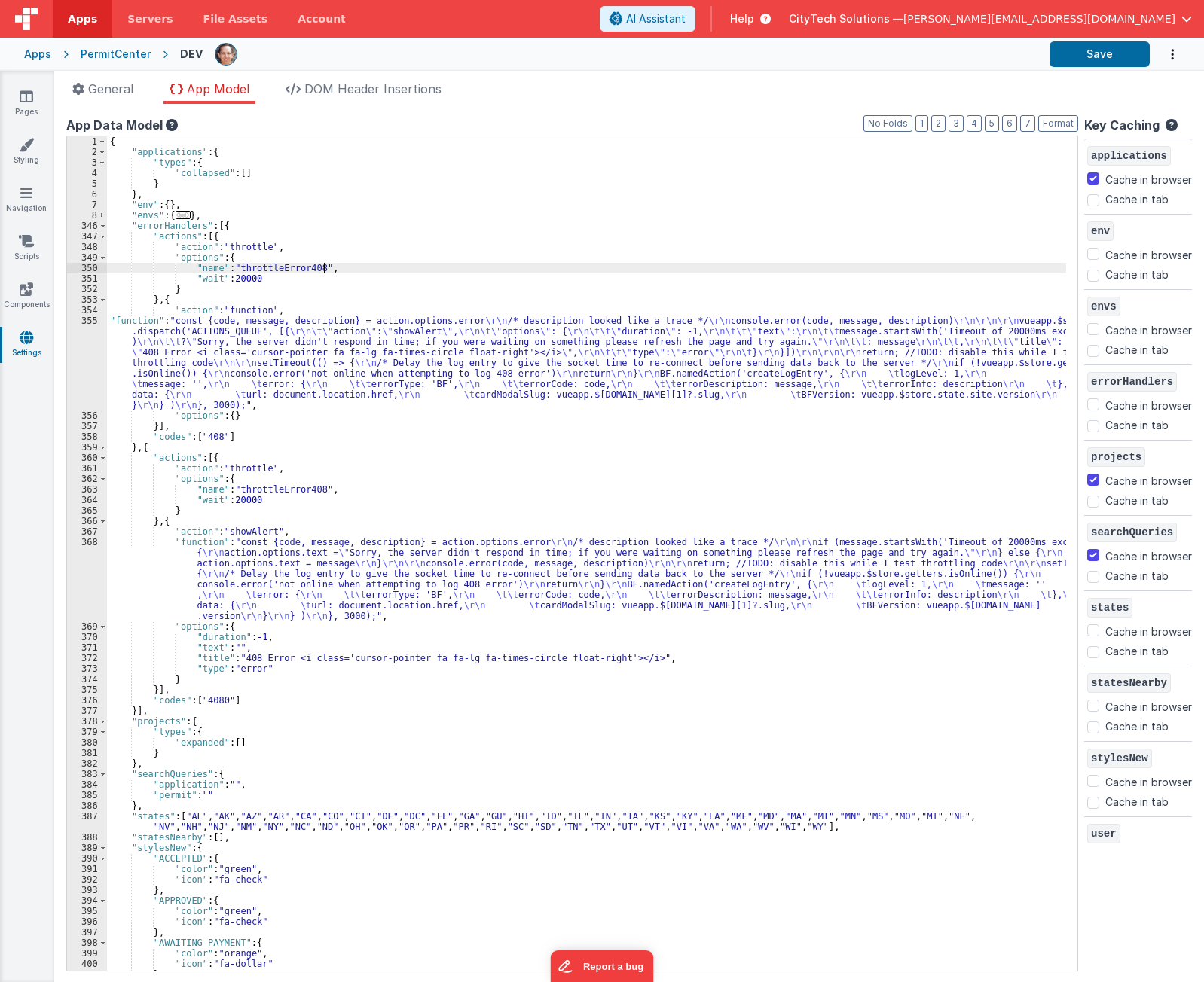
click at [247, 365] on div "{ "applications" : { "types" : { "collapsed" : [ ] } } , "env" : { } , "envs" :…" at bounding box center [587, 564] width 960 height 856
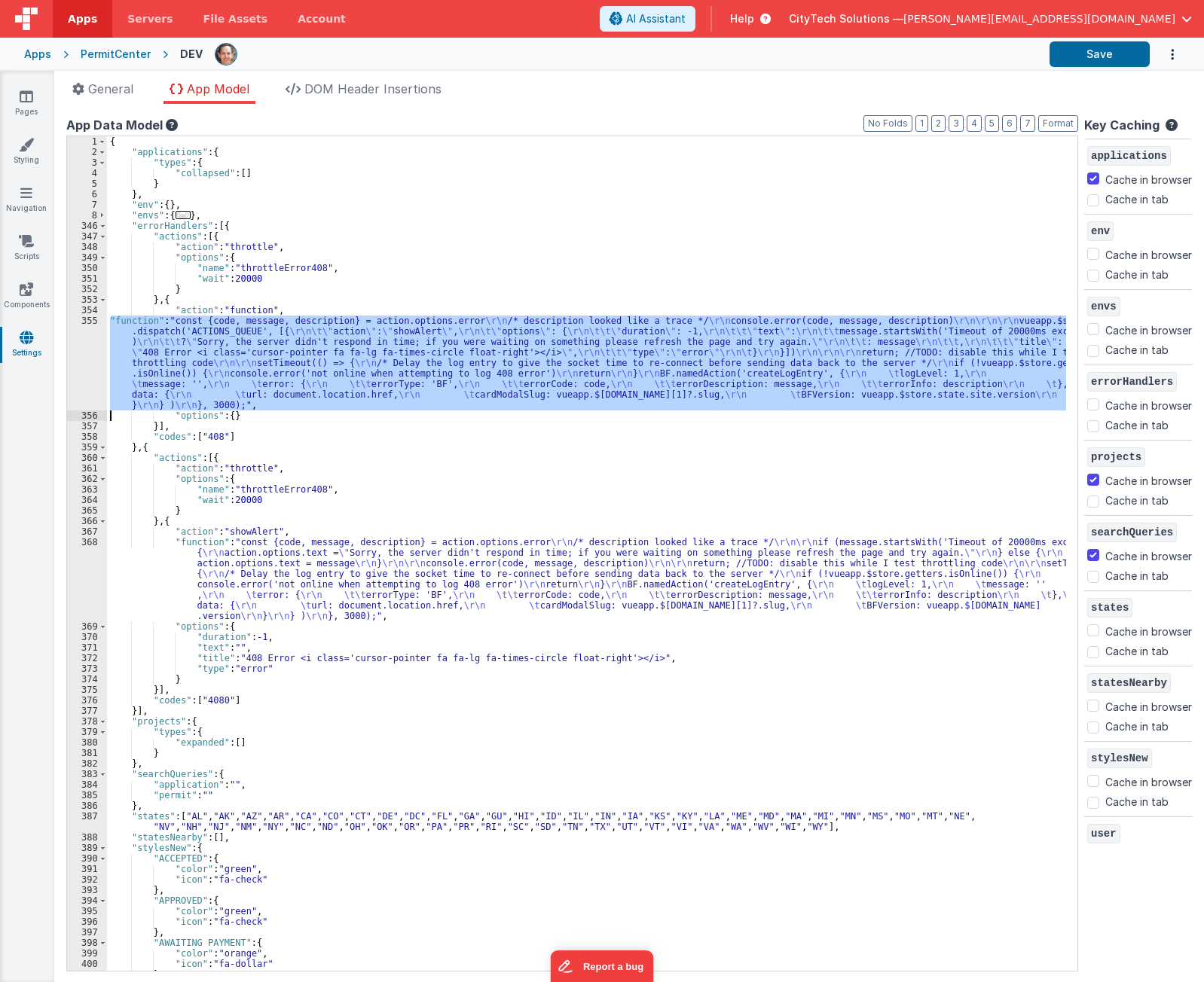
click at [80, 351] on div "355" at bounding box center [87, 362] width 40 height 95
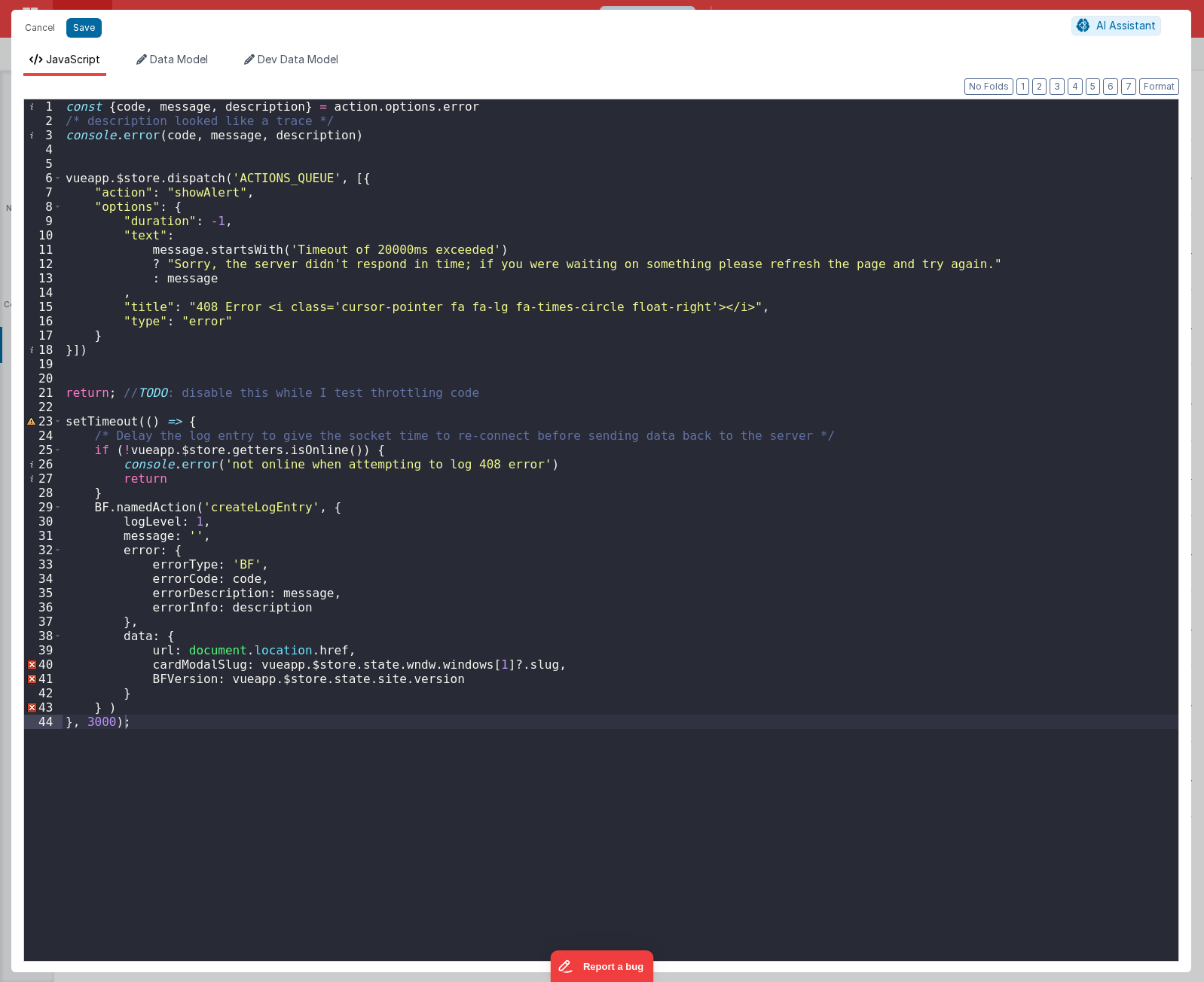
click at [291, 376] on div "const { code , message , description } = action . options . error /* descriptio…" at bounding box center [621, 545] width 1116 height 890
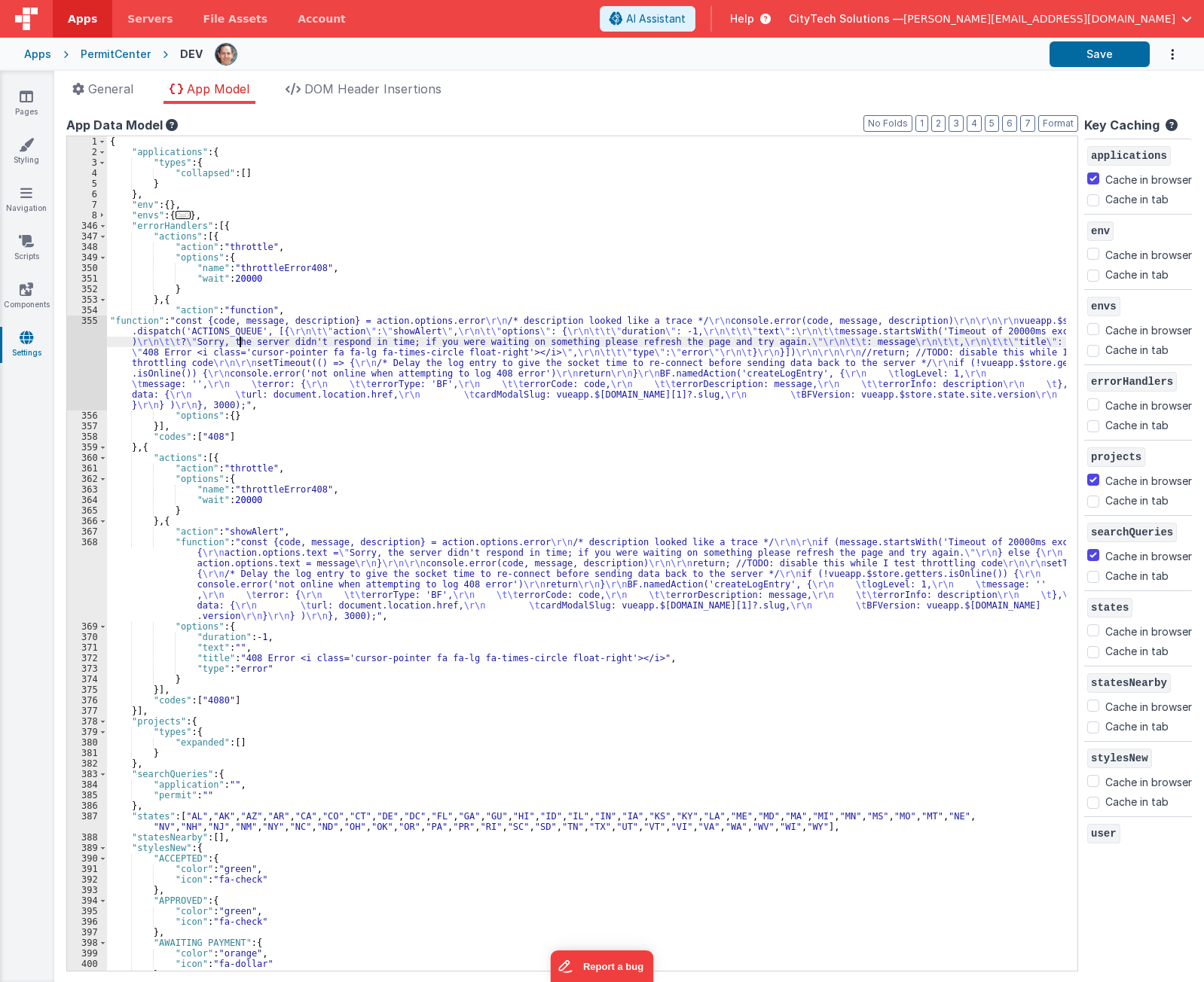
click at [237, 344] on div "{ "applications" : { "types" : { "collapsed" : [ ] } } , "env" : { } , "envs" :…" at bounding box center [587, 564] width 960 height 856
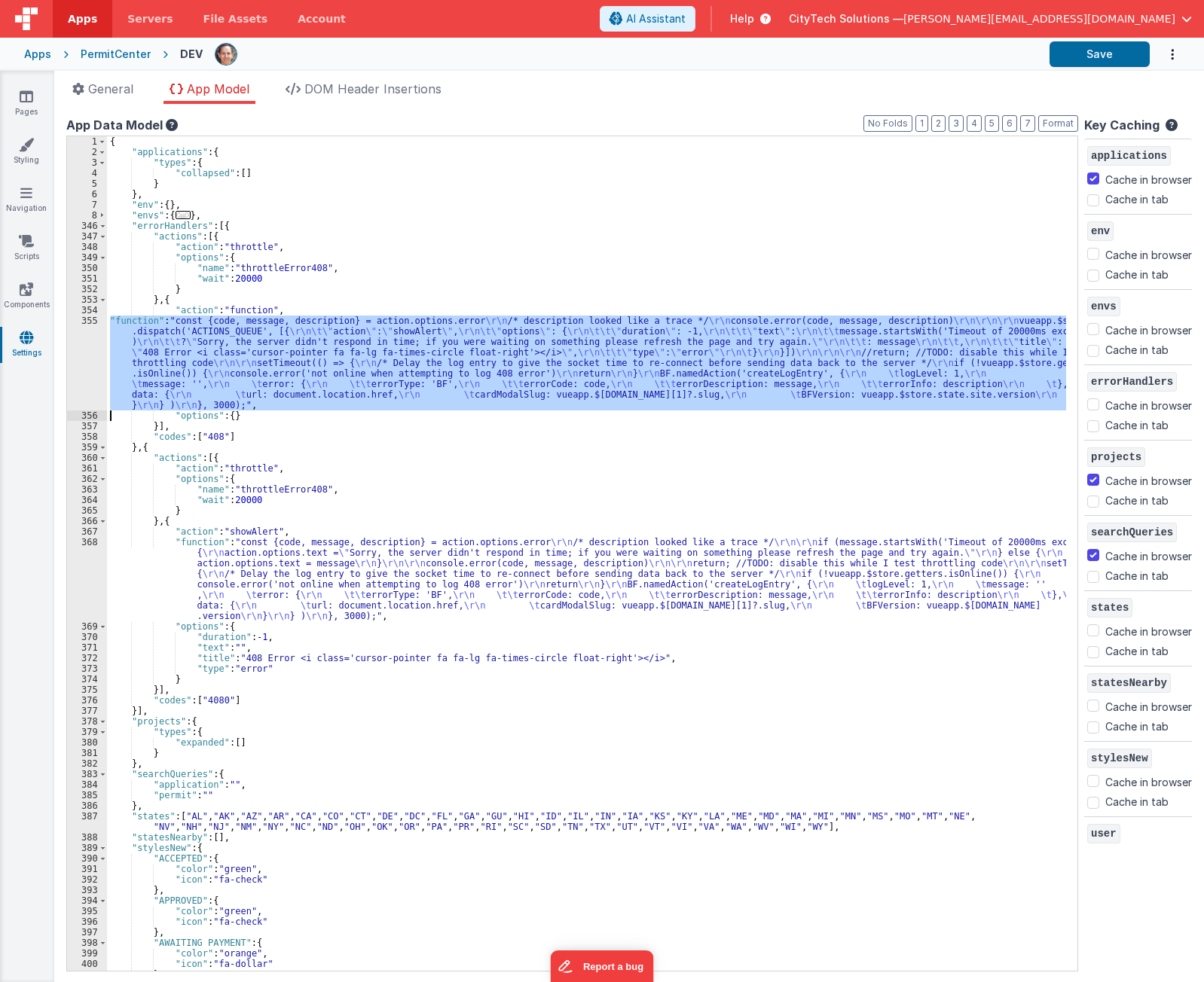
click at [84, 352] on div "355" at bounding box center [87, 362] width 40 height 95
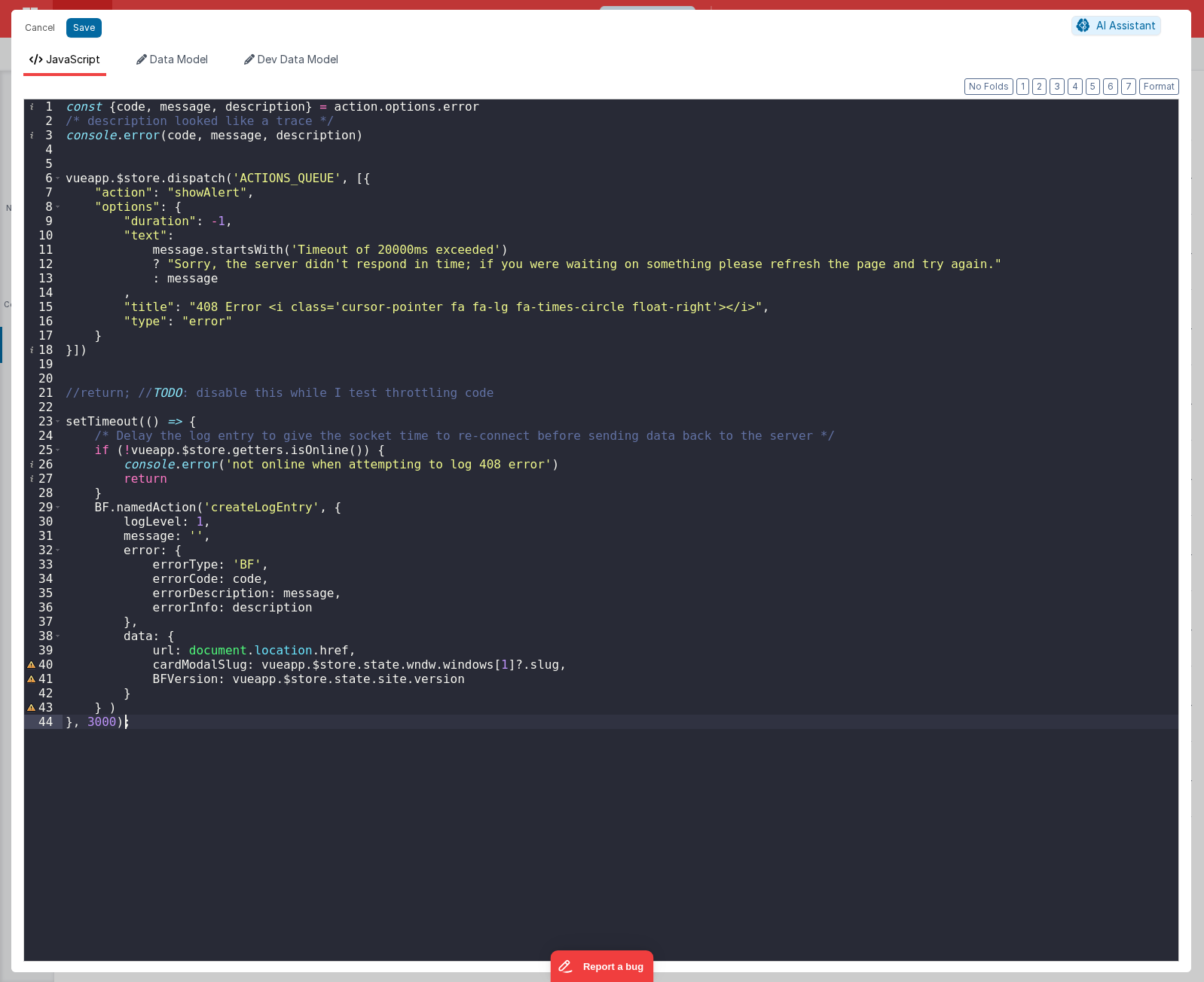
click at [214, 794] on div "const { code , message , description } = action . options . error /* descriptio…" at bounding box center [621, 545] width 1116 height 890
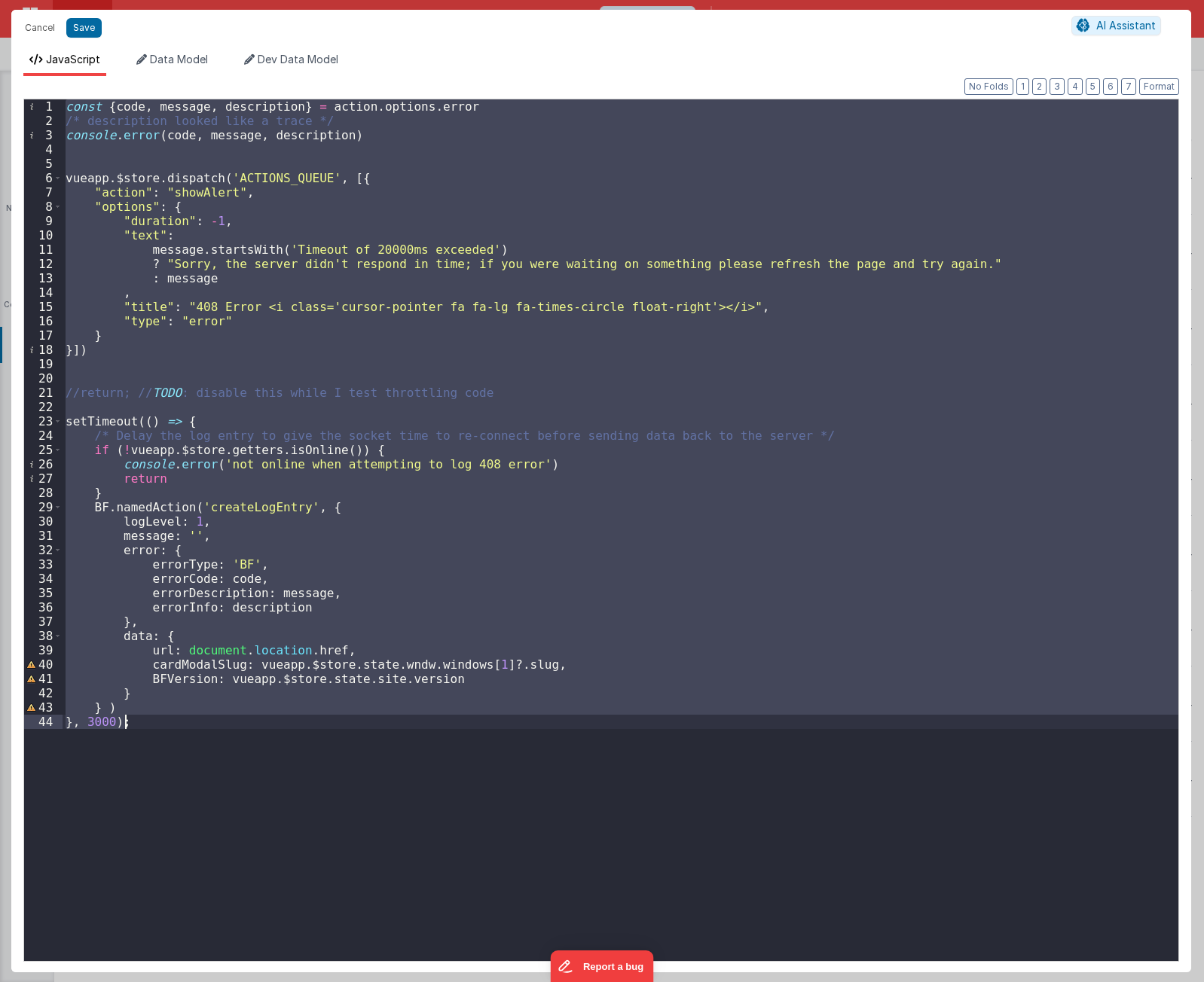
click at [452, 572] on div "const { code , message , description } = action . options . error /* descriptio…" at bounding box center [621, 530] width 1116 height 861
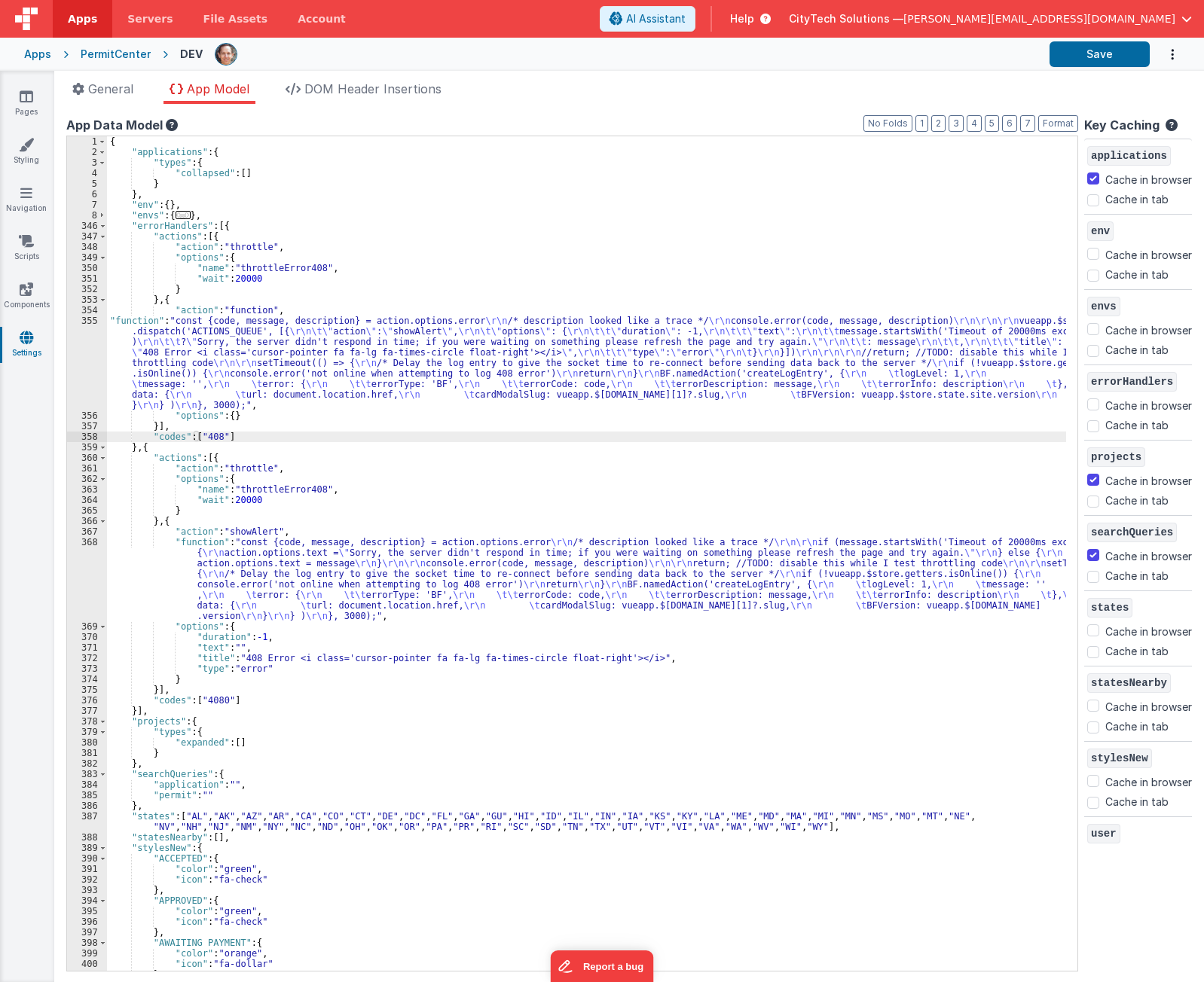
drag, startPoint x: 246, startPoint y: 435, endPoint x: 240, endPoint y: 415, distance: 20.9
click at [245, 435] on div "{ "applications" : { "types" : { "collapsed" : [ ] } } , "env" : { } , "envs" :…" at bounding box center [587, 564] width 960 height 856
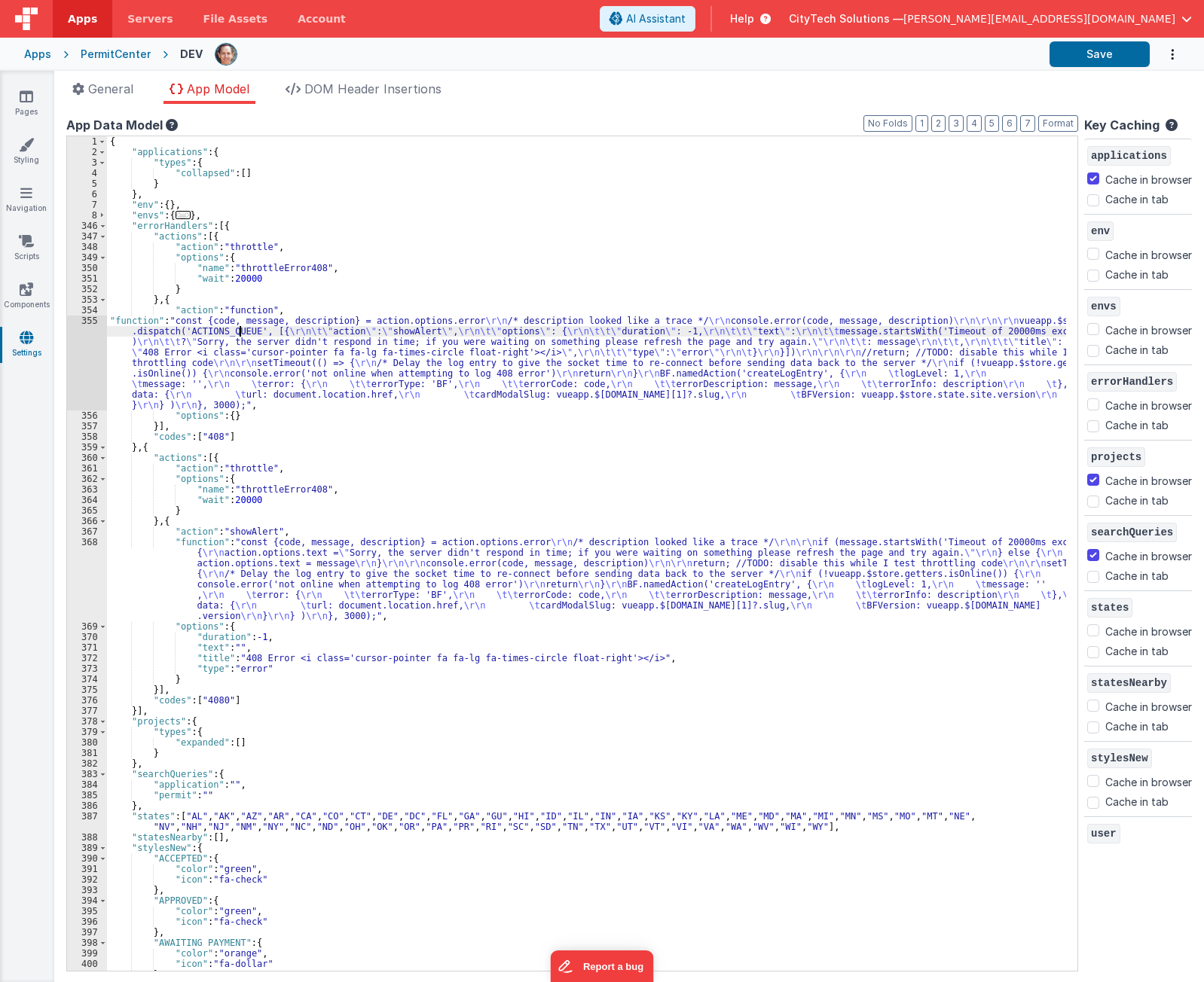
click at [237, 335] on div "{ "applications" : { "types" : { "collapsed" : [ ] } } , "env" : { } , "envs" :…" at bounding box center [587, 564] width 960 height 856
click at [85, 348] on div "355" at bounding box center [87, 362] width 40 height 95
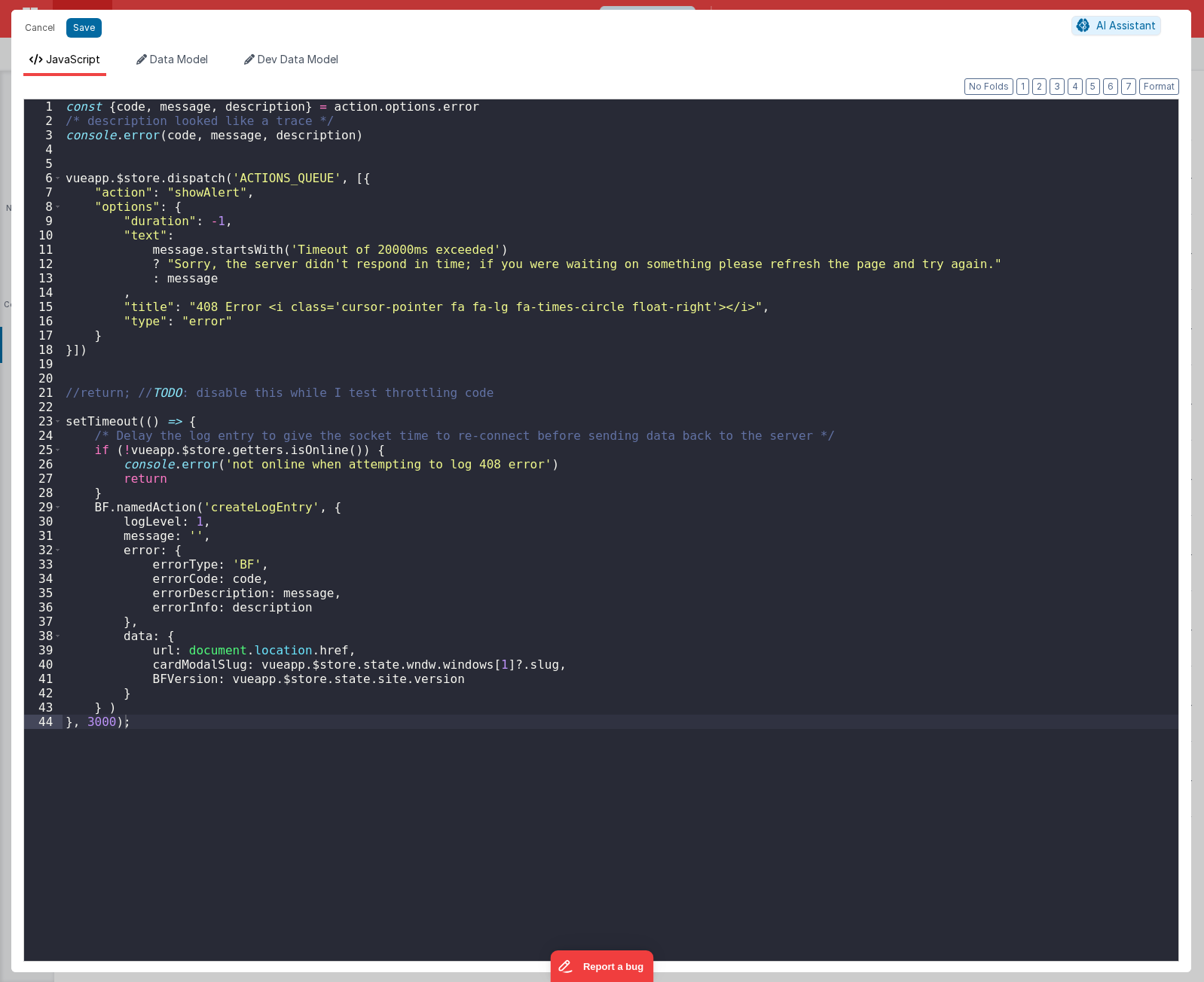
click at [343, 502] on div "const { code , message , description } = action . options . error /* descriptio…" at bounding box center [621, 545] width 1116 height 890
click at [333, 312] on div "const { code , message , description } = action . options . error /* descriptio…" at bounding box center [621, 545] width 1116 height 890
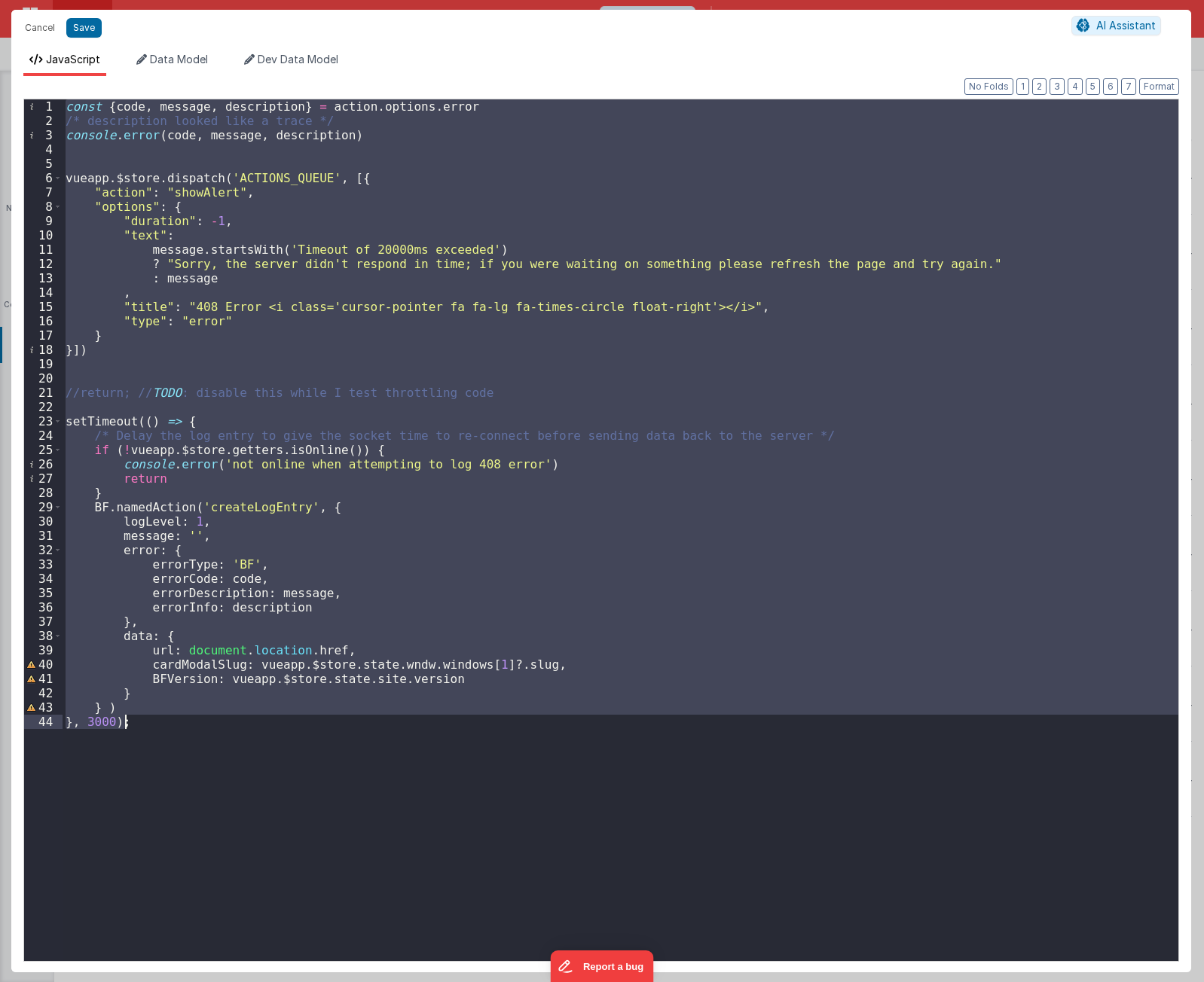
click at [318, 471] on div "const { code , message , description } = action . options . error /* descriptio…" at bounding box center [621, 530] width 1116 height 861
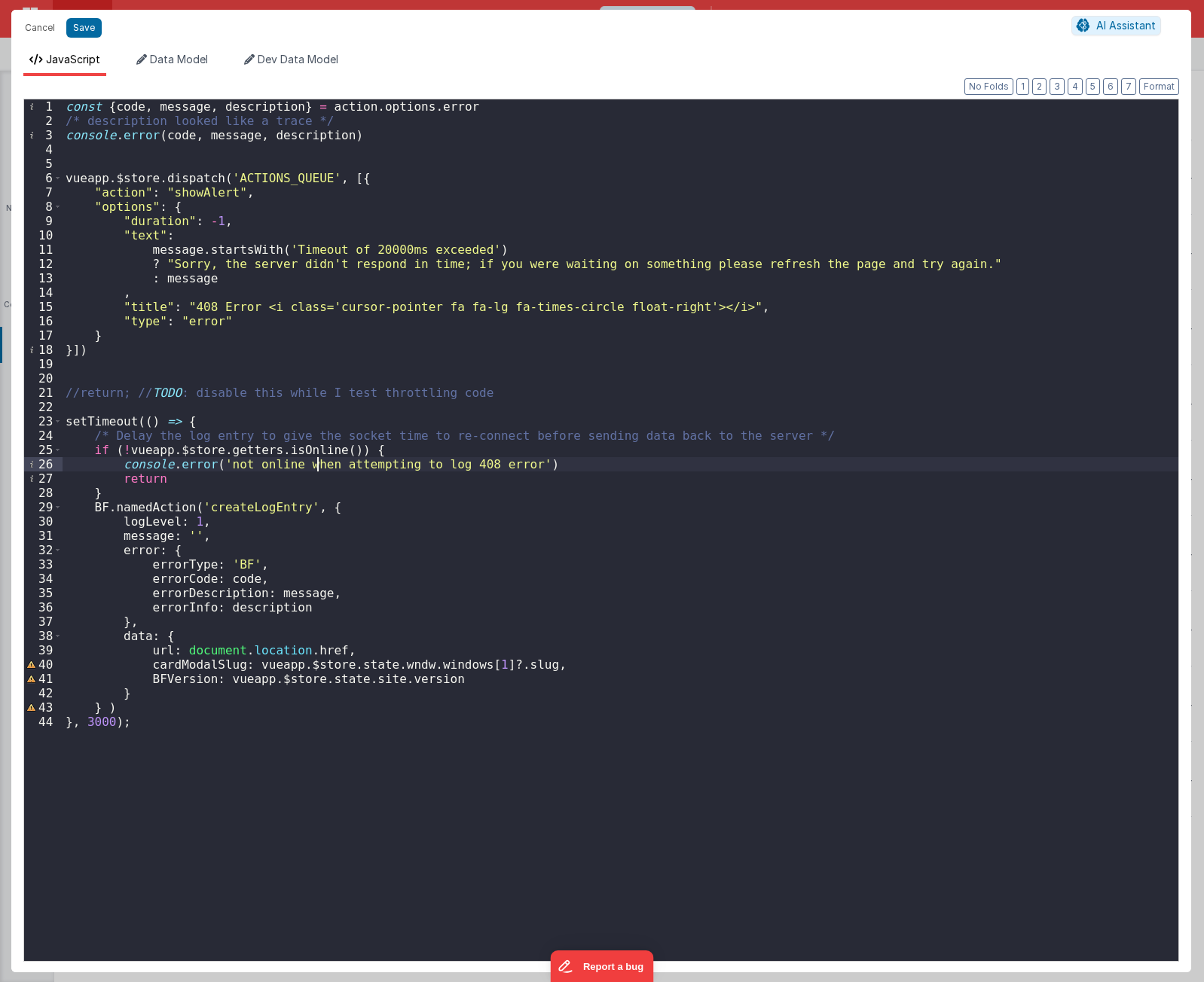
click at [304, 378] on div "const { code , message , description } = action . options . error /* descriptio…" at bounding box center [621, 545] width 1116 height 890
click at [269, 394] on div "const { code , message , description } = action . options . error /* descriptio…" at bounding box center [621, 545] width 1116 height 890
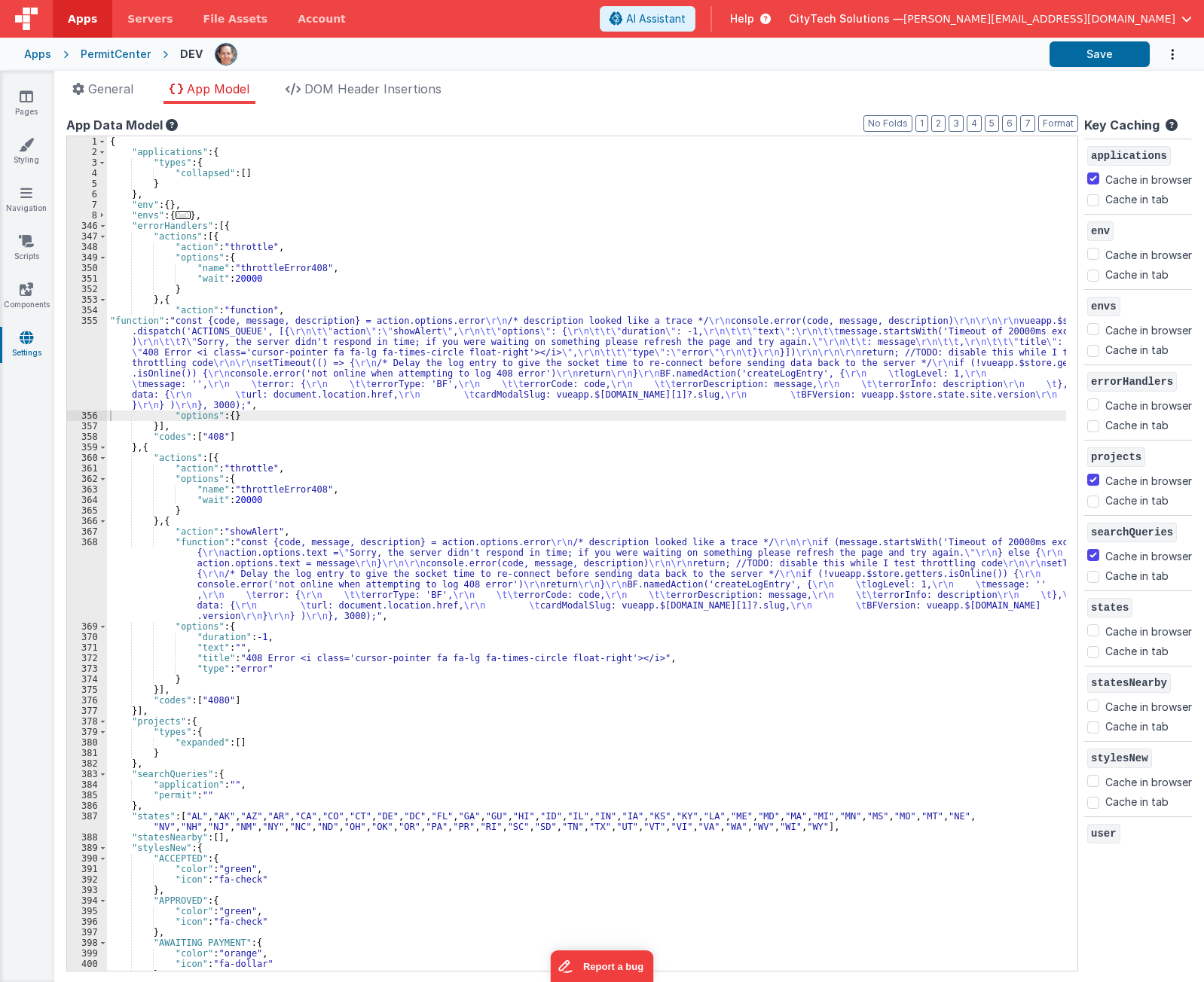
drag, startPoint x: 295, startPoint y: 374, endPoint x: 278, endPoint y: 341, distance: 37.1
click at [294, 374] on div "{ "applications" : { "types" : { "collapsed" : [ ] } } , "env" : { } , "envs" :…" at bounding box center [587, 564] width 960 height 856
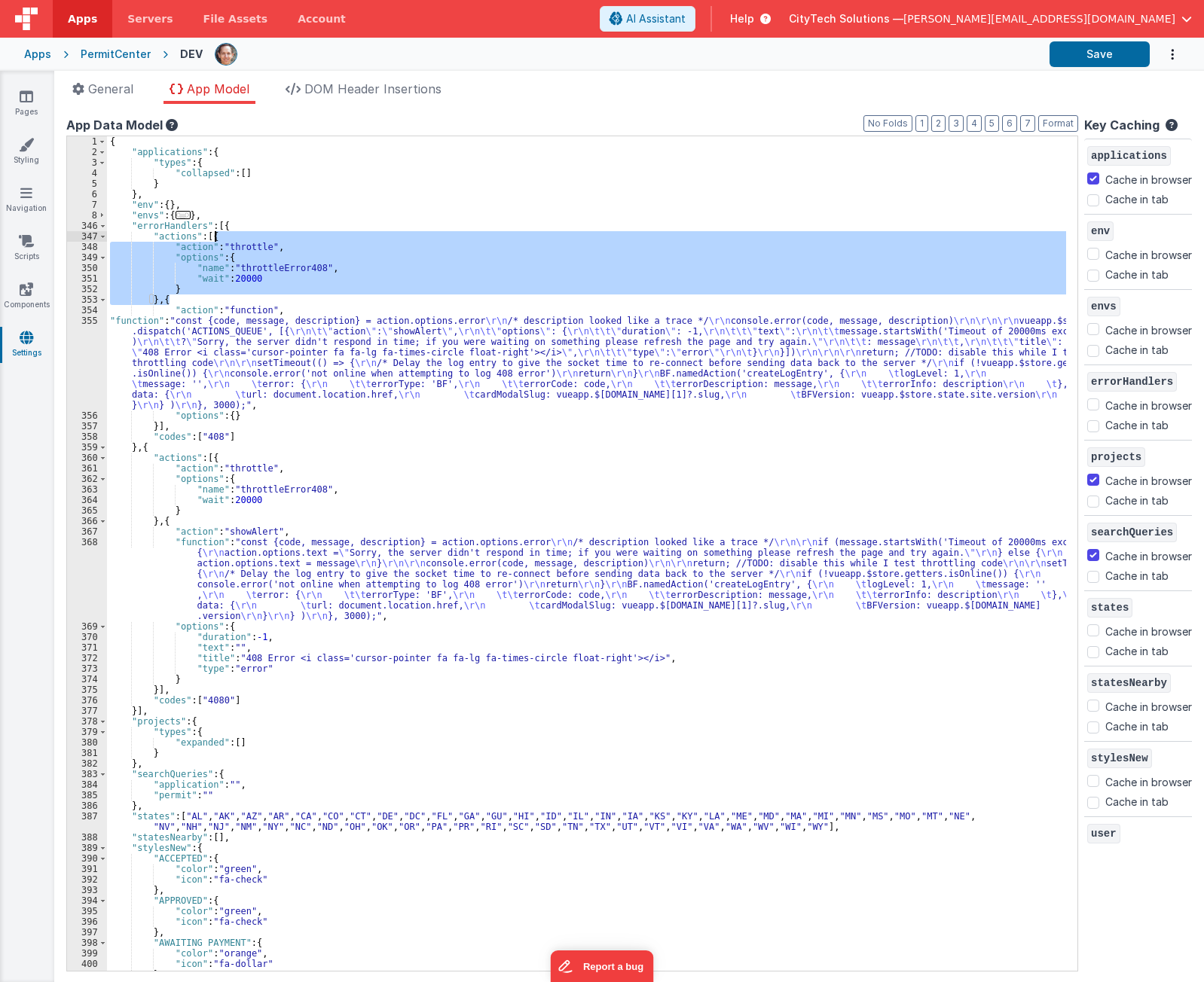
drag, startPoint x: 225, startPoint y: 304, endPoint x: 242, endPoint y: 237, distance: 69.1
click at [242, 237] on div "{ "applications" : { "types" : { "collapsed" : [ ] } } , "env" : { } , "envs" :…" at bounding box center [587, 564] width 960 height 856
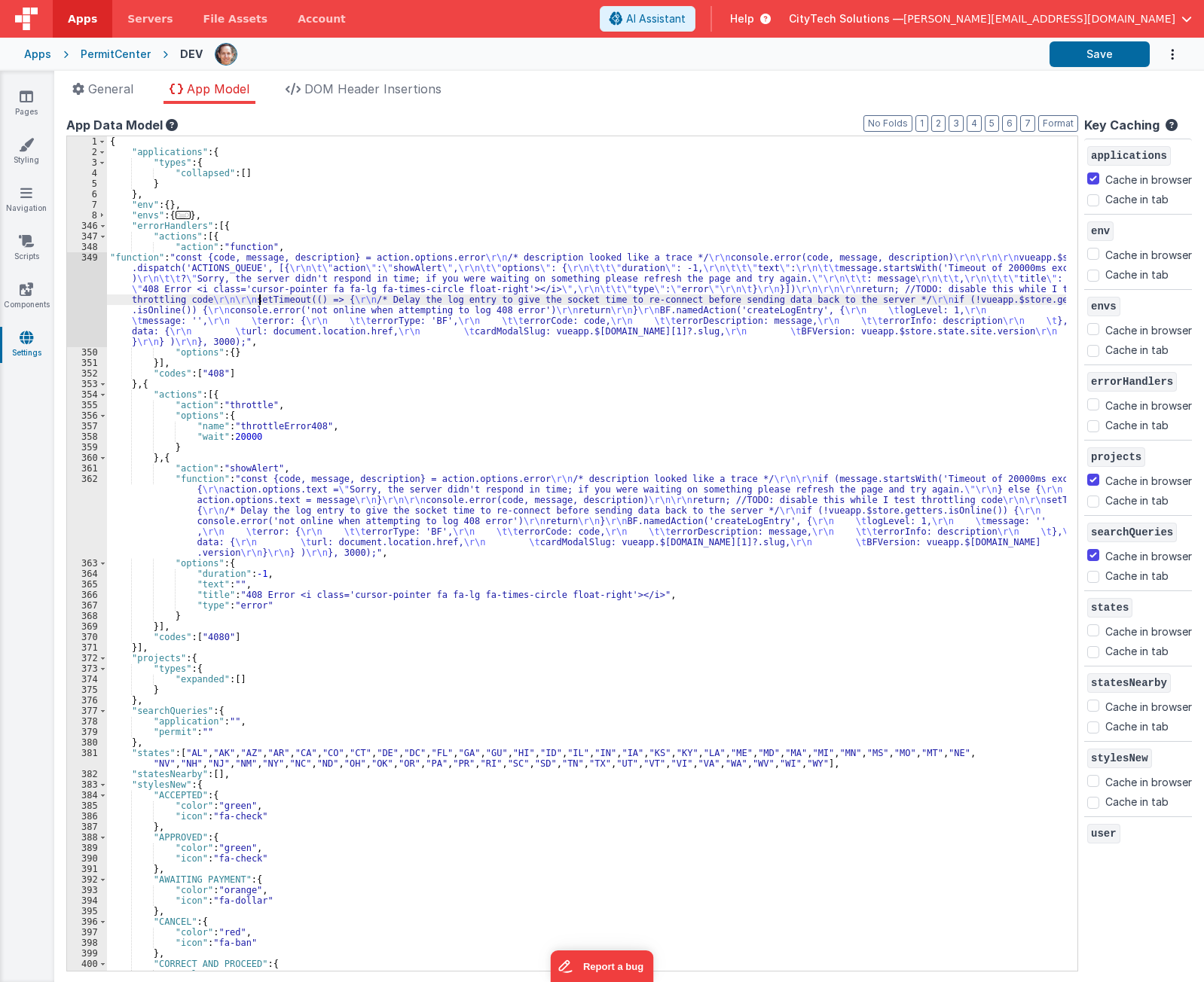
click at [258, 297] on div "{ "applications" : { "types" : { "collapsed" : [ ] } } , "env" : { } , "envs" :…" at bounding box center [587, 564] width 960 height 856
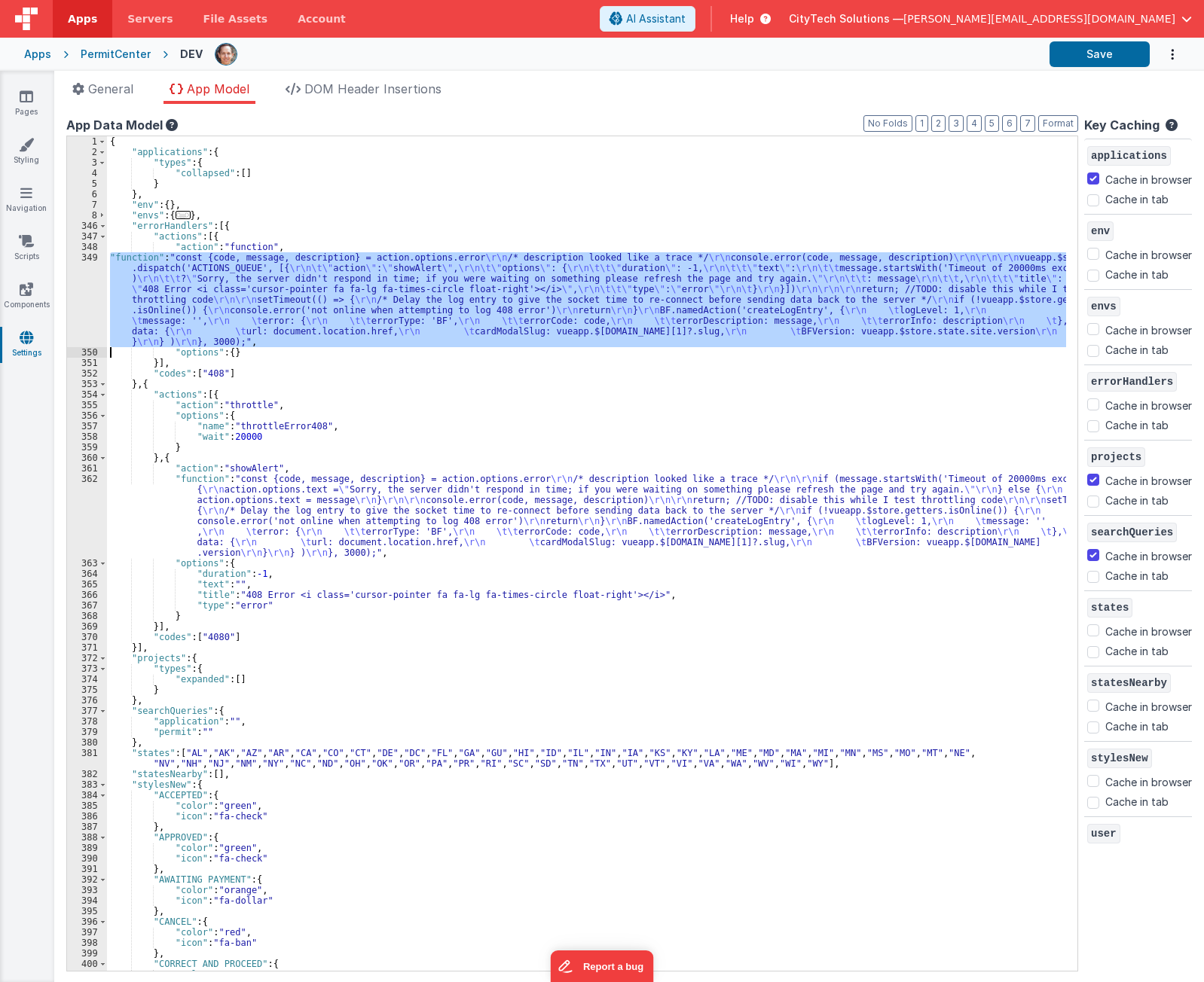
click at [85, 300] on div "349" at bounding box center [87, 300] width 40 height 95
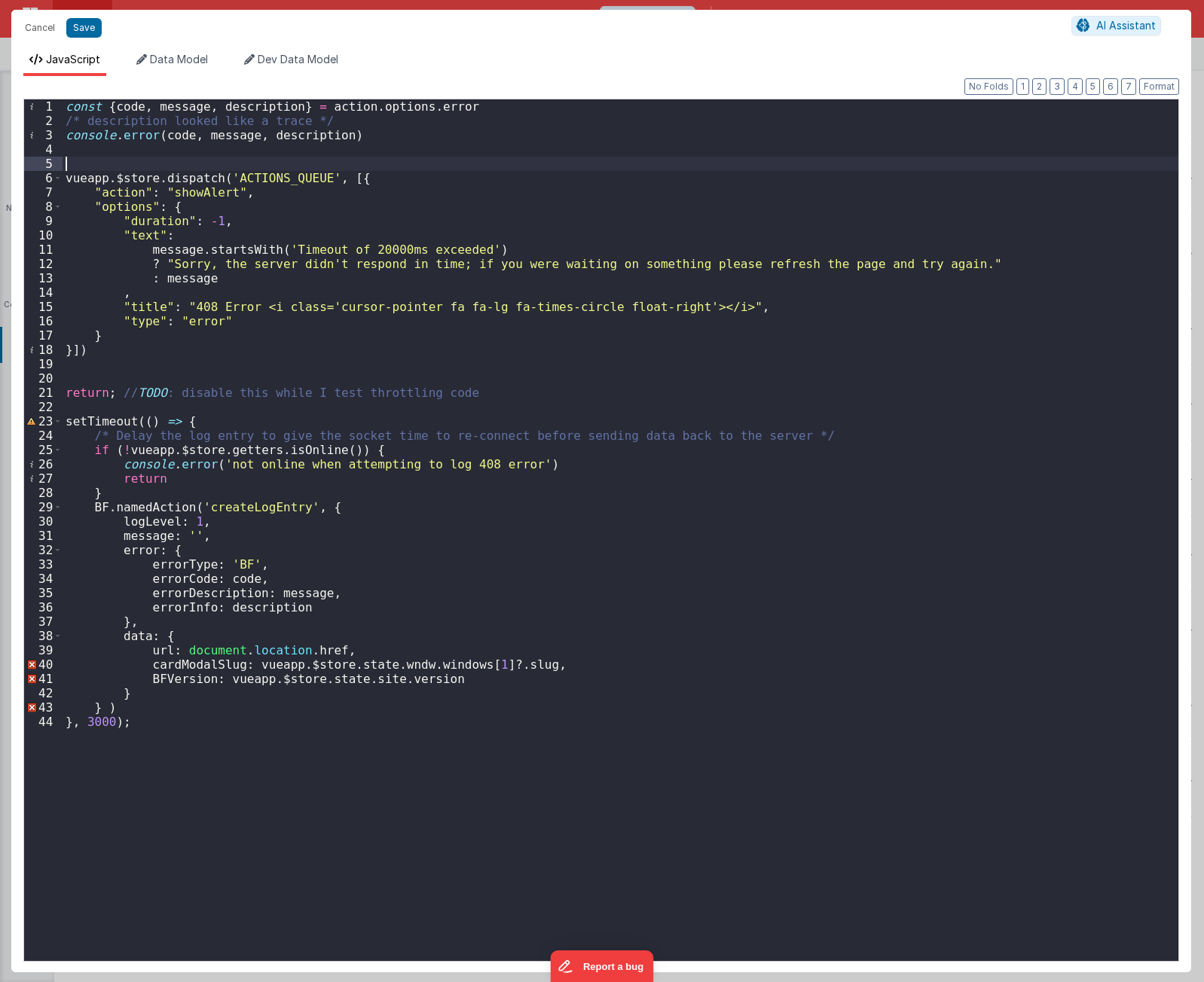
click at [452, 165] on div "const { code , message , description } = action . options . error /* descriptio…" at bounding box center [621, 545] width 1116 height 890
click at [297, 380] on div "const { code , message , description } = action . options . error /* descriptio…" at bounding box center [621, 545] width 1116 height 890
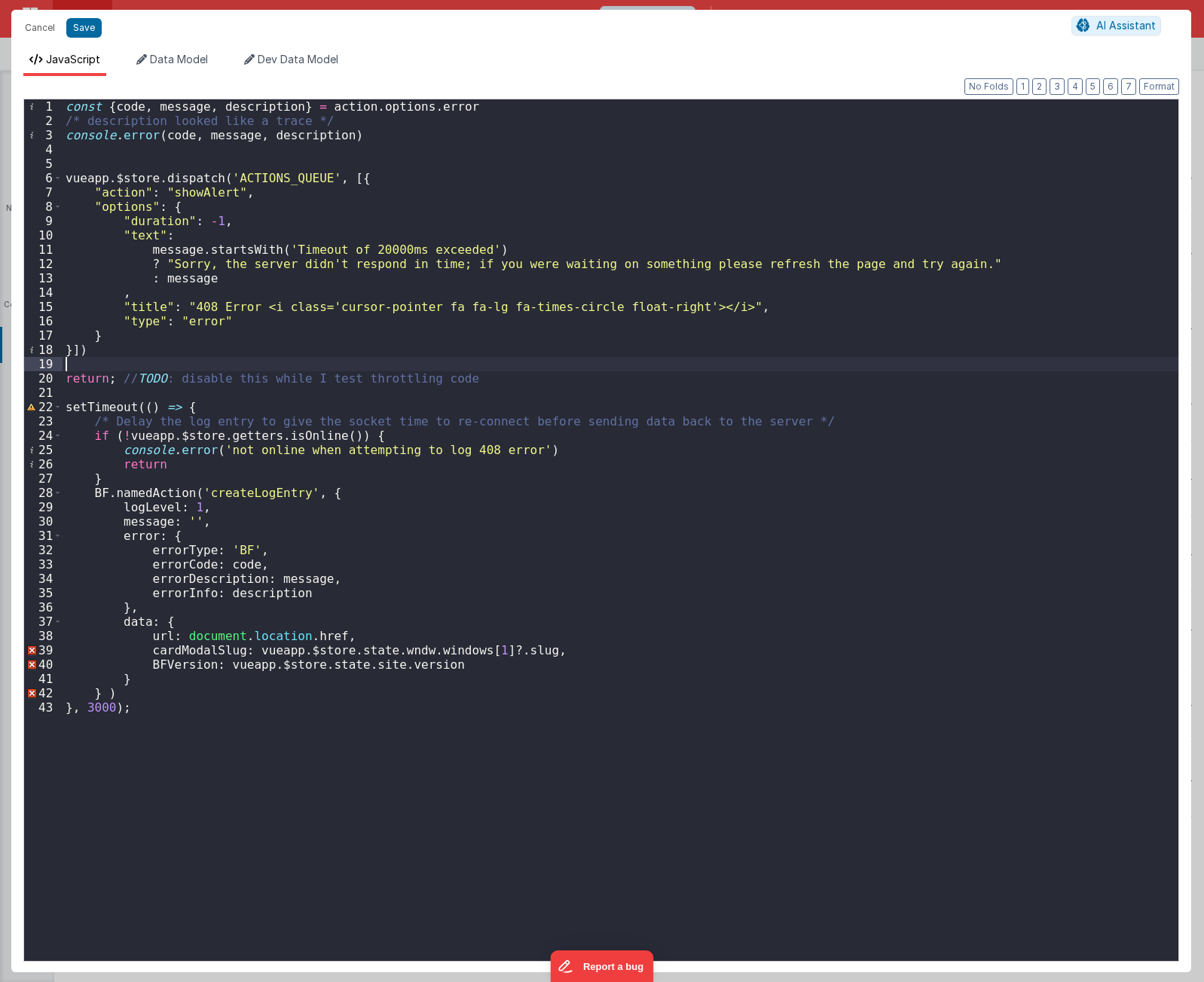
click at [388, 165] on div "const { code , message , description } = action . options . error /* descriptio…" at bounding box center [621, 545] width 1116 height 890
click at [484, 161] on div "const { code , message , description } = action . options . error /* descriptio…" at bounding box center [621, 545] width 1116 height 890
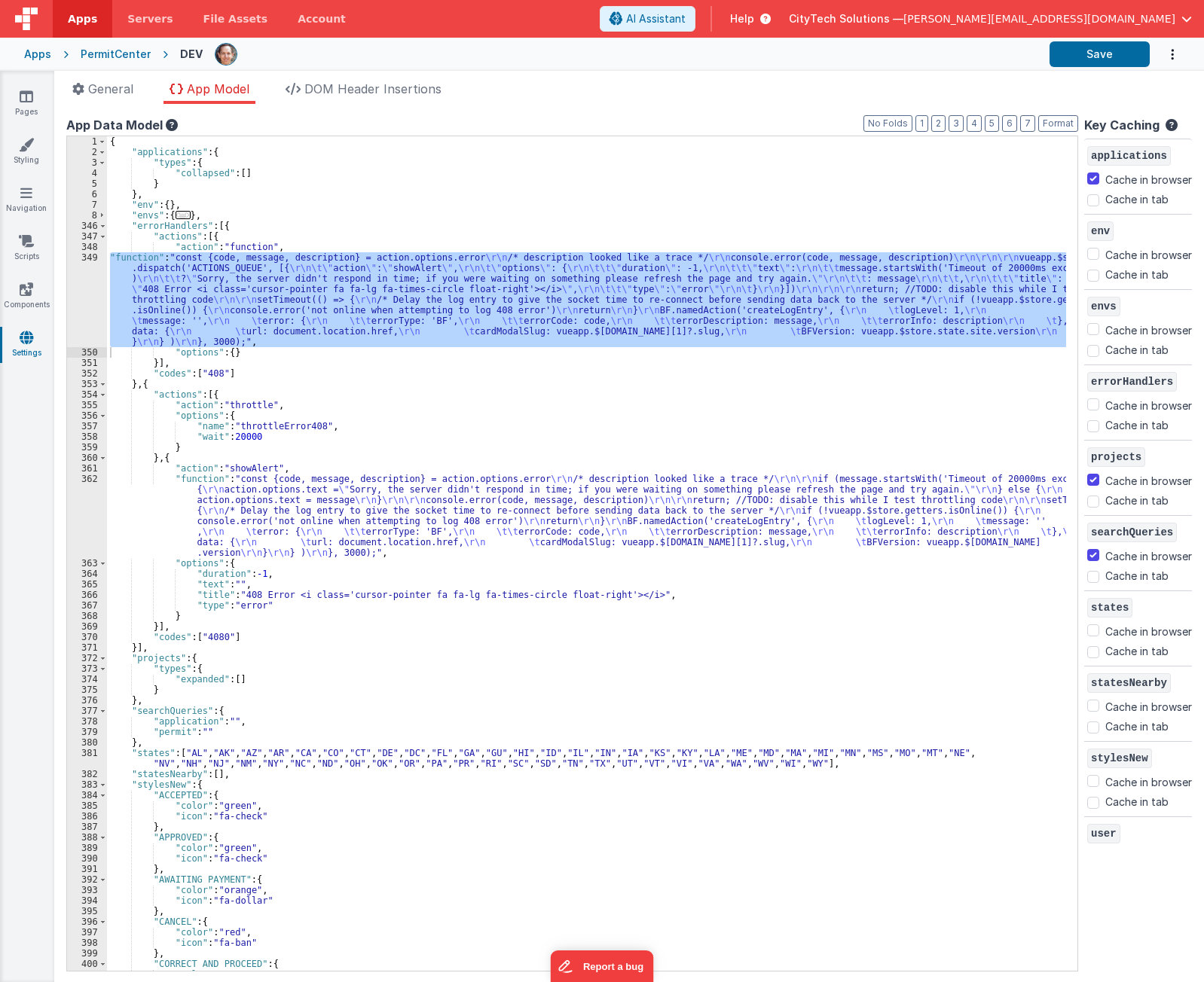
click at [287, 430] on div "{ "applications" : { "types" : { "collapsed" : [ ] } } , "env" : { } , "envs" :…" at bounding box center [587, 564] width 960 height 856
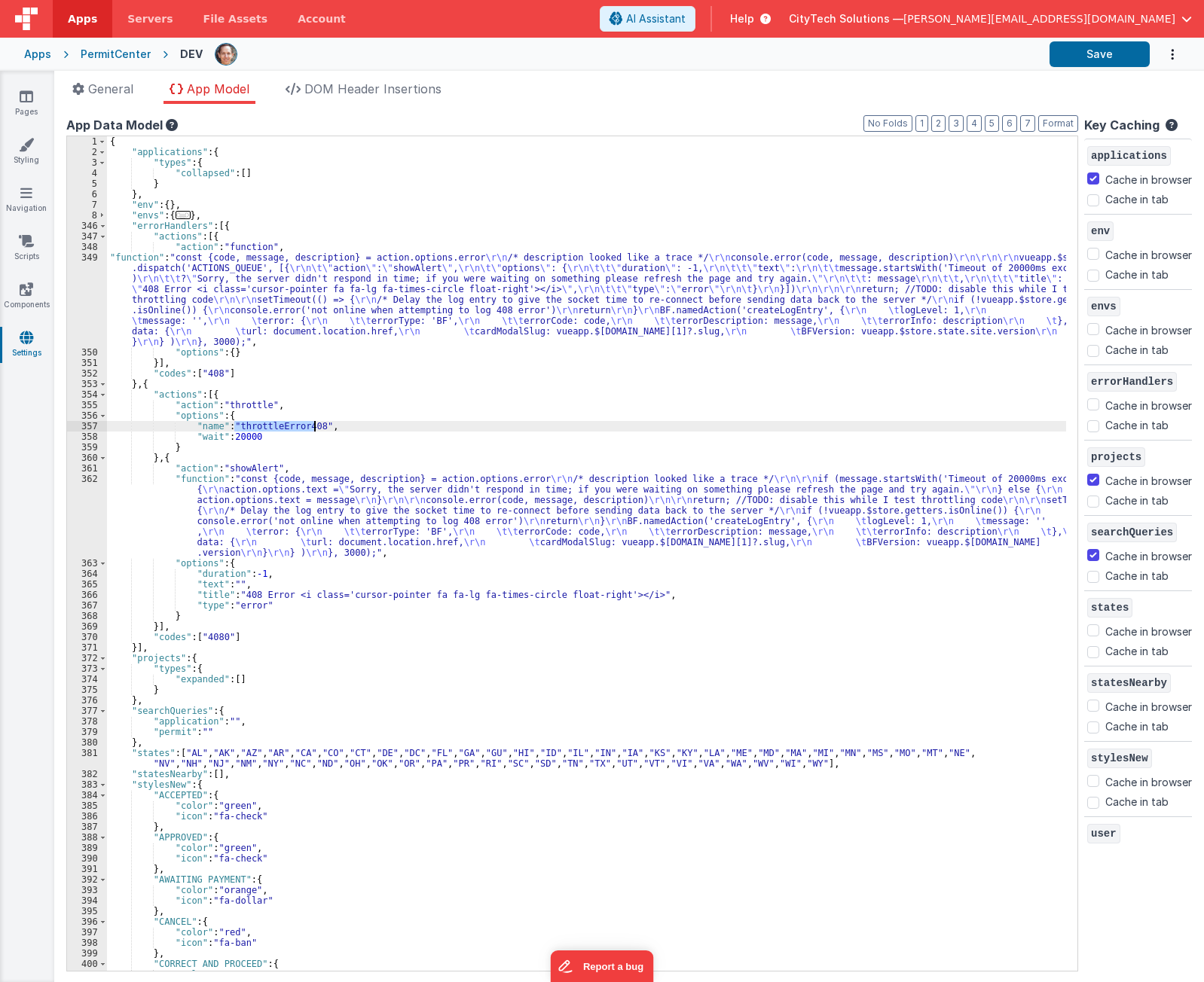
click at [287, 430] on div "{ "applications" : { "types" : { "collapsed" : [ ] } } , "env" : { } , "envs" :…" at bounding box center [587, 564] width 960 height 856
click at [265, 295] on div "{ "applications" : { "types" : { "collapsed" : [ ] } } , "env" : { } , "envs" :…" at bounding box center [587, 564] width 960 height 856
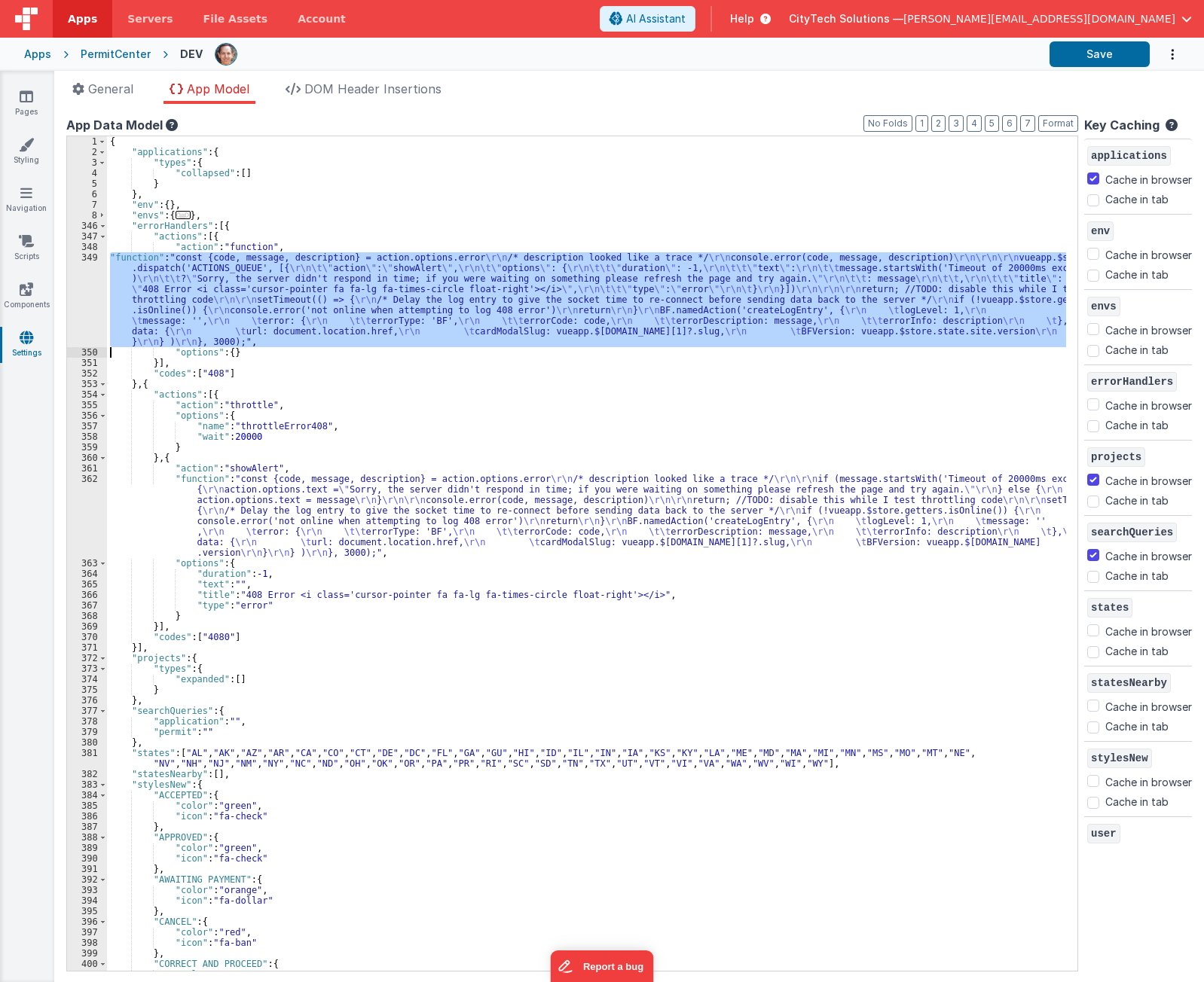
click at [79, 287] on div "349" at bounding box center [87, 300] width 40 height 95
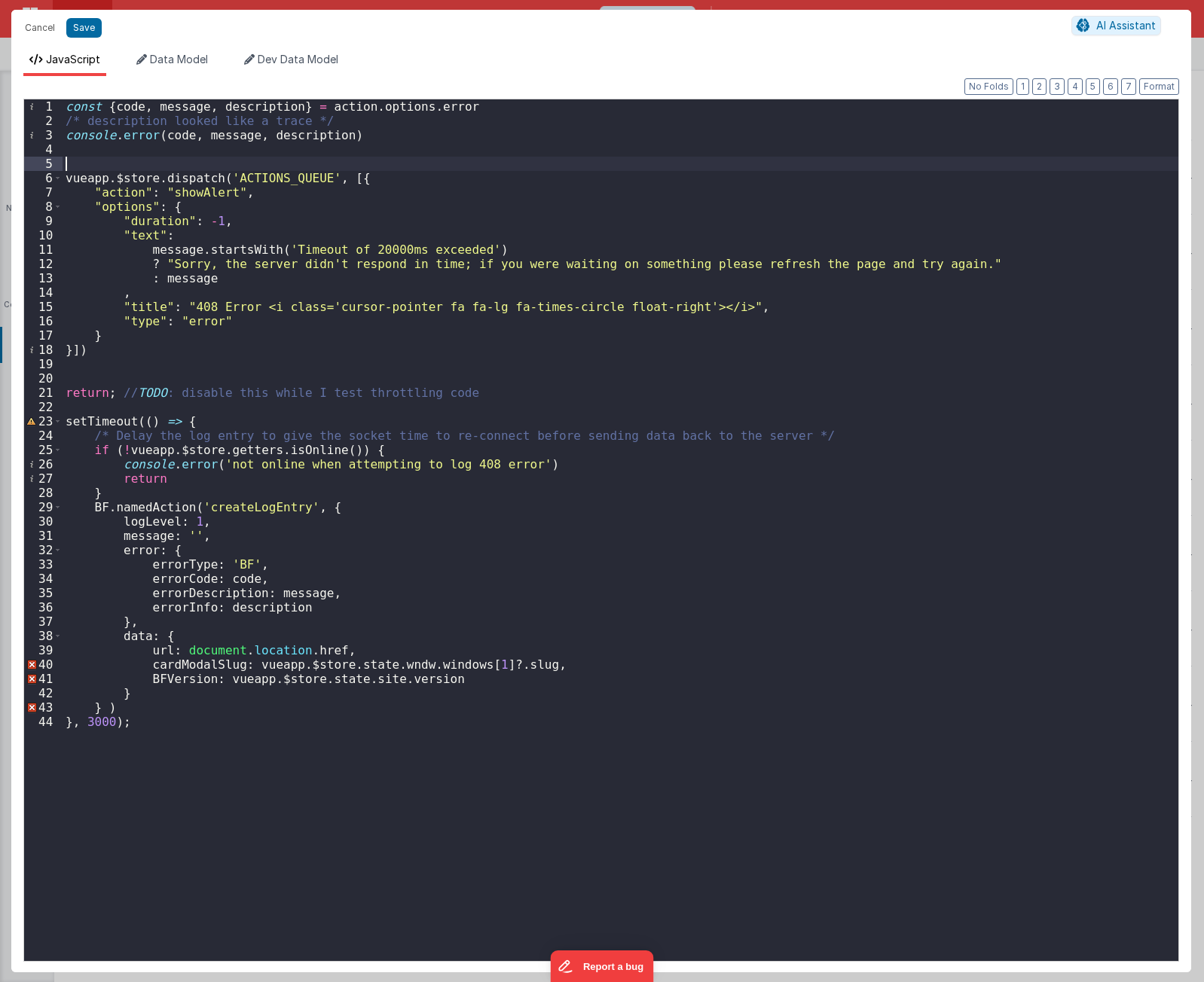
click at [265, 163] on div "const { code , message , description } = action . options . error /* descriptio…" at bounding box center [621, 545] width 1116 height 890
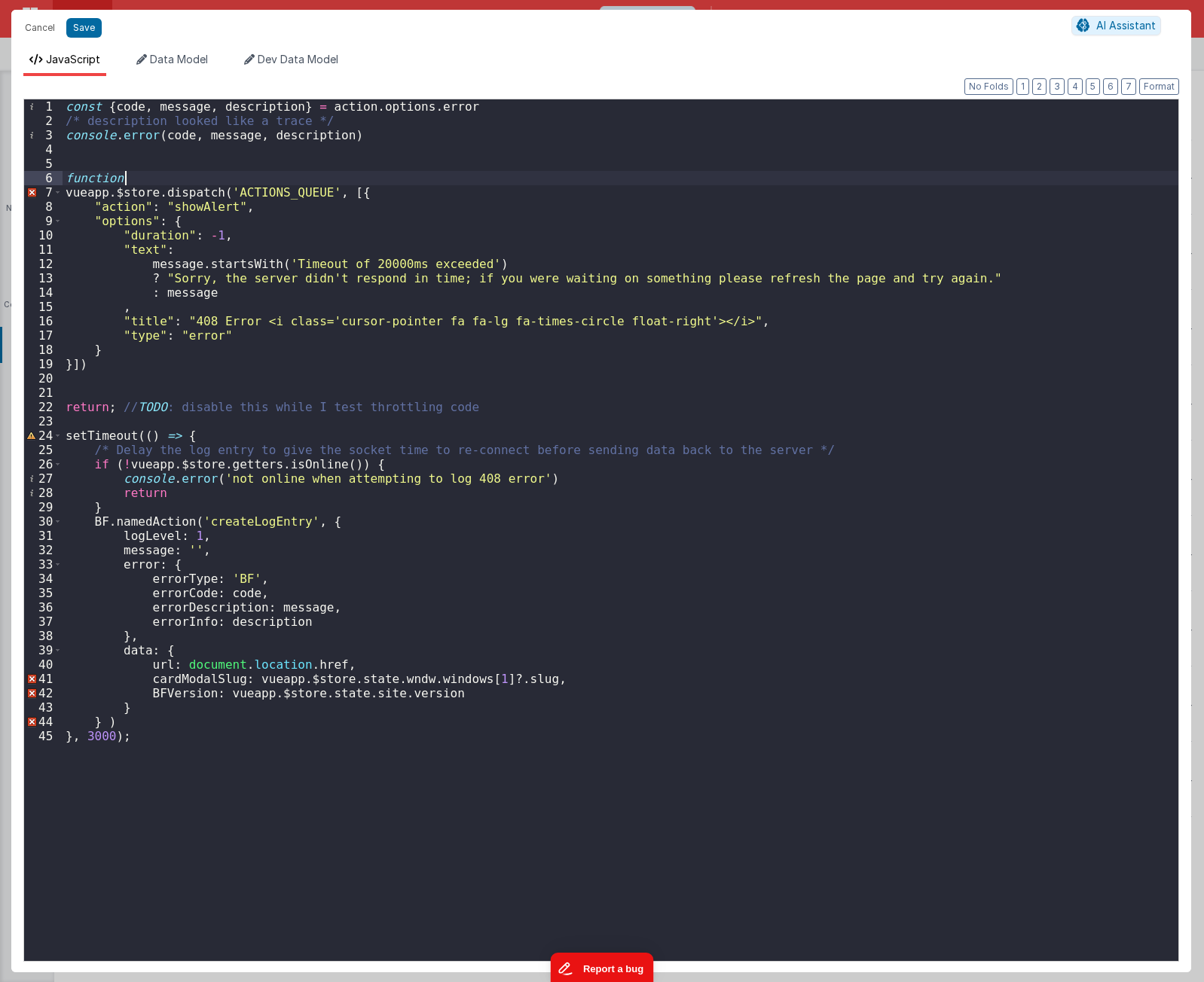
paste textarea
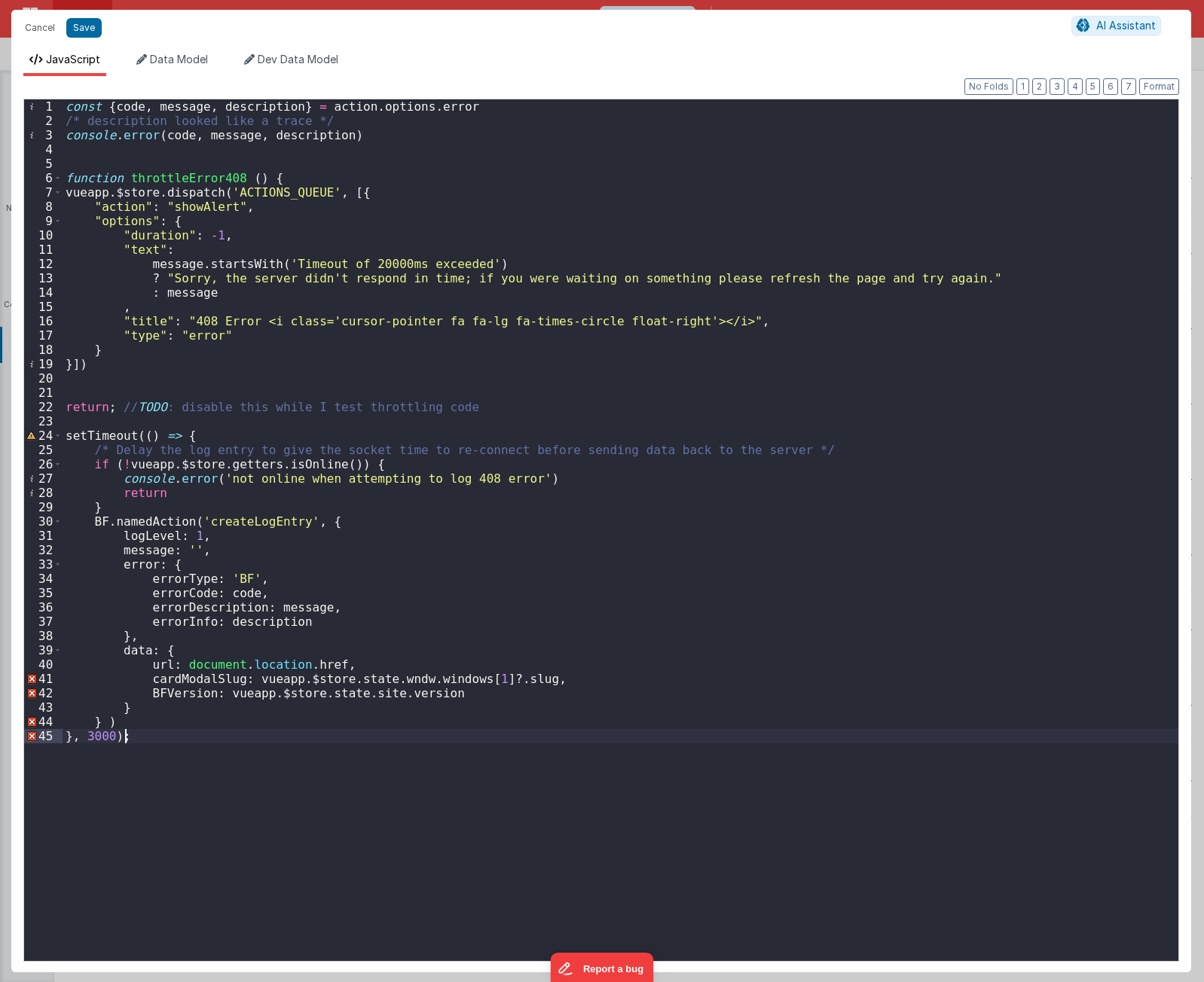
click at [416, 759] on div "const { code , message , description } = action . options . error /* descriptio…" at bounding box center [621, 545] width 1116 height 890
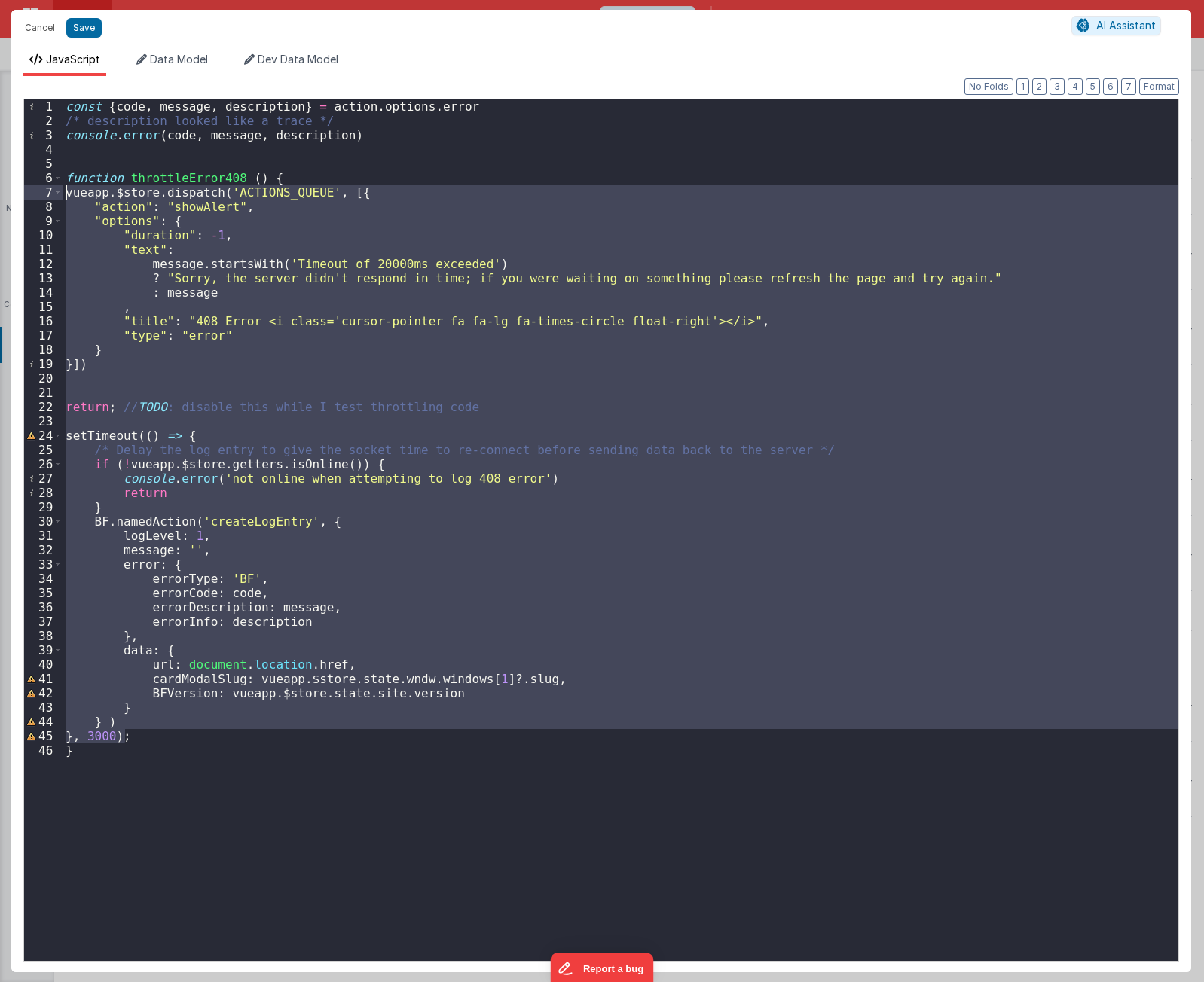
drag, startPoint x: 177, startPoint y: 732, endPoint x: -7, endPoint y: 188, distance: 574.3
click at [0, 188] on html "Cancel Save AI Assistant JavaScript Data Model Dev Data Model Format 7 6 5 4 3 …" at bounding box center [602, 491] width 1204 height 982
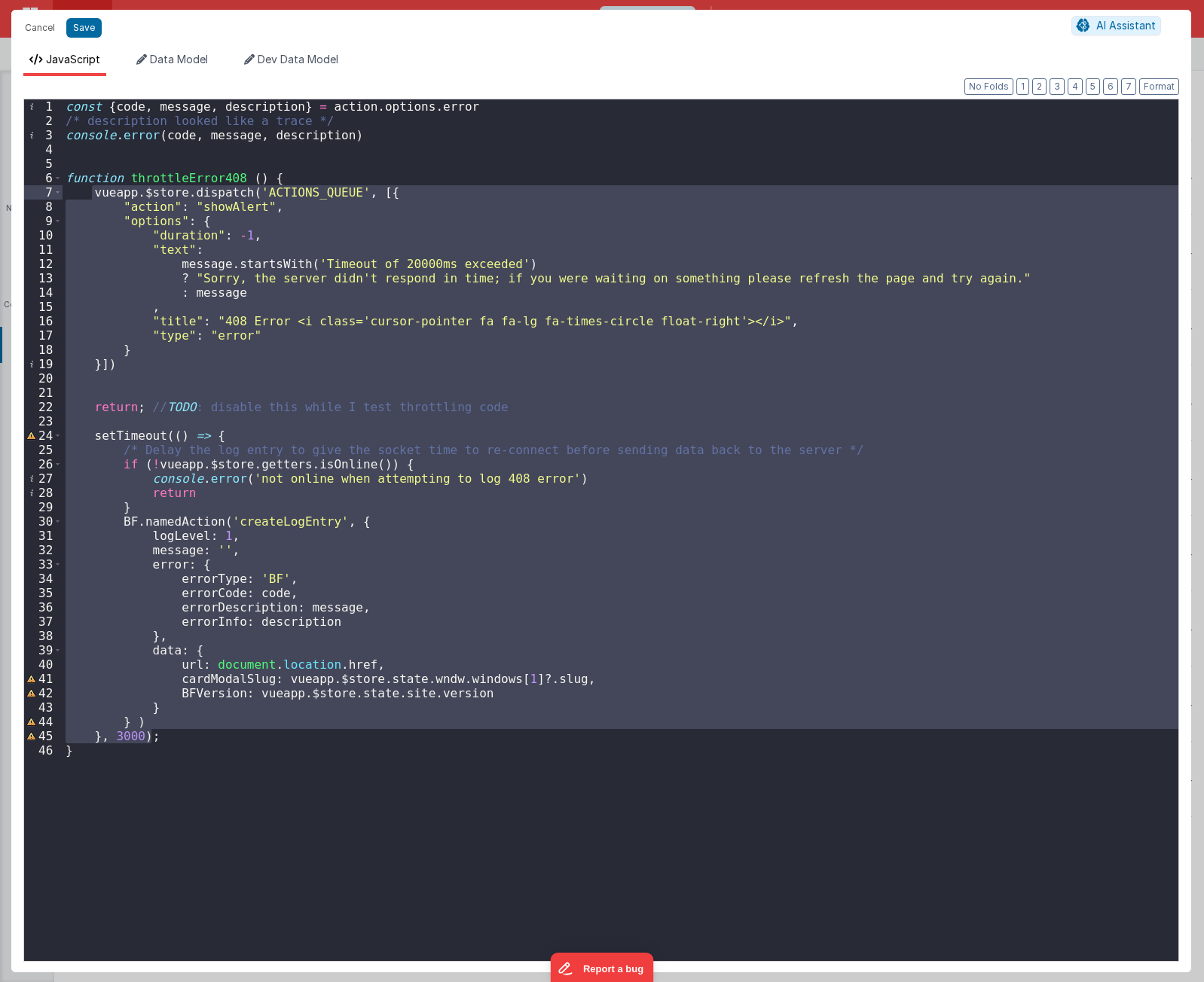
click at [301, 180] on div "const { code , message , description } = action . options . error /* descriptio…" at bounding box center [621, 545] width 1116 height 890
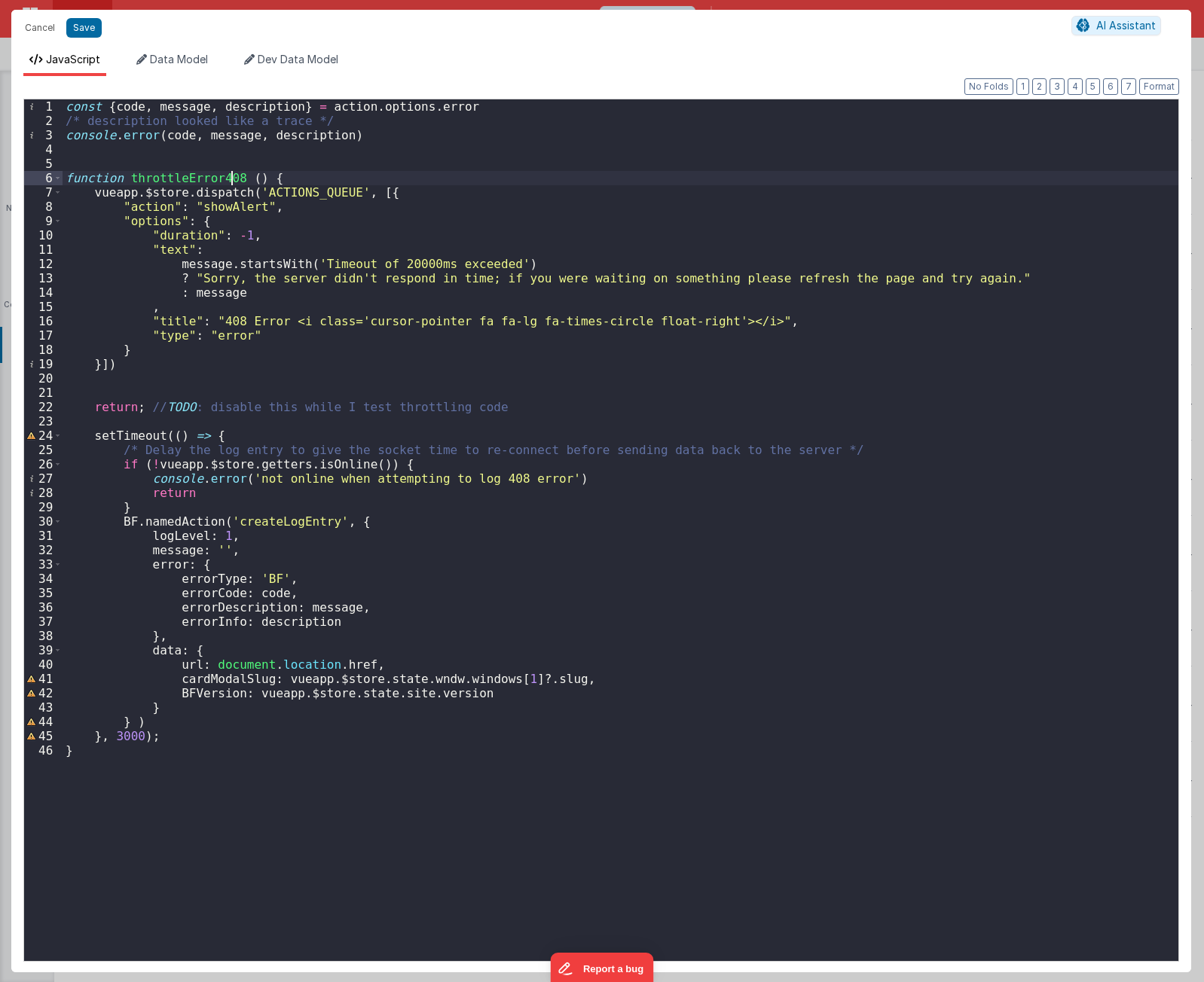
click at [232, 177] on div "const { code , message , description } = action . options . error /* descriptio…" at bounding box center [621, 545] width 1116 height 890
click at [167, 139] on div "const { code , message , description } = action . options . error /* descriptio…" at bounding box center [621, 545] width 1116 height 890
click at [222, 138] on div "const { code , message , description } = action . options . error /* descriptio…" at bounding box center [621, 545] width 1116 height 890
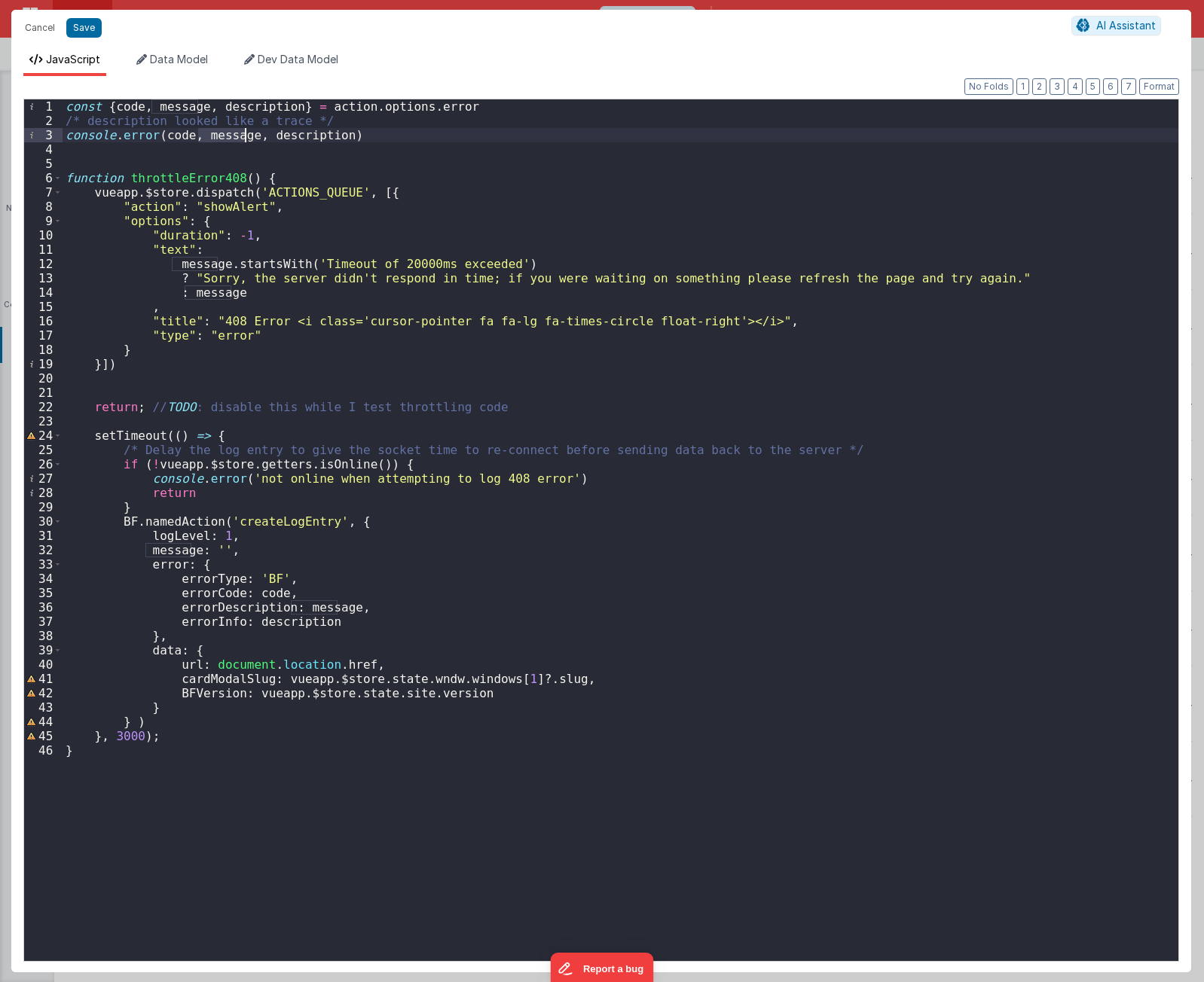
click at [178, 140] on div "const { code , message , description } = action . options . error /* descriptio…" at bounding box center [621, 545] width 1116 height 890
click at [218, 136] on div "const { code , message , description } = action . options . error /* descriptio…" at bounding box center [621, 545] width 1116 height 890
drag, startPoint x: 218, startPoint y: 137, endPoint x: 240, endPoint y: 138, distance: 22.0
click at [218, 137] on div "const { code , message , description } = action . options . error /* descriptio…" at bounding box center [621, 545] width 1116 height 890
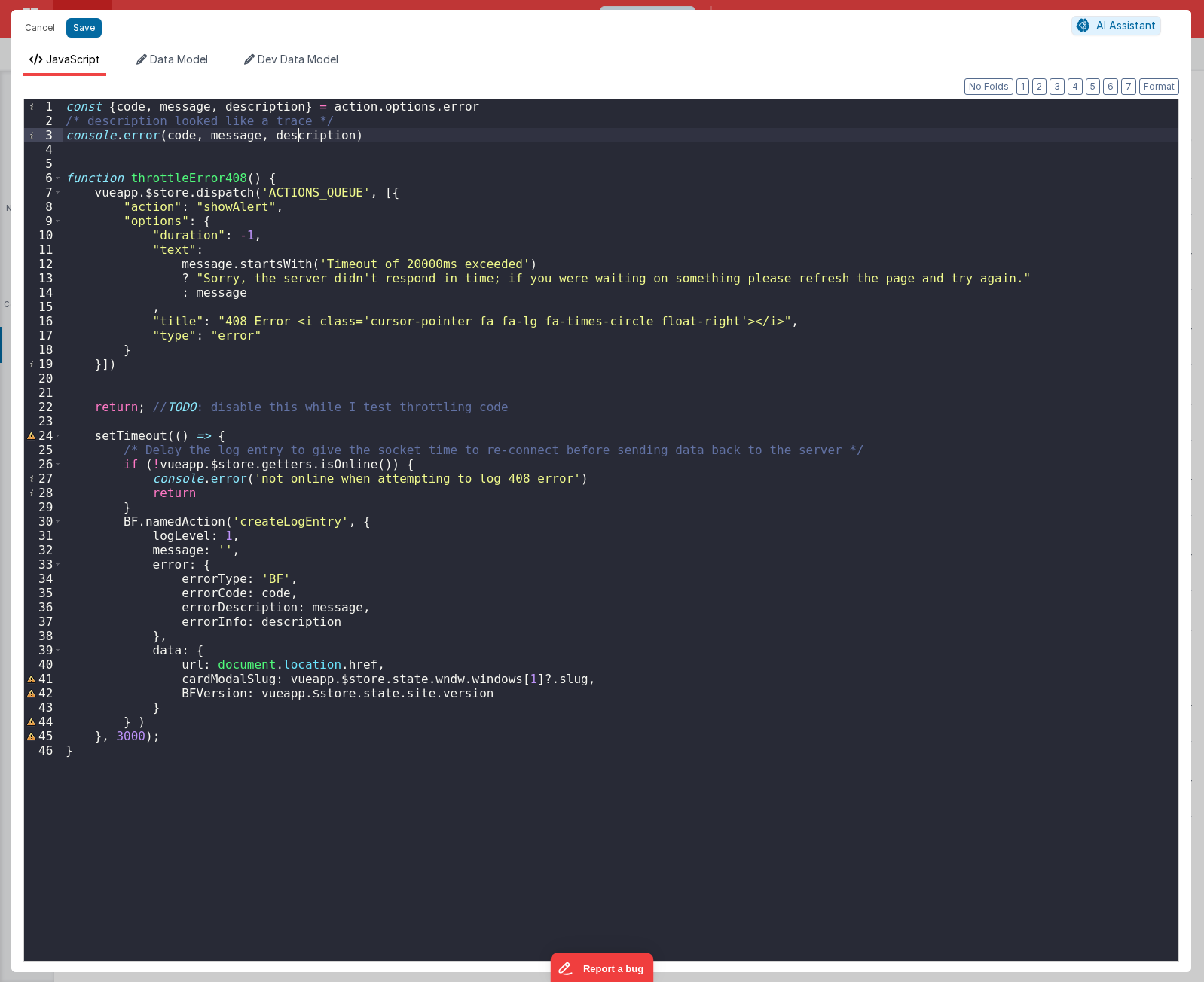
click at [297, 136] on div "const { code , message , description } = action . options . error /* descriptio…" at bounding box center [621, 545] width 1116 height 890
click at [253, 865] on div "const { code , message , description } = action . options . error /* descriptio…" at bounding box center [621, 545] width 1116 height 890
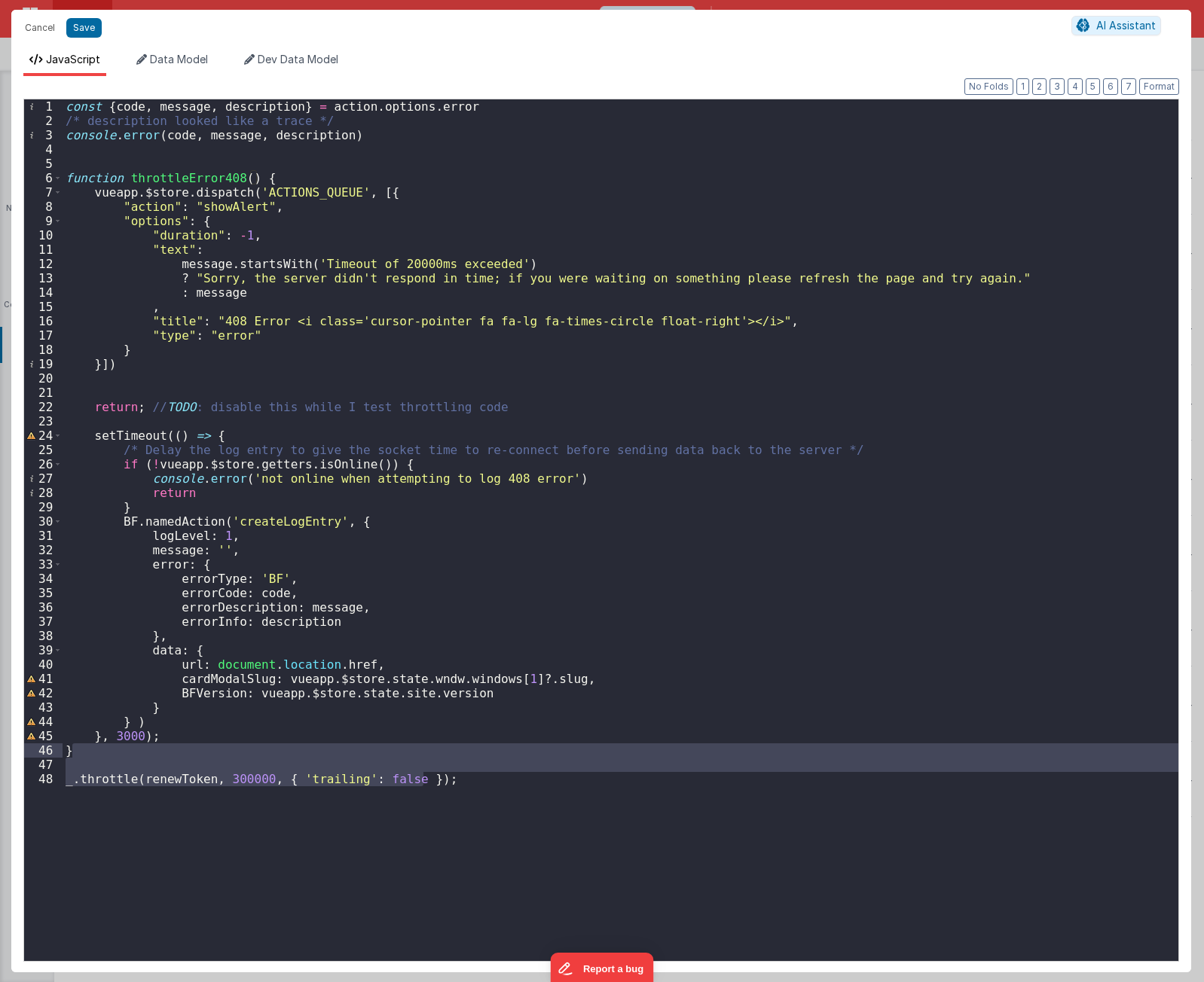
drag, startPoint x: 449, startPoint y: 787, endPoint x: 449, endPoint y: 743, distance: 44.0
click at [449, 743] on div "const { code , message , description } = action . options . error /* descriptio…" at bounding box center [621, 545] width 1116 height 890
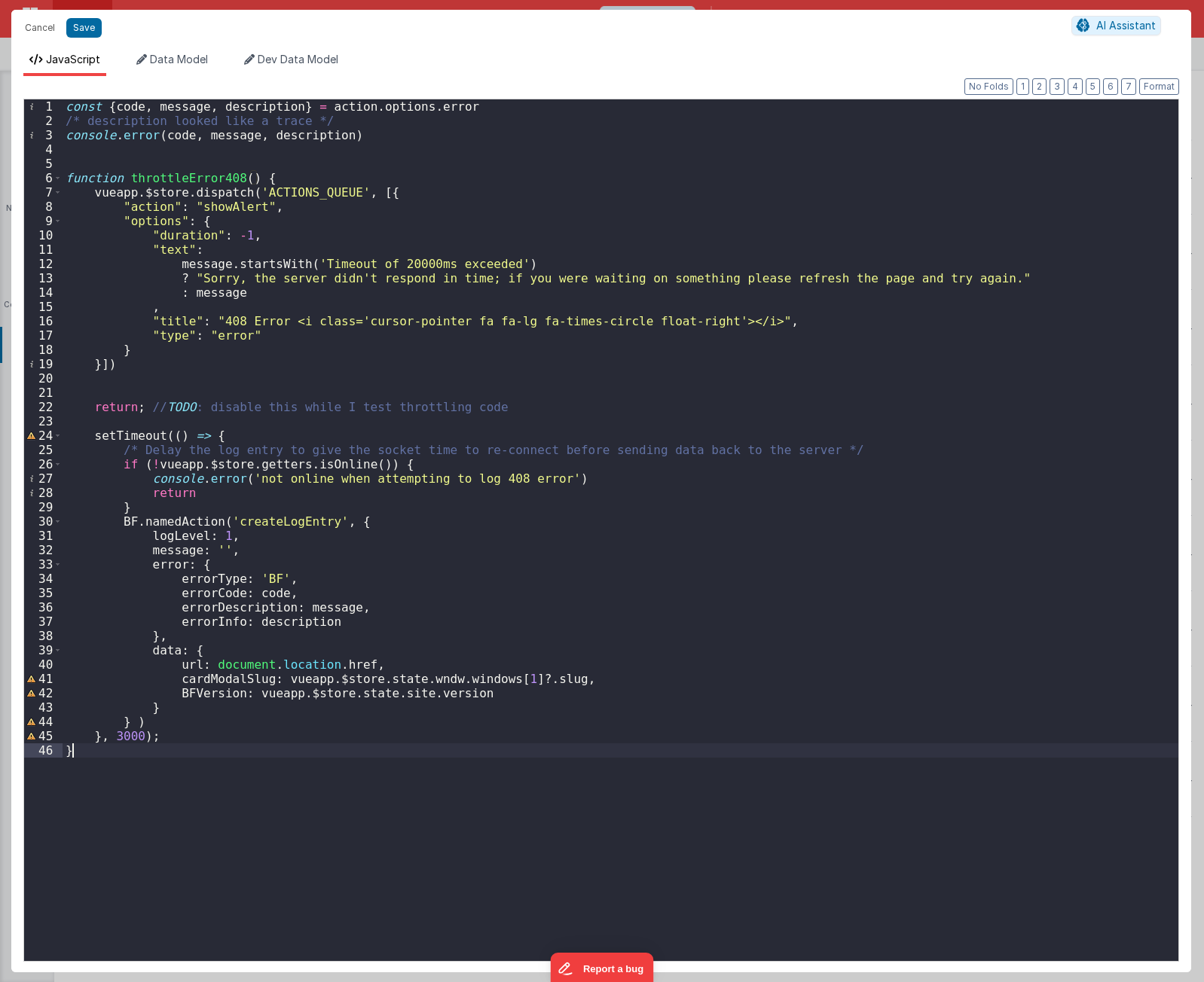
click at [441, 153] on div "const { code , message , description } = action . options . error /* descriptio…" at bounding box center [621, 545] width 1116 height 890
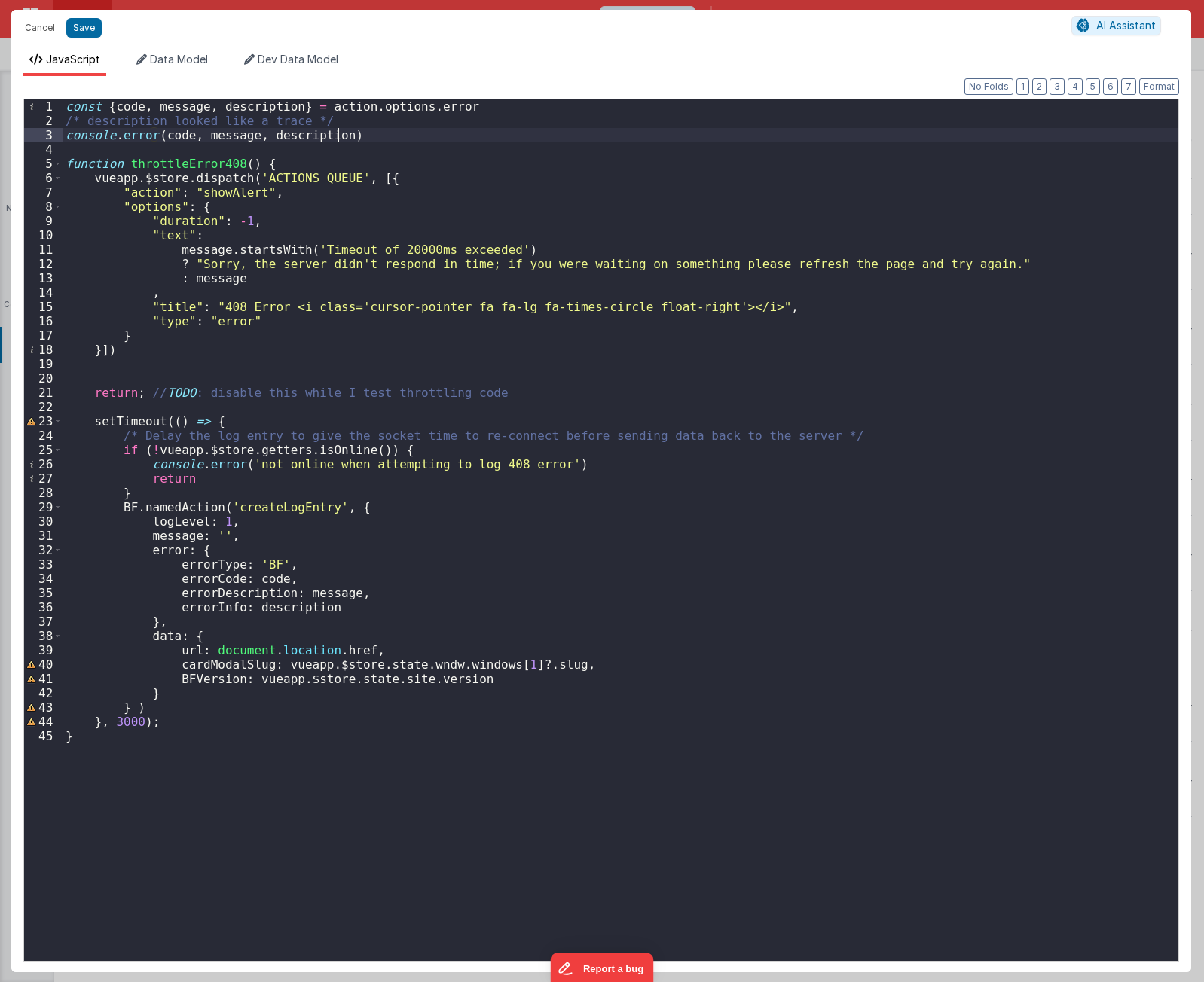
click at [434, 855] on div "const { code , message , description } = action . options . error /* descriptio…" at bounding box center [621, 545] width 1116 height 890
click at [415, 742] on div "const { code , message , description } = action . options . error /* descriptio…" at bounding box center [621, 545] width 1116 height 890
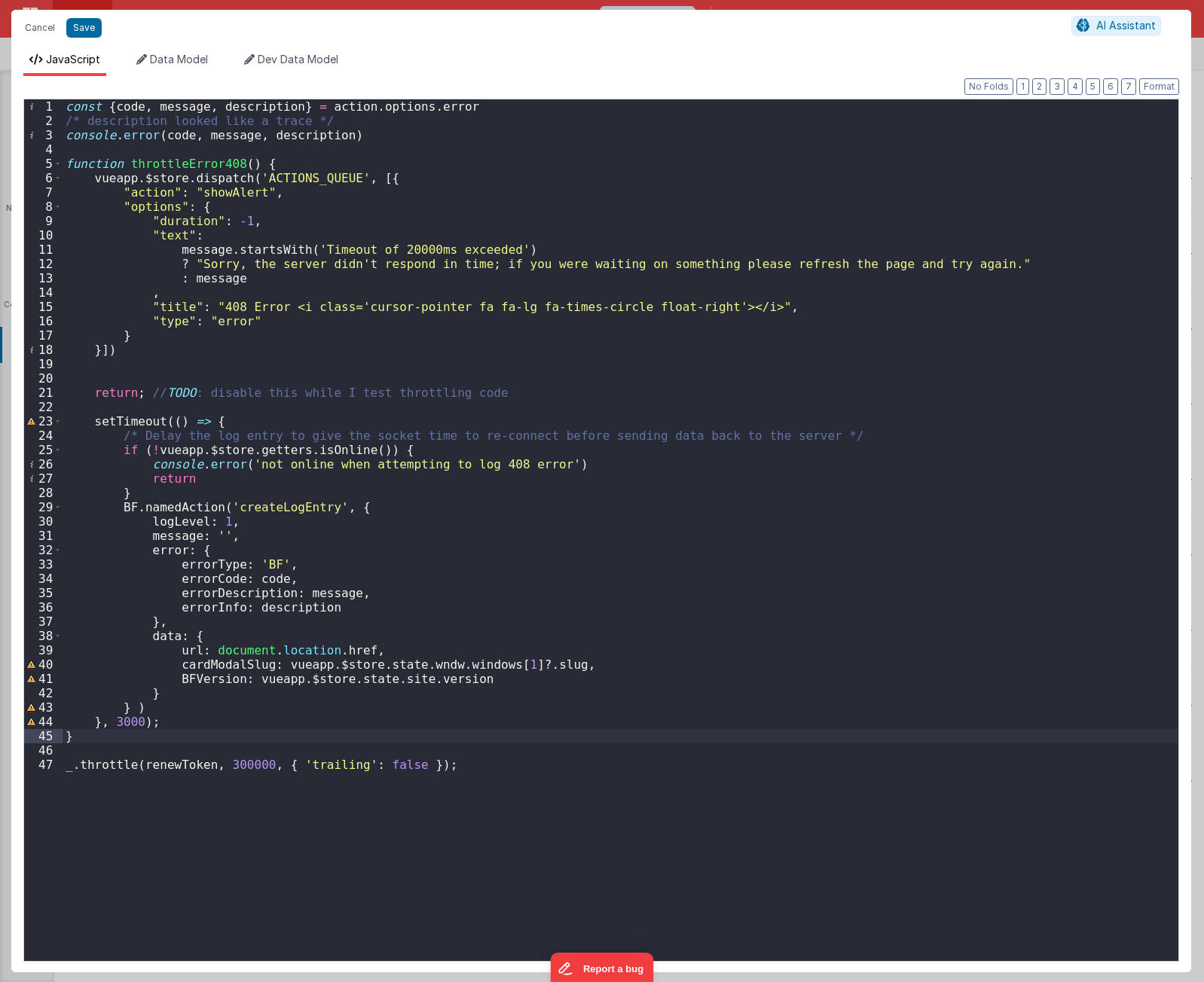
click at [186, 161] on div "const { code , message , description } = action . options . error /* descriptio…" at bounding box center [621, 545] width 1116 height 890
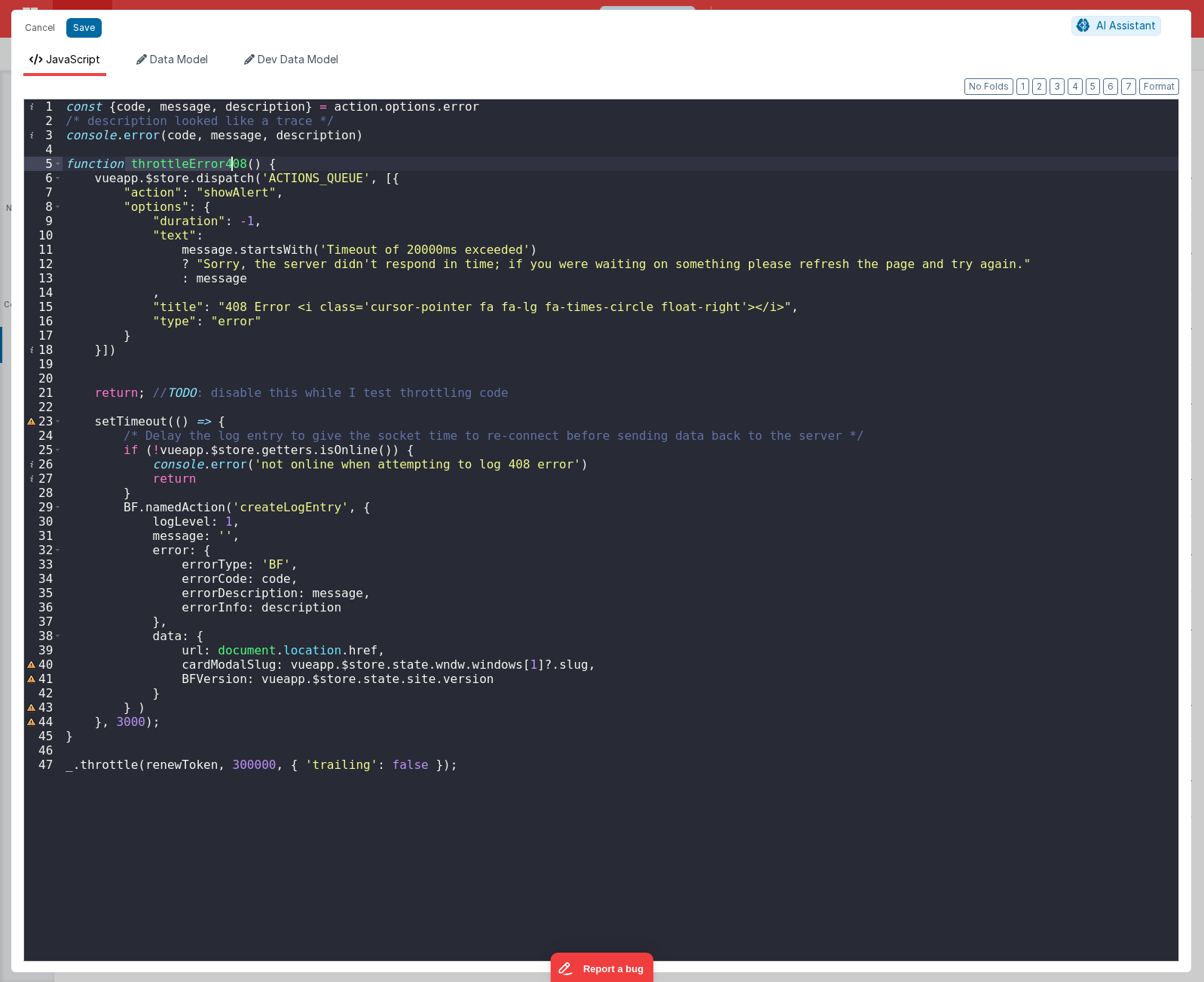
click at [186, 161] on div "const { code , message , description } = action . options . error /* descriptio…" at bounding box center [621, 545] width 1116 height 890
click at [180, 772] on div "const { code , message , description } = action . options . error /* descriptio…" at bounding box center [621, 545] width 1116 height 890
click at [184, 761] on div "const { code , message , description } = action . options . error /* descriptio…" at bounding box center [621, 545] width 1116 height 890
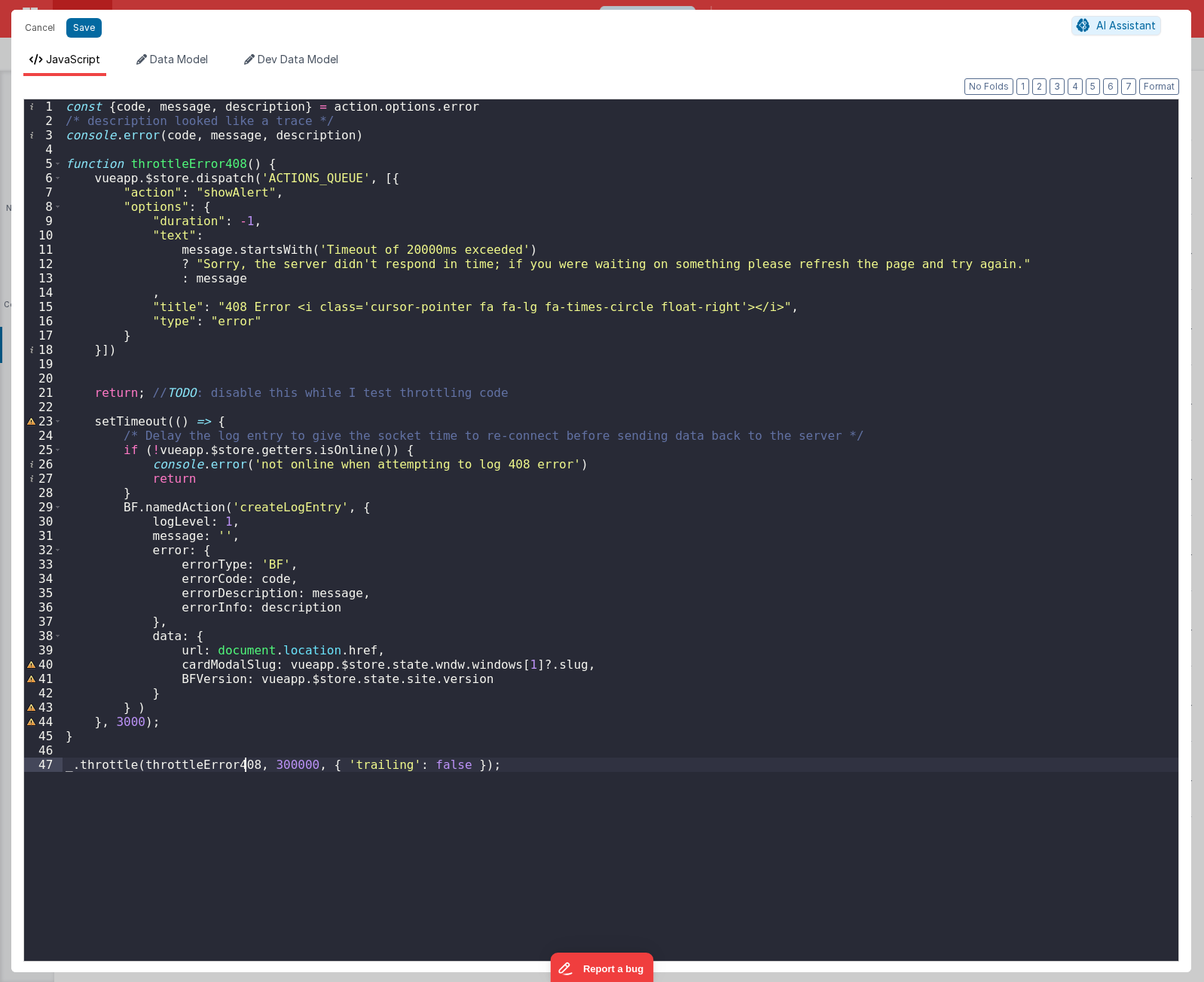
click at [251, 737] on div "const { code , message , description } = action . options . error /* descriptio…" at bounding box center [621, 545] width 1116 height 890
click at [178, 162] on div "const { code , message , description } = action . options . error /* descriptio…" at bounding box center [621, 545] width 1116 height 890
click at [172, 163] on div "const { code , message , description } = action . options . error /* descriptio…" at bounding box center [621, 545] width 1116 height 890
click at [203, 762] on div "const { code , message , description } = action . options . error /* descriptio…" at bounding box center [621, 545] width 1116 height 890
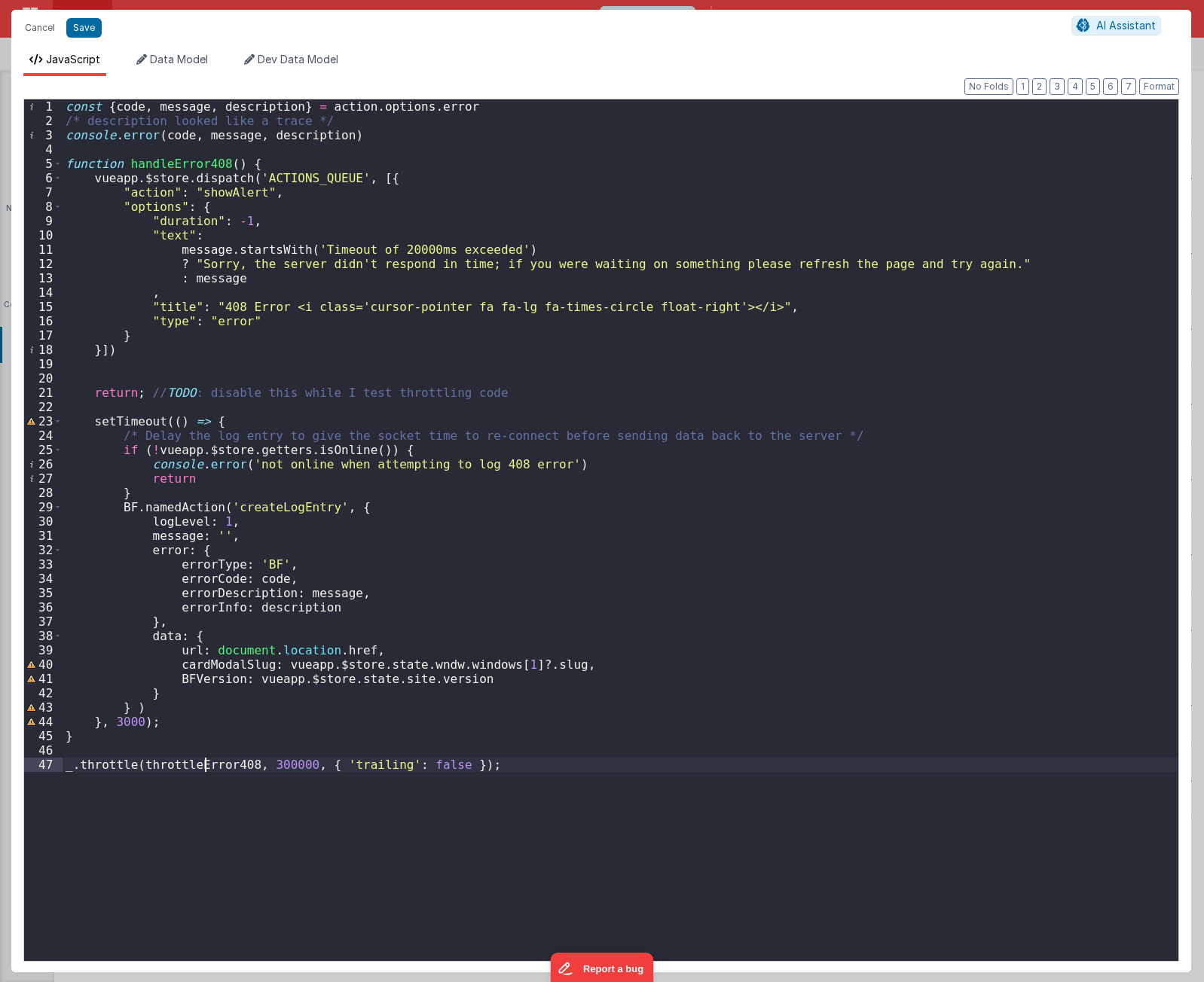
click at [203, 762] on div "const { code , message , description } = action . options . error /* descriptio…" at bounding box center [621, 545] width 1116 height 890
click at [261, 766] on div "const { code , message , description } = action . options . error /* descriptio…" at bounding box center [621, 545] width 1116 height 890
click at [344, 768] on div "const { code , message , description } = action . options . error /* descriptio…" at bounding box center [621, 545] width 1116 height 890
click at [343, 768] on div "const { code , message , description } = action . options . error /* descriptio…" at bounding box center [621, 545] width 1116 height 890
click at [215, 764] on div "const { code , message , description } = action . options . error /* descriptio…" at bounding box center [621, 545] width 1116 height 890
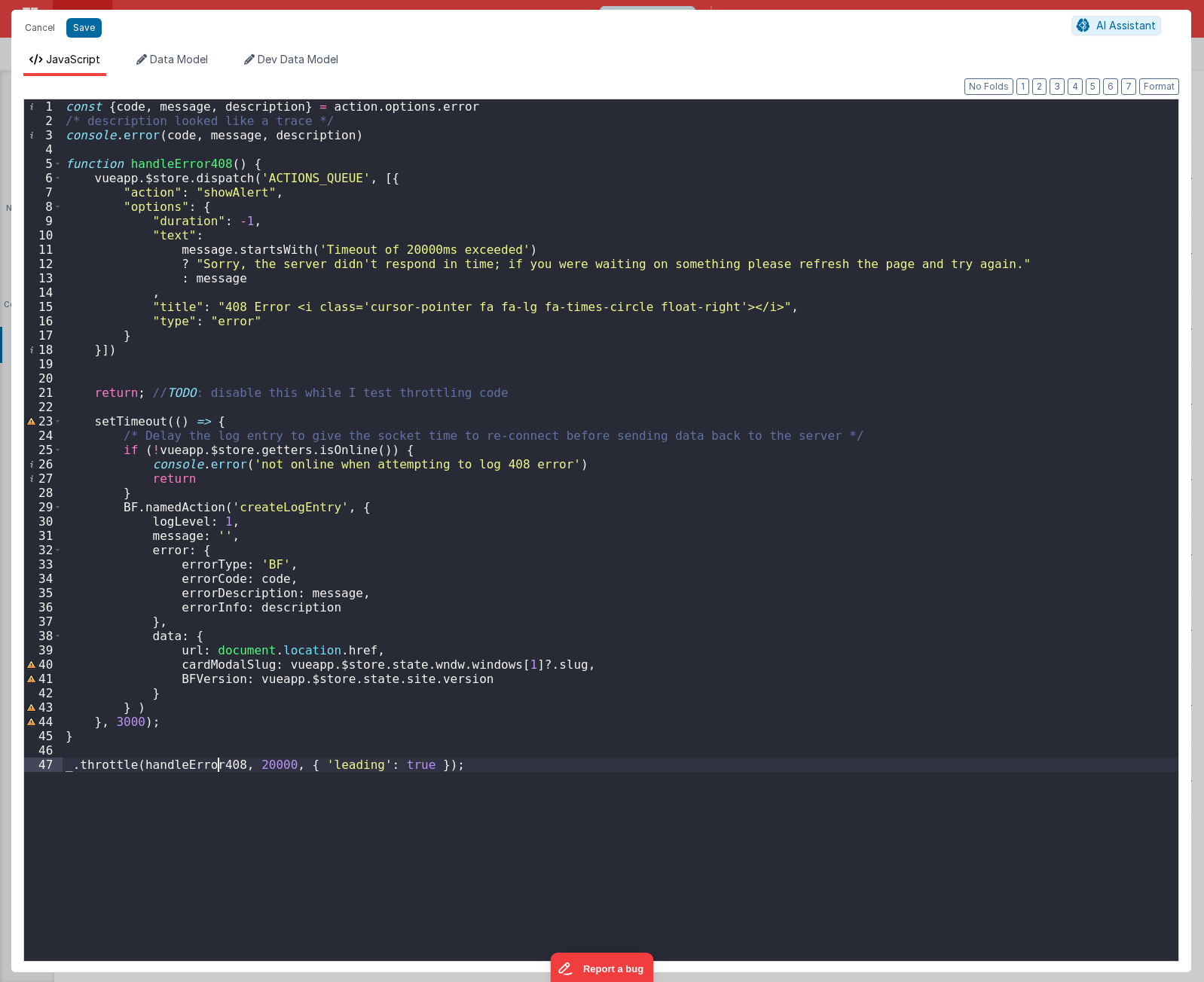
click at [215, 764] on div "const { code , message , description } = action . options . error /* descriptio…" at bounding box center [621, 545] width 1116 height 890
click at [616, 824] on div "const { code , message , description } = action . options . error /* descriptio…" at bounding box center [621, 545] width 1116 height 890
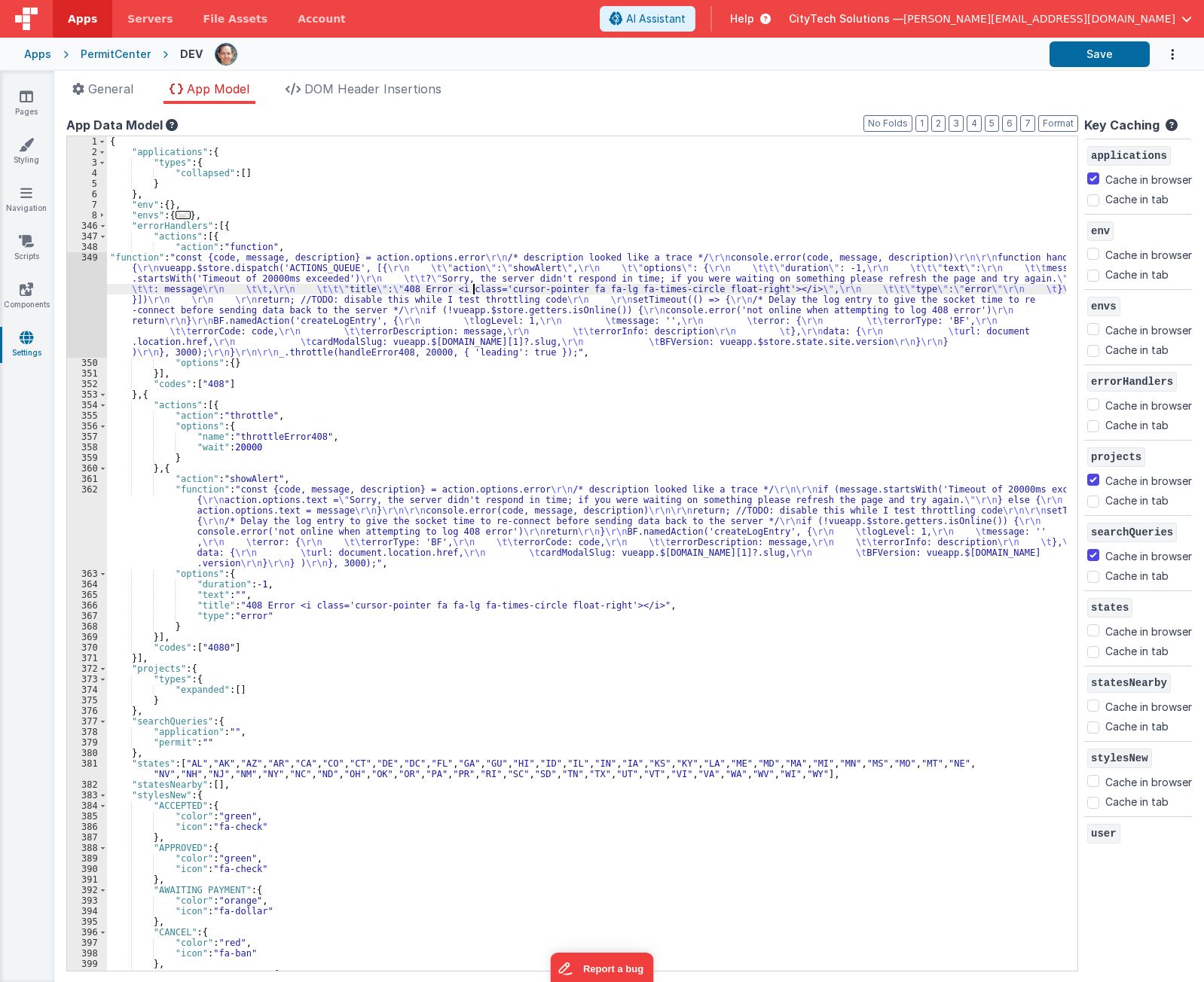
click at [474, 285] on div "{ "applications" : { "types" : { "collapsed" : [ ] } } , "env" : { } , "envs" :…" at bounding box center [587, 564] width 960 height 856
click at [354, 246] on div "{ "applications" : { "types" : { "collapsed" : [ ] } } , "env" : { } , "envs" :…" at bounding box center [587, 564] width 960 height 856
click at [290, 293] on div "{ "applications" : { "types" : { "collapsed" : [ ] } } , "env" : { } , "envs" :…" at bounding box center [587, 564] width 960 height 856
click at [88, 299] on div "349" at bounding box center [87, 305] width 40 height 106
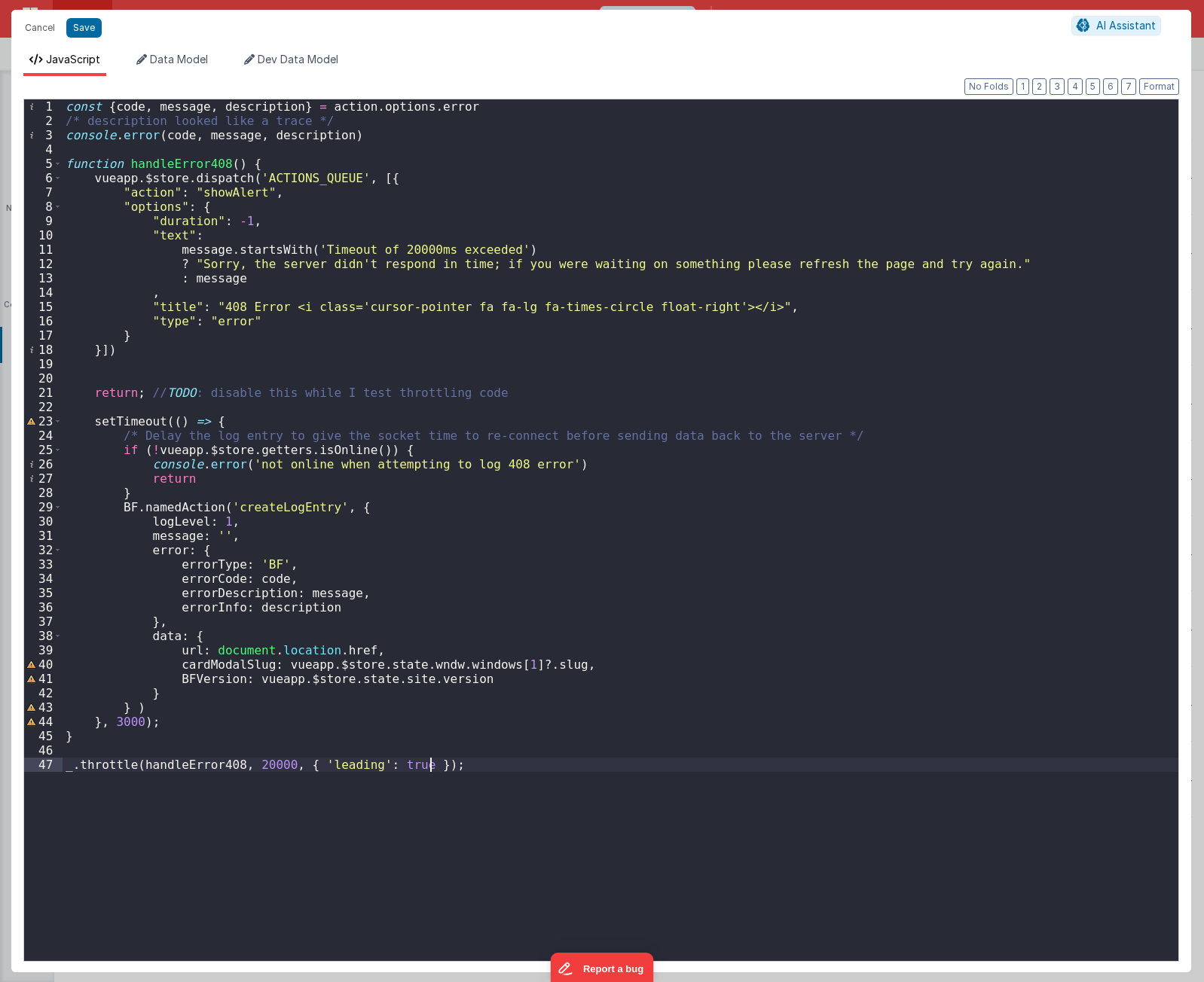
click at [244, 808] on div "const { code , message , description } = action . options . error /* descriptio…" at bounding box center [621, 545] width 1116 height 890
click at [258, 768] on div "const { code , message , description } = action . options . error /* descriptio…" at bounding box center [621, 545] width 1116 height 890
click at [421, 762] on div "const { code , message , description } = action . options . error /* descriptio…" at bounding box center [621, 545] width 1116 height 890
click at [409, 762] on div "const { code , message , description } = action . options . error /* descriptio…" at bounding box center [621, 545] width 1116 height 890
click at [523, 781] on div "const { code , message , description } = action . options . error /* descriptio…" at bounding box center [621, 545] width 1116 height 890
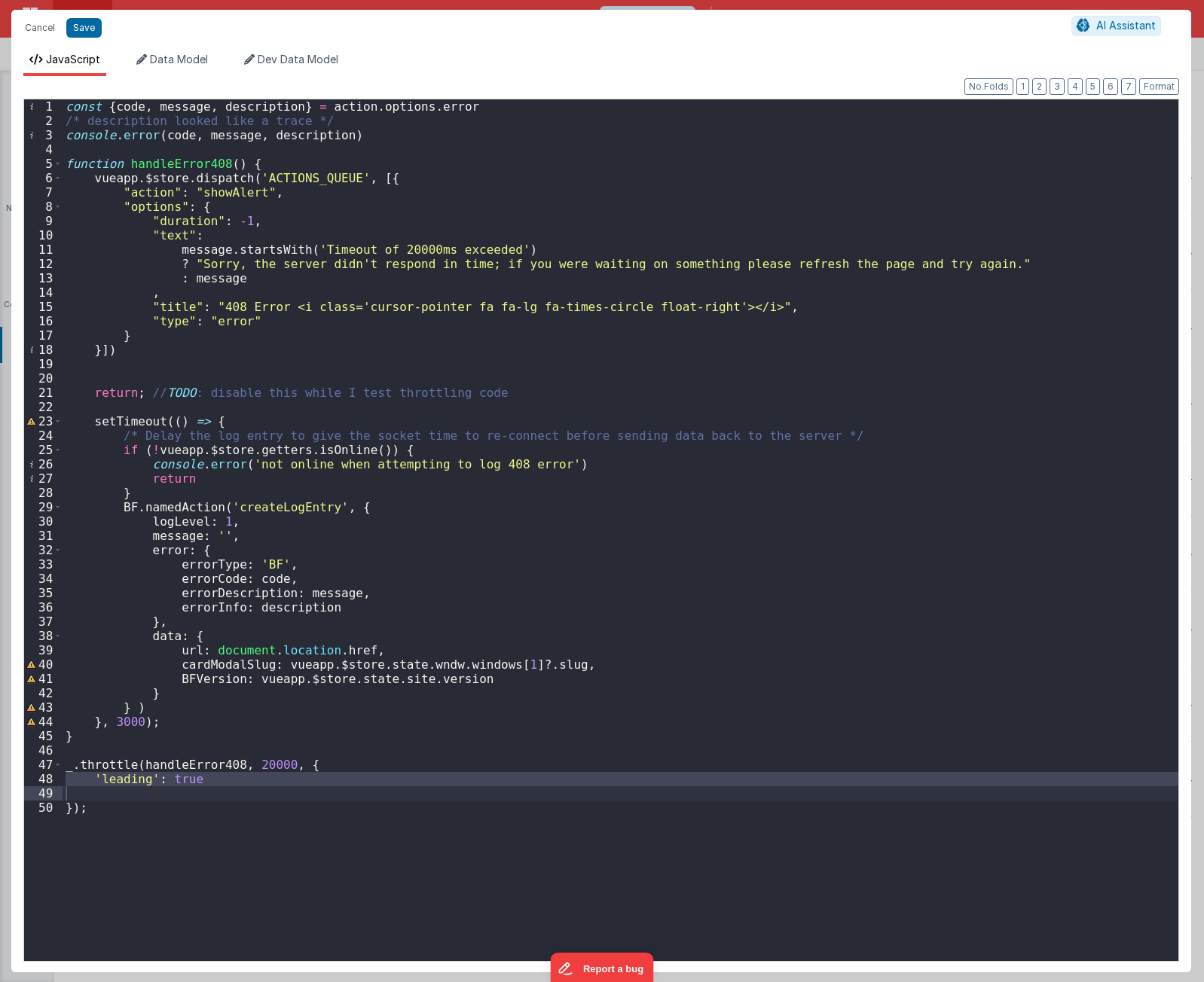
click at [392, 773] on div "const { code , message , description } = action . options . error /* descriptio…" at bounding box center [621, 530] width 1116 height 861
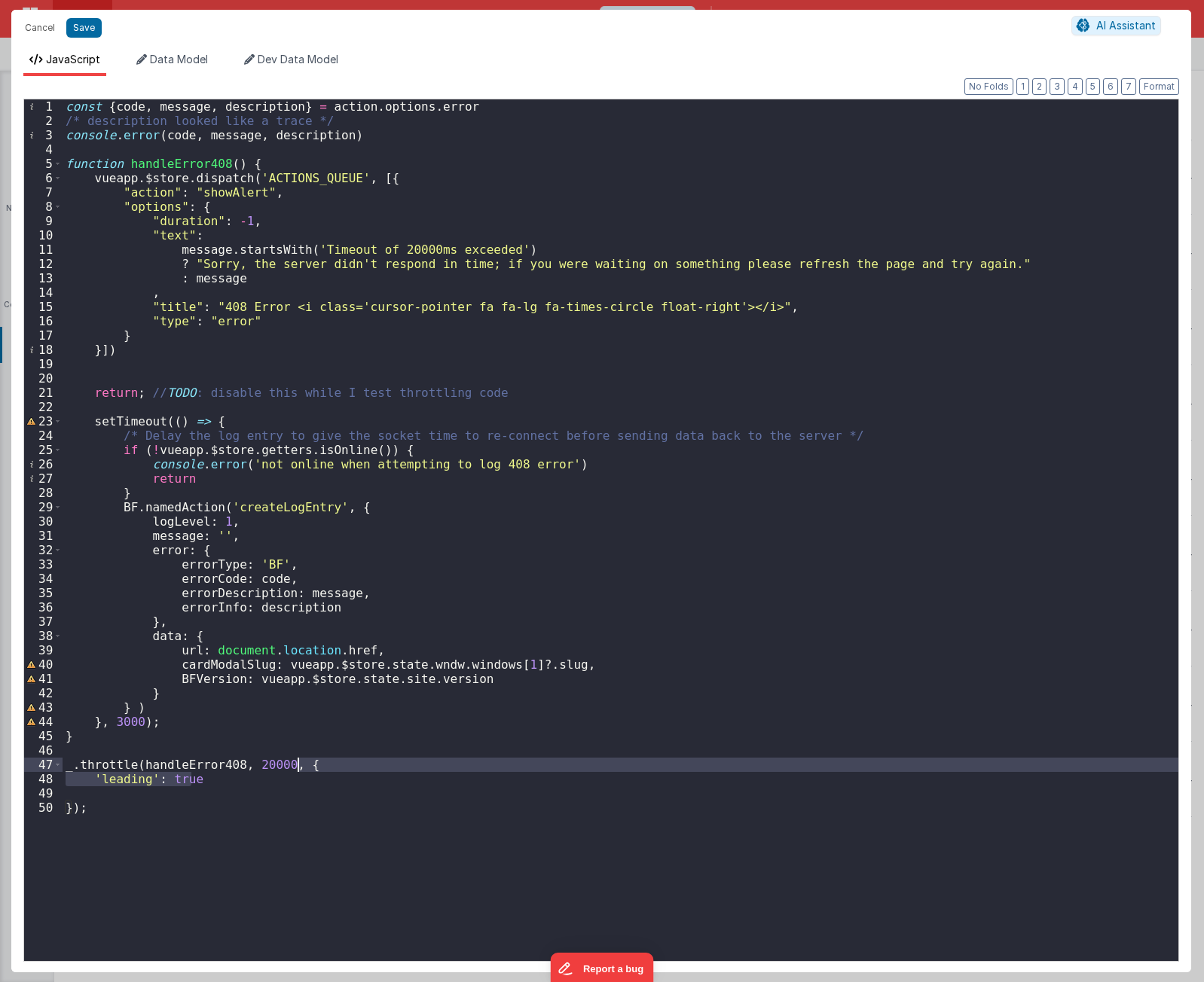
click at [390, 760] on div "const { code , message , description } = action . options . error /* descriptio…" at bounding box center [621, 545] width 1116 height 890
paste textarea
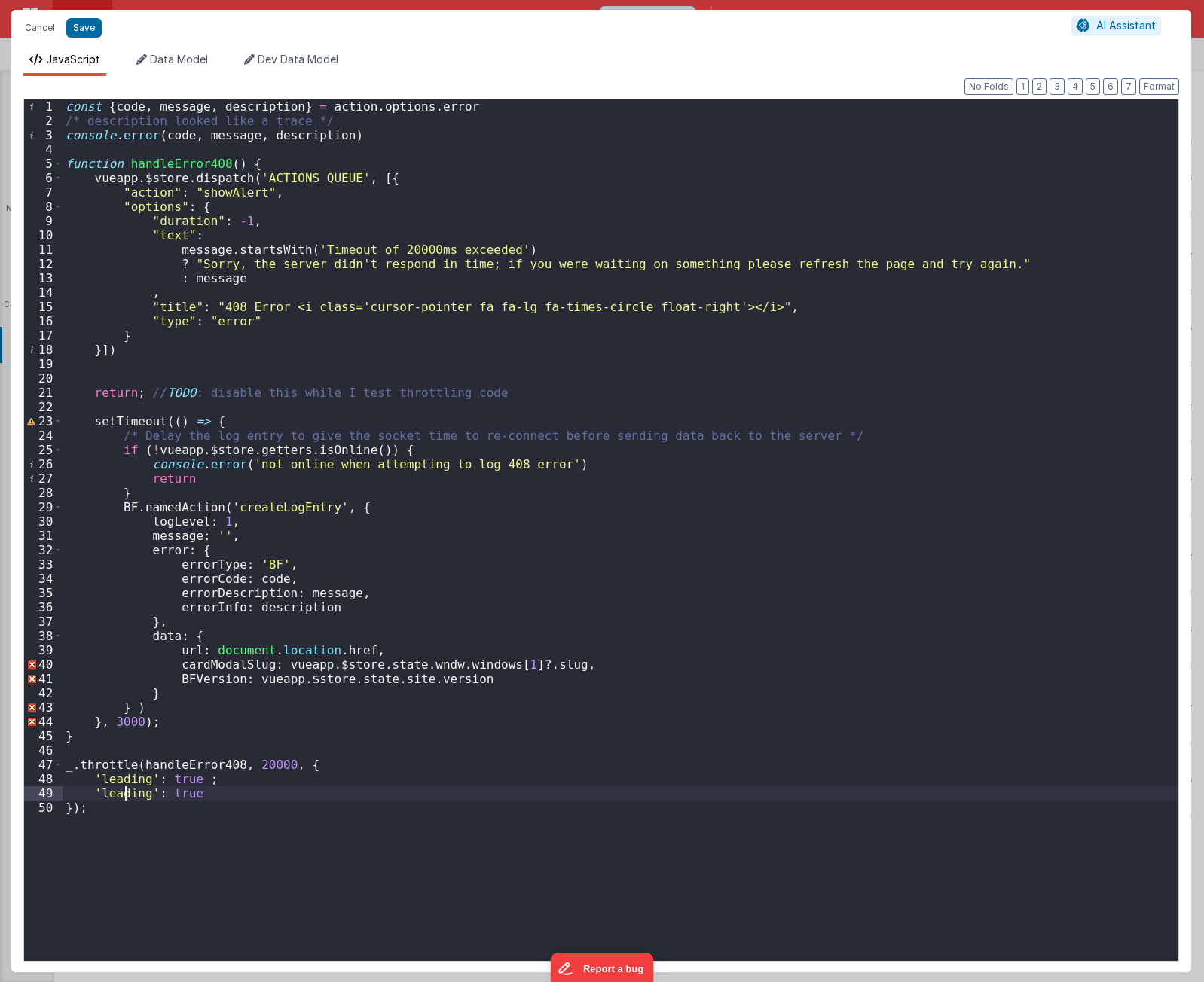
click at [127, 790] on div "const { code , message , description } = action . options . error /* descriptio…" at bounding box center [621, 545] width 1116 height 890
drag, startPoint x: 248, startPoint y: 865, endPoint x: 256, endPoint y: 868, distance: 8.5
click at [249, 866] on div "const { code , message , description } = action . options . error /* descriptio…" at bounding box center [621, 545] width 1116 height 890
click at [290, 631] on div "const { code , message , description } = action . options . error /* descriptio…" at bounding box center [621, 545] width 1116 height 890
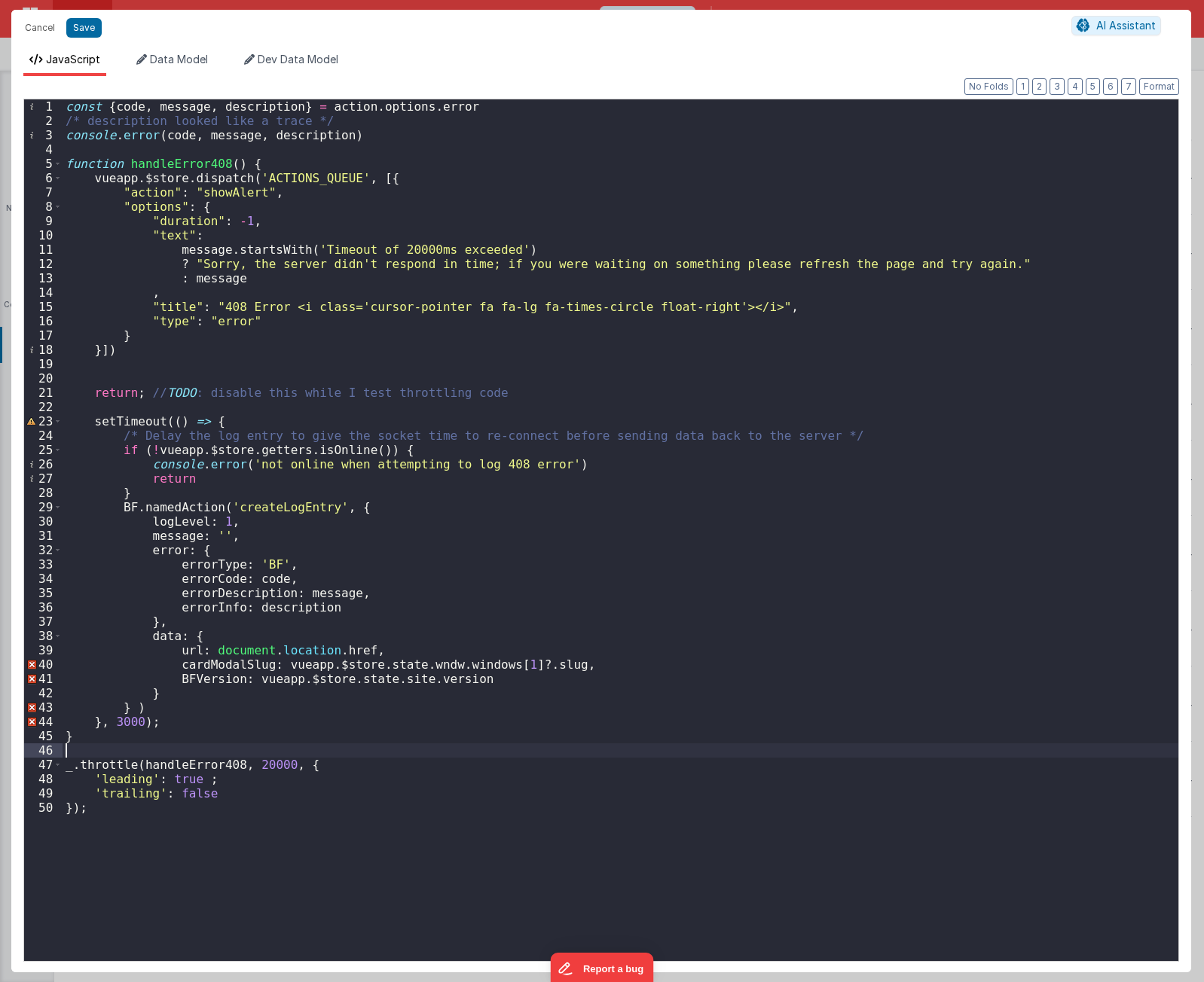
click at [241, 746] on div "const { code , message , description } = action . options . error /* descriptio…" at bounding box center [621, 545] width 1116 height 890
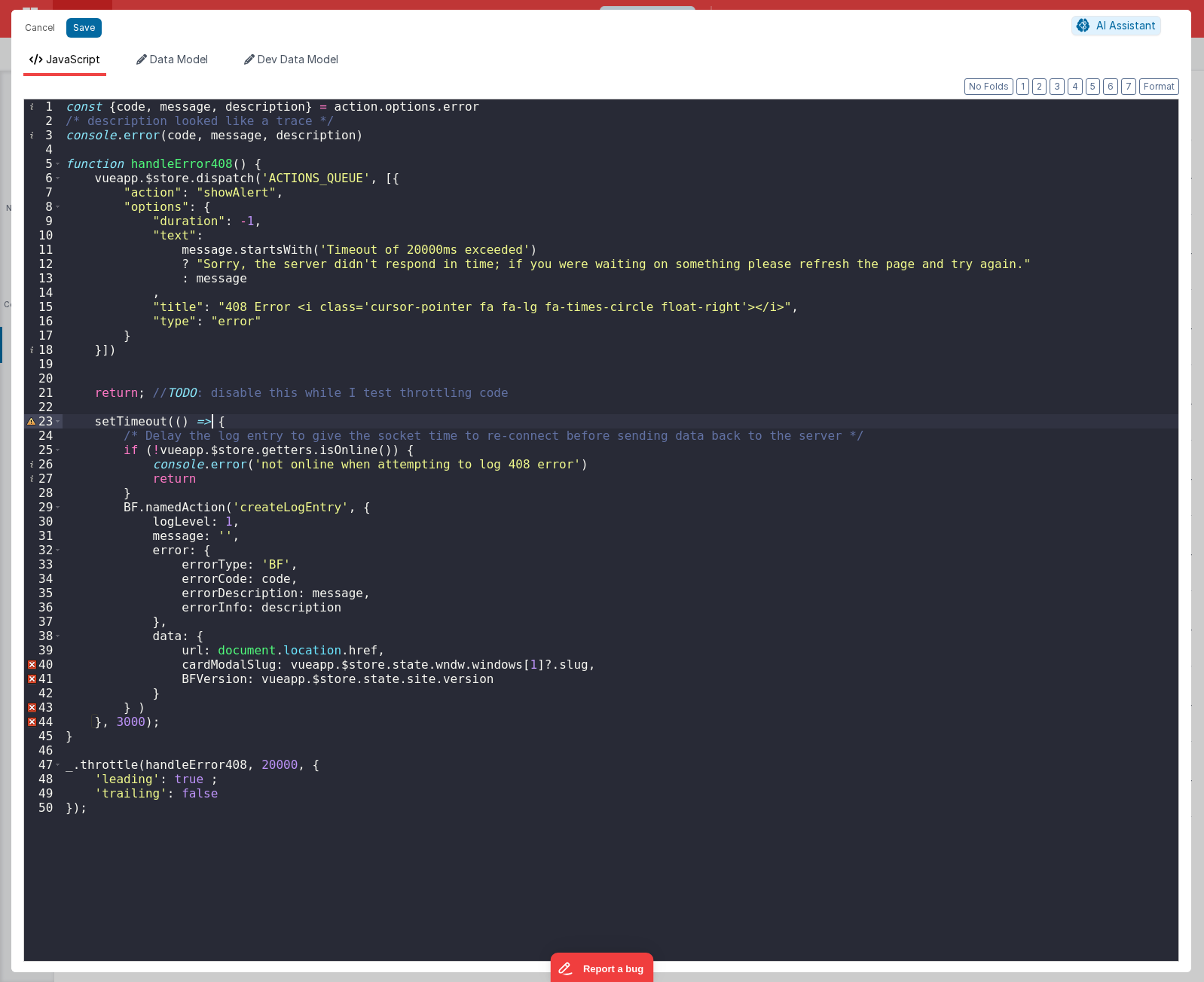
click at [245, 419] on div "const { code , message , description } = action . options . error /* descriptio…" at bounding box center [621, 545] width 1116 height 890
click at [291, 472] on div "const { code , message , description } = action . options . error /* descriptio…" at bounding box center [621, 545] width 1116 height 890
click at [401, 764] on div "const { code , message , description } = action . options . error /* descriptio…" at bounding box center [621, 545] width 1116 height 890
click at [182, 768] on div "const { code , message , description } = action . options . error /* descriptio…" at bounding box center [621, 545] width 1116 height 890
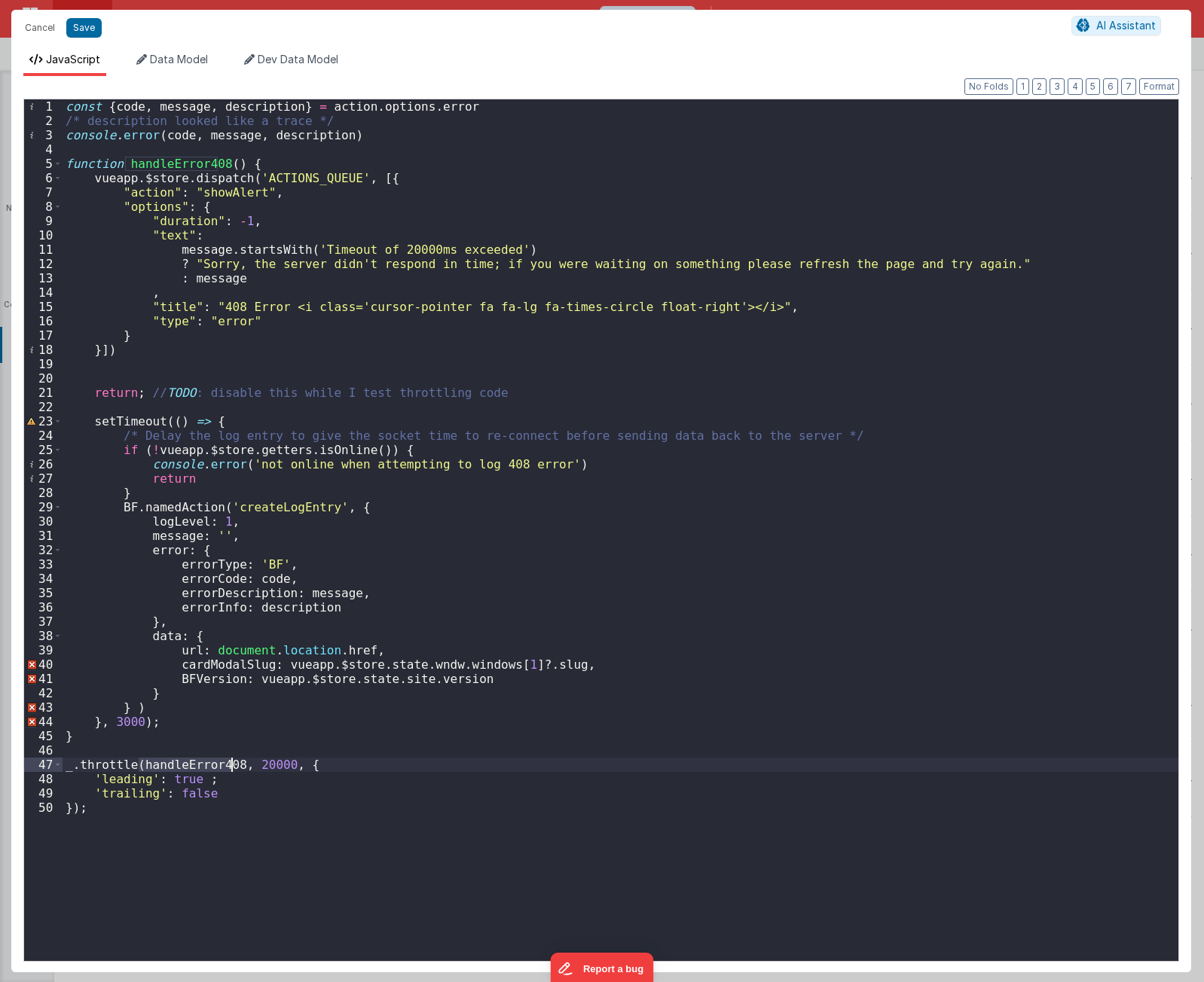
click at [178, 169] on div "const { code , message , description } = action . options . error /* descriptio…" at bounding box center [621, 545] width 1116 height 890
click at [404, 807] on div "const { code , message , description } = action . options . error /* descriptio…" at bounding box center [621, 545] width 1116 height 890
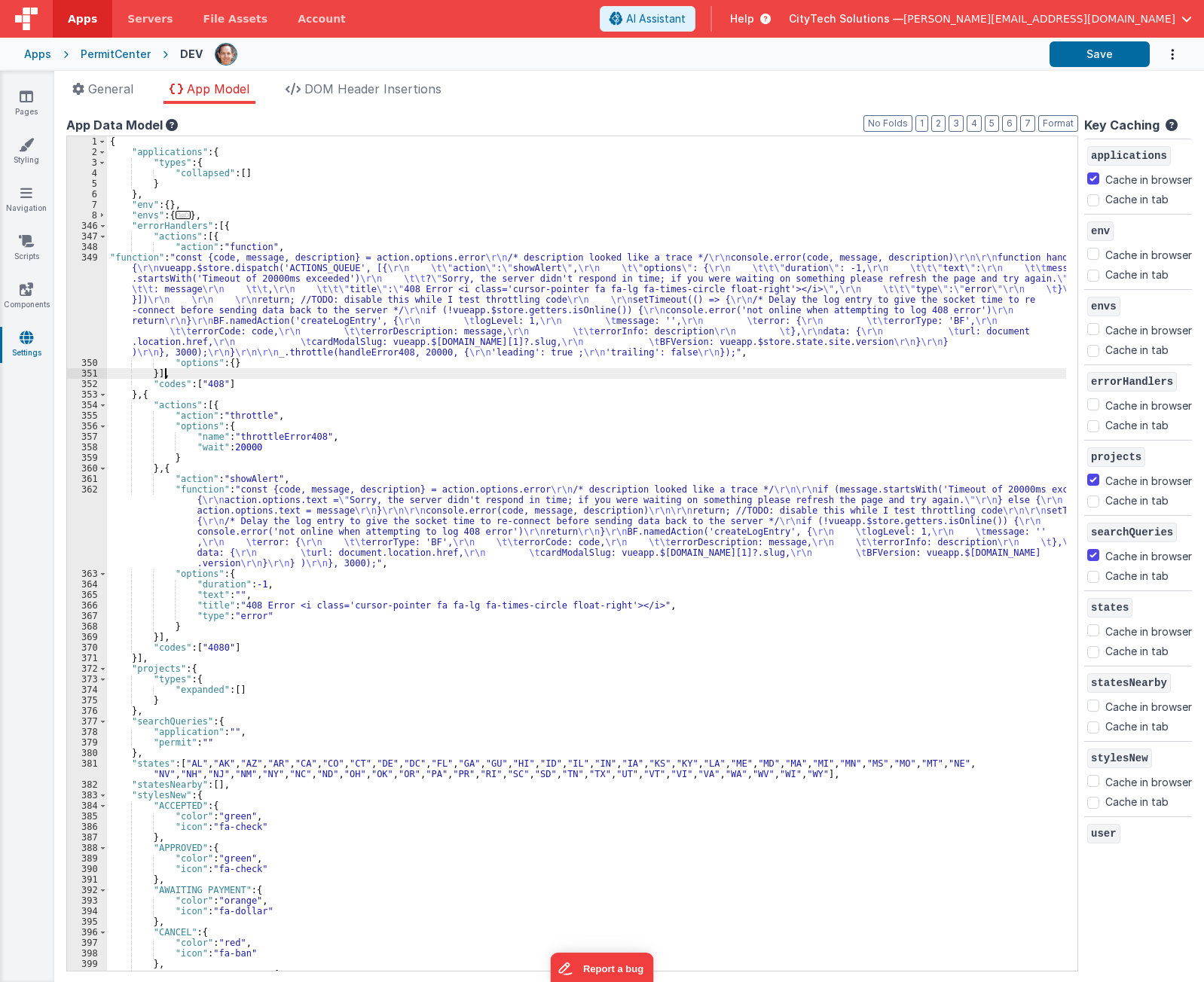
click at [374, 373] on div "{ "applications" : { "types" : { "collapsed" : [ ] } } , "env" : { } , "envs" :…" at bounding box center [587, 564] width 960 height 856
click at [362, 358] on div "{ "applications" : { "types" : { "collapsed" : [ ] } } , "env" : { } , "envs" :…" at bounding box center [587, 564] width 960 height 856
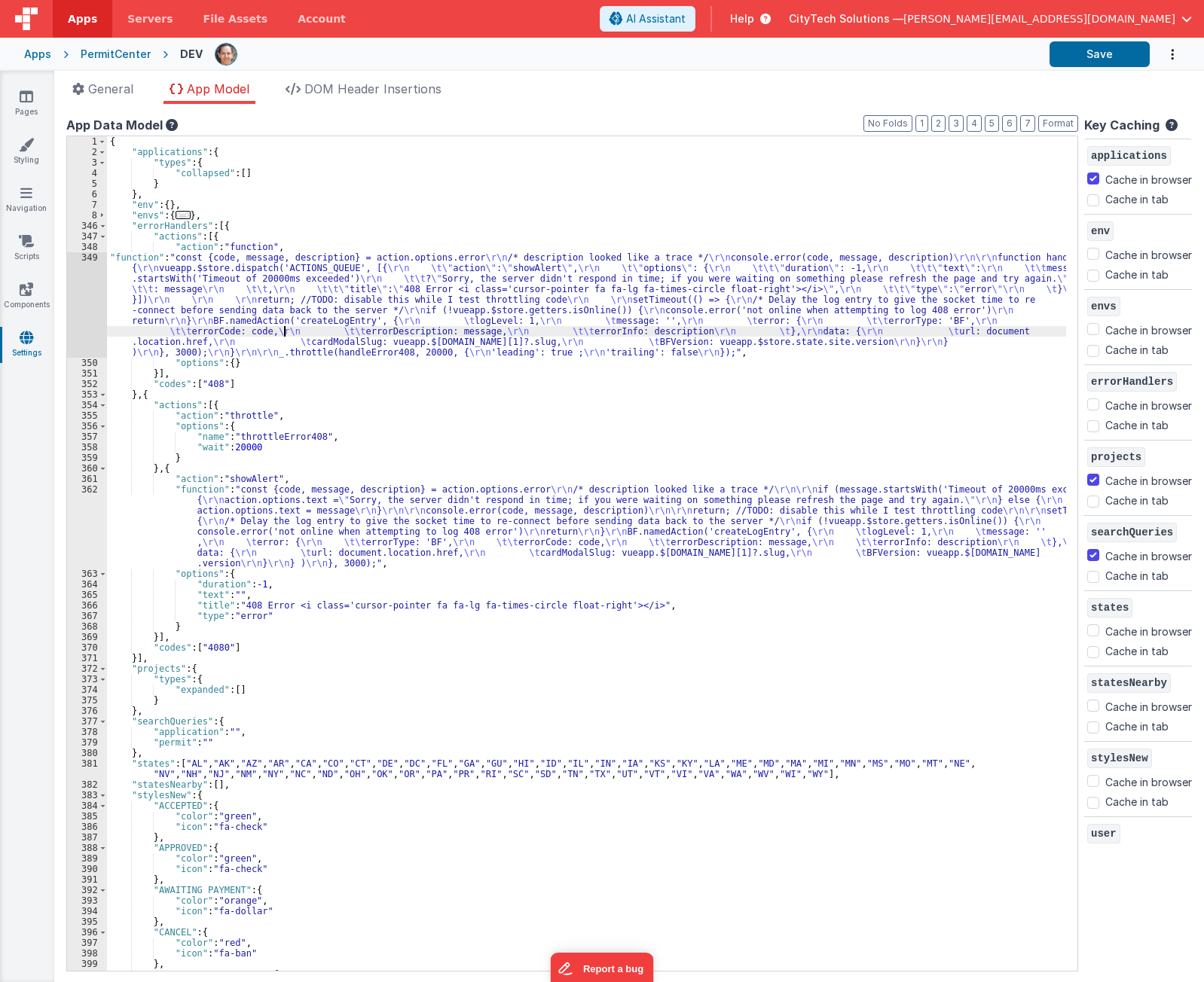
click at [286, 328] on div "{ "applications" : { "types" : { "collapsed" : [ ] } } , "env" : { } , "envs" :…" at bounding box center [587, 564] width 960 height 856
click at [459, 122] on div "App Data Model" at bounding box center [572, 124] width 1012 height 18
click at [357, 367] on div "{ "applications" : { "types" : { "collapsed" : [ ] } } , "env" : { } , "envs" :…" at bounding box center [587, 564] width 960 height 856
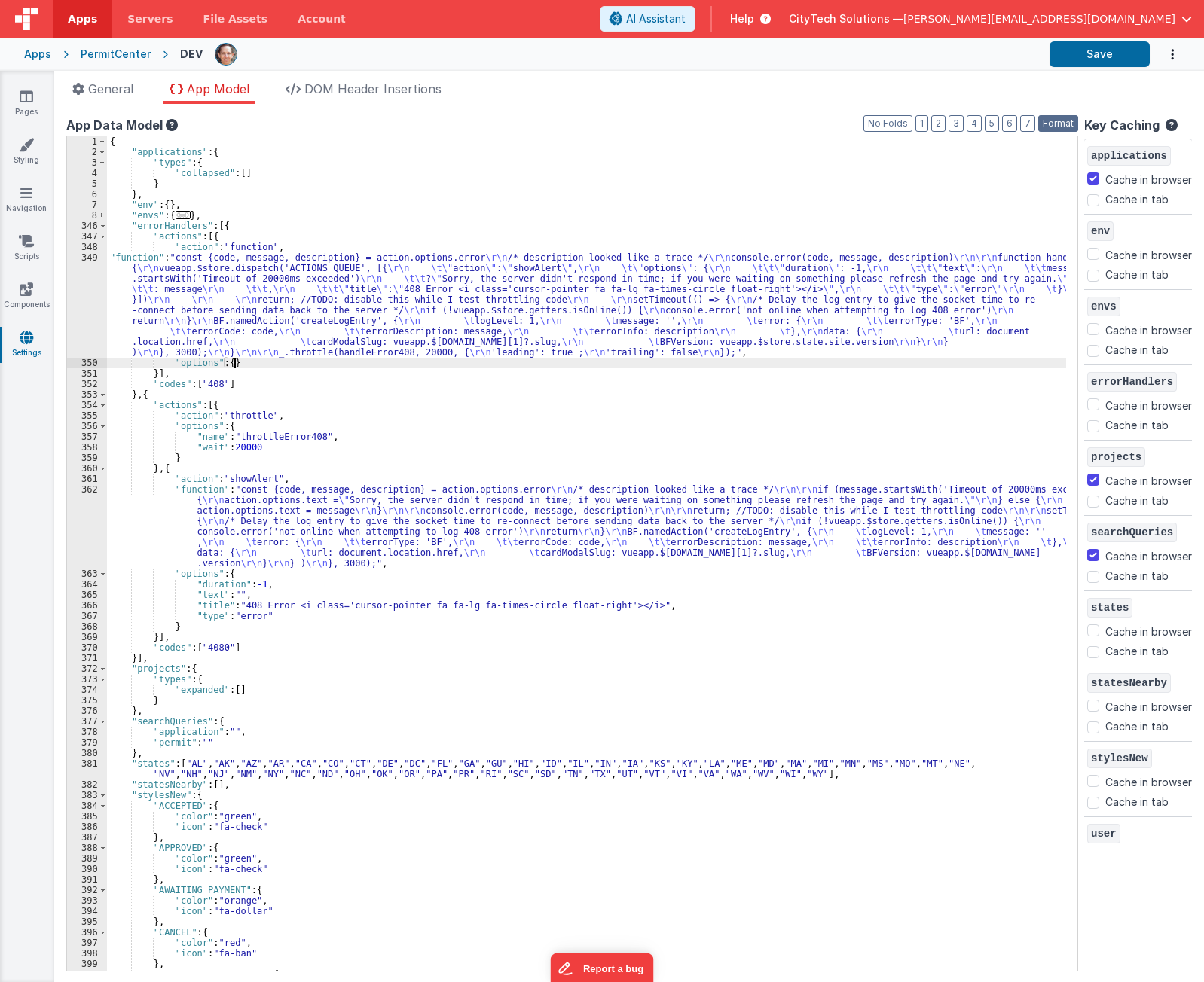
click at [1055, 123] on button "Format" at bounding box center [1058, 123] width 40 height 16
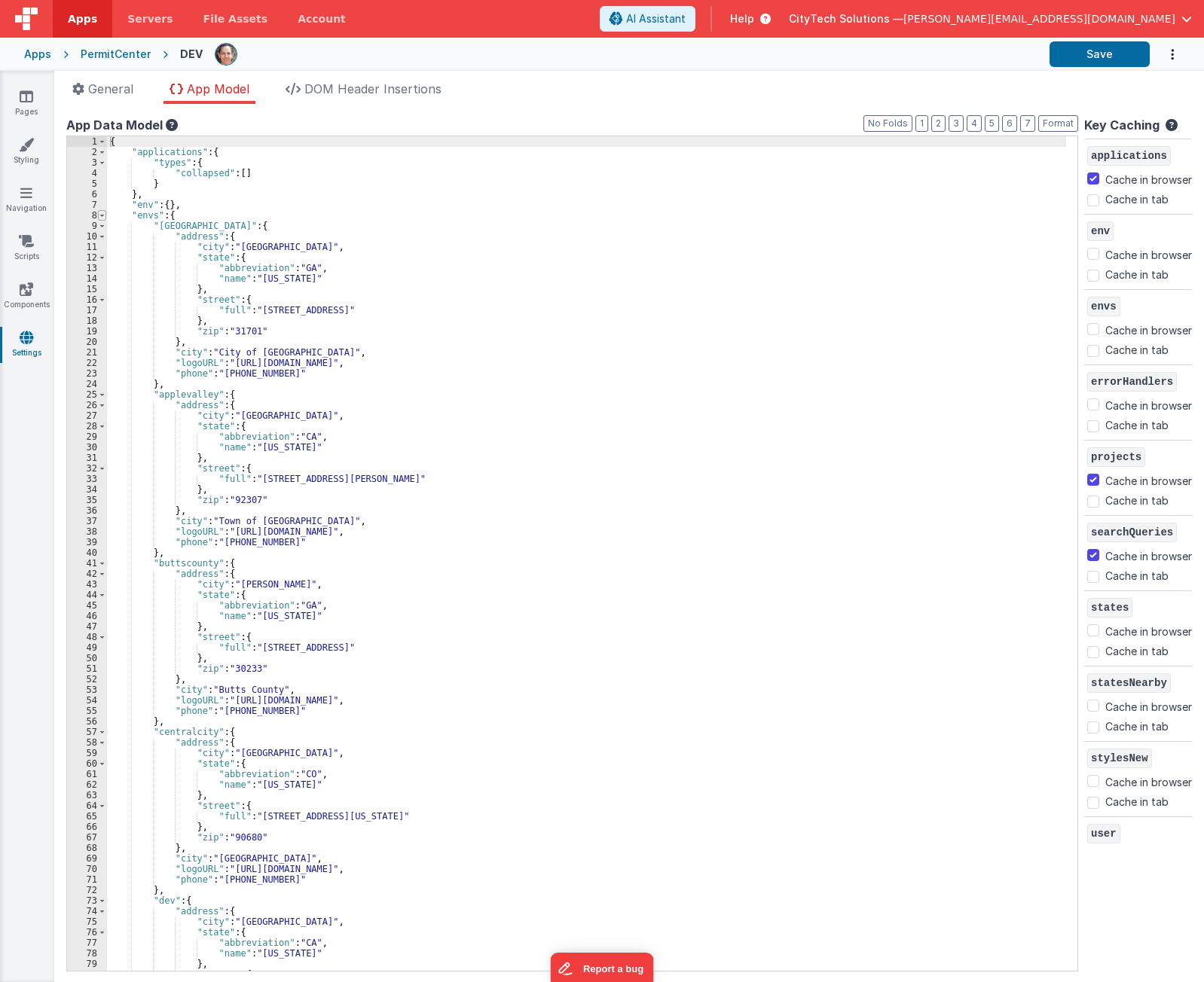
click at [103, 214] on span at bounding box center [102, 215] width 9 height 10
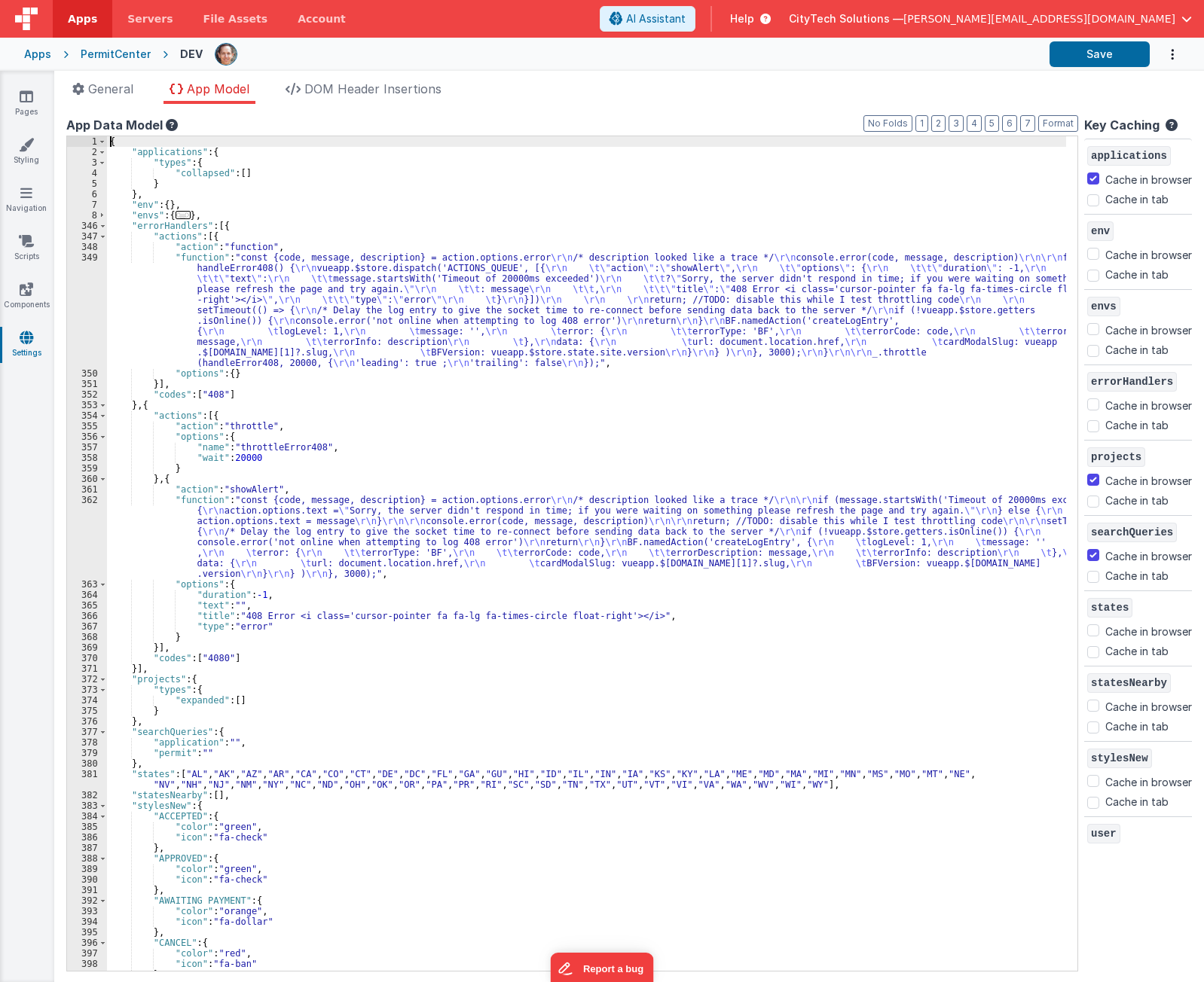
click at [293, 309] on div "{ "applications" : { "types" : { "collapsed" : [ ] } } , "env" : { } , "envs" :…" at bounding box center [587, 564] width 960 height 856
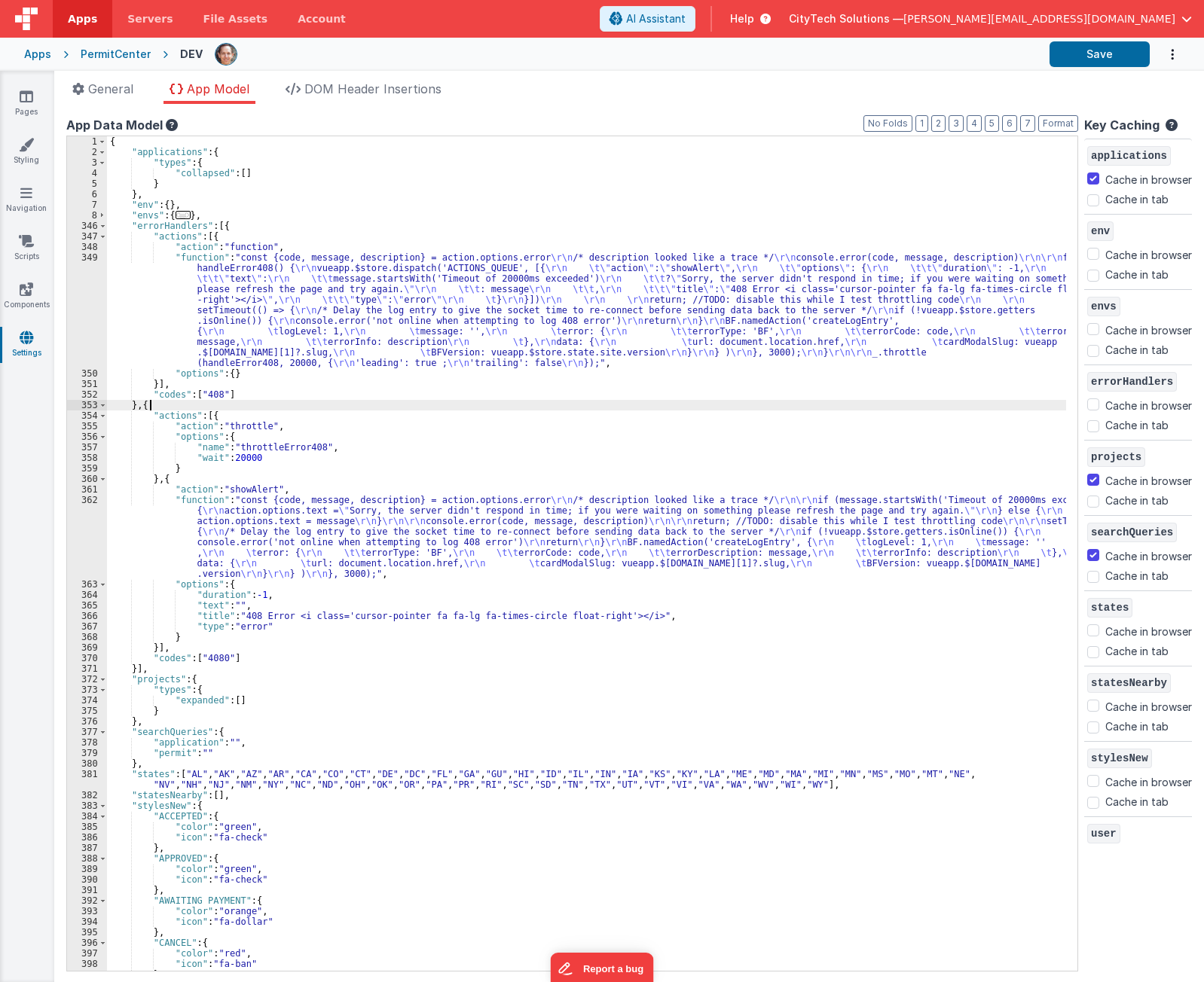
click at [172, 405] on div "{ "applications" : { "types" : { "collapsed" : [ ] } } , "env" : { } , "envs" :…" at bounding box center [587, 564] width 960 height 856
click at [102, 406] on span at bounding box center [103, 405] width 9 height 10
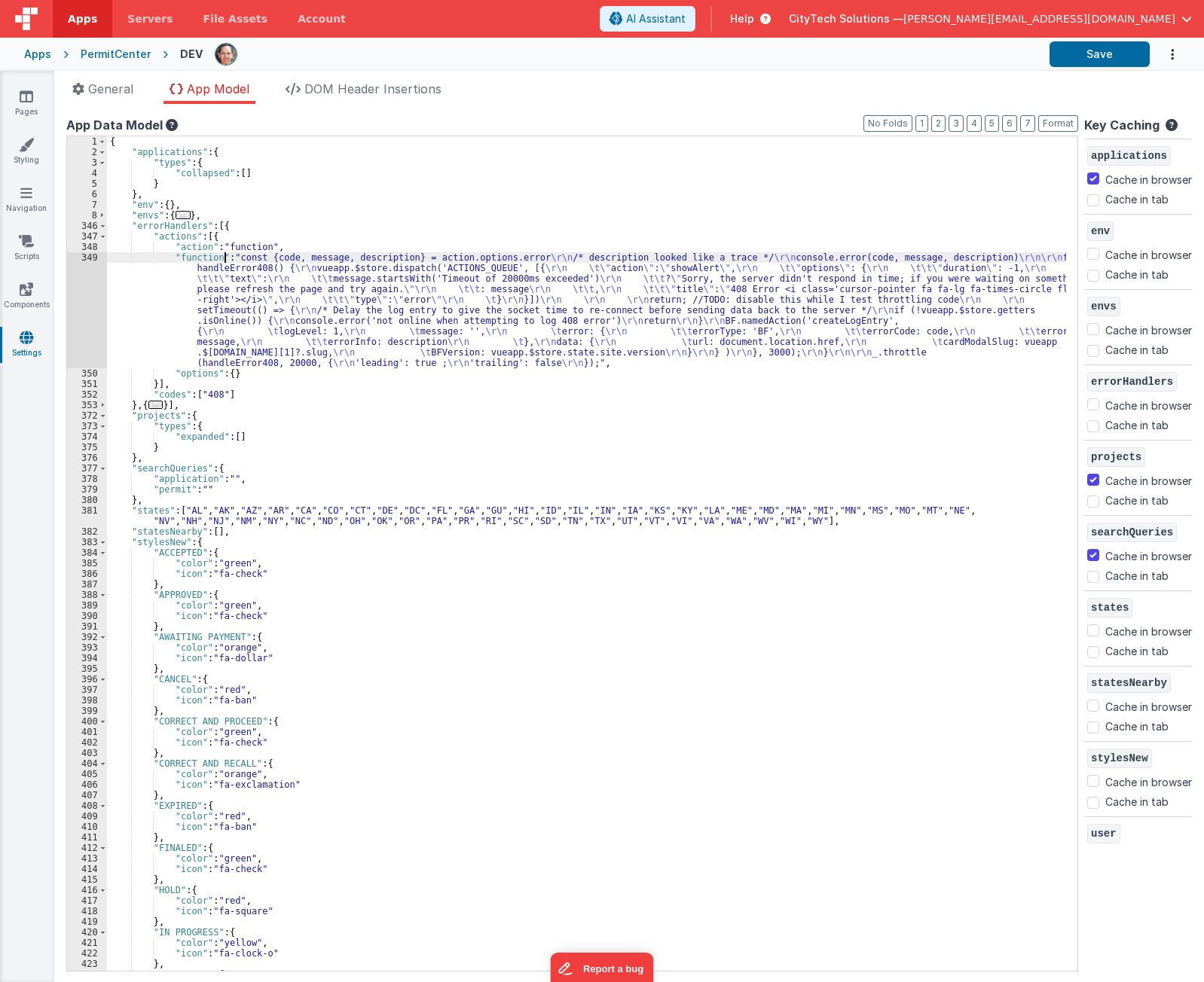
click at [223, 258] on div "{ "applications" : { "types" : { "collapsed" : [ ] } } , "env" : { } , "envs" :…" at bounding box center [587, 564] width 960 height 856
click at [224, 384] on div "{ "applications" : { "types" : { "collapsed" : [ ] } } , "env" : { } , "envs" :…" at bounding box center [587, 564] width 960 height 856
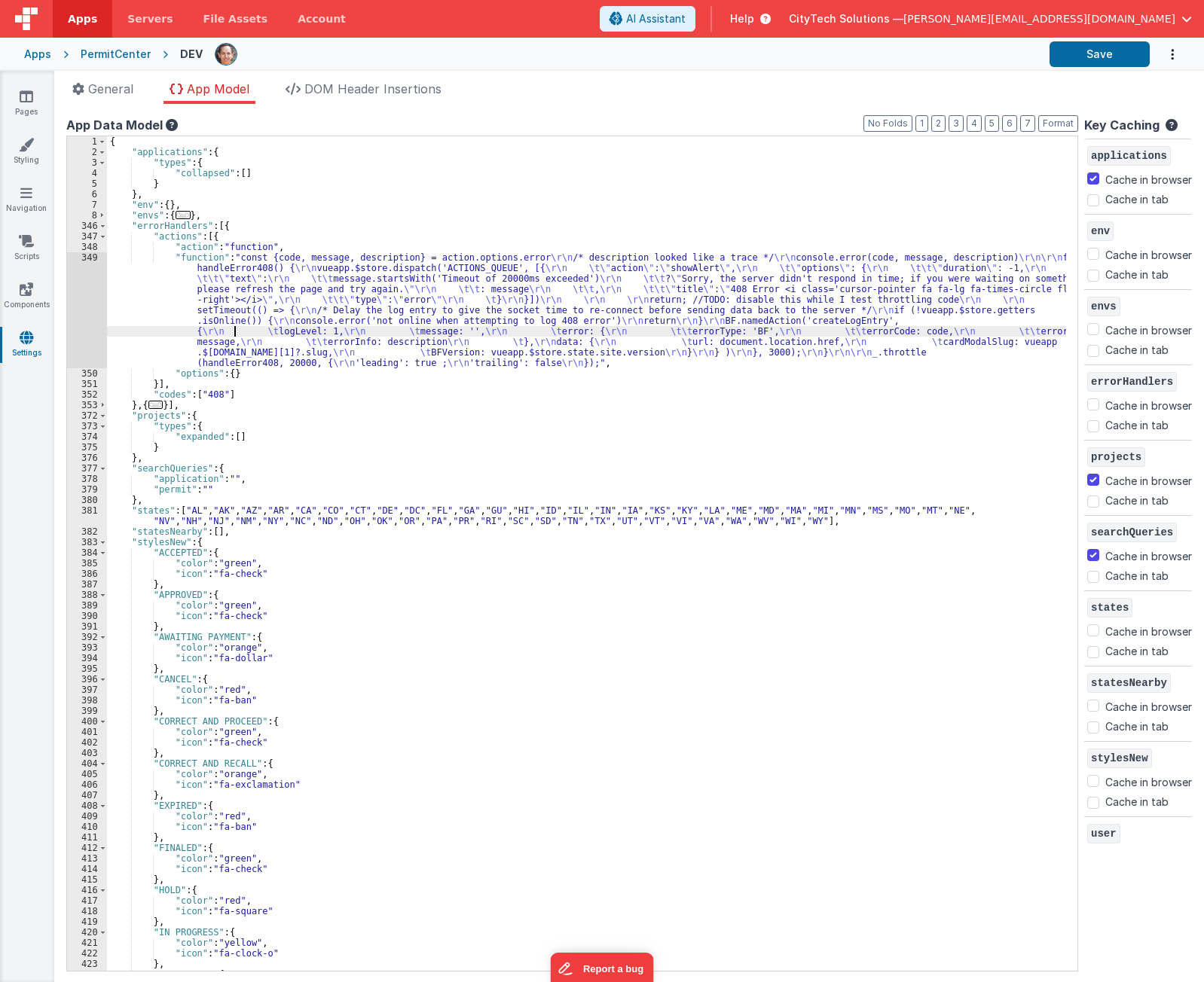
drag, startPoint x: 234, startPoint y: 331, endPoint x: 122, endPoint y: 329, distance: 112.0
click at [233, 331] on div "{ "applications" : { "types" : { "collapsed" : [ ] } } , "env" : { } , "envs" :…" at bounding box center [587, 564] width 960 height 856
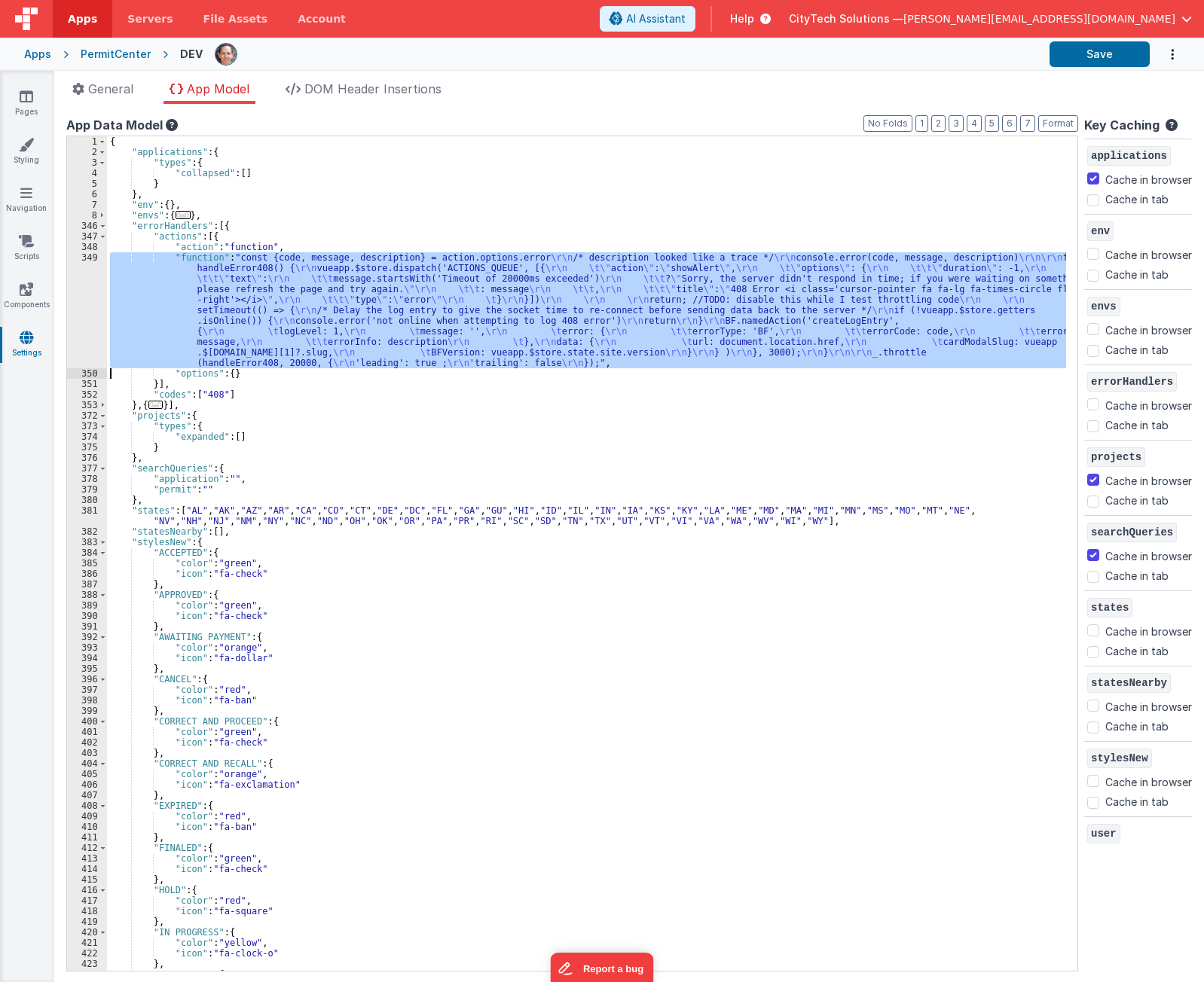
click at [81, 305] on div "349" at bounding box center [87, 311] width 40 height 116
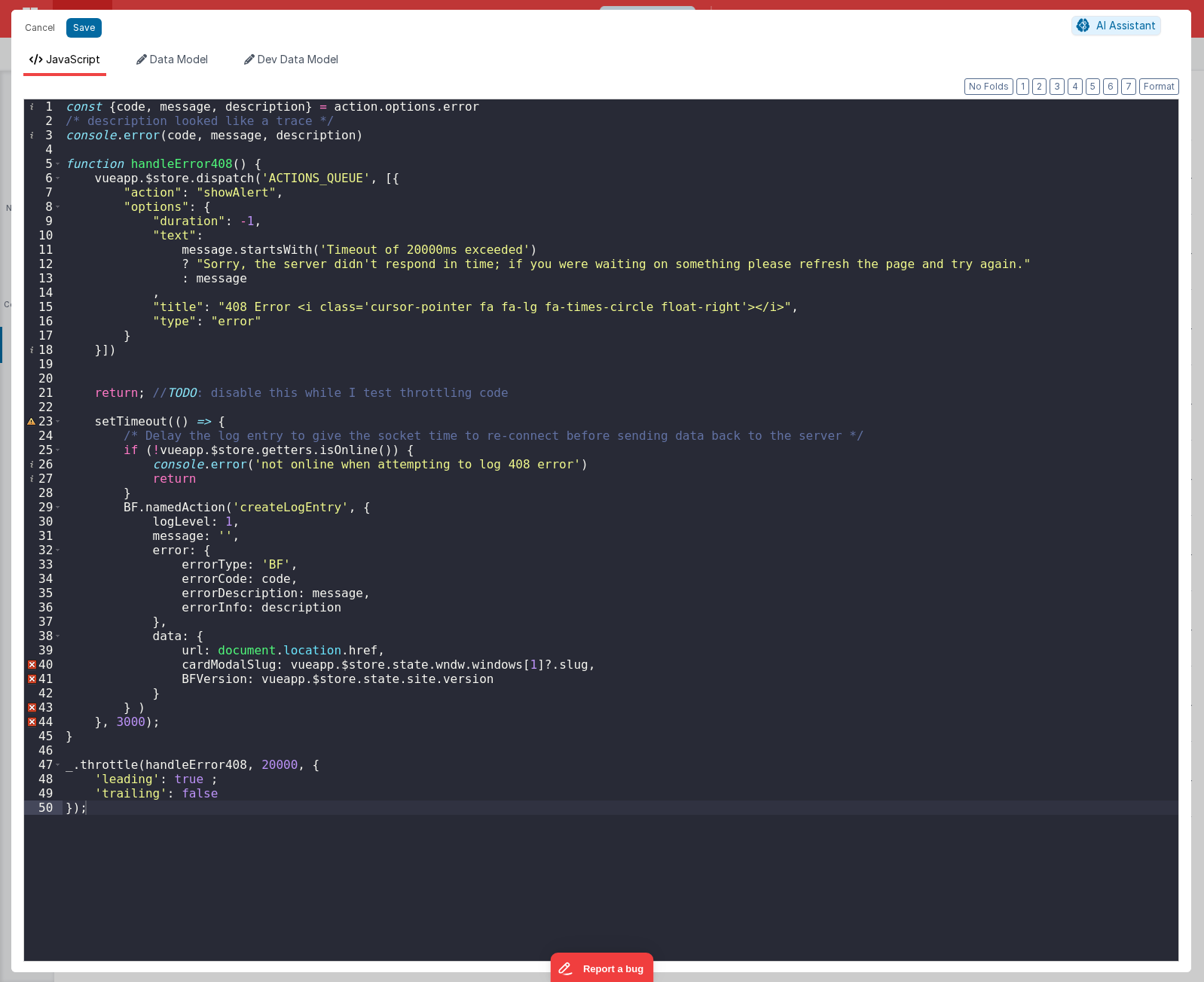
click at [290, 872] on div "const { code , message , description } = action . options . error /* descriptio…" at bounding box center [621, 545] width 1116 height 890
drag, startPoint x: 315, startPoint y: 762, endPoint x: 298, endPoint y: 779, distance: 24.0
click at [314, 763] on div "const { code , message , description } = action . options . error /* descriptio…" at bounding box center [621, 545] width 1116 height 890
click at [294, 784] on div "const { code , message , description } = action . options . error /* descriptio…" at bounding box center [621, 545] width 1116 height 890
click at [283, 867] on div "const { code , message , description } = action . options . error /* descriptio…" at bounding box center [621, 545] width 1116 height 890
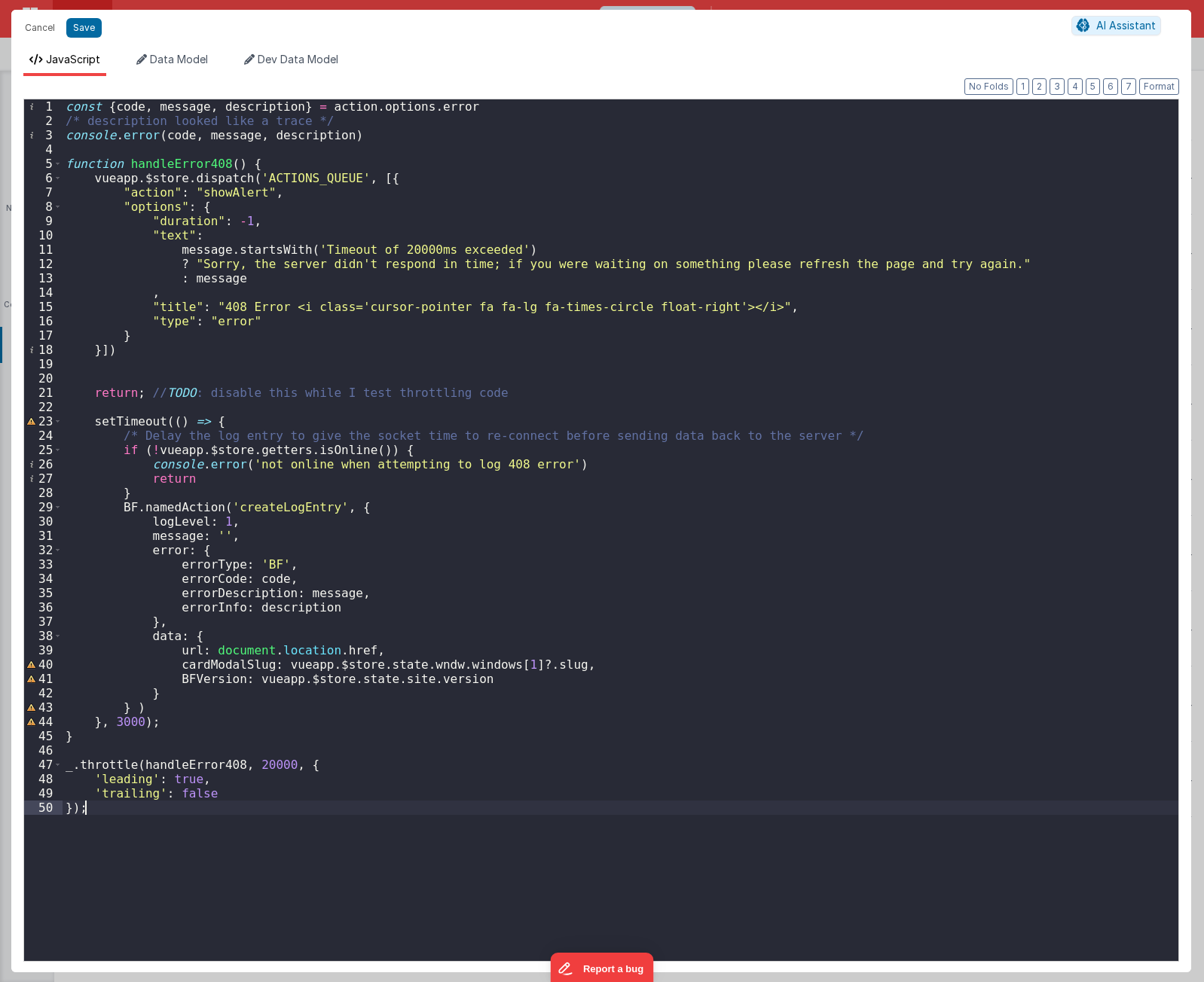
click at [136, 794] on div "const { code , message , description } = action . options . error /* descriptio…" at bounding box center [621, 545] width 1116 height 890
click at [329, 772] on div "const { code , message , description } = action . options . error /* descriptio…" at bounding box center [621, 545] width 1116 height 890
click at [196, 768] on div "const { code , message , description } = action . options . error /* descriptio…" at bounding box center [621, 545] width 1116 height 890
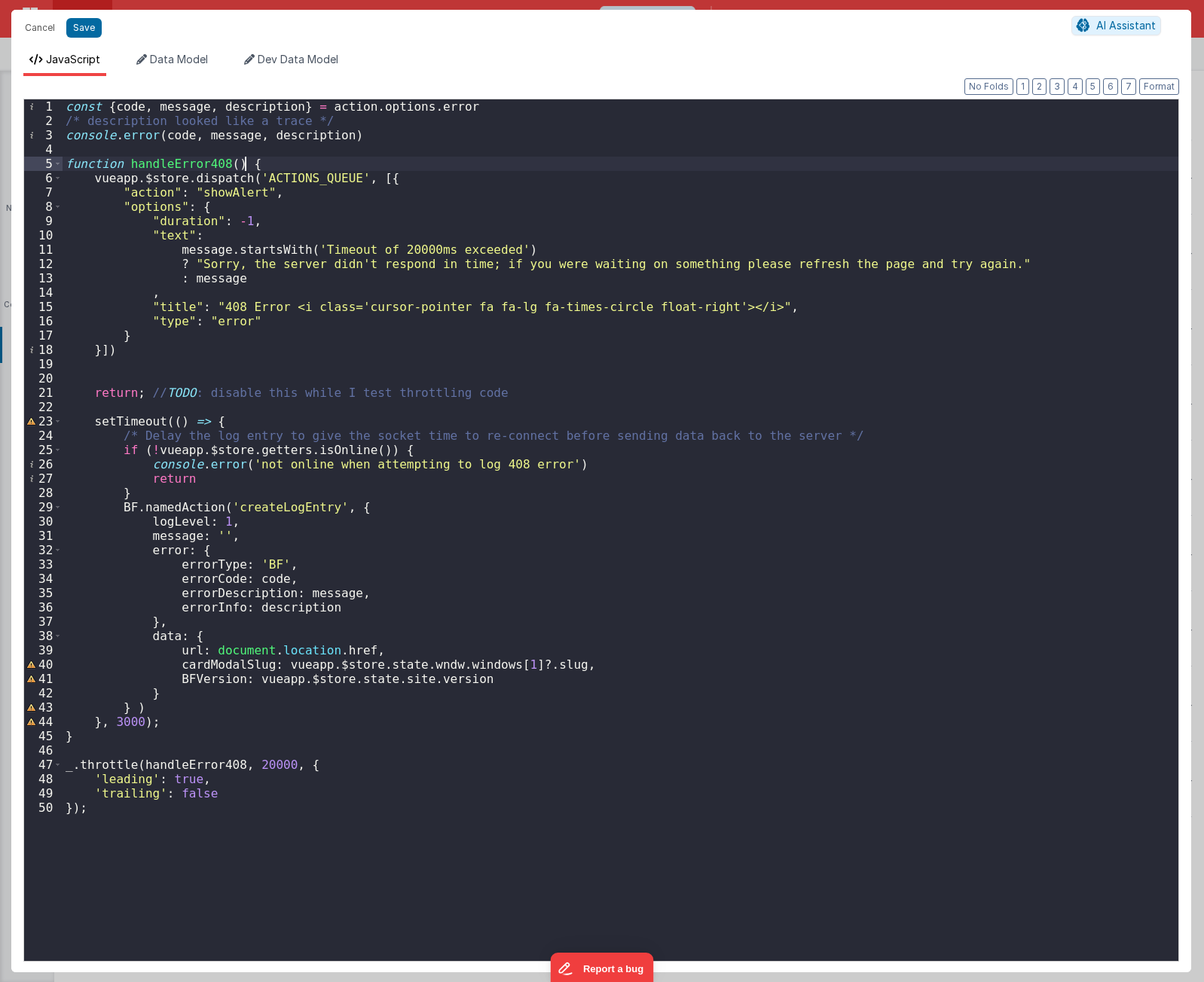
click at [263, 158] on div "const { code , message , description } = action . options . error /* descriptio…" at bounding box center [621, 545] width 1116 height 890
click at [291, 159] on div "const { code , message , description } = action . options . error /* descriptio…" at bounding box center [621, 545] width 1116 height 890
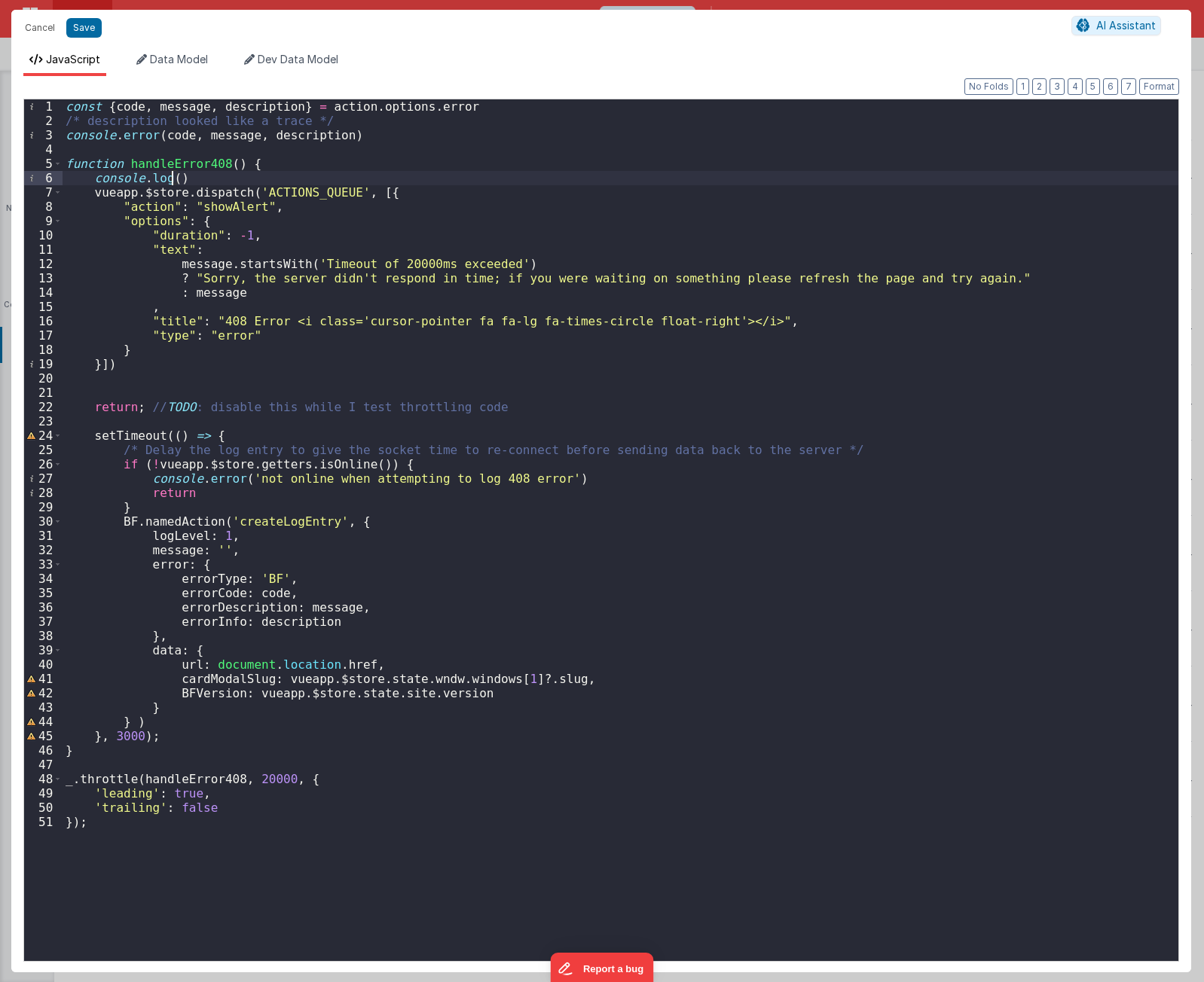
click at [196, 162] on div "const { code , message , description } = action . options . error /* descriptio…" at bounding box center [621, 545] width 1116 height 890
drag, startPoint x: 197, startPoint y: 176, endPoint x: 284, endPoint y: 203, distance: 91.1
click at [198, 176] on div "const { code , message , description } = action . options . error /* descriptio…" at bounding box center [621, 545] width 1116 height 890
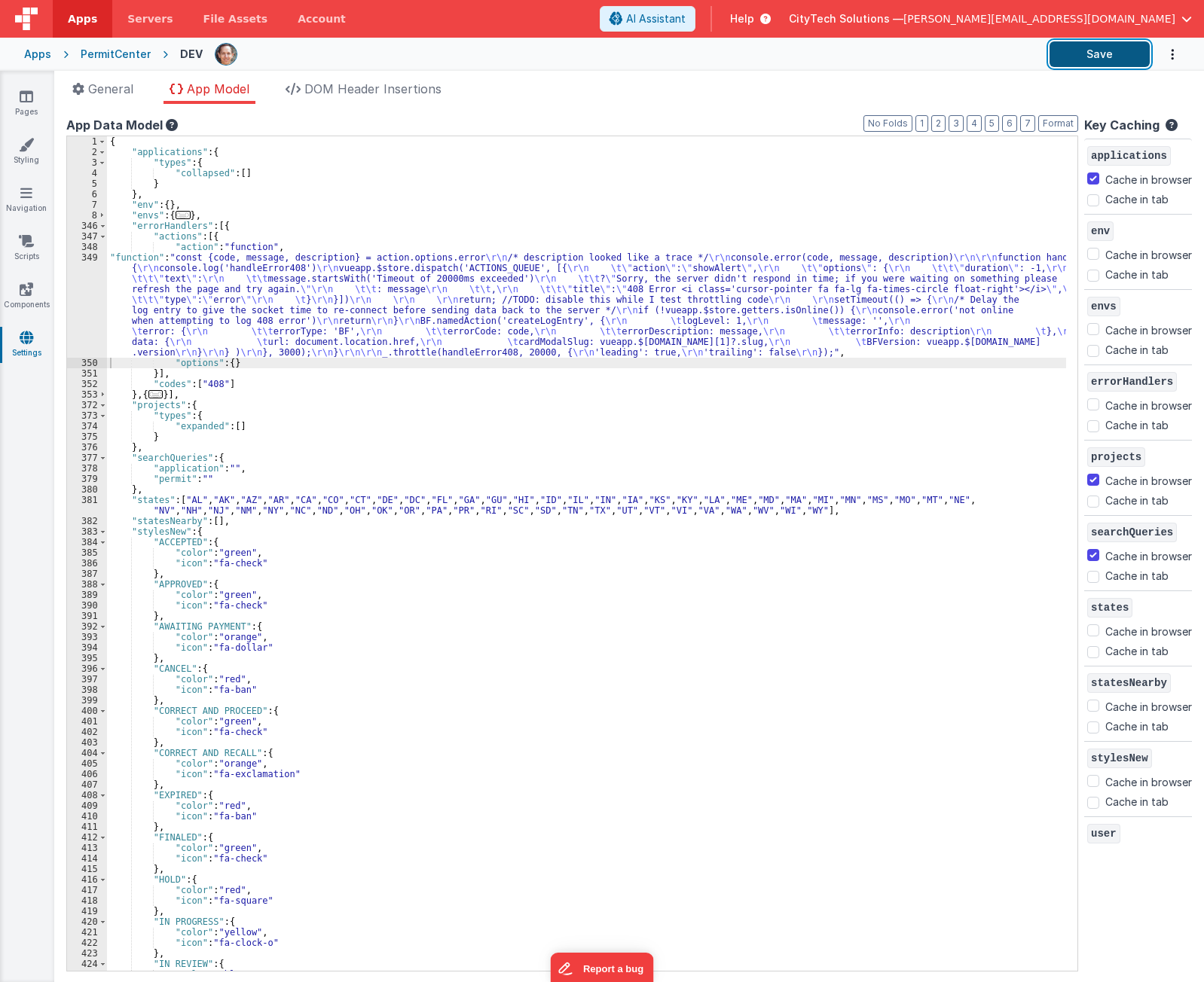
click at [1082, 56] on button "Save" at bounding box center [1100, 54] width 100 height 26
drag, startPoint x: 924, startPoint y: 933, endPoint x: 918, endPoint y: 919, distance: 15.2
click at [924, 933] on div "{ "applications" : { "types" : { "collapsed" : [ ] } } , "env" : { } , "envs" :…" at bounding box center [587, 564] width 960 height 856
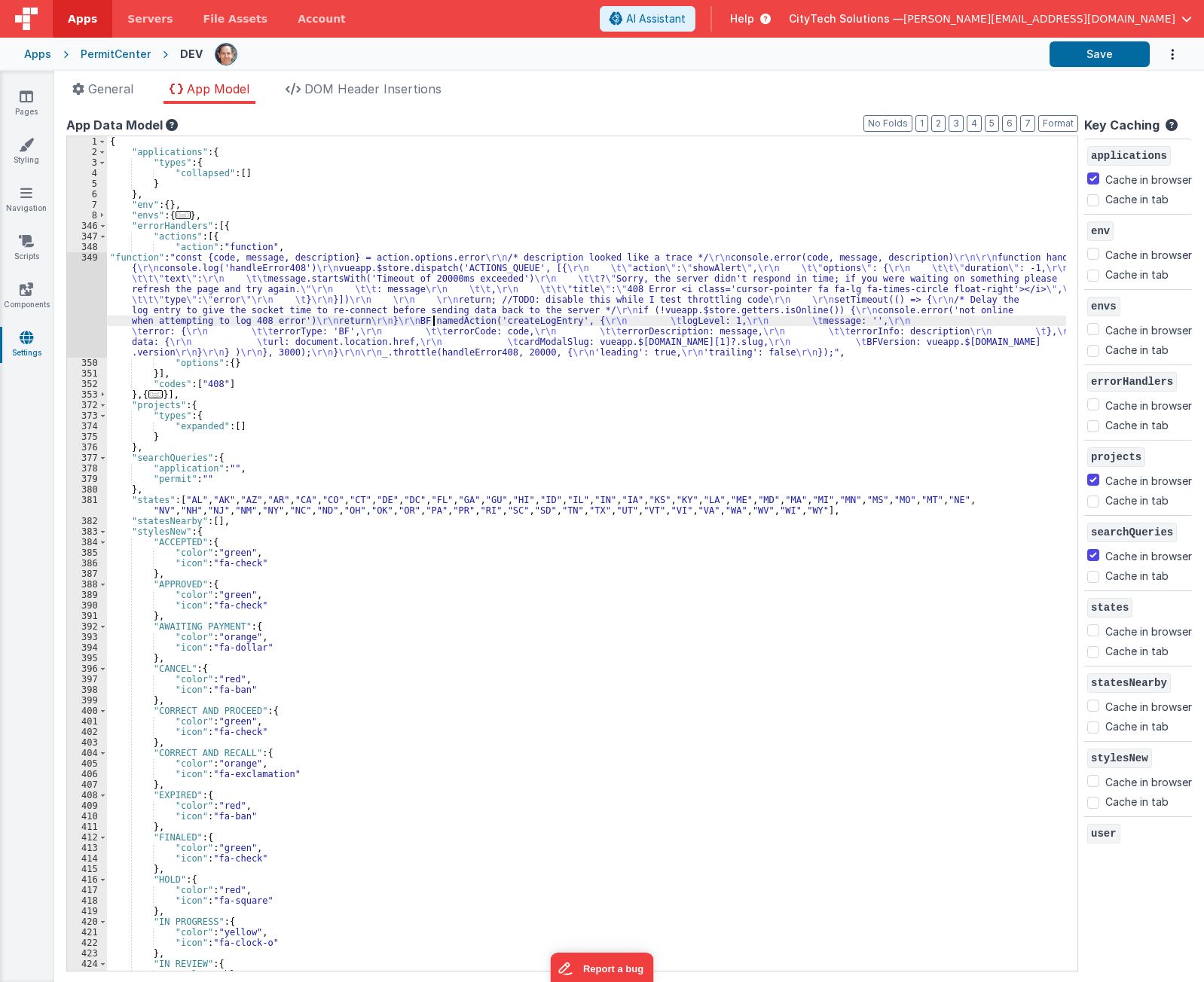
click at [434, 324] on div "{ "applications" : { "types" : { "collapsed" : [ ] } } , "env" : { } , "envs" :…" at bounding box center [587, 564] width 960 height 856
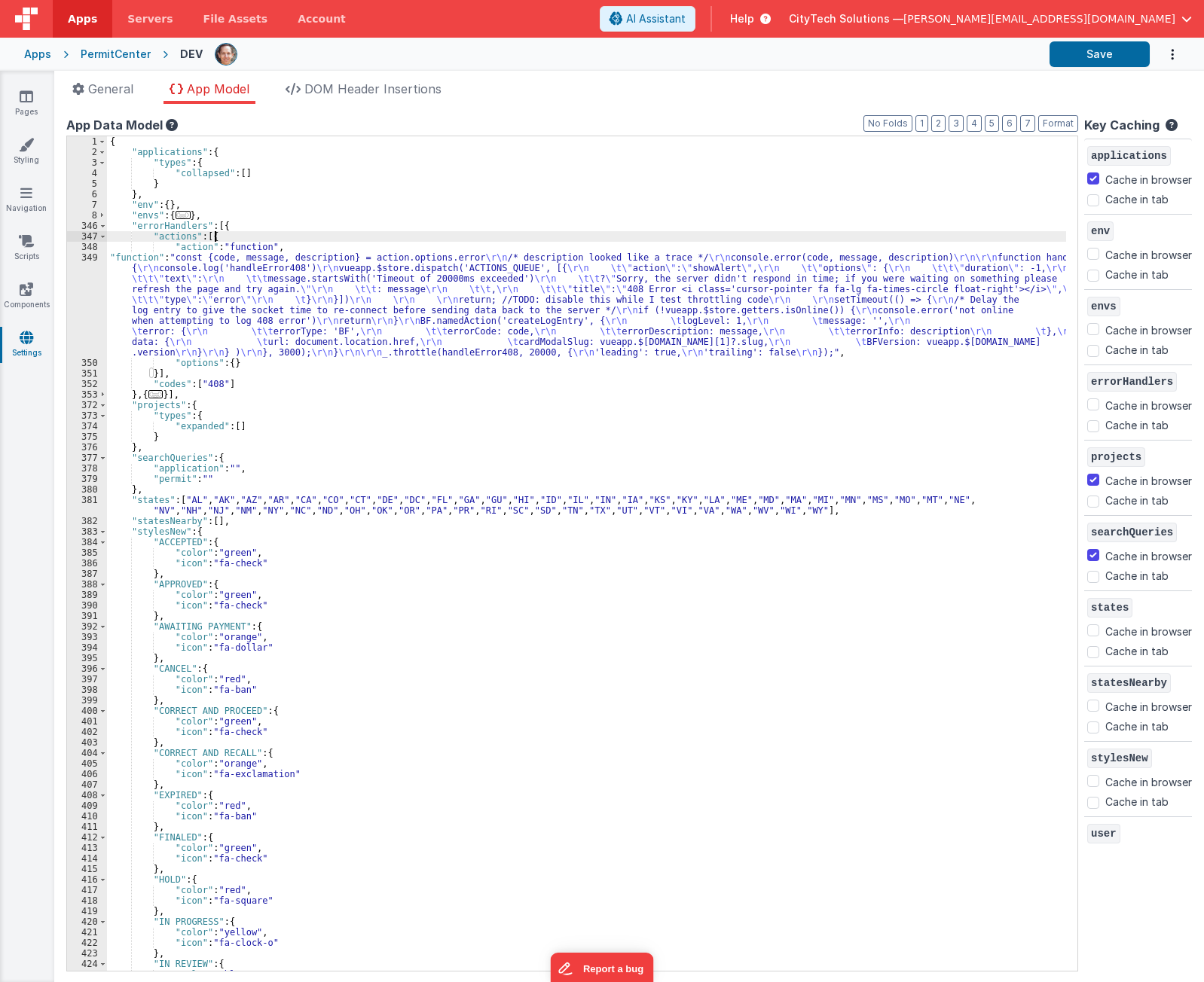
click at [288, 241] on div "{ "applications" : { "types" : { "collapsed" : [ ] } } , "env" : { } , "envs" :…" at bounding box center [587, 564] width 960 height 856
click at [270, 288] on div "{ "applications" : { "types" : { "collapsed" : [ ] } } , "env" : { } , "envs" :…" at bounding box center [587, 564] width 960 height 856
click at [243, 235] on div "{ "applications" : { "types" : { "collapsed" : [ ] } } , "env" : { } , "envs" :…" at bounding box center [587, 564] width 960 height 856
click at [249, 223] on div "{ "applications" : { "types" : { "collapsed" : [ ] } } , "env" : { } , "envs" :…" at bounding box center [587, 564] width 960 height 856
click at [247, 234] on div "{ "applications" : { "types" : { "collapsed" : [ ] } } , "env" : { } , "envs" :…" at bounding box center [587, 564] width 960 height 856
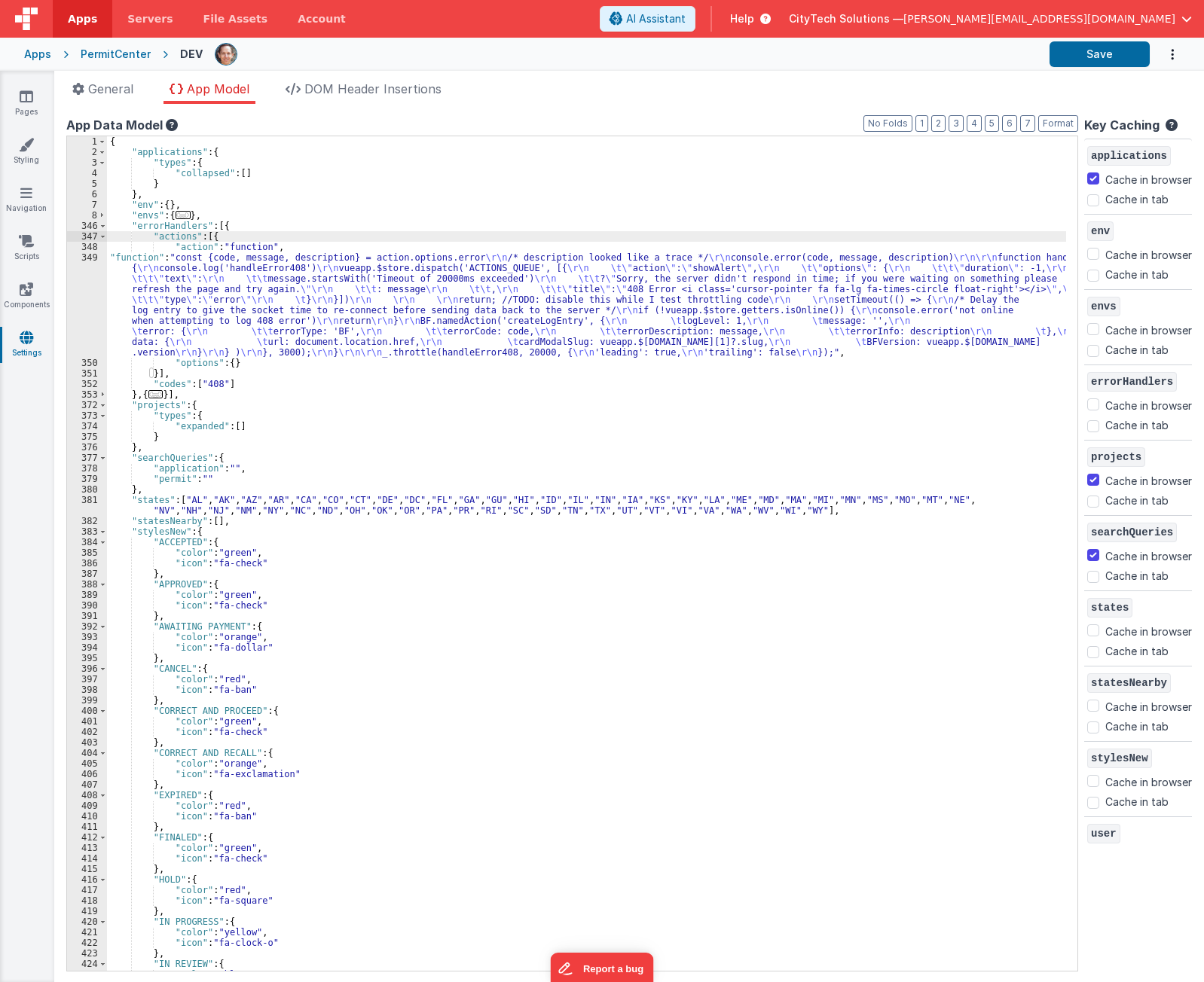
click at [229, 313] on div "{ "applications" : { "types" : { "collapsed" : [ ] } } , "env" : { } , "envs" :…" at bounding box center [587, 564] width 960 height 856
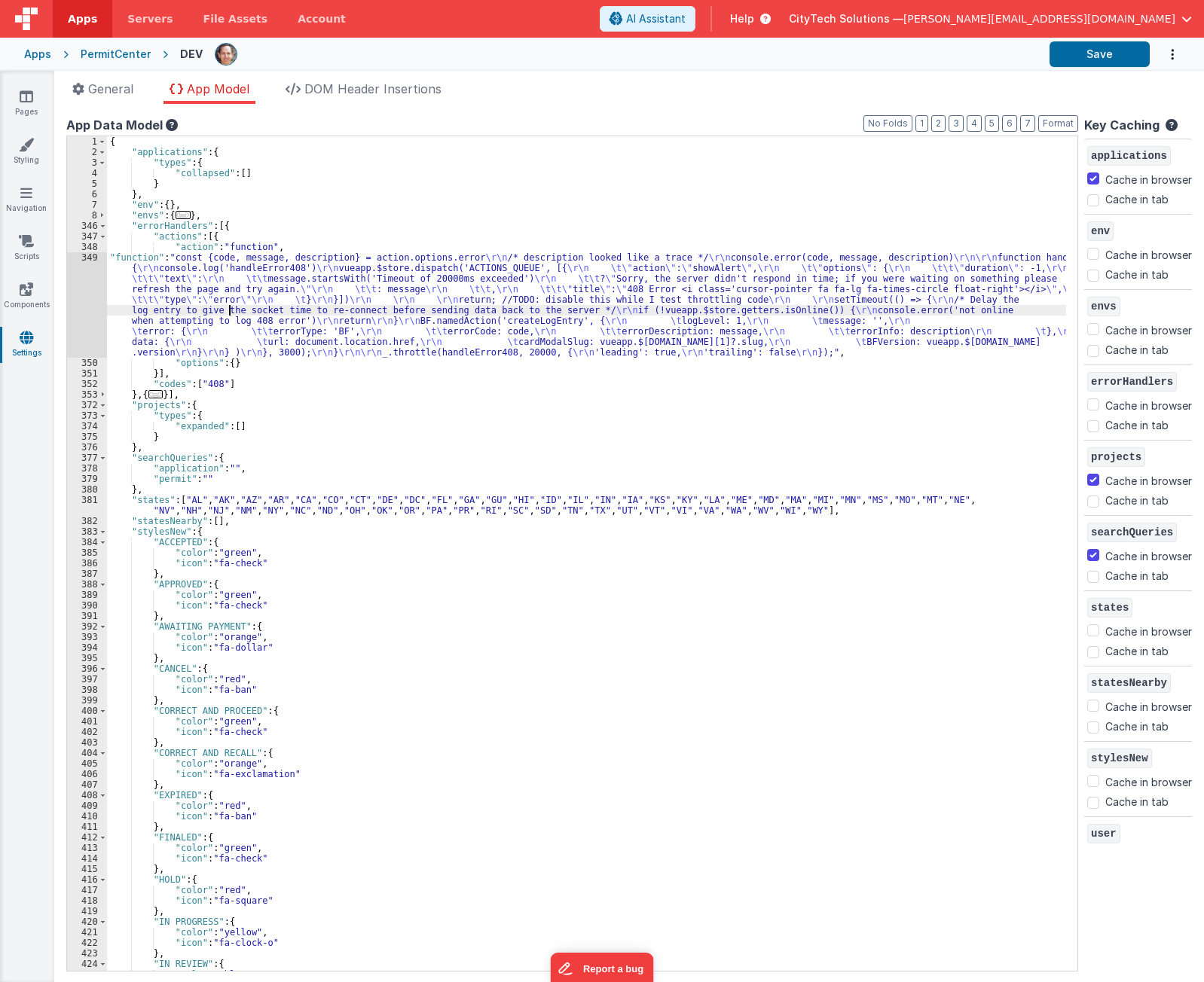
click at [169, 373] on div "{ "applications" : { "types" : { "collapsed" : [ ] } } , "env" : { } , "envs" :…" at bounding box center [587, 564] width 960 height 856
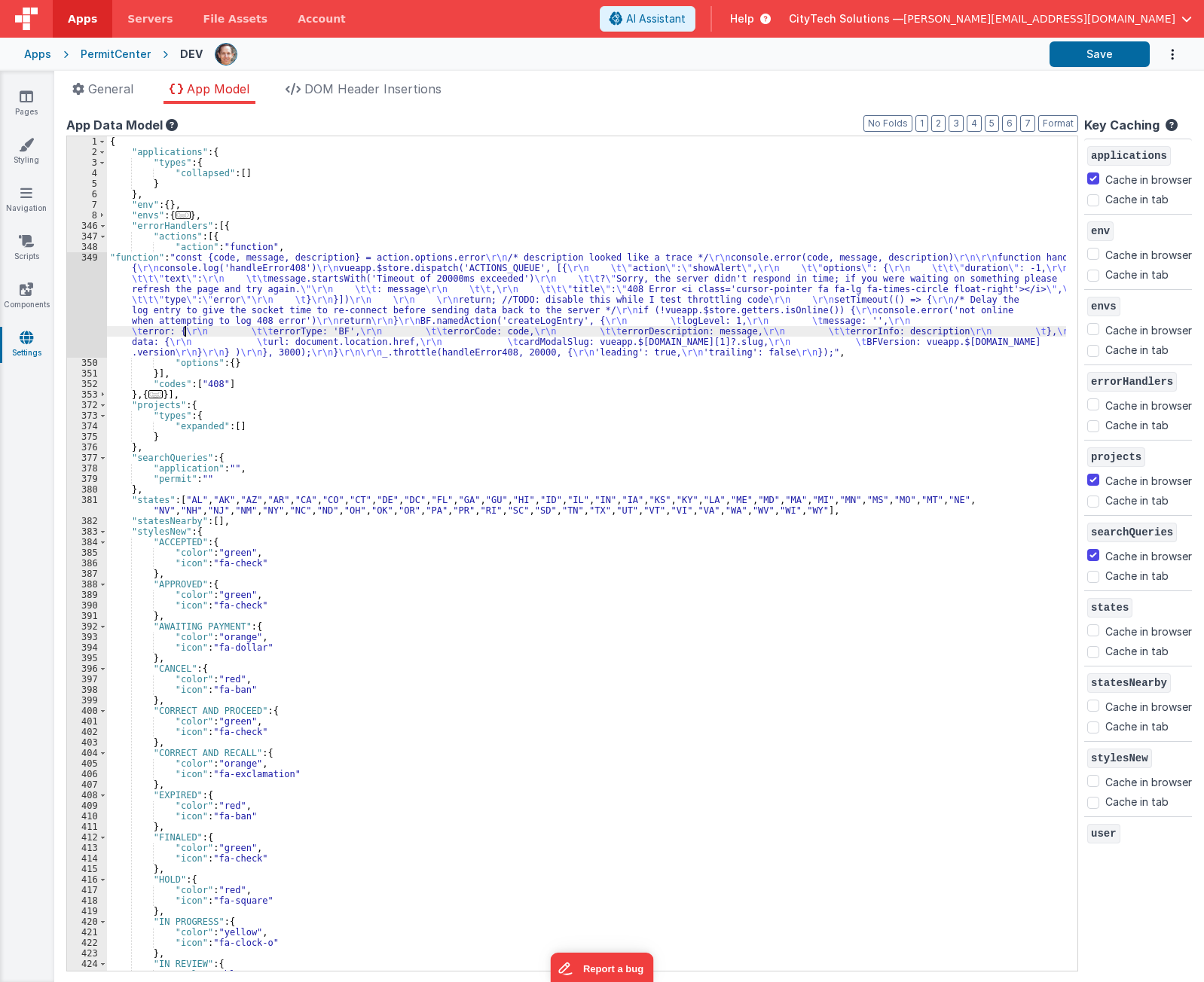
click at [184, 333] on div "{ "applications" : { "types" : { "collapsed" : [ ] } } , "env" : { } , "envs" :…" at bounding box center [587, 564] width 960 height 856
click at [86, 322] on div "349" at bounding box center [87, 305] width 40 height 106
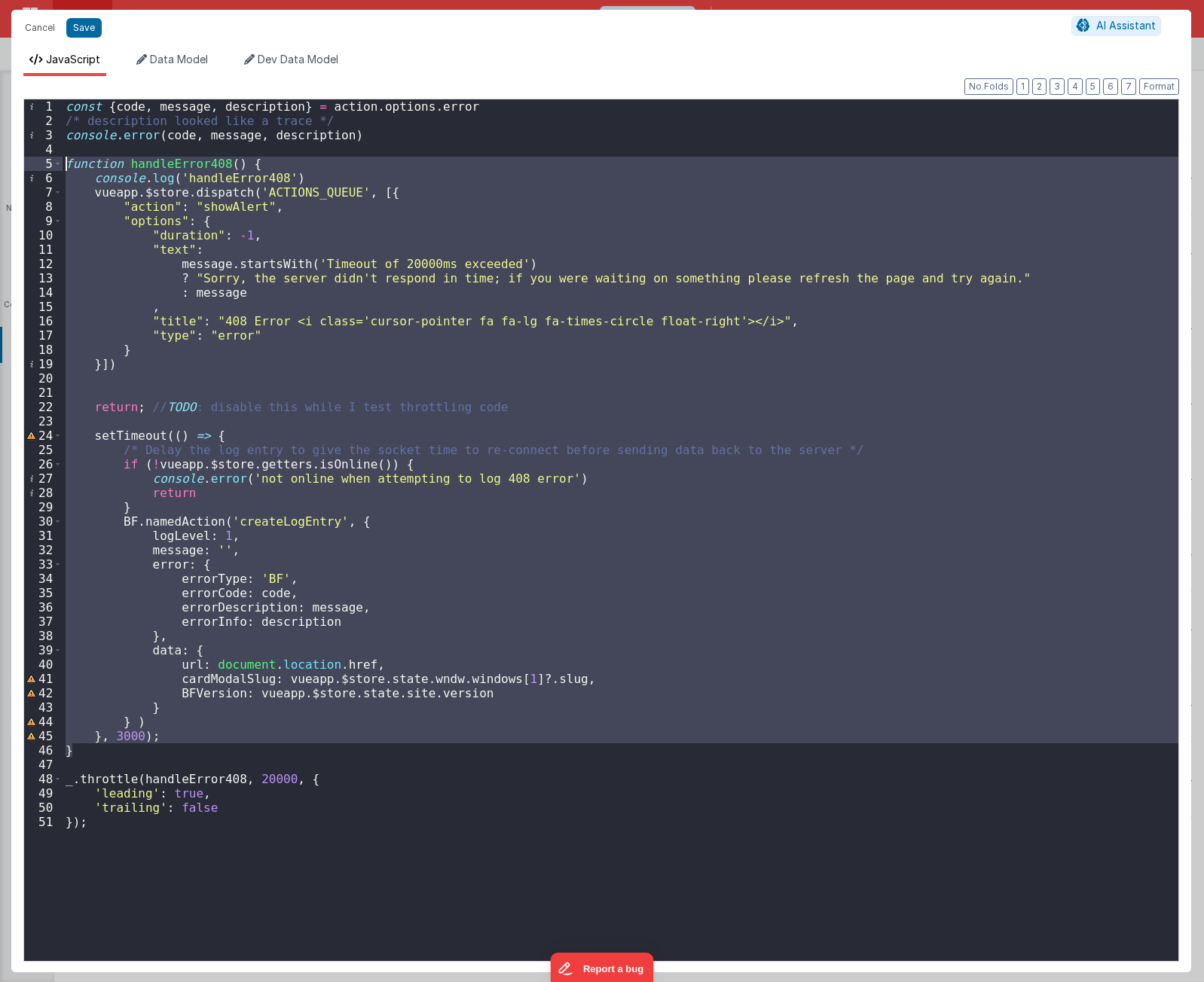
drag, startPoint x: 109, startPoint y: 753, endPoint x: -25, endPoint y: 160, distance: 608.0
click at [0, 160] on html "Cancel Save AI Assistant JavaScript Data Model Dev Data Model Format 7 6 5 4 3 …" at bounding box center [602, 491] width 1204 height 982
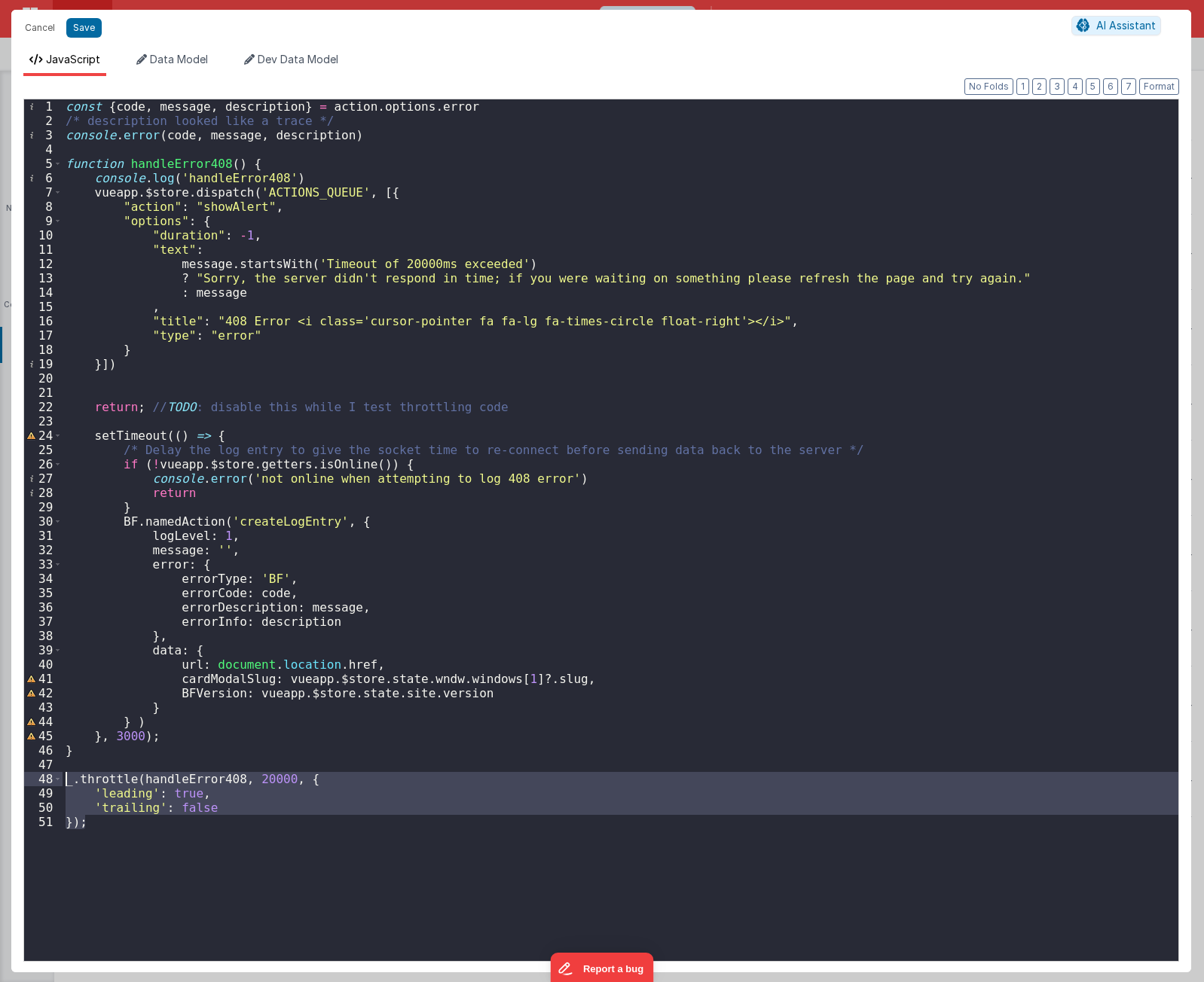
drag, startPoint x: 123, startPoint y: 833, endPoint x: 47, endPoint y: 779, distance: 93.2
click at [47, 779] on div "1 2 3 4 5 6 7 8 9 10 11 12 13 14 15 16 17 18 19 20 21 22 23 24 25 26 27 28 29 3…" at bounding box center [601, 530] width 1156 height 863
click at [308, 873] on div "const { code , message , description } = action . options . error /* descriptio…" at bounding box center [621, 530] width 1116 height 861
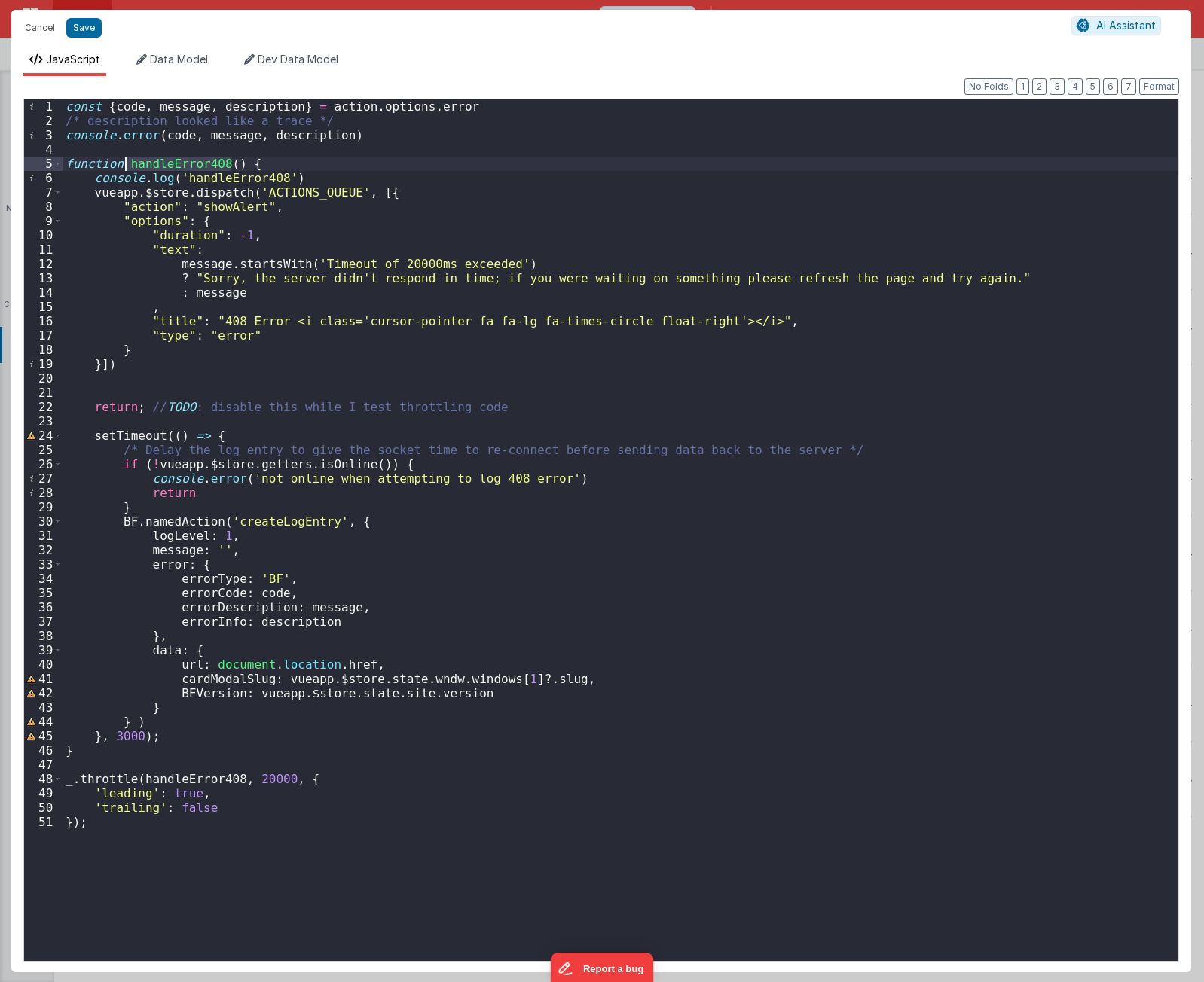
drag, startPoint x: 231, startPoint y: 162, endPoint x: 126, endPoint y: 161, distance: 105.0
click at [126, 161] on div "const { code , message , description } = action . options . error /* descriptio…" at bounding box center [621, 545] width 1116 height 890
drag, startPoint x: 283, startPoint y: 912, endPoint x: 304, endPoint y: 911, distance: 21.0
click at [283, 912] on div "const { code , message , description } = action . options . error /* descriptio…" at bounding box center [621, 545] width 1116 height 890
drag, startPoint x: 278, startPoint y: 779, endPoint x: 34, endPoint y: 781, distance: 244.0
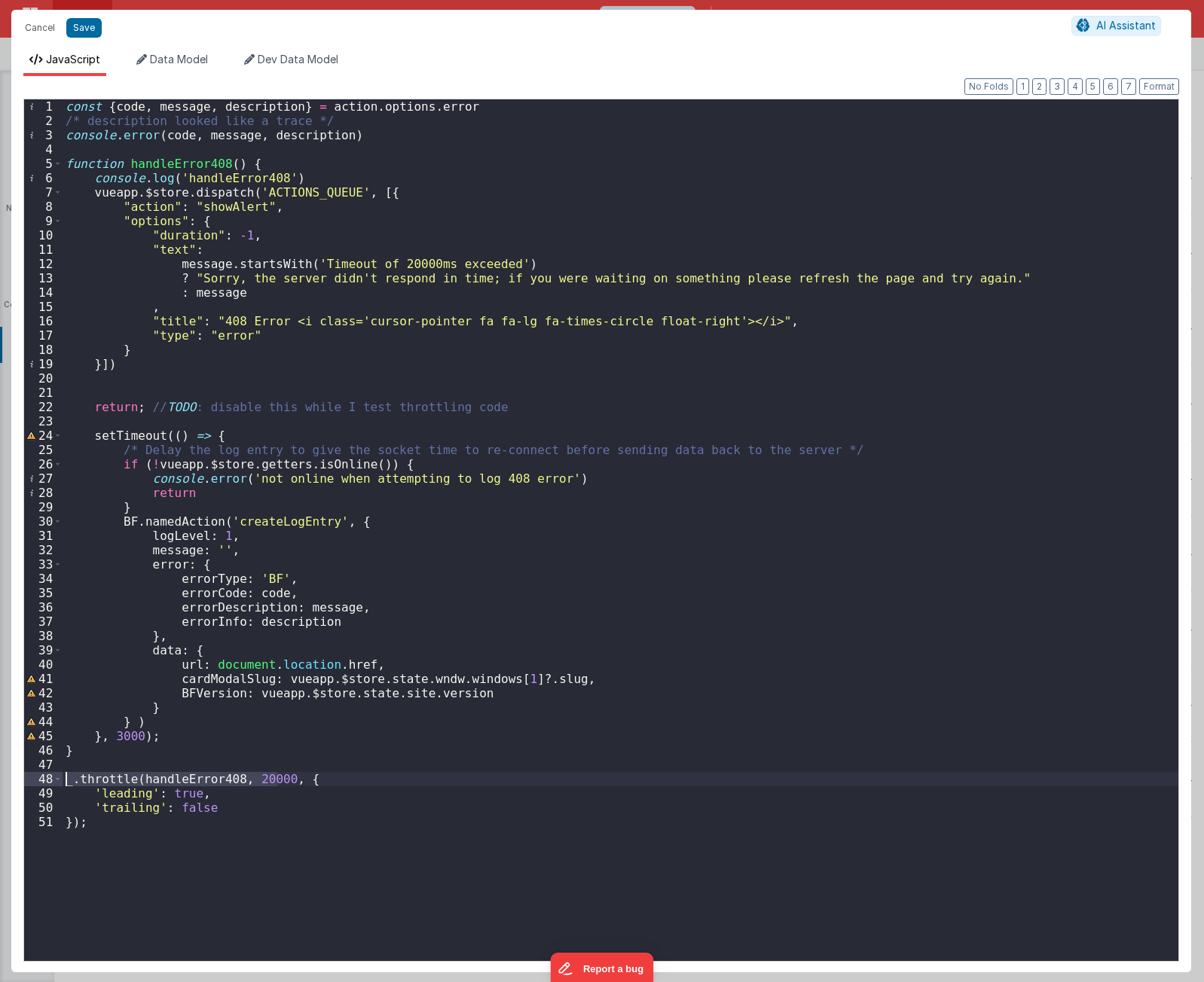
click at [34, 781] on div "1 2 3 4 5 6 7 8 9 10 11 12 13 14 15 16 17 18 19 20 21 22 23 24 25 26 27 28 29 3…" at bounding box center [601, 530] width 1156 height 863
click at [330, 765] on div "const { code , message , description } = action . options . error /* descriptio…" at bounding box center [621, 545] width 1116 height 890
click at [303, 892] on div "const { code , message , description } = action . options . error /* descriptio…" at bounding box center [621, 545] width 1116 height 890
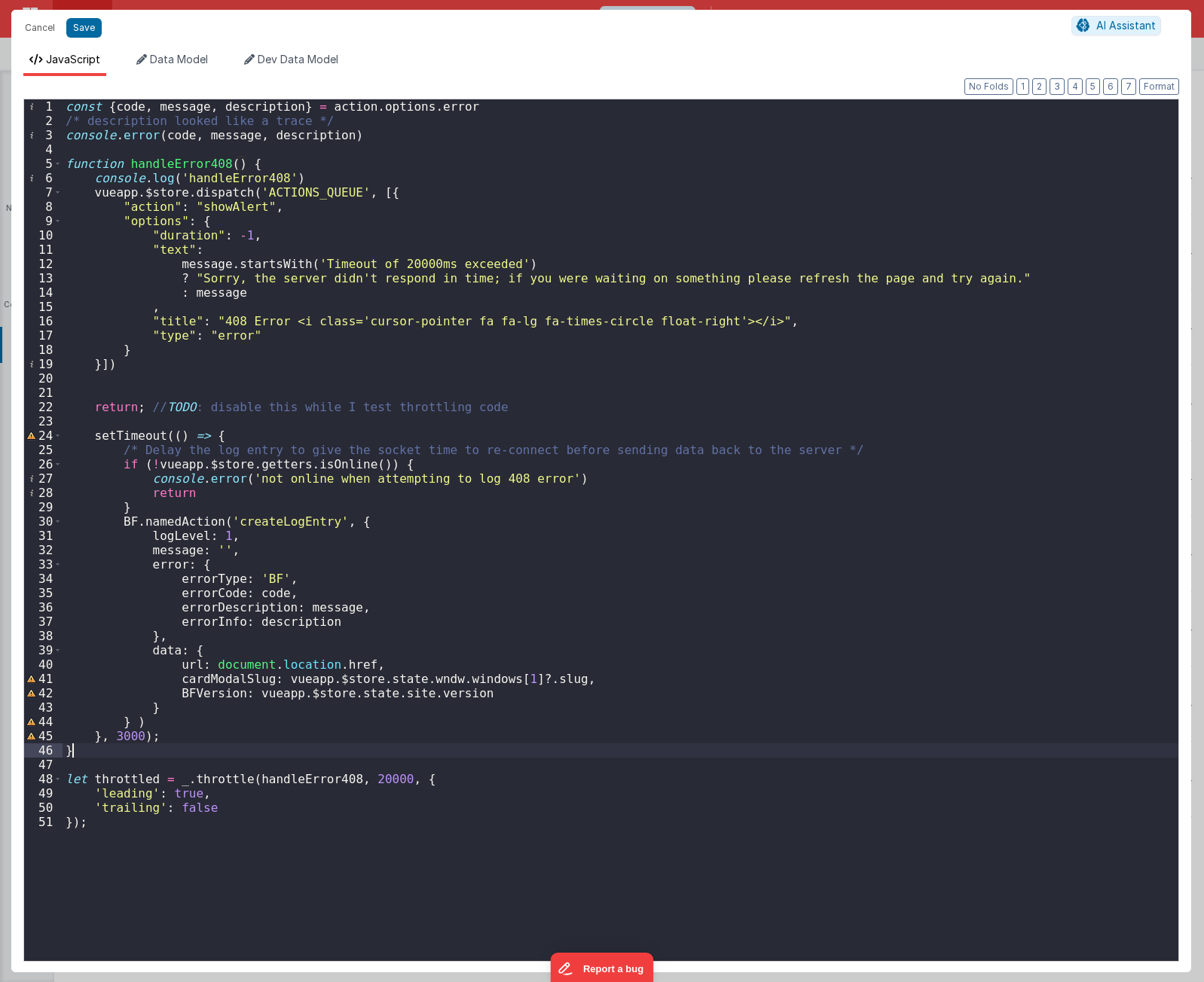
click at [297, 751] on div "const { code , message , description } = action . options . error /* descriptio…" at bounding box center [621, 545] width 1116 height 890
click at [116, 777] on div "const { code , message , description } = action . options . error /* descriptio…" at bounding box center [621, 545] width 1116 height 890
click at [243, 886] on div "const { code , message , description } = action . options . error /* descriptio…" at bounding box center [621, 545] width 1116 height 890
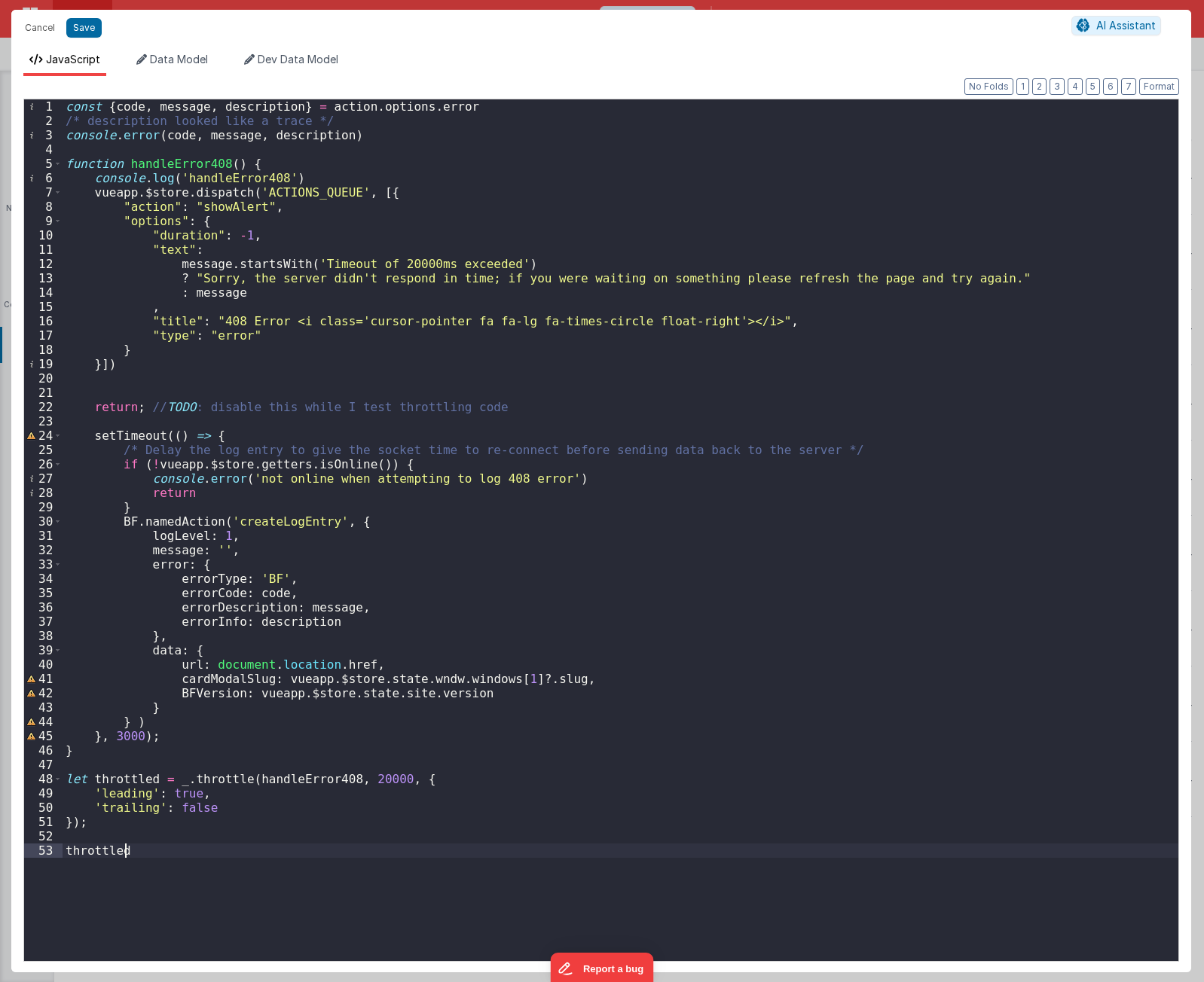
click at [356, 901] on div "const { code , message , description } = action . options . error /* descriptio…" at bounding box center [621, 545] width 1116 height 890
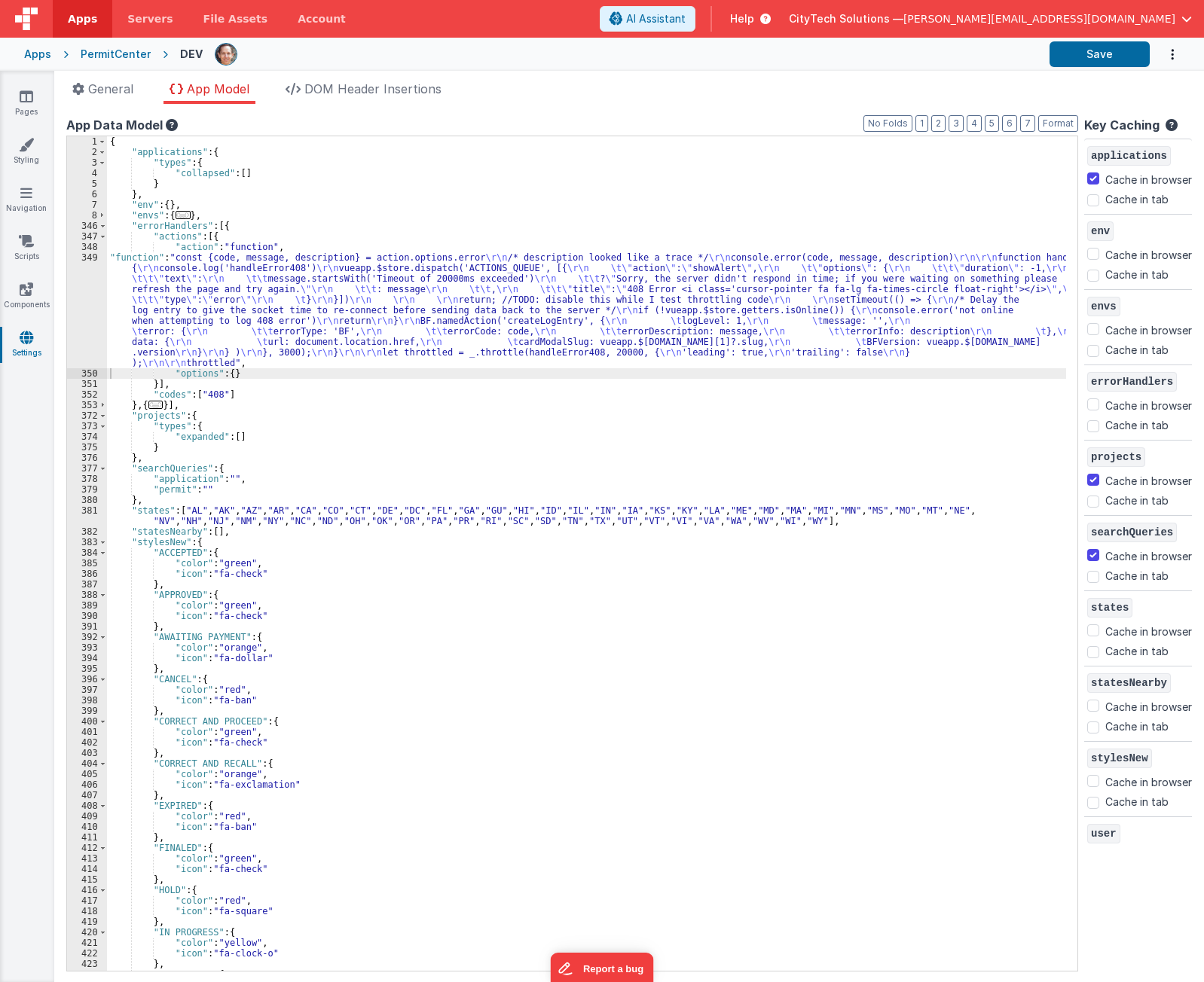
click at [292, 303] on div "{ "applications" : { "types" : { "collapsed" : [ ] } } , "env" : { } , "envs" :…" at bounding box center [587, 564] width 960 height 856
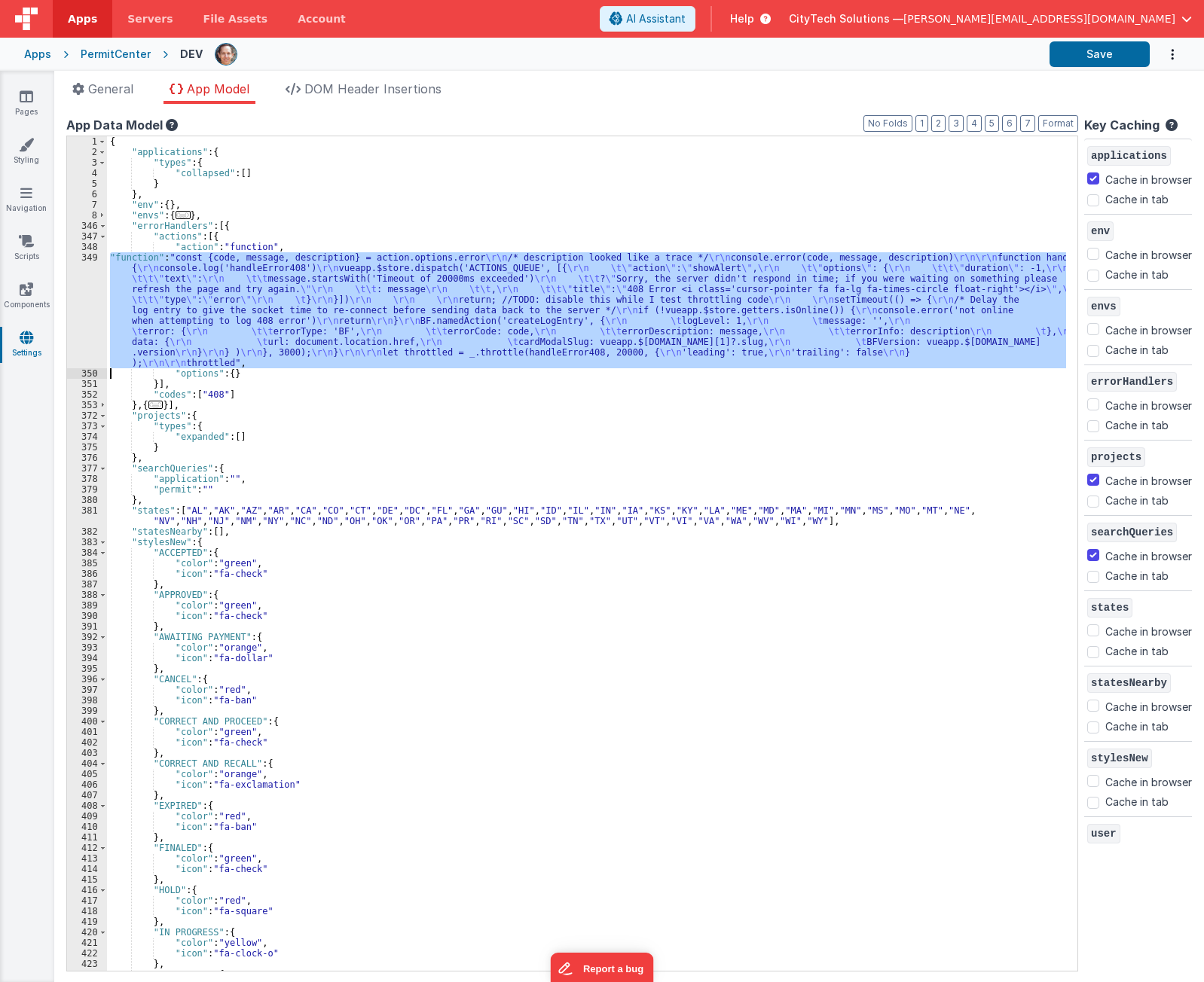
click at [85, 311] on div "349" at bounding box center [87, 311] width 40 height 116
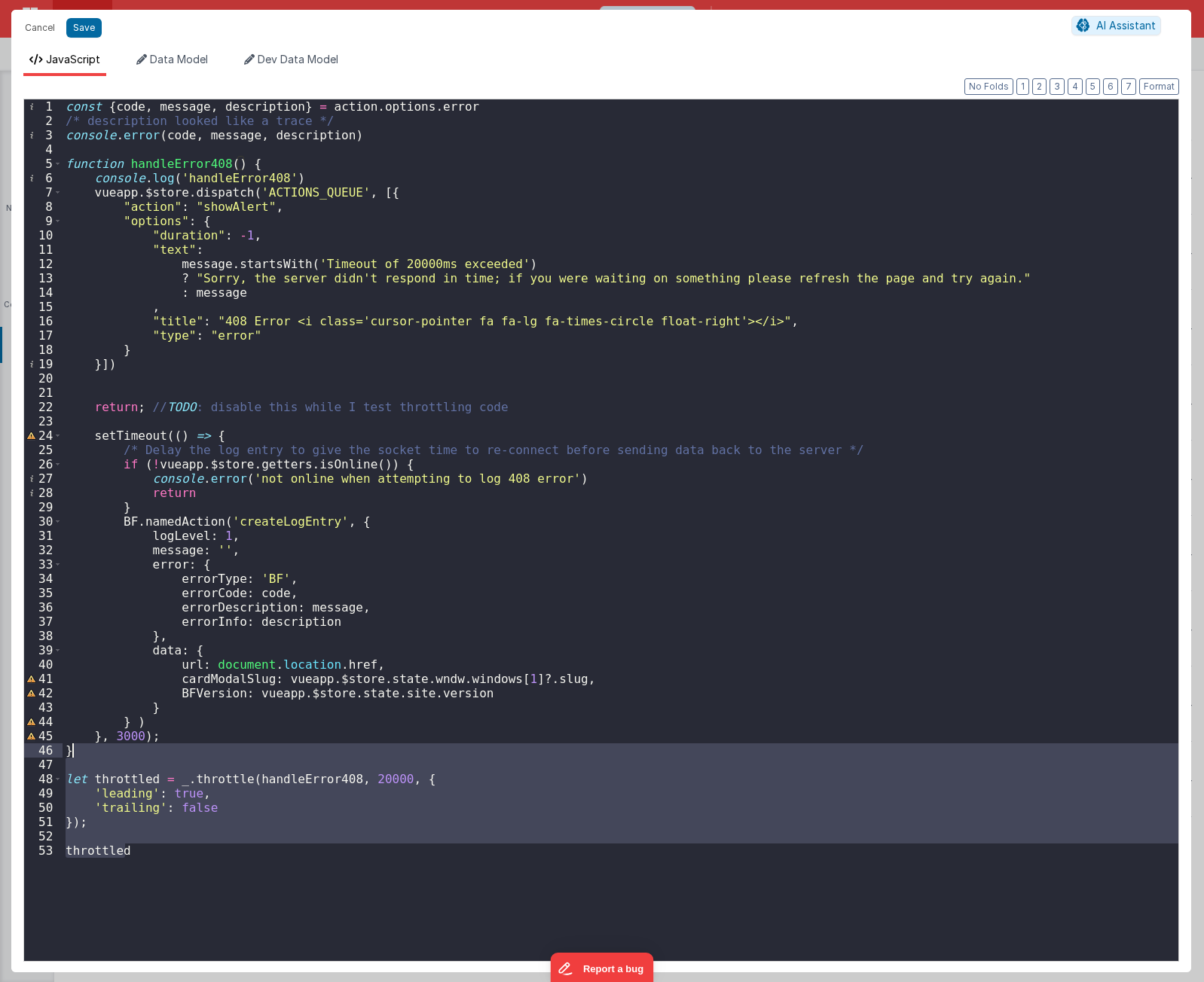
drag, startPoint x: 150, startPoint y: 877, endPoint x: 91, endPoint y: 748, distance: 141.9
click at [91, 748] on div "const { code , message , description } = action . options . error /* descriptio…" at bounding box center [621, 545] width 1116 height 890
click at [218, 883] on div "const { code , message , description } = action . options . error /* descriptio…" at bounding box center [621, 530] width 1116 height 861
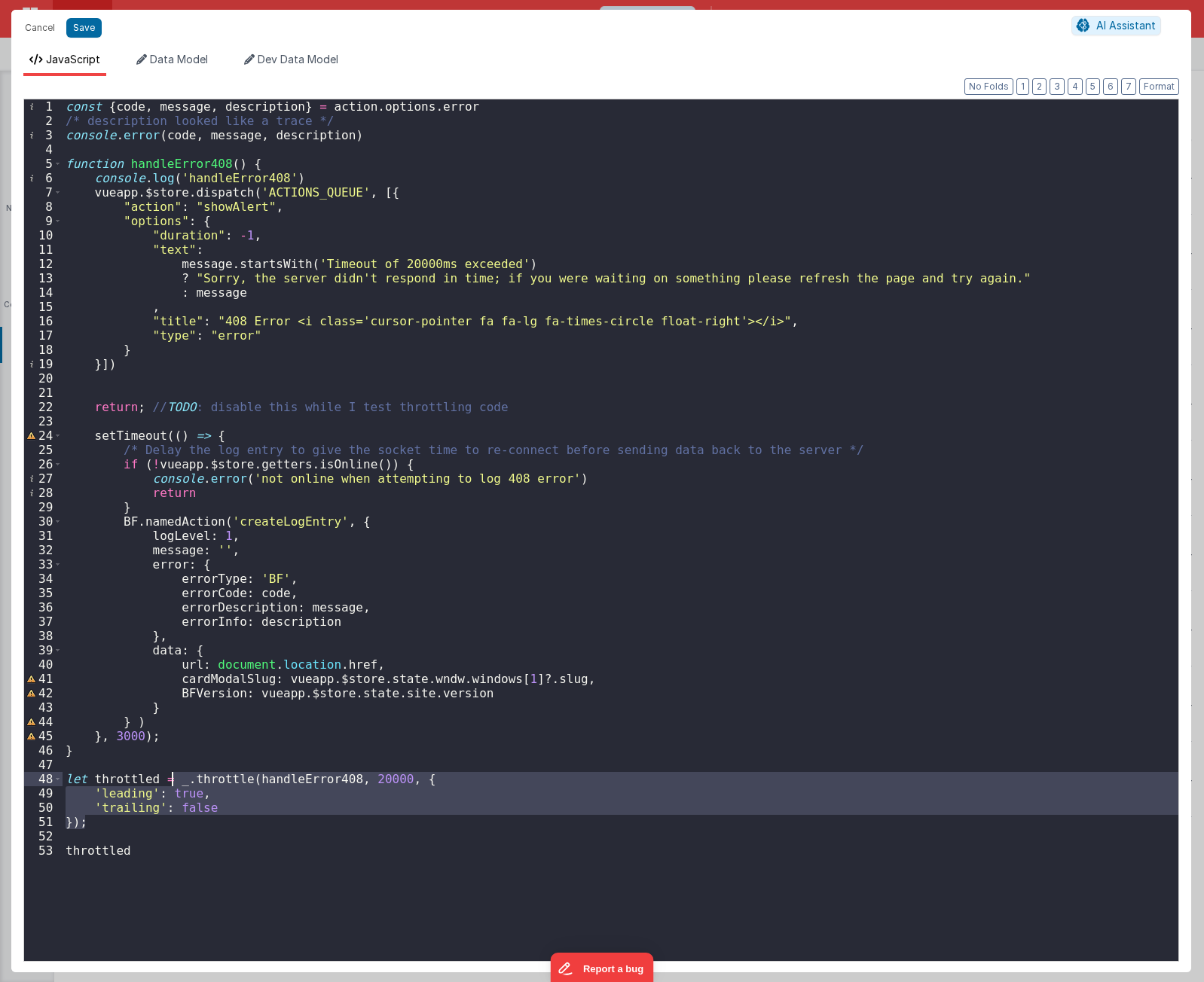
drag, startPoint x: 168, startPoint y: 824, endPoint x: 171, endPoint y: 779, distance: 45.1
click at [171, 779] on div "const { code , message , description } = action . options . error /* descriptio…" at bounding box center [621, 545] width 1116 height 890
click at [517, 682] on div "const { code , message , description } = action . options . error /* descriptio…" at bounding box center [621, 545] width 1116 height 890
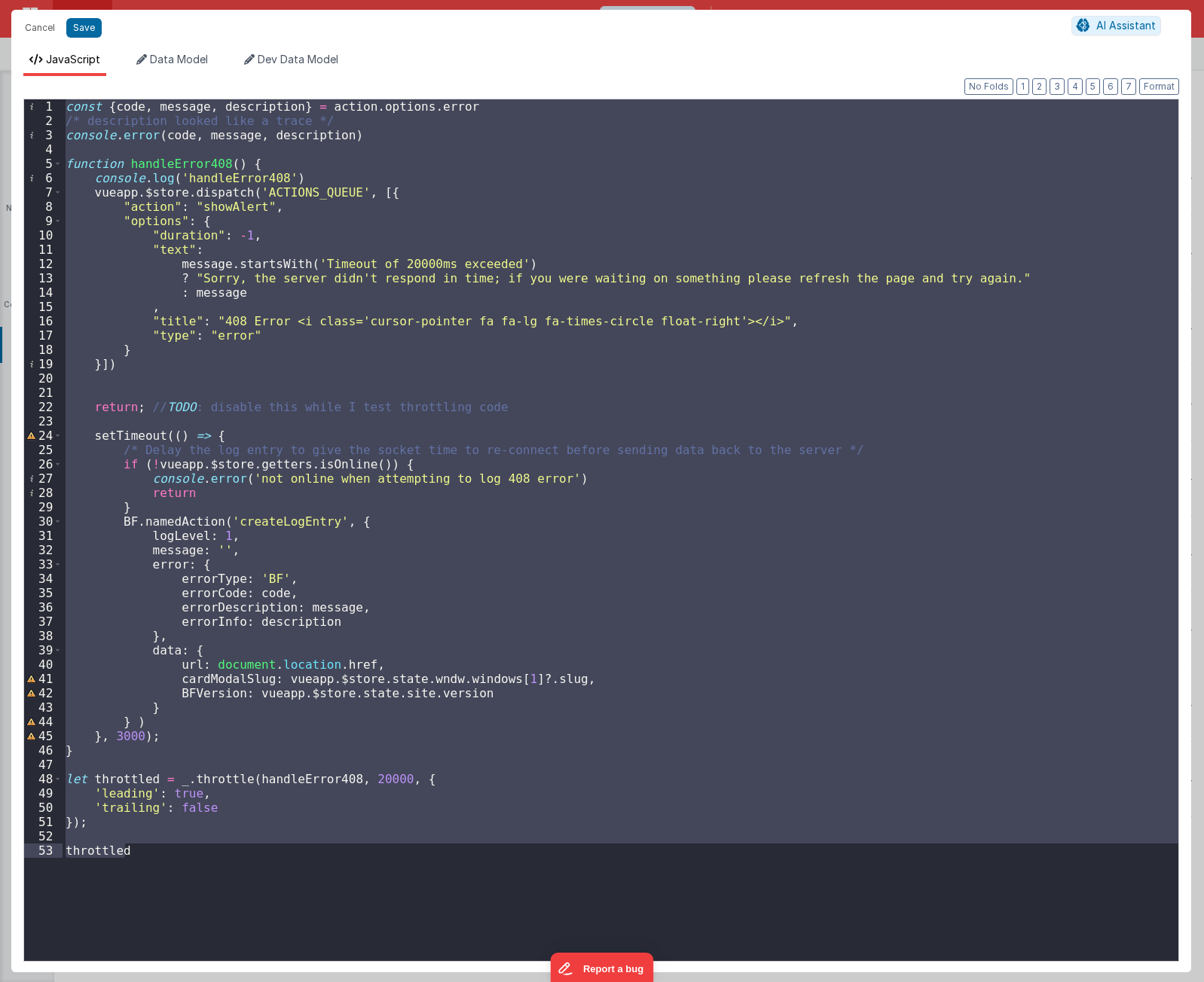
click at [344, 833] on div "const { code , message , description } = action . options . error /* descriptio…" at bounding box center [621, 530] width 1116 height 861
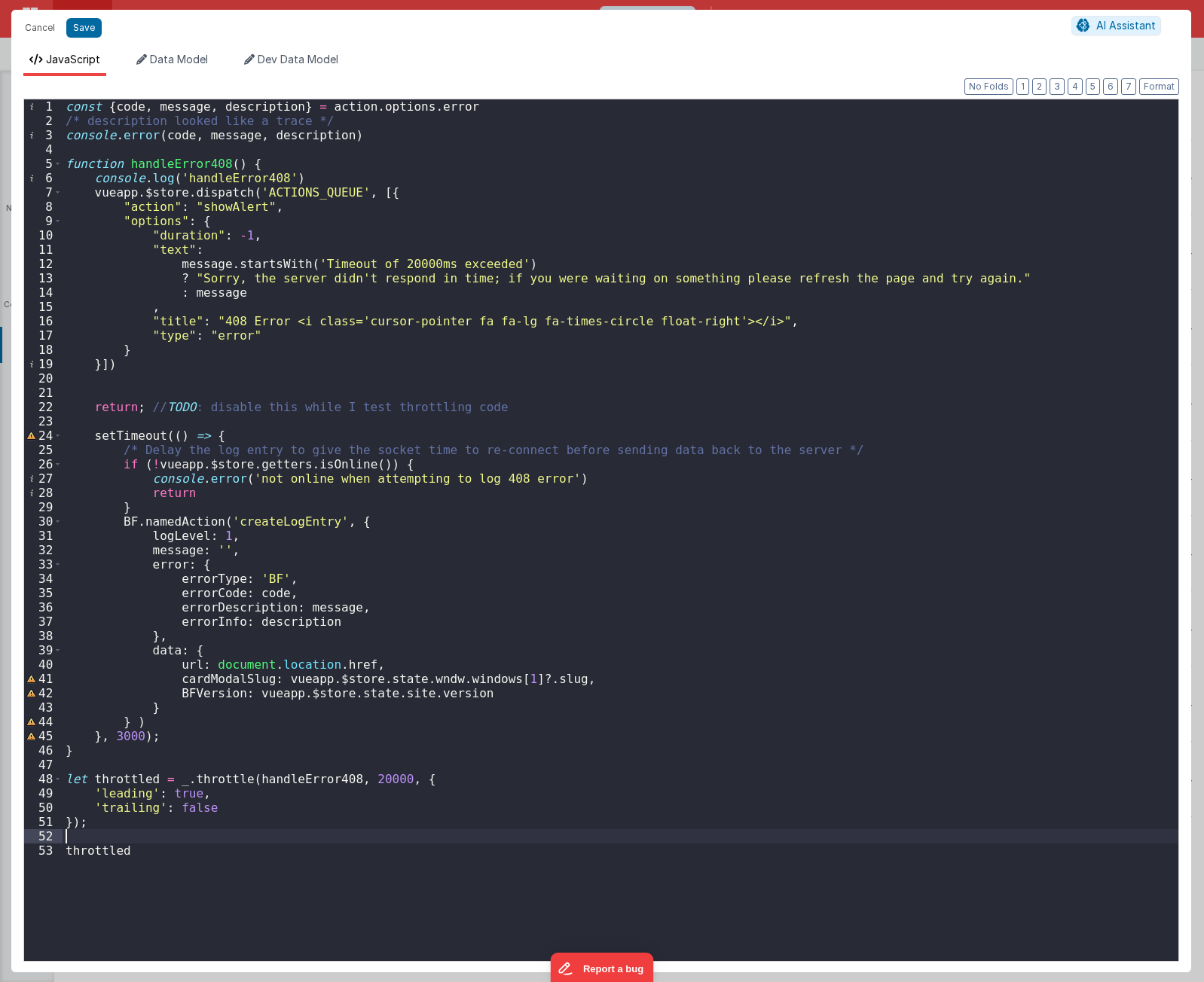
click at [343, 905] on div "const { code , message , description } = action . options . error /* descriptio…" at bounding box center [621, 545] width 1116 height 890
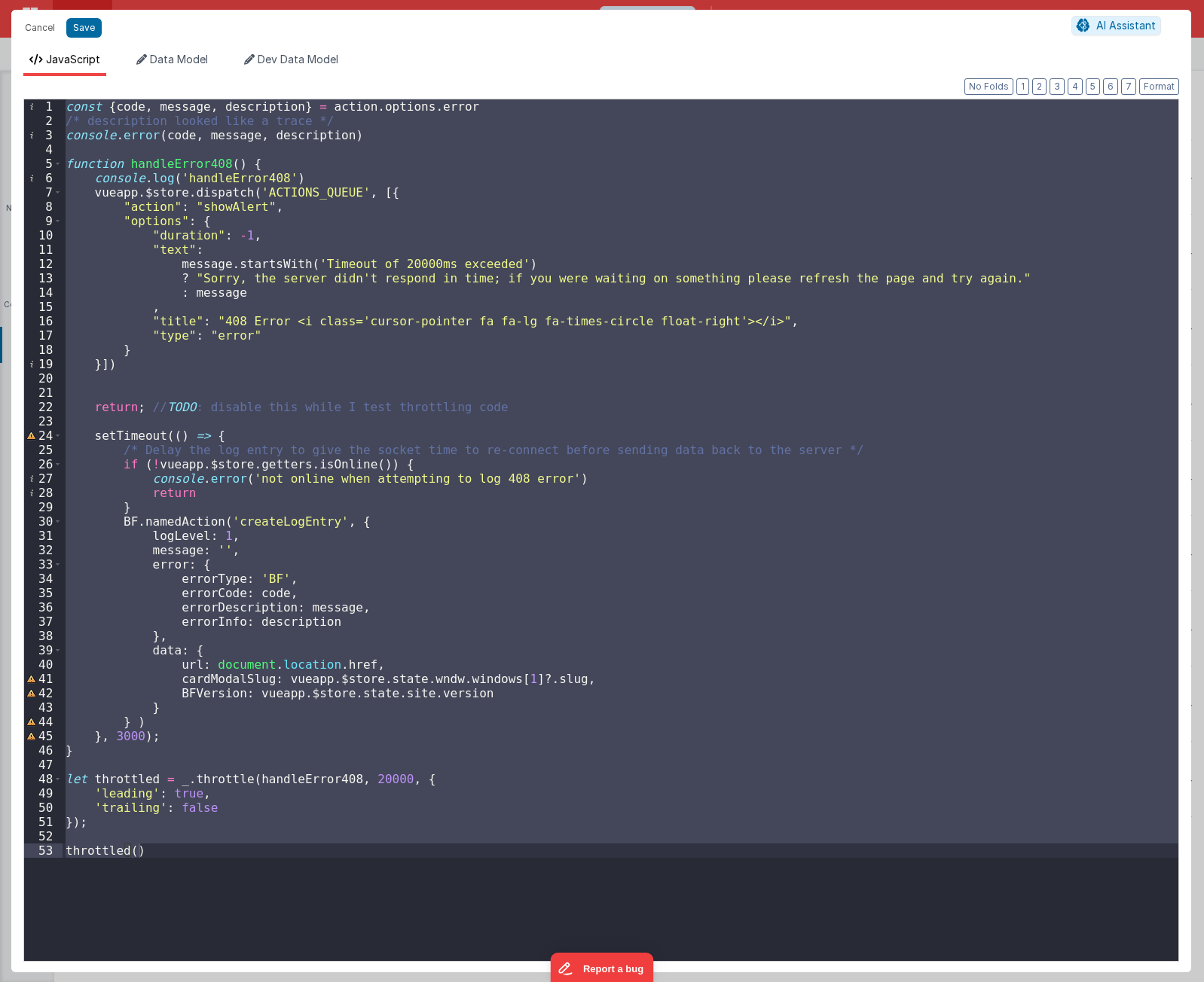
click at [272, 662] on div "const { code , message , description } = action . options . error /* descriptio…" at bounding box center [621, 530] width 1116 height 861
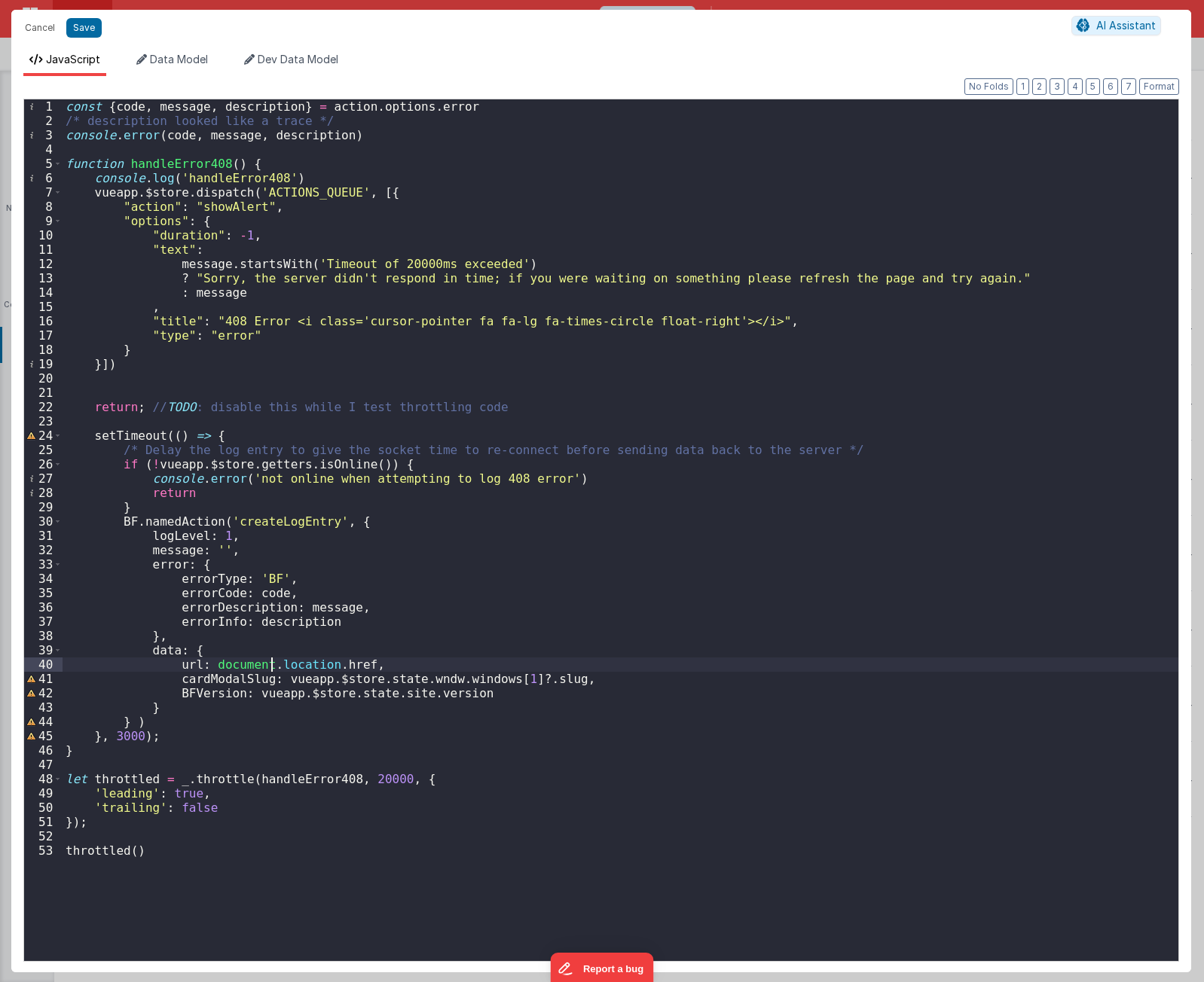
click at [337, 637] on div "const { code , message , description } = action . options . error /* descriptio…" at bounding box center [621, 545] width 1116 height 890
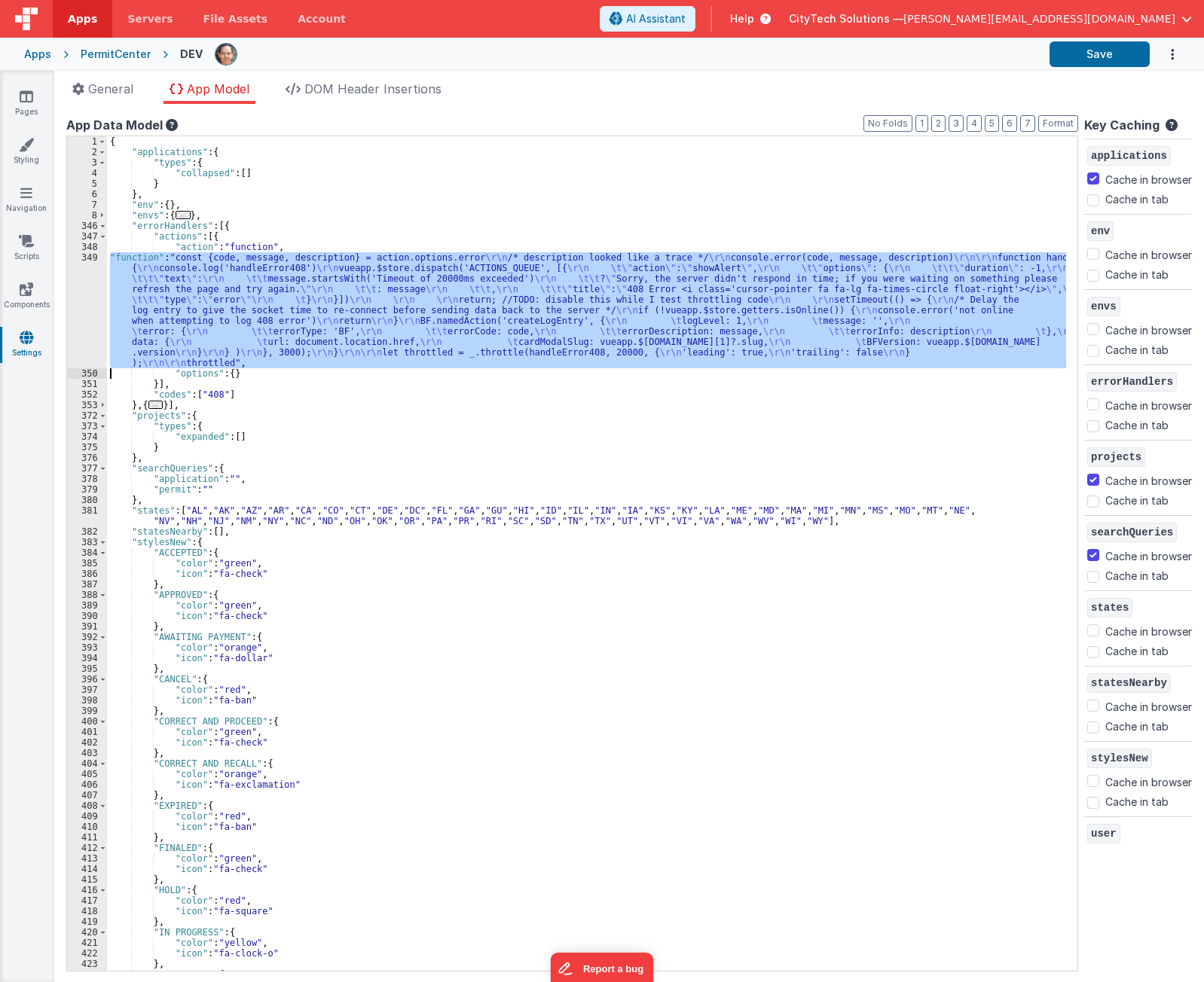
click at [287, 280] on div "{ "applications" : { "types" : { "collapsed" : [ ] } } , "env" : { } , "envs" :…" at bounding box center [587, 553] width 960 height 835
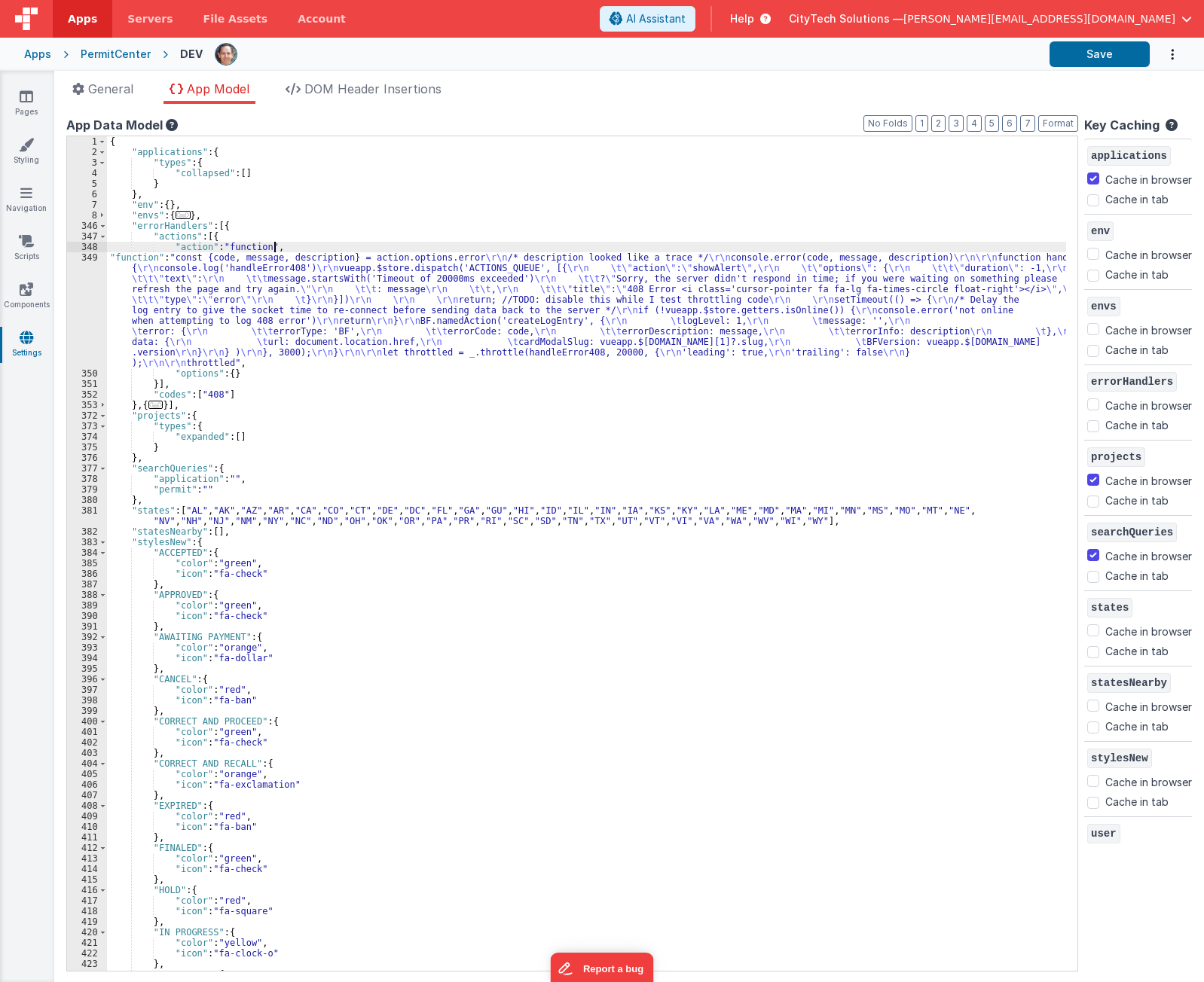
click at [292, 250] on div "{ "applications" : { "types" : { "collapsed" : [ ] } } , "env" : { } , "envs" :…" at bounding box center [587, 564] width 960 height 856
click at [278, 304] on div "{ "applications" : { "types" : { "collapsed" : [ ] } } , "env" : { } , "envs" :…" at bounding box center [587, 564] width 960 height 856
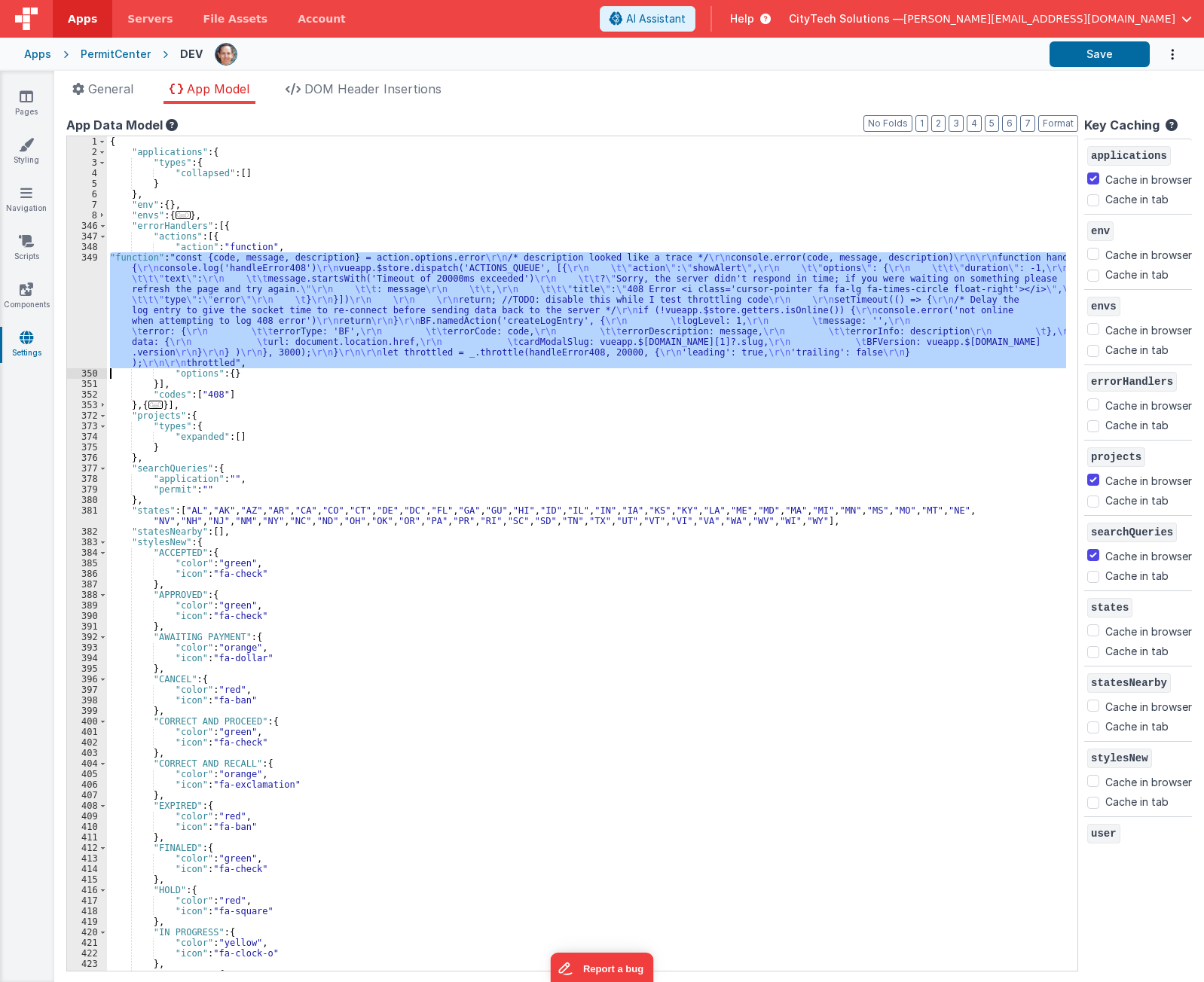
click at [84, 310] on div "349" at bounding box center [87, 311] width 40 height 116
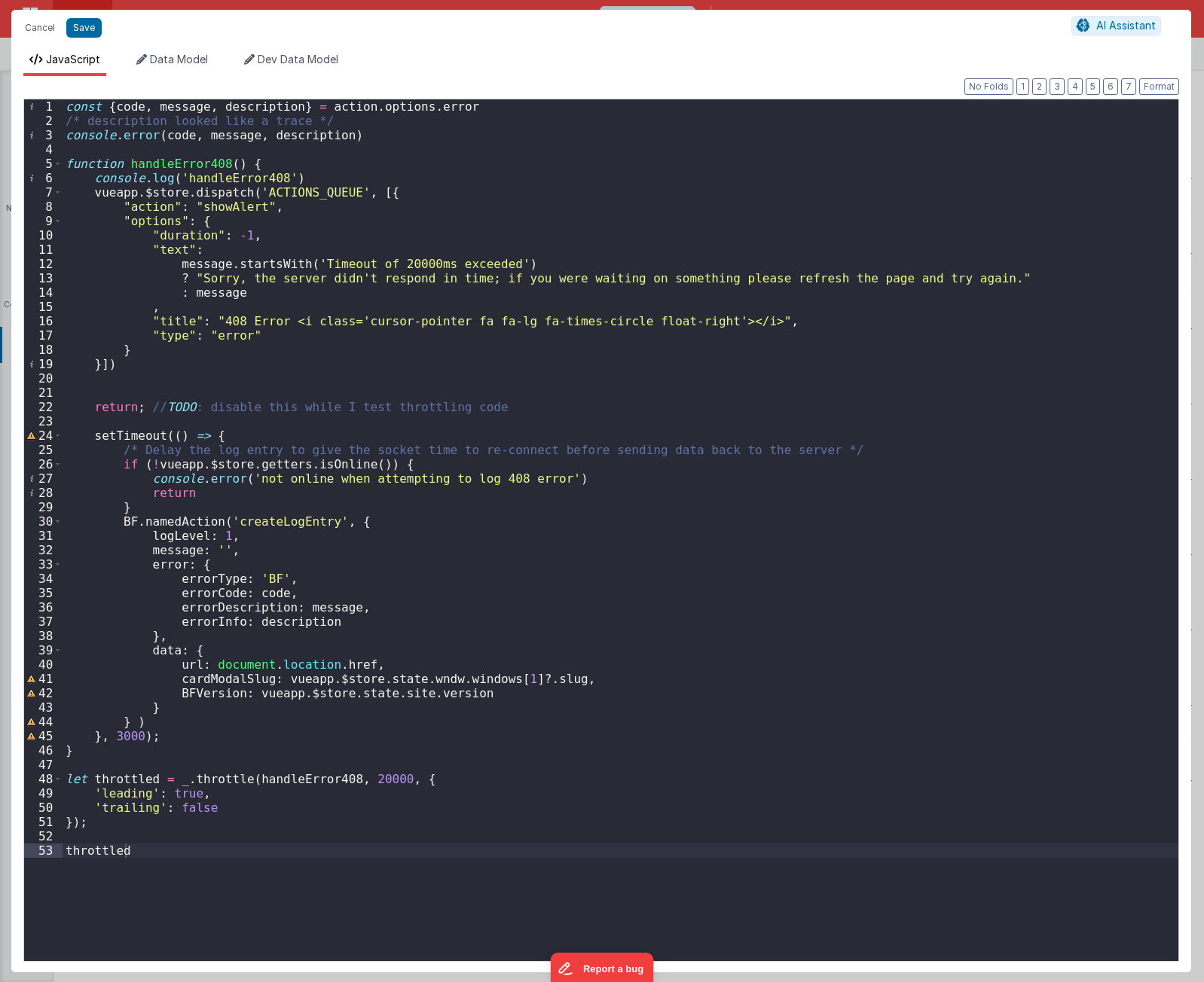
click at [535, 109] on div "const { code , message , description } = action . options . error /* descriptio…" at bounding box center [621, 545] width 1116 height 890
click at [525, 141] on div "const { code , message , description } = action . options . error /* descriptio…" at bounding box center [621, 545] width 1116 height 890
click at [312, 160] on div "const { code , message , description } = action . options . error /* descriptio…" at bounding box center [621, 545] width 1116 height 890
click at [371, 781] on div "const { code , message , description } = action . options . error /* descriptio…" at bounding box center [621, 545] width 1116 height 890
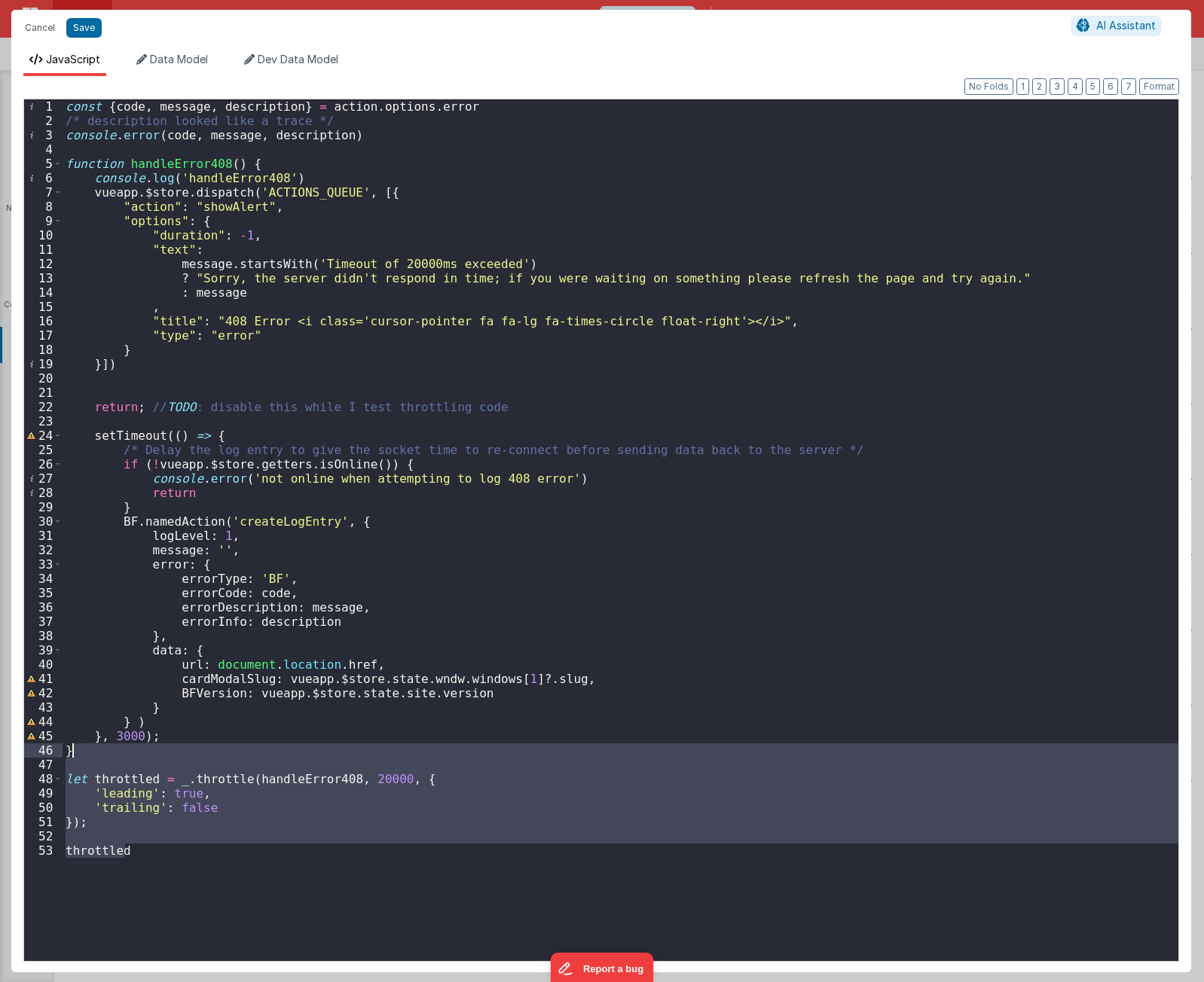
drag, startPoint x: 241, startPoint y: 887, endPoint x: 259, endPoint y: 751, distance: 137.2
click at [259, 751] on div "const { code , message , description } = action . options . error /* descriptio…" at bounding box center [621, 545] width 1116 height 890
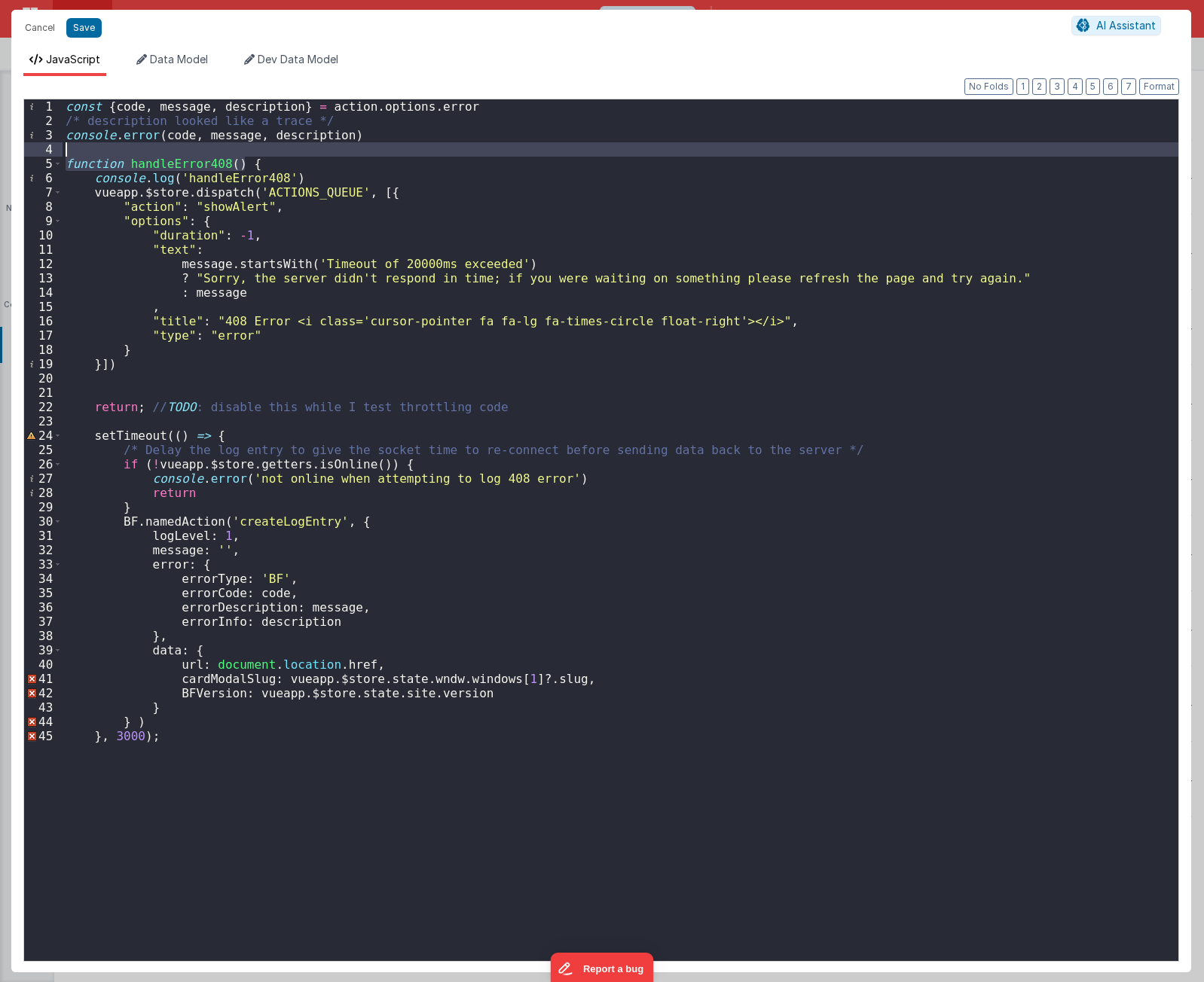
drag, startPoint x: 257, startPoint y: 164, endPoint x: 258, endPoint y: 156, distance: 8.1
click at [258, 156] on div "const { code , message , description } = action . options . error /* descriptio…" at bounding box center [621, 545] width 1116 height 890
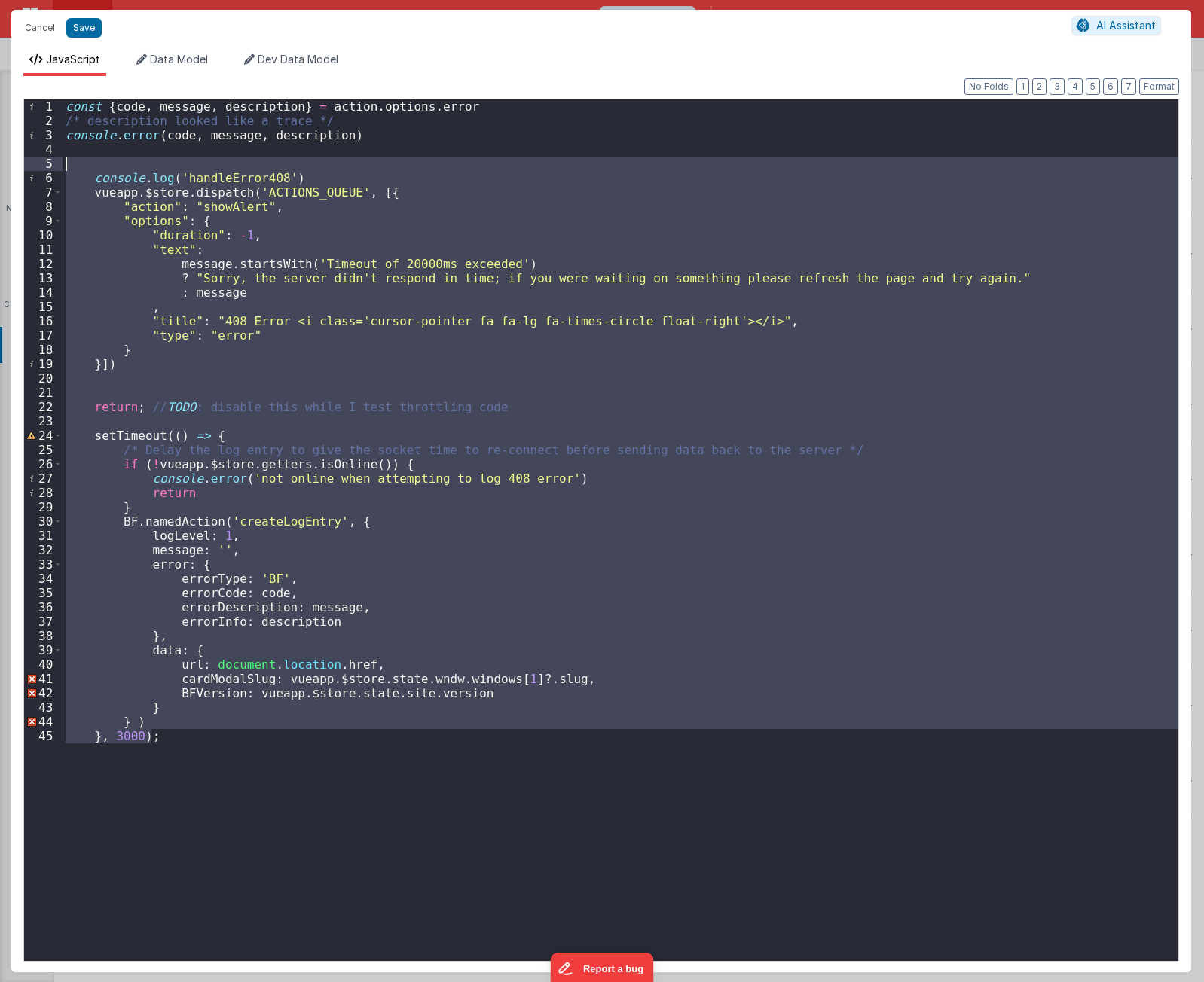
drag, startPoint x: 187, startPoint y: 764, endPoint x: -9, endPoint y: 167, distance: 628.4
click at [0, 167] on html "Cancel Save AI Assistant JavaScript Data Model Dev Data Model Format 7 6 5 4 3 …" at bounding box center [602, 491] width 1204 height 982
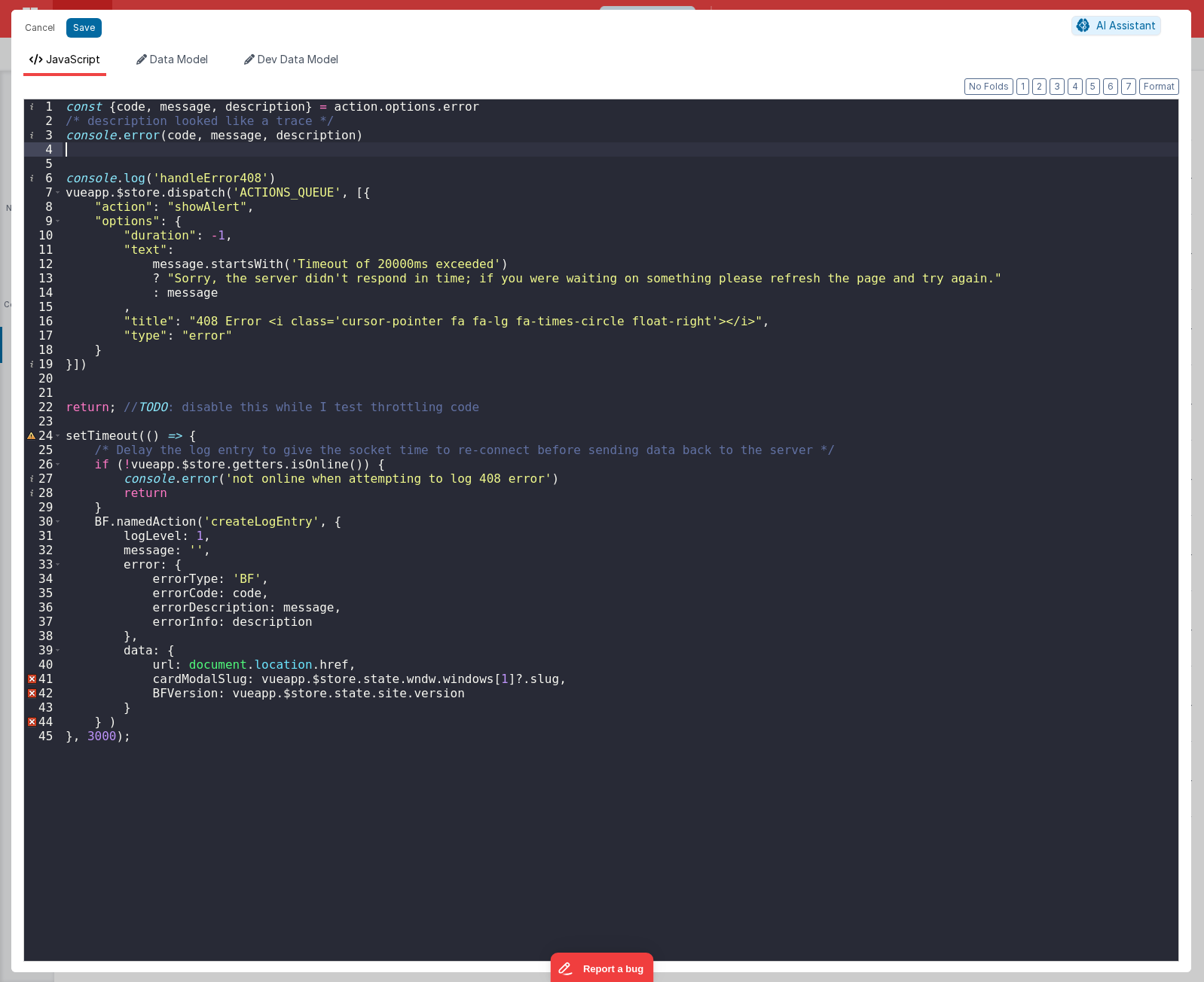
click at [217, 155] on div "const { code , message , description } = action . options . error /* descriptio…" at bounding box center [621, 545] width 1116 height 890
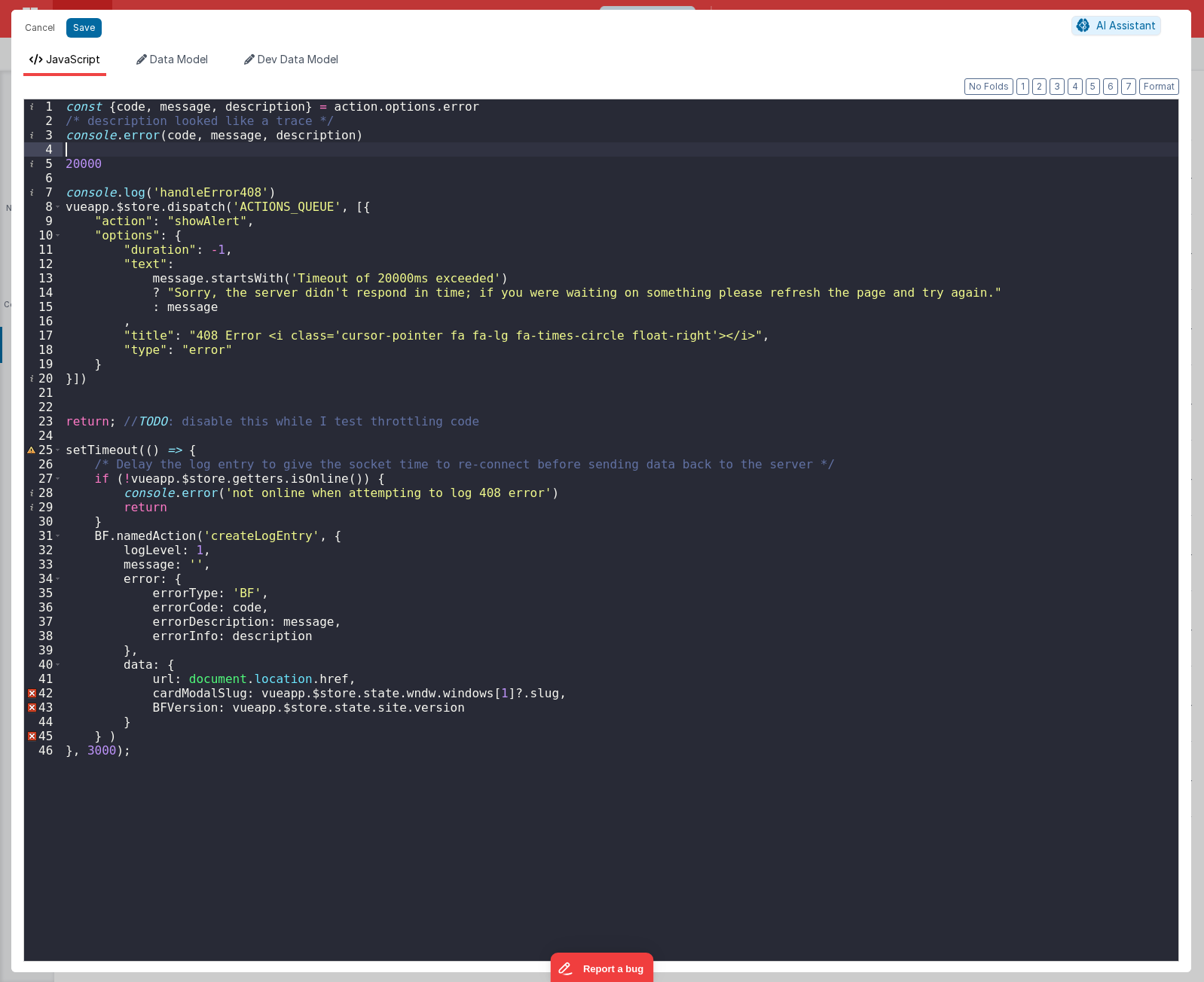
click at [433, 154] on div "const { code , message , description } = action . options . error /* descriptio…" at bounding box center [621, 545] width 1116 height 890
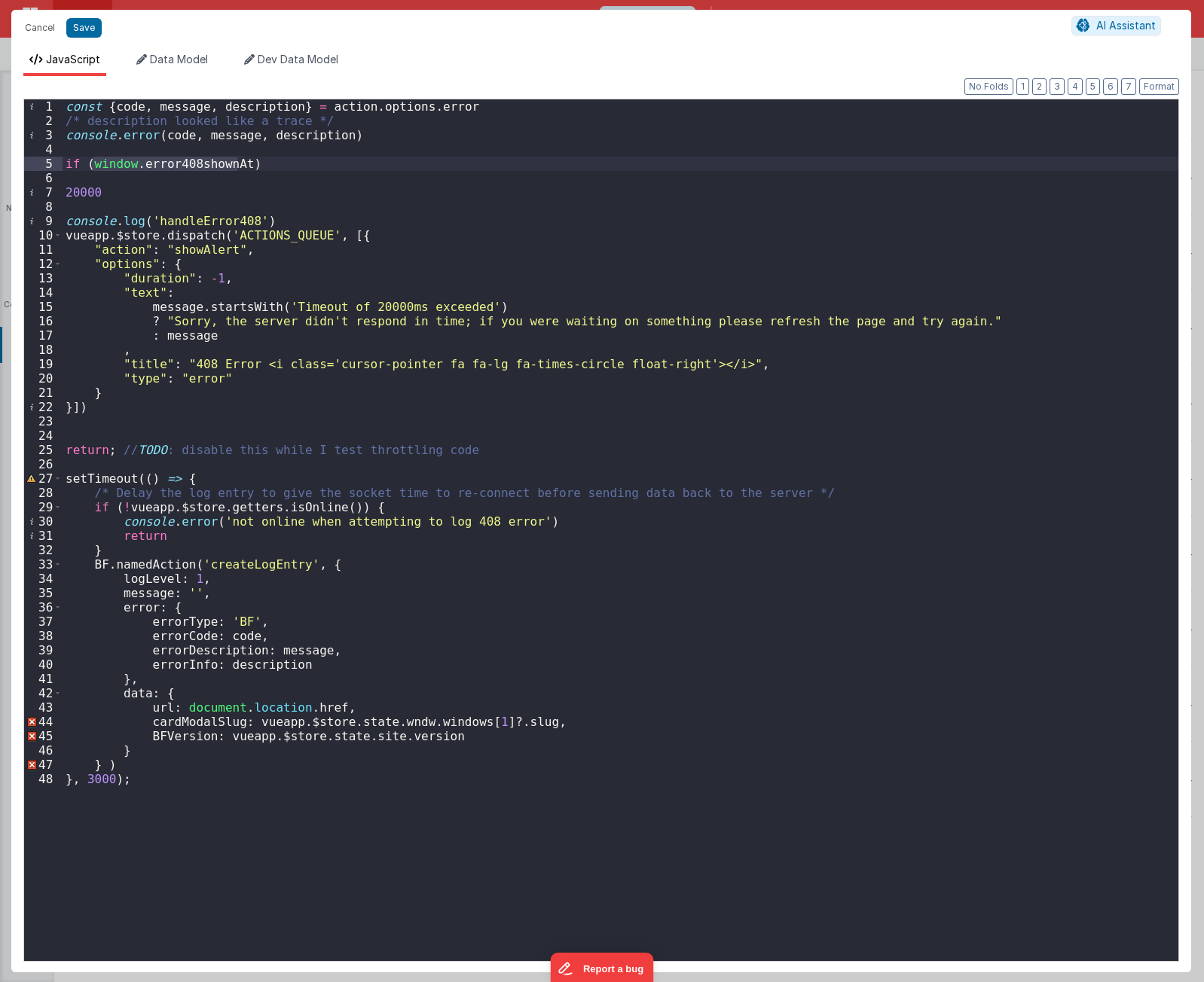
paste textarea
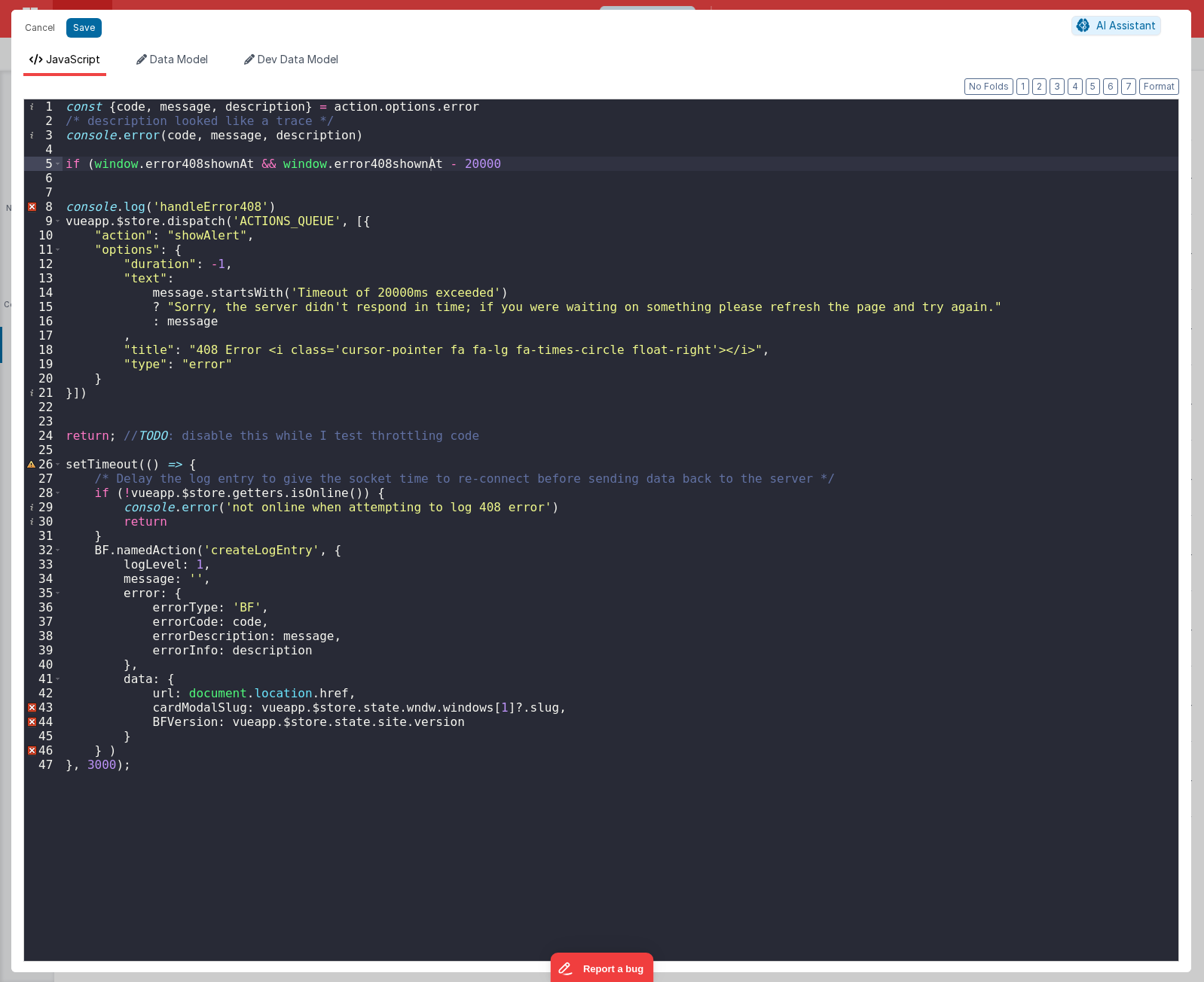
click at [266, 164] on div "const { code , message , description } = action . options . error /* descriptio…" at bounding box center [621, 545] width 1116 height 890
click at [375, 160] on div "const { code , message , description } = action . options . error /* descriptio…" at bounding box center [621, 545] width 1116 height 890
click at [495, 135] on div "const { code , message , description } = action . options . error /* descriptio…" at bounding box center [621, 545] width 1116 height 890
drag, startPoint x: 370, startPoint y: 163, endPoint x: 358, endPoint y: 164, distance: 12.0
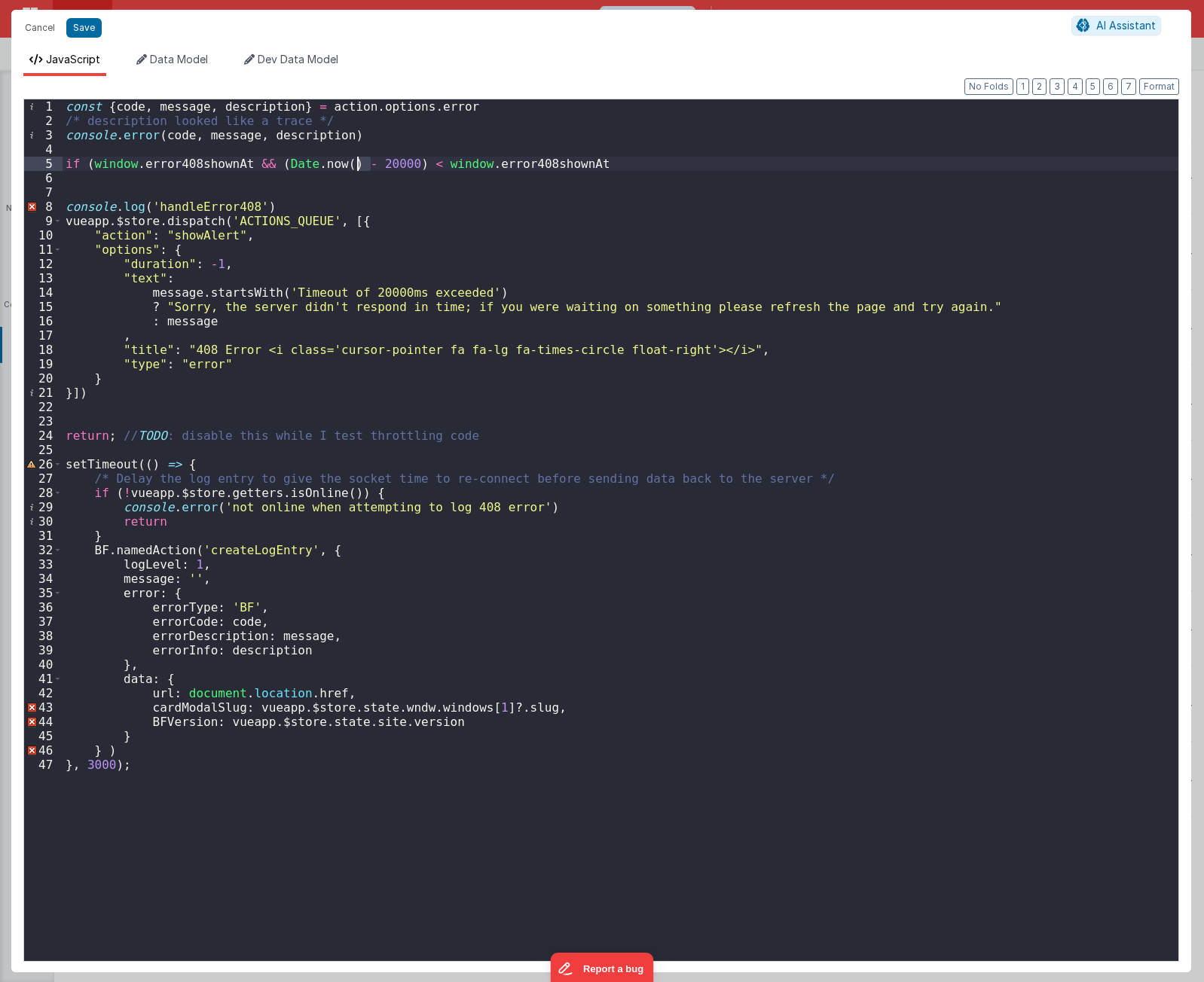
click at [358, 164] on div "const { code , message , description } = action . options . error /* descriptio…" at bounding box center [621, 545] width 1116 height 890
click at [576, 161] on div "const { code , message , description } = action . options . error /* descriptio…" at bounding box center [621, 545] width 1116 height 890
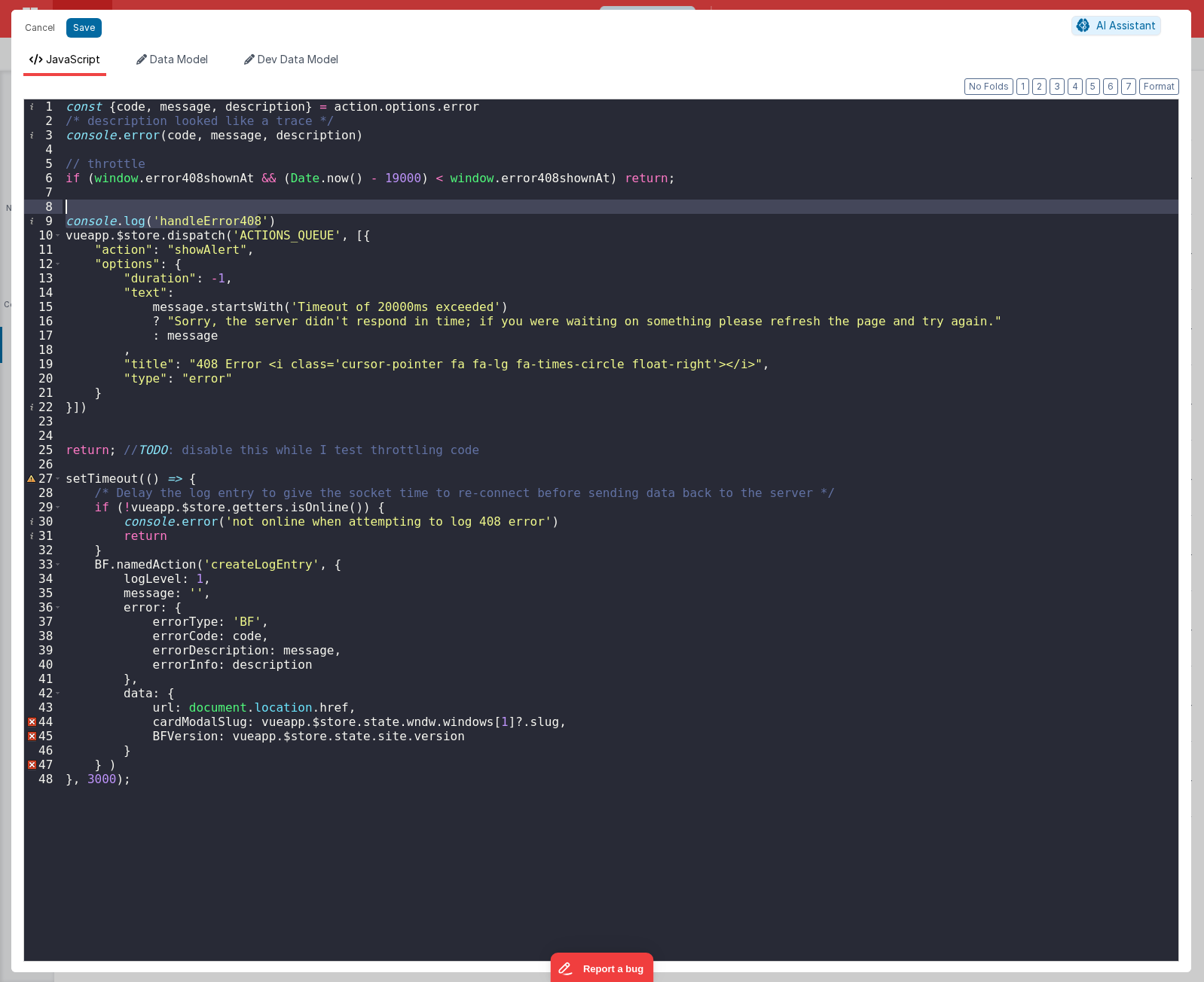
drag, startPoint x: 314, startPoint y: 218, endPoint x: 315, endPoint y: 210, distance: 8.1
click at [315, 210] on div "const { code , message , description } = action . options . error /* descriptio…" at bounding box center [621, 545] width 1116 height 890
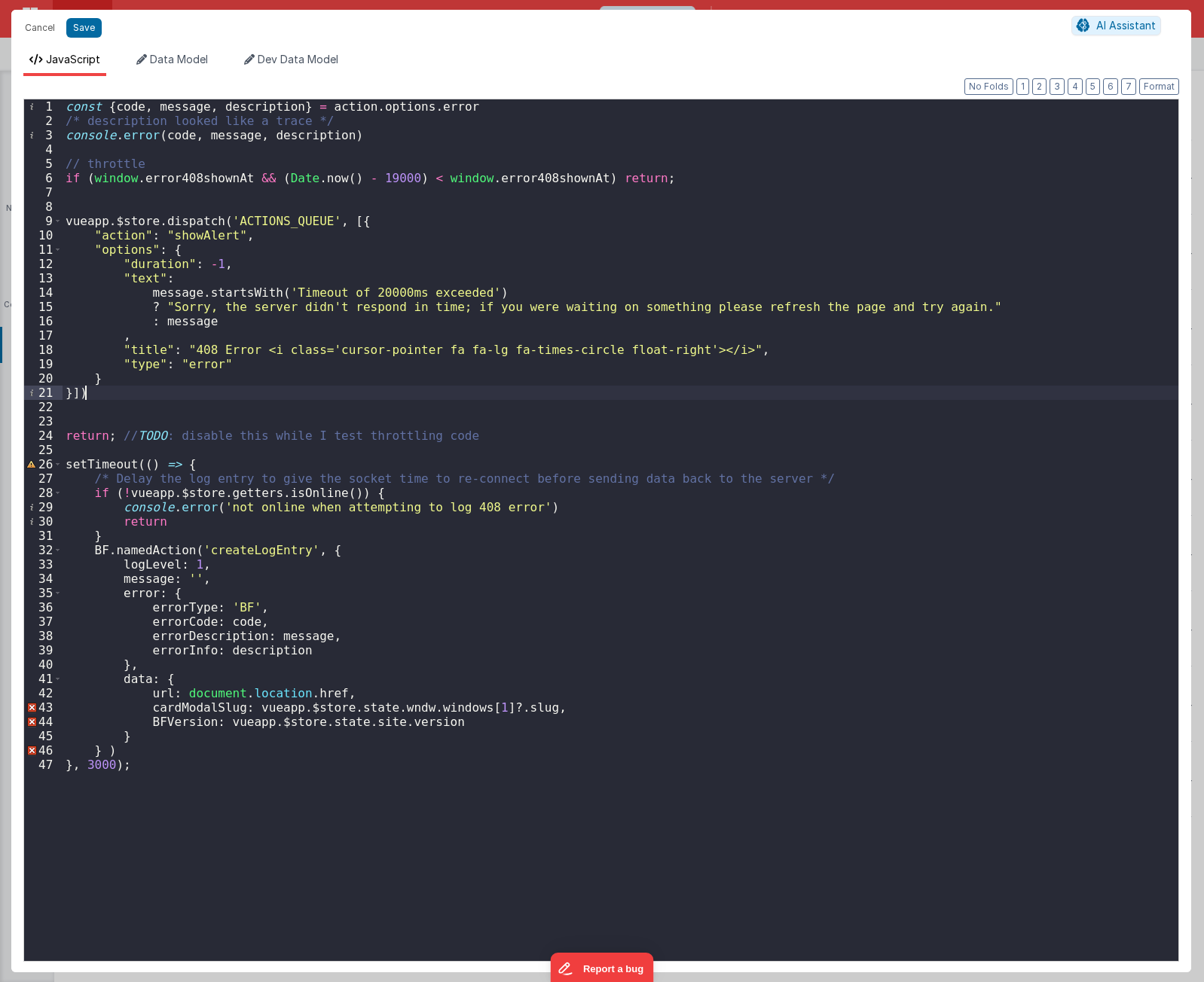
click at [340, 394] on div "const { code , message , description } = action . options . error /* descriptio…" at bounding box center [621, 545] width 1116 height 890
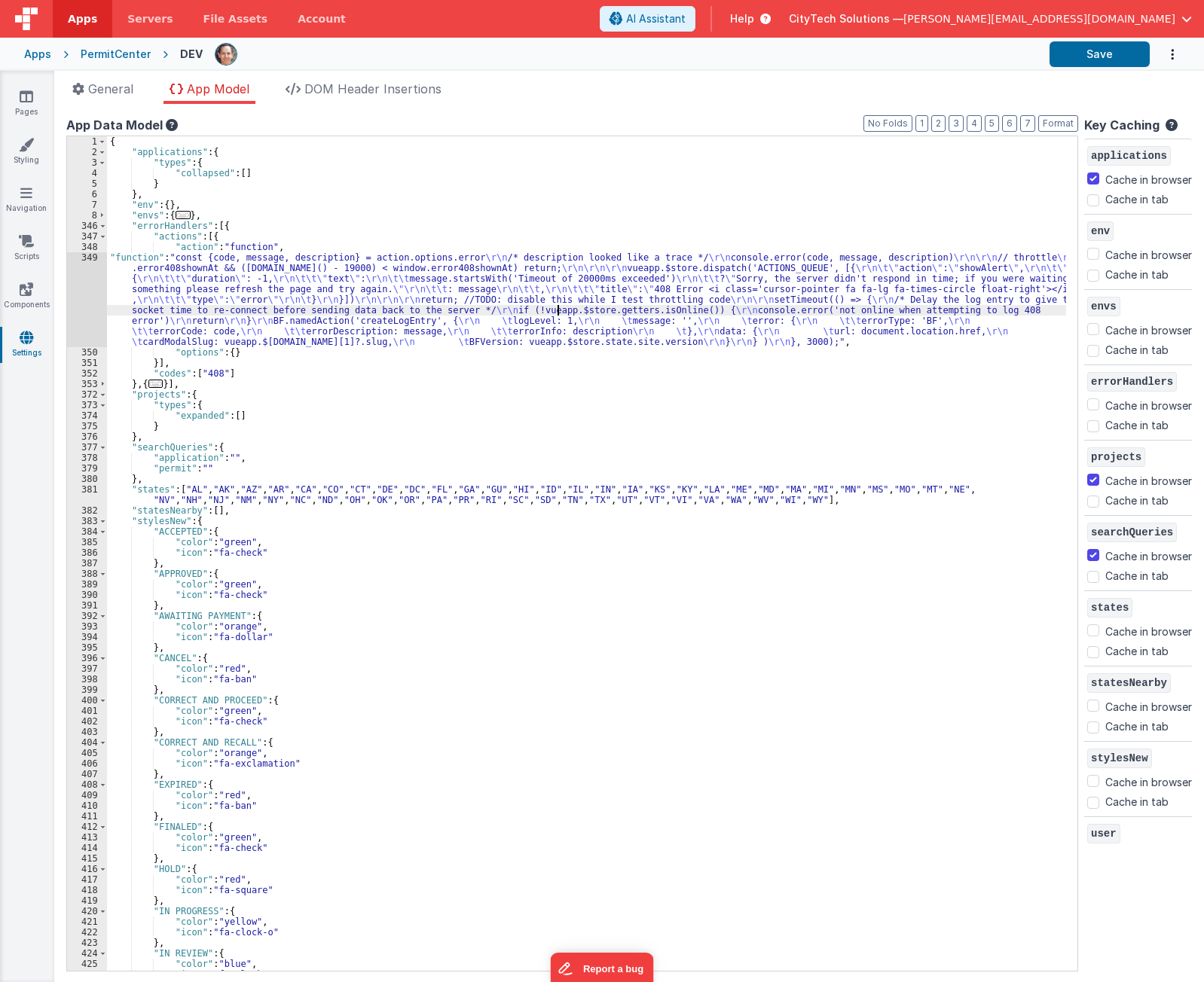
click at [556, 313] on div "{ "applications" : { "types" : { "collapsed" : [ ] } } , "env" : { } , "envs" :…" at bounding box center [587, 564] width 960 height 856
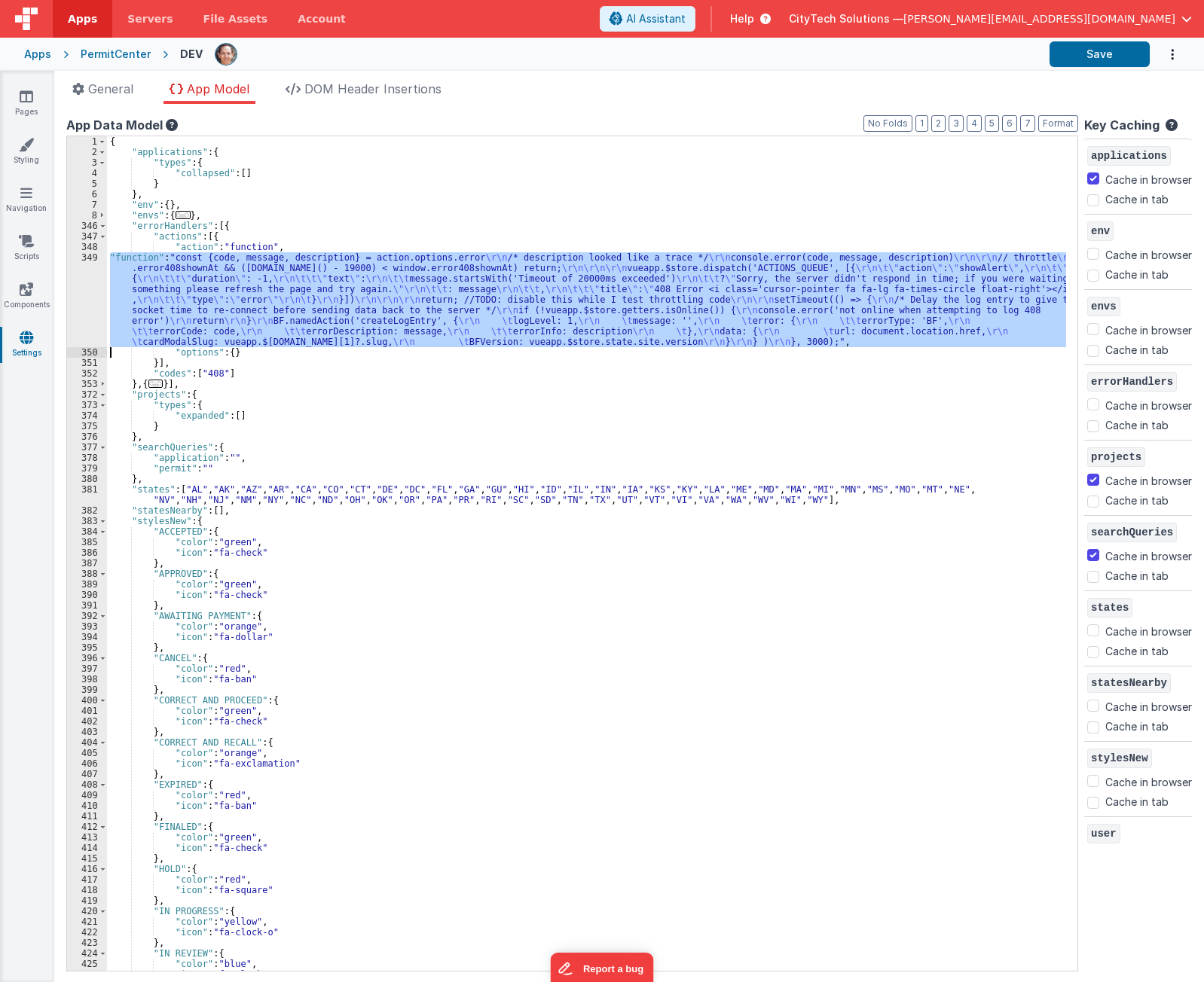
click at [74, 296] on div "349" at bounding box center [87, 300] width 40 height 95
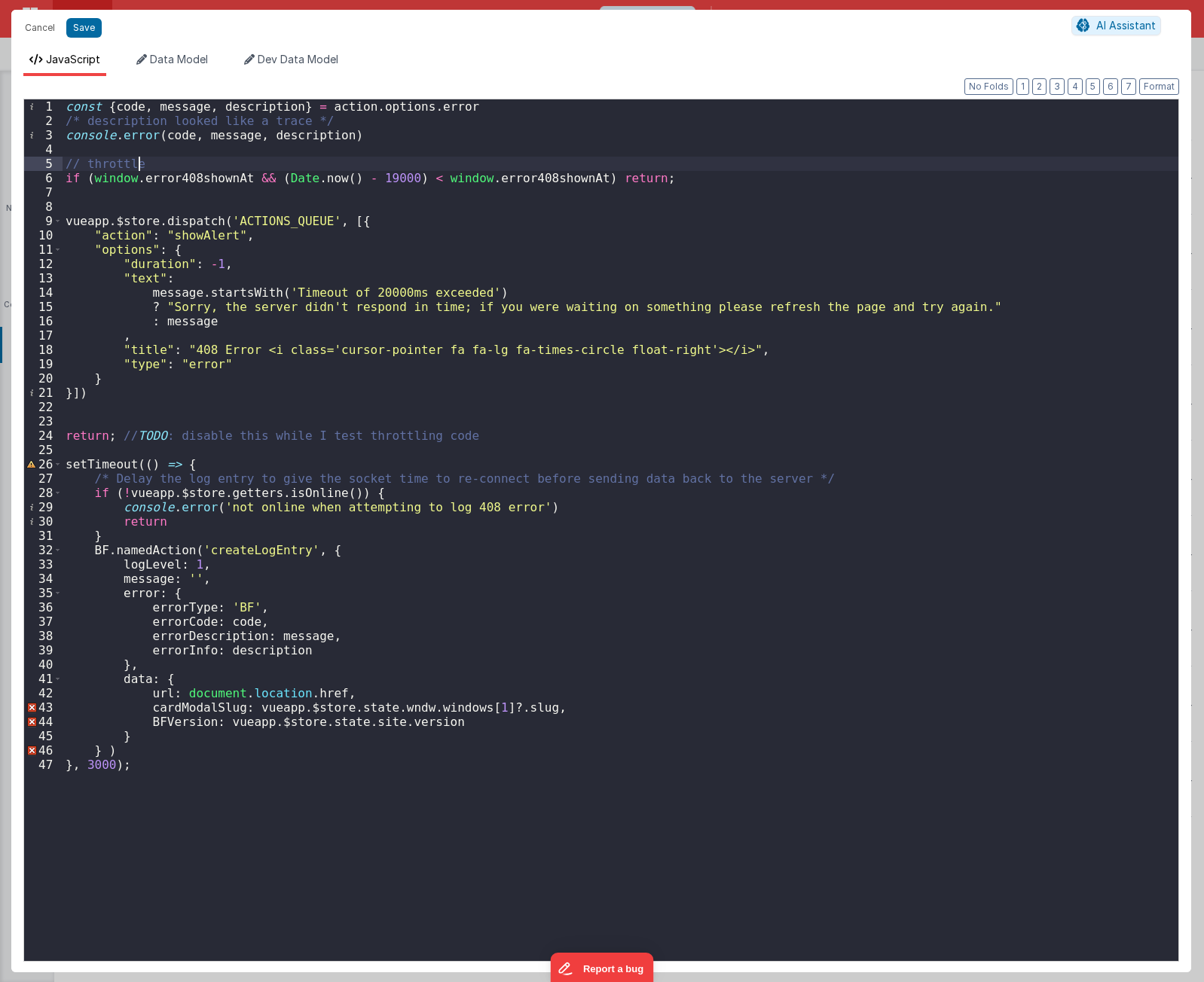
click at [190, 160] on div "const { code , message , description } = action . options . error /* descriptio…" at bounding box center [621, 545] width 1116 height 890
click at [516, 177] on div "const { code , message , description } = action . options . error /* descriptio…" at bounding box center [621, 545] width 1116 height 890
click at [550, 181] on div "const { code , message , description } = action . options . error /* descriptio…" at bounding box center [621, 545] width 1116 height 890
click at [190, 177] on div "const { code , message , description } = action . options . error /* descriptio…" at bounding box center [621, 545] width 1116 height 890
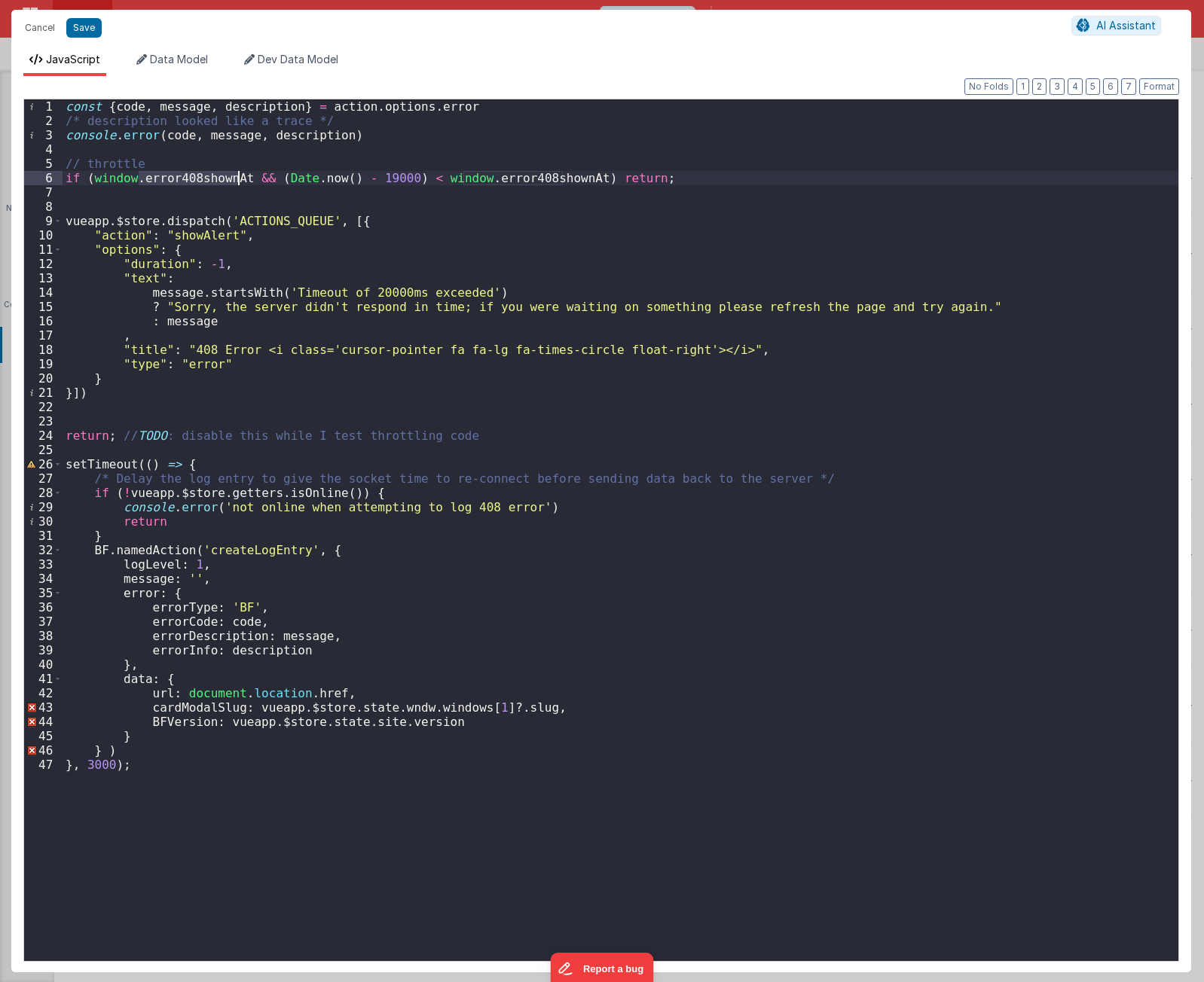
click at [190, 177] on div "const { code , message , description } = action . options . error /* descriptio…" at bounding box center [621, 545] width 1116 height 890
click at [537, 196] on div "const { code , message , description } = action . options . error /* descriptio…" at bounding box center [621, 545] width 1116 height 890
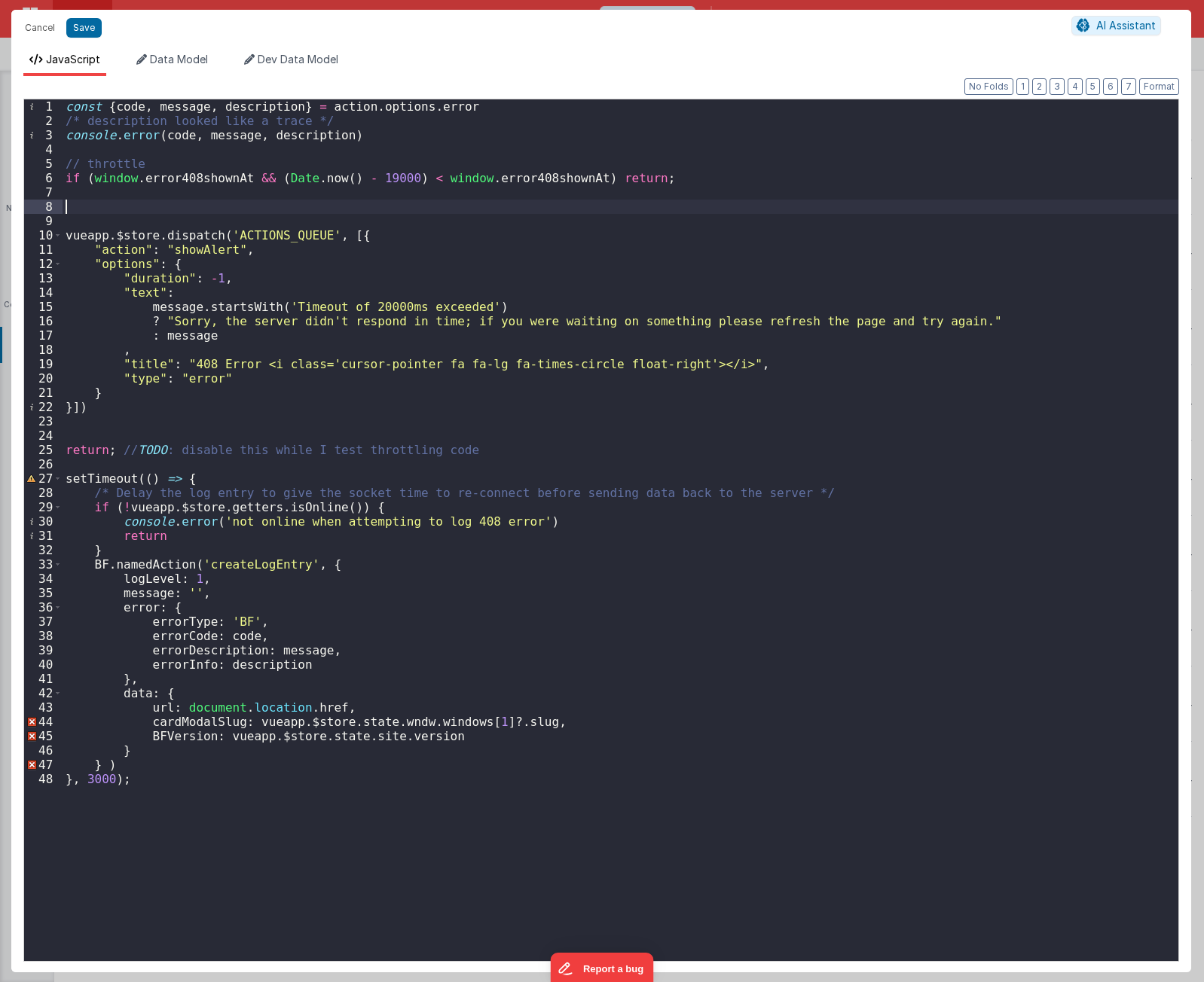
paste textarea
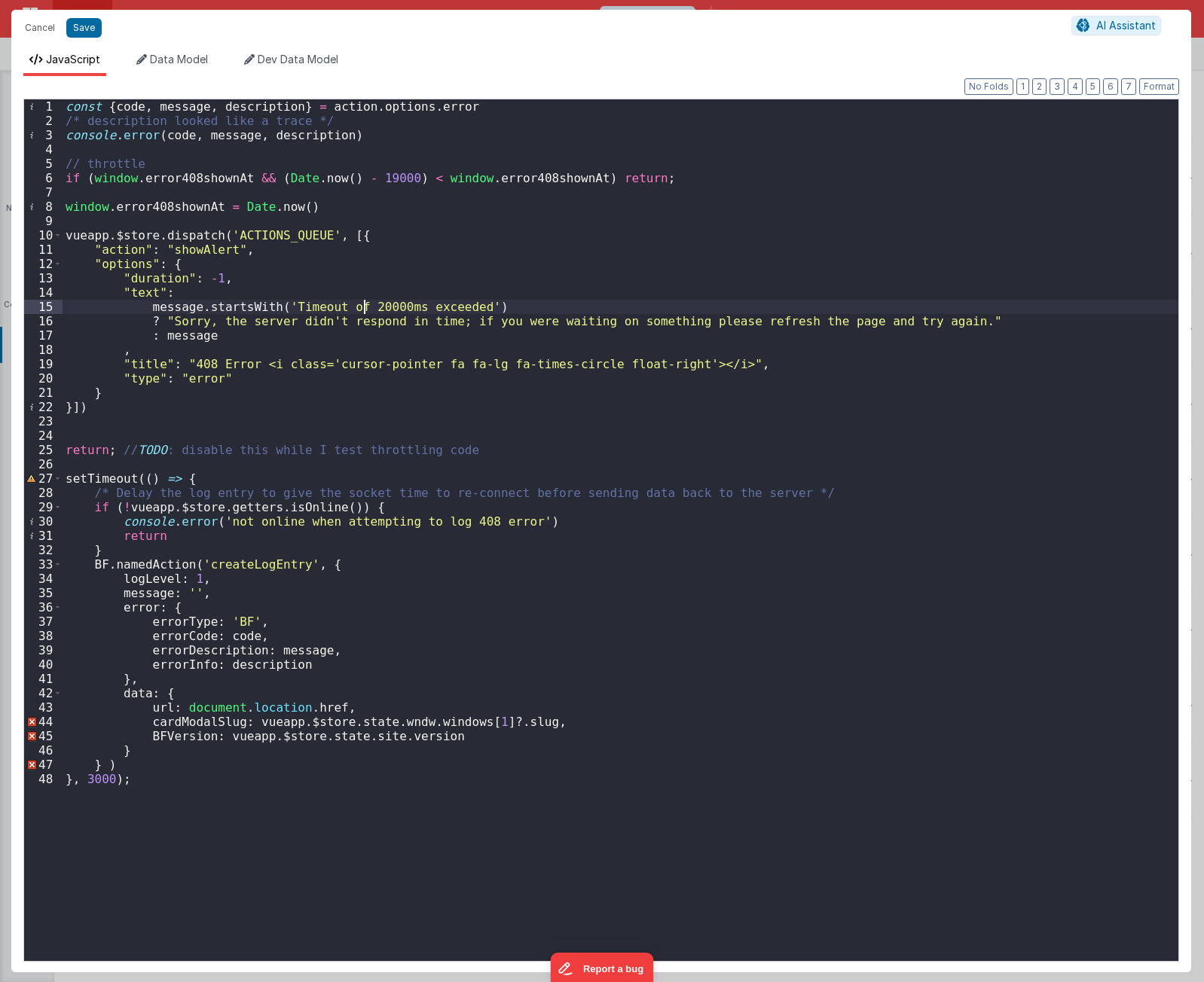
click at [364, 307] on div "const { code , message , description } = action . options . error /* descriptio…" at bounding box center [621, 545] width 1116 height 890
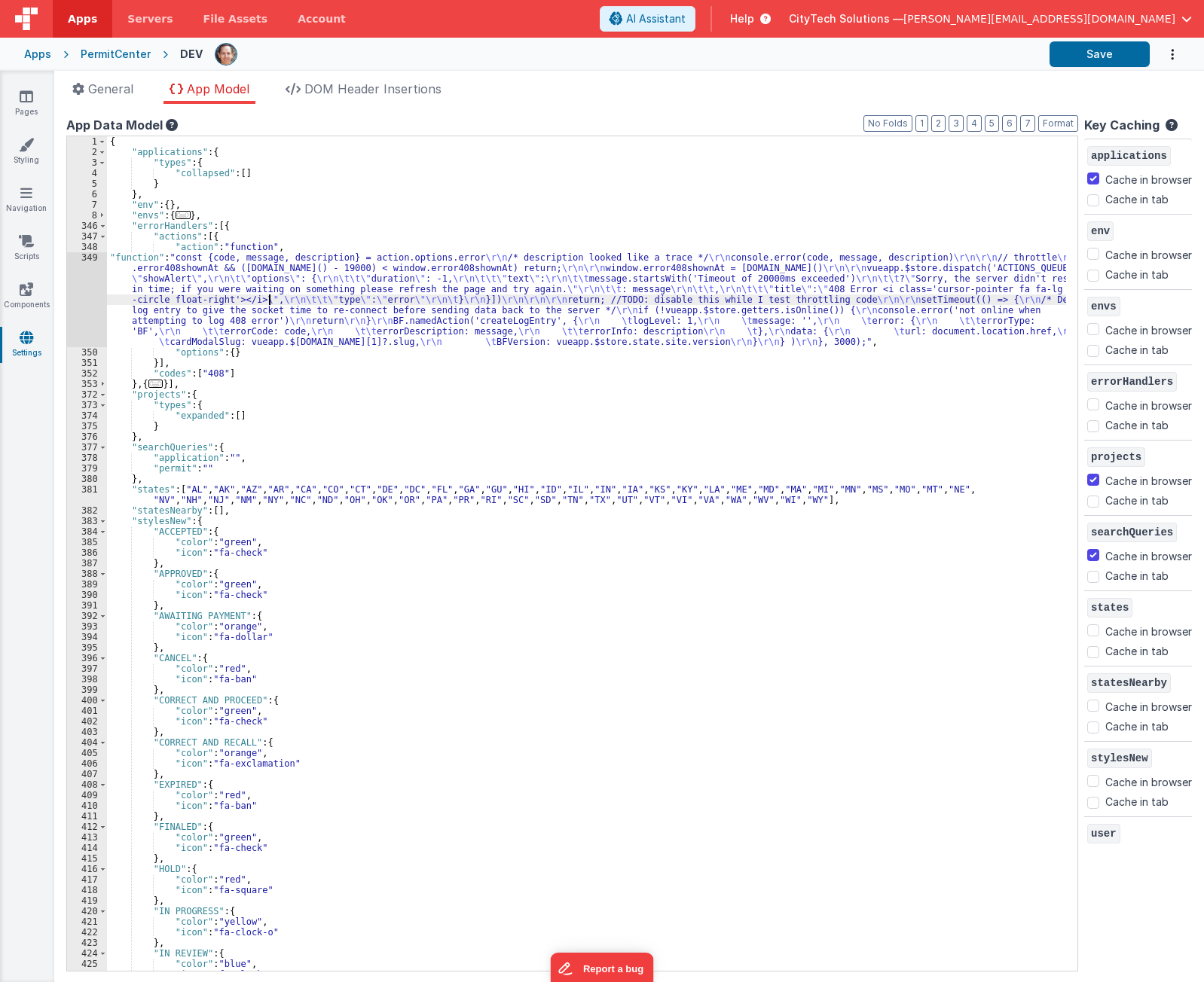
click at [268, 301] on div "{ "applications" : { "types" : { "collapsed" : [ ] } } , "env" : { } , "envs" :…" at bounding box center [587, 564] width 960 height 856
click at [283, 208] on div "{ "applications" : { "types" : { "collapsed" : [ ] } } , "env" : { } , "envs" :…" at bounding box center [587, 564] width 960 height 856
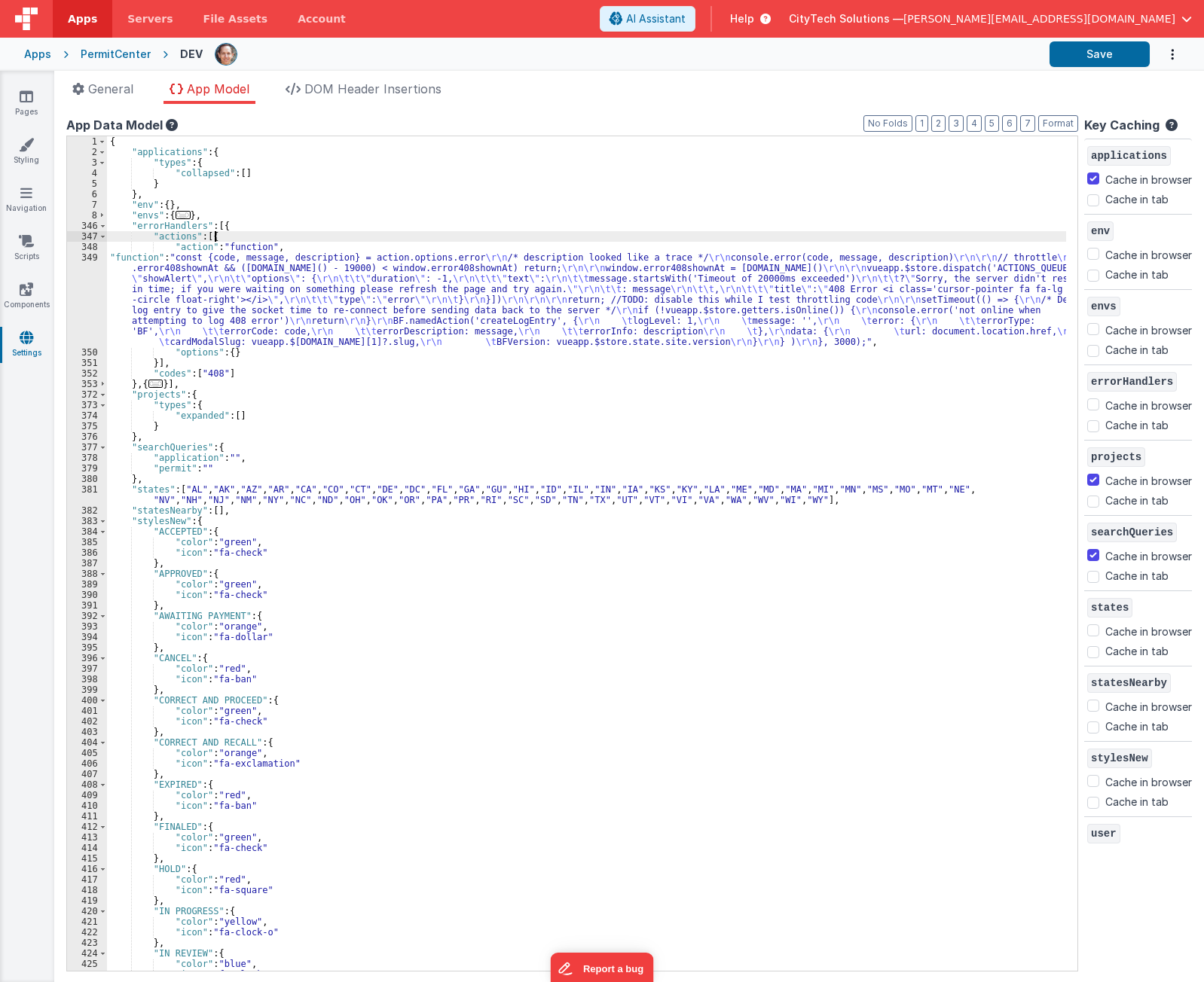
click at [265, 237] on div "{ "applications" : { "types" : { "collapsed" : [ ] } } , "env" : { } , "envs" :…" at bounding box center [587, 564] width 960 height 856
drag, startPoint x: 244, startPoint y: 293, endPoint x: 227, endPoint y: 295, distance: 17.1
click at [244, 293] on div "{ "applications" : { "types" : { "collapsed" : [ ] } } , "env" : { } , "envs" :…" at bounding box center [587, 564] width 960 height 856
click at [85, 287] on div "349" at bounding box center [87, 300] width 40 height 95
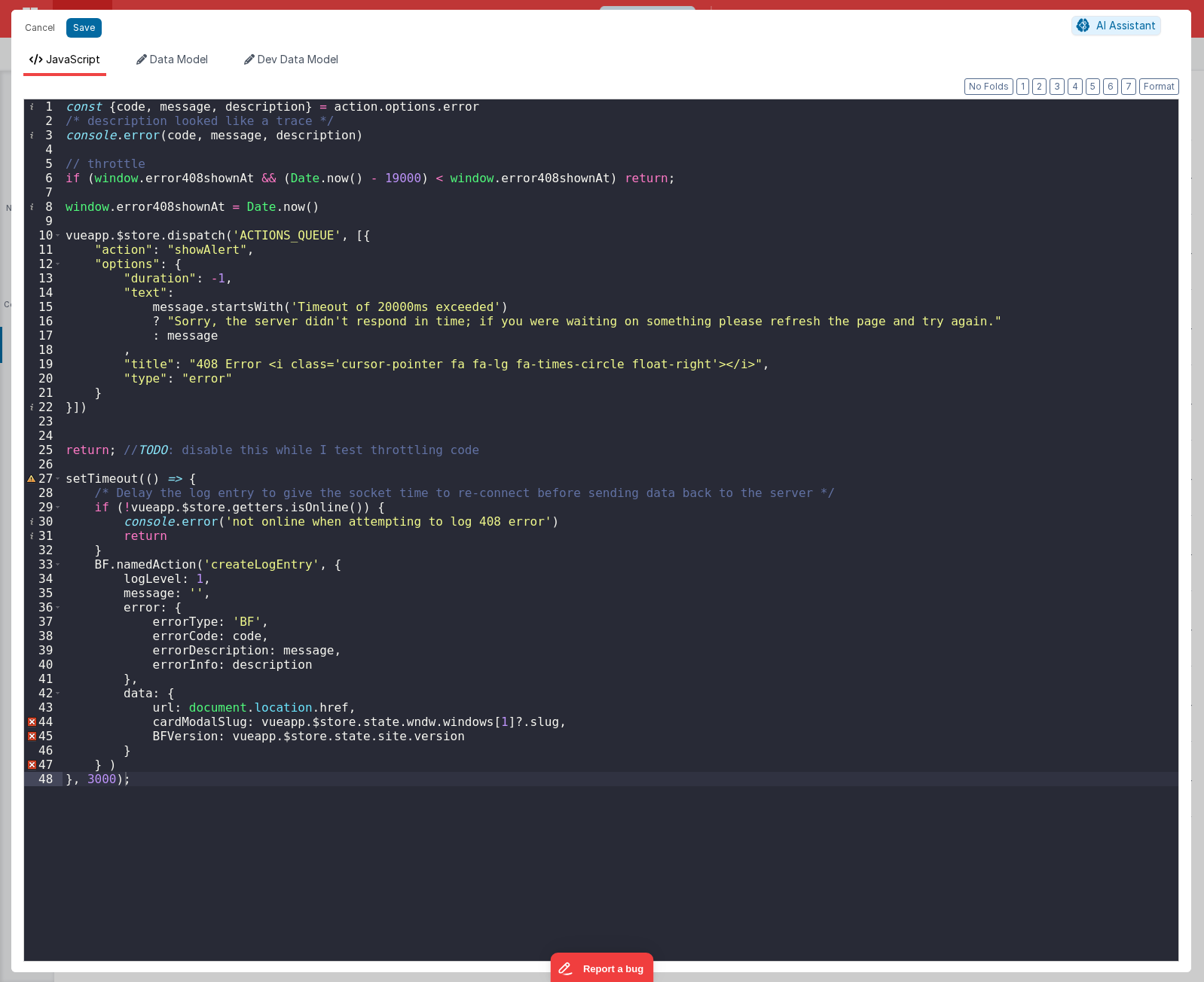
click at [576, 178] on div "const { code , message , description } = action . options . error /* descriptio…" at bounding box center [621, 545] width 1116 height 890
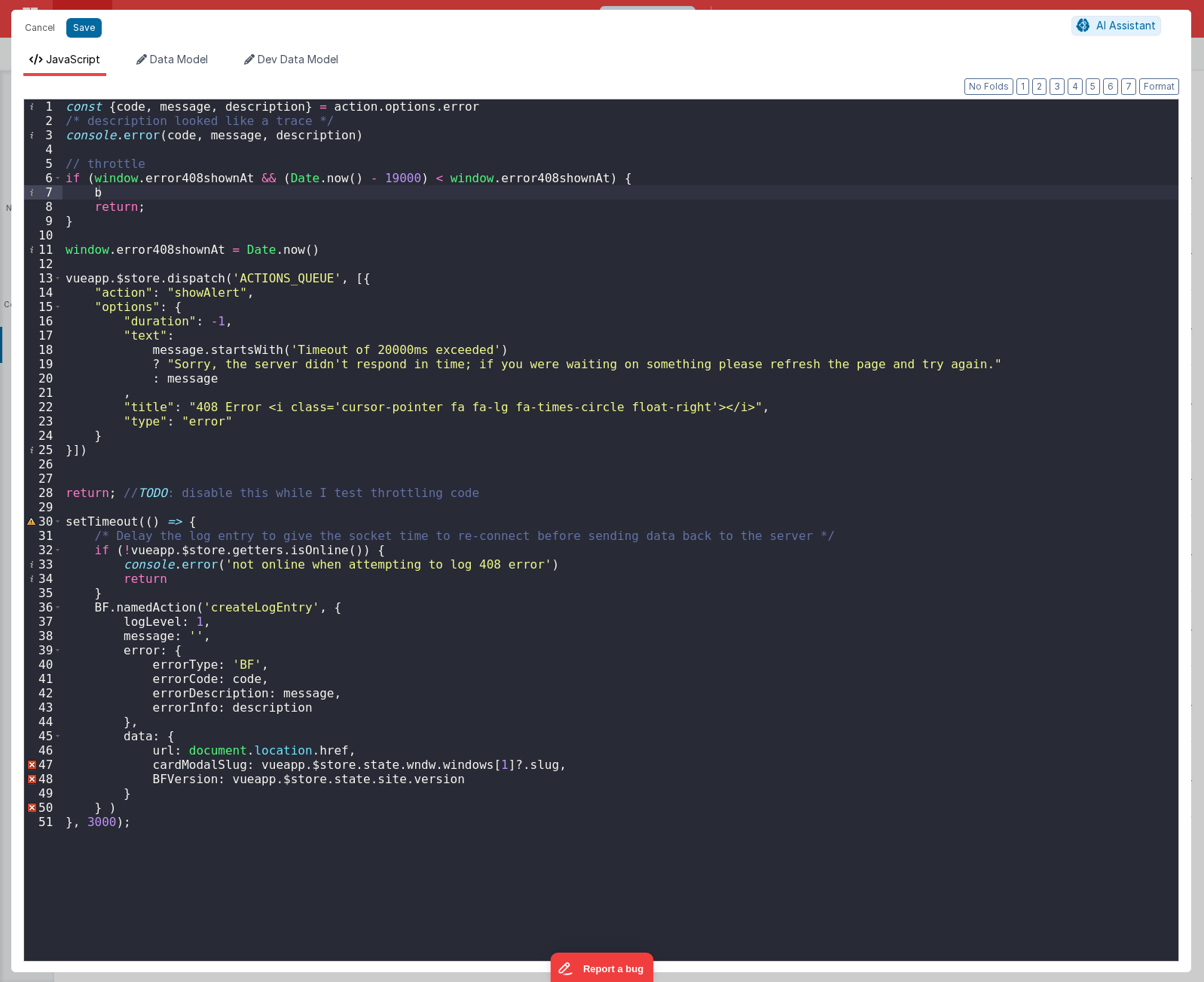
click at [539, 320] on div "const { code , message , description } = action . options . error /* descriptio…" at bounding box center [621, 545] width 1116 height 890
click at [442, 453] on div "const { code , message , description } = action . options . error /* descriptio…" at bounding box center [621, 545] width 1116 height 890
click at [188, 196] on div "const { code , message , description } = action . options . error /* descriptio…" at bounding box center [621, 545] width 1116 height 890
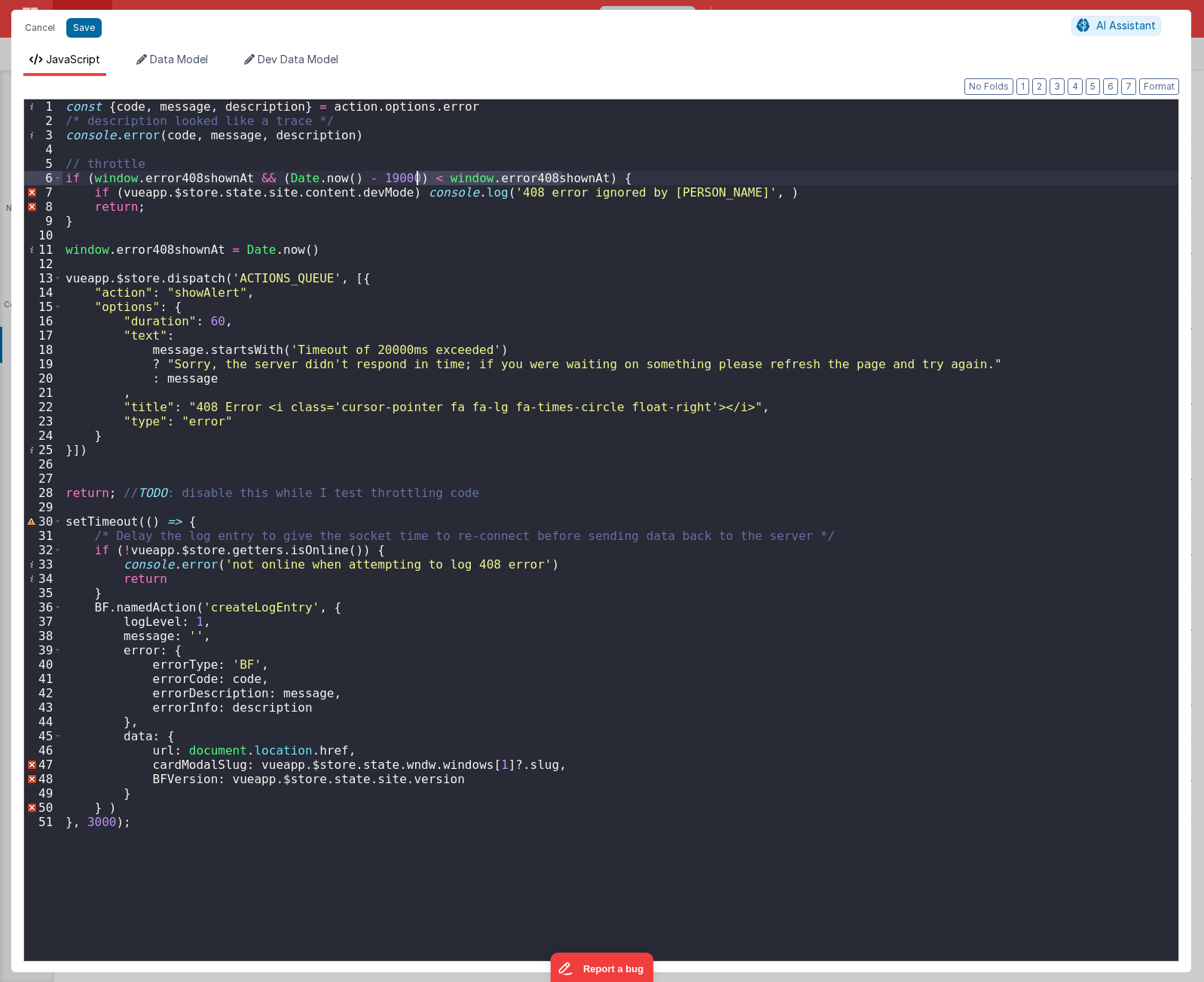
drag, startPoint x: 562, startPoint y: 176, endPoint x: 419, endPoint y: 176, distance: 143.0
click at [419, 176] on div "const { code , message , description } = action . options . error /* descriptio…" at bounding box center [621, 545] width 1116 height 890
click at [708, 192] on div "const { code , message , description } = action . options . error /* descriptio…" at bounding box center [621, 545] width 1116 height 890
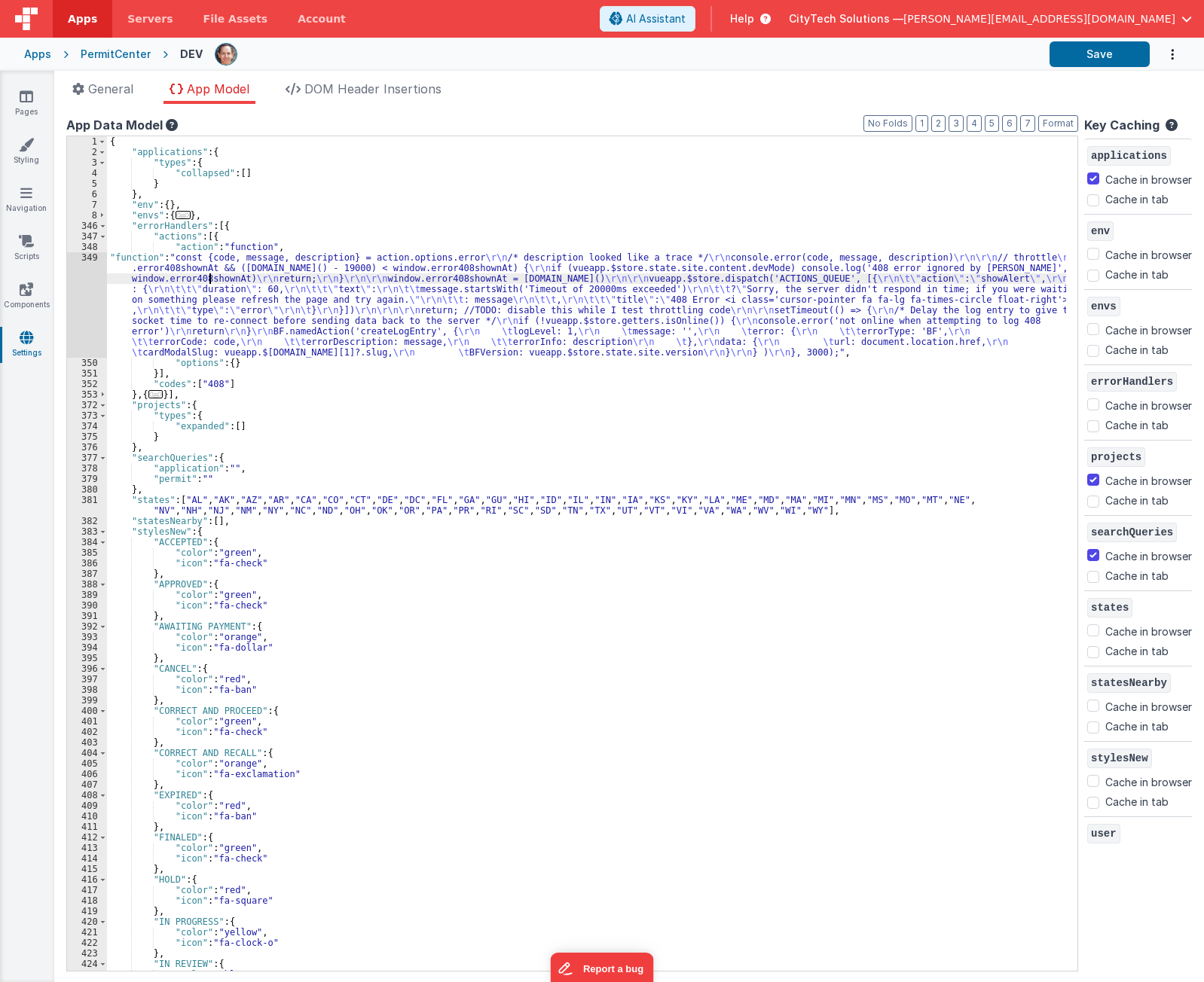
click at [210, 281] on div "{ "applications" : { "types" : { "collapsed" : [ ] } } , "env" : { } , "envs" :…" at bounding box center [587, 564] width 960 height 856
click at [89, 293] on div "349" at bounding box center [87, 305] width 40 height 106
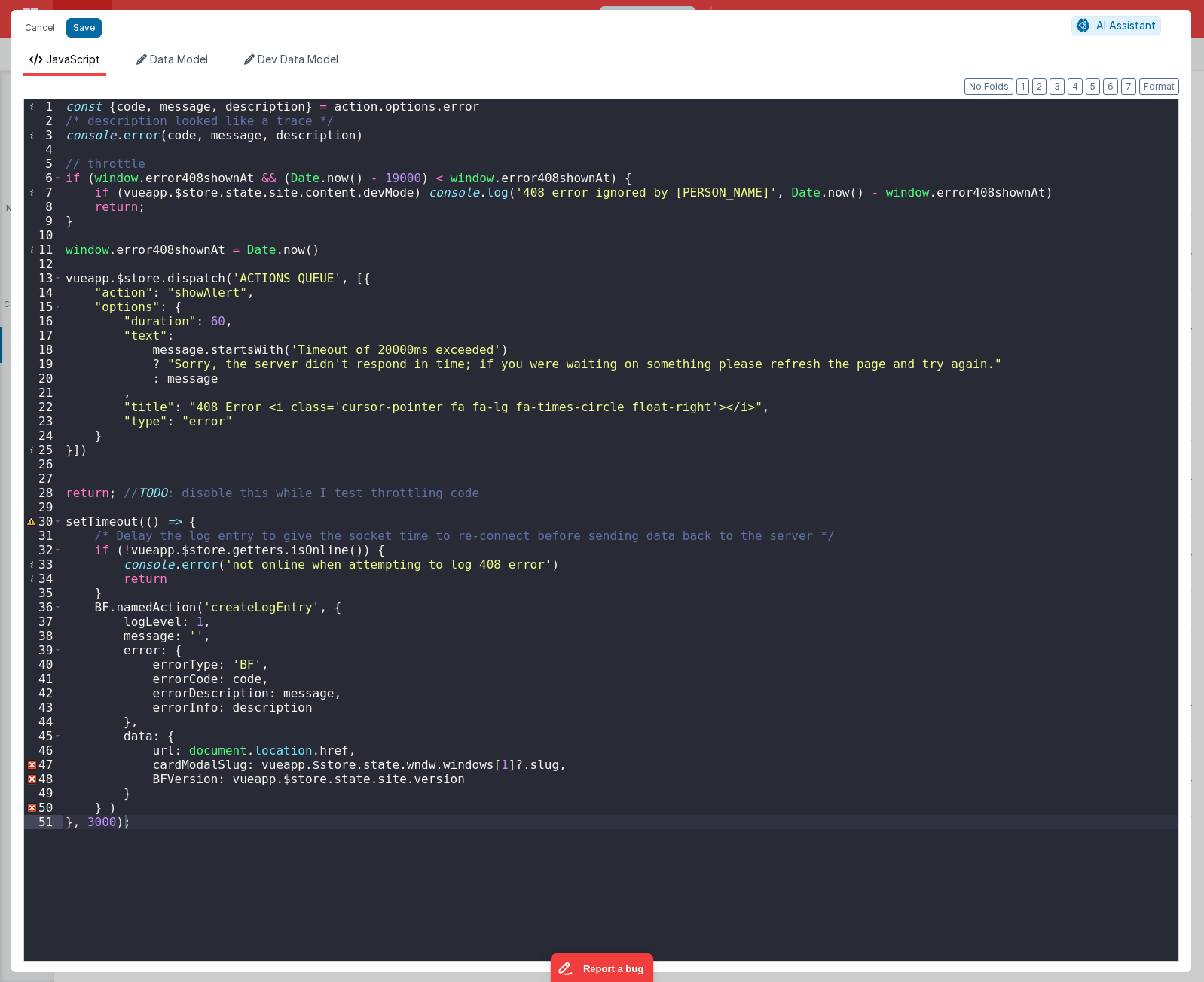
drag, startPoint x: 280, startPoint y: 354, endPoint x: 239, endPoint y: 333, distance: 46.1
click at [279, 352] on div "const { code , message , description } = action . options . error /* descriptio…" at bounding box center [621, 545] width 1116 height 890
click at [159, 322] on div "const { code , message , description } = action . options . error /* descriptio…" at bounding box center [621, 545] width 1116 height 890
click at [198, 293] on div "const { code , message , description } = action . options . error /* descriptio…" at bounding box center [621, 545] width 1116 height 890
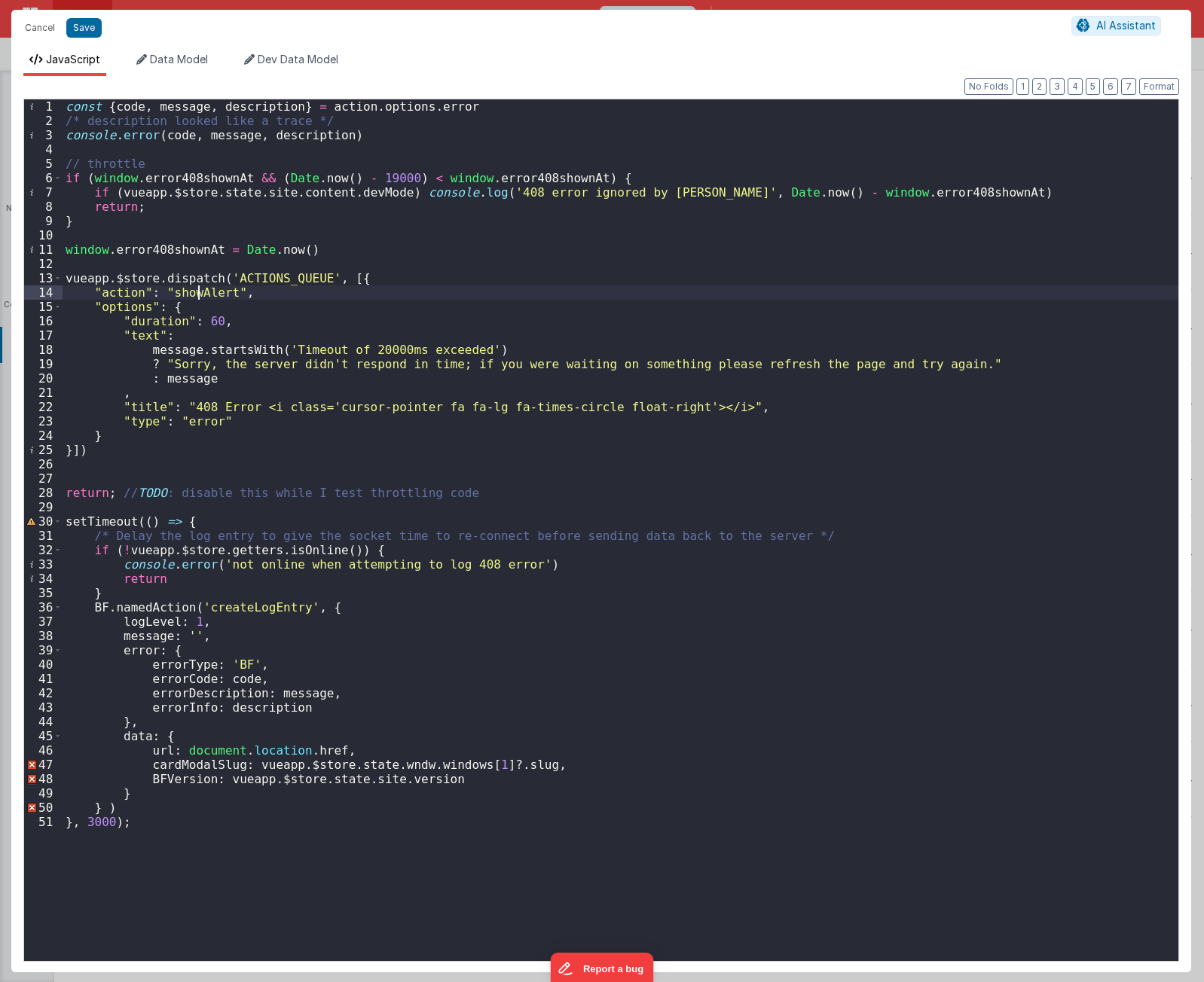
click at [198, 293] on div "const { code , message , description } = action . options . error /* descriptio…" at bounding box center [621, 545] width 1116 height 890
click at [146, 321] on div "const { code , message , description } = action . options . error /* descriptio…" at bounding box center [621, 545] width 1116 height 890
click at [212, 322] on div "const { code , message , description } = action . options . error /* descriptio…" at bounding box center [621, 545] width 1116 height 890
click at [427, 322] on div "const { code , message , description } = action . options . error /* descriptio…" at bounding box center [621, 545] width 1116 height 890
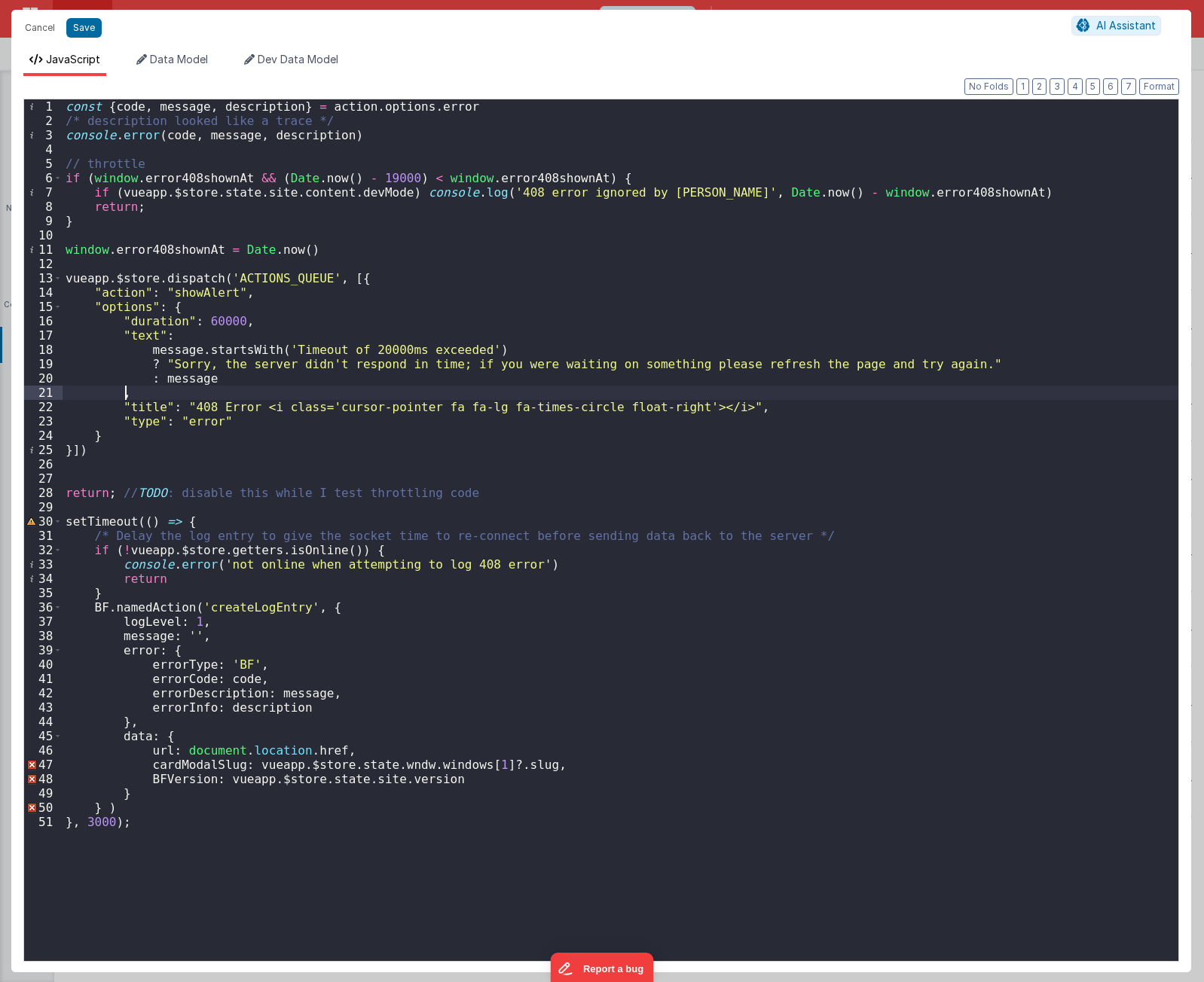
click at [384, 397] on div "const { code , message , description } = action . options . error /* descriptio…" at bounding box center [621, 545] width 1116 height 890
click at [411, 342] on div "const { code , message , description } = action . options . error /* descriptio…" at bounding box center [621, 545] width 1116 height 890
click at [492, 350] on div "const { code , message , description } = action . options . error /* descriptio…" at bounding box center [621, 545] width 1116 height 890
click at [480, 200] on div "const { code , message , description } = action . options . error /* descriptio…" at bounding box center [621, 545] width 1116 height 890
click at [703, 192] on div "const { code , message , description } = action . options . error /* descriptio…" at bounding box center [621, 545] width 1116 height 890
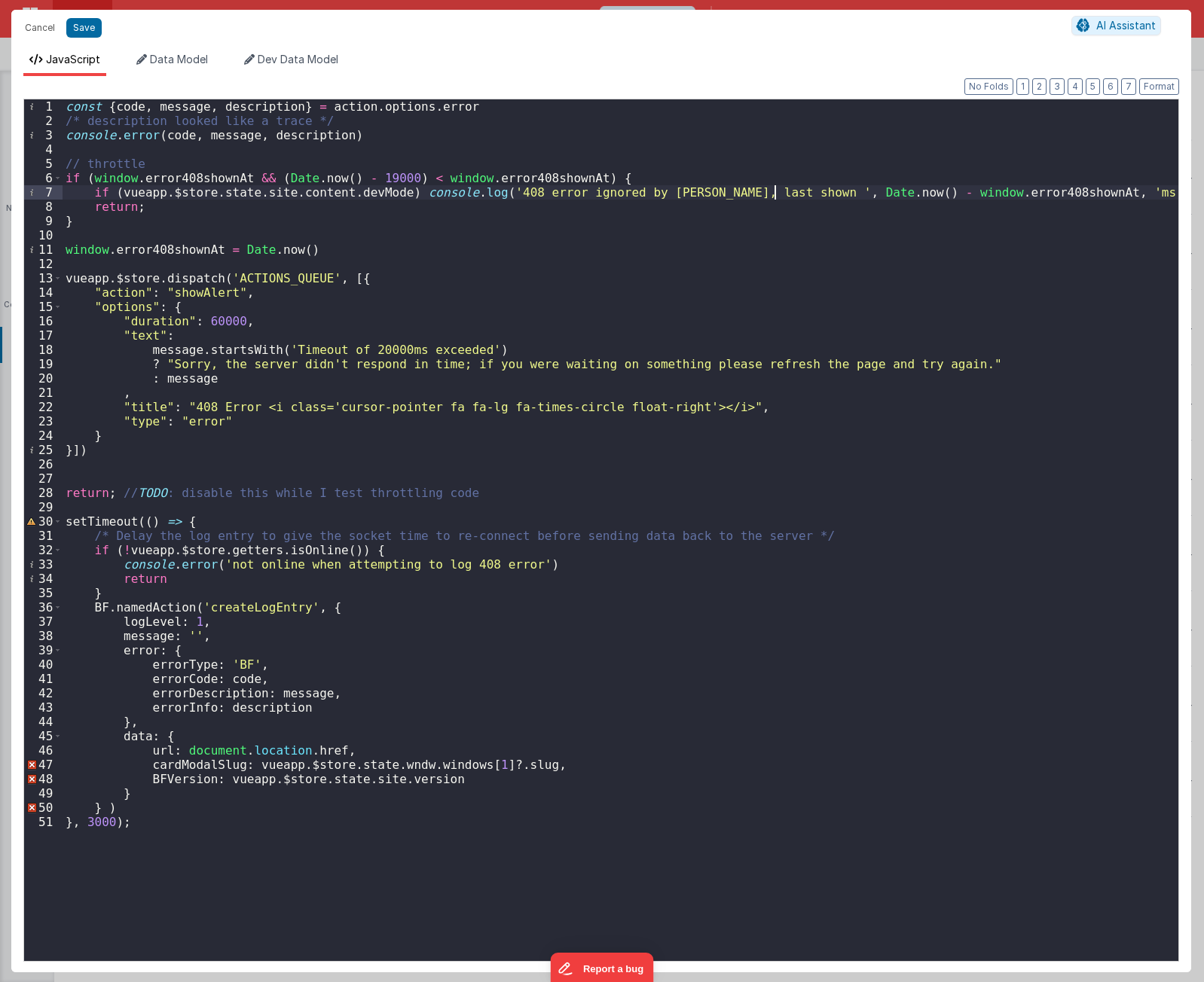
click at [778, 191] on div "const { code , message , description } = action . options . error /* descriptio…" at bounding box center [621, 545] width 1116 height 890
click at [852, 278] on div "const { code , message , description } = action . options . error /* descriptio…" at bounding box center [621, 545] width 1116 height 890
click at [385, 268] on div "const { code , message , description } = action . options . error /* descriptio…" at bounding box center [621, 545] width 1116 height 890
click at [419, 152] on div "const { code , message , description } = action . options . error /* descriptio…" at bounding box center [621, 545] width 1116 height 890
click at [415, 167] on div "const { code , message , description } = action . options . error /* descriptio…" at bounding box center [621, 545] width 1116 height 890
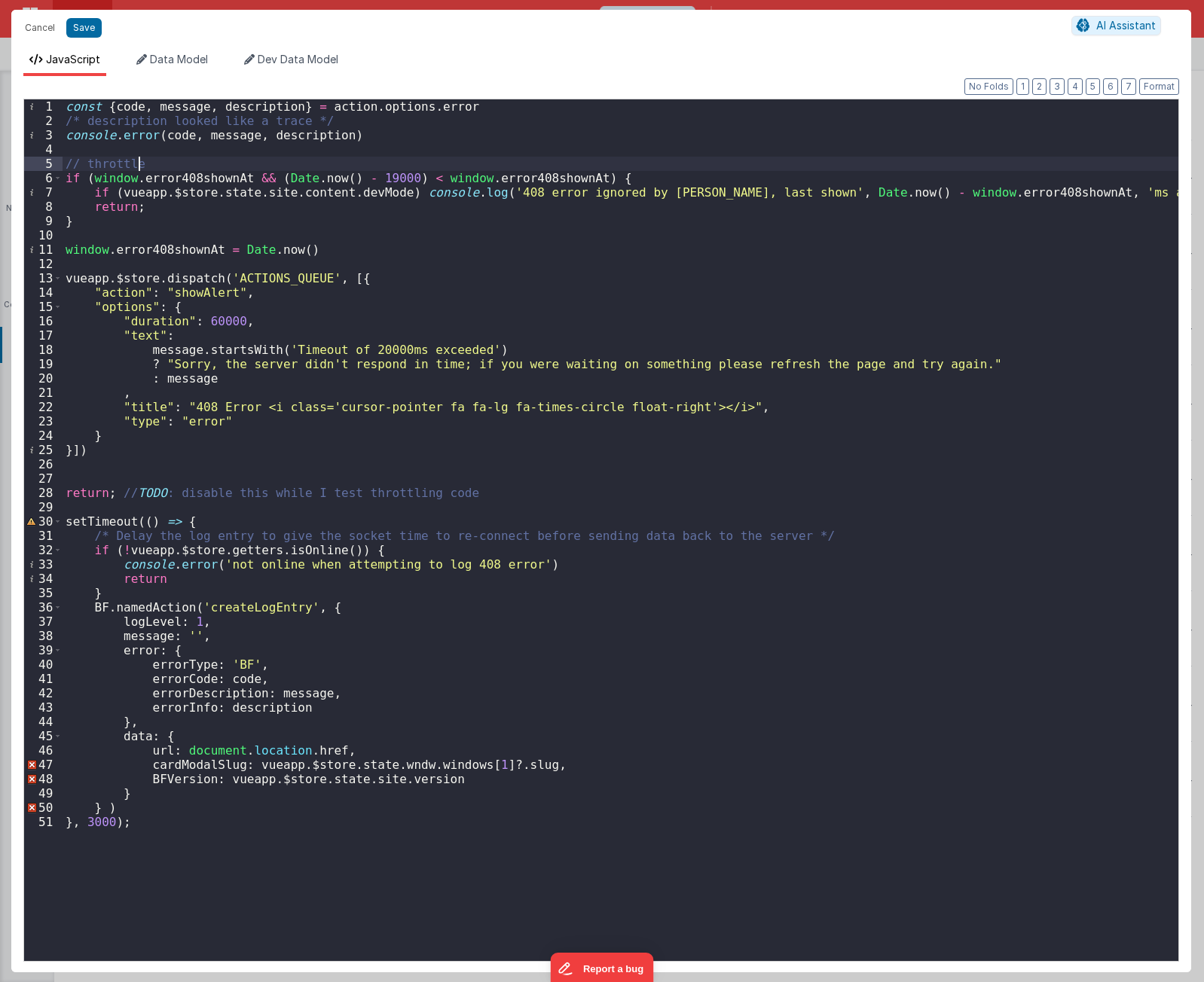
click at [373, 247] on div "const { code , message , description } = action . options . error /* descriptio…" at bounding box center [621, 545] width 1116 height 890
click at [158, 249] on div "const { code , message , description } = action . options . error /* descriptio…" at bounding box center [621, 545] width 1116 height 890
click at [316, 210] on div "const { code , message , description } = action . options . error /* descriptio…" at bounding box center [621, 545] width 1116 height 890
click at [321, 253] on div "const { code , message , description } = action . options . error /* descriptio…" at bounding box center [621, 545] width 1116 height 890
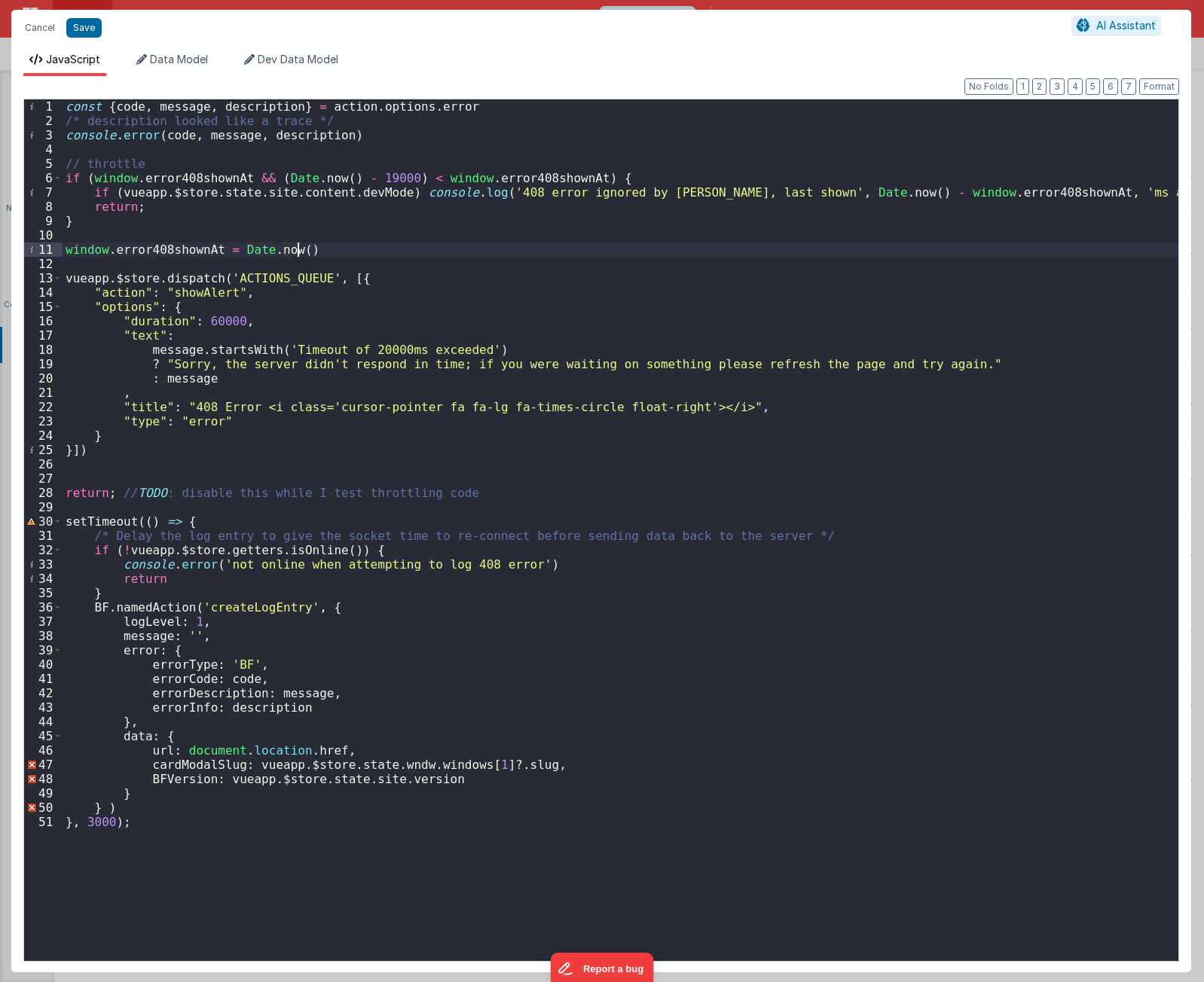
click at [191, 253] on div "const { code , message , description } = action . options . error /* descriptio…" at bounding box center [621, 545] width 1116 height 890
click at [382, 281] on div "const { code , message , description } = action . options . error /* descriptio…" at bounding box center [621, 545] width 1116 height 890
click at [487, 493] on div "const { code , message , description } = action . options . error /* descriptio…" at bounding box center [621, 545] width 1116 height 890
click at [493, 445] on div "const { code , message , description } = action . options . error /* descriptio…" at bounding box center [621, 545] width 1116 height 890
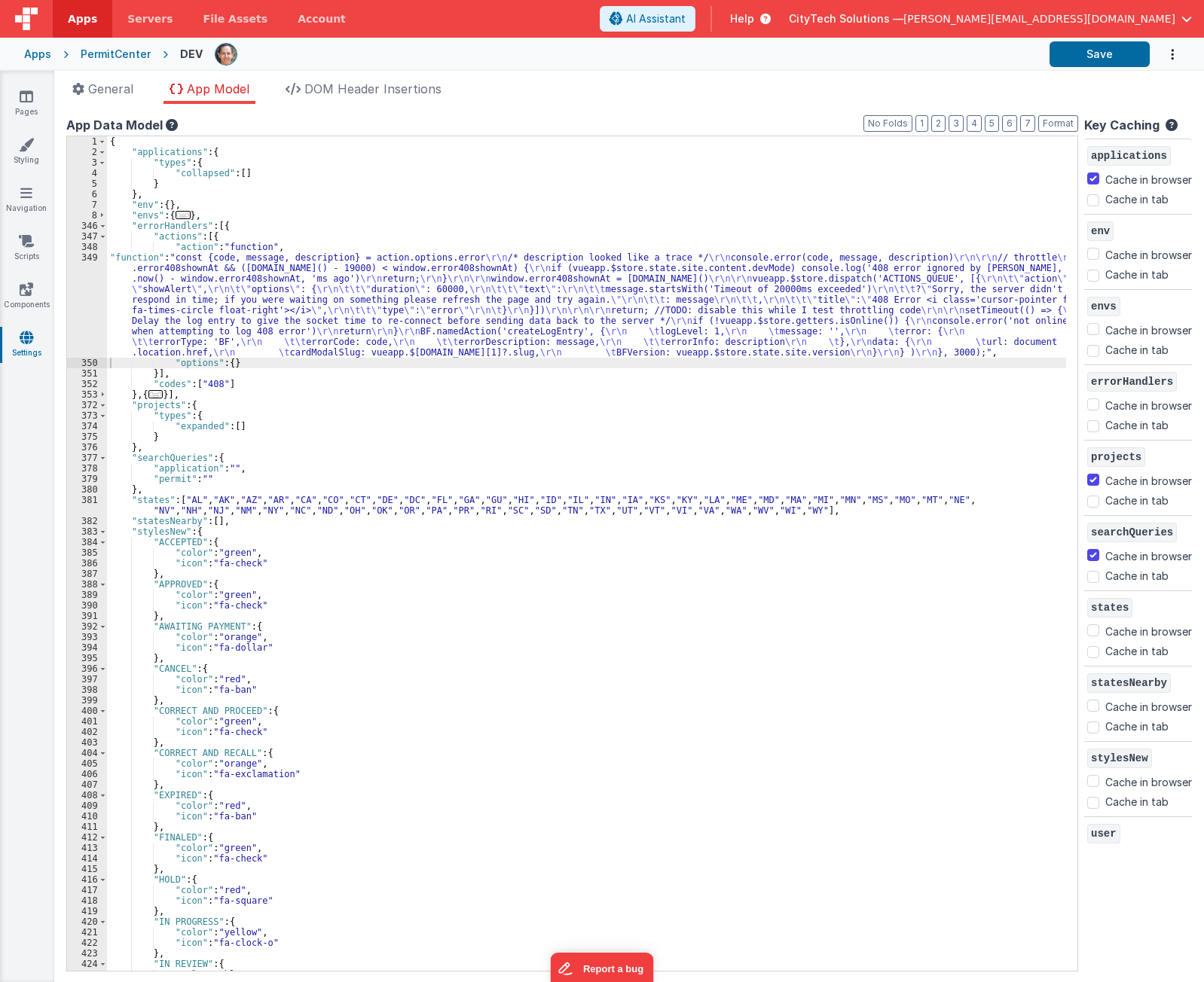
click at [571, 298] on div "{ "applications" : { "types" : { "collapsed" : [ ] } } , "env" : { } , "envs" :…" at bounding box center [587, 564] width 960 height 856
click at [326, 225] on div "{ "applications" : { "types" : { "collapsed" : [ ] } } , "env" : { } , "envs" :…" at bounding box center [587, 564] width 960 height 856
click at [317, 297] on div "{ "applications" : { "types" : { "collapsed" : [ ] } } , "env" : { } , "envs" :…" at bounding box center [587, 564] width 960 height 856
click at [229, 273] on div "{ "applications" : { "types" : { "collapsed" : [ ] } } , "env" : { } , "envs" :…" at bounding box center [587, 564] width 960 height 856
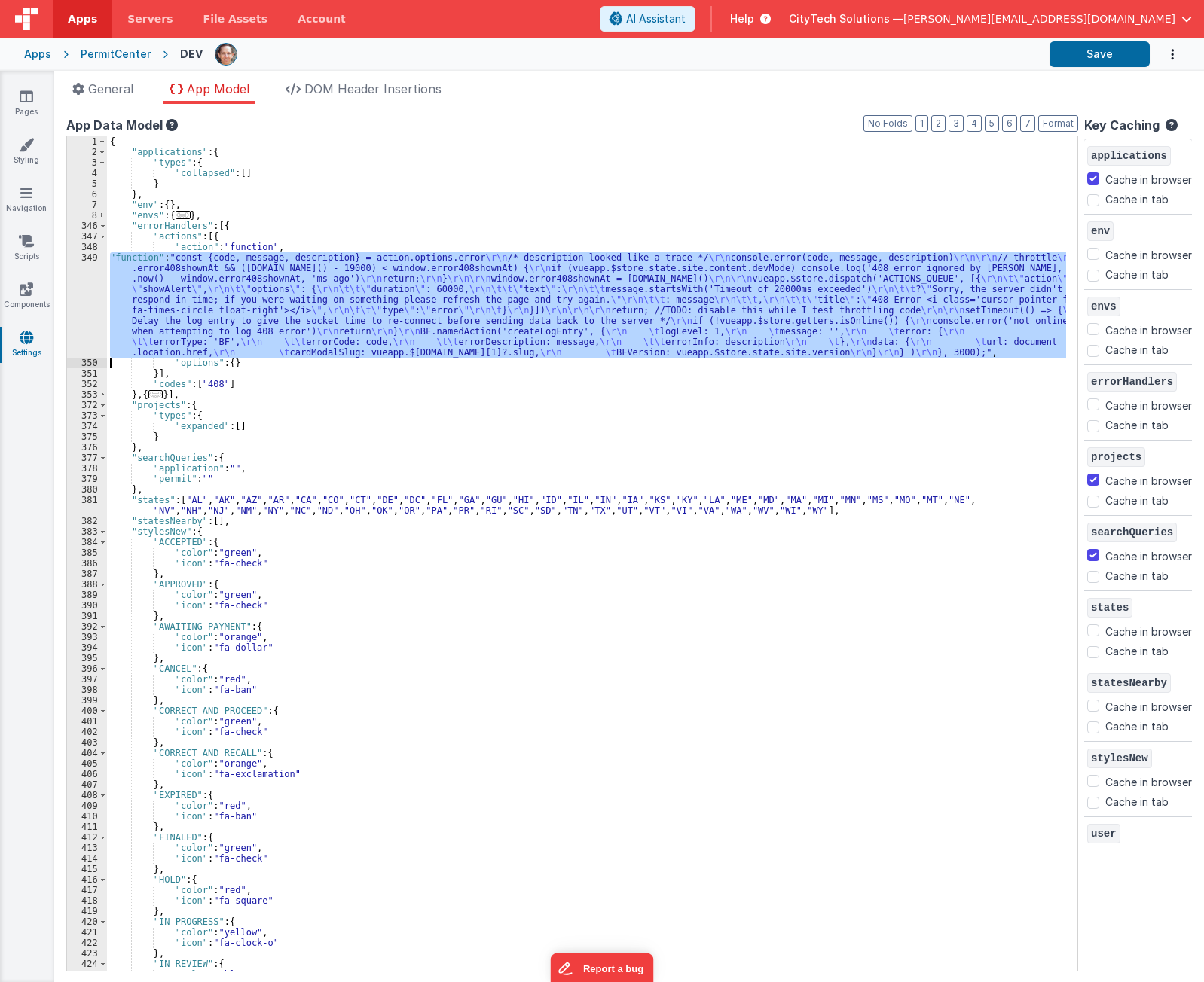
click at [80, 284] on div "349" at bounding box center [87, 305] width 40 height 106
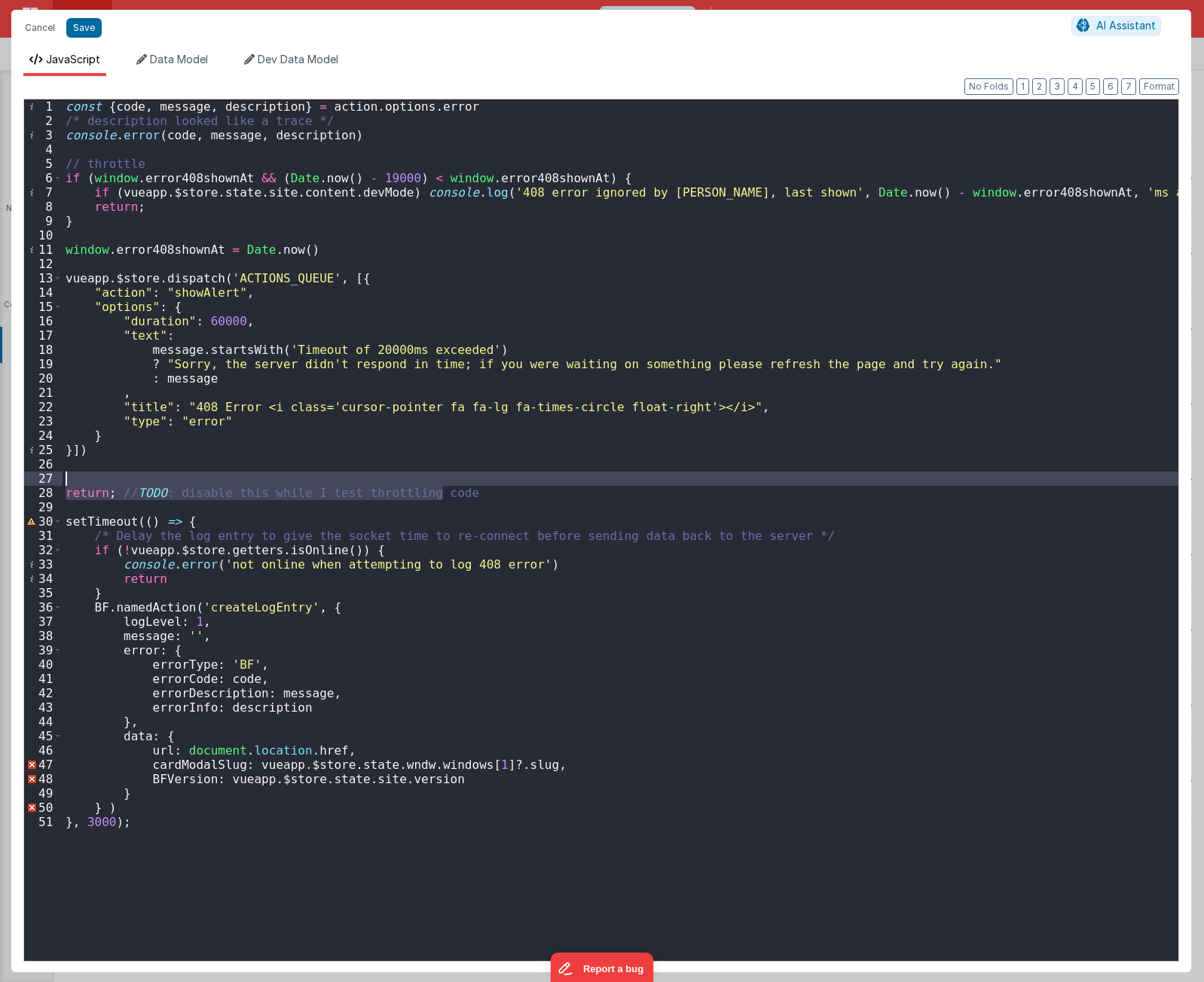
drag, startPoint x: 477, startPoint y: 490, endPoint x: 477, endPoint y: 475, distance: 15.0
click at [477, 475] on div "const { code , message , description } = action . options . error /* descriptio…" at bounding box center [621, 545] width 1116 height 890
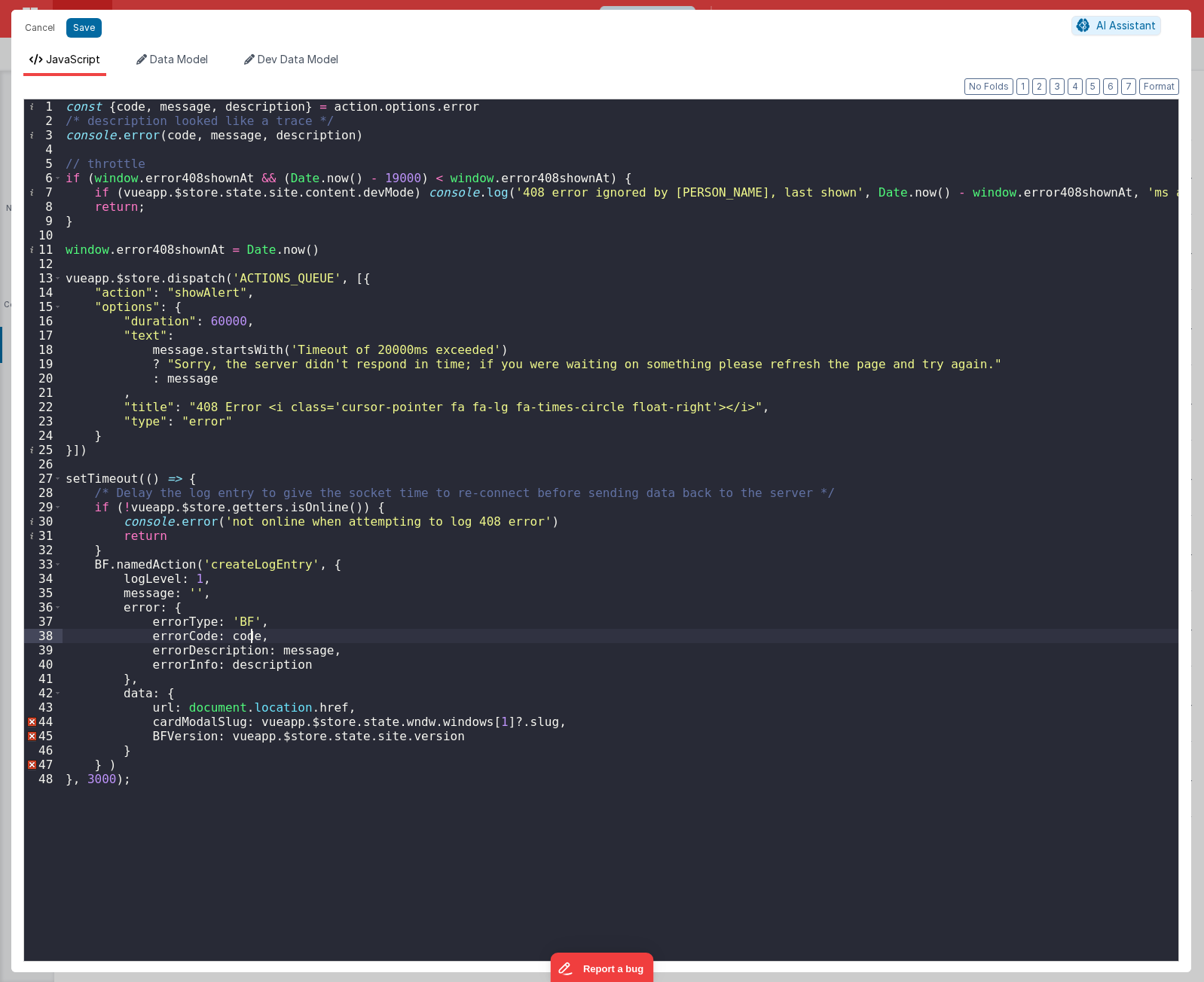
click at [481, 637] on div "const { code , message , description } = action . options . error /* descriptio…" at bounding box center [621, 545] width 1116 height 890
click at [852, 687] on div "const { code , message , description } = action . options . error /* descriptio…" at bounding box center [621, 545] width 1116 height 890
click at [590, 511] on div "const { code , message , description } = action . options . error /* descriptio…" at bounding box center [621, 545] width 1116 height 890
click at [527, 559] on div "const { code , message , description } = action . options . error /* descriptio…" at bounding box center [621, 545] width 1116 height 890
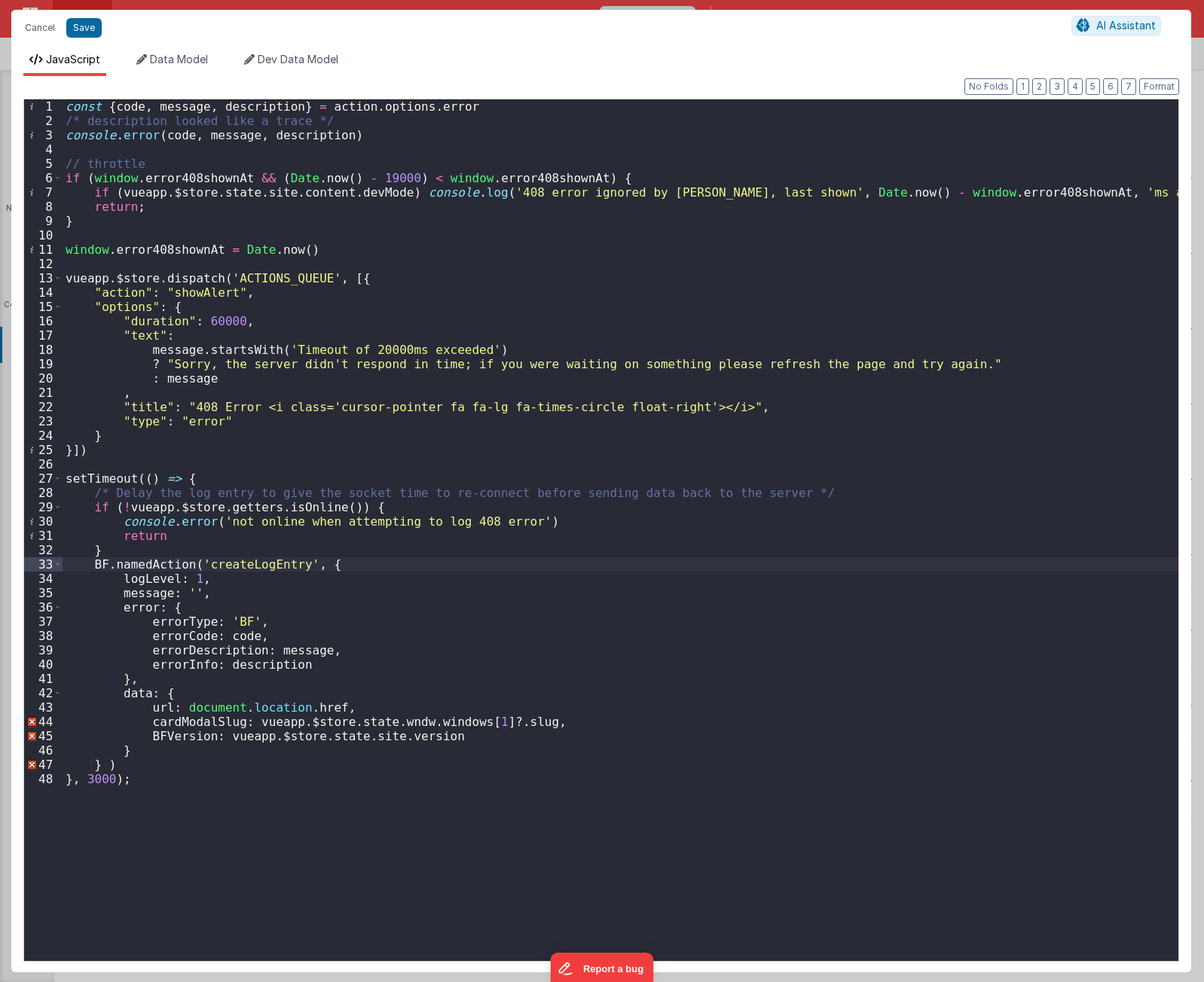
click at [527, 559] on div "const { code , message , description } = action . options . error /* descriptio…" at bounding box center [621, 545] width 1116 height 890
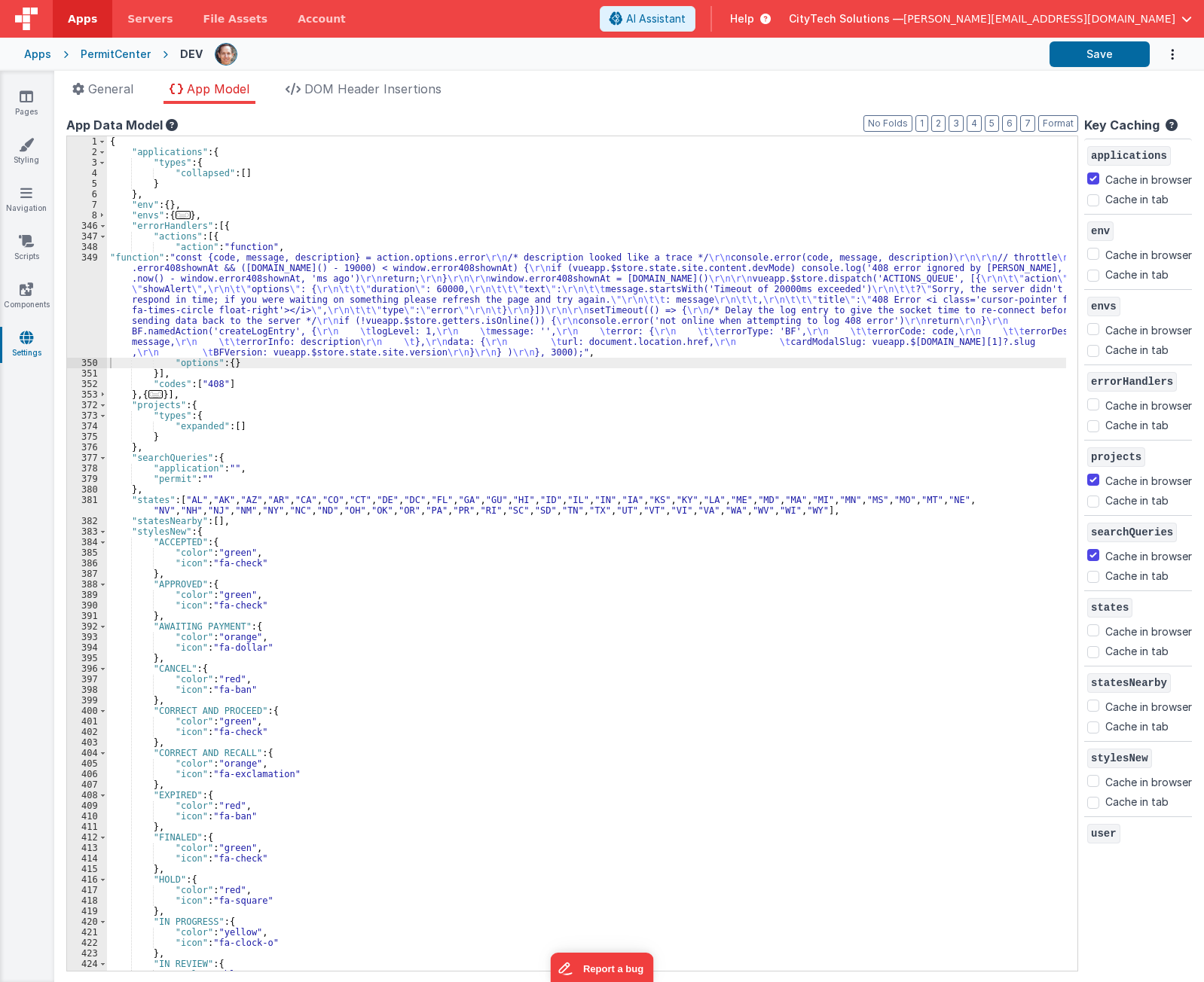
click at [516, 267] on div "{ "applications" : { "types" : { "collapsed" : [ ] } } , "env" : { } , "envs" :…" at bounding box center [587, 564] width 960 height 856
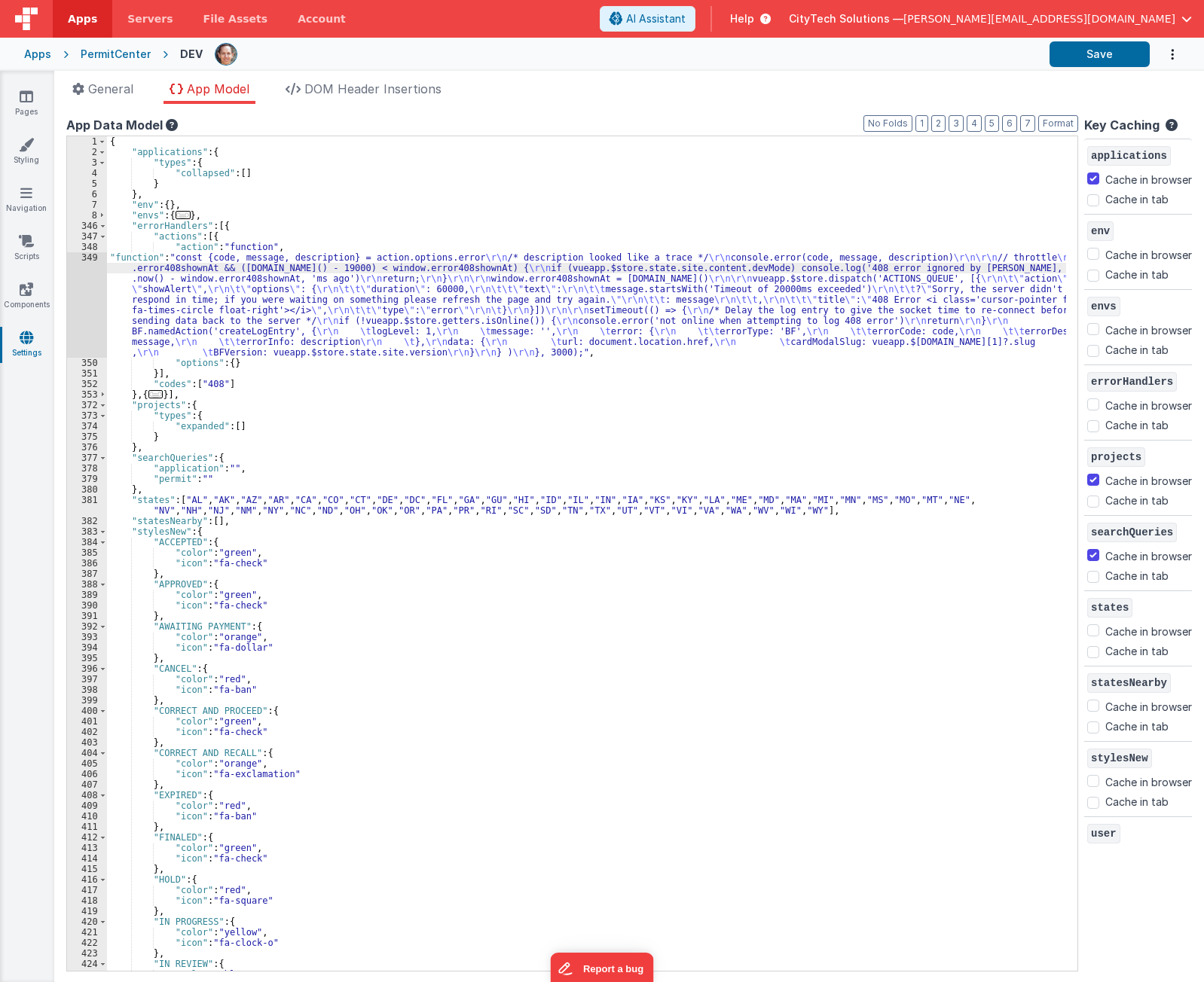
click at [79, 278] on div "349" at bounding box center [87, 305] width 40 height 106
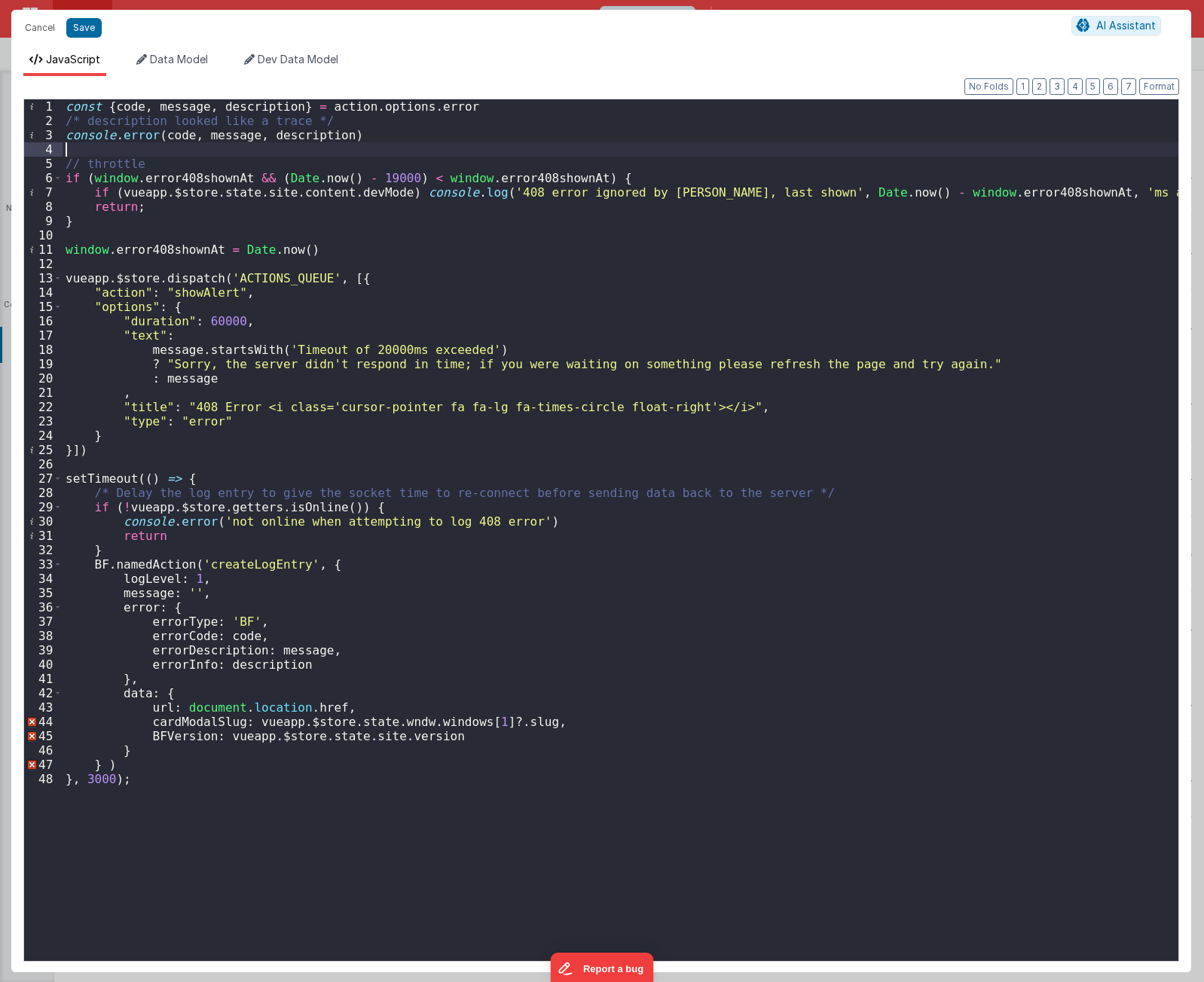
click at [171, 146] on div "const { code , message , description } = action . options . error /* descriptio…" at bounding box center [621, 545] width 1116 height 890
click at [170, 213] on div "const { code , message , description } = action . options . error /* descriptio…" at bounding box center [621, 545] width 1116 height 890
click at [165, 218] on div "const { code , message , description } = action . options . error /* descriptio…" at bounding box center [621, 545] width 1116 height 890
click at [153, 232] on div "const { code , message , description } = action . options . error /* descriptio…" at bounding box center [621, 545] width 1116 height 890
drag, startPoint x: 414, startPoint y: 881, endPoint x: 407, endPoint y: 873, distance: 10.6
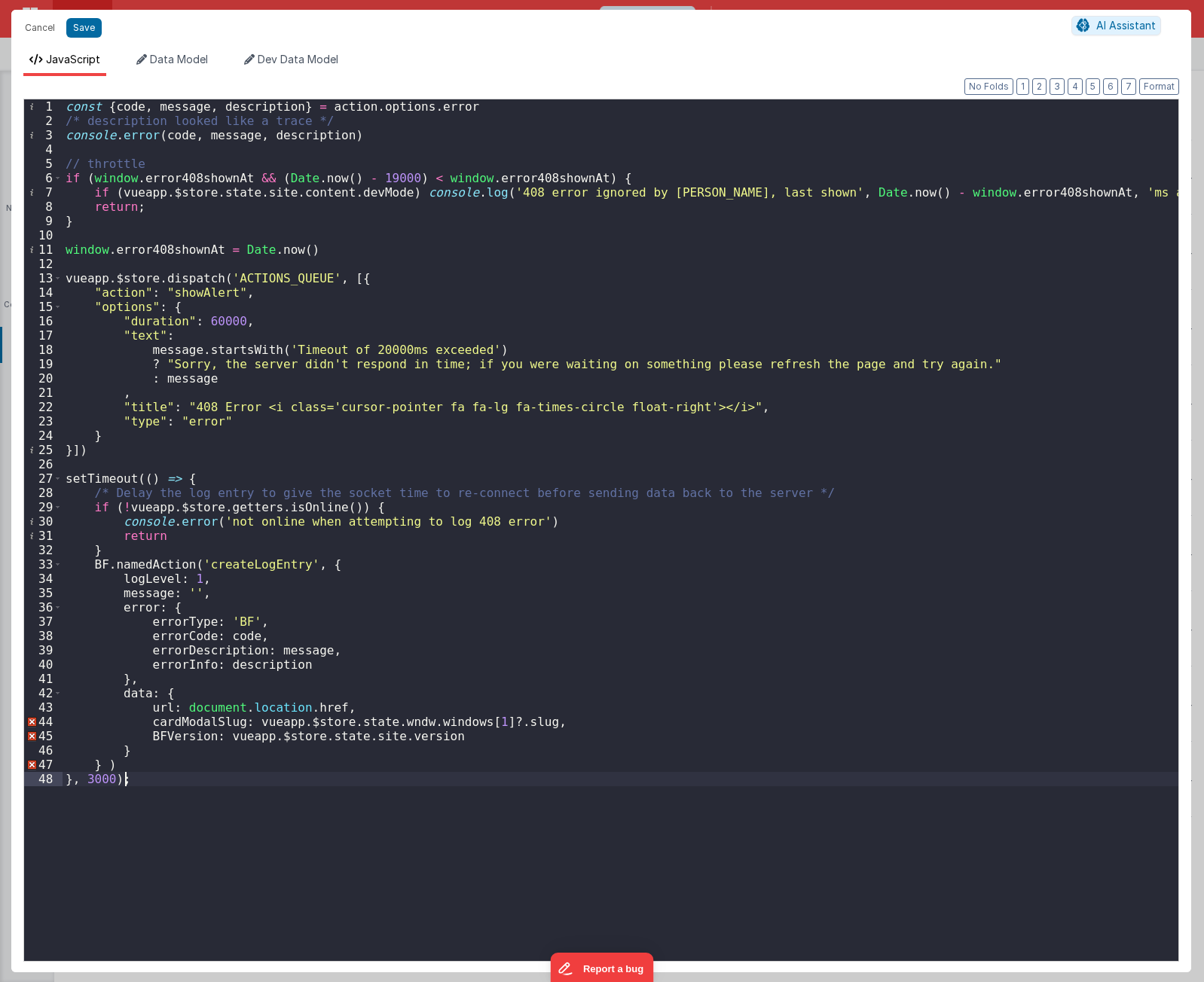
click at [412, 879] on div "const { code , message , description } = action . options . error /* descriptio…" at bounding box center [621, 545] width 1116 height 890
click at [514, 231] on div "const { code , message , description } = action . options . error /* descriptio…" at bounding box center [621, 545] width 1116 height 890
click at [422, 200] on div "const { code , message , description } = action . options . error /* descriptio…" at bounding box center [621, 545] width 1116 height 890
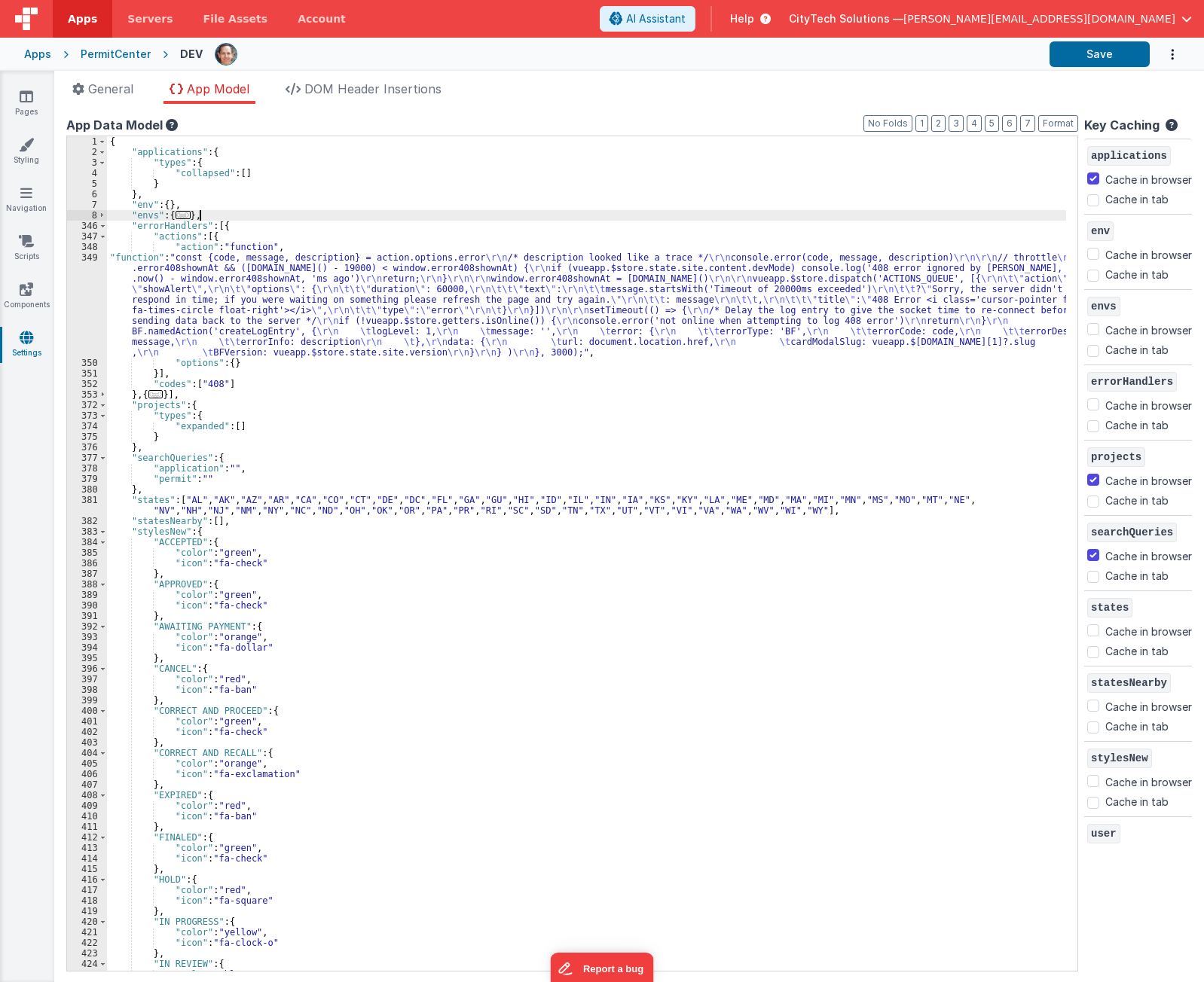
click at [593, 210] on div "{ "applications" : { "types" : { "collapsed" : [ ] } } , "env" : { } , "envs" :…" at bounding box center [587, 564] width 960 height 856
click at [545, 197] on div "{ "applications" : { "types" : { "collapsed" : [ ] } } , "env" : { } , "envs" :…" at bounding box center [587, 564] width 960 height 856
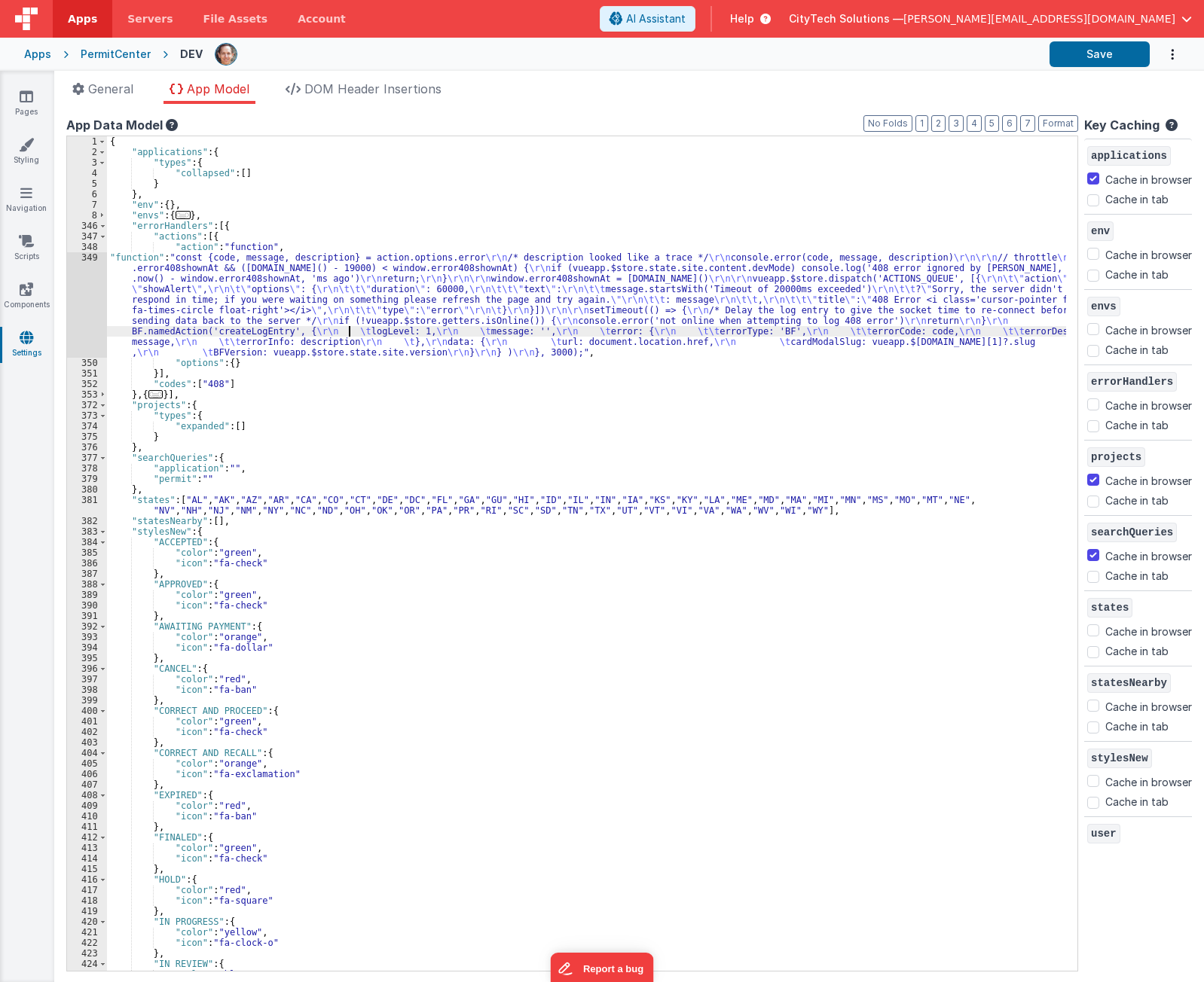
click at [349, 331] on div "{ "applications" : { "types" : { "collapsed" : [ ] } } , "env" : { } , "envs" :…" at bounding box center [587, 564] width 960 height 856
drag, startPoint x: 171, startPoint y: 394, endPoint x: 135, endPoint y: 397, distance: 36.1
click at [135, 397] on div "{ "applications" : { "types" : { "collapsed" : [ ] } } , "env" : { } , "envs" :…" at bounding box center [587, 564] width 960 height 856
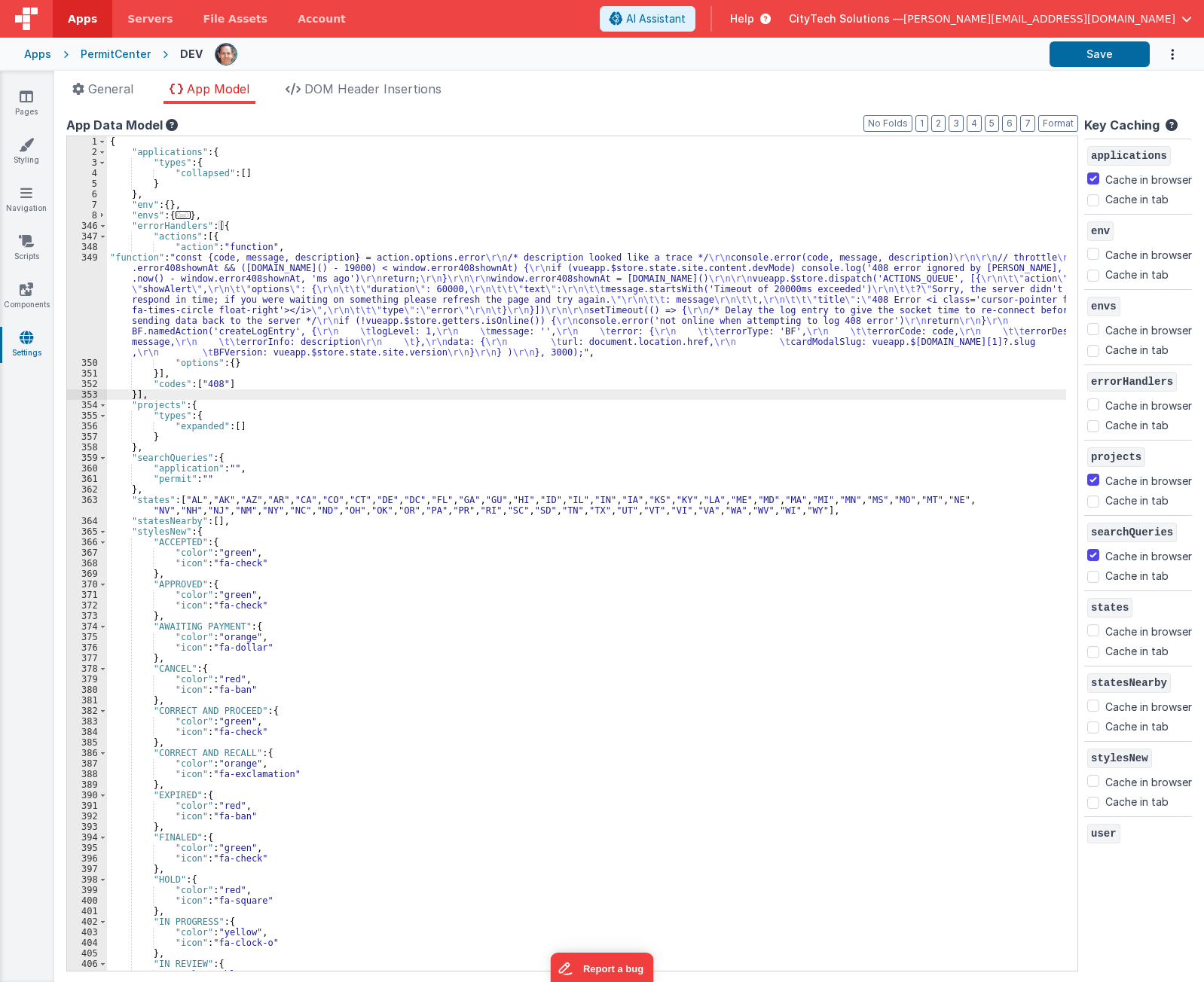
click at [279, 221] on div "{ "applications" : { "types" : { "collapsed" : [ ] } } , "env" : { } , "envs" :…" at bounding box center [587, 564] width 960 height 856
drag, startPoint x: 247, startPoint y: 288, endPoint x: 94, endPoint y: 304, distance: 153.8
click at [243, 288] on div "{ "applications" : { "types" : { "collapsed" : [ ] } } , "env" : { } , "envs" :…" at bounding box center [587, 564] width 960 height 856
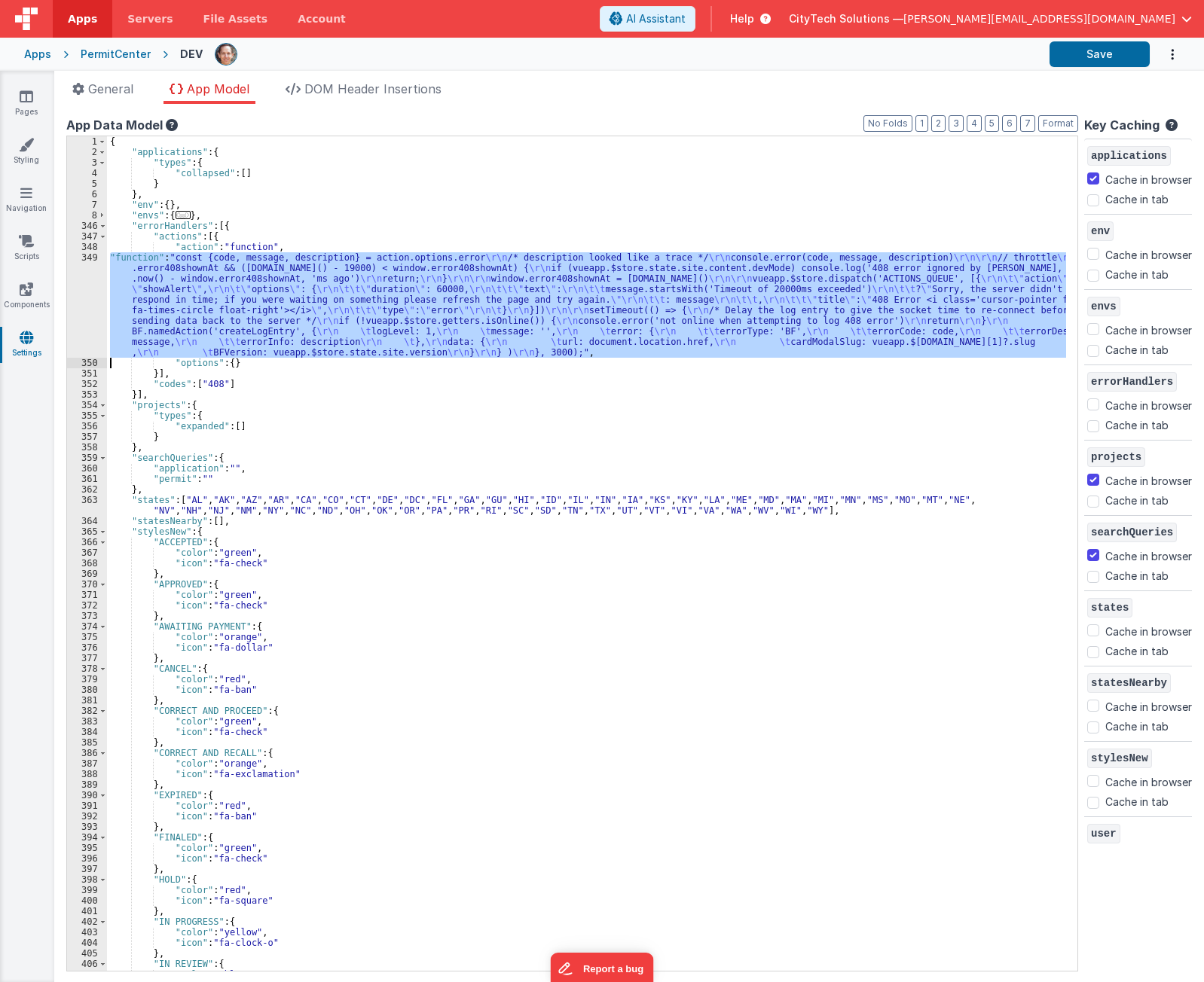
click at [80, 297] on div "349" at bounding box center [87, 305] width 40 height 106
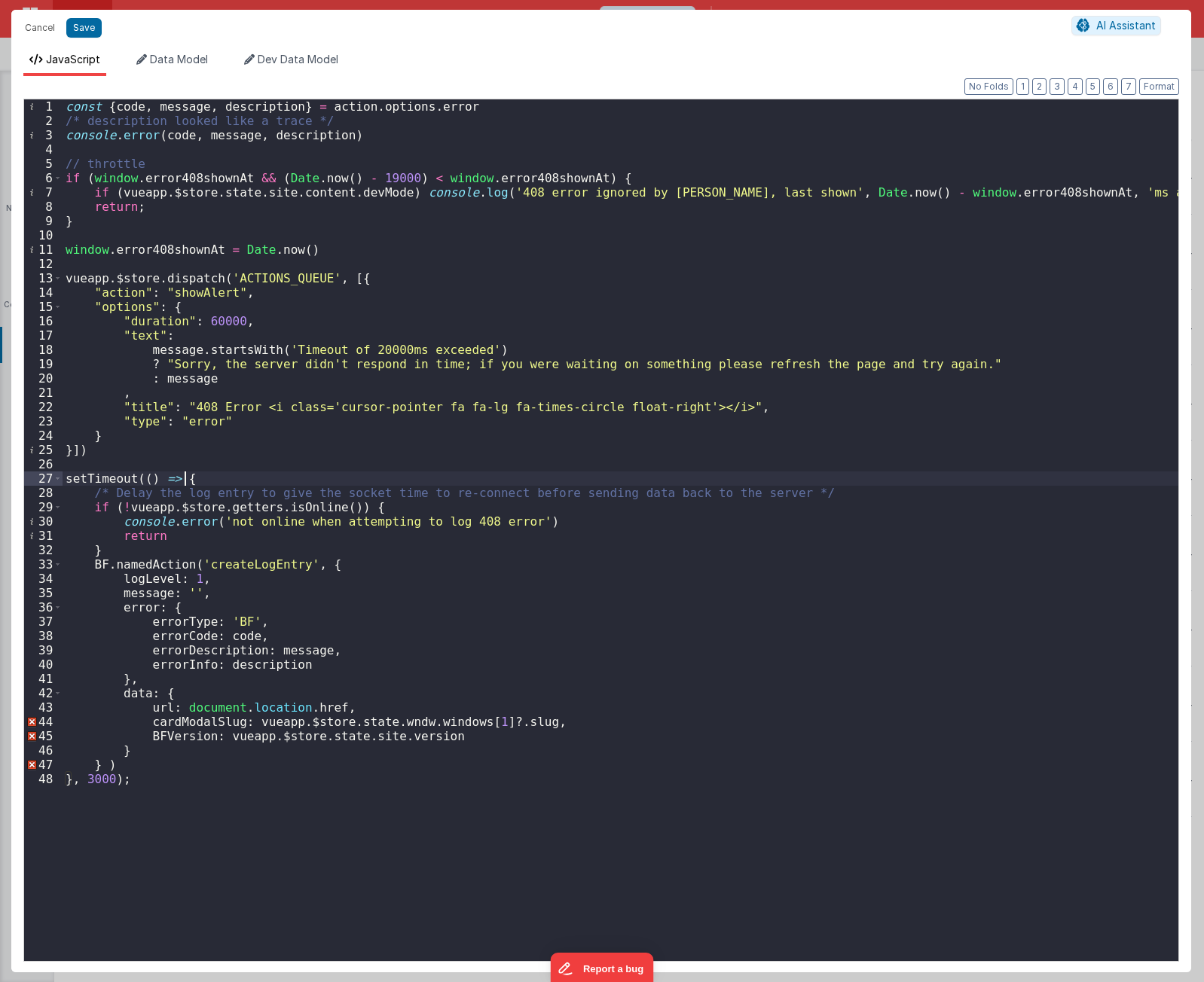
click at [337, 476] on div "const { code , message , description } = action . options . error /* descriptio…" at bounding box center [621, 545] width 1116 height 890
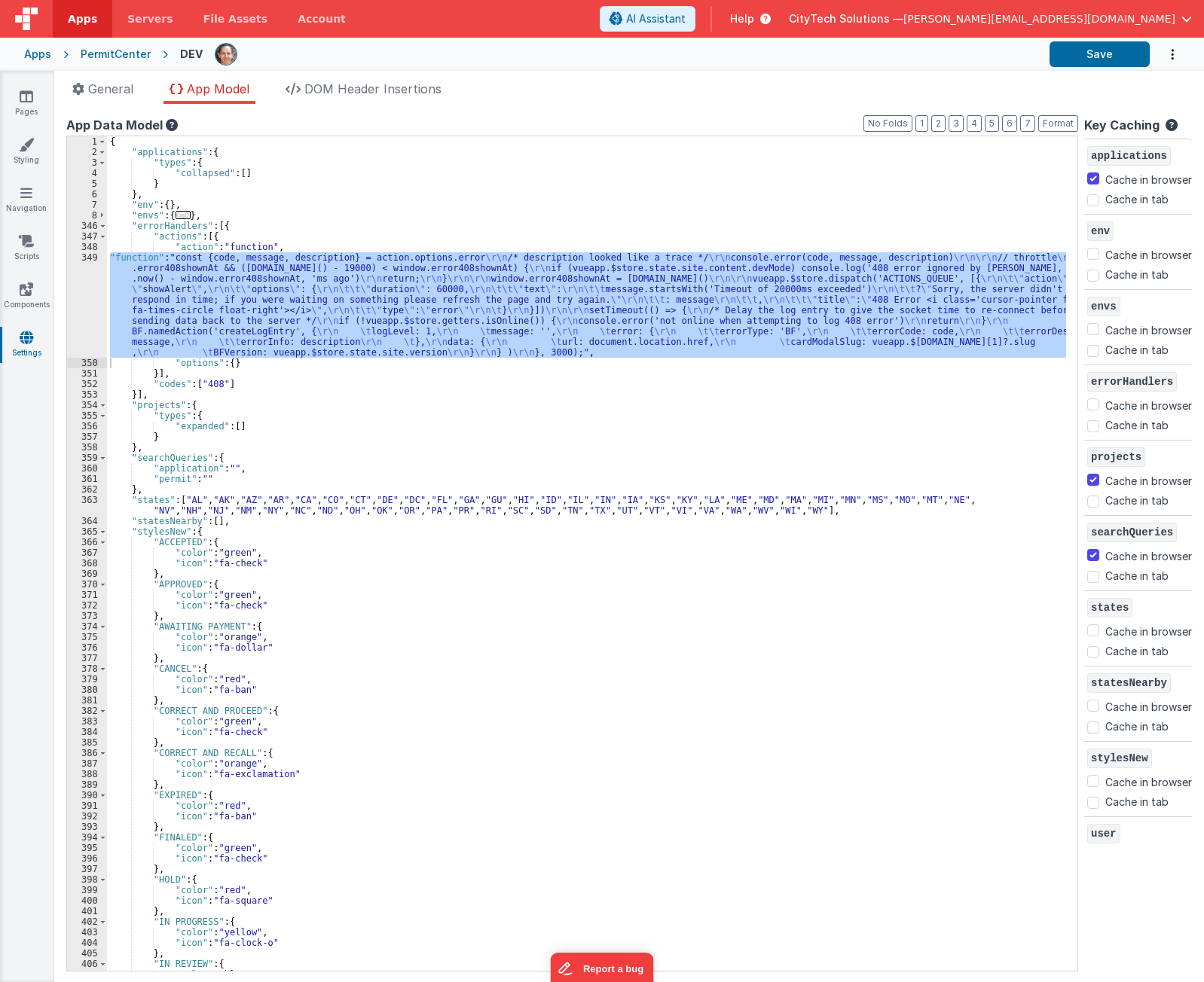
click at [355, 412] on div "{ "applications" : { "types" : { "collapsed" : [ ] } } , "env" : { } , "envs" :…" at bounding box center [587, 564] width 960 height 856
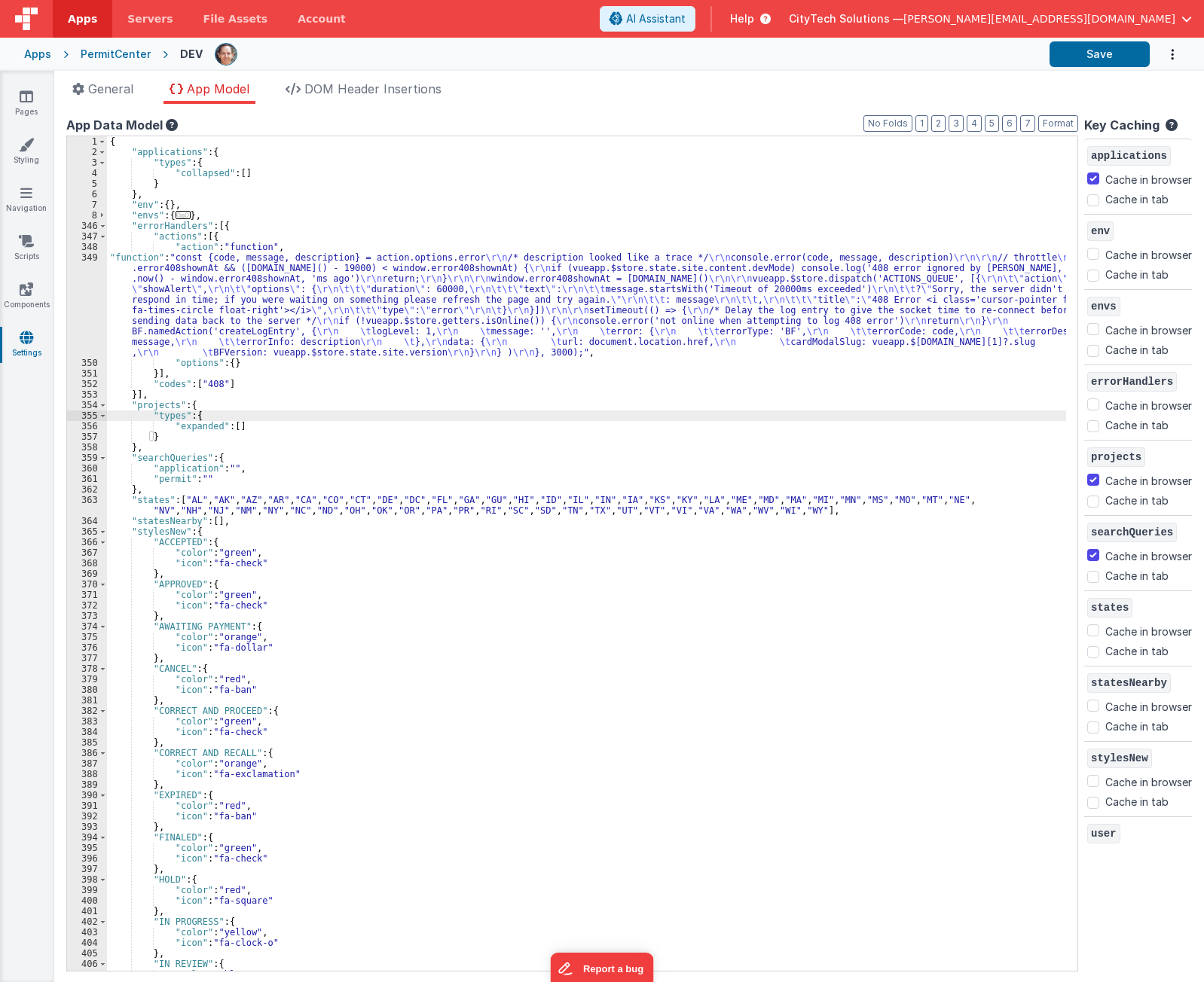
click at [847, 332] on div "{ "applications" : { "types" : { "collapsed" : [ ] } } , "env" : { } , "envs" :…" at bounding box center [587, 564] width 960 height 856
click at [402, 251] on div "{ "applications" : { "types" : { "collapsed" : [ ] } } , "env" : { } , "envs" :…" at bounding box center [587, 564] width 960 height 856
click at [336, 277] on div "{ "applications" : { "types" : { "collapsed" : [ ] } } , "env" : { } , "envs" :…" at bounding box center [587, 564] width 960 height 856
click at [72, 304] on div "349" at bounding box center [87, 305] width 40 height 106
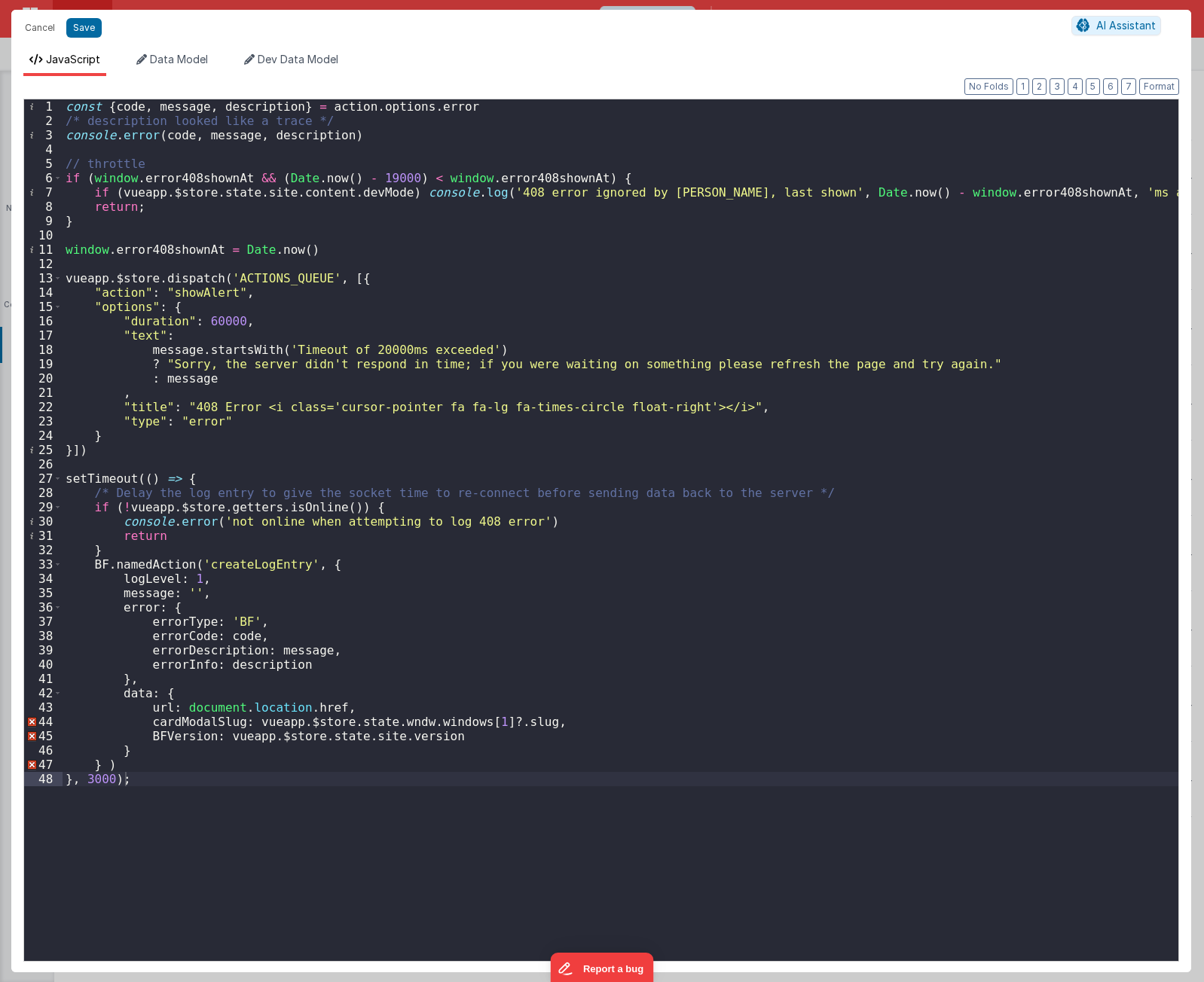
click at [406, 158] on div "const { code , message , description } = action . options . error /* descriptio…" at bounding box center [621, 545] width 1116 height 890
click at [146, 164] on div "const { code , message , description } = action . options . error /* descriptio…" at bounding box center [621, 545] width 1116 height 890
click at [369, 176] on div "const { code , message , description } = action . options . error /* descriptio…" at bounding box center [621, 545] width 1116 height 890
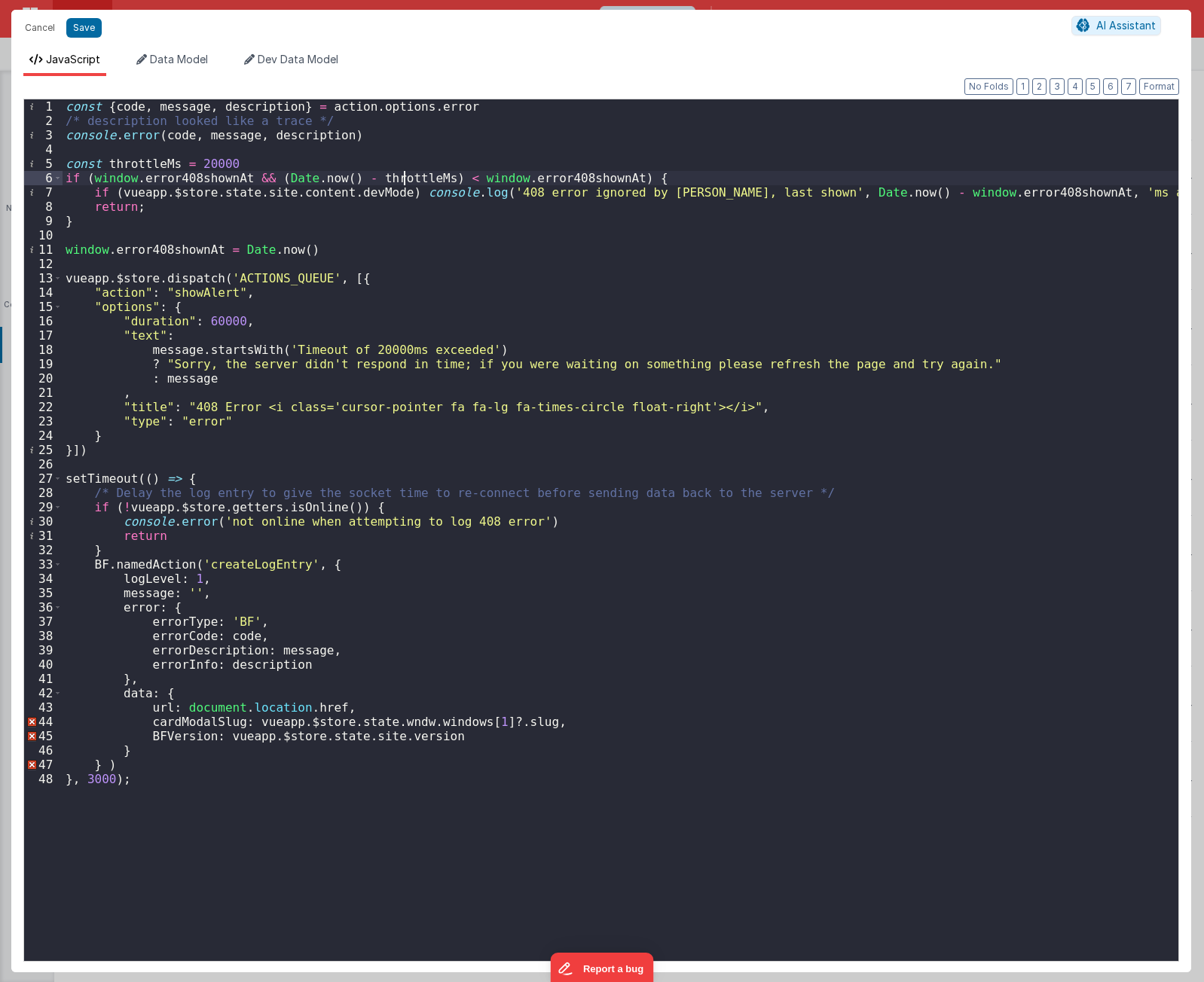
click at [402, 176] on div "const { code , message , description } = action . options . error /* descriptio…" at bounding box center [621, 545] width 1116 height 890
click at [391, 210] on div "const { code , message , description } = action . options . error /* descriptio…" at bounding box center [621, 545] width 1116 height 890
click at [301, 158] on div "const { code , message , description } = action . options . error /* descriptio…" at bounding box center [621, 545] width 1116 height 890
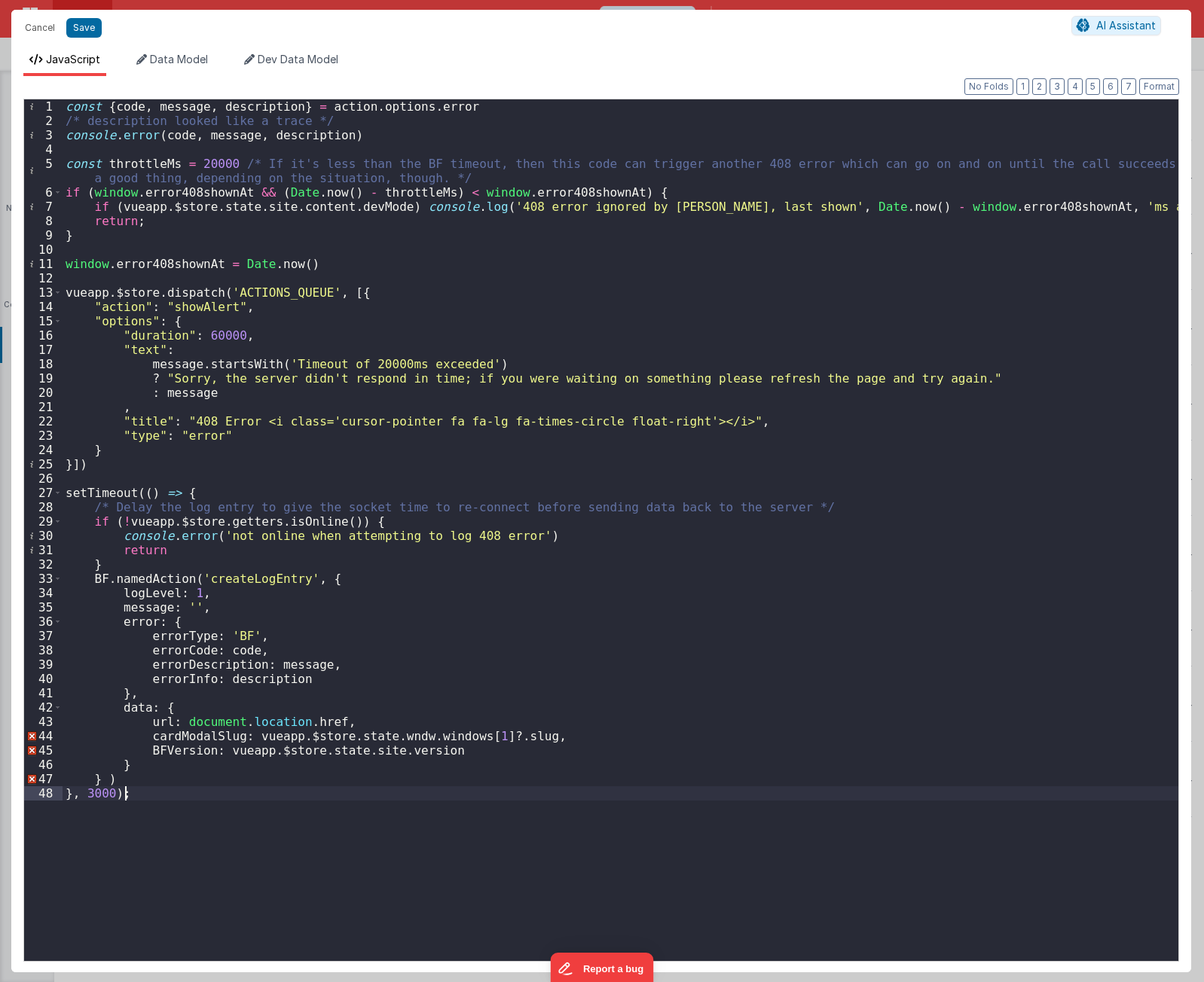
click at [402, 836] on div "const { code , message , description } = action . options . error /* descriptio…" at bounding box center [621, 545] width 1116 height 890
click at [250, 491] on div "const { code , message , description } = action . options . error /* descriptio…" at bounding box center [621, 545] width 1116 height 890
click at [162, 164] on div "const { code , message , description } = action . options . error /* descriptio…" at bounding box center [621, 545] width 1116 height 890
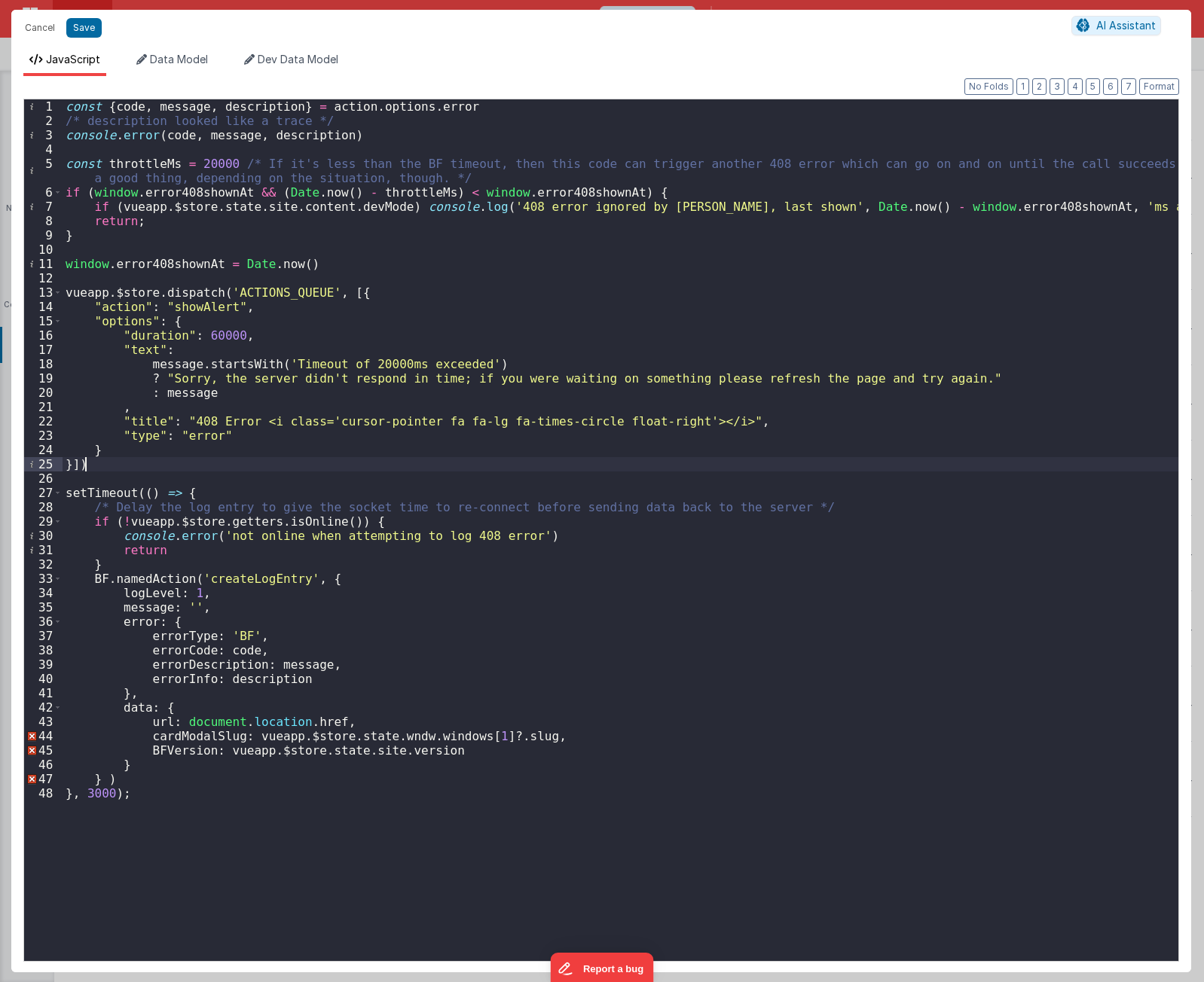
click at [333, 458] on div "const { code , message , description } = action . options . error /* descriptio…" at bounding box center [621, 545] width 1116 height 890
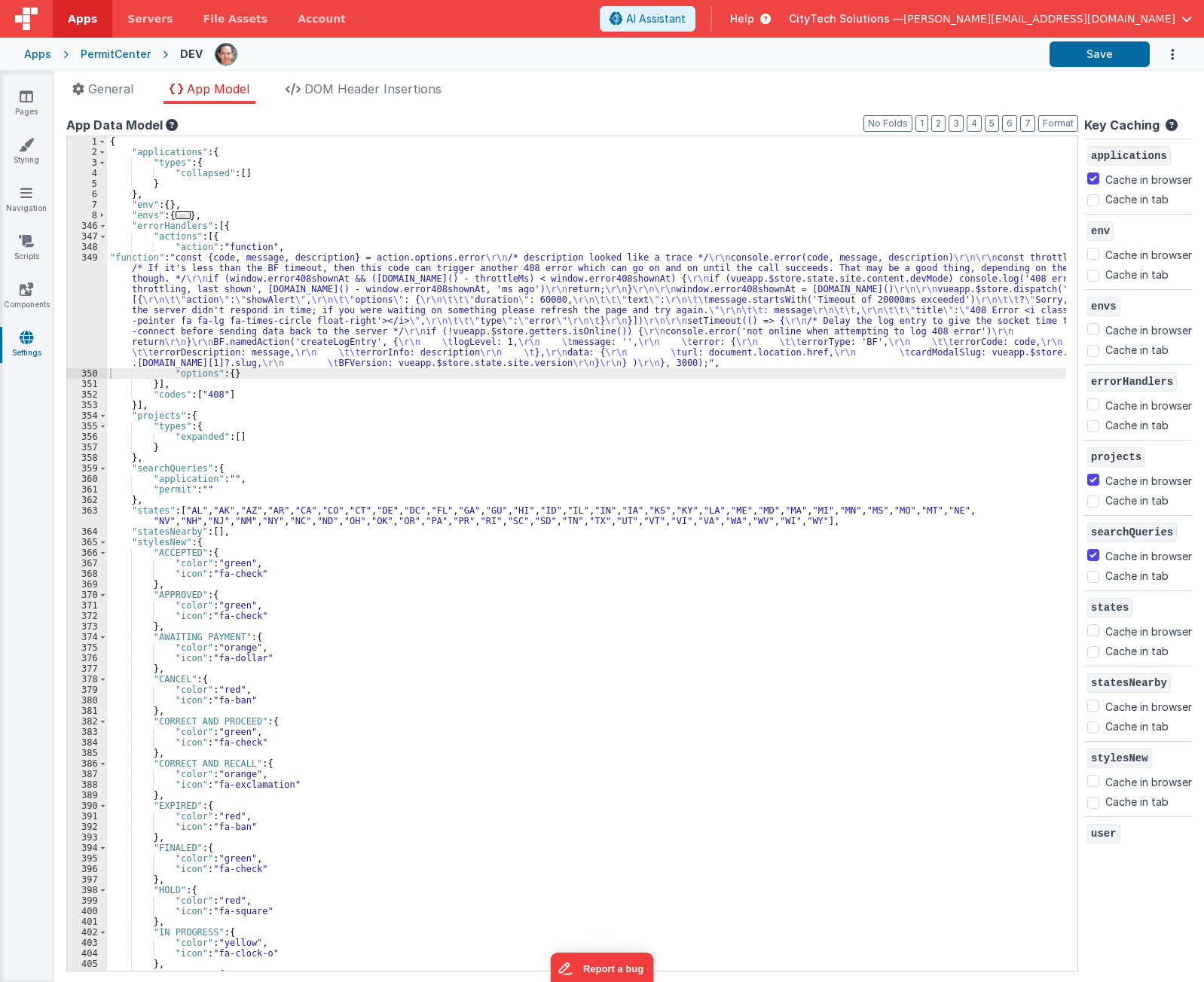
click at [445, 176] on div "{ "applications" : { "types" : { "collapsed" : [ ] } } , "env" : { } , "envs" :…" at bounding box center [587, 564] width 960 height 856
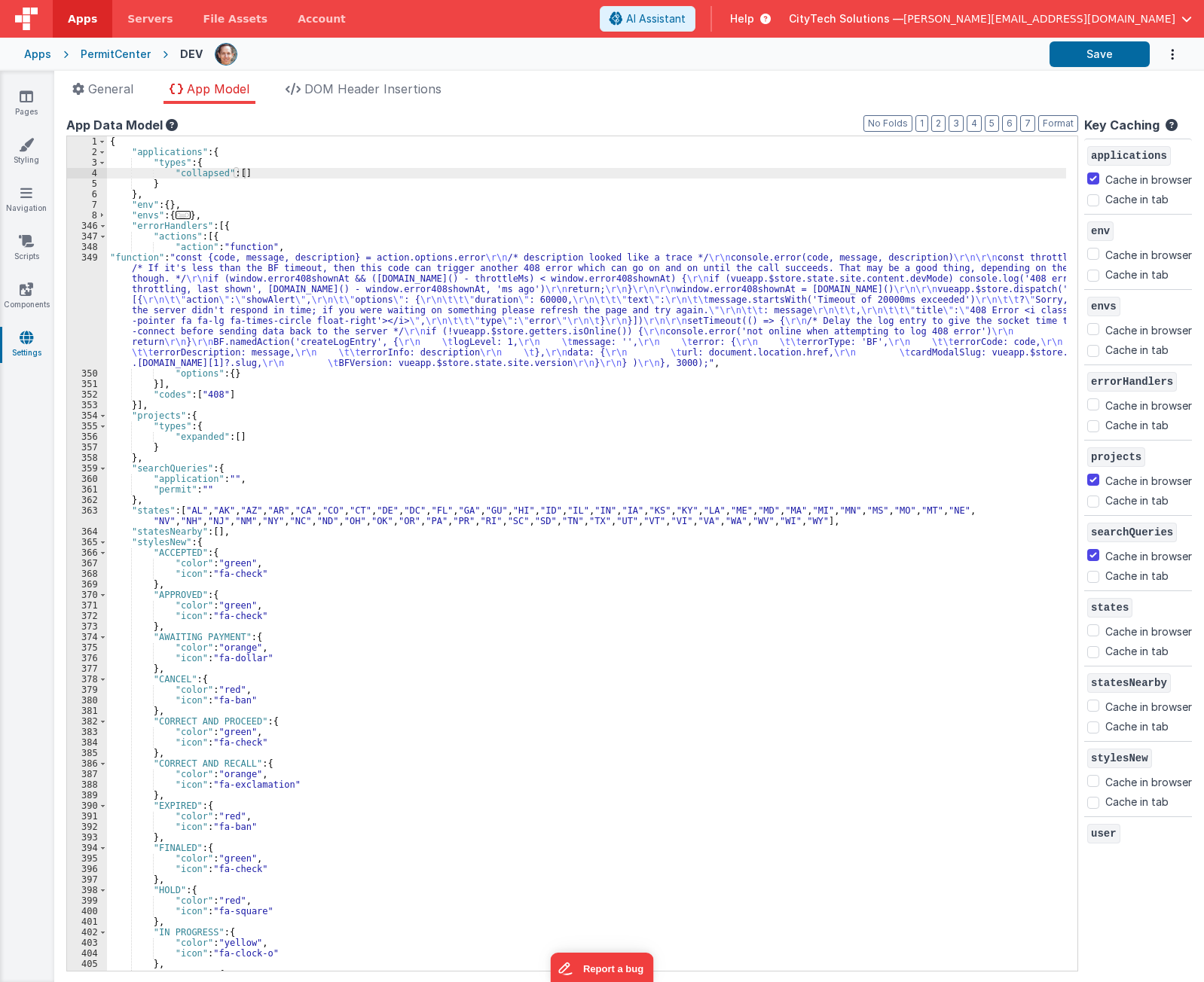
click at [837, 348] on div "{ "applications" : { "types" : { "collapsed" : [ ] } } , "env" : { } , "envs" :…" at bounding box center [587, 564] width 960 height 856
click at [219, 293] on div "{ "applications" : { "types" : { "collapsed" : [ ] } } , "env" : { } , "envs" :…" at bounding box center [587, 564] width 960 height 856
click at [735, 101] on ul "General App Model DOM Header Insertions" at bounding box center [629, 92] width 1150 height 24
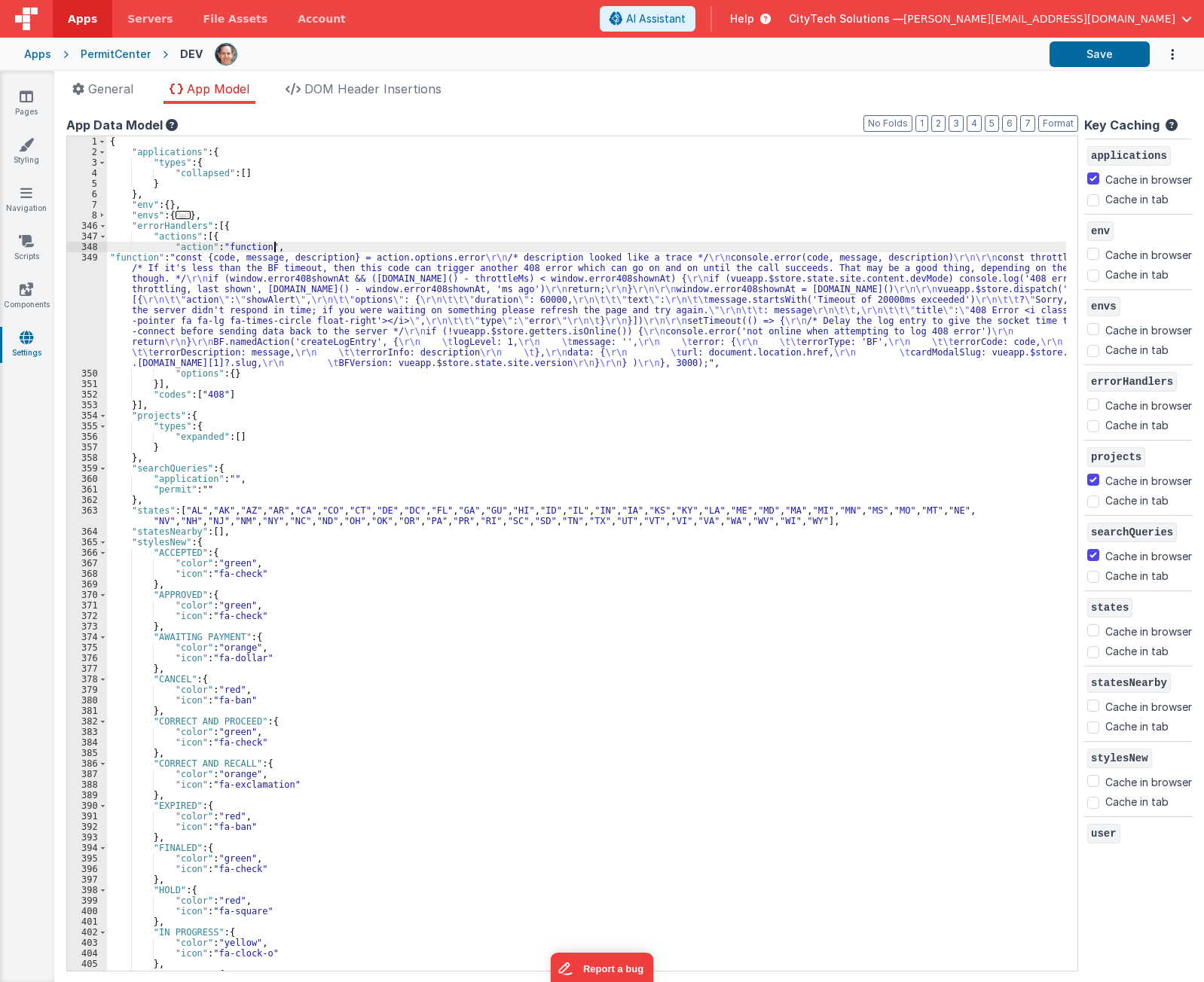
click at [342, 247] on div "{ "applications" : { "types" : { "collapsed" : [ ] } } , "env" : { } , "envs" :…" at bounding box center [587, 564] width 960 height 856
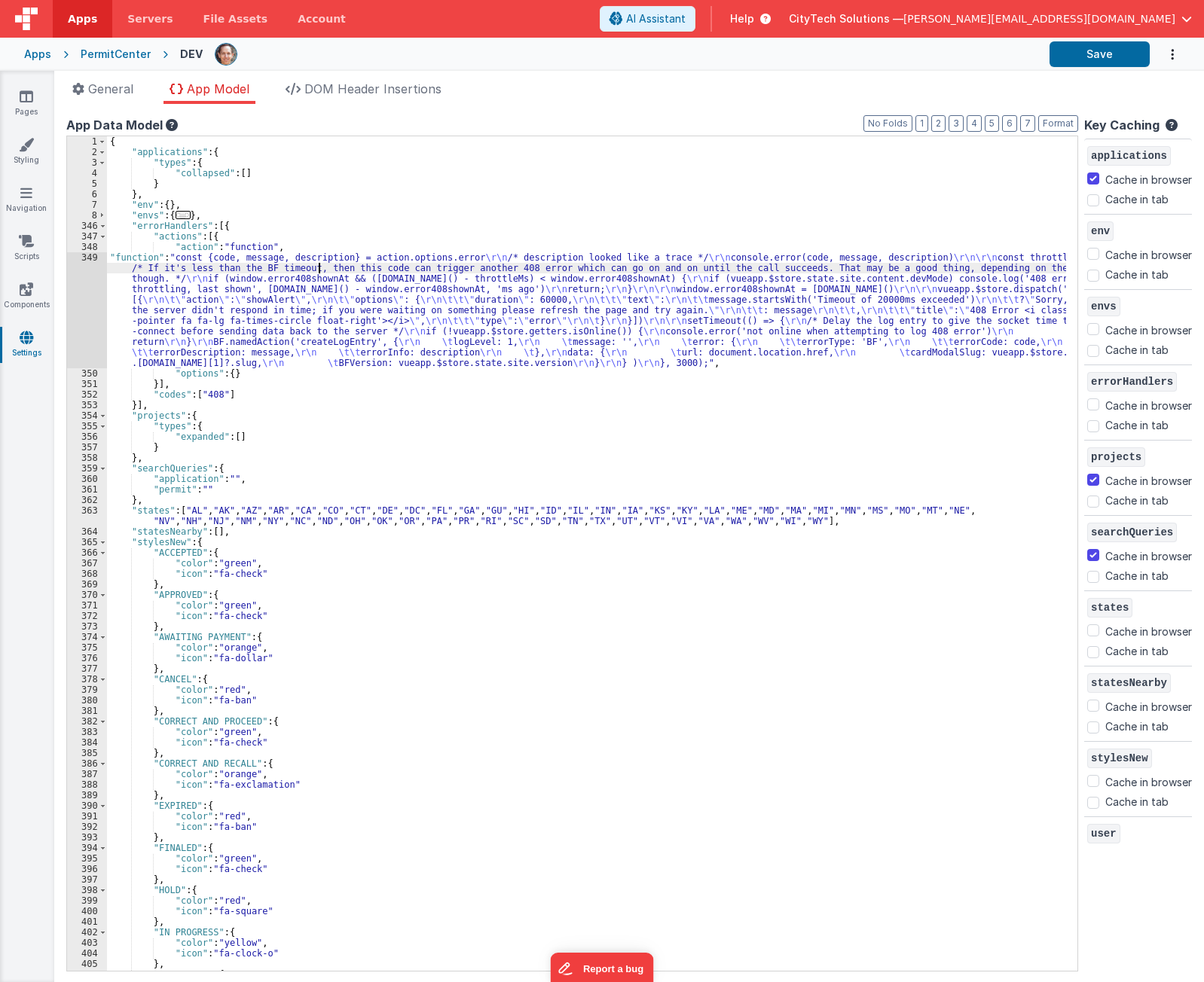
click at [319, 272] on div "{ "applications" : { "types" : { "collapsed" : [ ] } } , "env" : { } , "envs" :…" at bounding box center [587, 564] width 960 height 856
click at [90, 307] on div "349" at bounding box center [87, 311] width 40 height 116
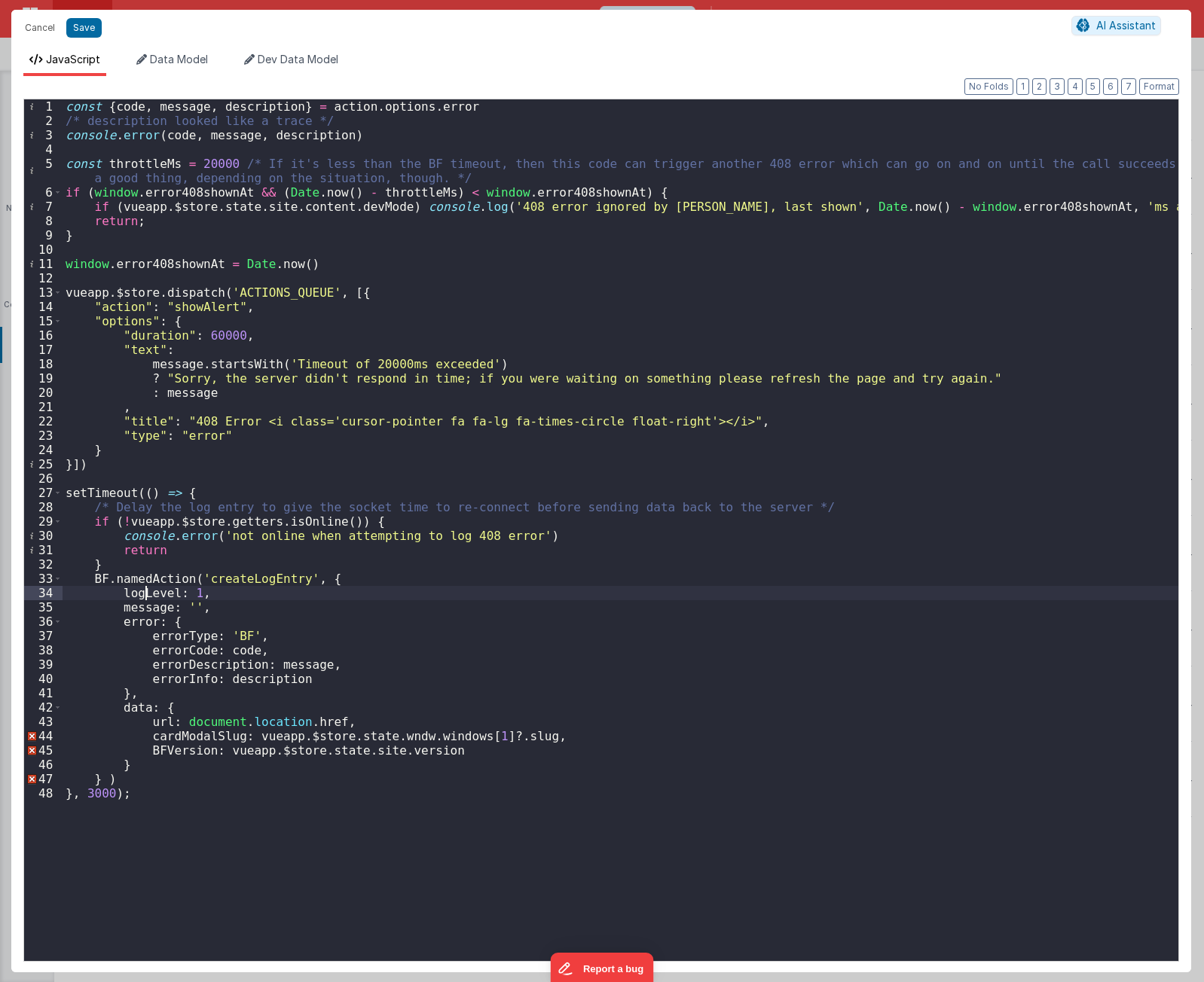
click at [142, 593] on div "const { code , message , description } = action . options . error /* descriptio…" at bounding box center [621, 545] width 1116 height 890
click at [145, 581] on div "const { code , message , description } = action . options . error /* descriptio…" at bounding box center [621, 545] width 1116 height 890
drag, startPoint x: 204, startPoint y: 165, endPoint x: 225, endPoint y: 160, distance: 21.6
click at [225, 160] on div "const { code , message , description } = action . options . error /* descriptio…" at bounding box center [621, 545] width 1116 height 890
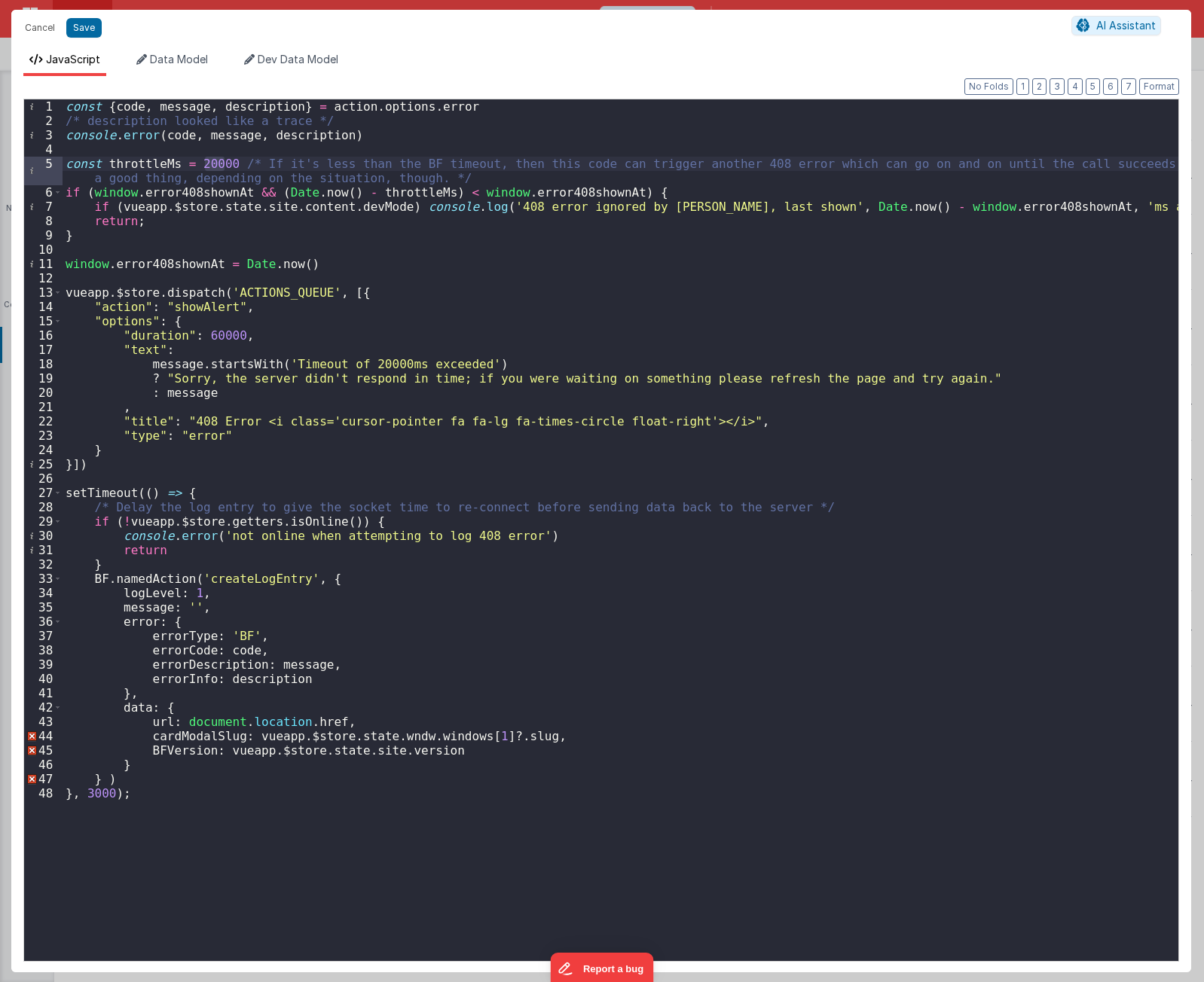
click at [459, 167] on div "const { code , message , description } = action . options . error /* descriptio…" at bounding box center [621, 545] width 1116 height 890
click at [463, 163] on div "const { code , message , description } = action . options . error /* descriptio…" at bounding box center [621, 545] width 1116 height 890
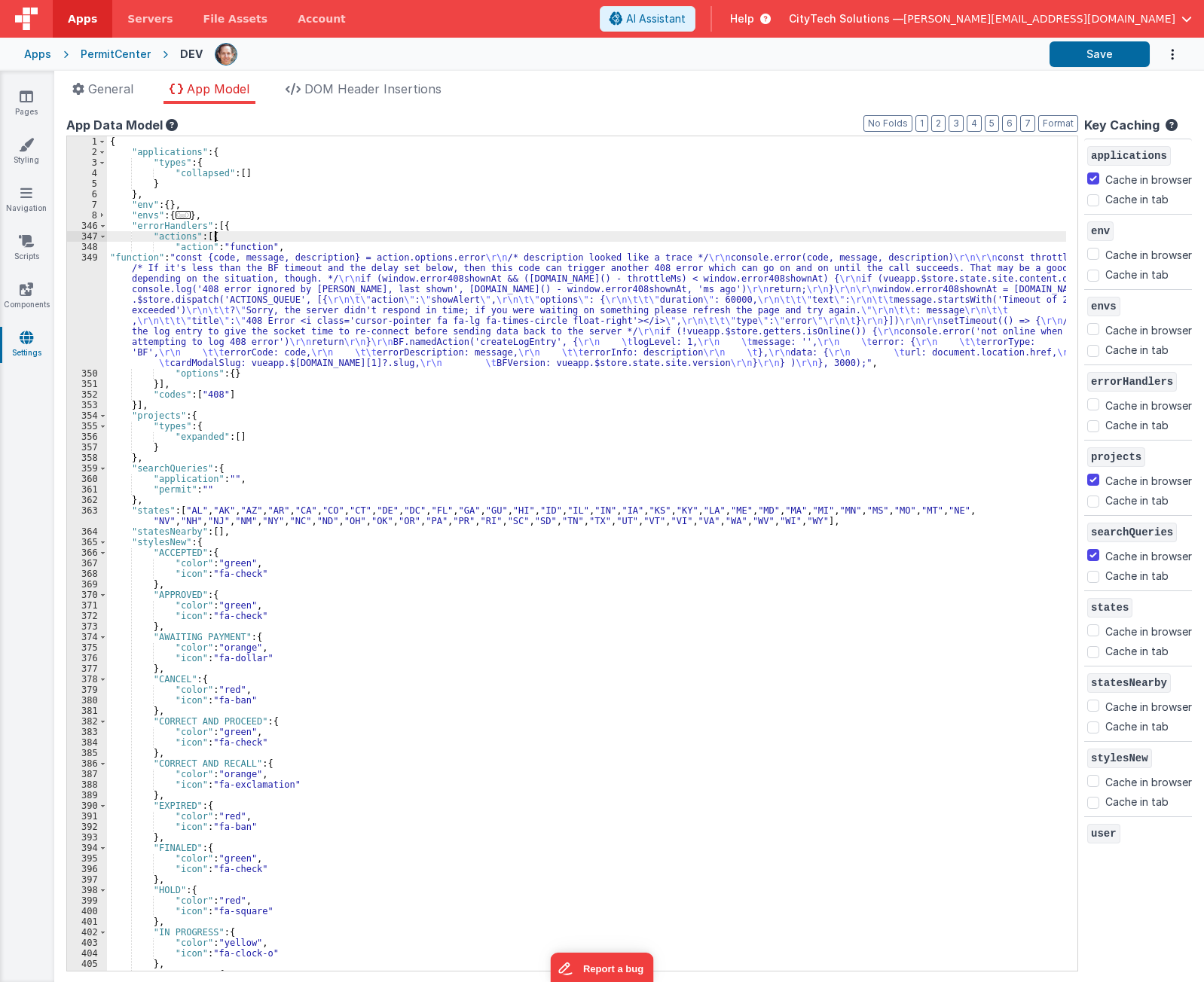
click at [531, 238] on div "{ "applications" : { "types" : { "collapsed" : [ ] } } , "env" : { } , "envs" :…" at bounding box center [587, 564] width 960 height 856
click at [309, 335] on div "{ "applications" : { "types" : { "collapsed" : [ ] } } , "env" : { } , "envs" :…" at bounding box center [587, 564] width 960 height 856
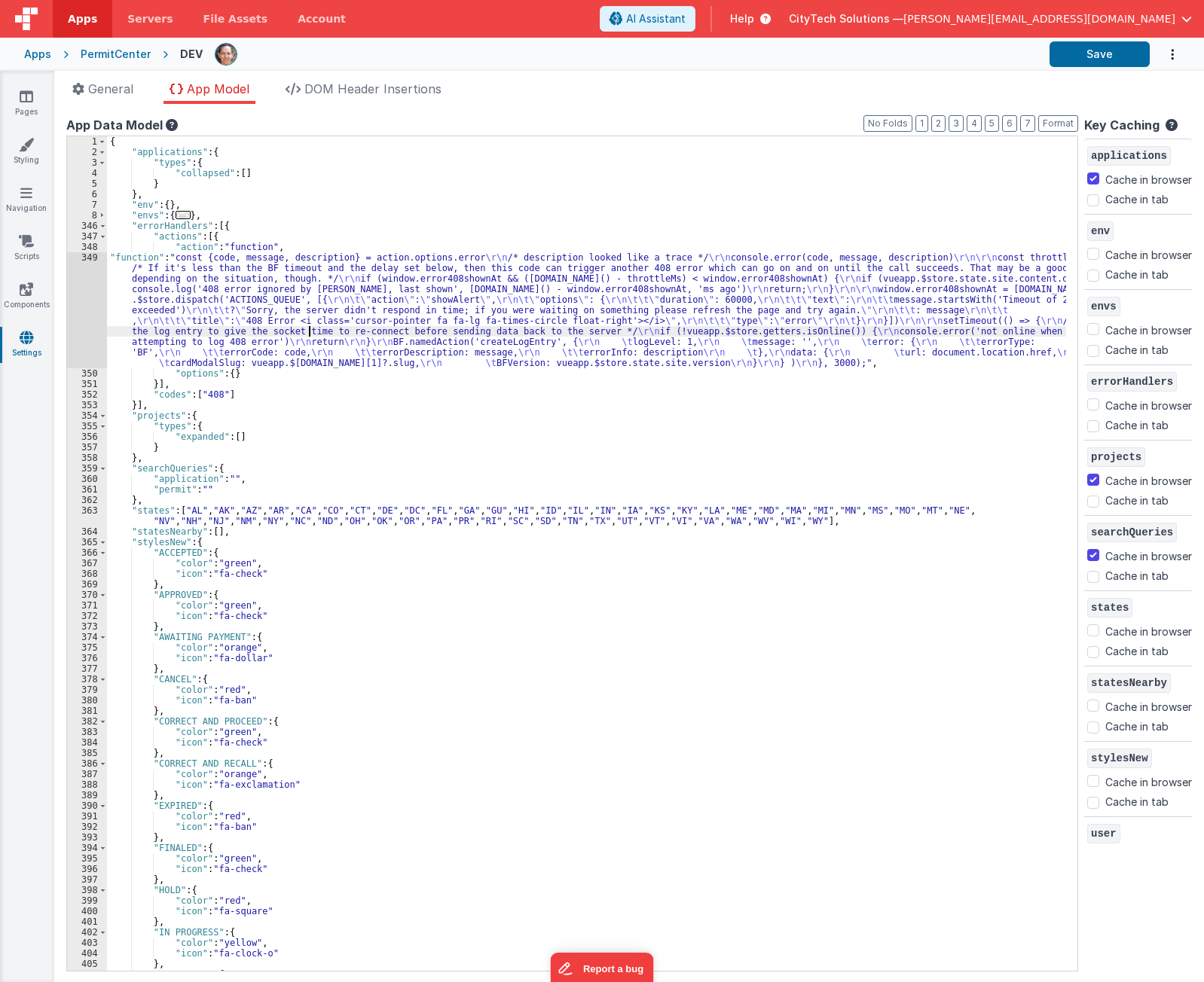
click at [88, 297] on div "349" at bounding box center [87, 311] width 40 height 116
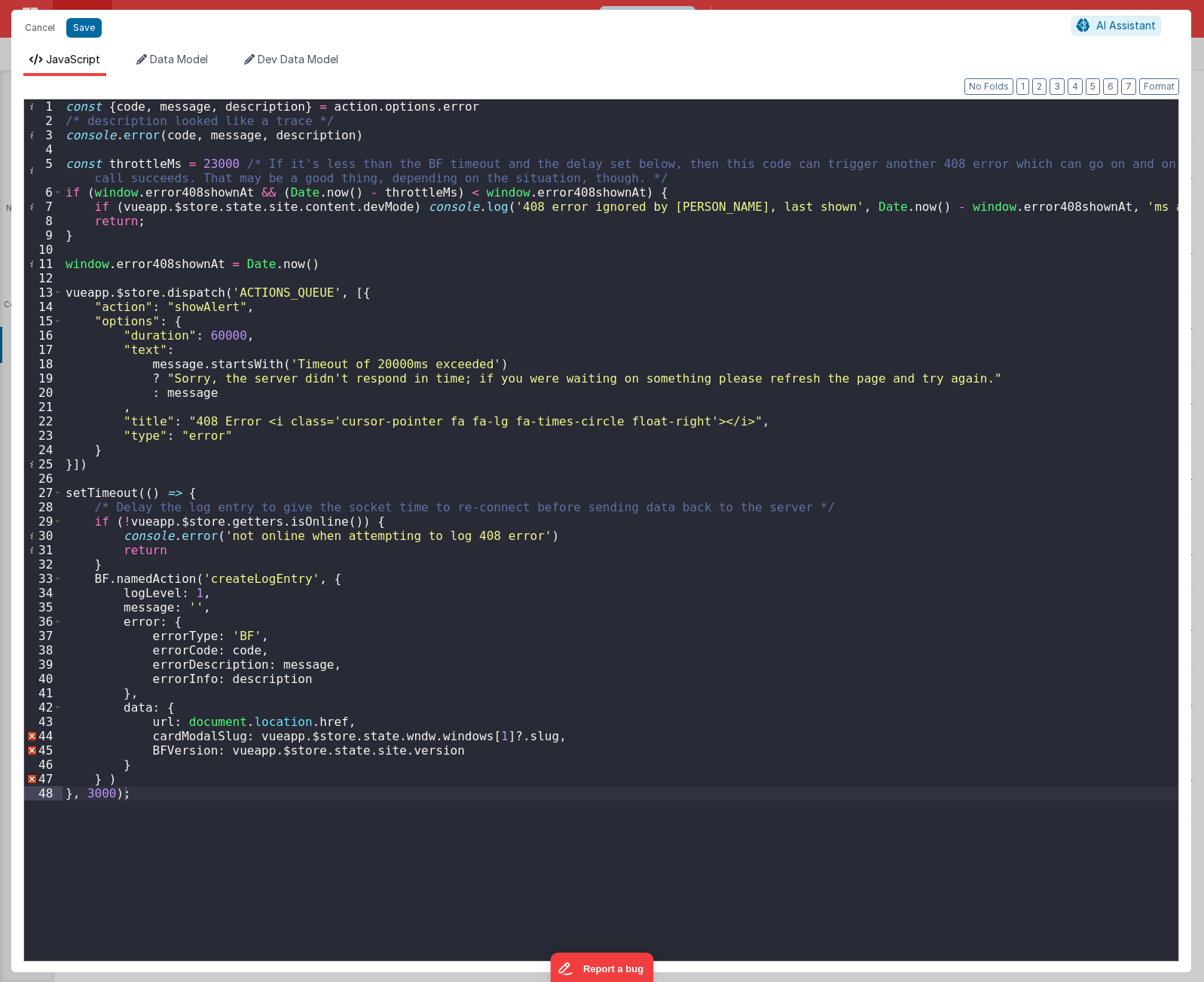
click at [205, 162] on div "const { code , message , description } = action . options . error /* descriptio…" at bounding box center [621, 545] width 1116 height 890
click at [424, 285] on div "const { code , message , description } = action . options . error /* descriptio…" at bounding box center [621, 545] width 1116 height 890
click at [438, 232] on div "const { code , message , description } = action . options . error /* descriptio…" at bounding box center [621, 545] width 1116 height 890
click at [441, 238] on div "const { code , message , description } = action . options . error /* descriptio…" at bounding box center [621, 545] width 1116 height 890
click at [442, 286] on div "const { code , message , description } = action . options . error /* descriptio…" at bounding box center [621, 545] width 1116 height 890
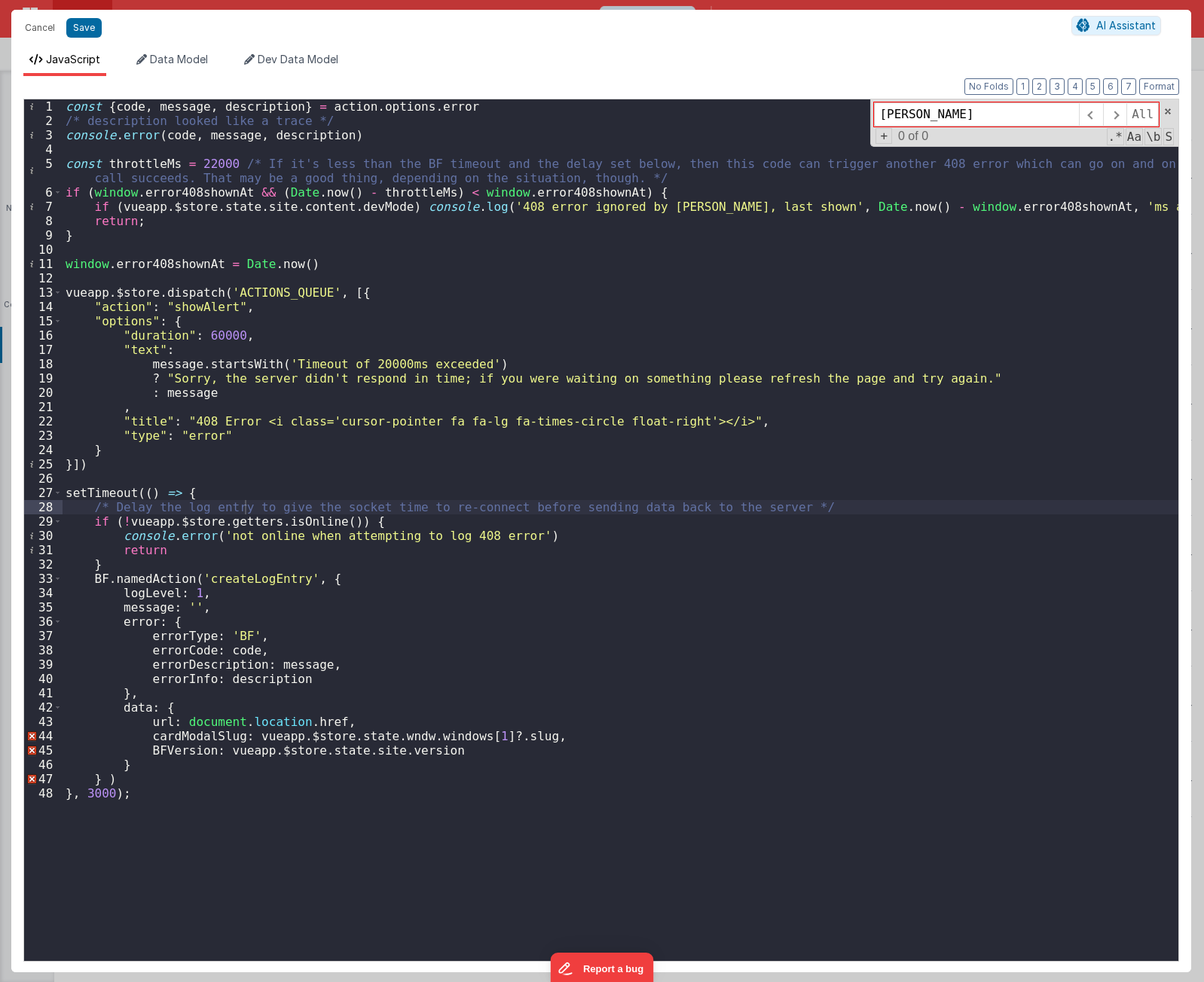
type input "todo"
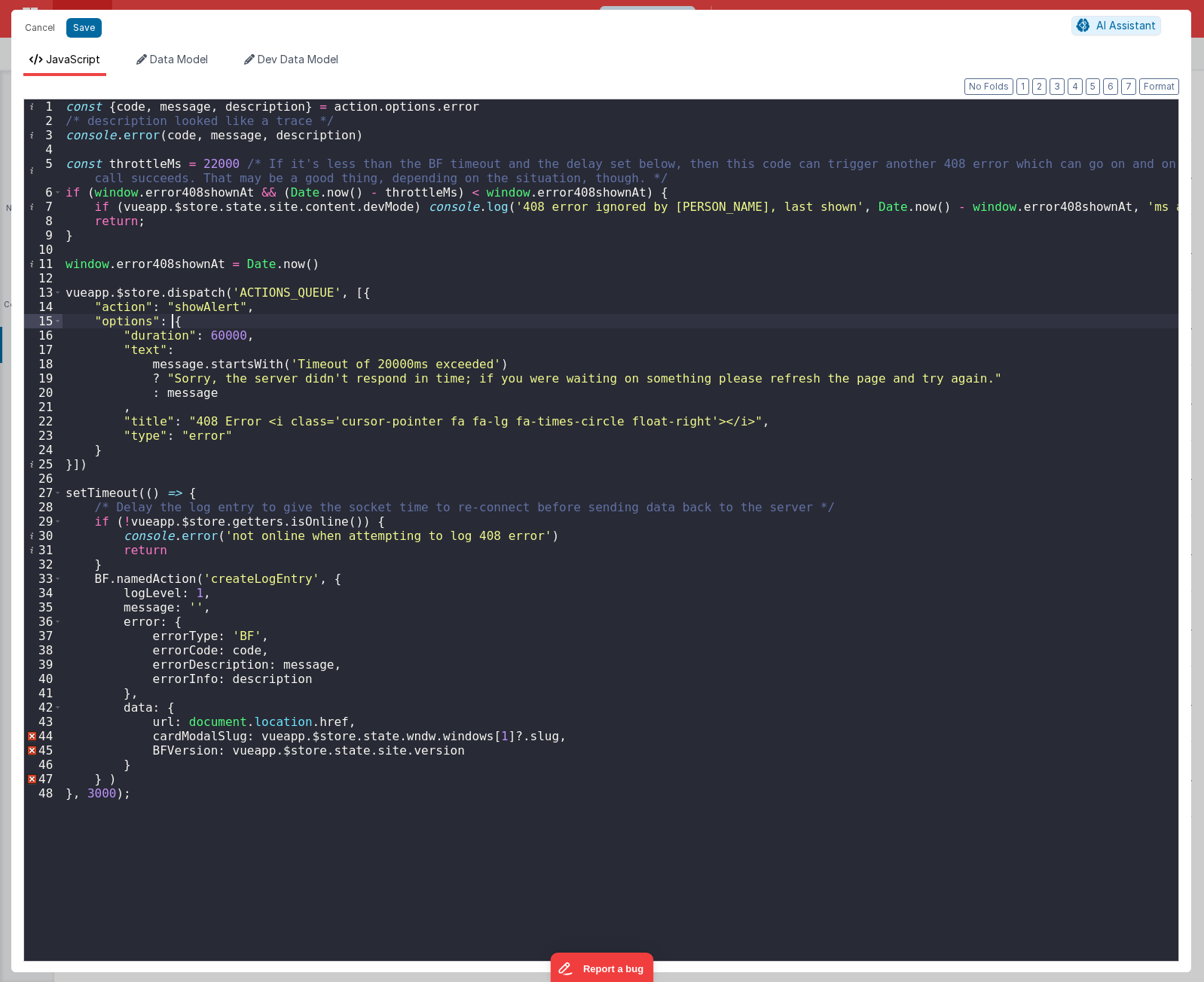
click at [431, 322] on div "const { code , message , description } = action . options . error /* descriptio…" at bounding box center [621, 545] width 1116 height 890
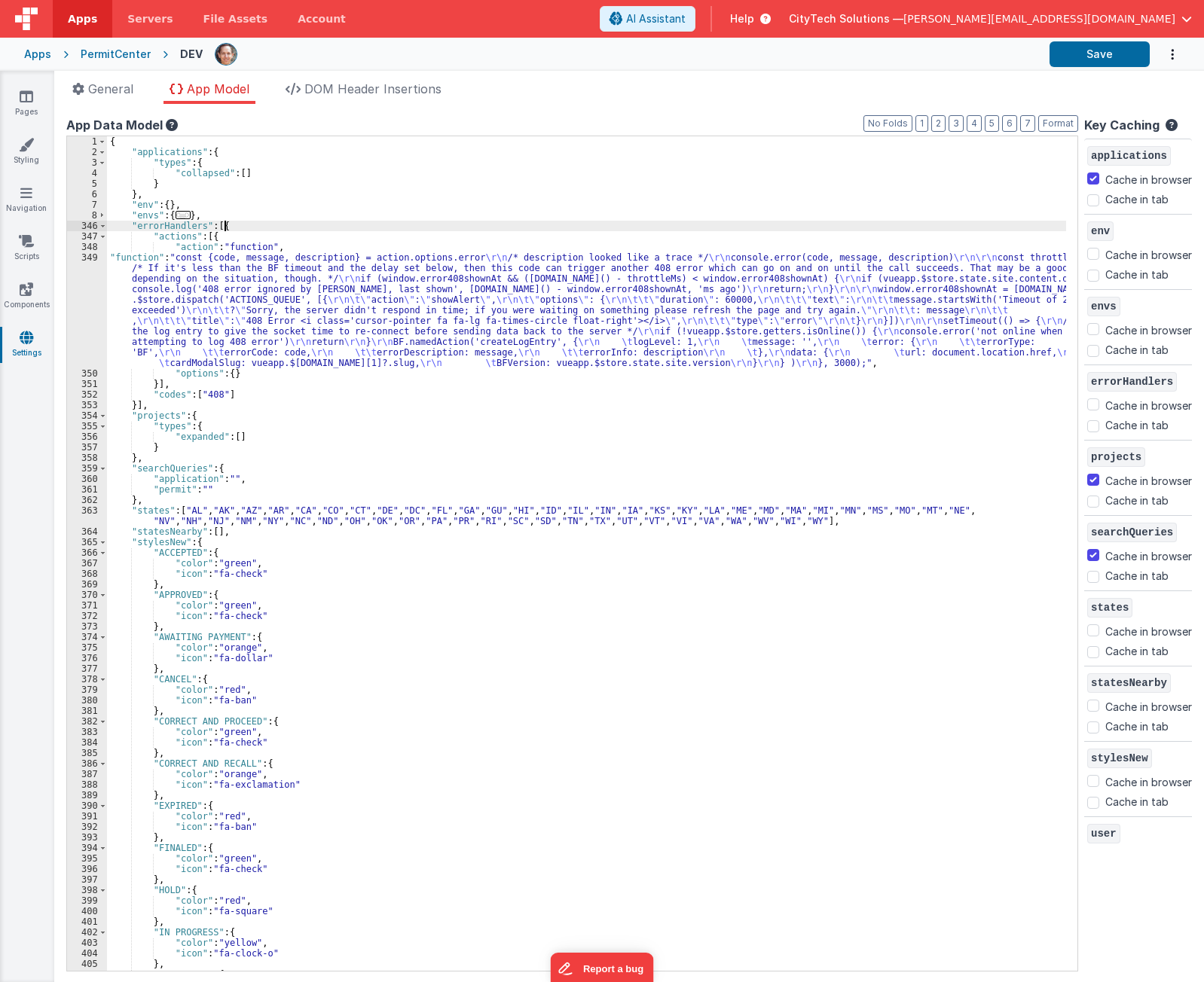
click at [269, 231] on div "{ "applications" : { "types" : { "collapsed" : [ ] } } , "env" : { } , "envs" :…" at bounding box center [587, 564] width 960 height 856
click at [241, 231] on div "{ "applications" : { "types" : { "collapsed" : [ ] } } , "env" : { } , "envs" :…" at bounding box center [587, 564] width 960 height 856
click at [236, 238] on div "{ "applications" : { "types" : { "collapsed" : [ ] } } , "env" : { } , "envs" :…" at bounding box center [587, 564] width 960 height 856
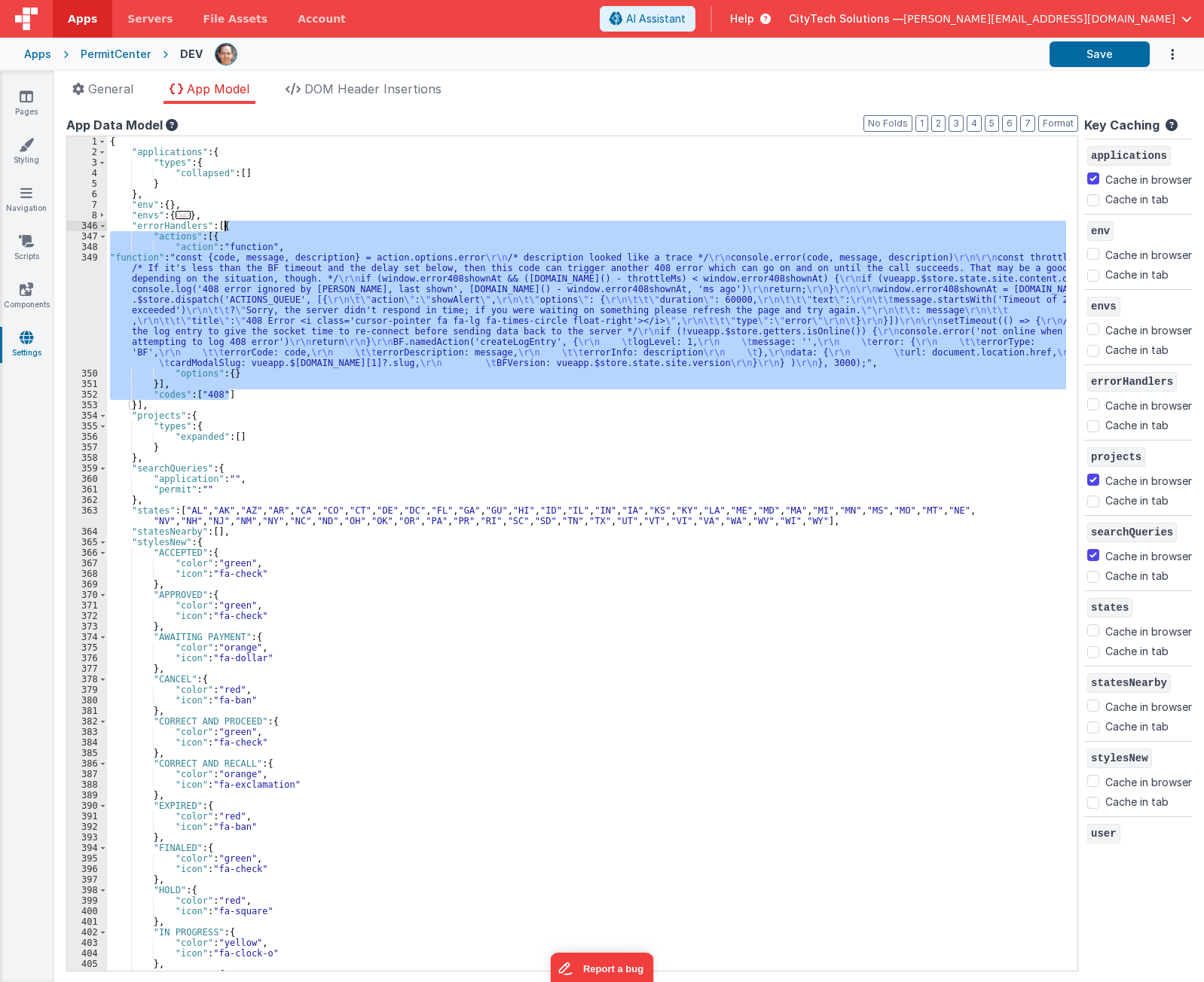
drag, startPoint x: 246, startPoint y: 394, endPoint x: 271, endPoint y: 223, distance: 172.8
click at [271, 223] on div "{ "applications" : { "types" : { "collapsed" : [ ] } } , "env" : { } , "envs" :…" at bounding box center [587, 564] width 960 height 856
click at [1108, 56] on button "Save" at bounding box center [1100, 54] width 100 height 26
click at [270, 340] on div "{ "applications" : { "types" : { "collapsed" : [ ] } } , "env" : { } , "envs" :…" at bounding box center [587, 553] width 960 height 835
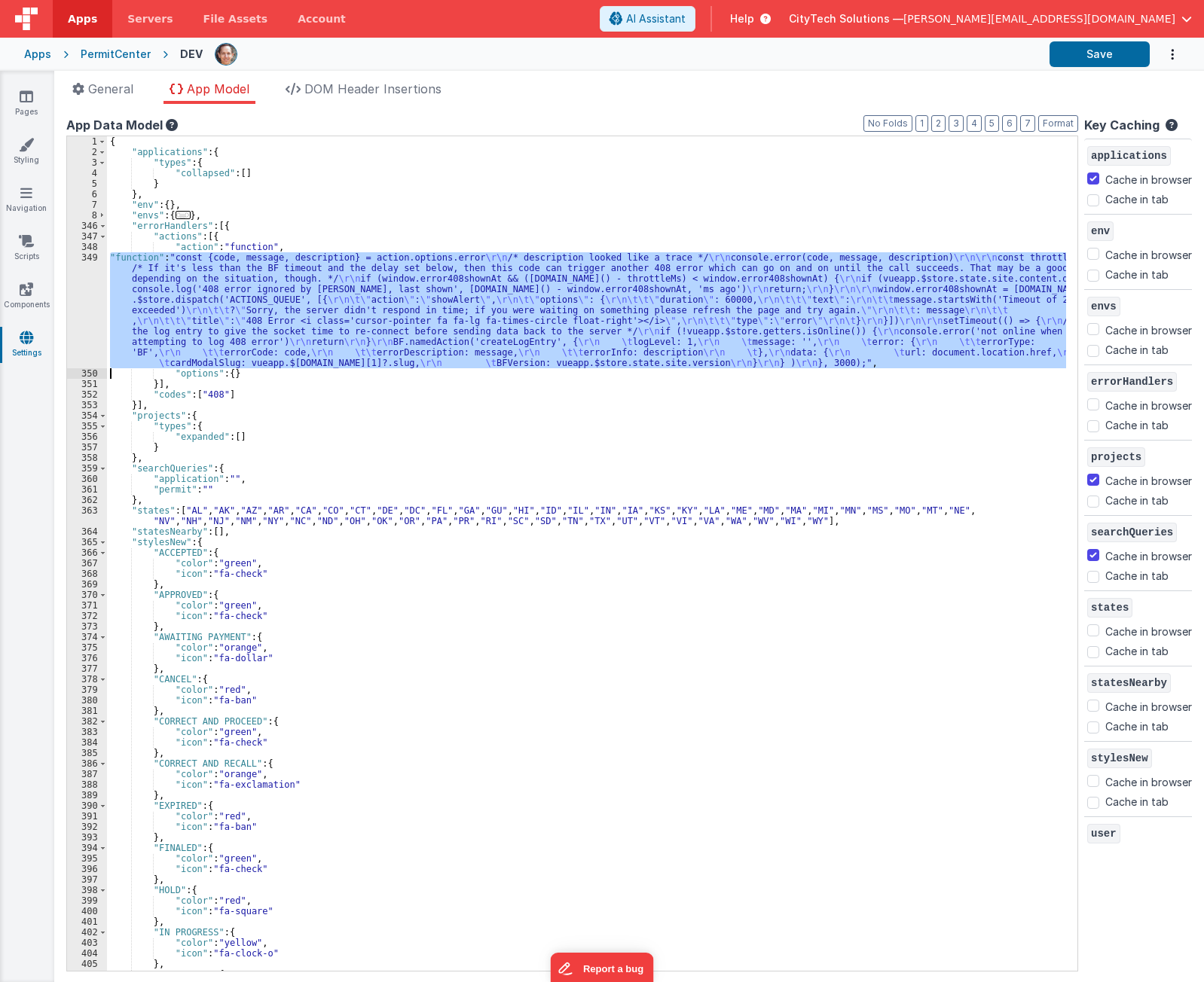
click at [85, 291] on div "349" at bounding box center [87, 311] width 40 height 116
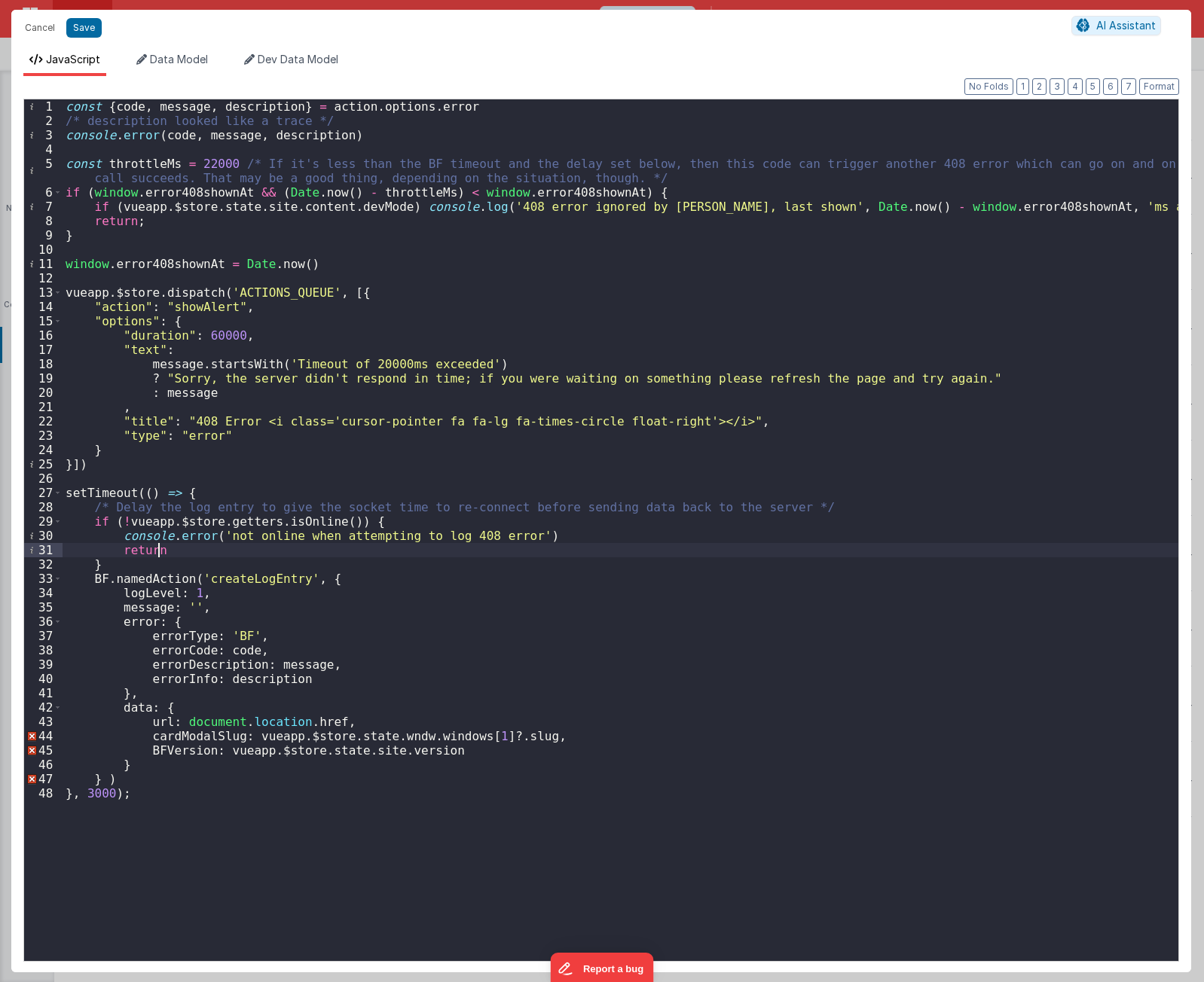
click at [292, 556] on div "const { code , message , description } = action . options . error /* descriptio…" at bounding box center [621, 545] width 1116 height 890
click at [430, 526] on div "const { code , message , description } = action . options . error /* descriptio…" at bounding box center [621, 545] width 1116 height 890
click at [337, 149] on div "const { code , message , description } = action . options . error /* descriptio…" at bounding box center [621, 545] width 1116 height 890
click at [205, 160] on div "const { code , message , description } = action . options . error /* descriptio…" at bounding box center [621, 545] width 1116 height 890
click at [388, 329] on div "const { code , message , description } = action . options . error /* descriptio…" at bounding box center [621, 545] width 1116 height 890
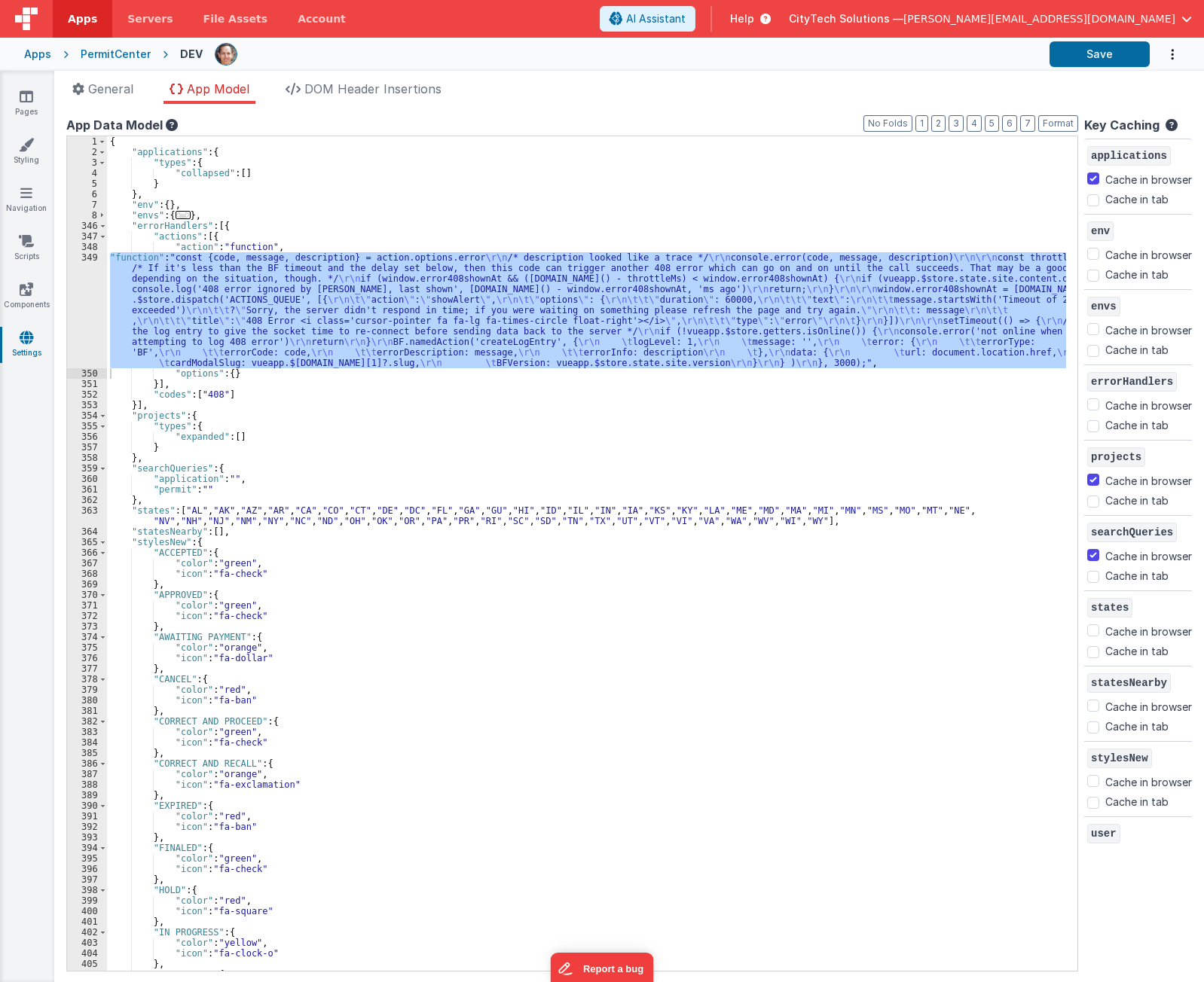
click at [406, 466] on div "{ "applications" : { "types" : { "collapsed" : [ ] } } , "env" : { } , "envs" :…" at bounding box center [587, 564] width 960 height 856
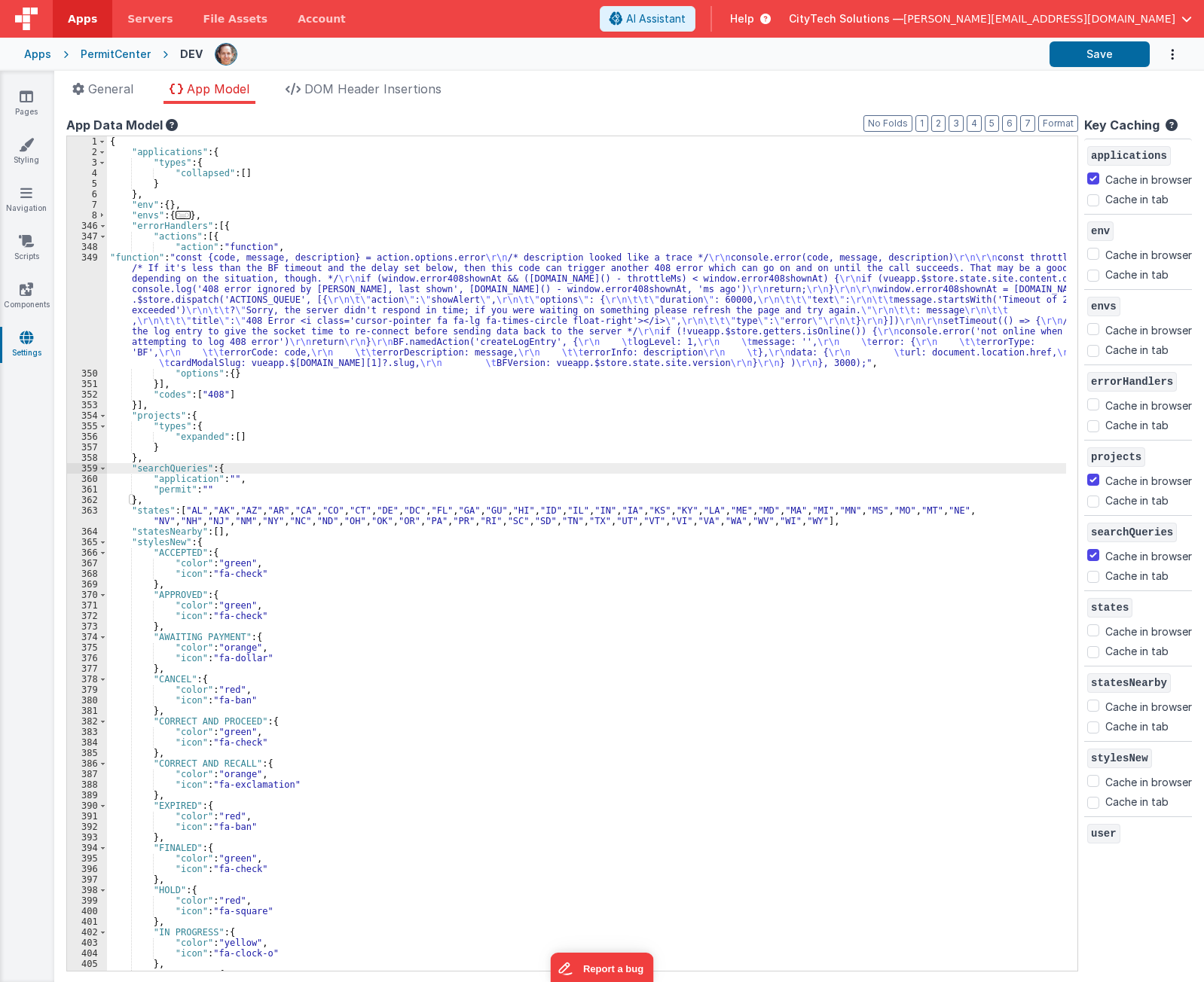
click at [404, 212] on div "{ "applications" : { "types" : { "collapsed" : [ ] } } , "env" : { } , "envs" :…" at bounding box center [587, 564] width 960 height 856
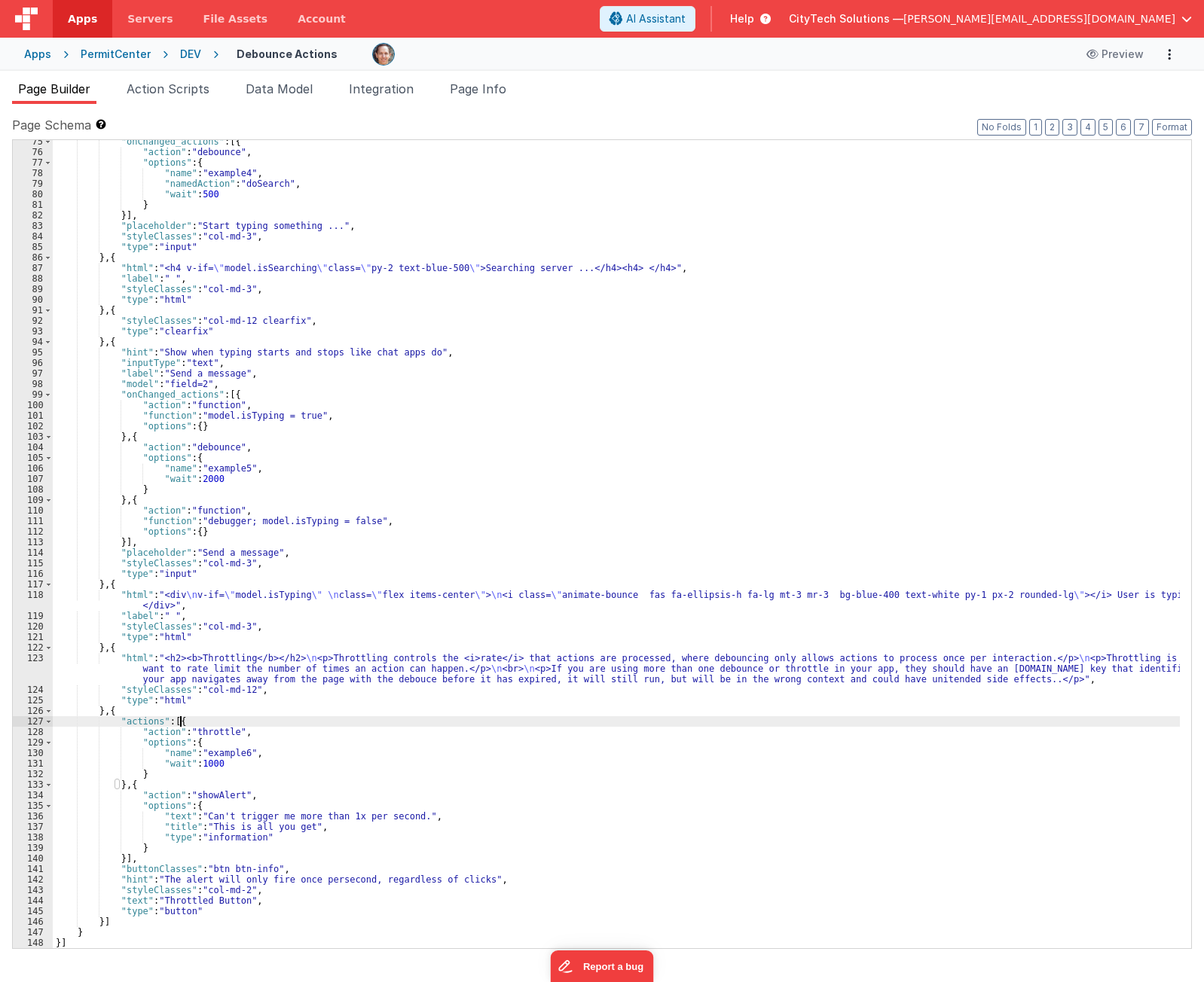
scroll to position [816, 0]
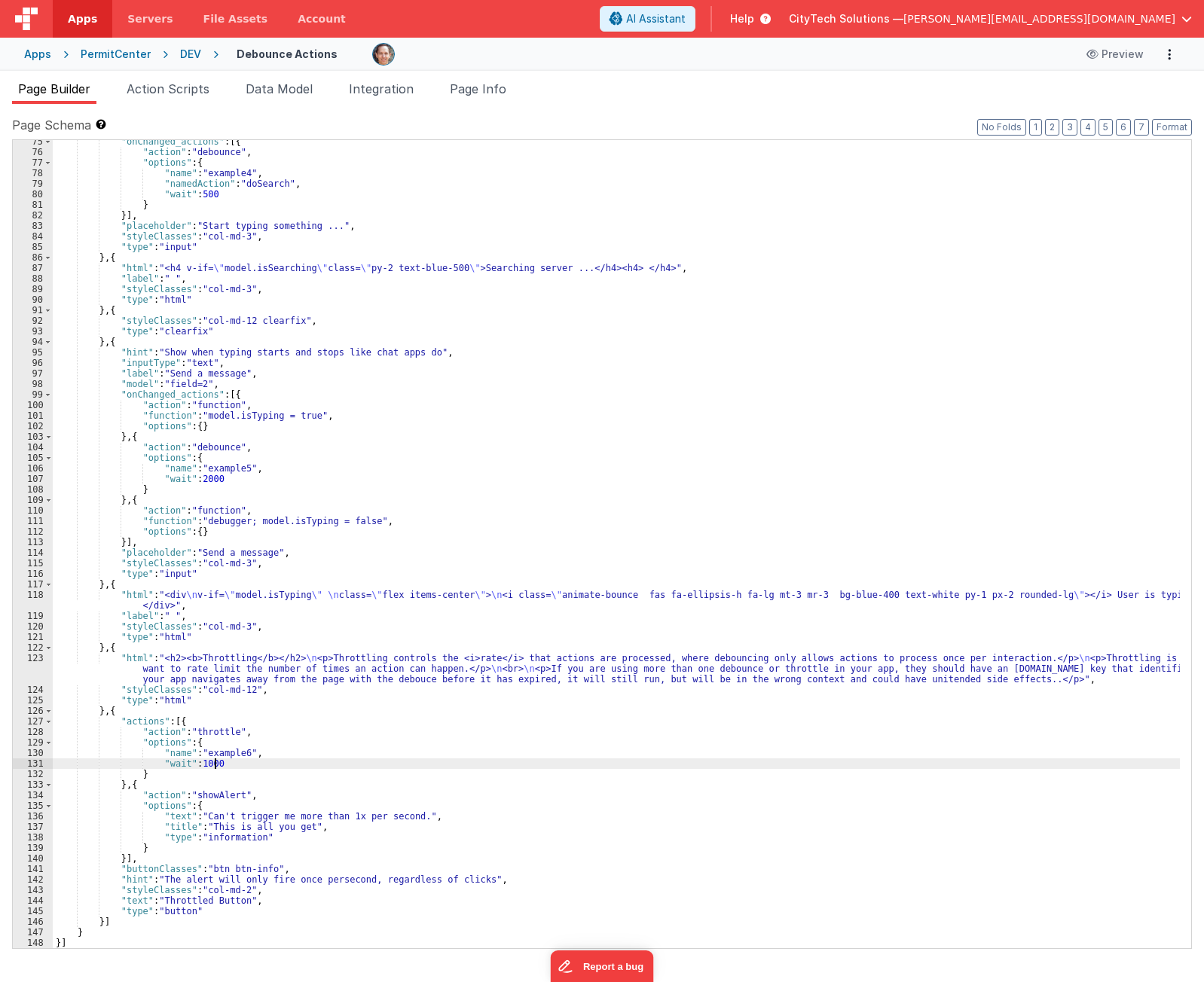
click at [251, 764] on div ""onChanged_actions" : [{ "action" : "debounce" , "options" : { "name" : "exampl…" at bounding box center [616, 551] width 1127 height 829
click at [230, 744] on div ""onChanged_actions" : [{ "action" : "debounce" , "options" : { "name" : "exampl…" at bounding box center [616, 551] width 1127 height 829
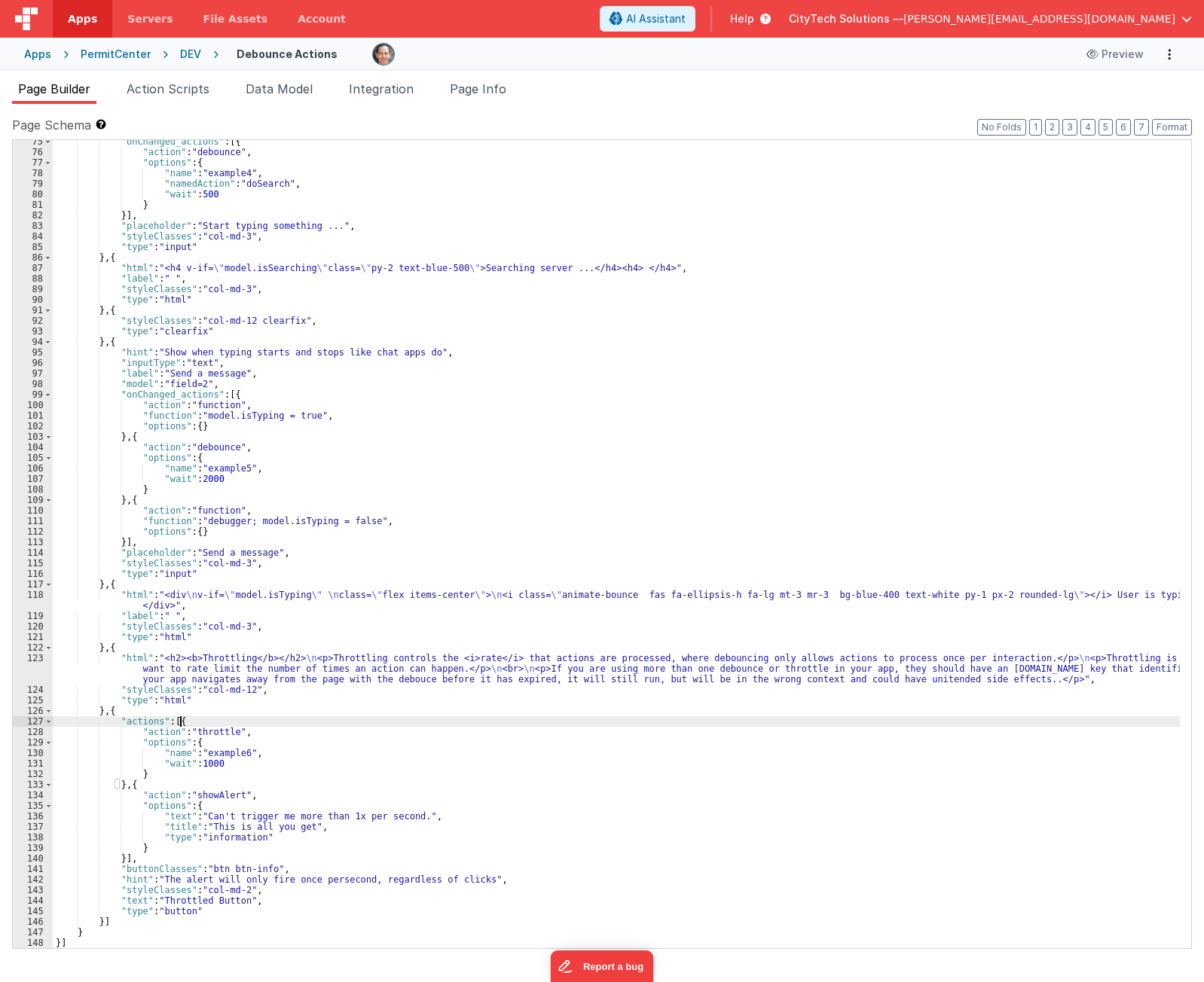
click at [230, 721] on div ""onChanged_actions" : [{ "action" : "debounce" , "options" : { "name" : "exampl…" at bounding box center [616, 551] width 1127 height 829
click at [314, 720] on div ""onChanged_actions" : [{ "action" : "debounce" , "options" : { "name" : "exampl…" at bounding box center [616, 551] width 1127 height 829
click at [249, 742] on div ""onChanged_actions" : [{ "action" : "debounce" , "options" : { "name" : "exampl…" at bounding box center [616, 551] width 1127 height 829
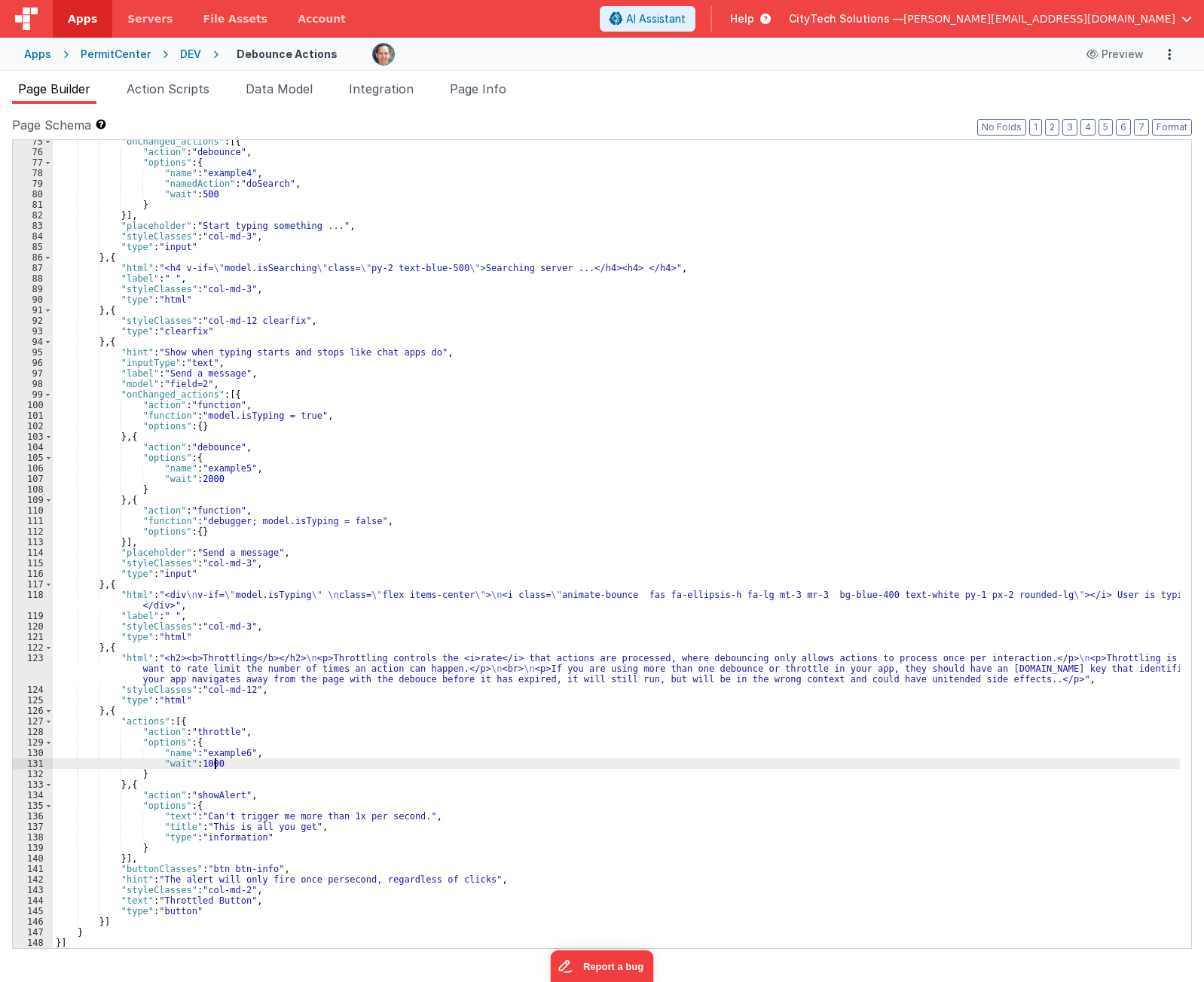
click at [233, 761] on div ""onChanged_actions" : [{ "action" : "debounce" , "options" : { "name" : "exampl…" at bounding box center [616, 551] width 1127 height 829
click at [241, 746] on div ""onChanged_actions" : [{ "action" : "debounce" , "options" : { "name" : "exampl…" at bounding box center [616, 551] width 1127 height 829
click at [685, 212] on div ""onChanged_actions" : [{ "action" : "debounce" , "options" : { "name" : "exampl…" at bounding box center [616, 551] width 1127 height 829
click at [280, 739] on div ""onChanged_actions" : [{ "action" : "debounce" , "options" : { "name" : "exampl…" at bounding box center [616, 551] width 1127 height 829
click at [264, 784] on div ""onChanged_actions" : [{ "action" : "debounce" , "options" : { "name" : "exampl…" at bounding box center [616, 551] width 1127 height 829
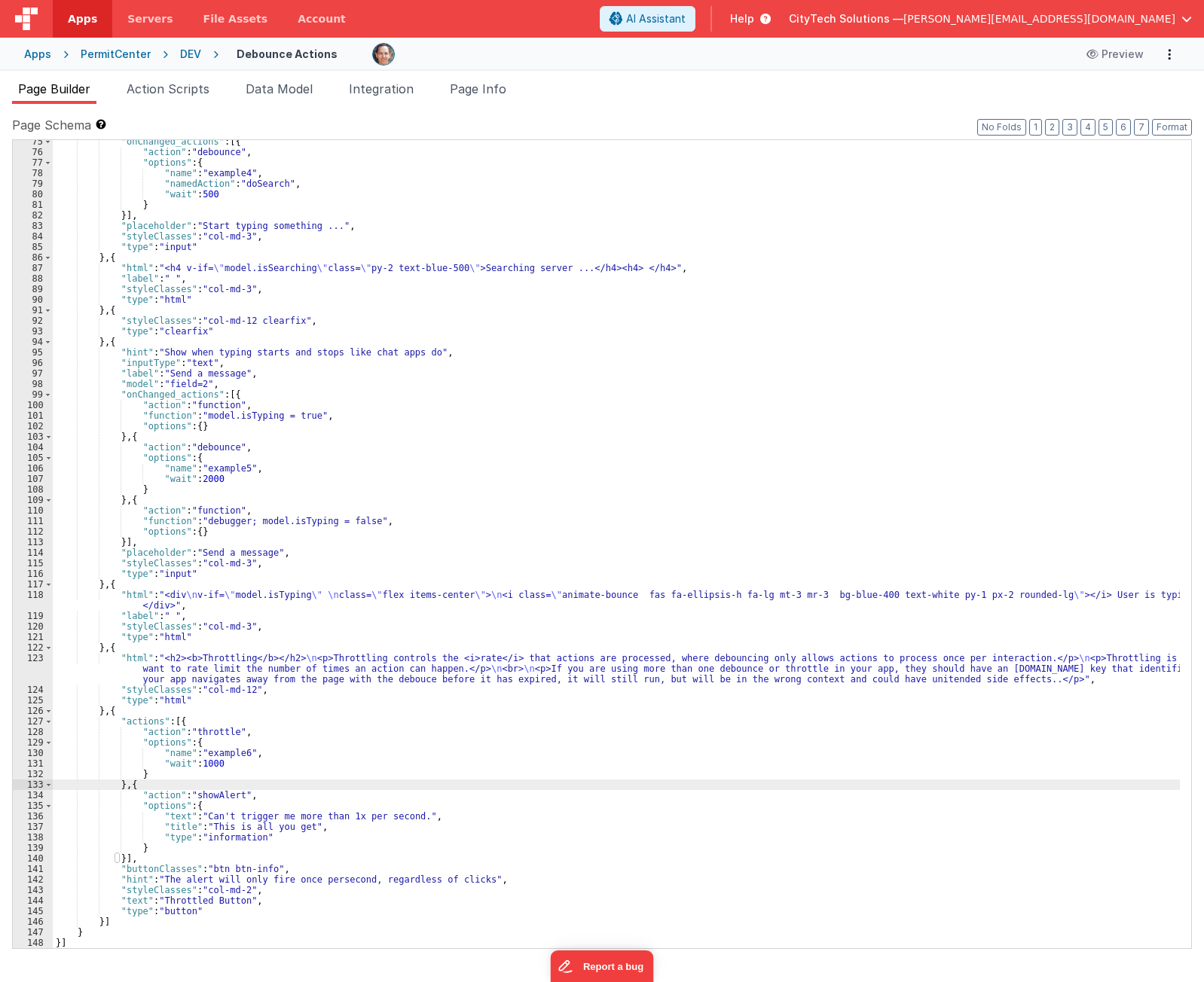
click at [265, 721] on div ""onChanged_actions" : [{ "action" : "debounce" , "options" : { "name" : "exampl…" at bounding box center [616, 551] width 1127 height 829
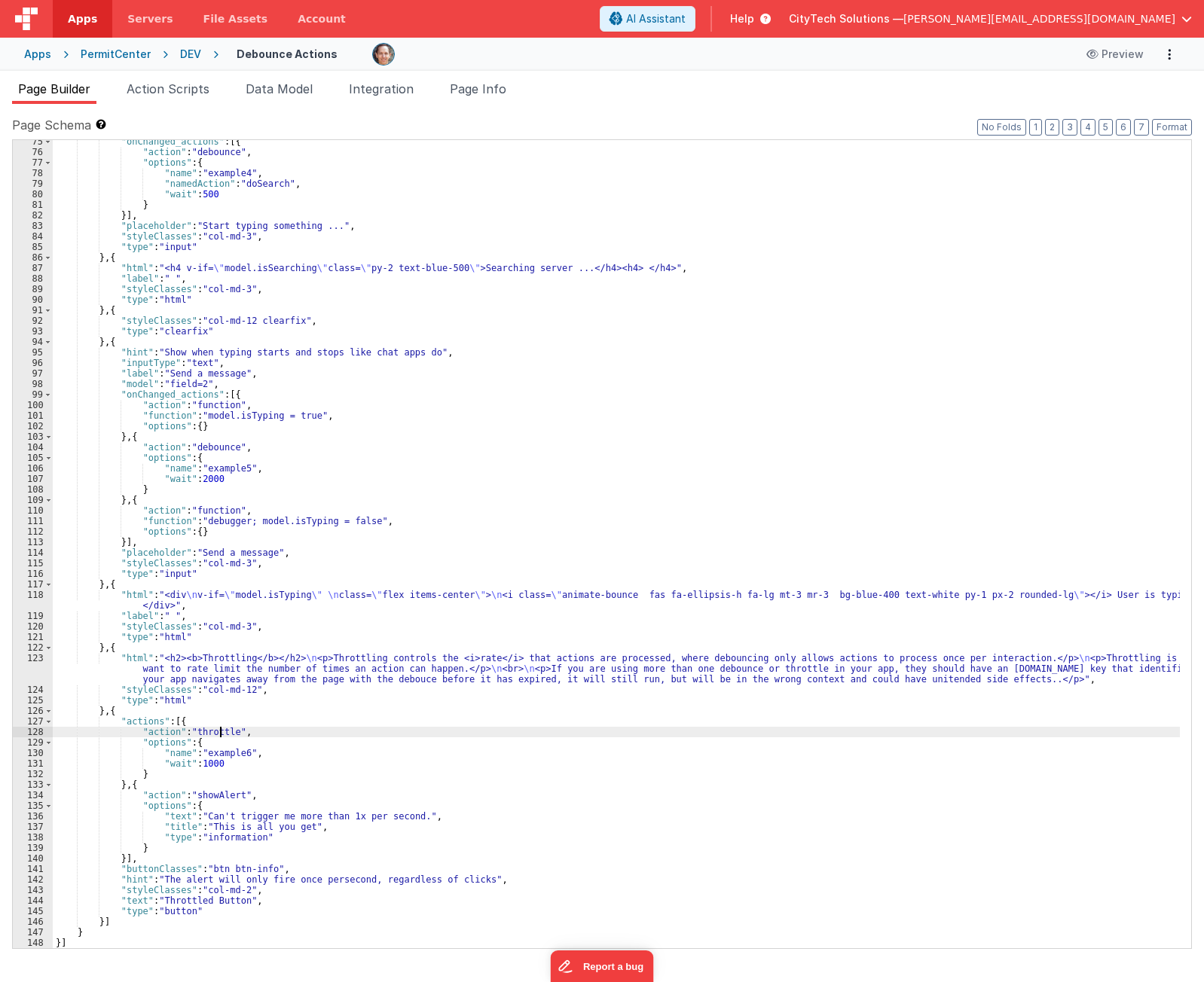
click at [218, 729] on div ""onChanged_actions" : [{ "action" : "debounce" , "options" : { "name" : "exampl…" at bounding box center [616, 551] width 1127 height 829
click at [215, 735] on div ""onChanged_actions" : [{ "action" : "debounce" , "options" : { "name" : "exampl…" at bounding box center [616, 544] width 1127 height 808
click at [215, 735] on div ""onChanged_actions" : [{ "action" : "debounce" , "options" : { "name" : "exampl…" at bounding box center [616, 551] width 1127 height 829
click at [1134, 154] on span at bounding box center [1125, 153] width 18 height 19
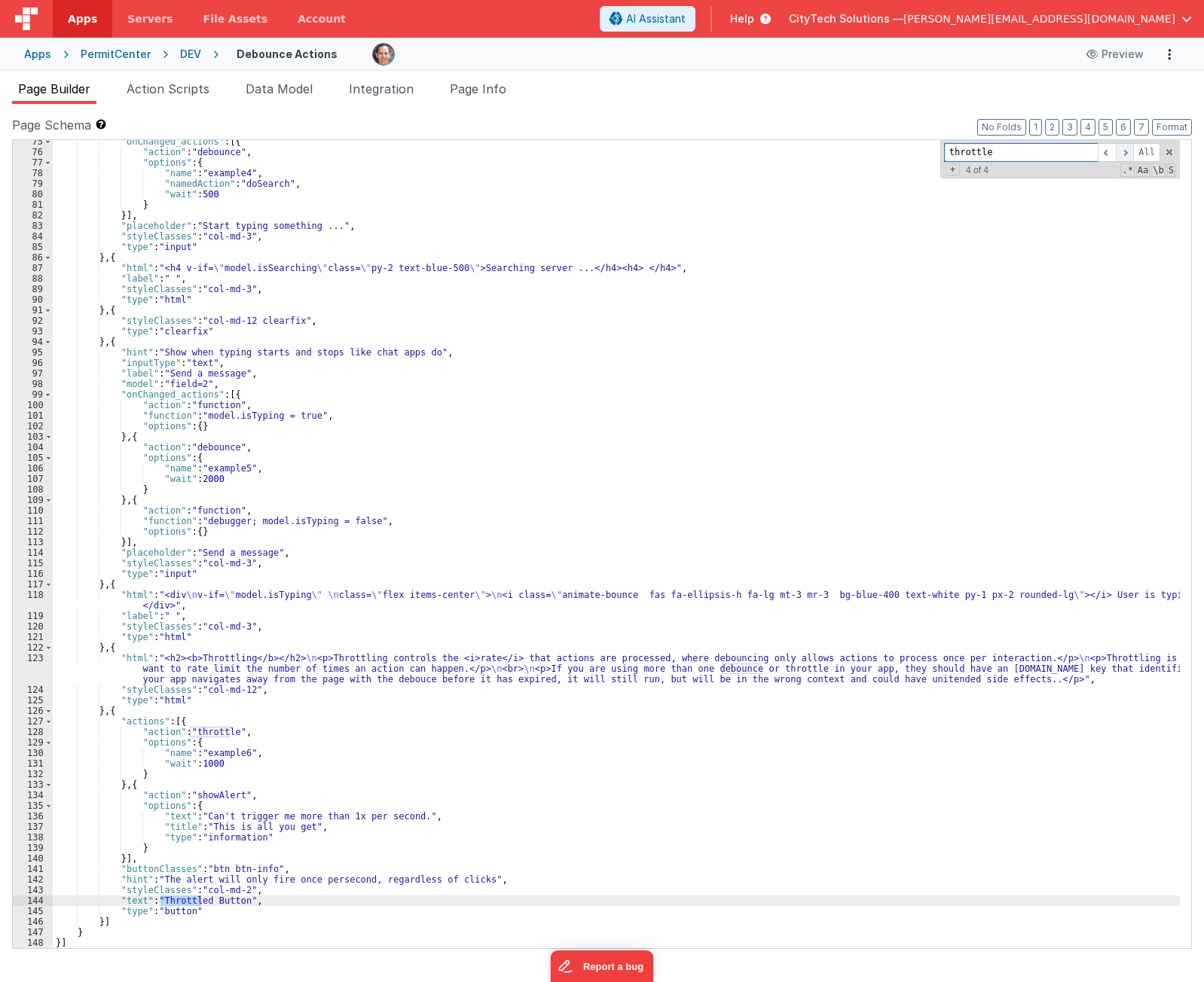
click at [1134, 154] on span at bounding box center [1125, 153] width 18 height 19
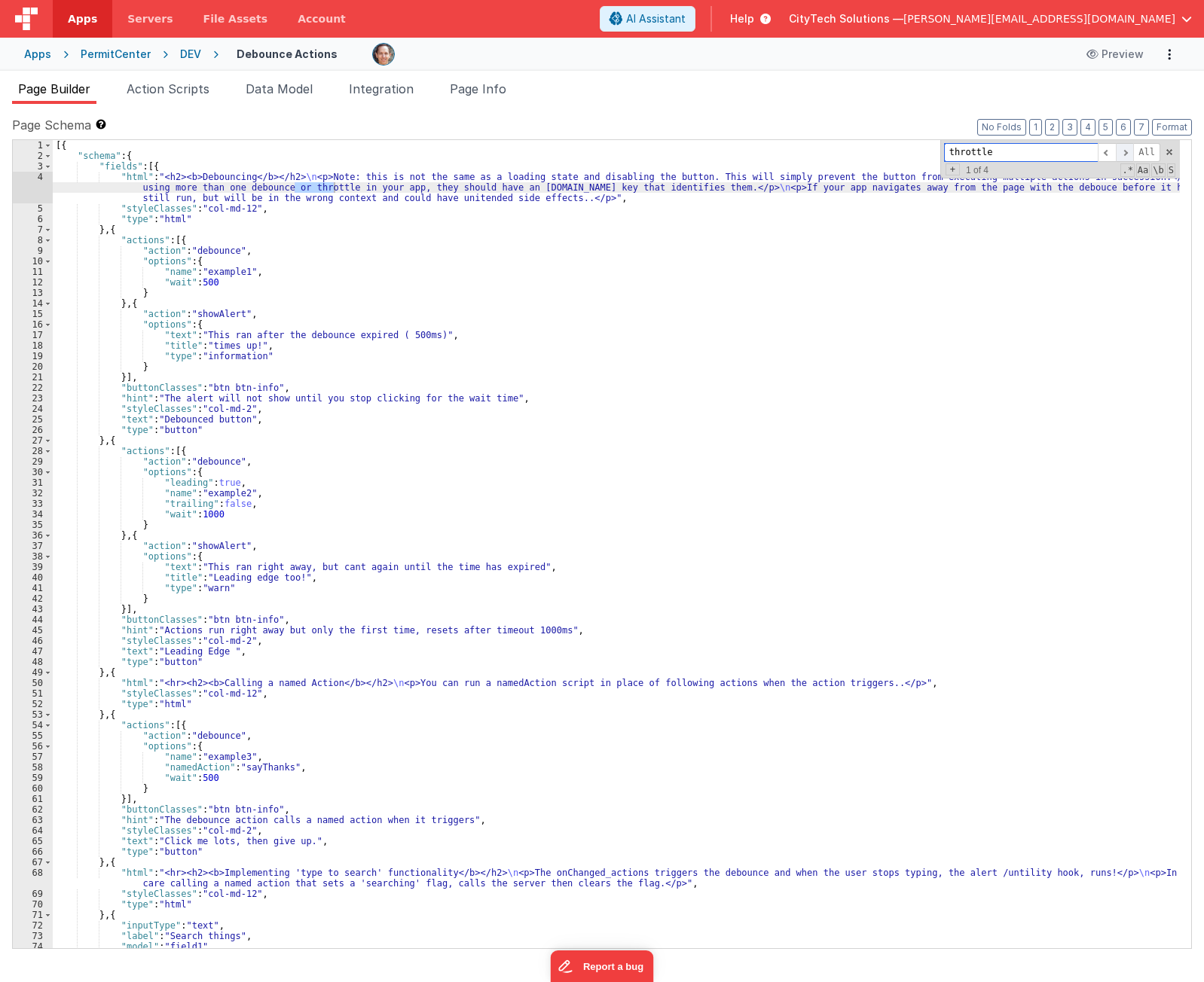
scroll to position [0, 0]
click at [1134, 154] on span at bounding box center [1125, 153] width 18 height 19
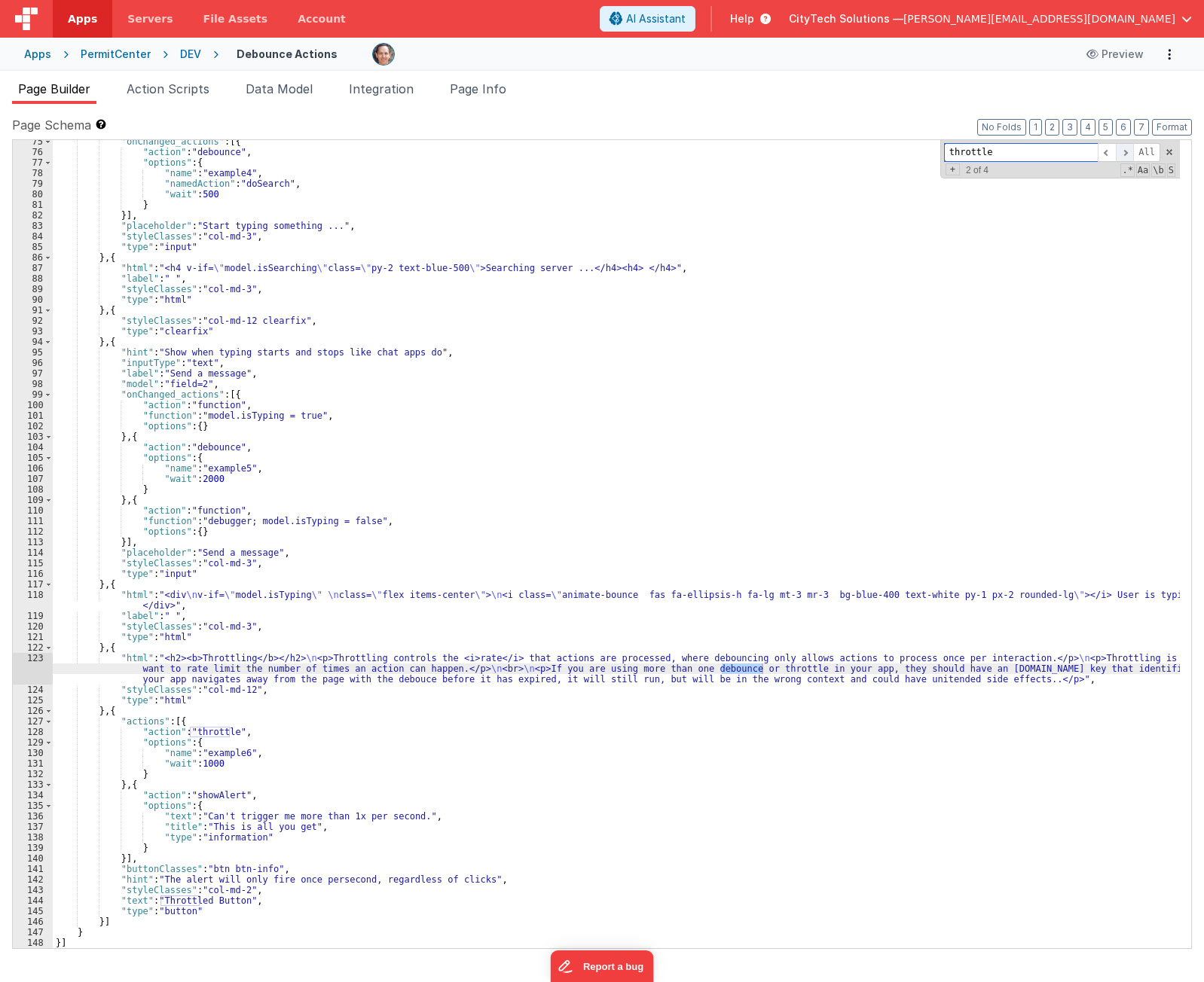
scroll to position [816, 0]
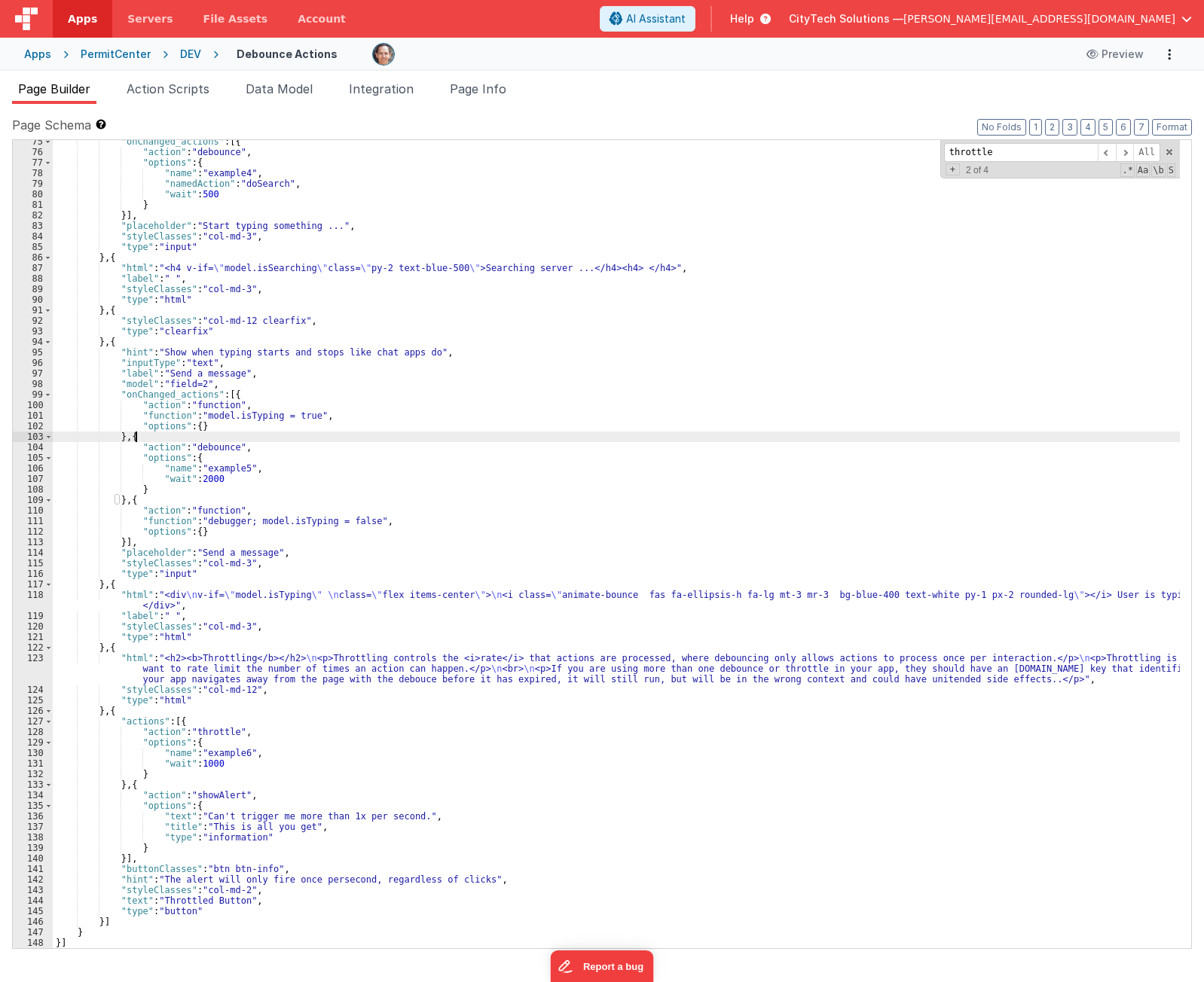
click at [910, 433] on div ""onChanged_actions" : [{ "action" : "debounce" , "options" : { "name" : "exampl…" at bounding box center [616, 551] width 1127 height 829
type input "debounce"
click at [222, 436] on div ""onChanged_actions" : [{ "action" : "debounce" , "options" : { "name" : "exampl…" at bounding box center [616, 551] width 1127 height 829
click at [195, 394] on div ""onChanged_actions" : [{ "action" : "debounce" , "options" : { "name" : "exampl…" at bounding box center [616, 551] width 1127 height 829
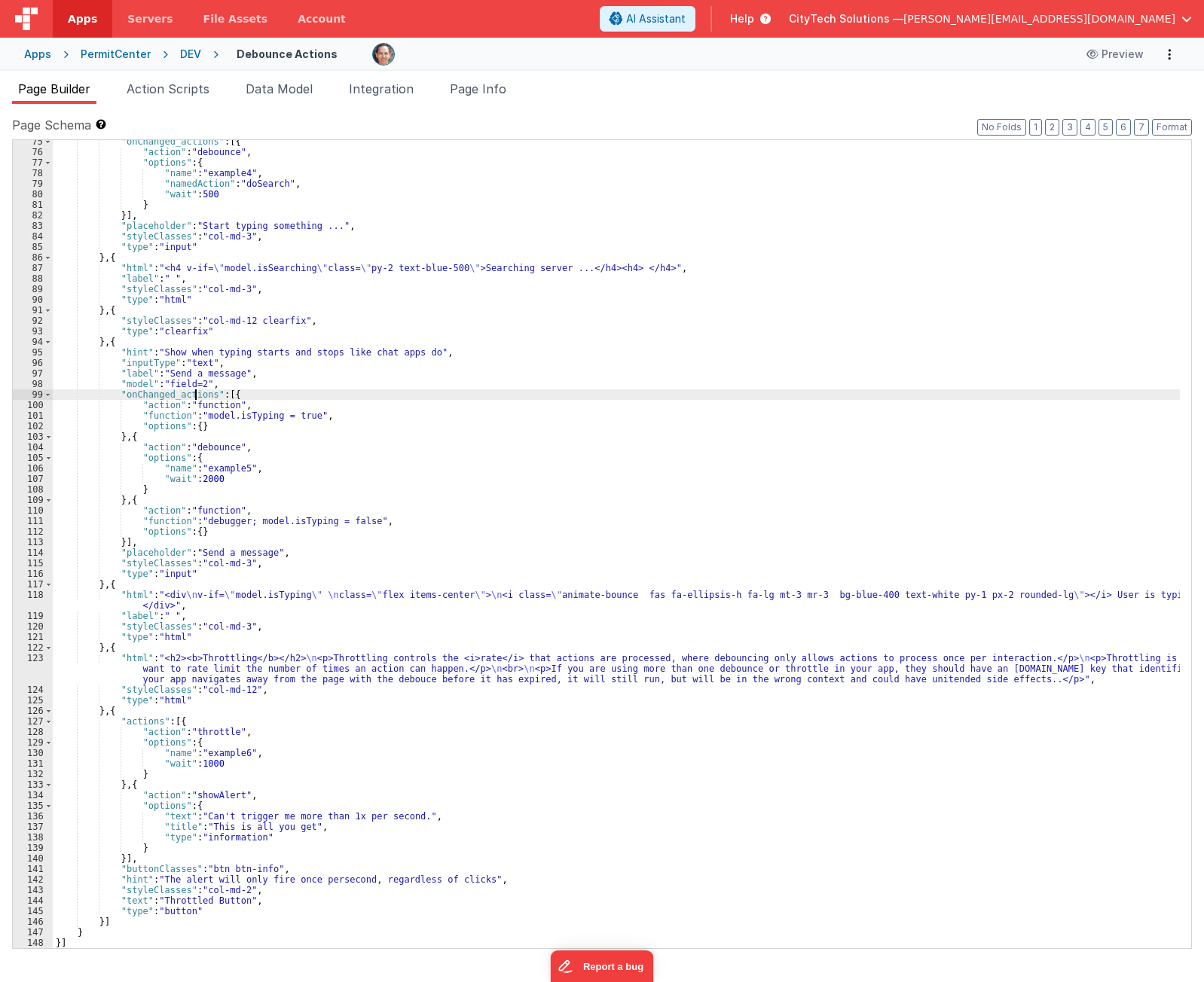
click at [195, 394] on div ""onChanged_actions" : [{ "action" : "debounce" , "options" : { "name" : "exampl…" at bounding box center [616, 551] width 1127 height 829
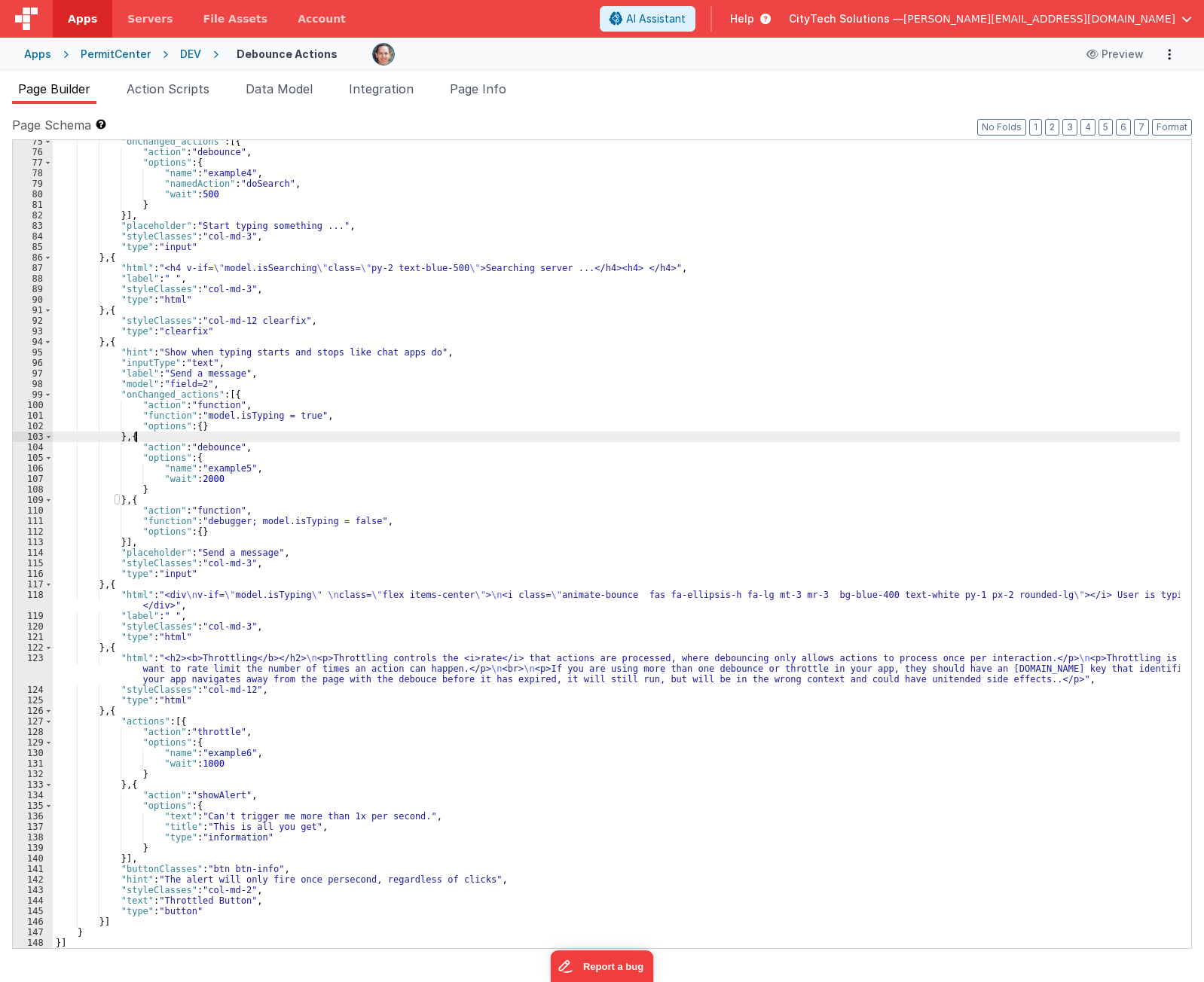
drag, startPoint x: 208, startPoint y: 436, endPoint x: 229, endPoint y: 468, distance: 38.3
click at [208, 437] on div ""onChanged_actions" : [{ "action" : "debounce" , "options" : { "name" : "exampl…" at bounding box center [616, 551] width 1127 height 829
click at [233, 455] on div ""onChanged_actions" : [{ "action" : "debounce" , "options" : { "name" : "exampl…" at bounding box center [616, 551] width 1127 height 829
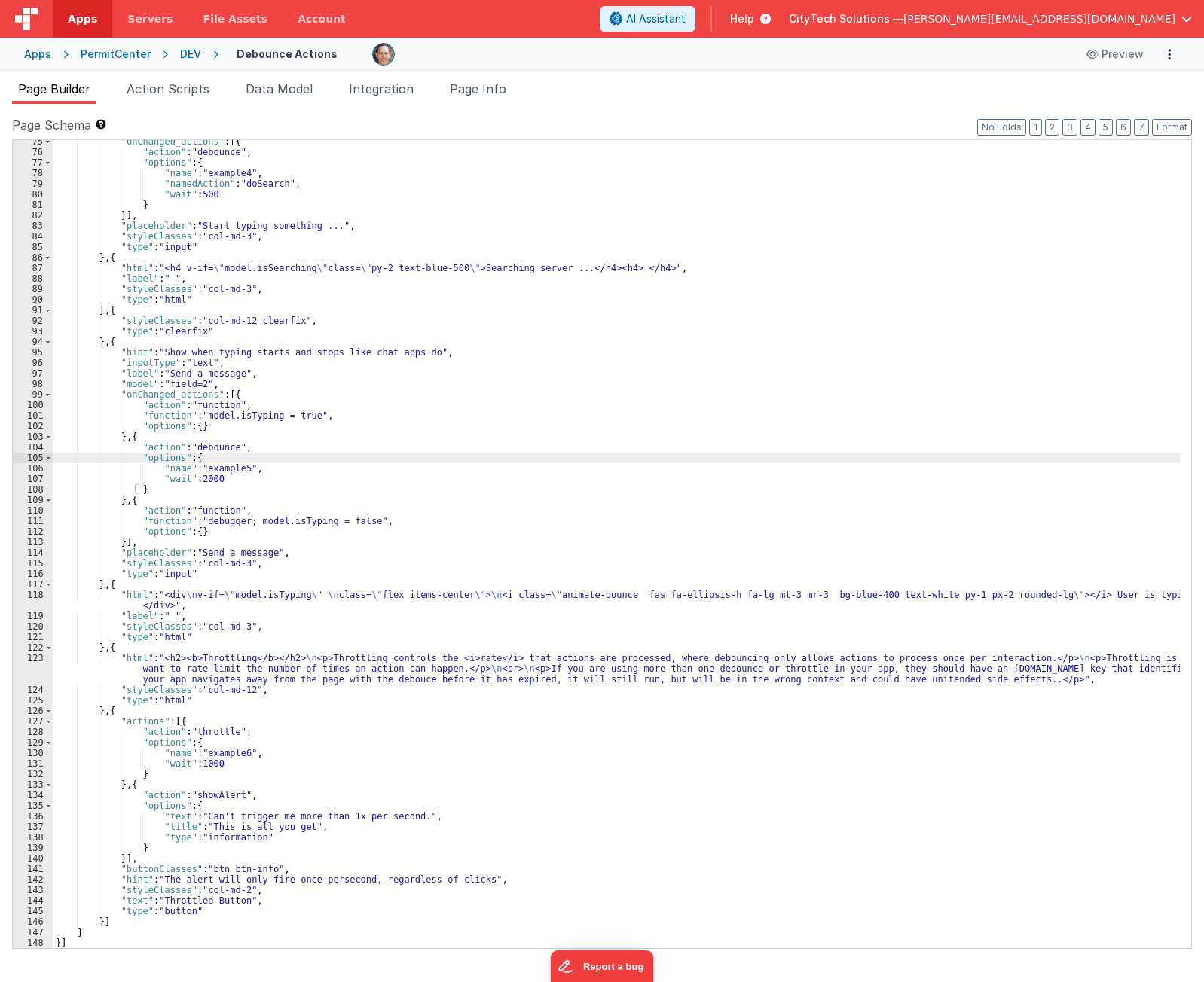
click at [337, 411] on div ""onChanged_actions" : [{ "action" : "debounce" , "options" : { "name" : "exampl…" at bounding box center [616, 551] width 1127 height 829
click at [208, 450] on div ""onChanged_actions" : [{ "action" : "debounce" , "options" : { "name" : "exampl…" at bounding box center [616, 551] width 1127 height 829
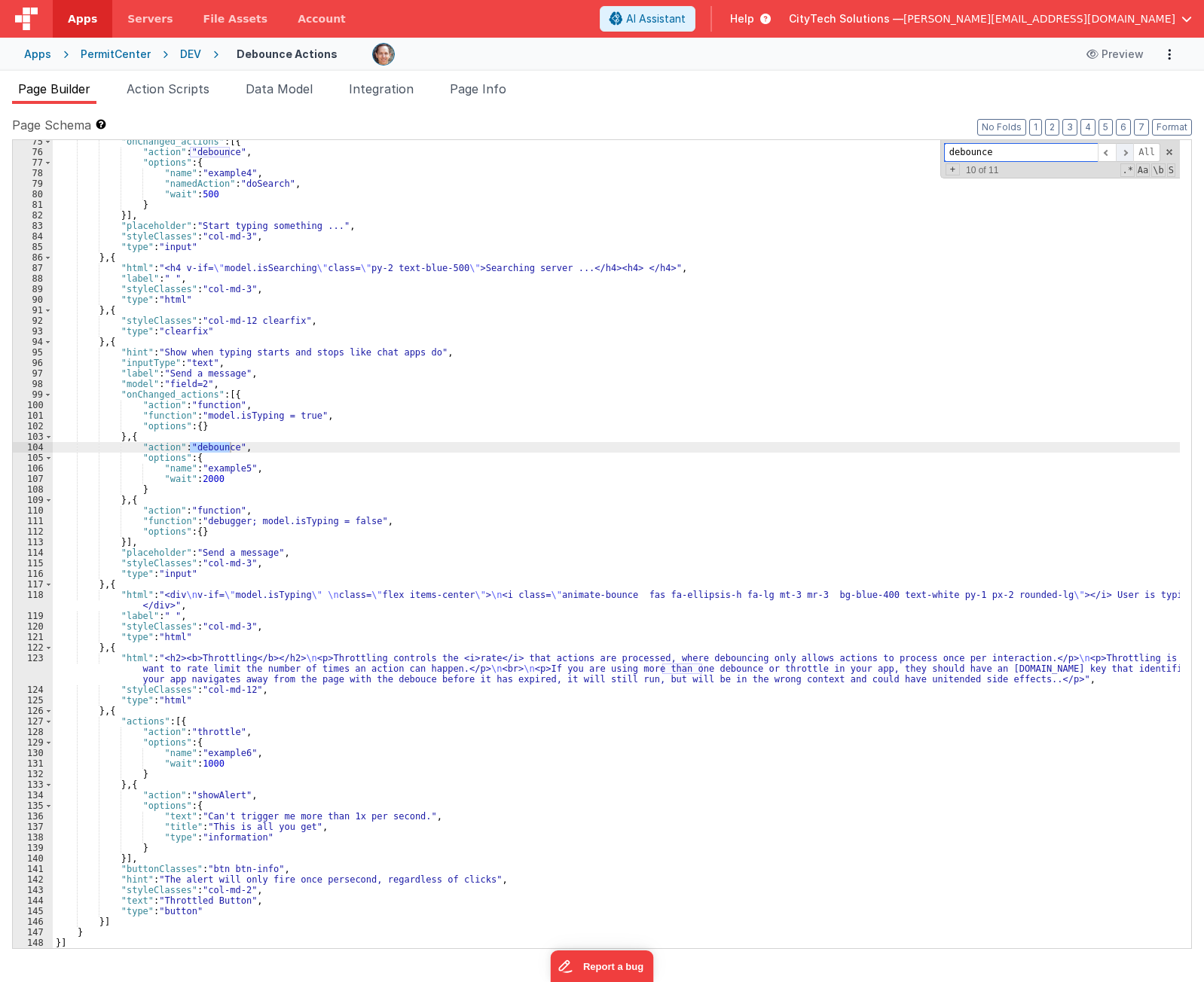
click at [1126, 154] on span at bounding box center [1125, 153] width 18 height 19
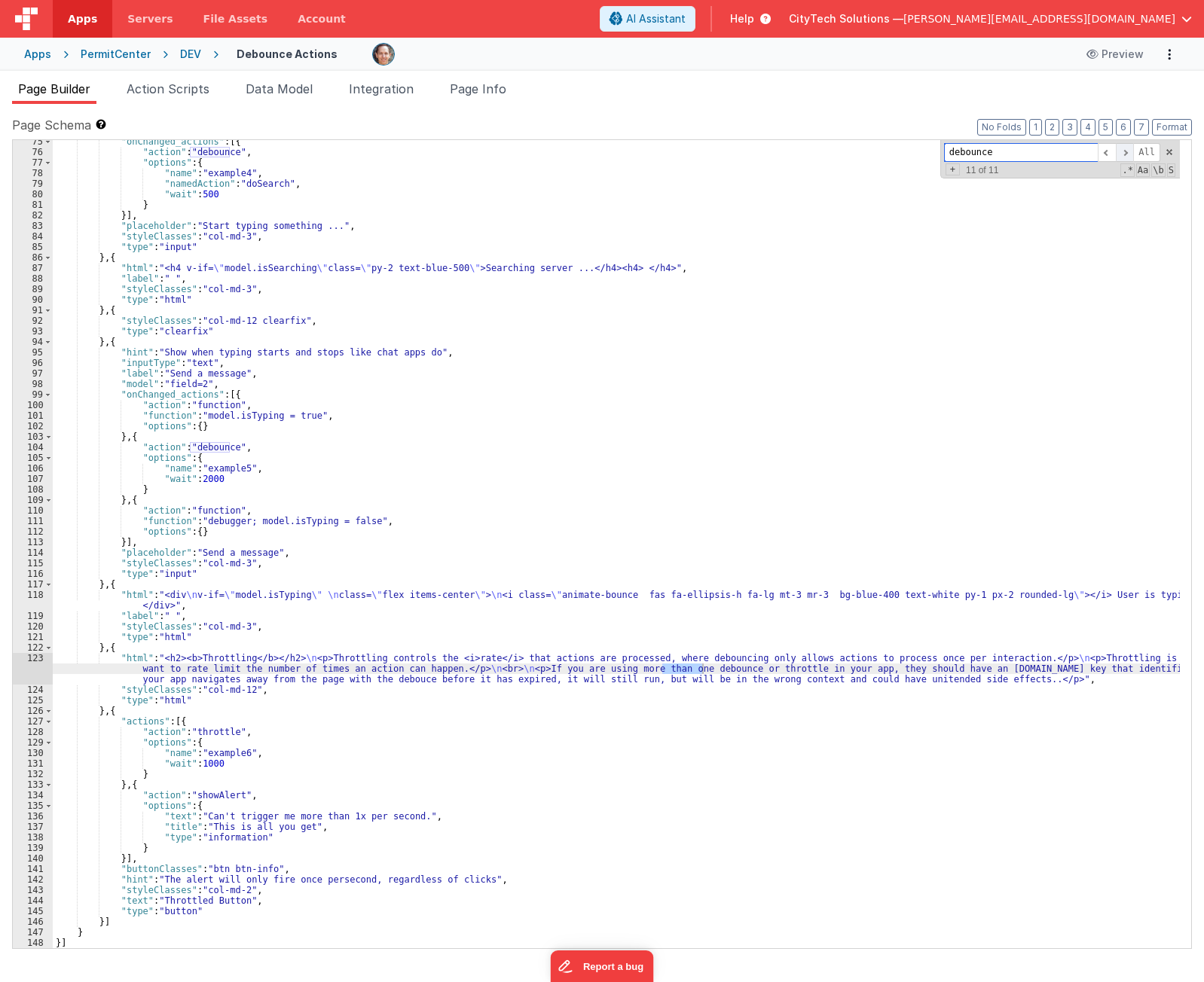
click at [1127, 154] on span at bounding box center [1125, 153] width 18 height 19
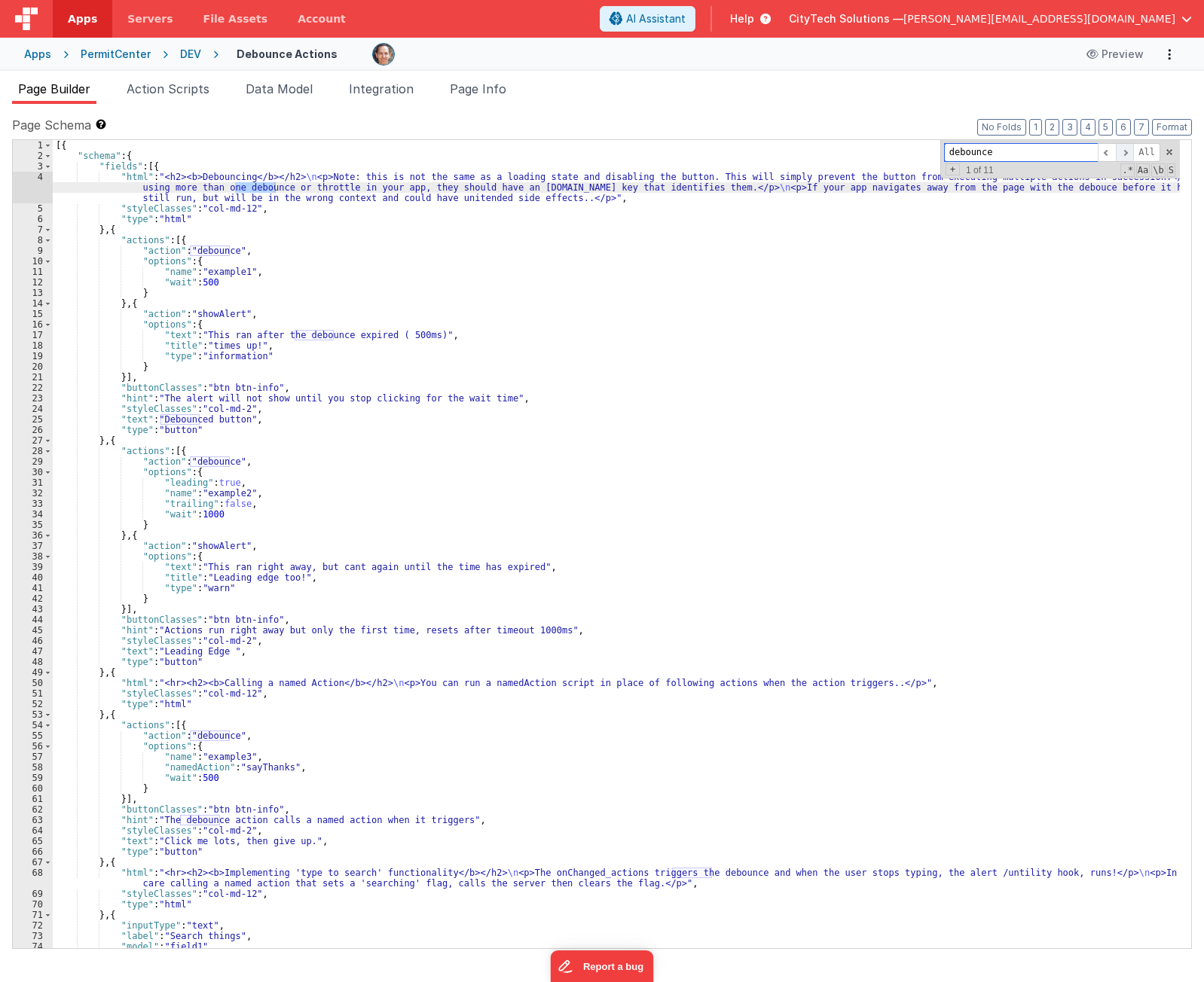
click at [1127, 154] on span at bounding box center [1125, 153] width 18 height 19
click at [1126, 154] on span at bounding box center [1125, 153] width 18 height 19
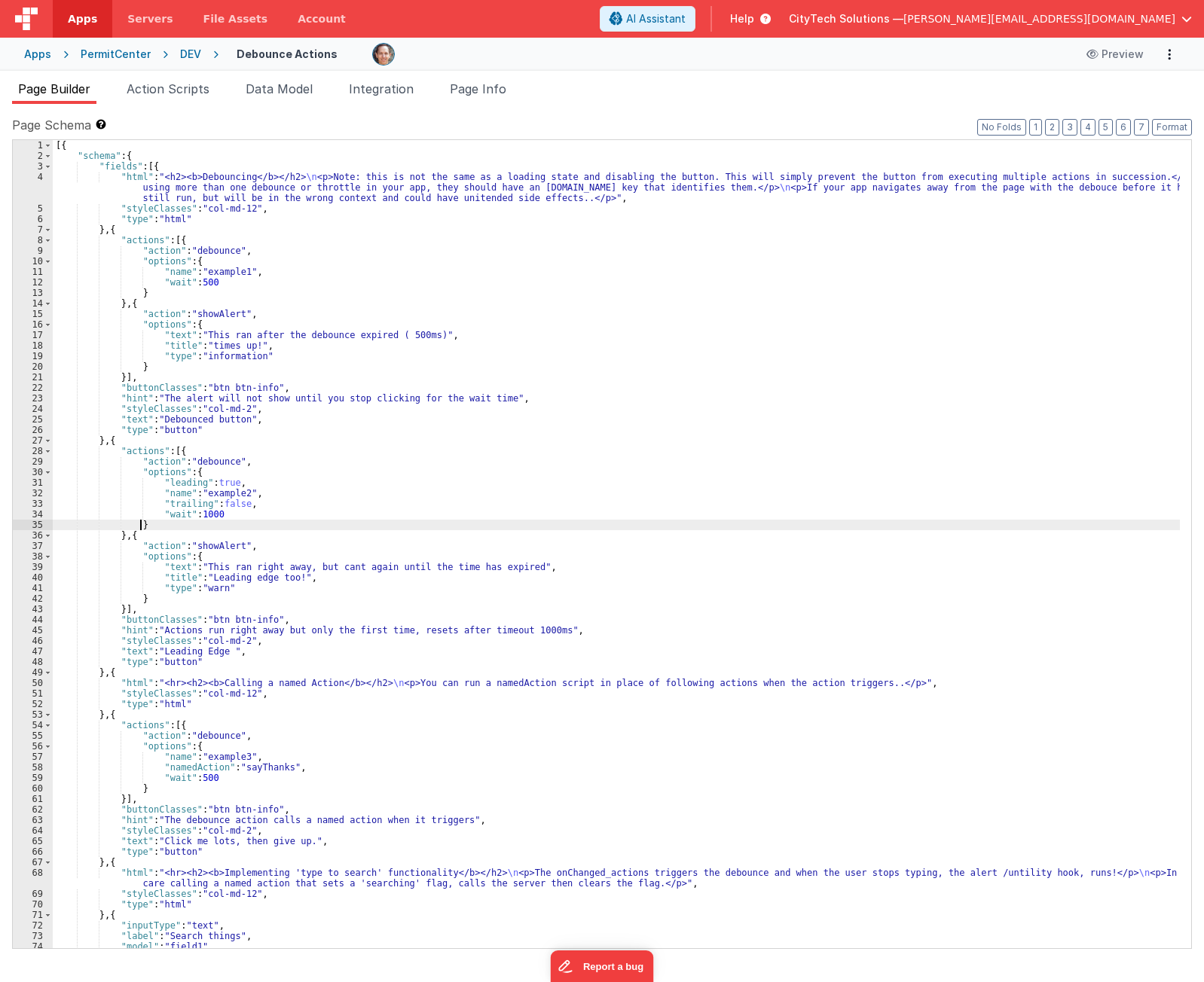
click at [669, 526] on div "[{ "schema" : { "fields" : [{ "html" : "<h2><b>Debouncing</b></h2> \n <p>Note: …" at bounding box center [616, 555] width 1127 height 829
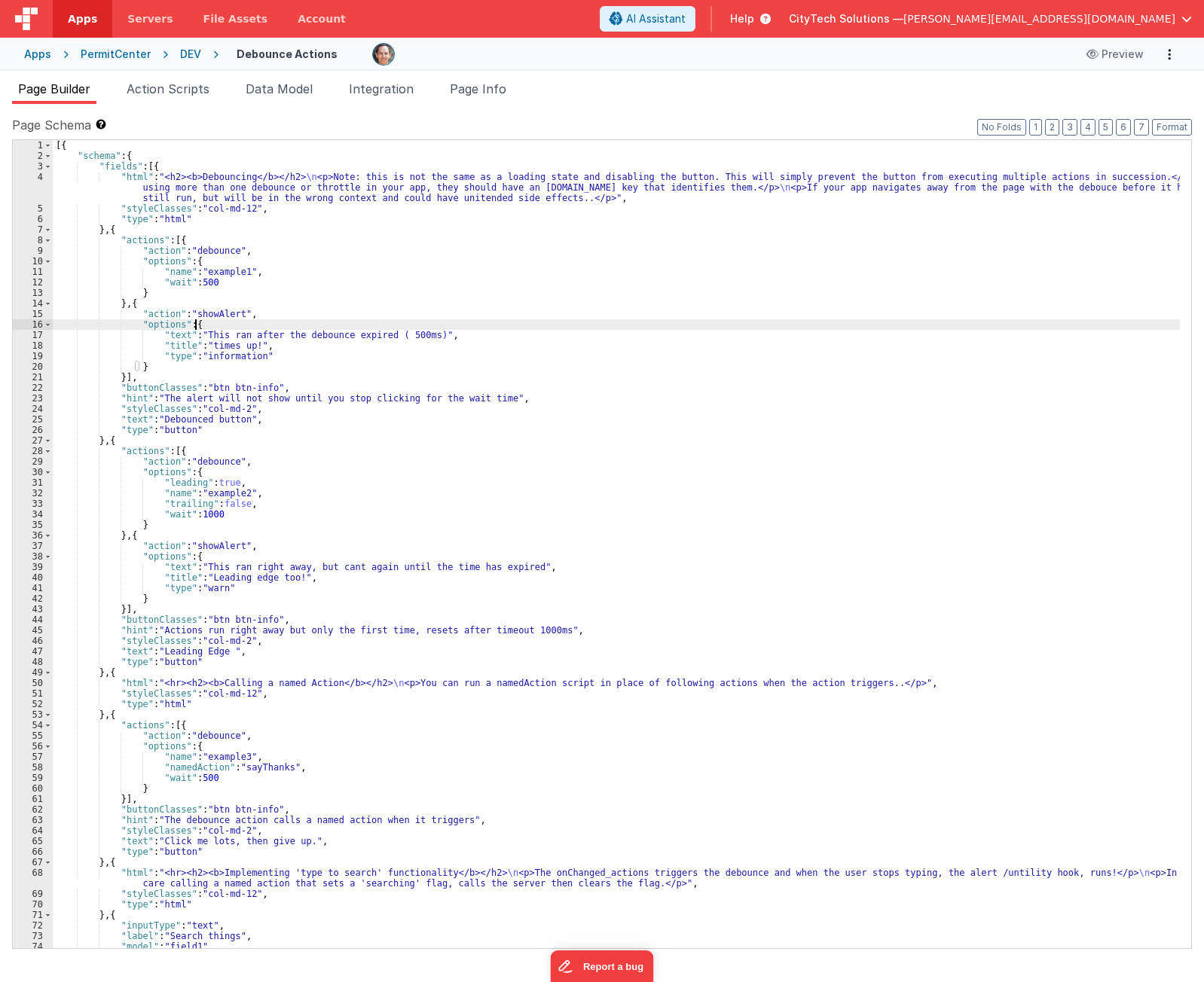
click at [452, 326] on div "[{ "schema" : { "fields" : [{ "html" : "<h2><b>Debouncing</b></h2> \n <p>Note: …" at bounding box center [616, 555] width 1127 height 829
click at [447, 307] on div "[{ "schema" : { "fields" : [{ "html" : "<h2><b>Debouncing</b></h2> \n <p>Note: …" at bounding box center [616, 555] width 1127 height 829
click at [330, 245] on div "[{ "schema" : { "fields" : [{ "html" : "<h2><b>Debouncing</b></h2> \n <p>Note: …" at bounding box center [616, 555] width 1127 height 829
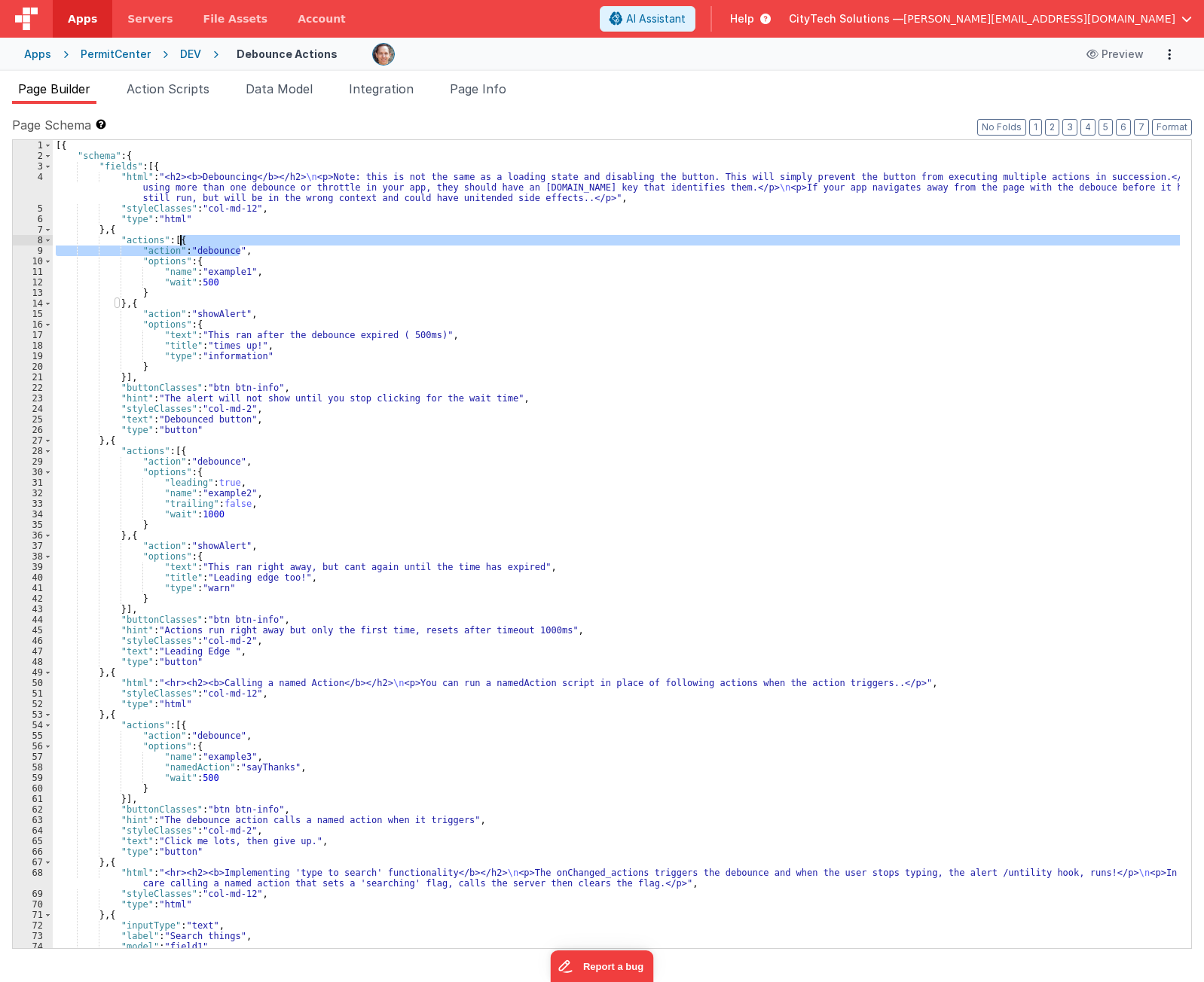
click at [332, 235] on div "[{ "schema" : { "fields" : [{ "html" : "<h2><b>Debouncing</b></h2> \n <p>Note: …" at bounding box center [616, 544] width 1127 height 808
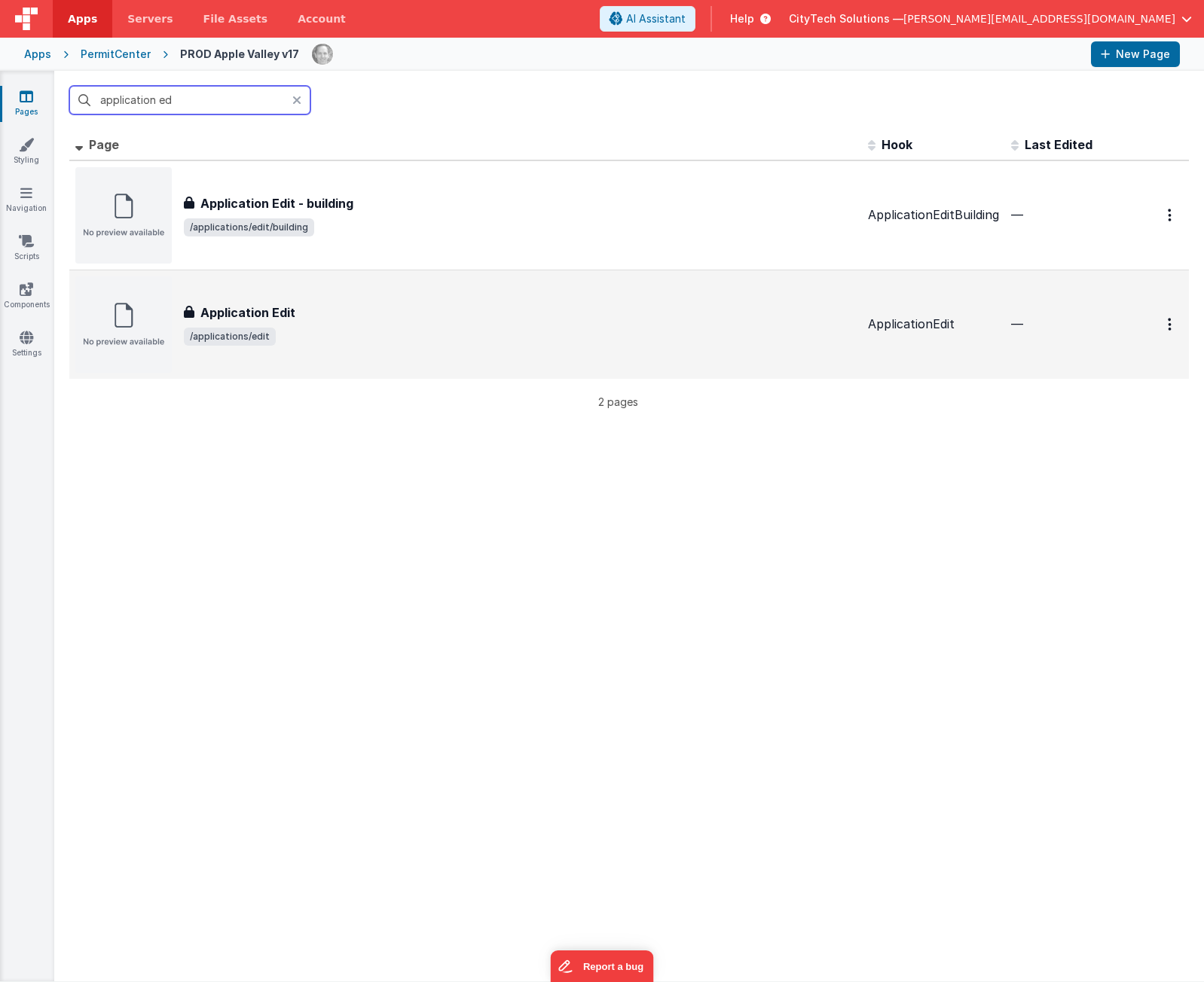
type input "application ed"
click at [289, 296] on div "Application Edit Application Edit /applications/edit" at bounding box center [465, 324] width 780 height 96
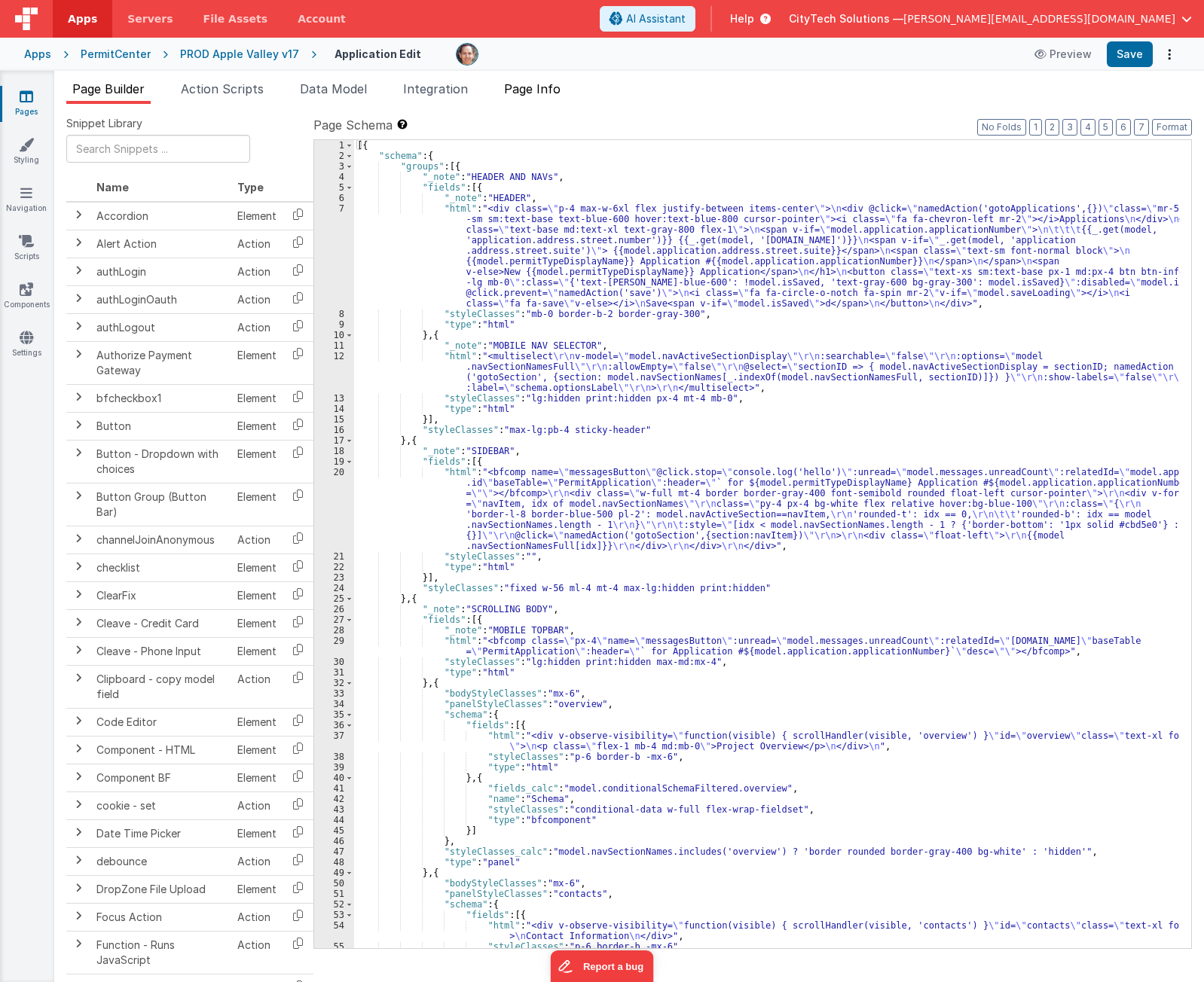
click at [524, 86] on span "Page Info" at bounding box center [532, 88] width 56 height 15
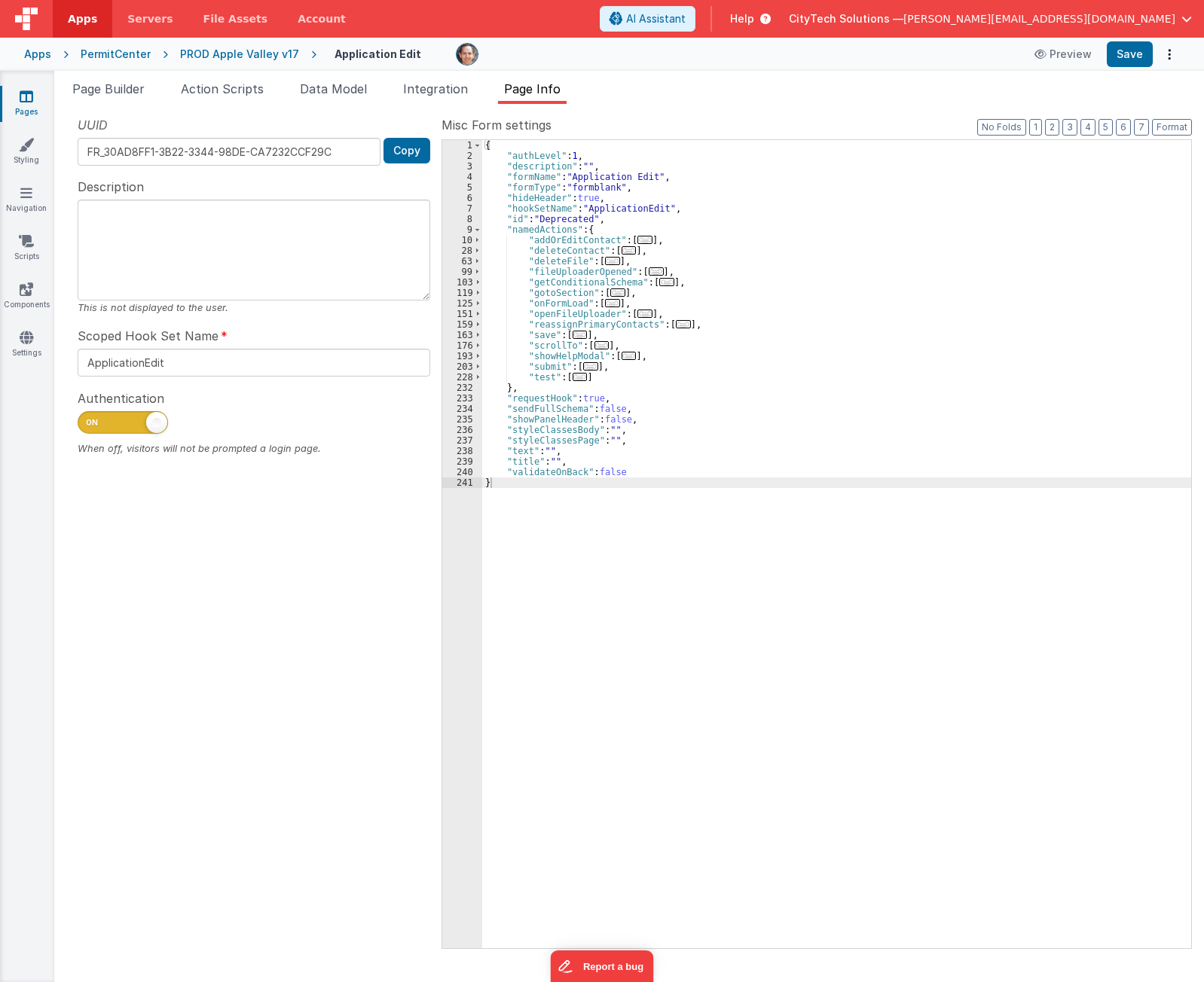
click at [777, 250] on div "{ "authLevel" : 1 , "description" : "" , "formName" : "Application Edit" , "for…" at bounding box center [837, 555] width 709 height 829
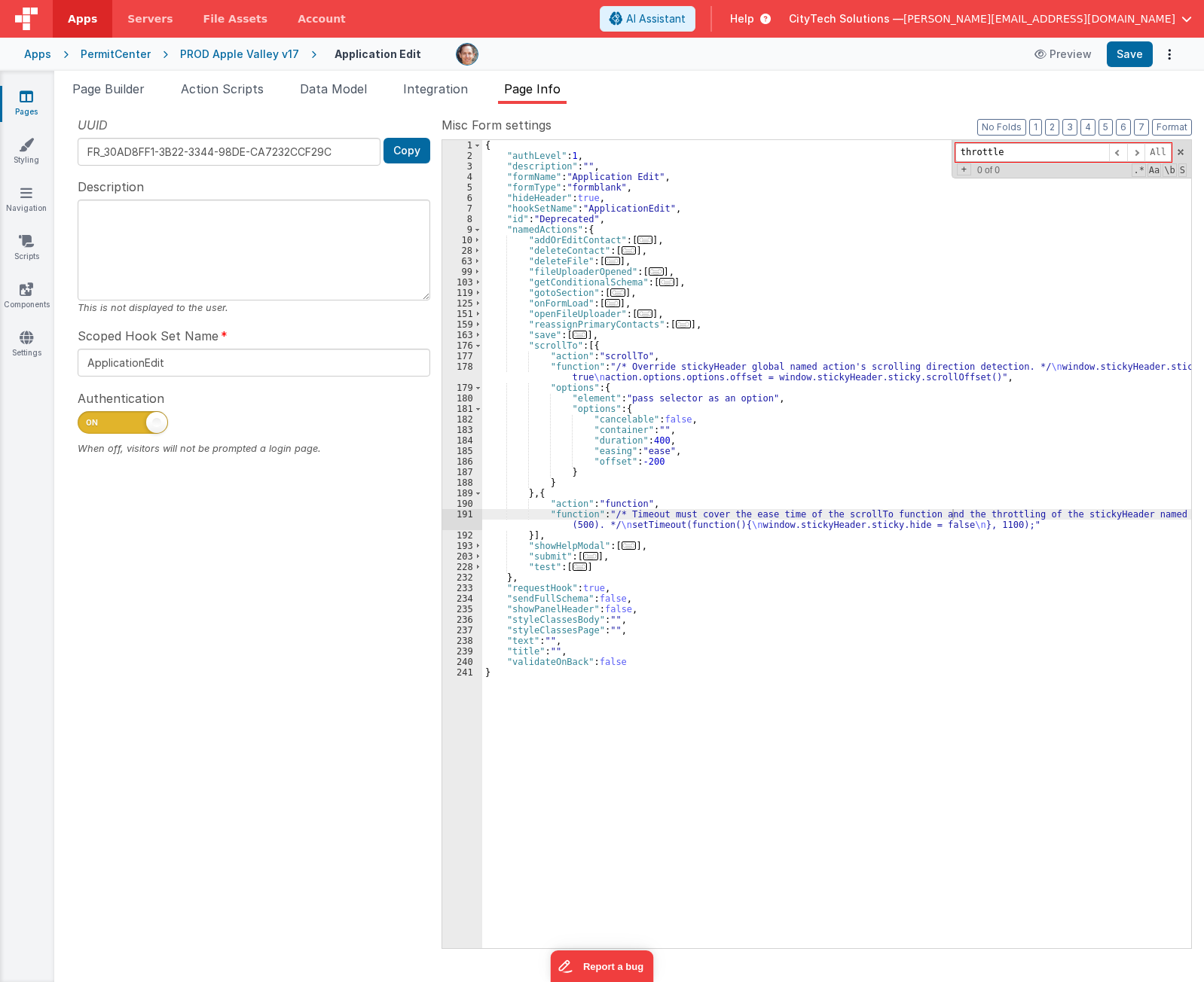
click at [1045, 156] on input "throttle" at bounding box center [1033, 153] width 153 height 19
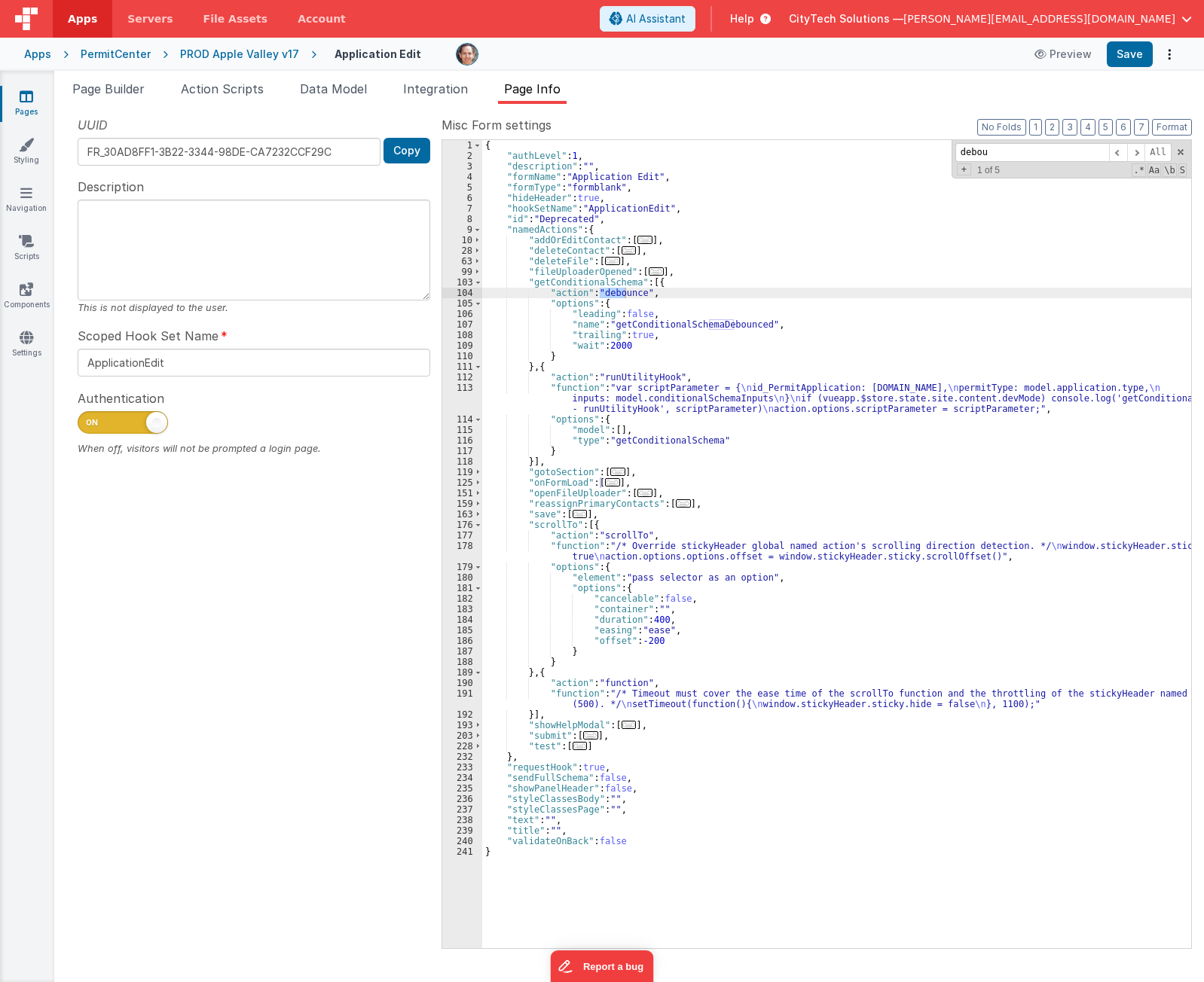
type input "debou"
click at [743, 282] on div "{ "authLevel" : 1 , "description" : "" , "formName" : "Application Edit" , "for…" at bounding box center [837, 555] width 709 height 829
click at [694, 291] on div "{ "authLevel" : 1 , "description" : "" , "formName" : "Application Edit" , "for…" at bounding box center [837, 555] width 709 height 829
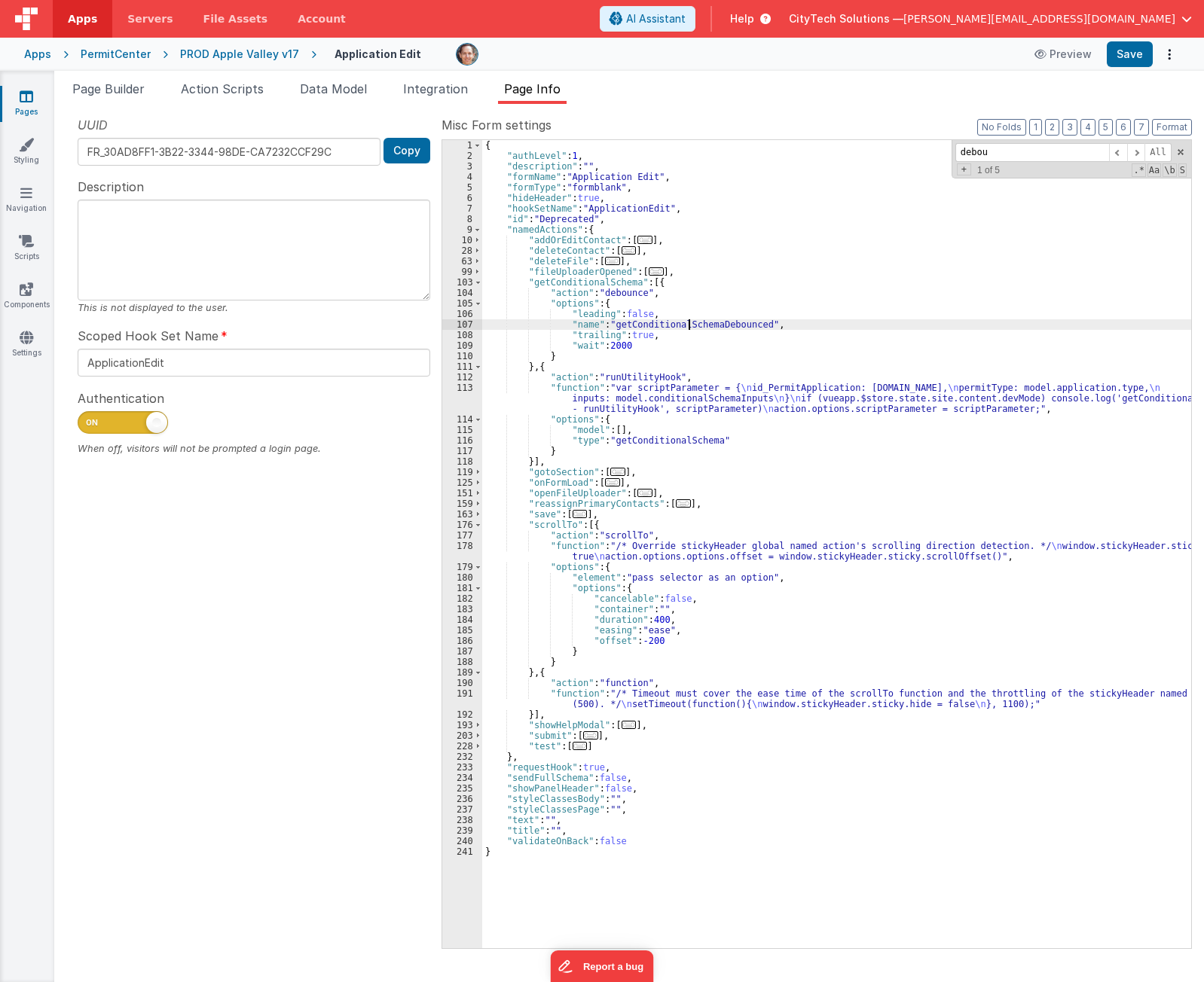
click at [690, 324] on div "{ "authLevel" : 1 , "description" : "" , "formName" : "Application Edit" , "for…" at bounding box center [837, 555] width 709 height 829
click at [692, 306] on div "{ "authLevel" : 1 , "description" : "" , "formName" : "Application Edit" , "for…" at bounding box center [837, 555] width 709 height 829
click at [688, 318] on div "{ "authLevel" : 1 , "description" : "" , "formName" : "Application Edit" , "for…" at bounding box center [837, 555] width 709 height 829
click at [692, 331] on div "{ "authLevel" : 1 , "description" : "" , "formName" : "Application Edit" , "for…" at bounding box center [837, 555] width 709 height 829
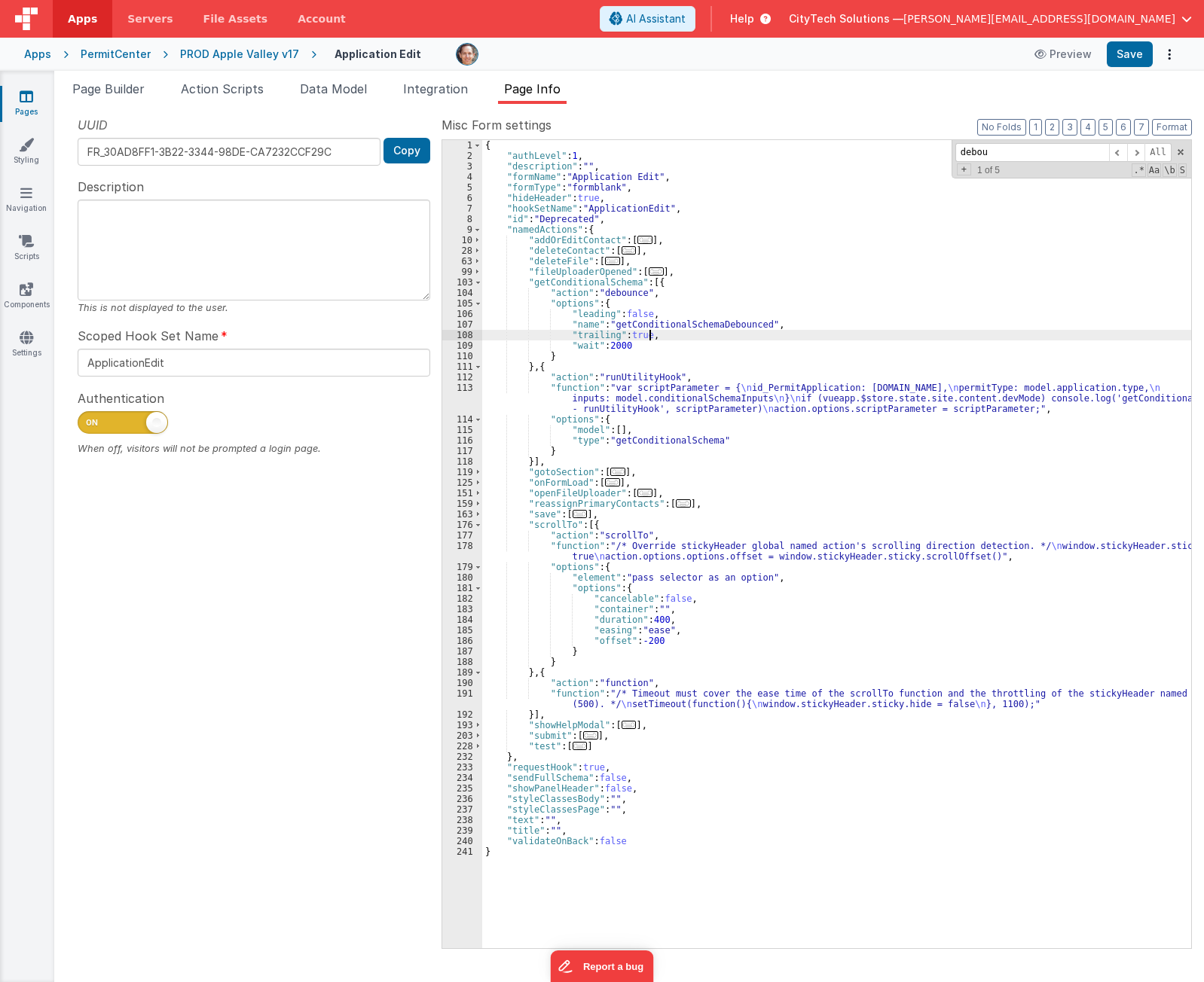
click at [660, 354] on div "{ "authLevel" : 1 , "description" : "" , "formName" : "Application Edit" , "for…" at bounding box center [837, 555] width 709 height 829
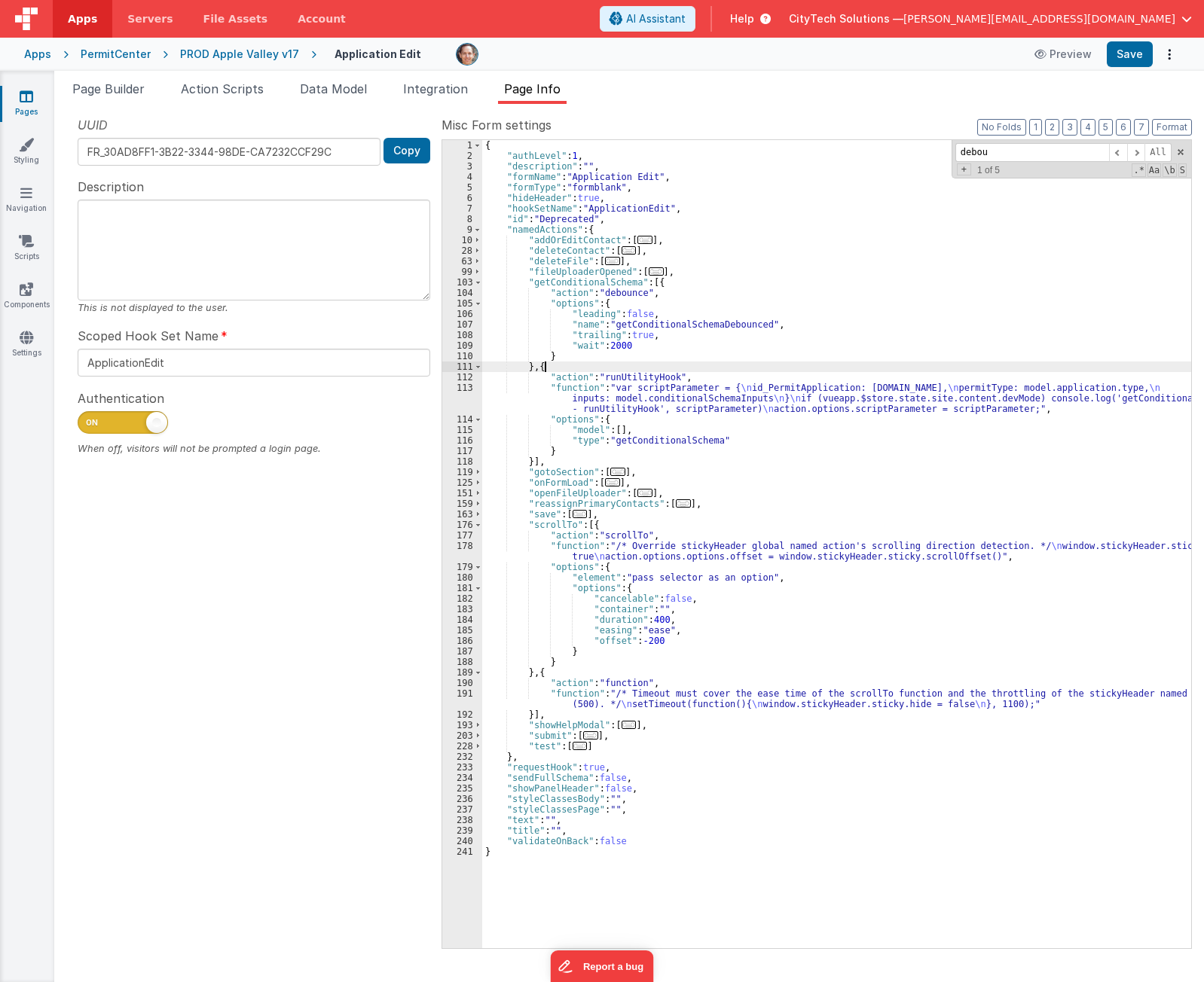
click at [579, 365] on div "{ "authLevel" : 1 , "description" : "" , "formName" : "Application Edit" , "for…" at bounding box center [837, 555] width 709 height 829
click at [125, 88] on span "Page Builder" at bounding box center [108, 88] width 72 height 15
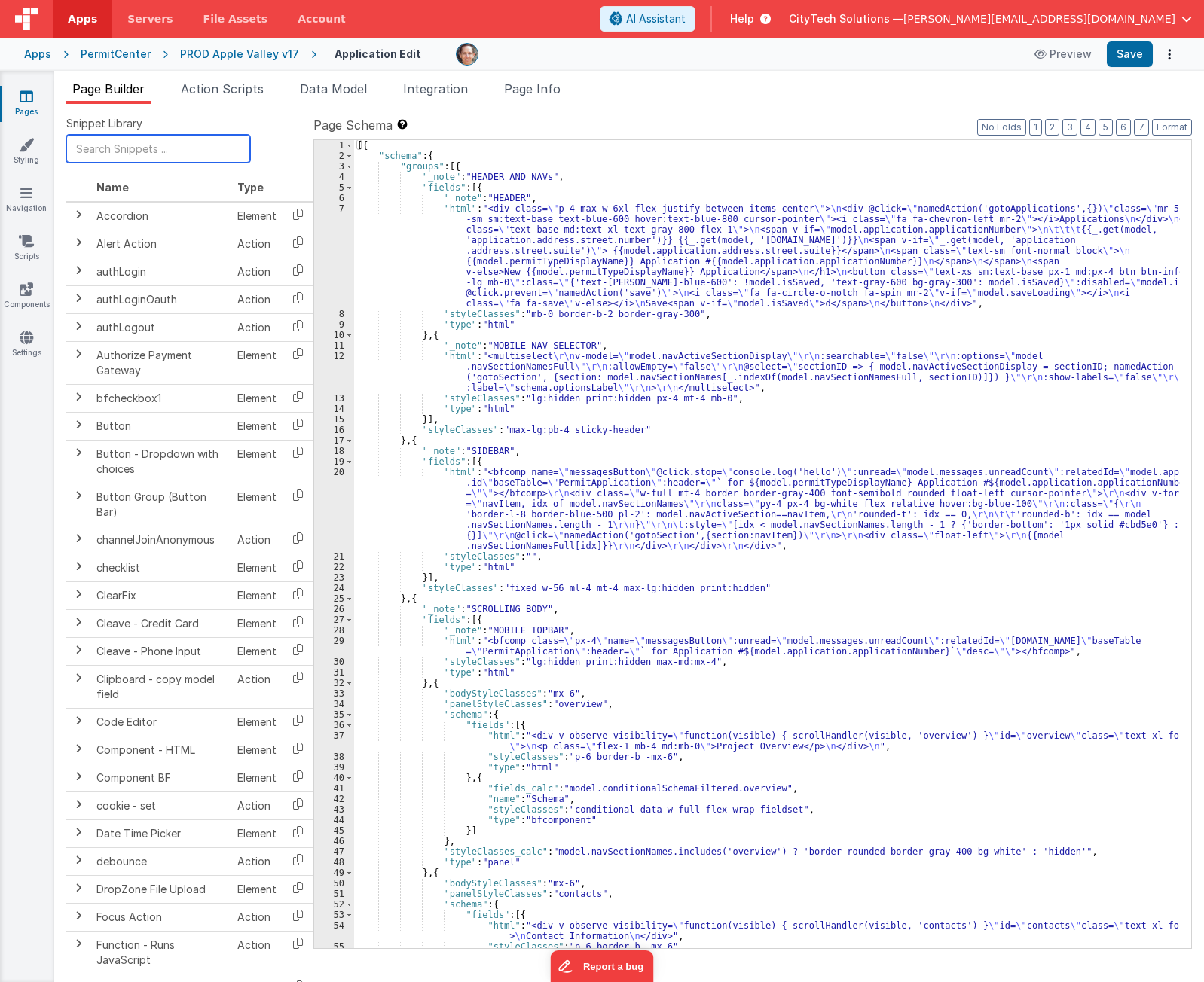
click at [126, 145] on input "text" at bounding box center [158, 149] width 184 height 28
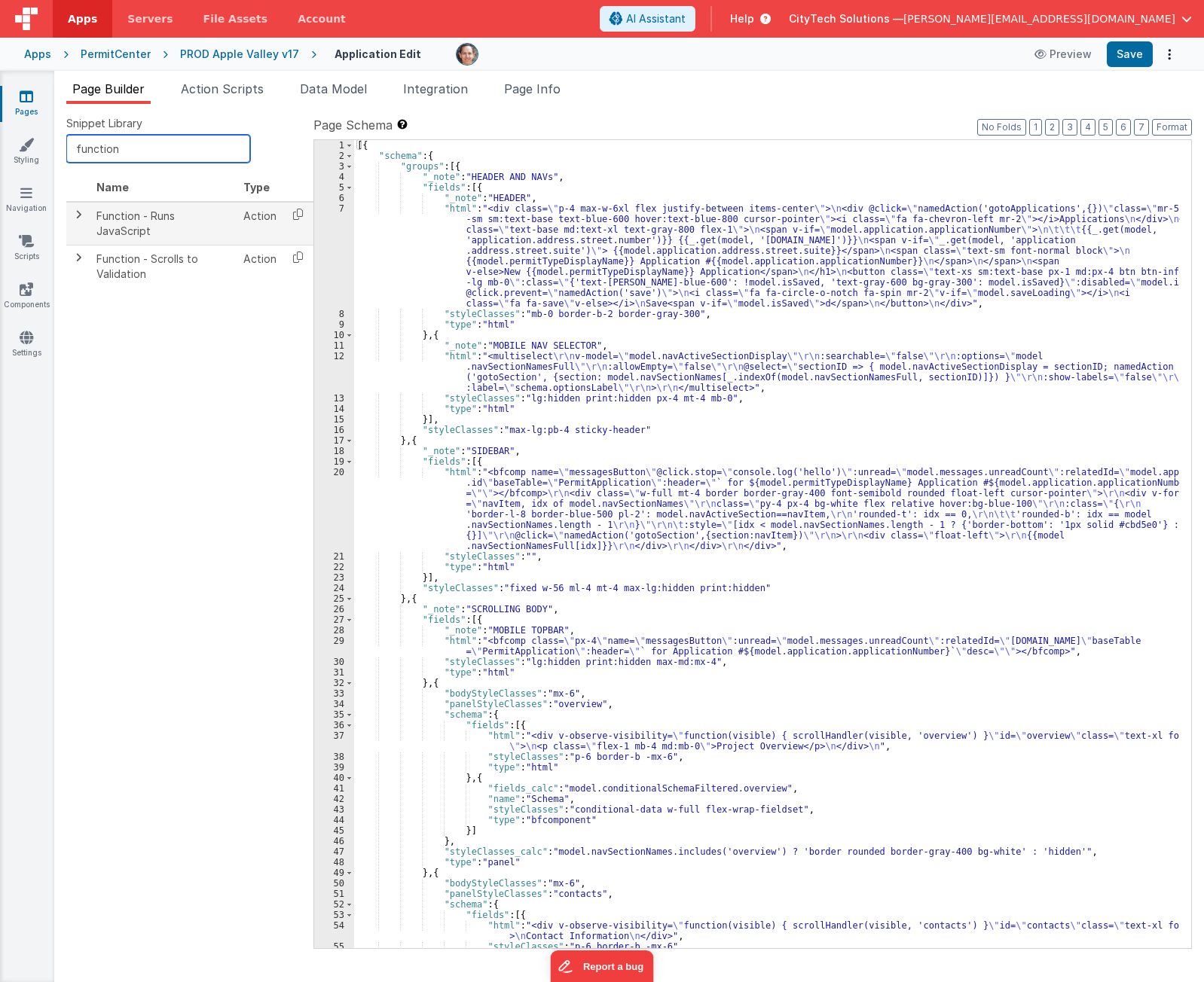
type input "function"
click at [72, 210] on span at bounding box center [78, 214] width 12 height 12
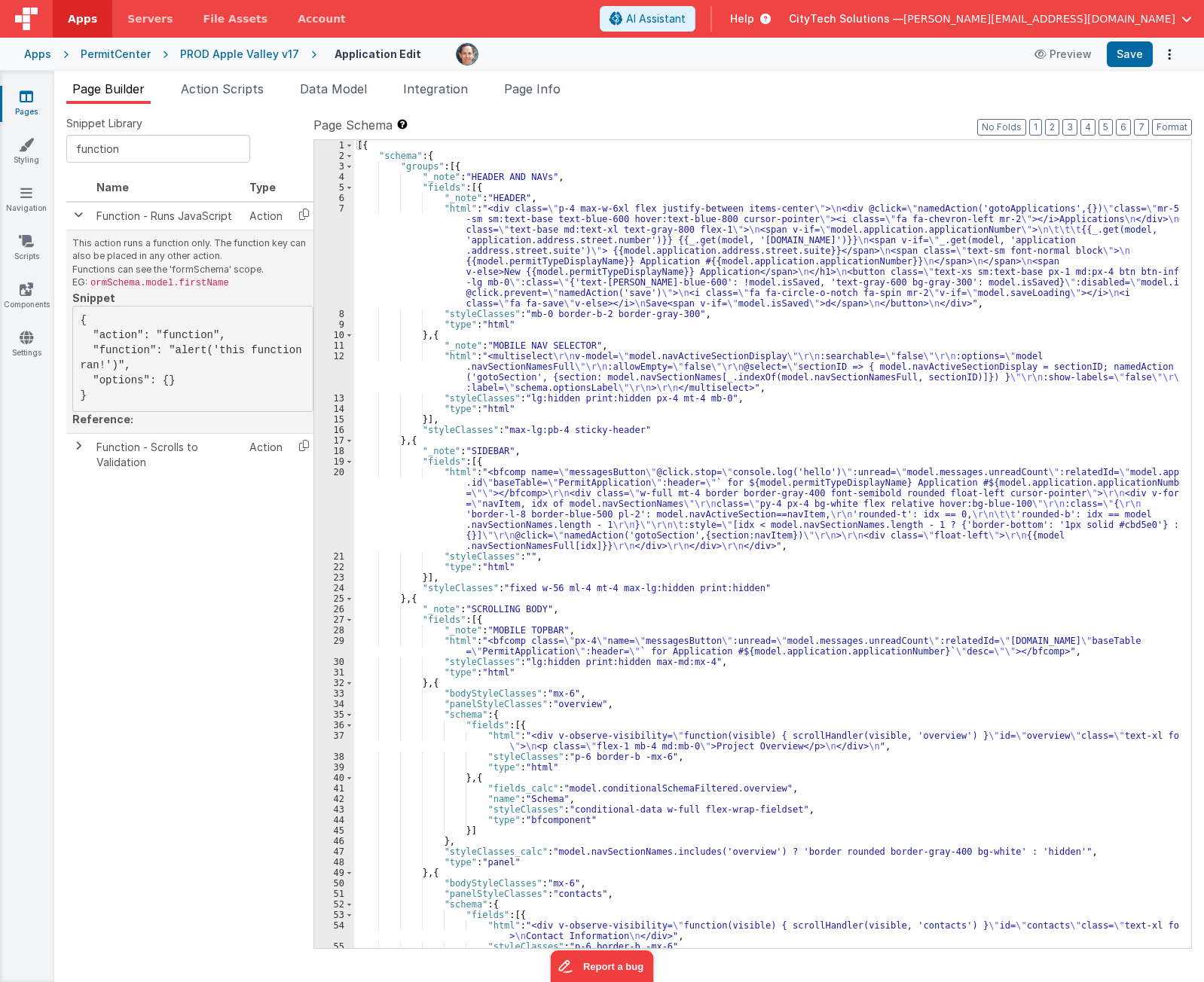
drag, startPoint x: 174, startPoint y: 383, endPoint x: 122, endPoint y: 365, distance: 55.0
click at [122, 365] on pre "{ "action": "function", "function": "alert('this function ran!')", "options": {…" at bounding box center [193, 359] width 241 height 106
copy pre ", "options": {}"
click at [153, 146] on input "function" at bounding box center [158, 149] width 184 height 28
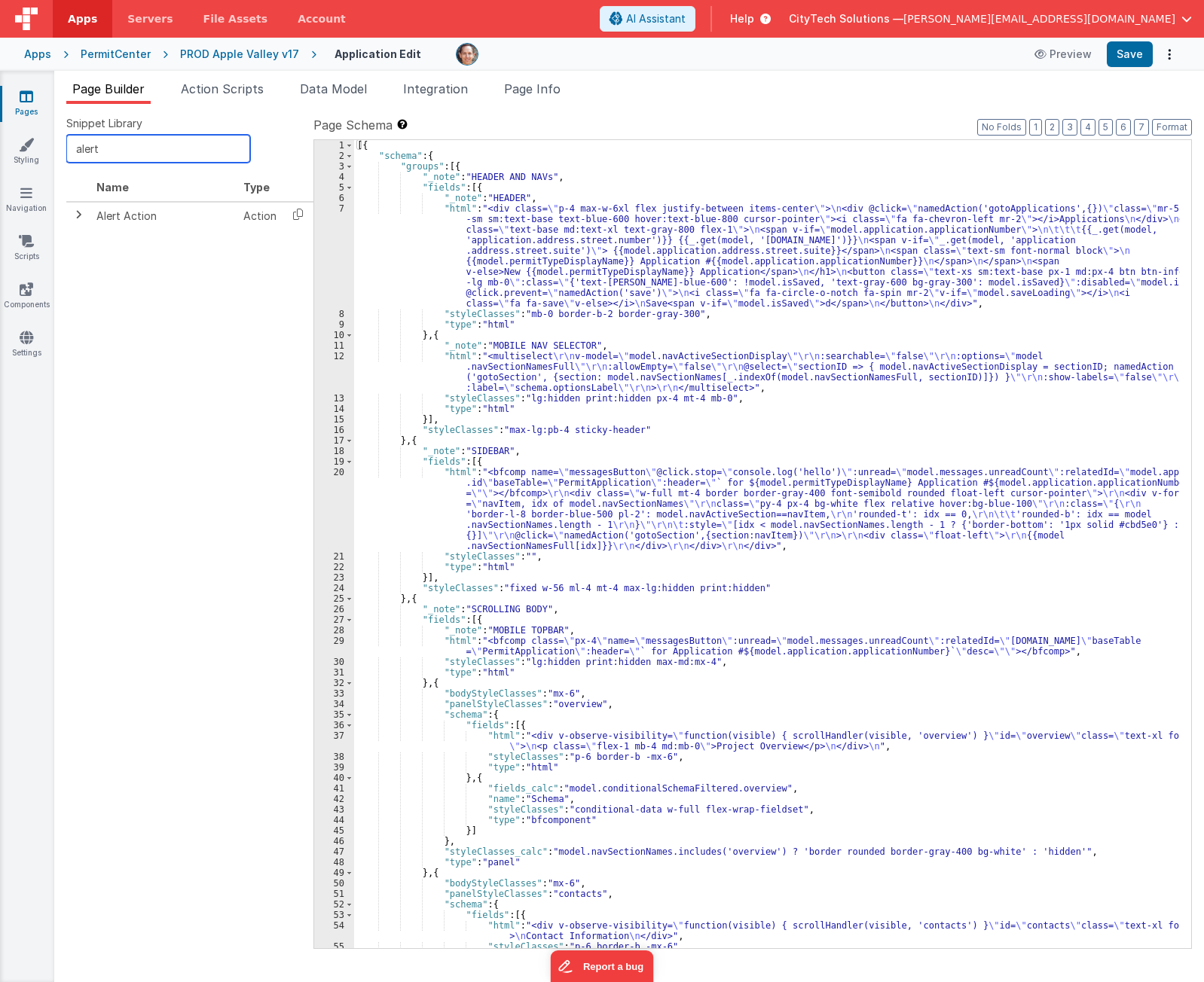
type input "alert"
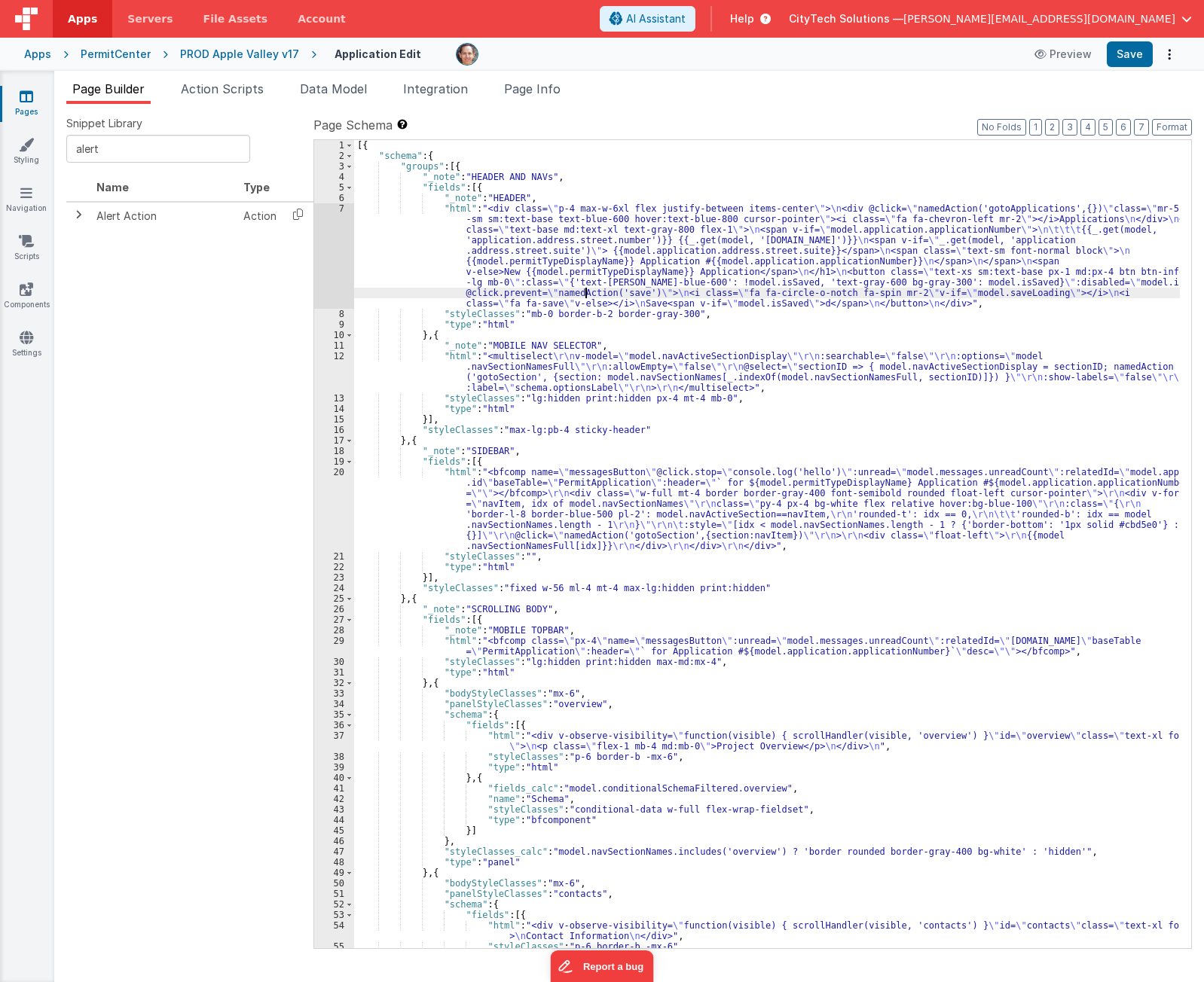
click at [588, 293] on div "[{ "schema" : { "groups" : [{ "_note" : "HEADER AND NAVs" , "fields" : [{ "_not…" at bounding box center [766, 555] width 826 height 829
click at [80, 217] on span at bounding box center [78, 214] width 12 height 12
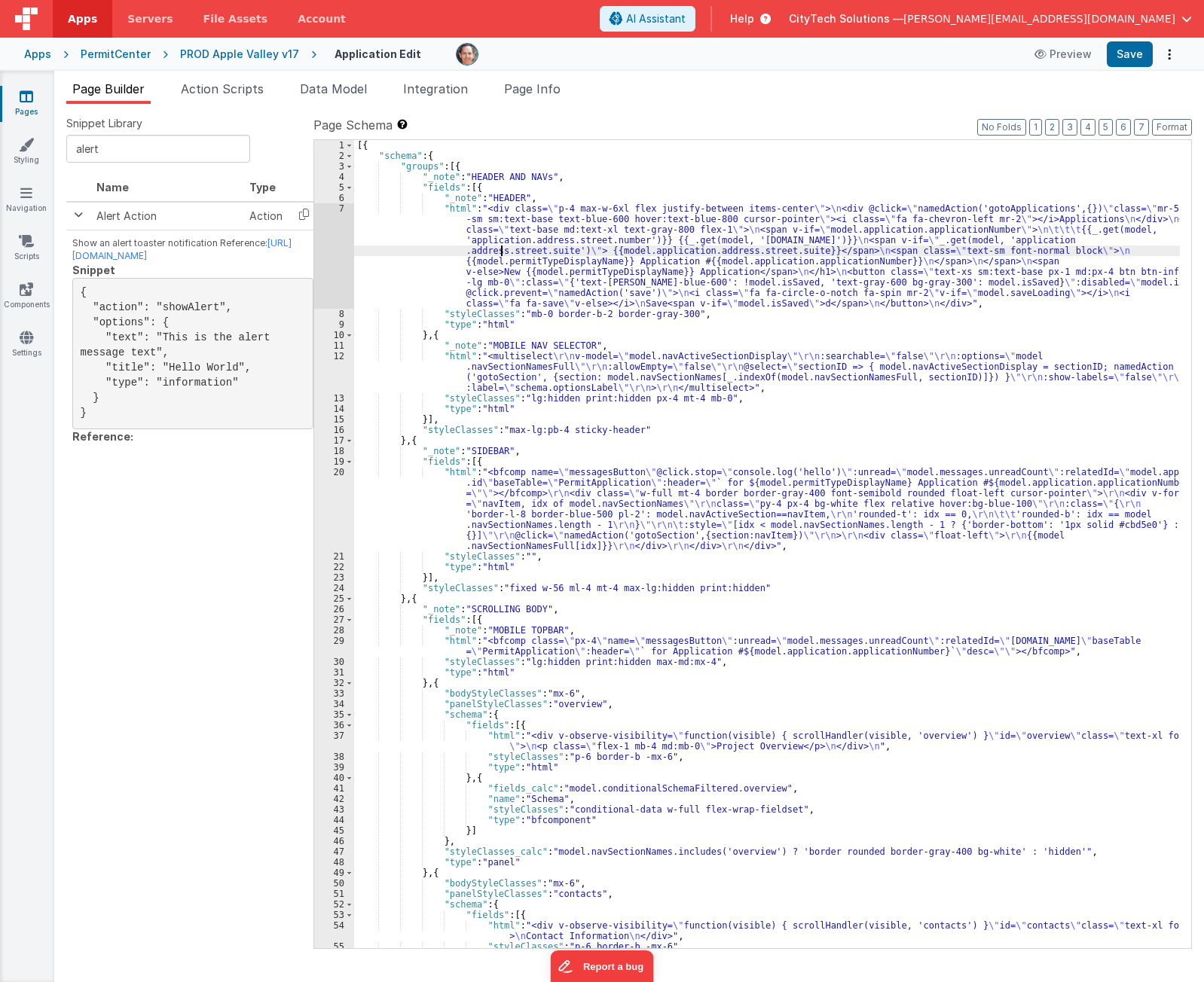
click at [499, 255] on div "[{ "schema" : { "groups" : [{ "_note" : "HEADER AND NAVs" , "fields" : [{ "_not…" at bounding box center [766, 555] width 826 height 829
click at [320, 260] on div "7" at bounding box center [333, 256] width 40 height 106
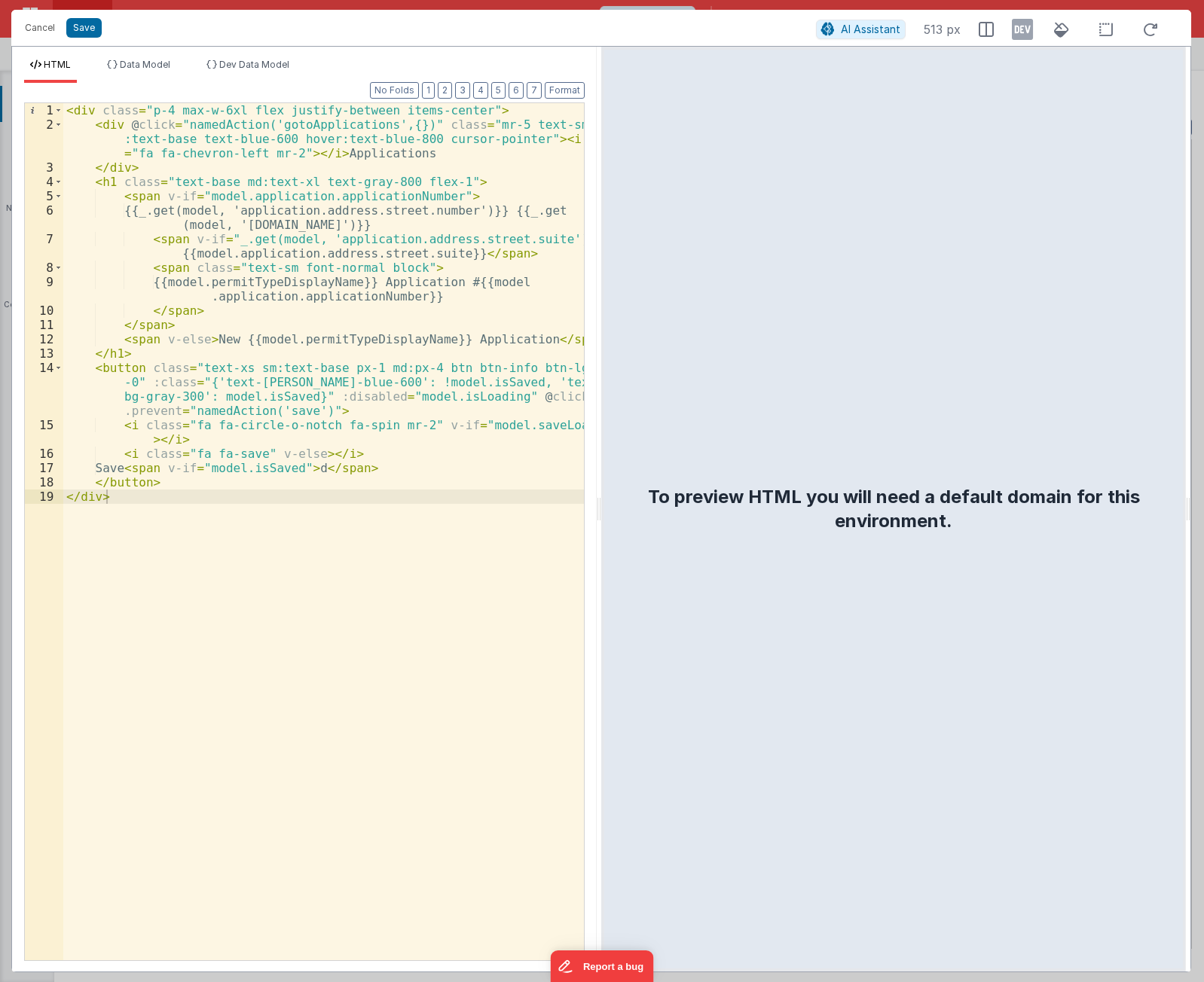
drag, startPoint x: 190, startPoint y: 283, endPoint x: 172, endPoint y: 203, distance: 82.0
click at [178, 228] on div "< div class = "p-4 max-w-6xl flex justify-between items-center" > < div @ click…" at bounding box center [323, 546] width 521 height 886
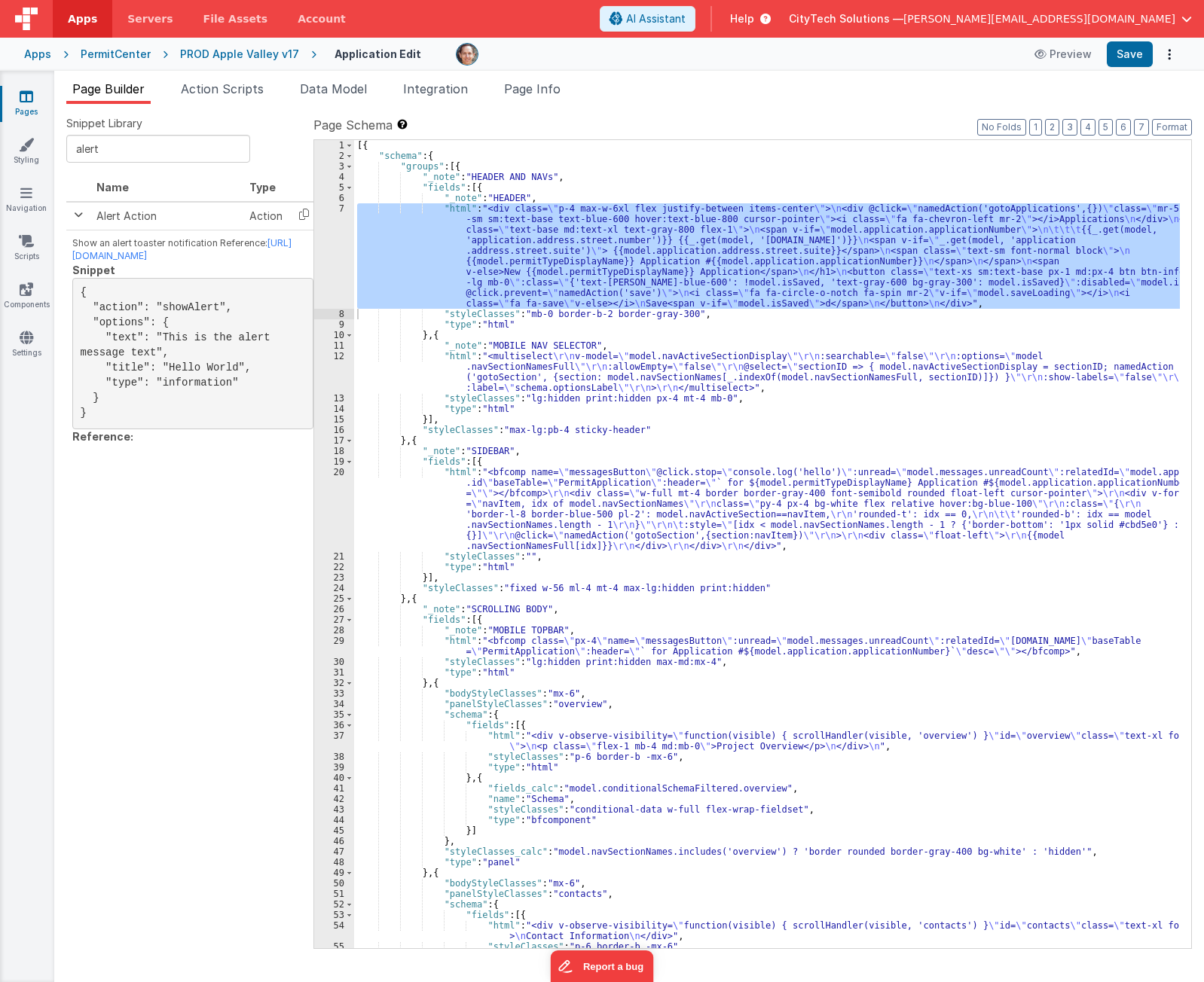
click at [74, 19] on span "Apps" at bounding box center [83, 18] width 30 height 15
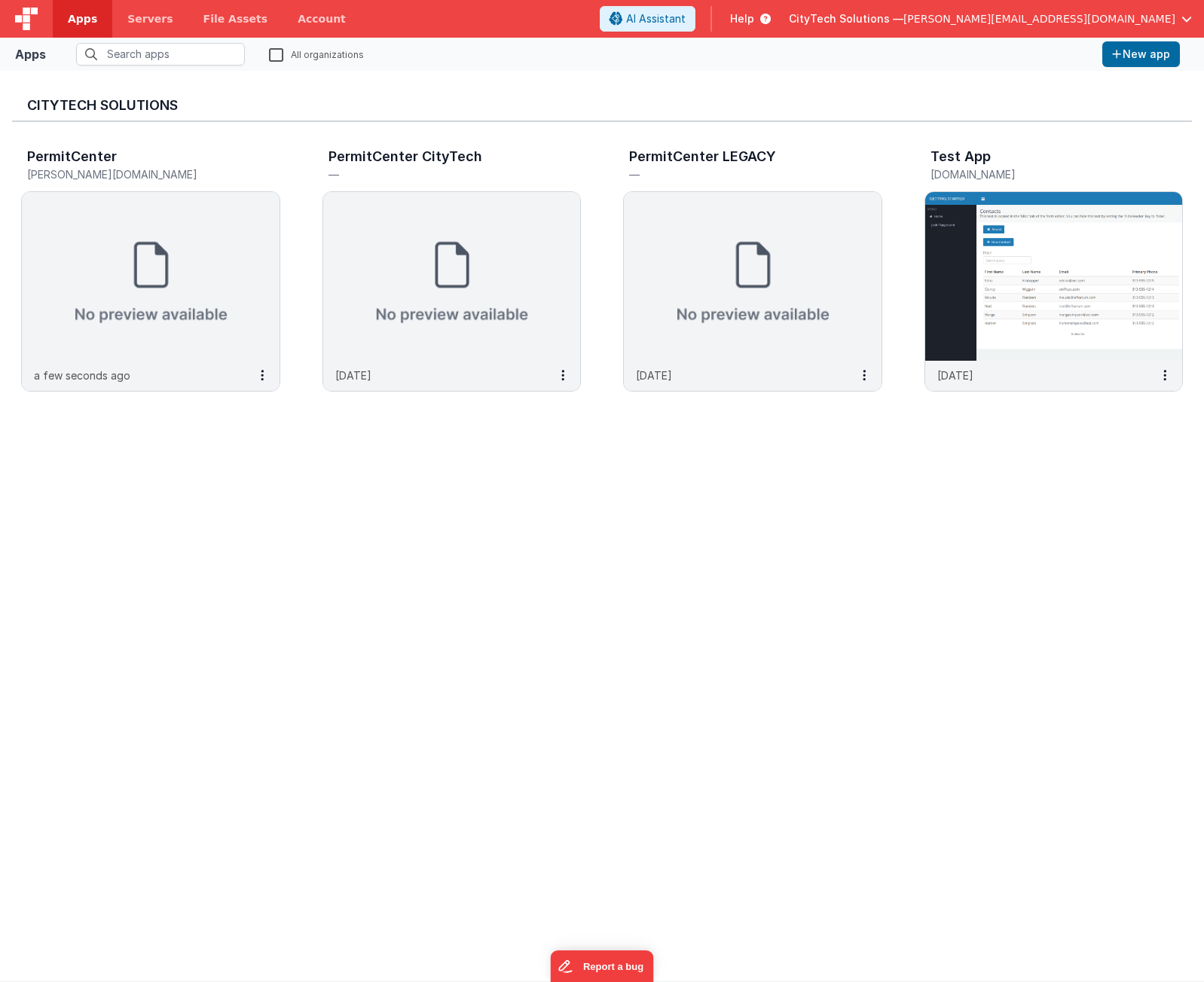
click at [229, 544] on div "CityTech Solutions PermitCenter stanton.cts.city a few seconds ago PermitCenter…" at bounding box center [602, 526] width 1181 height 887
click at [149, 250] on img at bounding box center [150, 276] width 258 height 169
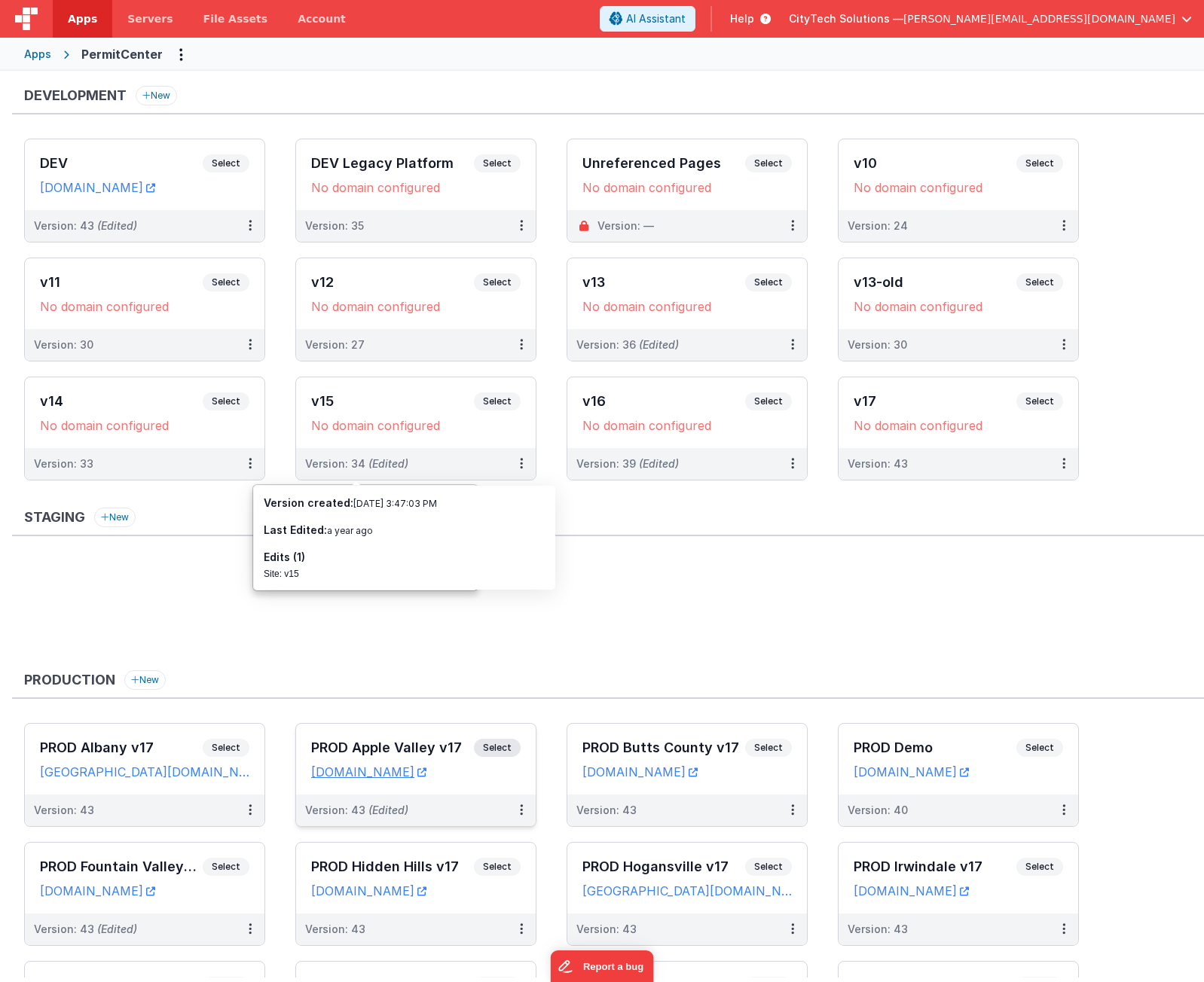
click at [505, 751] on span "Select" at bounding box center [498, 747] width 47 height 18
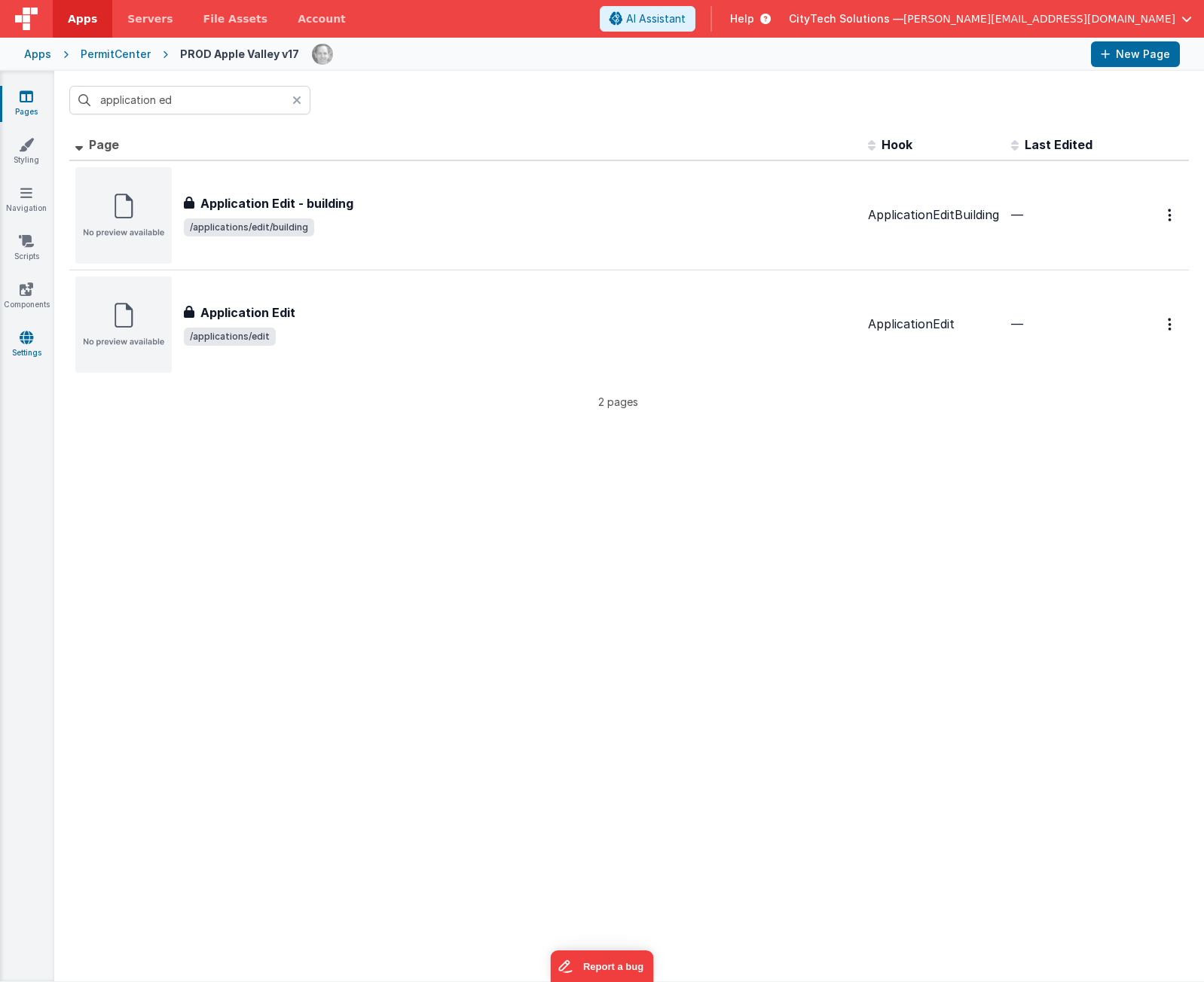
click at [31, 339] on icon at bounding box center [26, 337] width 13 height 15
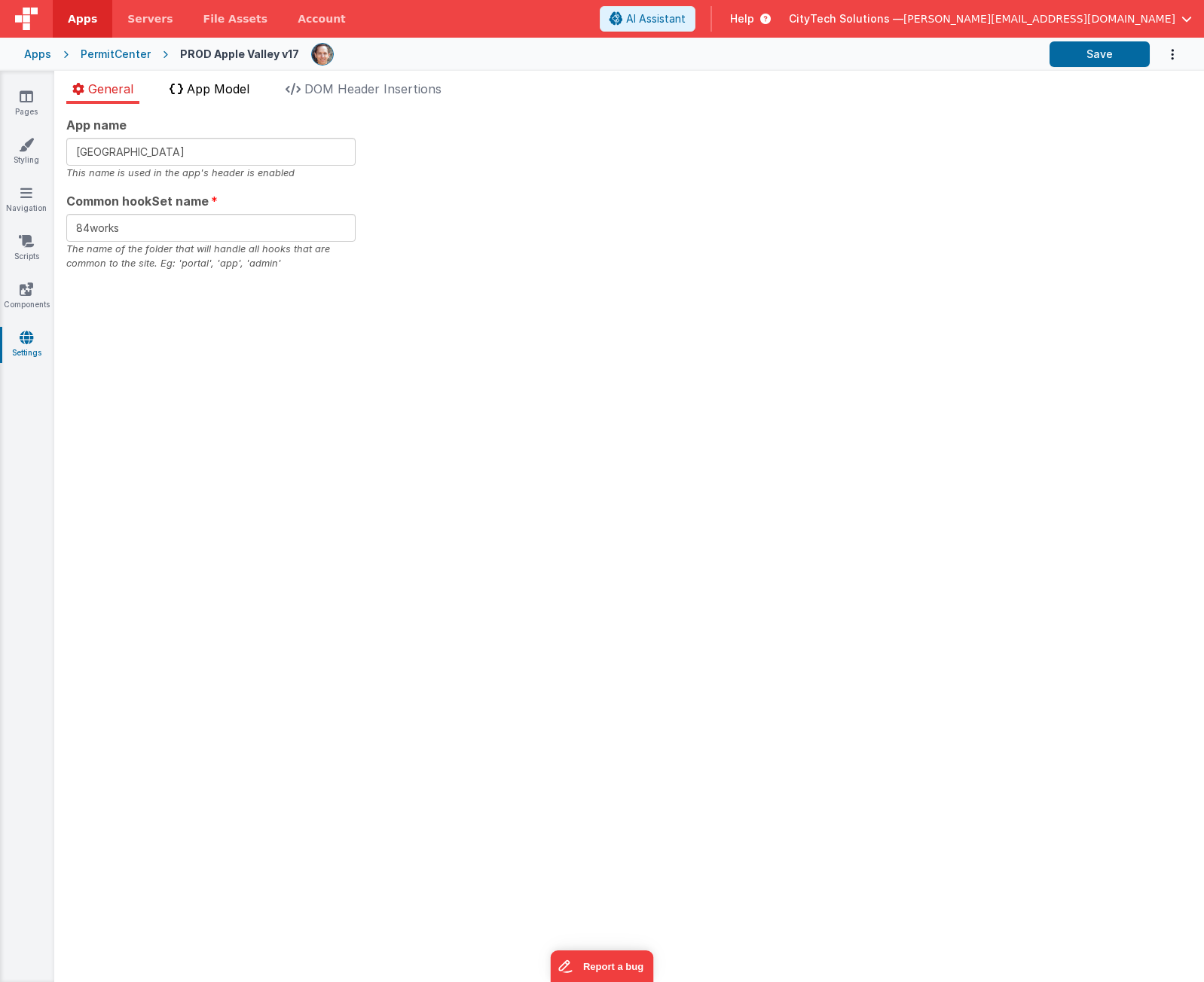
click at [246, 84] on span "App Model" at bounding box center [218, 88] width 63 height 15
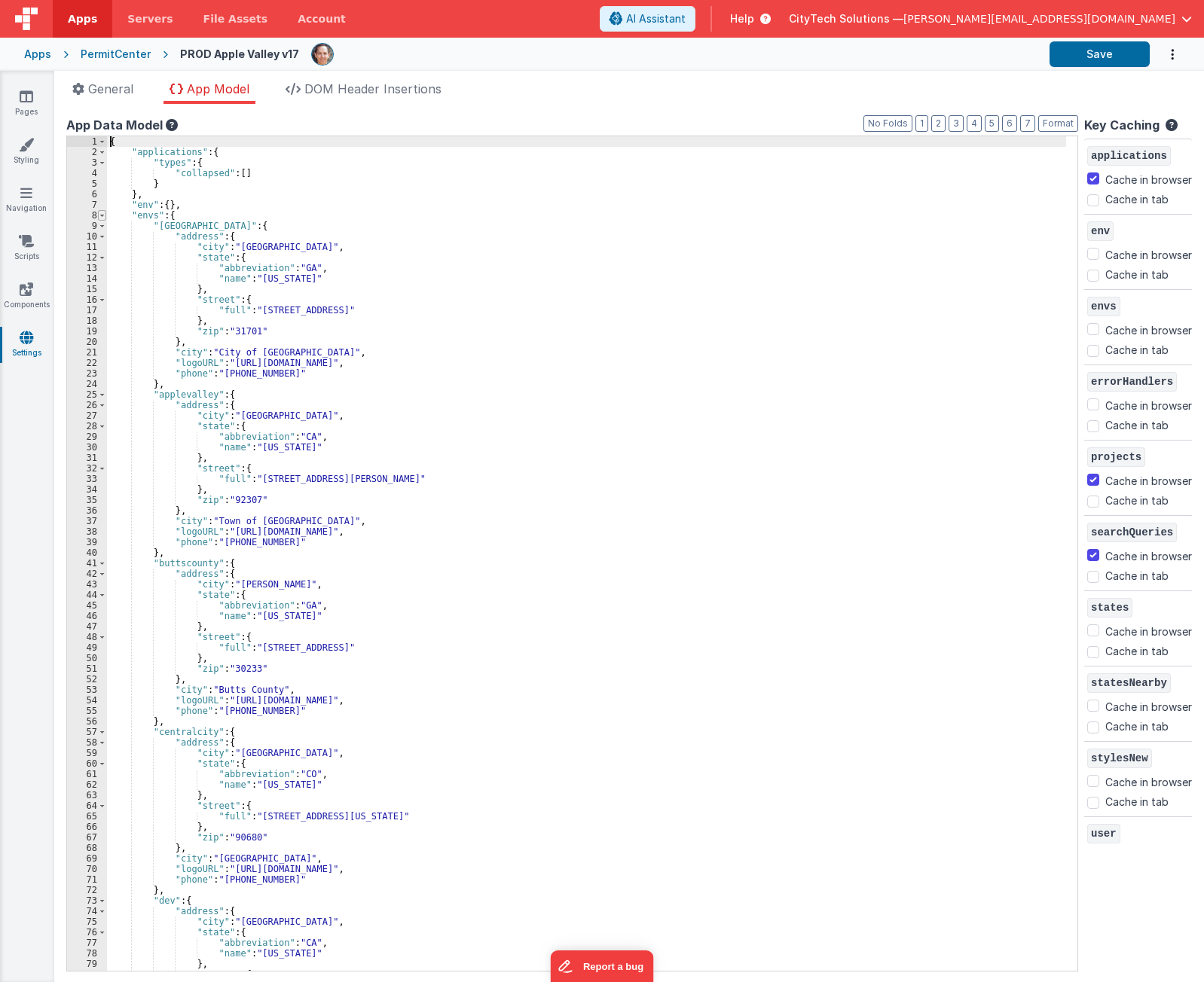
click at [101, 213] on span at bounding box center [102, 215] width 9 height 10
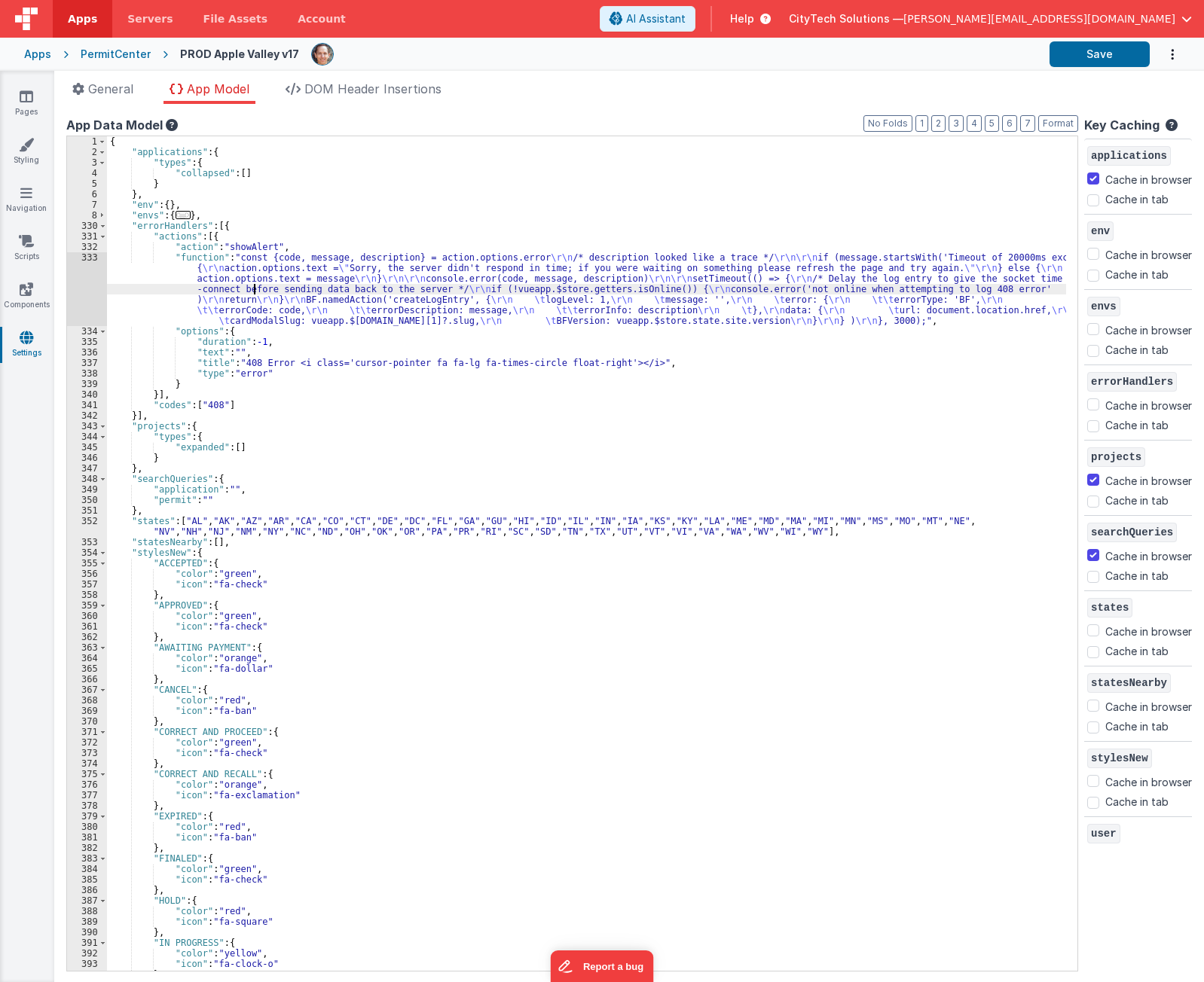
click at [254, 287] on div "{ "applications" : { "types" : { "collapsed" : [ ] } } , "env" : { } , "envs" :…" at bounding box center [587, 564] width 960 height 856
click at [244, 236] on div "{ "applications" : { "types" : { "collapsed" : [ ] } } , "env" : { } , "envs" :…" at bounding box center [587, 564] width 960 height 856
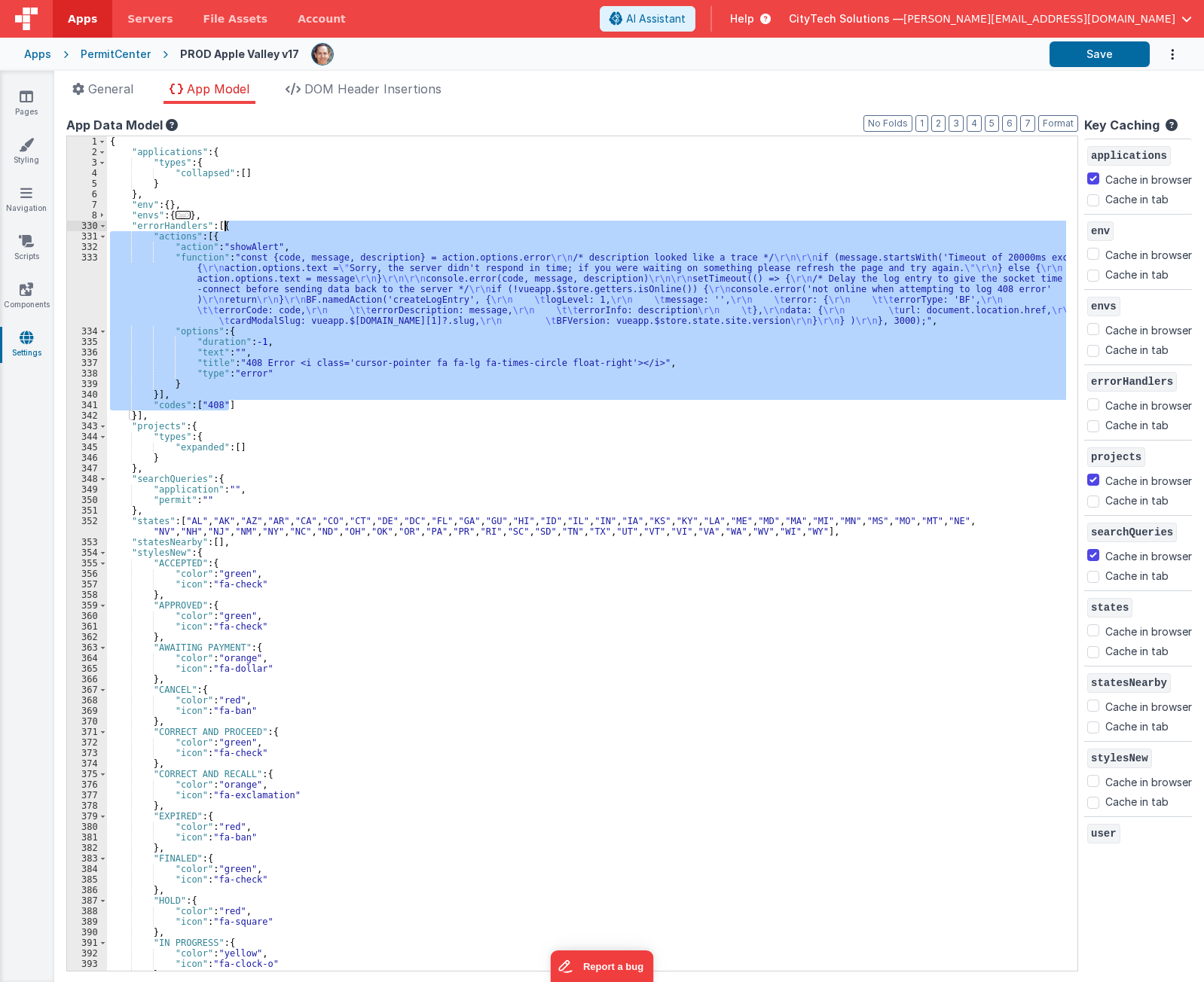
drag, startPoint x: 240, startPoint y: 403, endPoint x: 258, endPoint y: 228, distance: 175.9
click at [258, 228] on div "{ "applications" : { "types" : { "collapsed" : [ ] } } , "env" : { } , "envs" :…" at bounding box center [587, 564] width 960 height 856
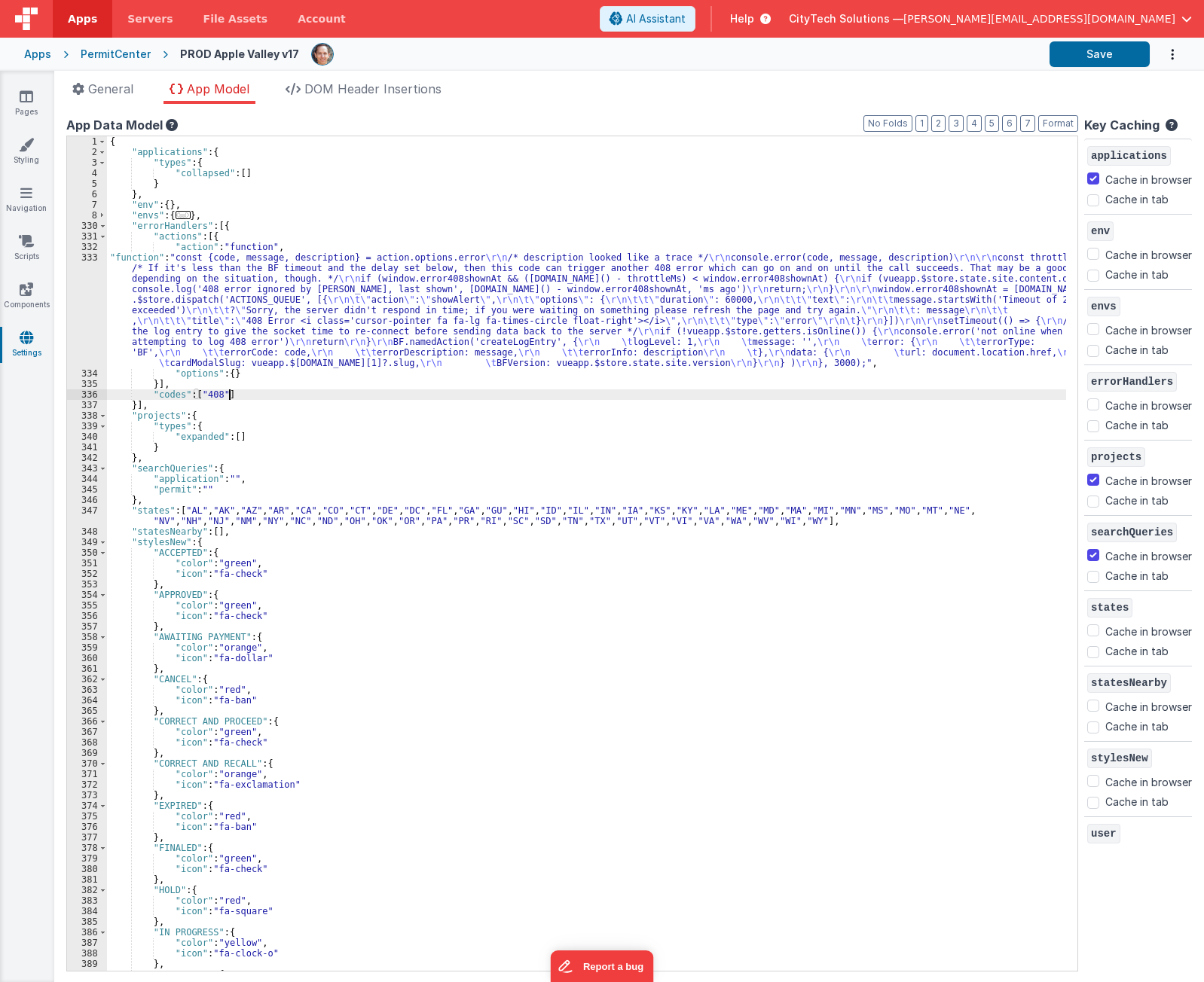
click at [248, 379] on div "{ "applications" : { "types" : { "collapsed" : [ ] } } , "env" : { } , "envs" :…" at bounding box center [587, 564] width 960 height 856
click at [254, 315] on div "{ "applications" : { "types" : { "collapsed" : [ ] } } , "env" : { } , "envs" :…" at bounding box center [587, 564] width 960 height 856
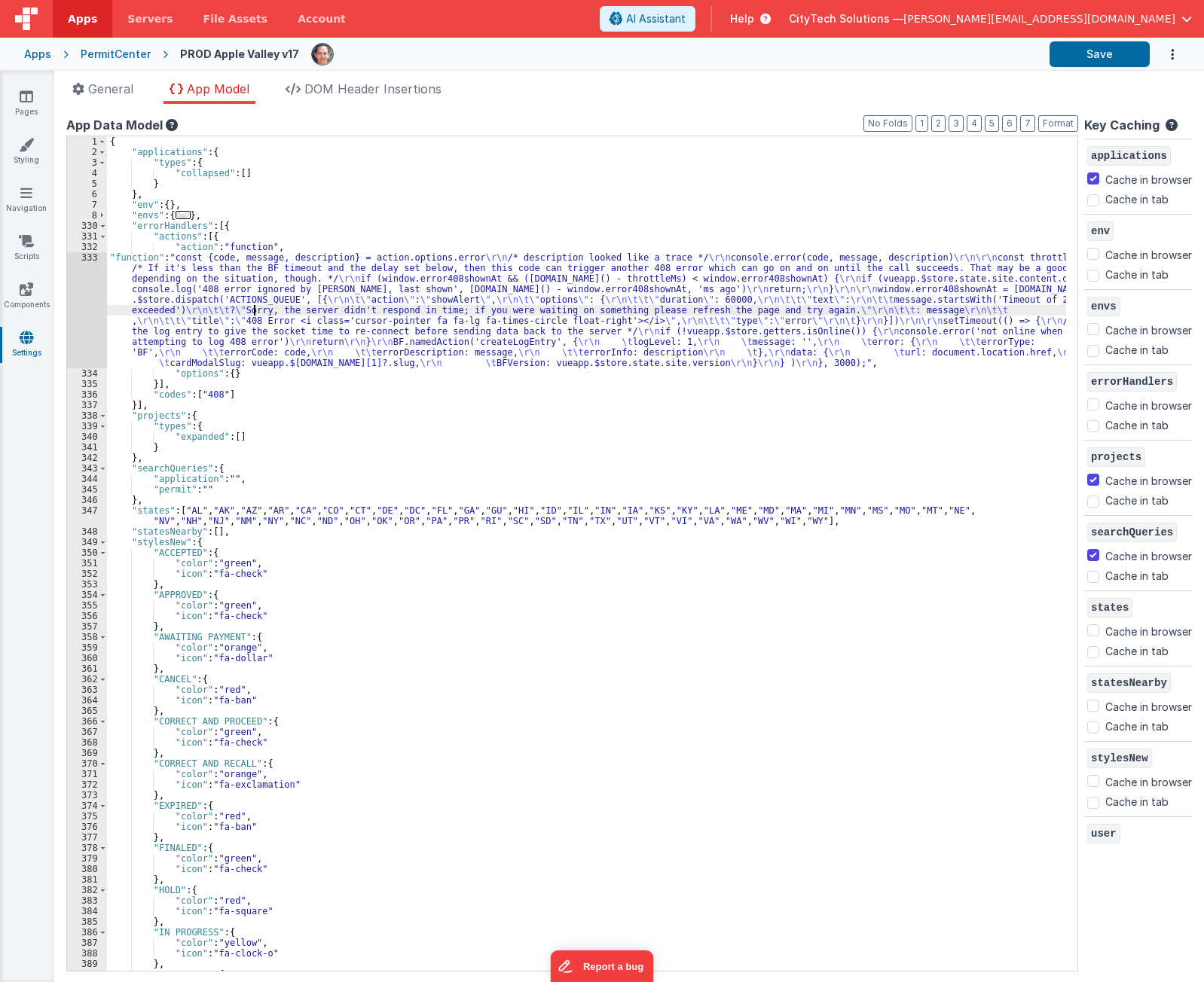
click at [68, 289] on div "333" at bounding box center [87, 311] width 40 height 116
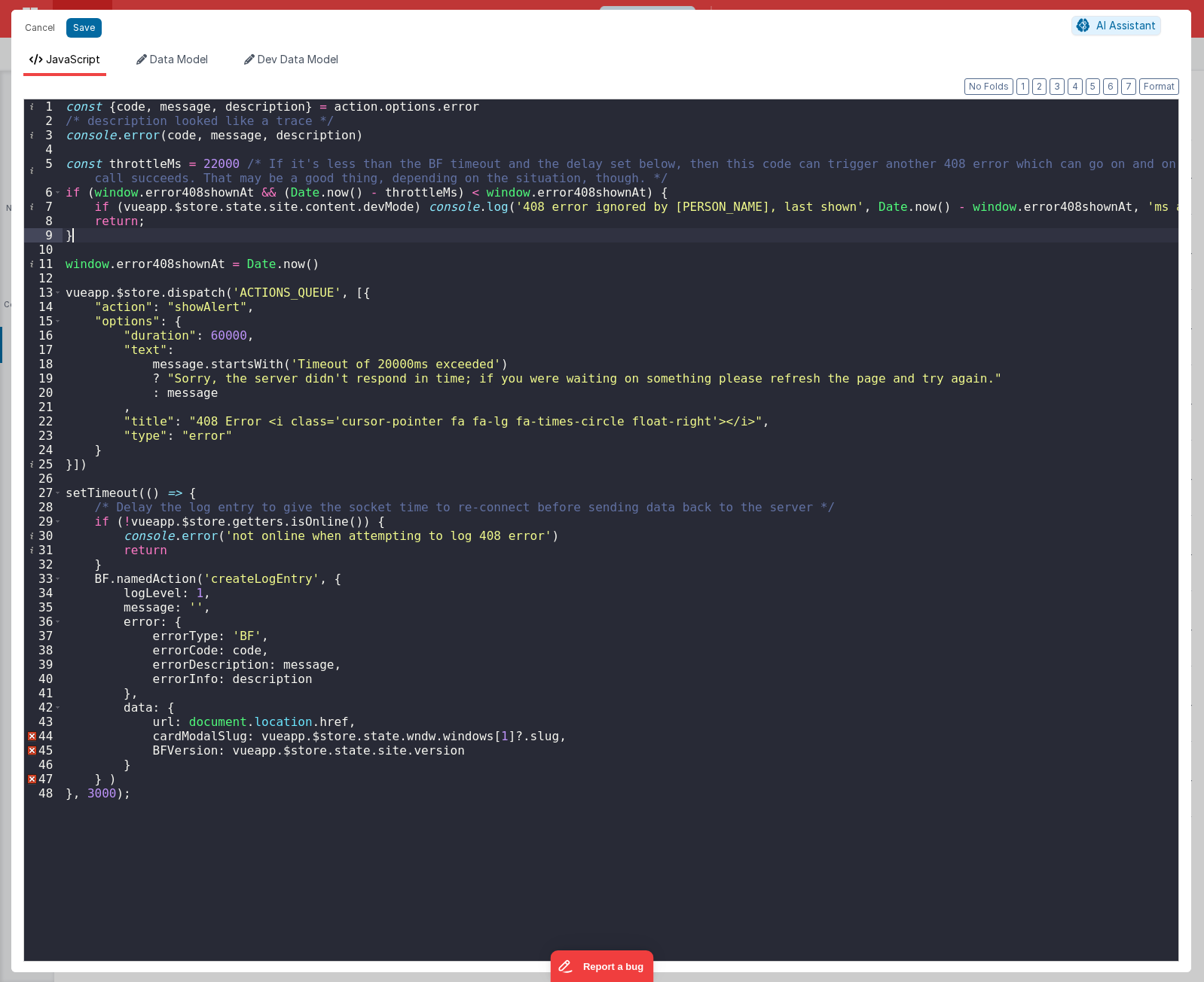
click at [128, 240] on div "const { code , message , description } = action . options . error /* descriptio…" at bounding box center [621, 545] width 1116 height 890
click at [262, 163] on div "const { code , message , description } = action . options . error /* descriptio…" at bounding box center [621, 545] width 1116 height 890
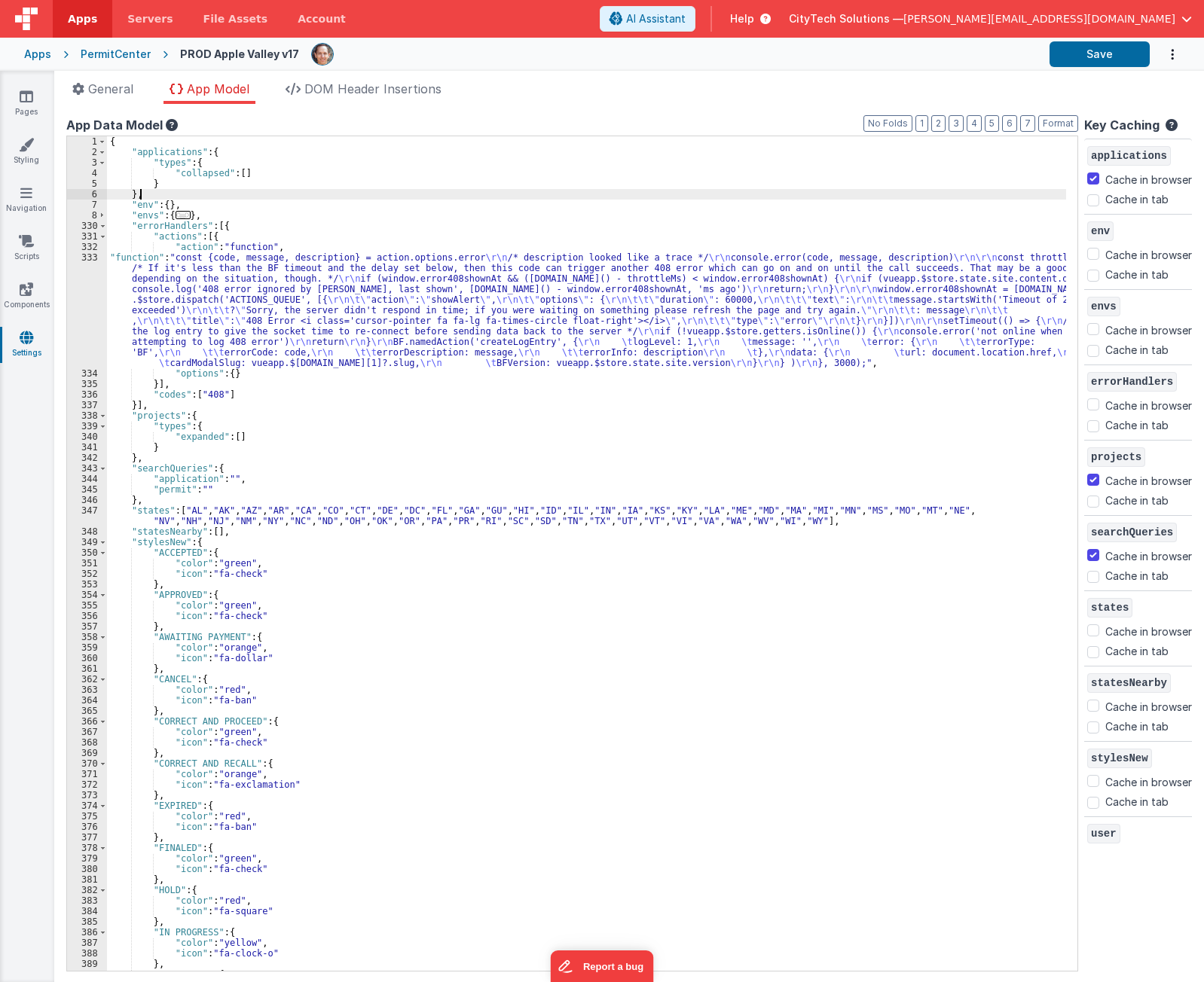
click at [516, 196] on div "{ "applications" : { "types" : { "collapsed" : [ ] } } , "env" : { } , "envs" :…" at bounding box center [587, 564] width 960 height 856
click at [99, 52] on div "PermitCenter" at bounding box center [116, 54] width 70 height 15
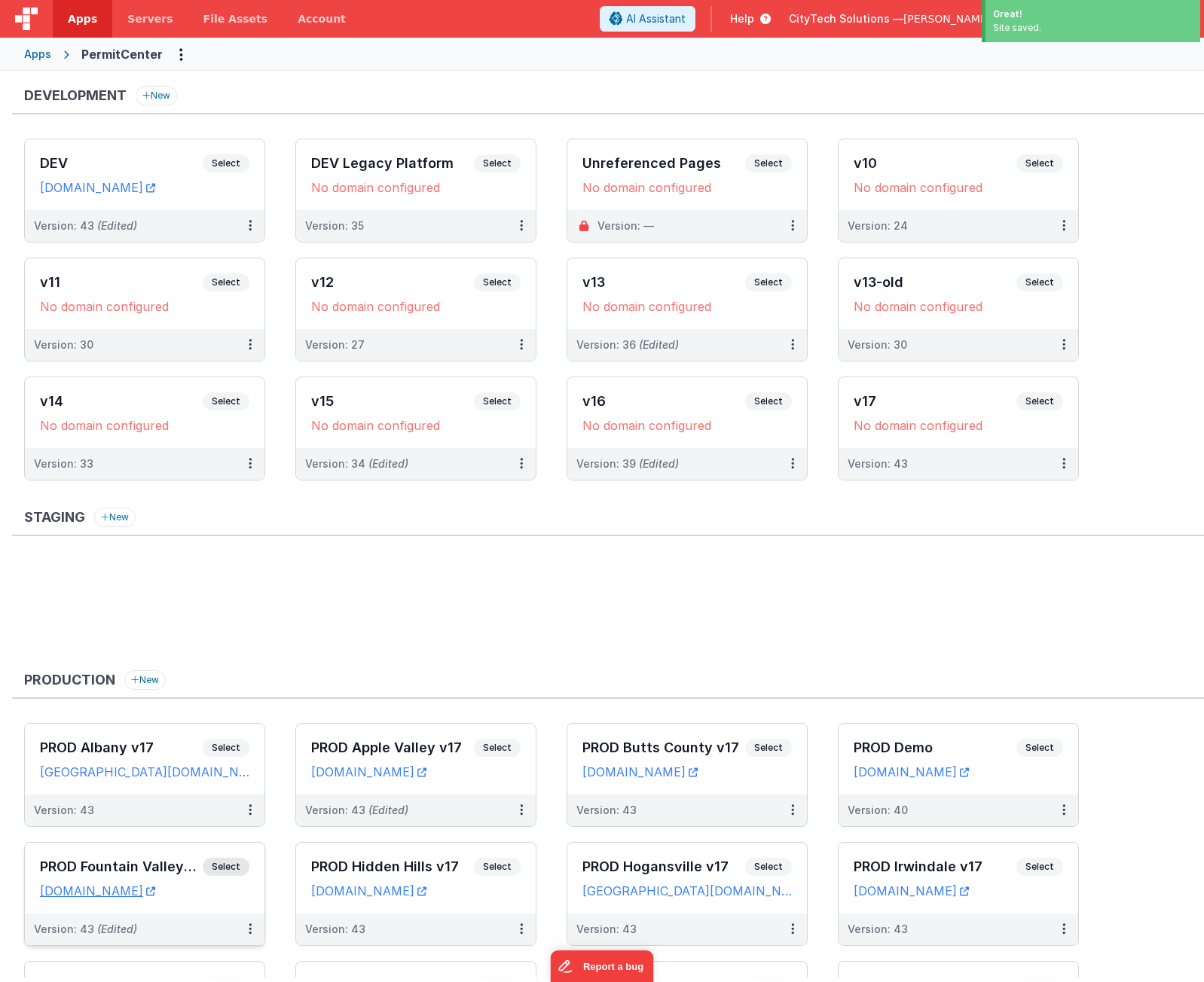
click at [222, 866] on span "Select" at bounding box center [226, 867] width 47 height 18
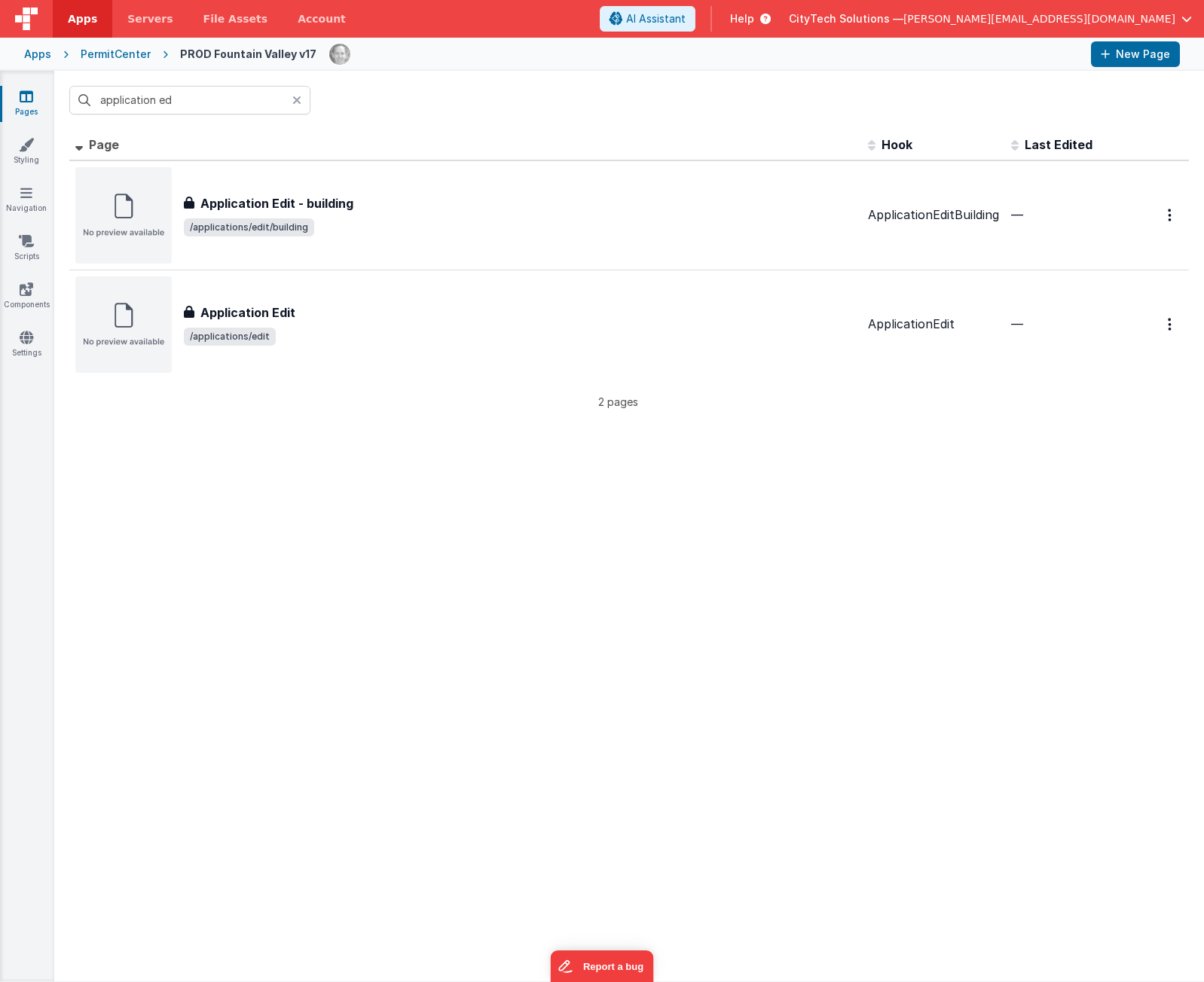
click at [301, 104] on div at bounding box center [301, 100] width 18 height 29
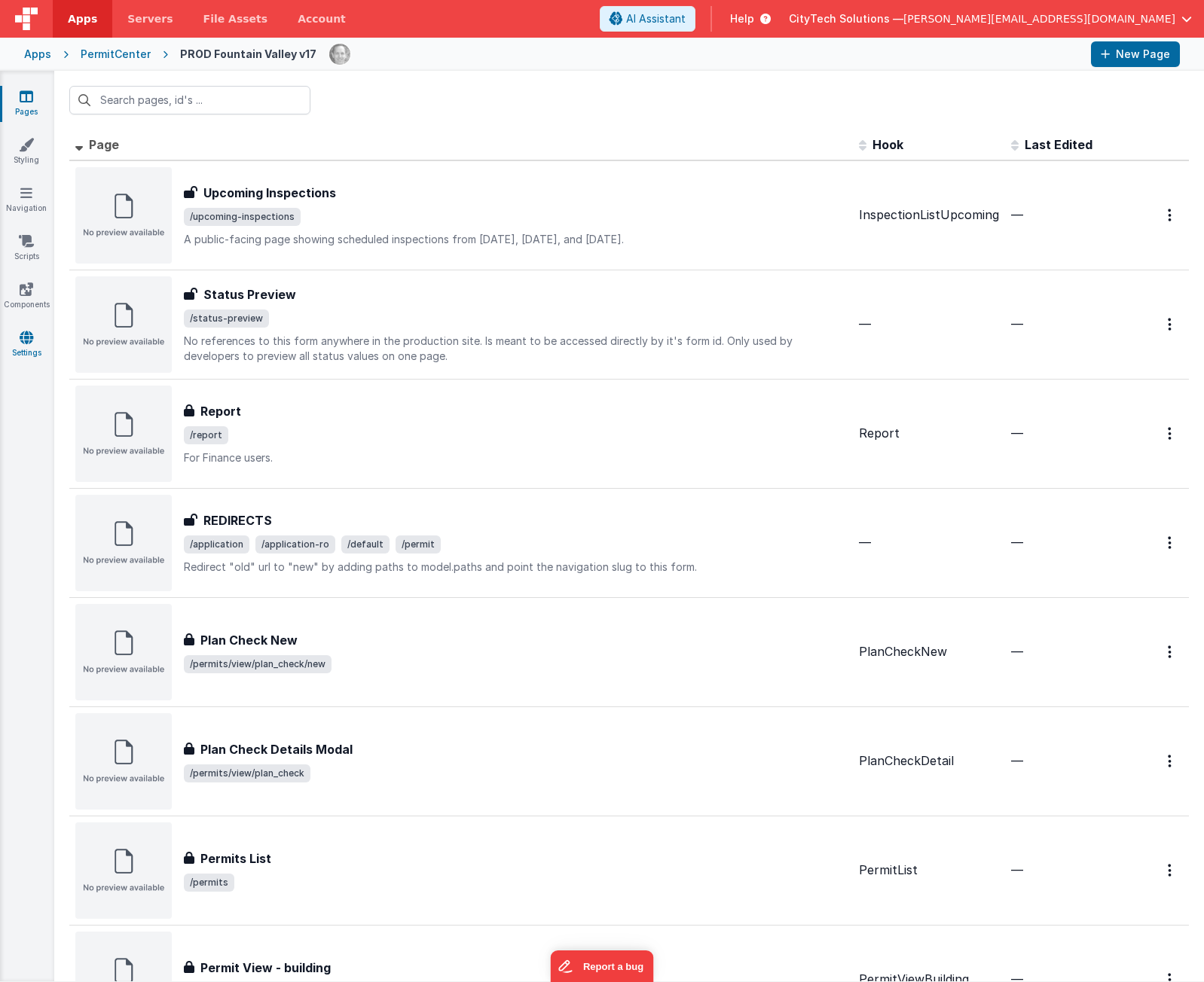
click at [20, 336] on icon at bounding box center [26, 337] width 13 height 15
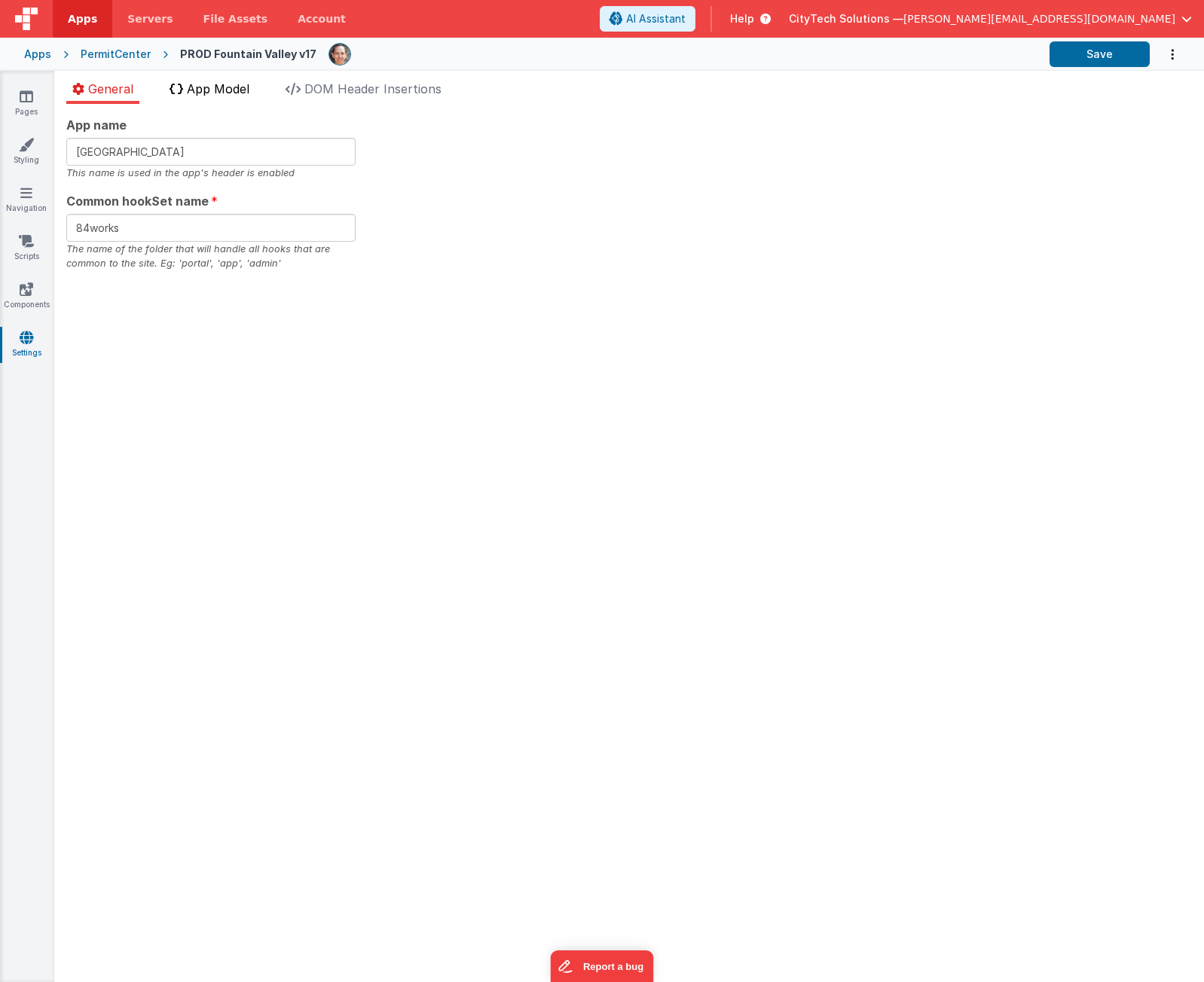
click at [212, 80] on li "App Model" at bounding box center [209, 92] width 92 height 24
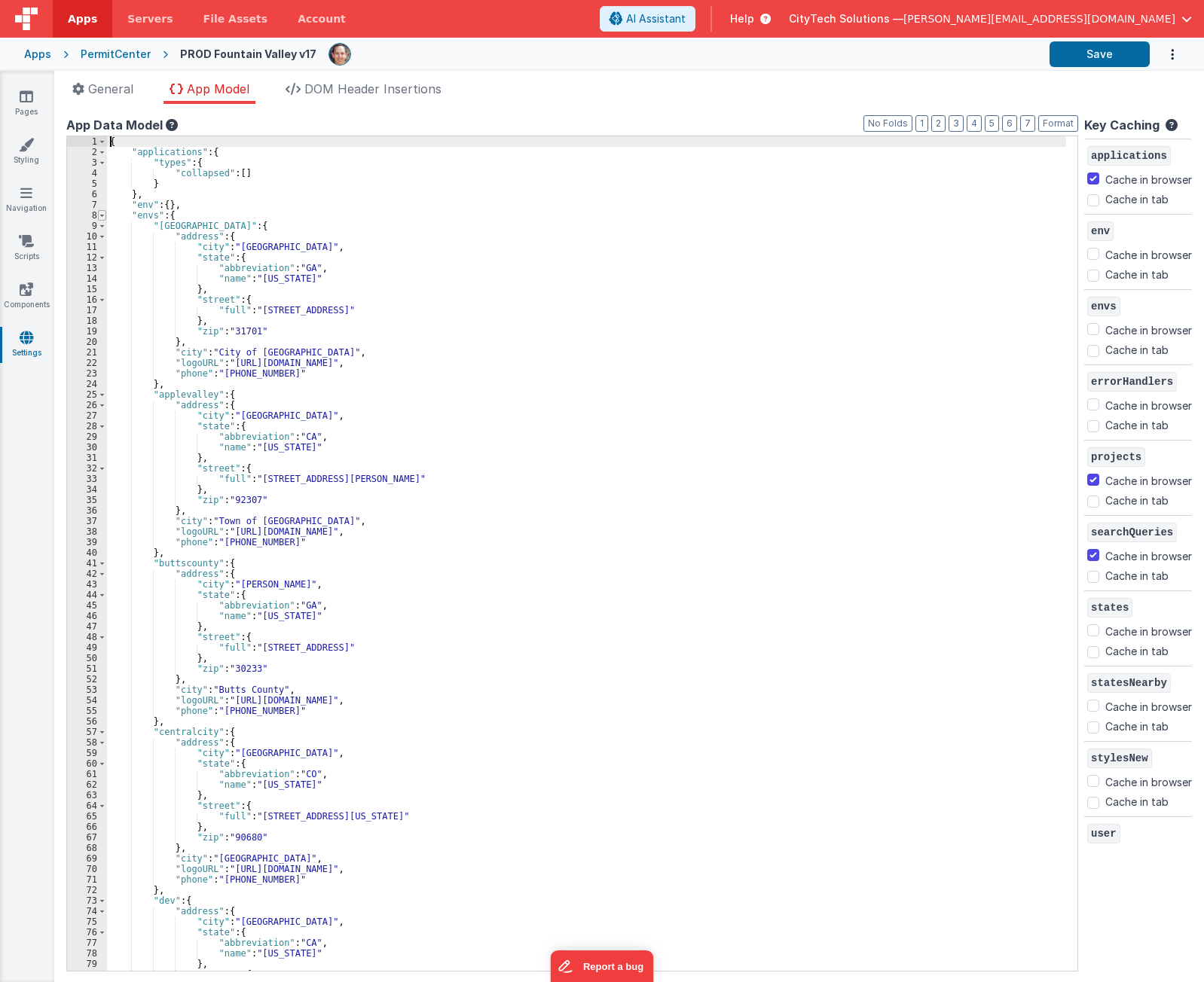
click at [103, 214] on span at bounding box center [102, 215] width 9 height 10
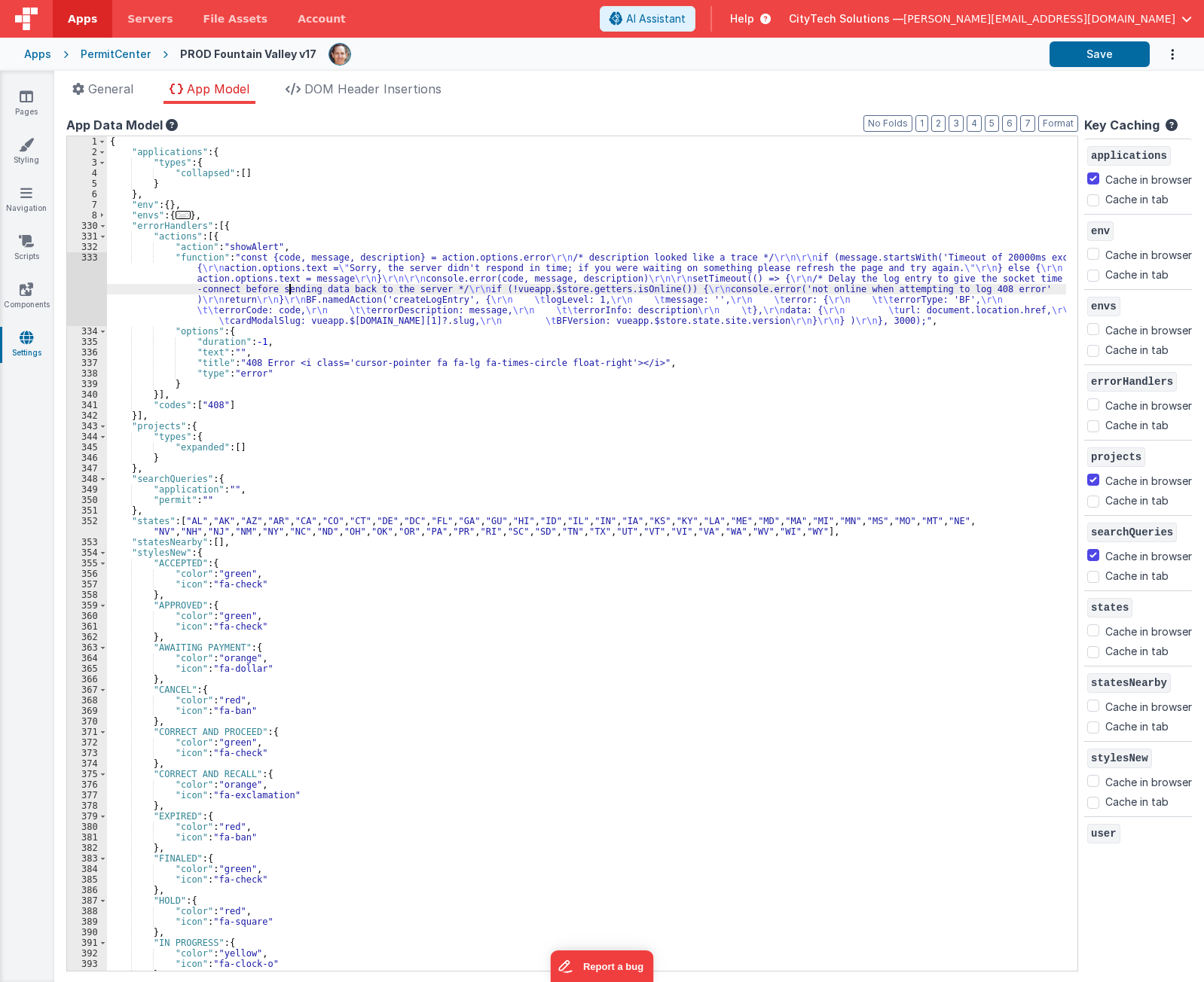
click at [288, 291] on div "{ "applications" : { "types" : { "collapsed" : [ ] } } , "env" : { } , "envs" :…" at bounding box center [587, 564] width 960 height 856
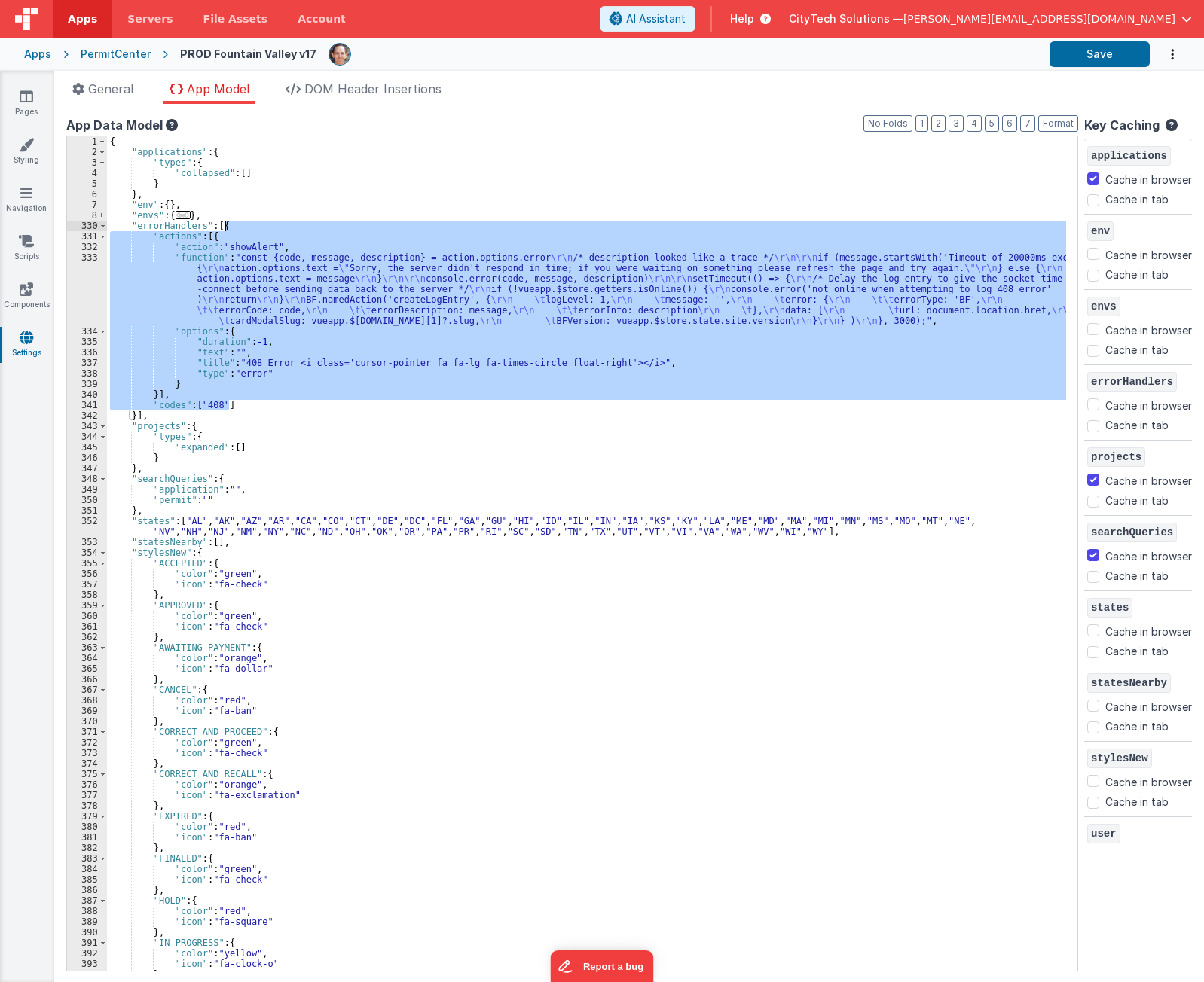
drag, startPoint x: 253, startPoint y: 401, endPoint x: 287, endPoint y: 227, distance: 177.3
click at [287, 227] on div "{ "applications" : { "types" : { "collapsed" : [ ] } } , "env" : { } , "envs" :…" at bounding box center [587, 564] width 960 height 856
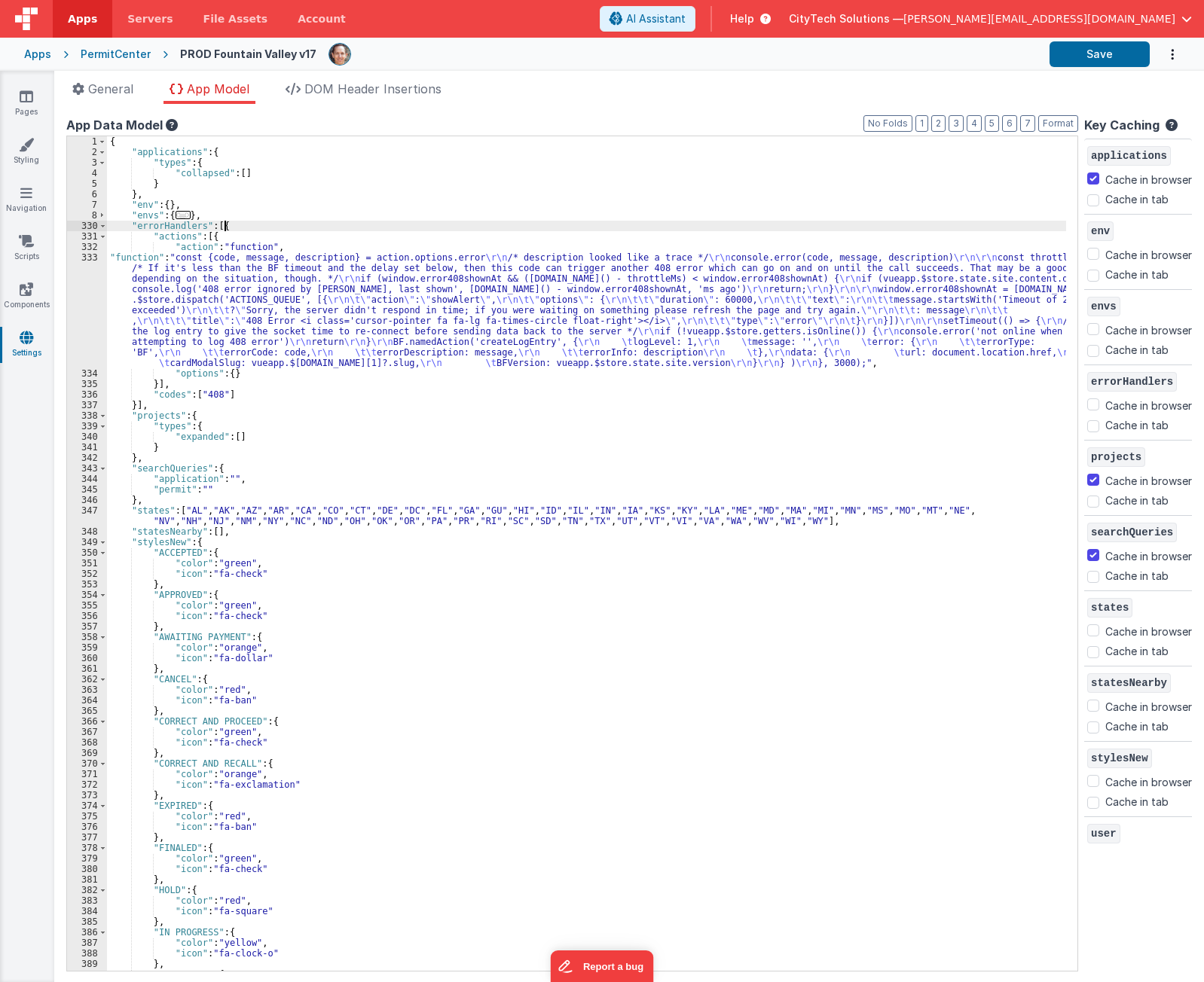
click at [282, 226] on div "{ "applications" : { "types" : { "collapsed" : [ ] } } , "env" : { } , "envs" :…" at bounding box center [587, 564] width 960 height 856
click at [351, 193] on div "{ "applications" : { "types" : { "collapsed" : [ ] } } , "env" : { } , "envs" :…" at bounding box center [587, 564] width 960 height 856
click at [353, 182] on div "{ "applications" : { "types" : { "collapsed" : [ ] } } , "env" : { } , "envs" :…" at bounding box center [587, 564] width 960 height 856
click at [351, 207] on div "{ "applications" : { "types" : { "collapsed" : [ ] } } , "env" : { } , "envs" :…" at bounding box center [587, 564] width 960 height 856
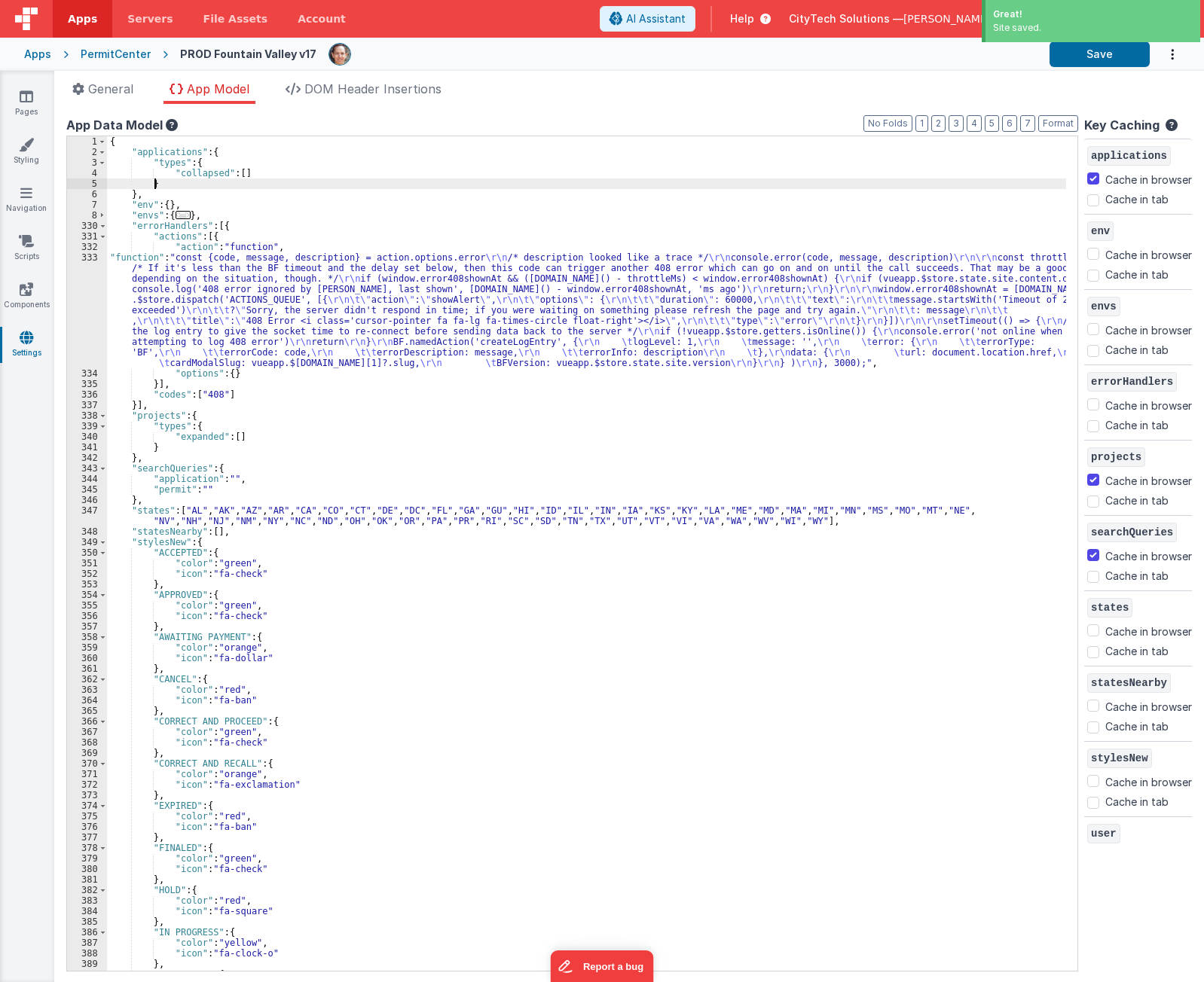
click at [321, 188] on div "{ "applications" : { "types" : { "collapsed" : [ ] } } , "env" : { } , "envs" :…" at bounding box center [587, 564] width 960 height 856
click at [311, 188] on div "{ "applications" : { "types" : { "collapsed" : [ ] } } , "env" : { } , "envs" :…" at bounding box center [587, 564] width 960 height 856
click at [409, 381] on div "{ "applications" : { "types" : { "collapsed" : [ ] } } , "env" : { } , "envs" :…" at bounding box center [587, 564] width 960 height 856
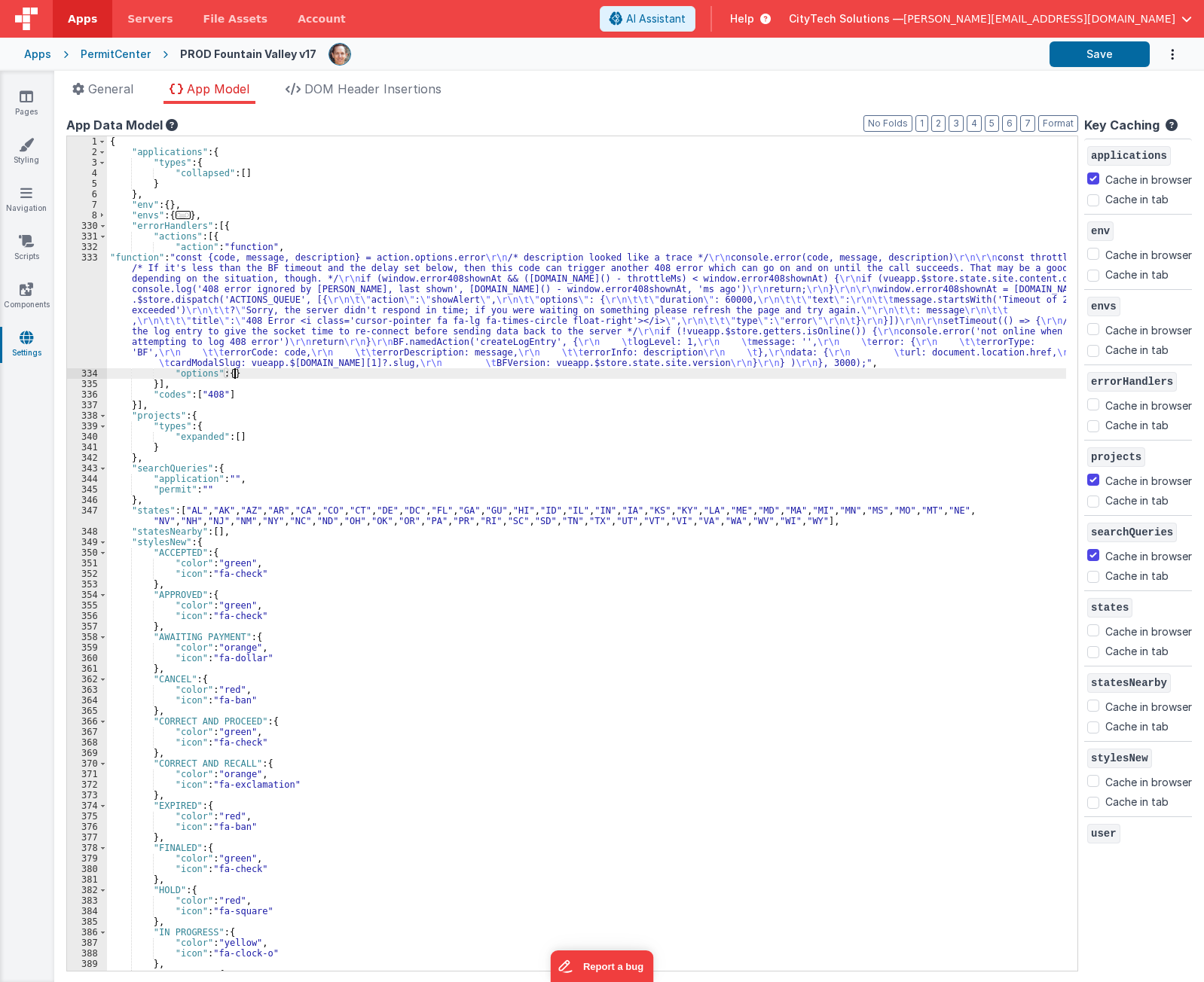
click at [400, 377] on div "{ "applications" : { "types" : { "collapsed" : [ ] } } , "env" : { } , "envs" :…" at bounding box center [587, 564] width 960 height 856
click at [434, 223] on div "{ "applications" : { "types" : { "collapsed" : [ ] } } , "env" : { } , "envs" :…" at bounding box center [587, 564] width 960 height 856
click at [345, 254] on div "{ "applications" : { "types" : { "collapsed" : [ ] } } , "env" : { } , "envs" :…" at bounding box center [587, 564] width 960 height 856
